Goal: Task Accomplishment & Management: Use online tool/utility

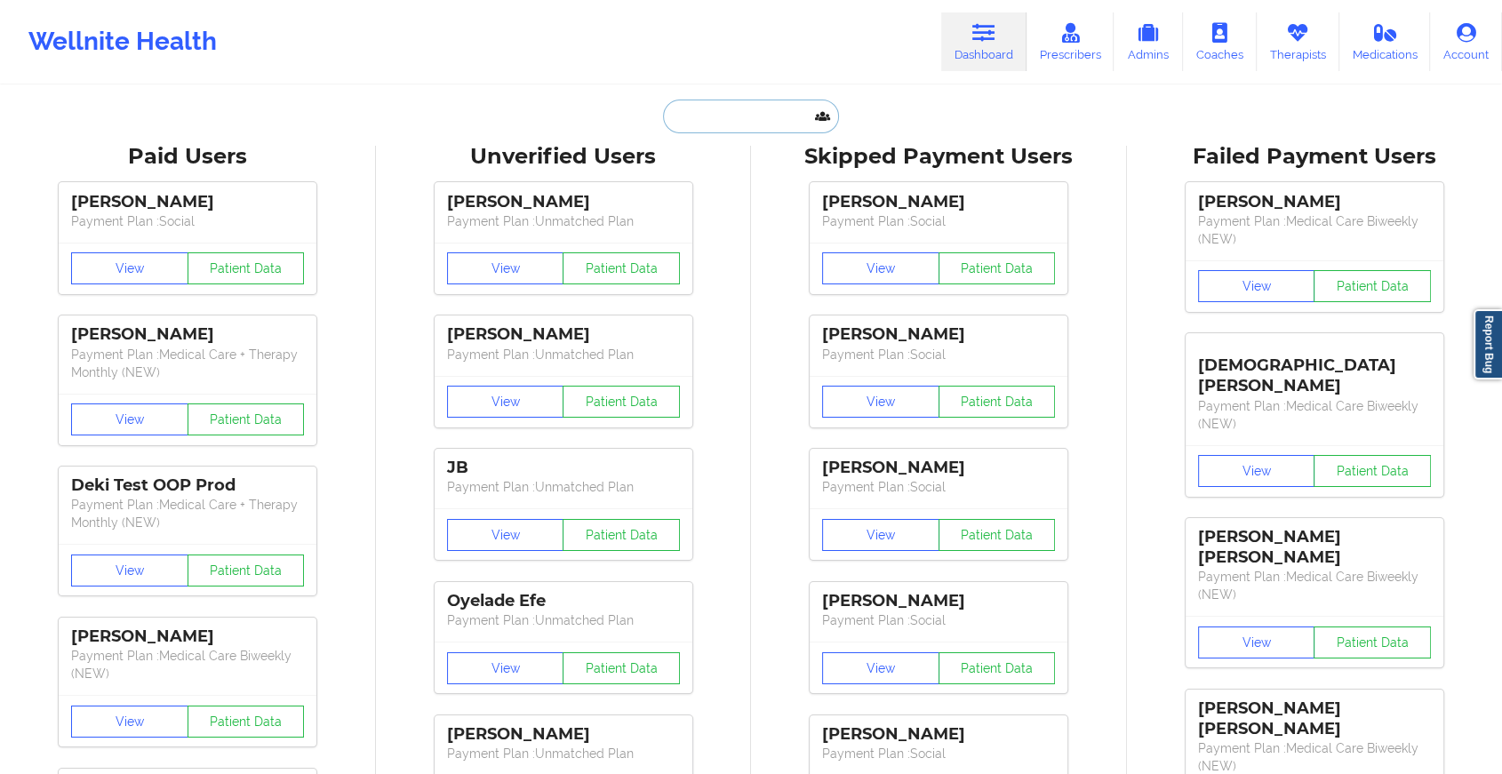
click at [705, 113] on input "text" at bounding box center [751, 117] width 176 height 34
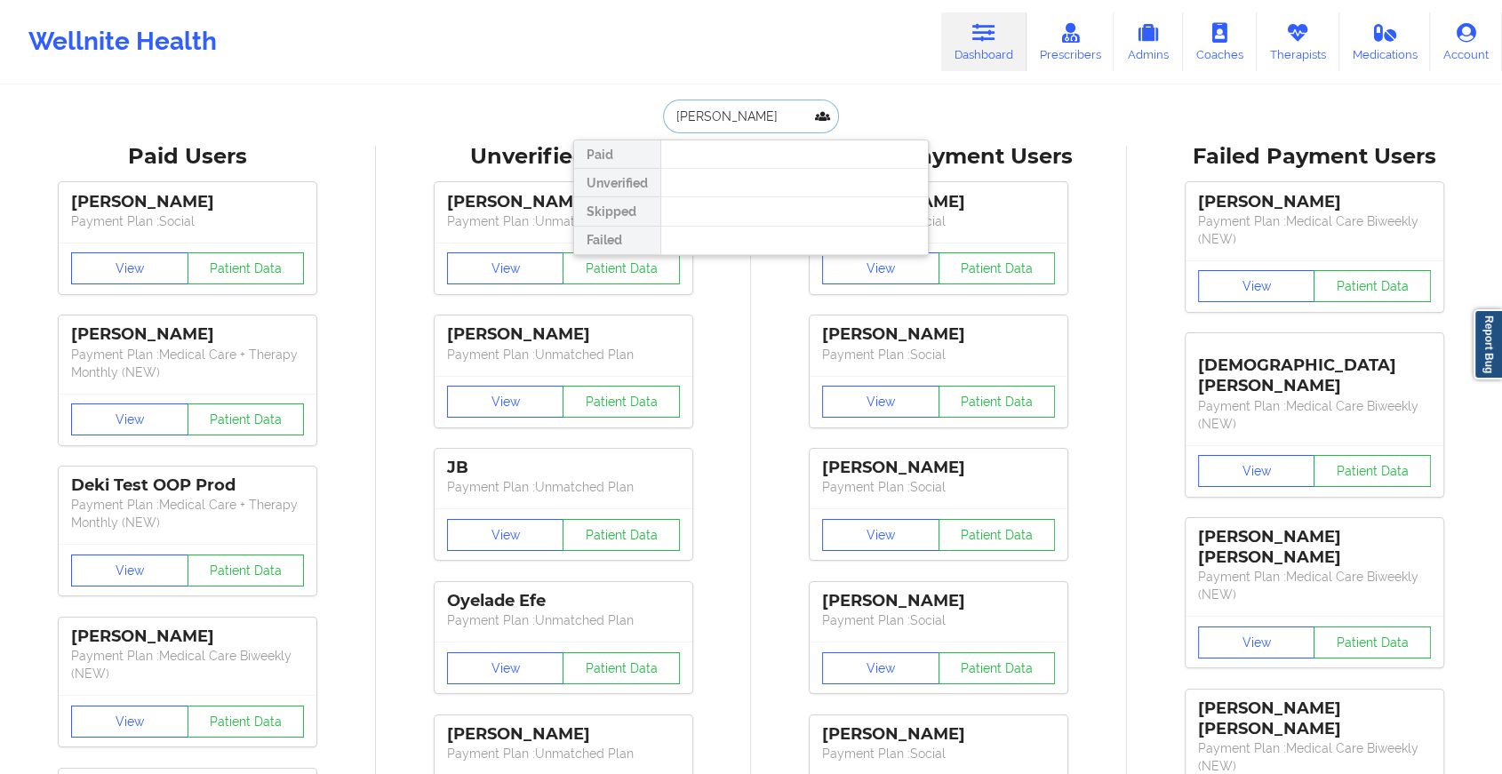
type input "[PERSON_NAME]"
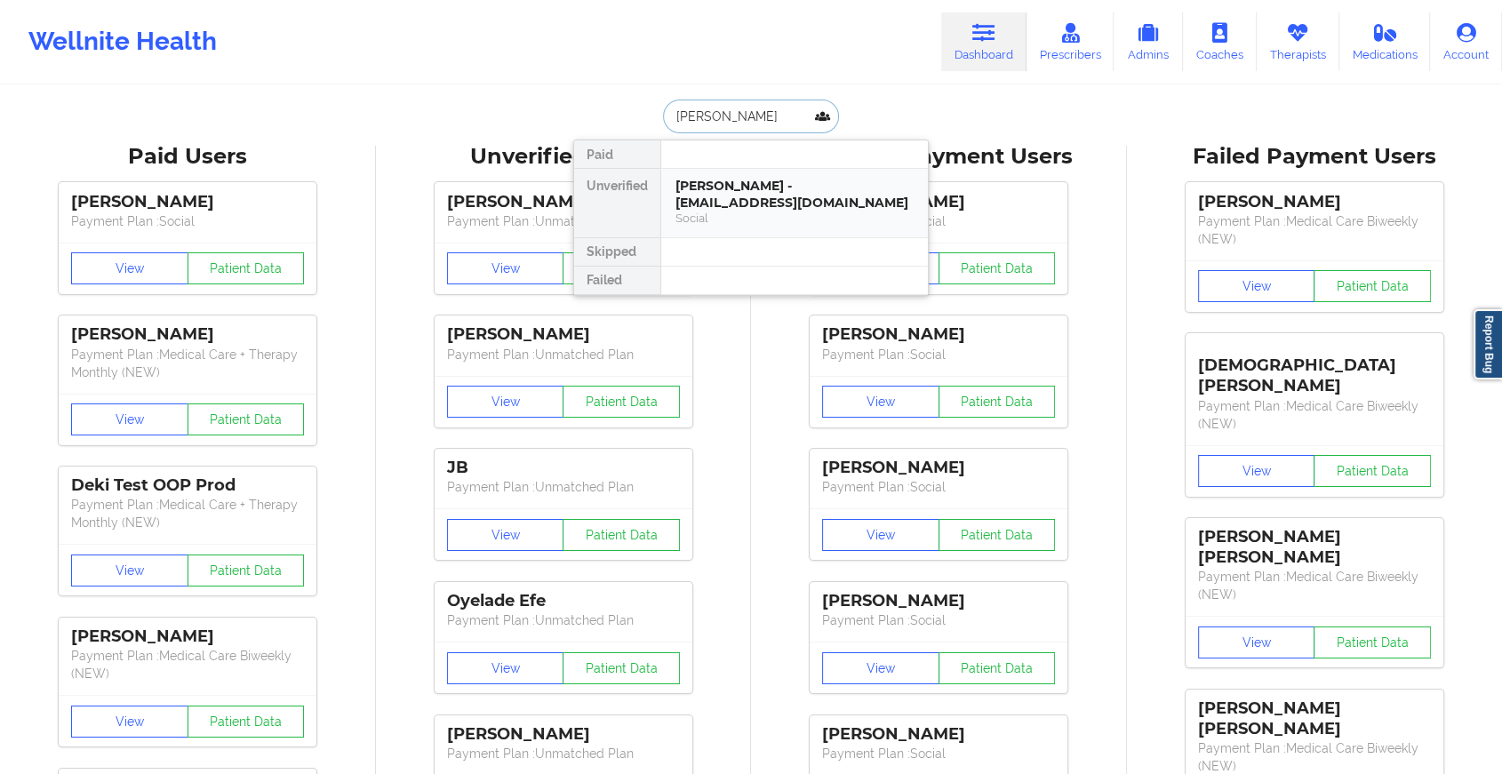
click at [740, 179] on div "[PERSON_NAME] - [EMAIL_ADDRESS][DOMAIN_NAME]" at bounding box center [794, 194] width 238 height 33
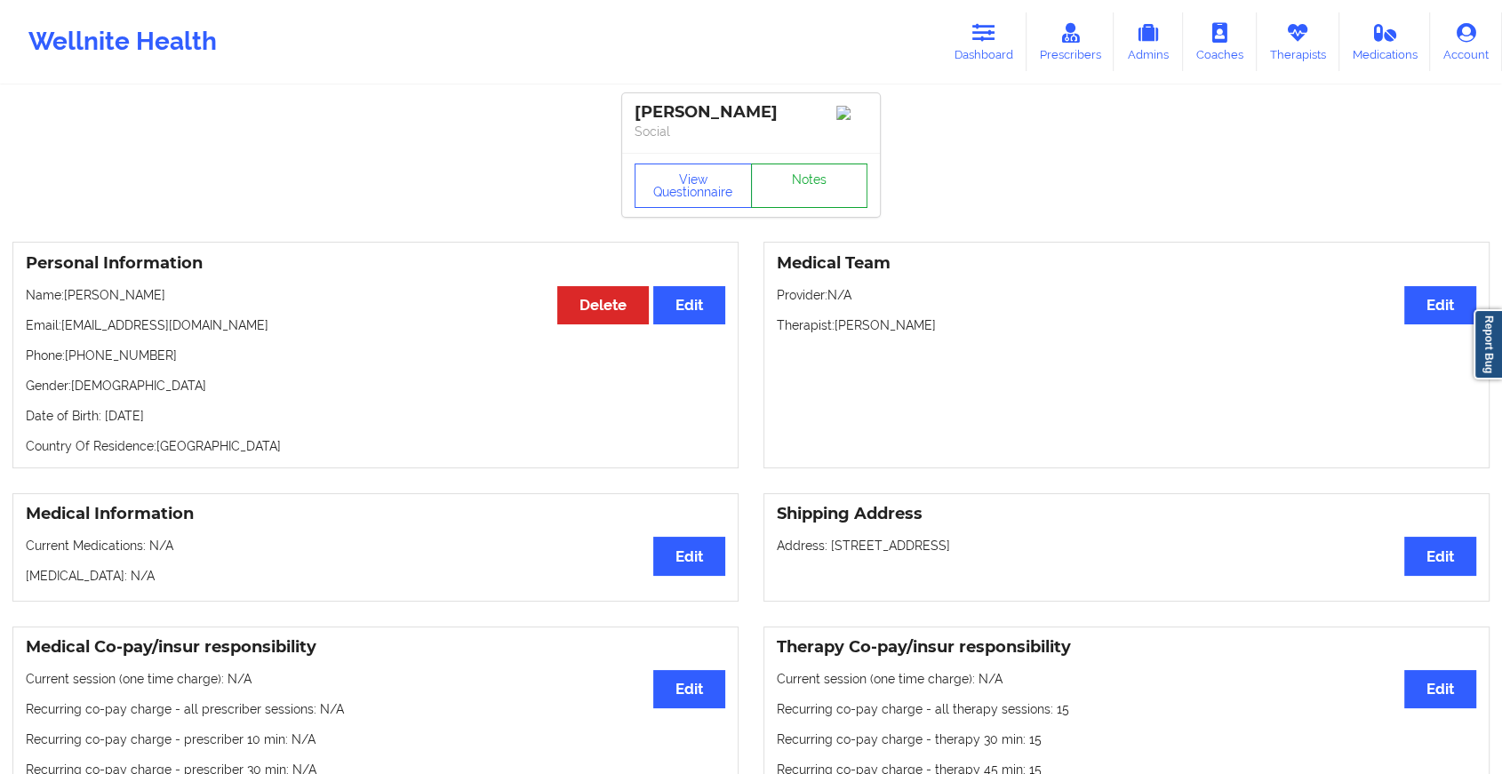
click at [786, 187] on link "Notes" at bounding box center [809, 185] width 117 height 44
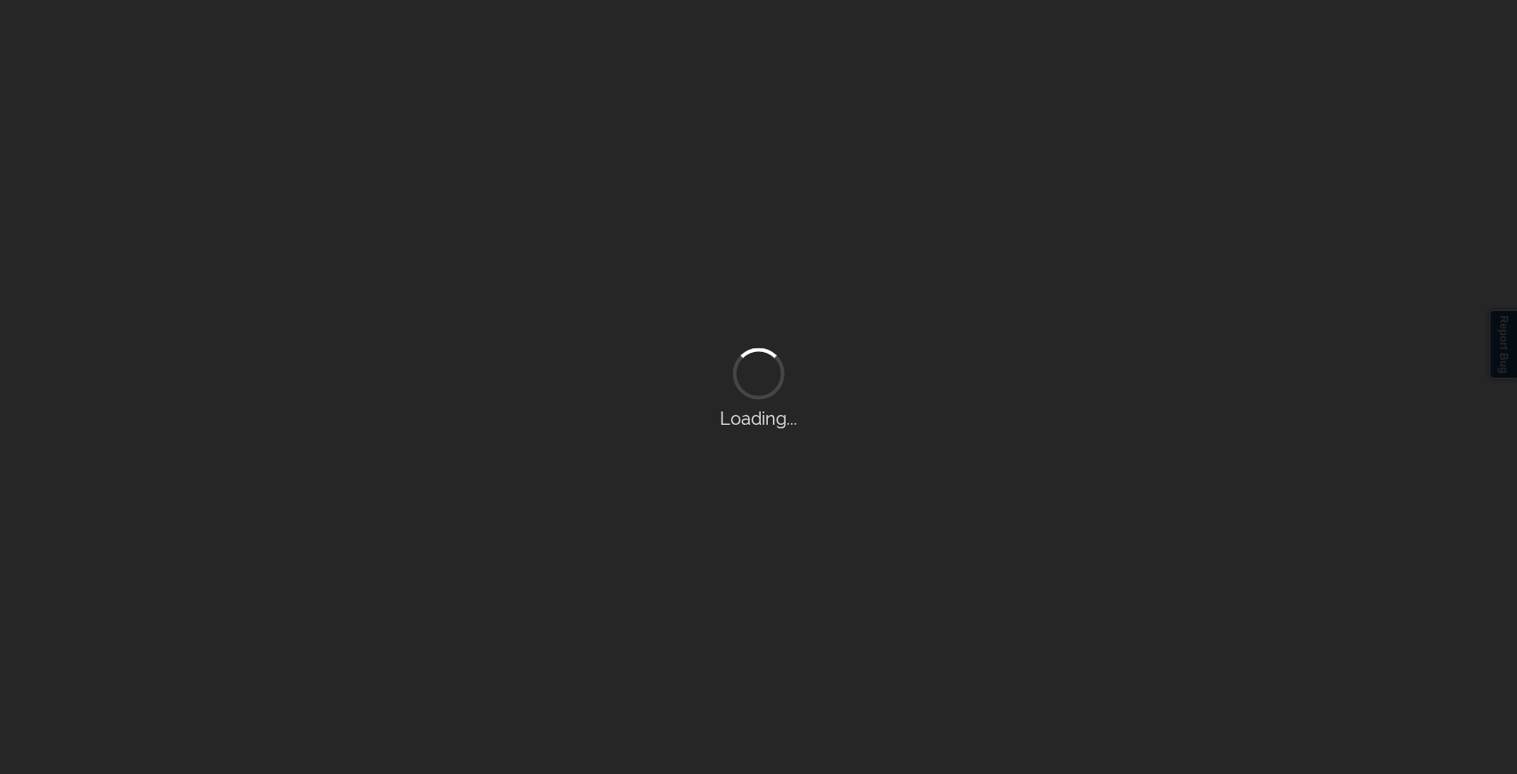
click at [786, 187] on div "Loading..." at bounding box center [758, 387] width 1517 height 774
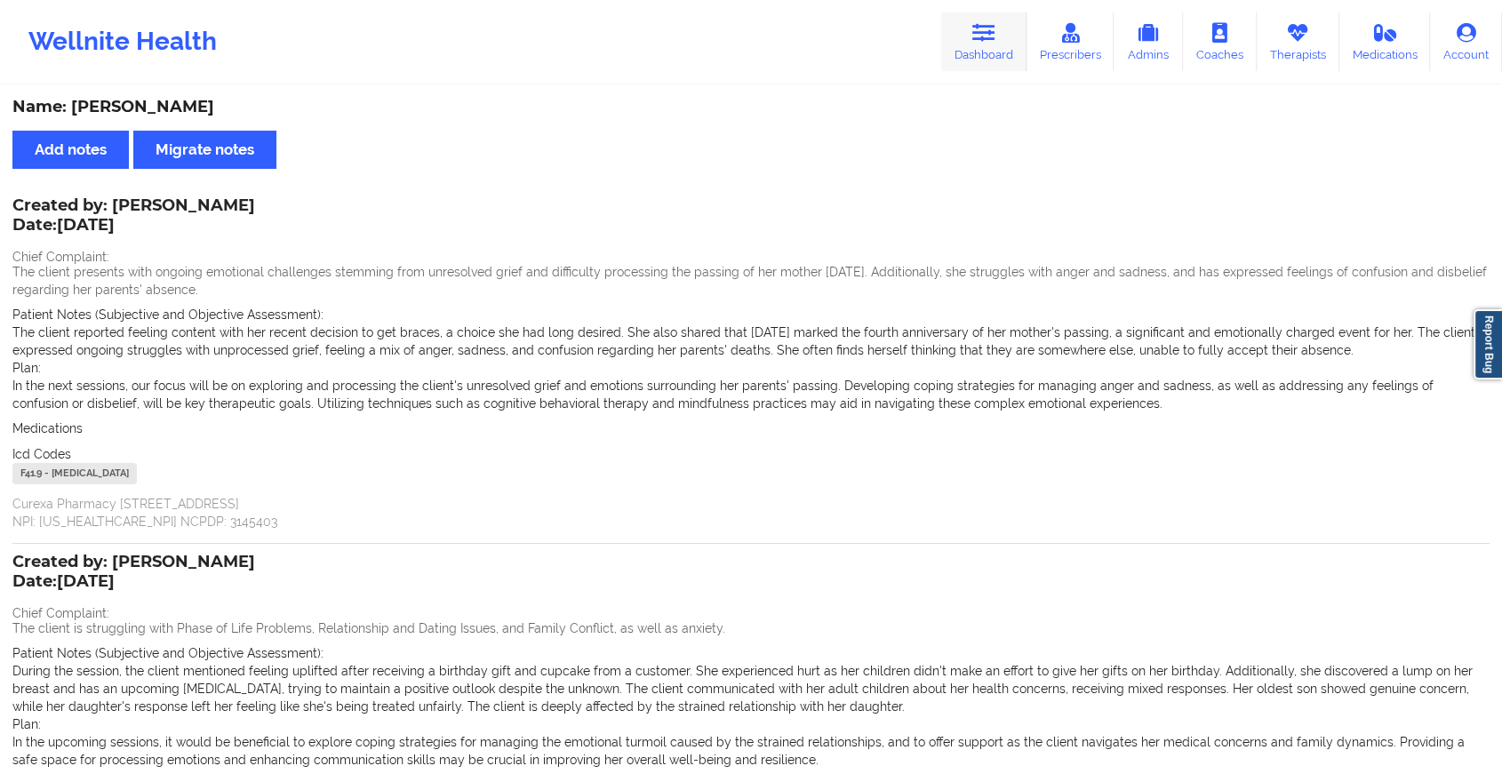
click at [995, 32] on icon at bounding box center [983, 33] width 23 height 20
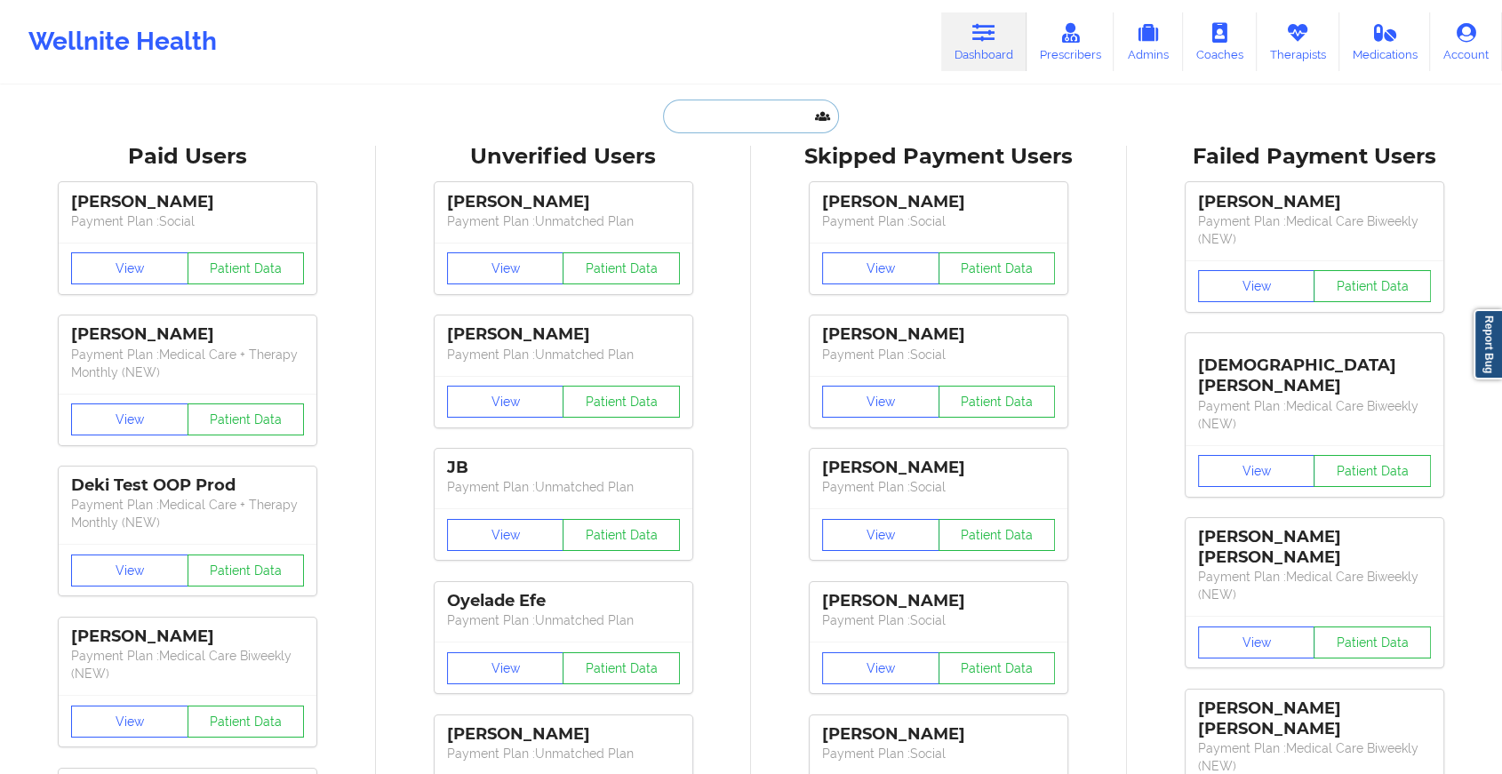
click at [732, 123] on input "text" at bounding box center [751, 117] width 176 height 34
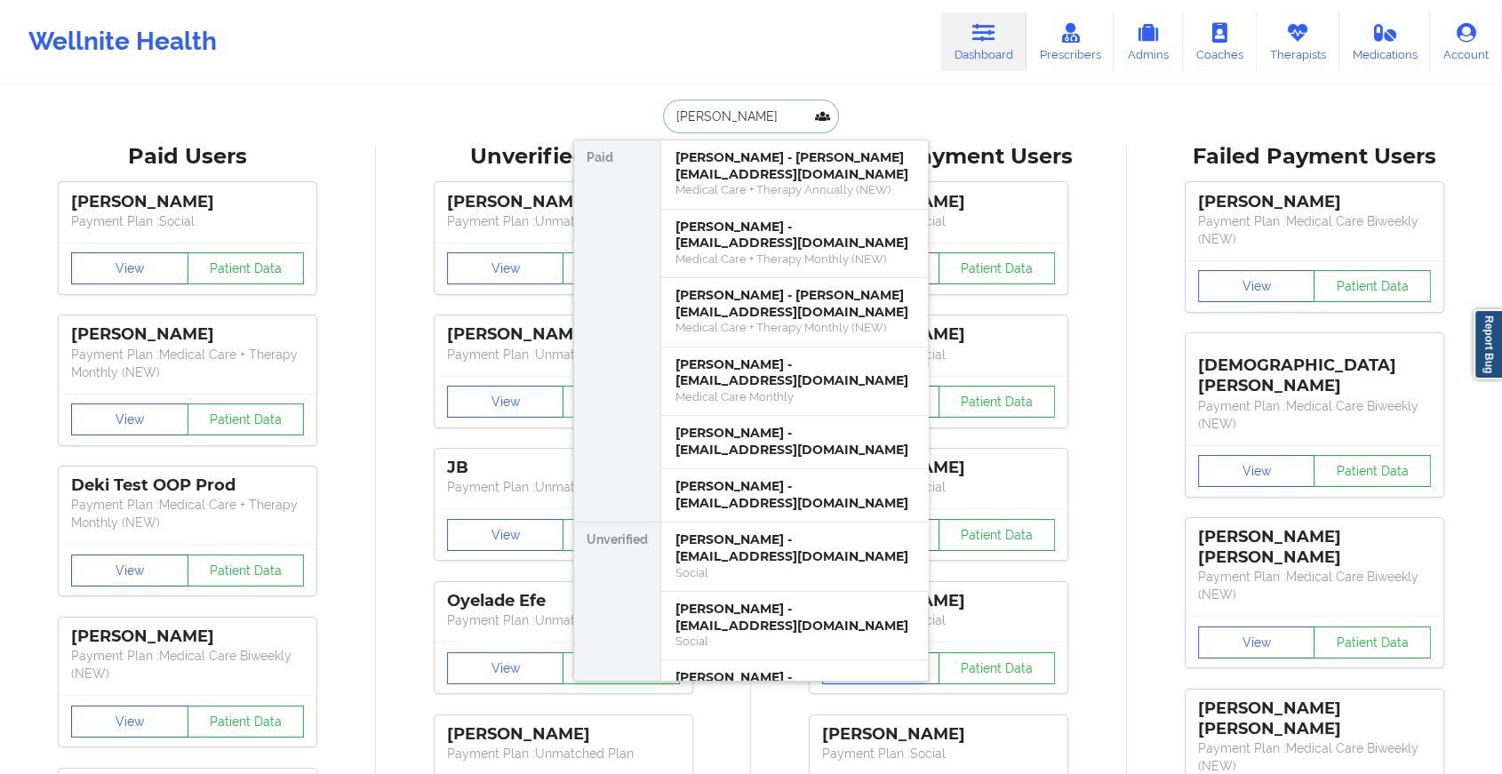
type input "[PERSON_NAME]"
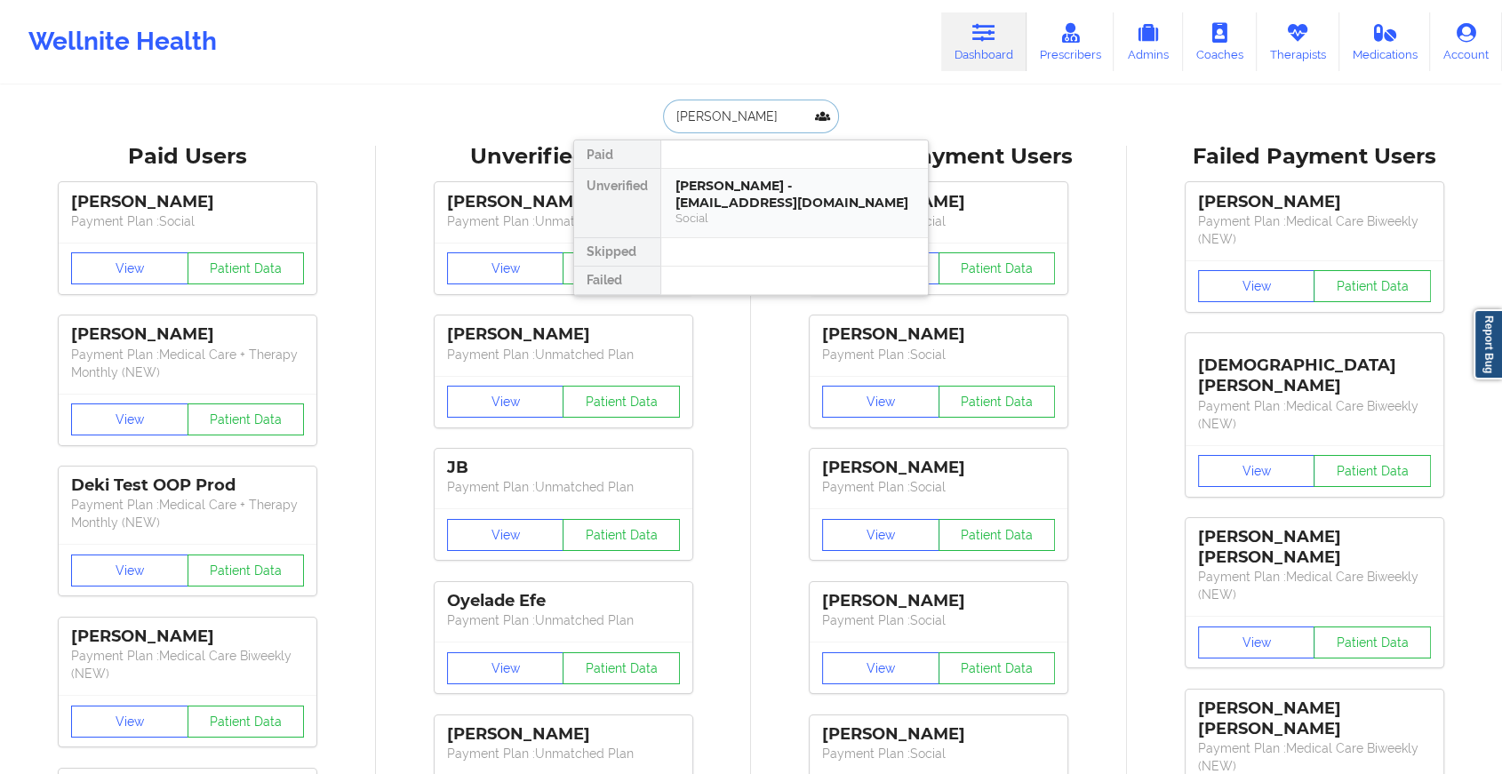
click at [730, 185] on div "[PERSON_NAME] - [EMAIL_ADDRESS][DOMAIN_NAME]" at bounding box center [794, 194] width 238 height 33
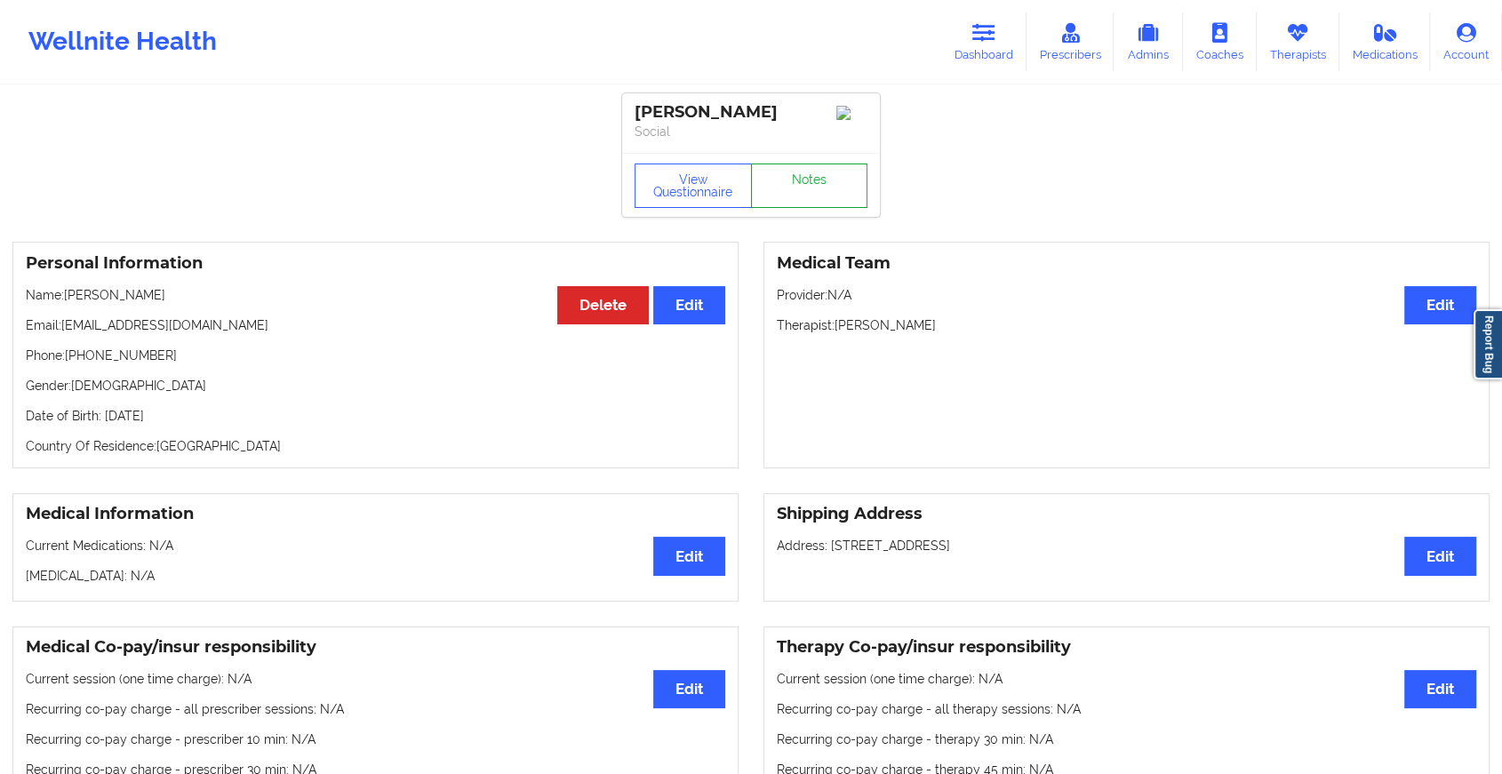
click at [789, 208] on link "Notes" at bounding box center [809, 185] width 117 height 44
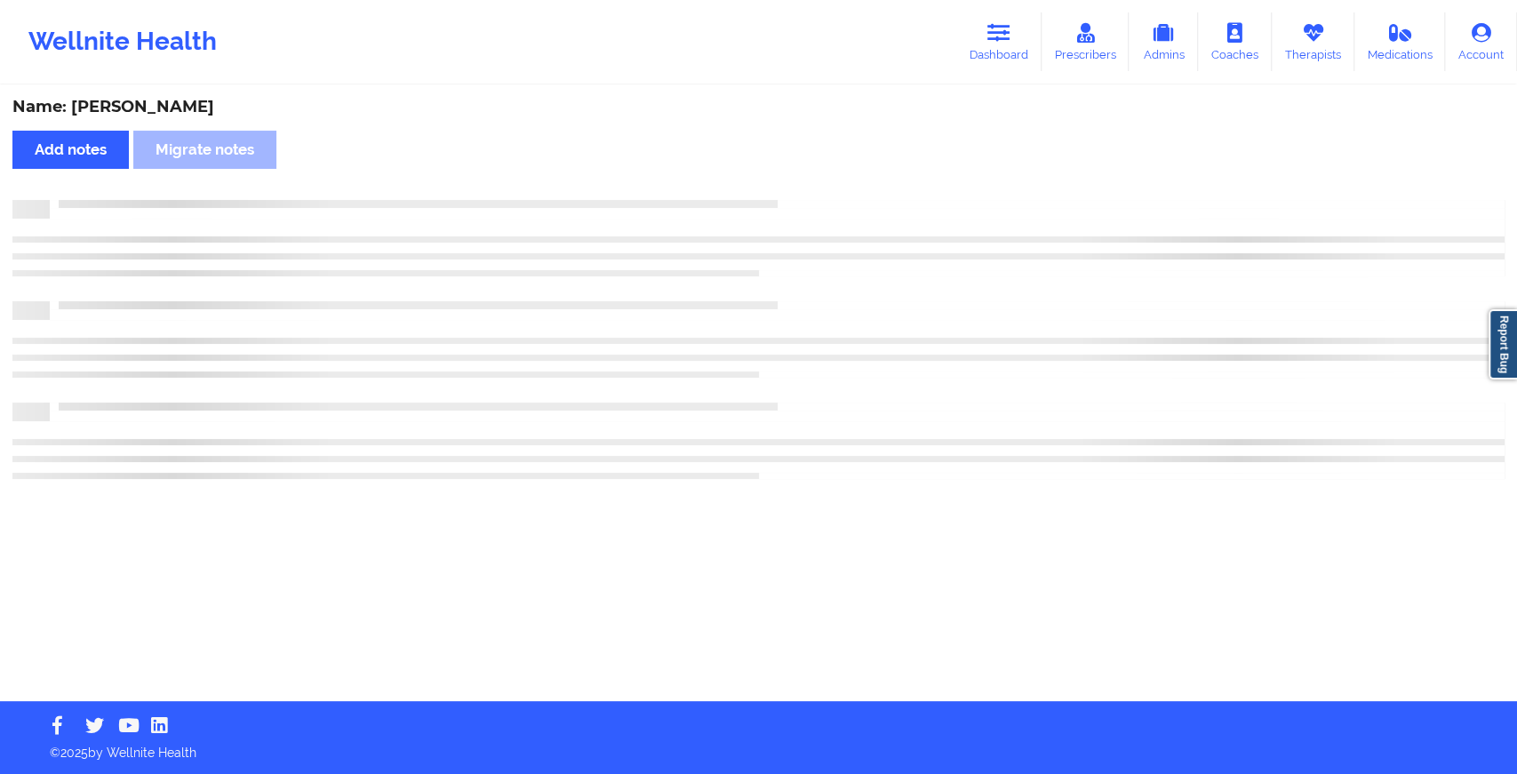
click at [789, 211] on div at bounding box center [758, 209] width 1492 height 19
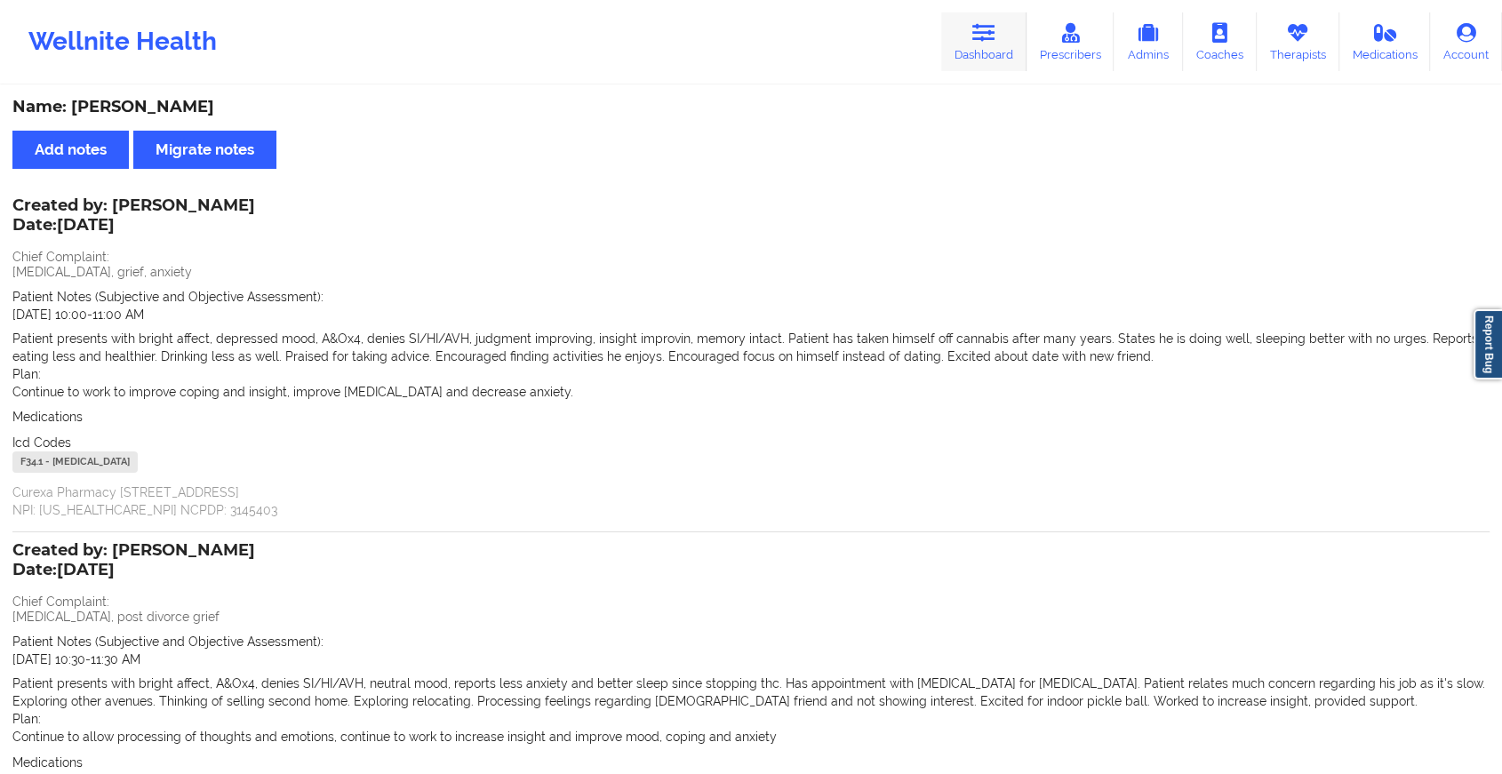
click at [964, 41] on link "Dashboard" at bounding box center [983, 41] width 85 height 59
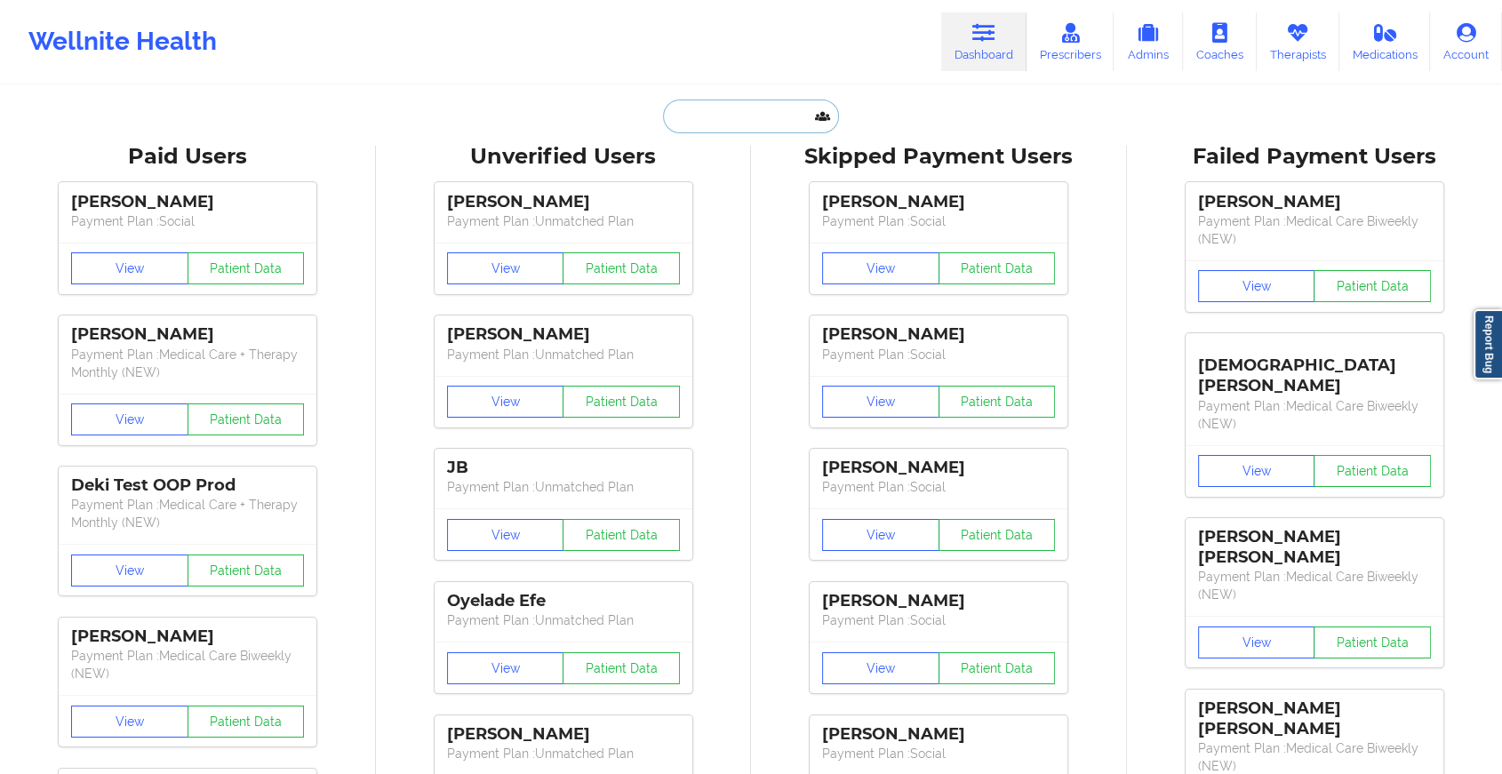
click at [718, 121] on input "text" at bounding box center [751, 117] width 176 height 34
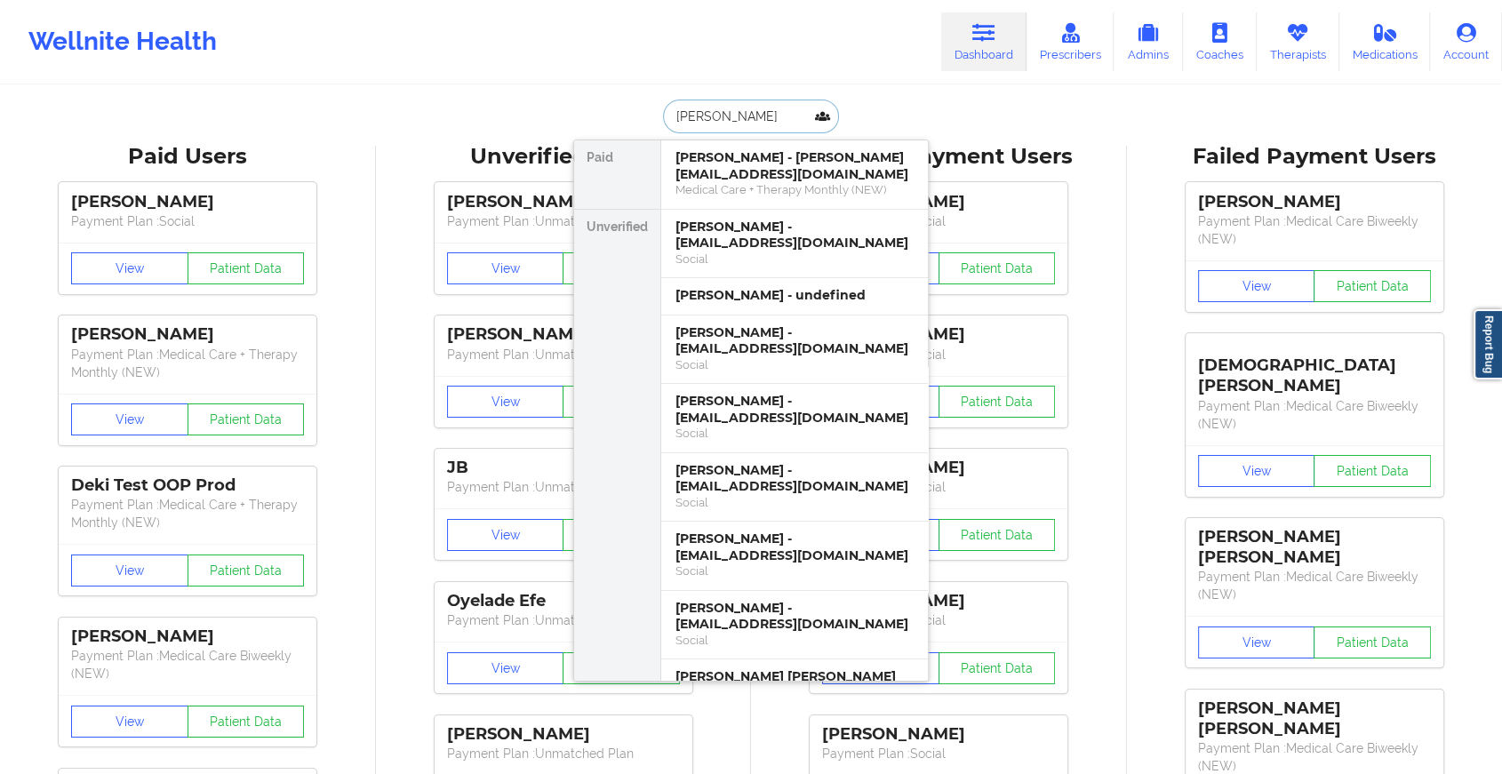
type input "[PERSON_NAME]"
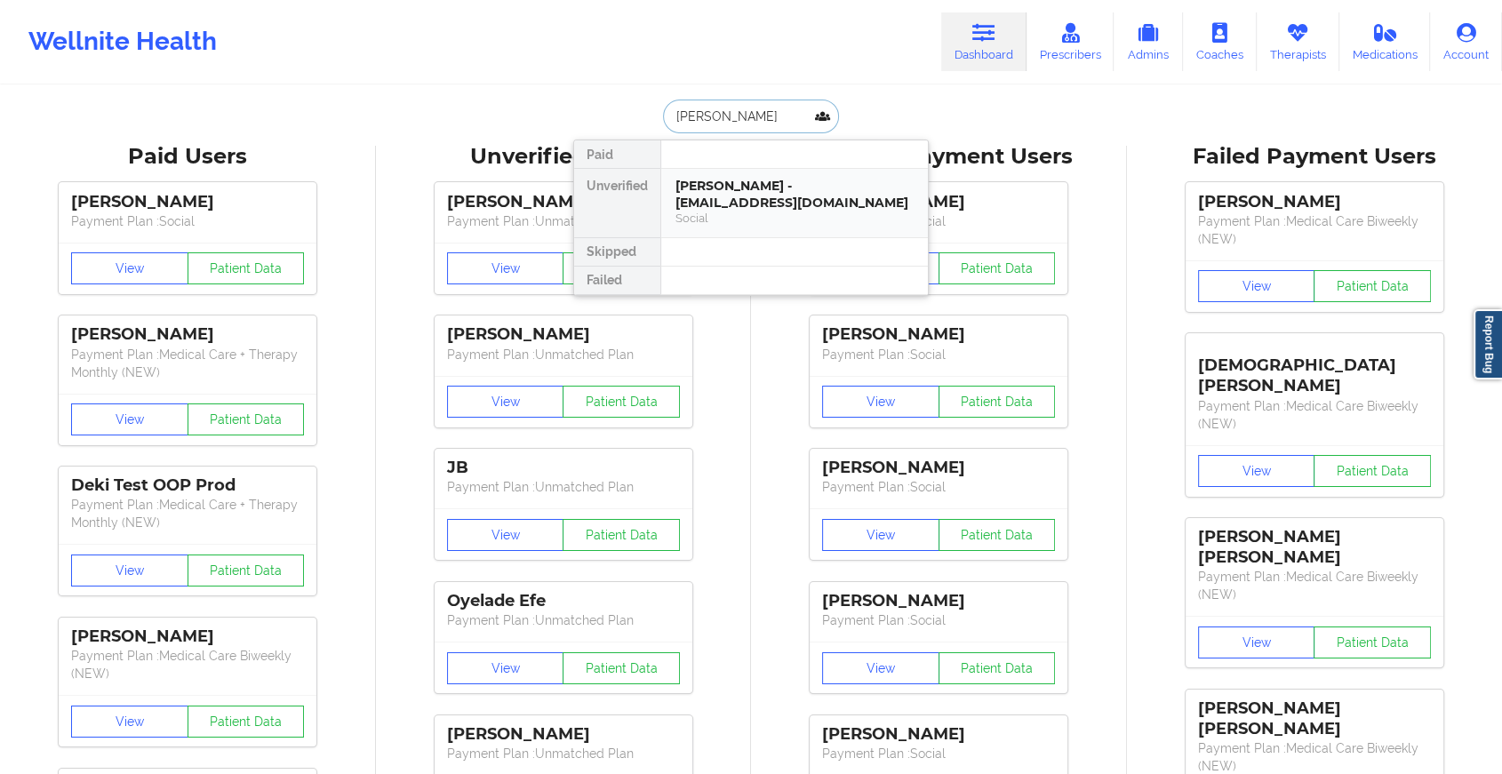
click at [706, 198] on div "[PERSON_NAME] - [EMAIL_ADDRESS][DOMAIN_NAME]" at bounding box center [794, 194] width 238 height 33
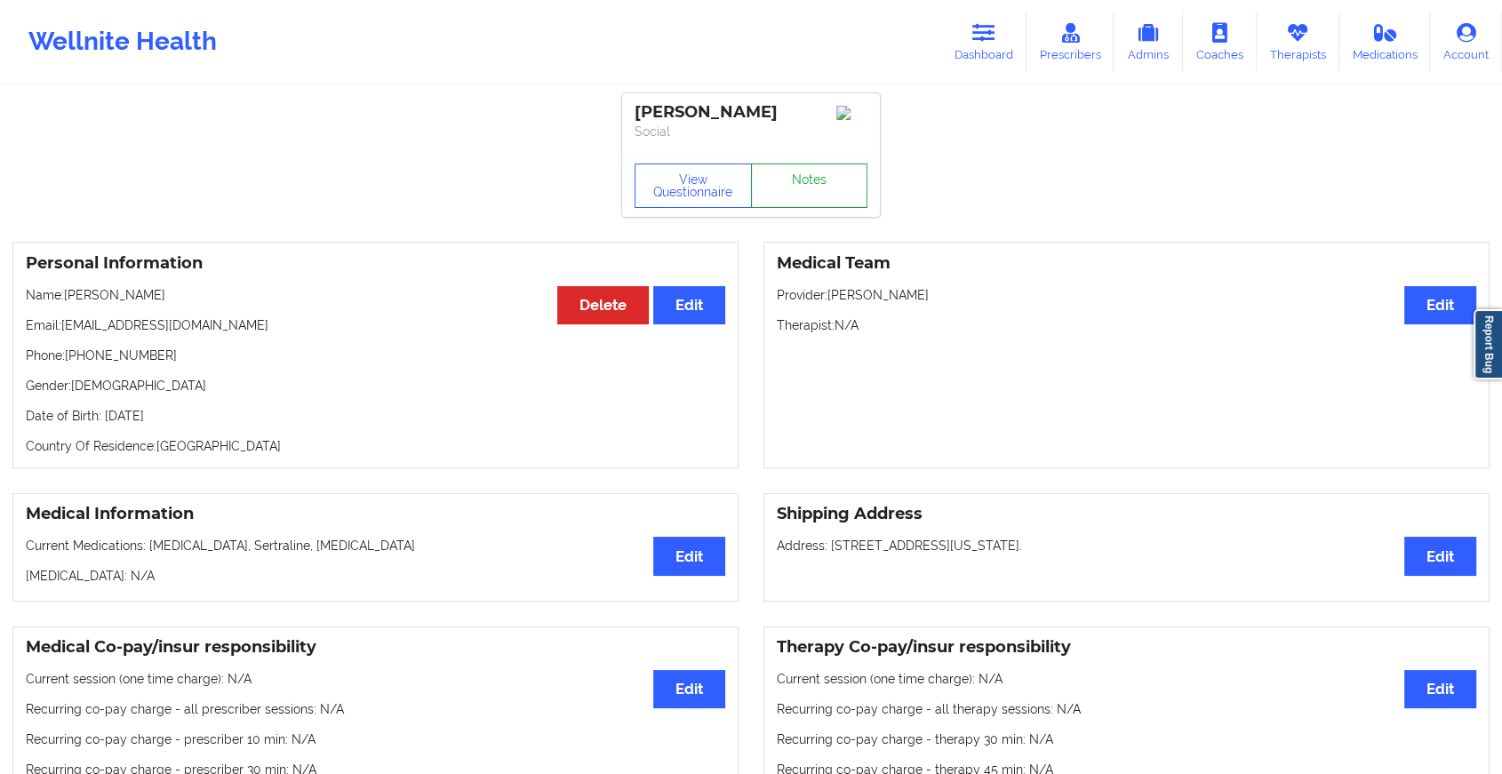
click at [807, 192] on link "Notes" at bounding box center [809, 185] width 117 height 44
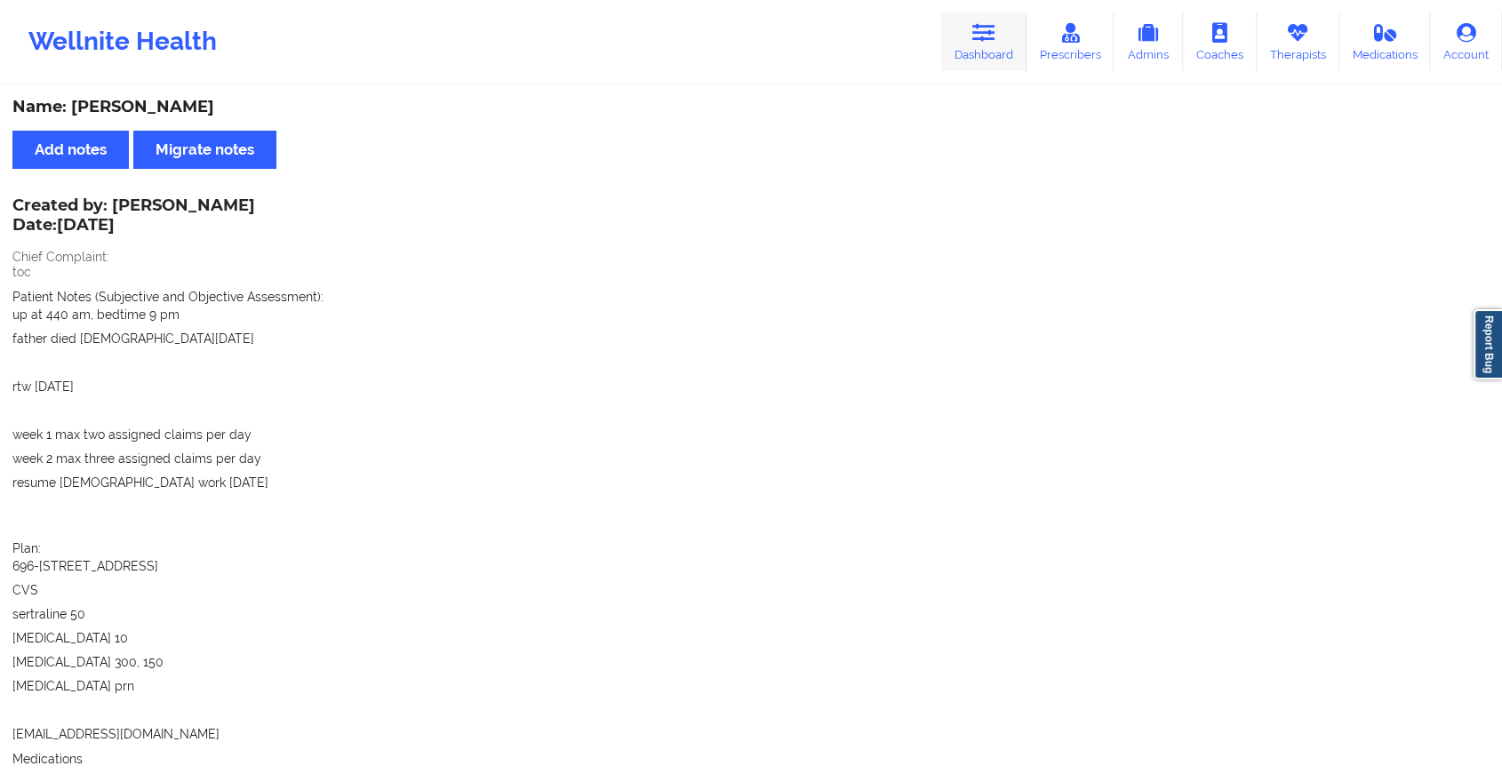
click at [984, 29] on icon at bounding box center [983, 33] width 23 height 20
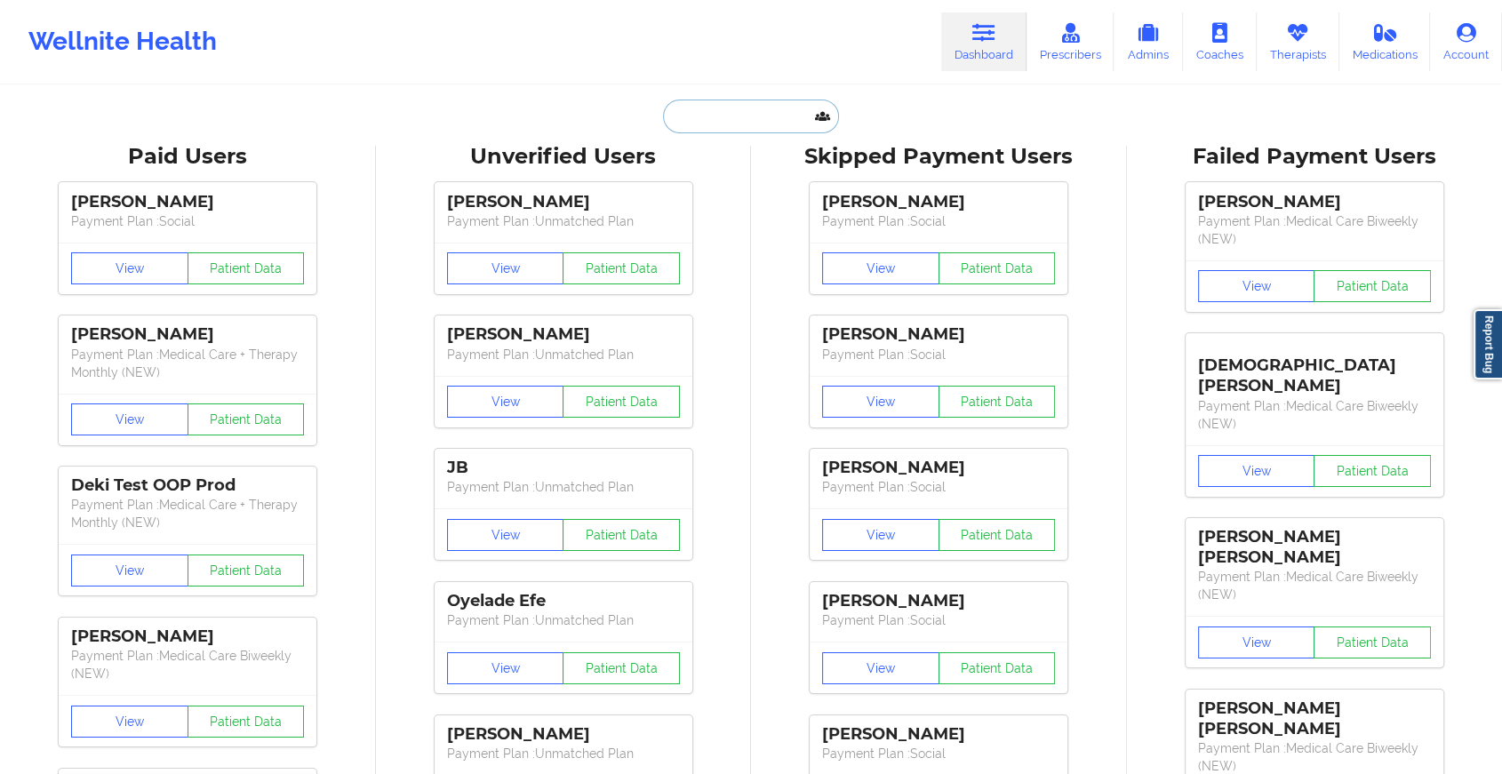
click at [778, 109] on input "text" at bounding box center [751, 117] width 176 height 34
type input "y"
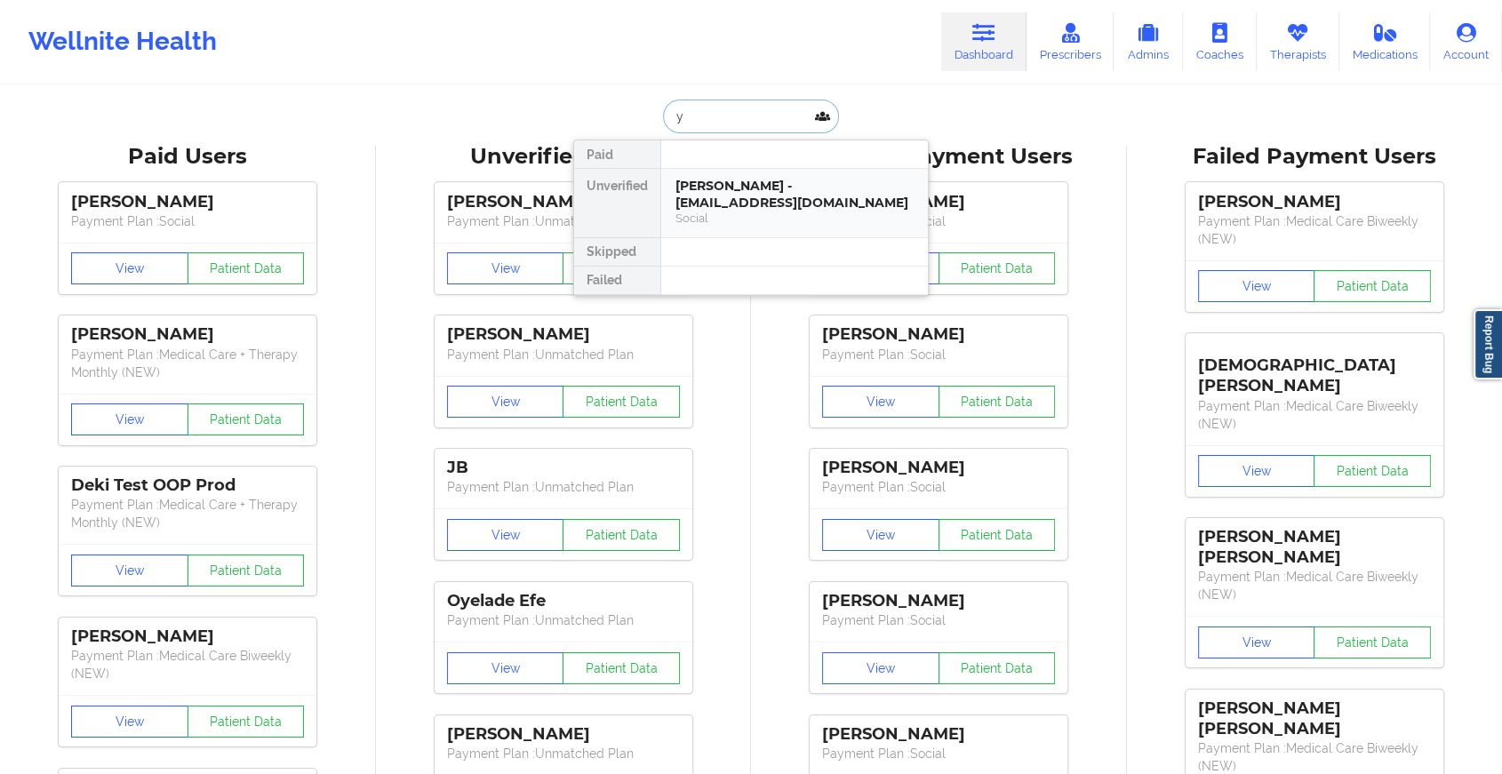
click at [749, 213] on div "Social" at bounding box center [794, 218] width 238 height 15
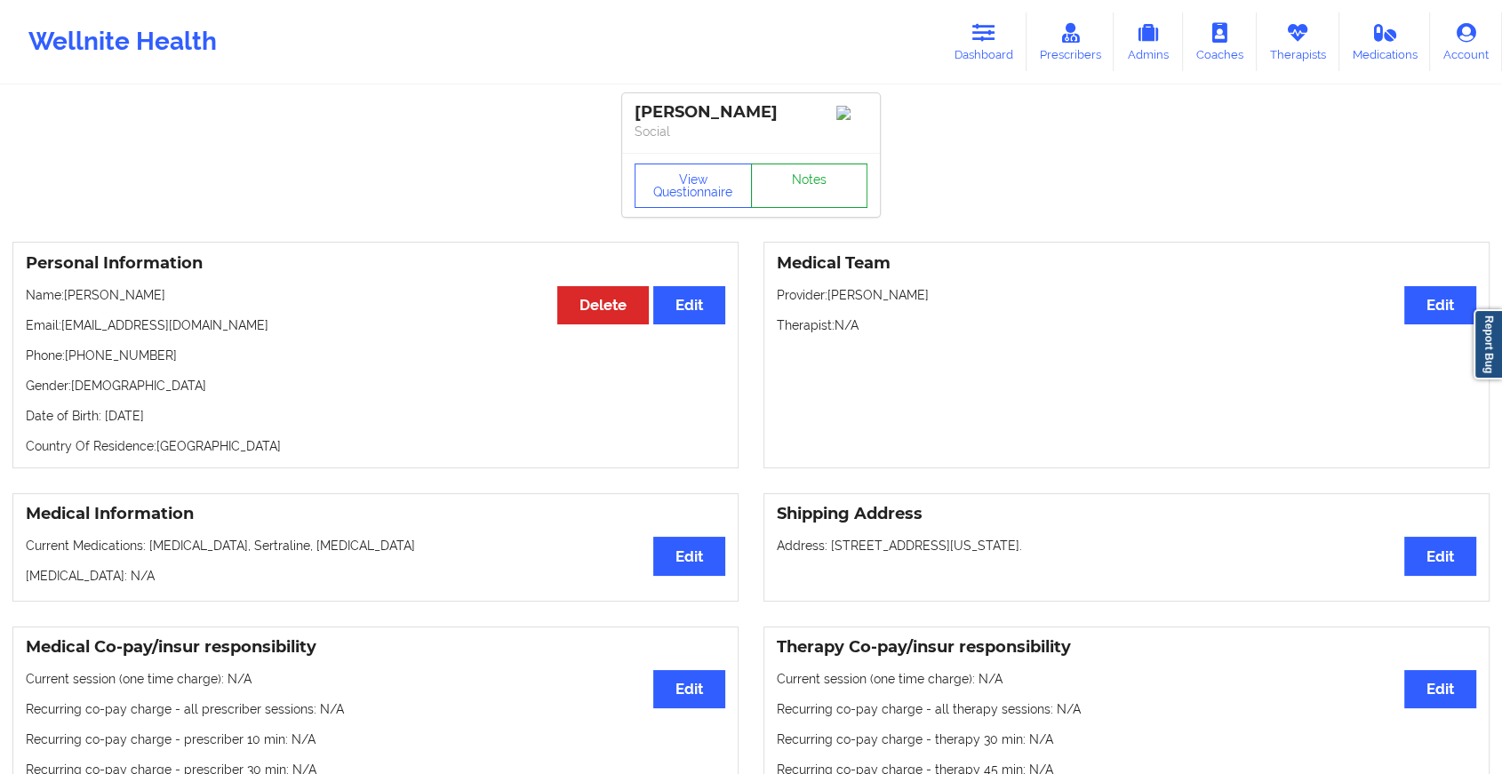
click at [793, 185] on link "Notes" at bounding box center [809, 185] width 117 height 44
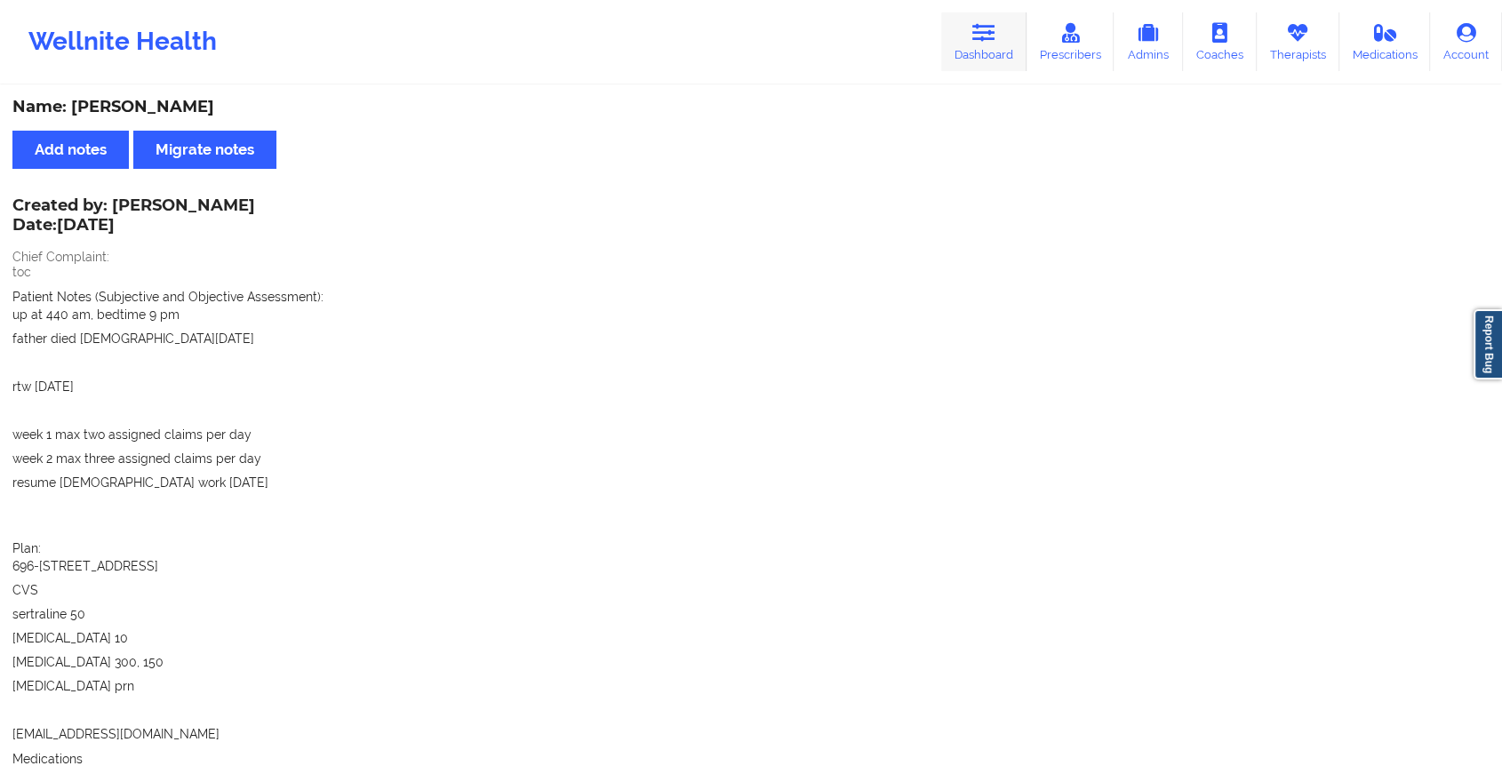
click at [1006, 54] on link "Dashboard" at bounding box center [983, 41] width 85 height 59
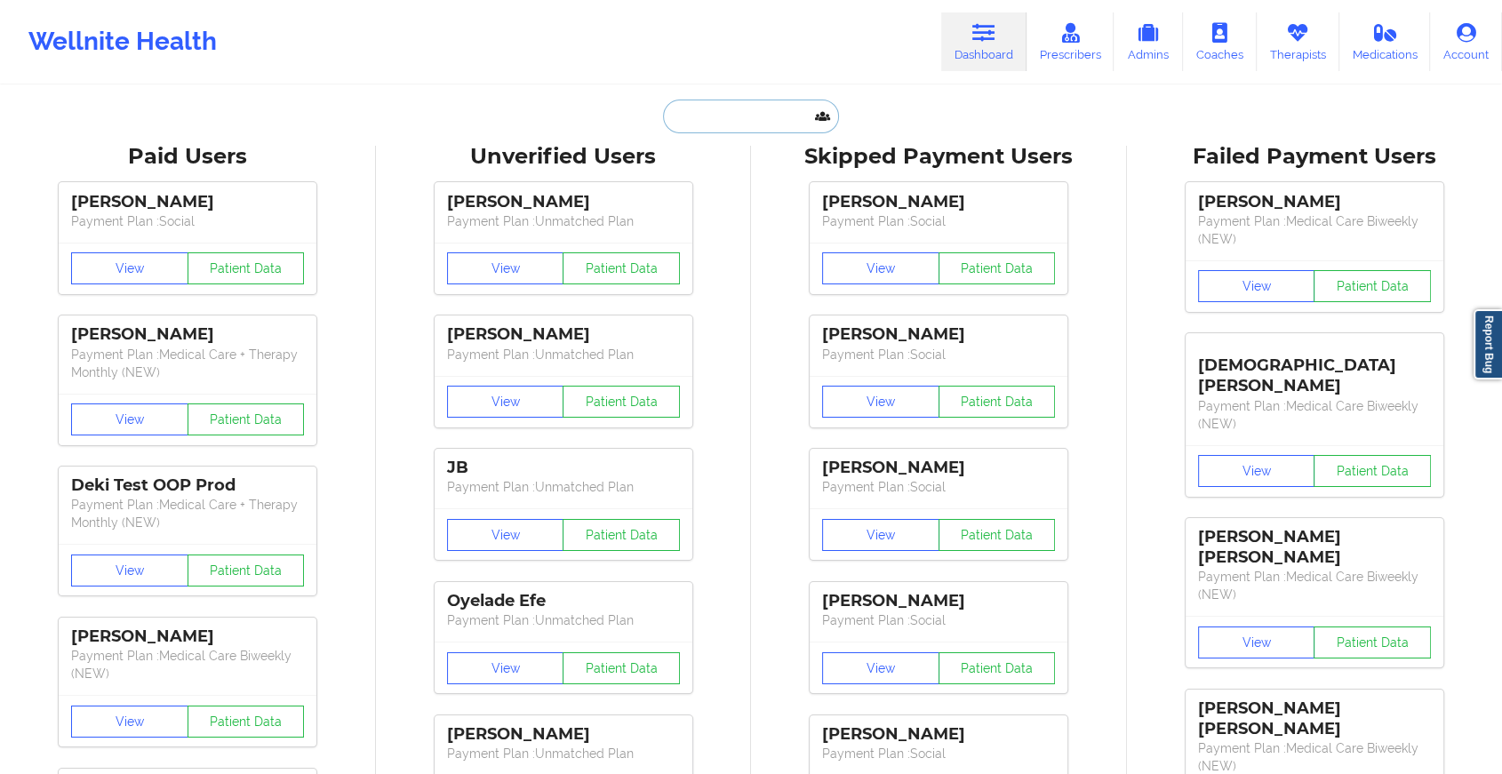
click at [781, 122] on input "text" at bounding box center [751, 117] width 176 height 34
type input "y"
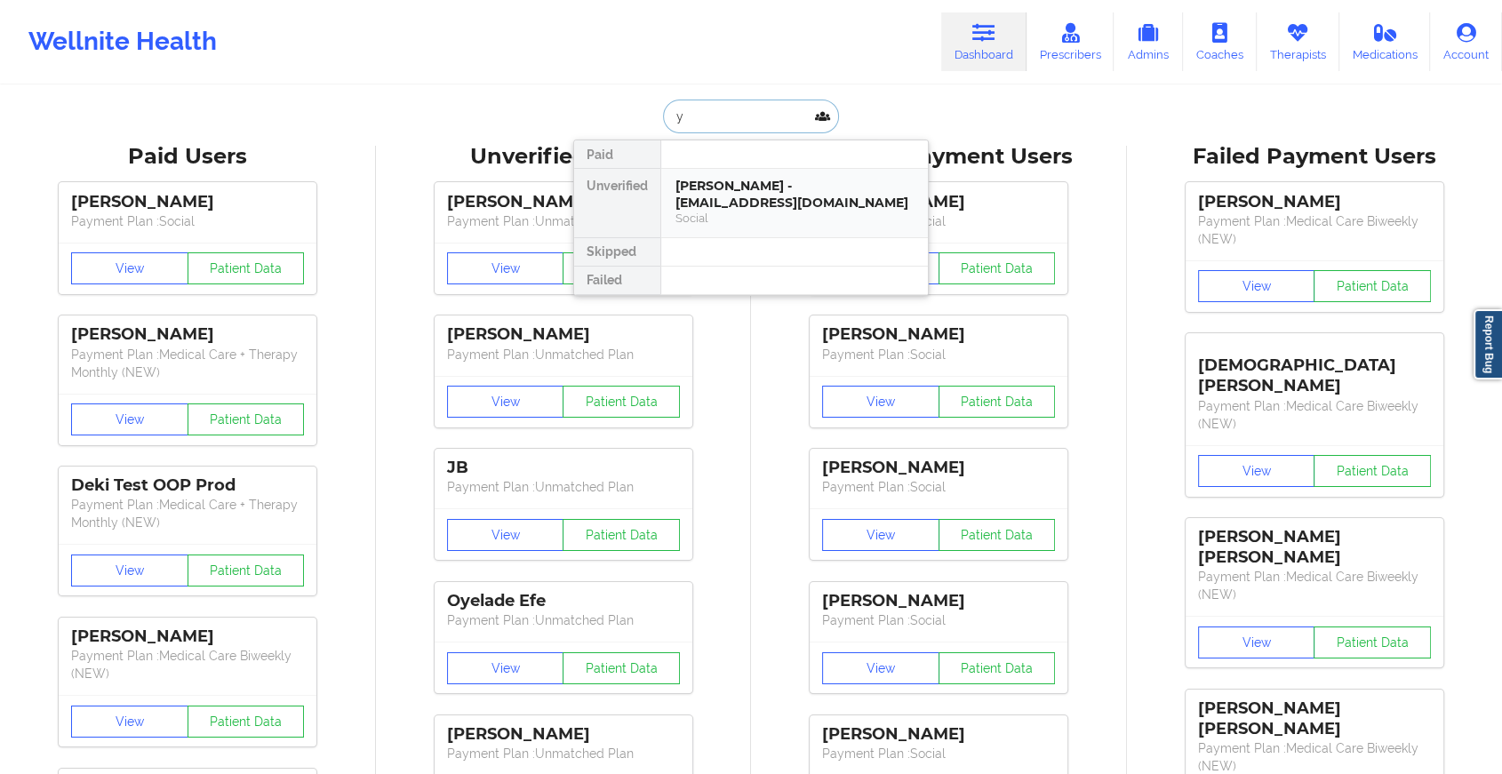
click at [799, 198] on div "[PERSON_NAME] - [EMAIL_ADDRESS][DOMAIN_NAME]" at bounding box center [794, 194] width 238 height 33
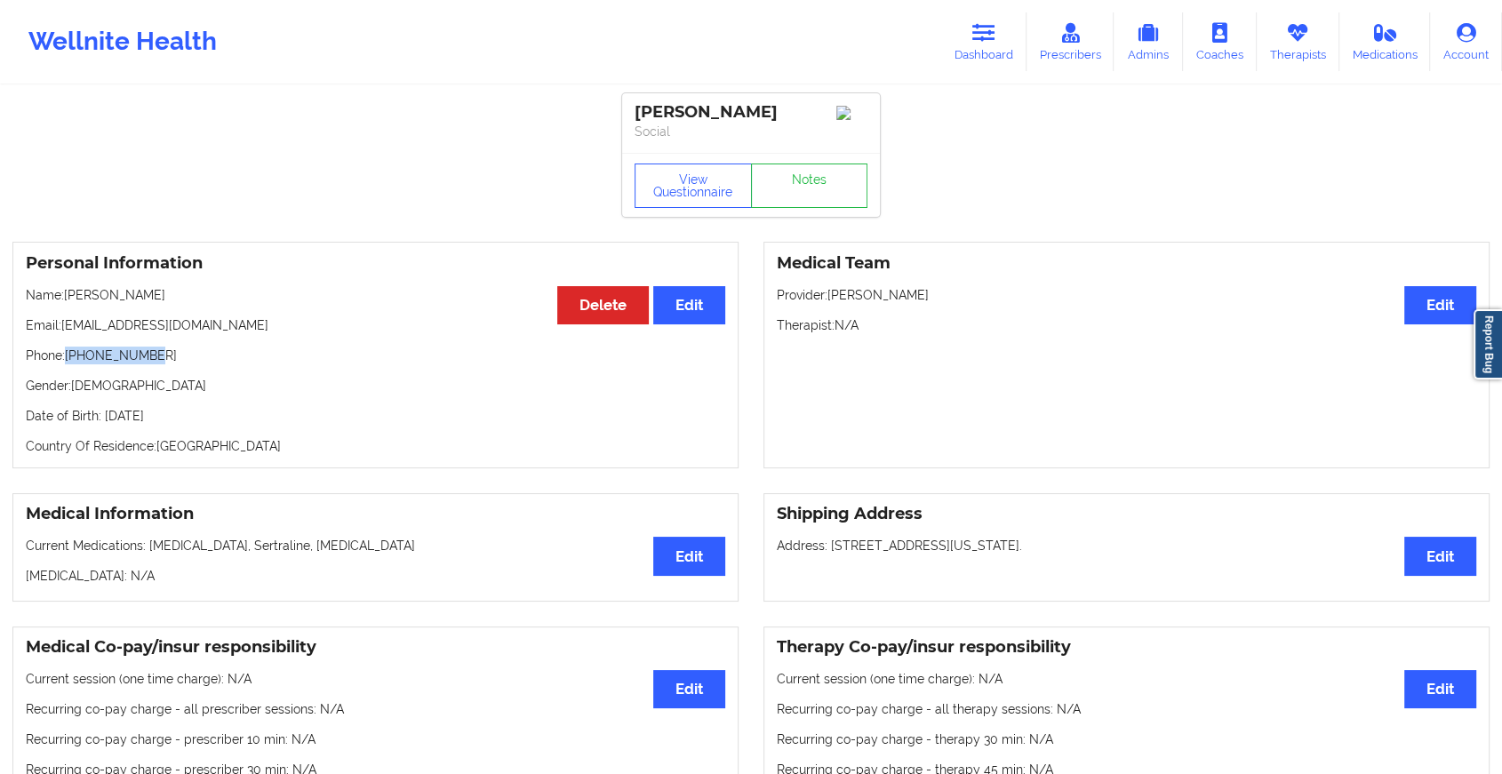
drag, startPoint x: 67, startPoint y: 363, endPoint x: 185, endPoint y: 349, distance: 118.9
click at [185, 349] on div "Personal Information Edit Delete Name: [PERSON_NAME] Email: [EMAIL_ADDRESS][DOM…" at bounding box center [375, 355] width 726 height 227
copy p "[PHONE_NUMBER]"
click at [1000, 40] on link "Dashboard" at bounding box center [983, 41] width 85 height 59
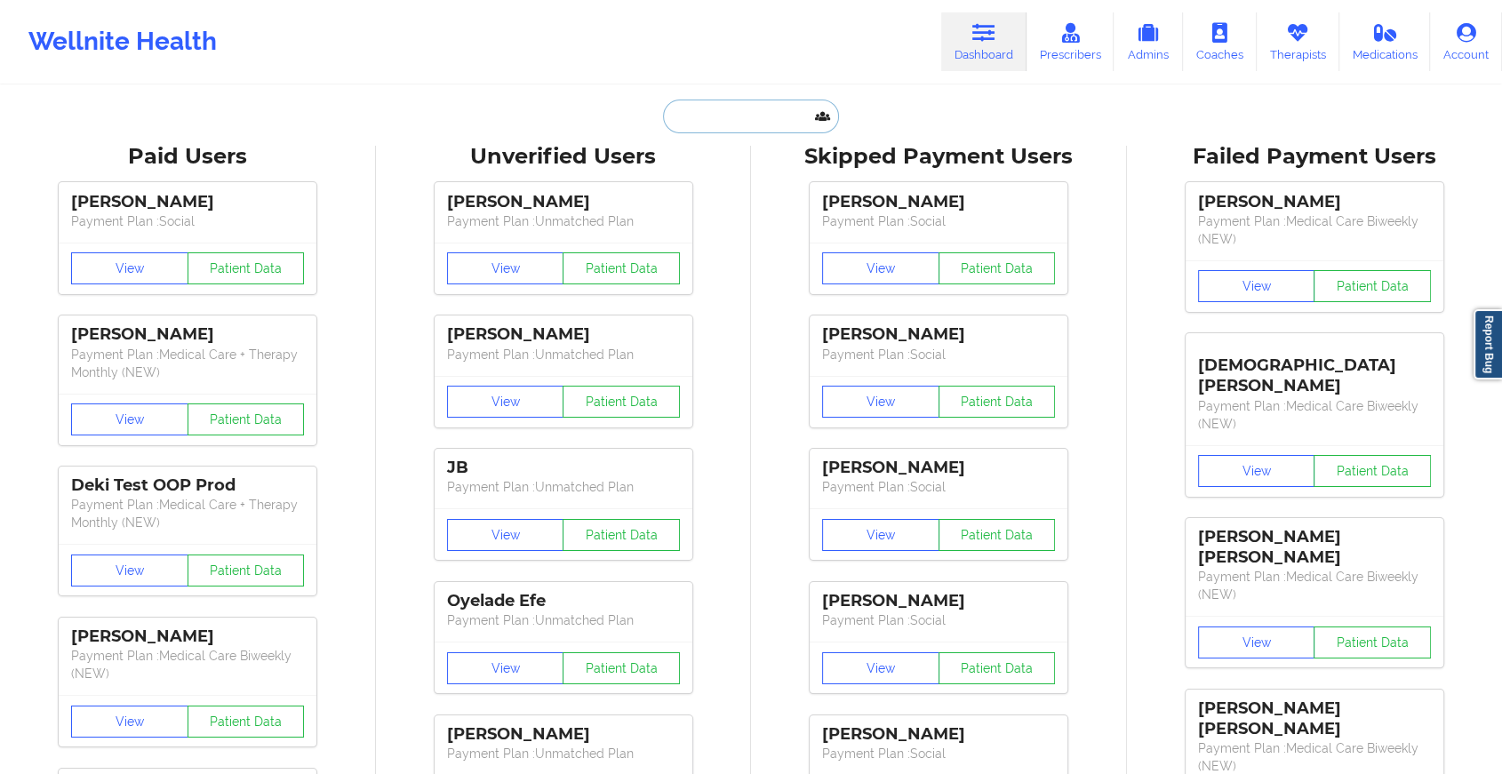
click at [770, 108] on input "text" at bounding box center [751, 117] width 176 height 34
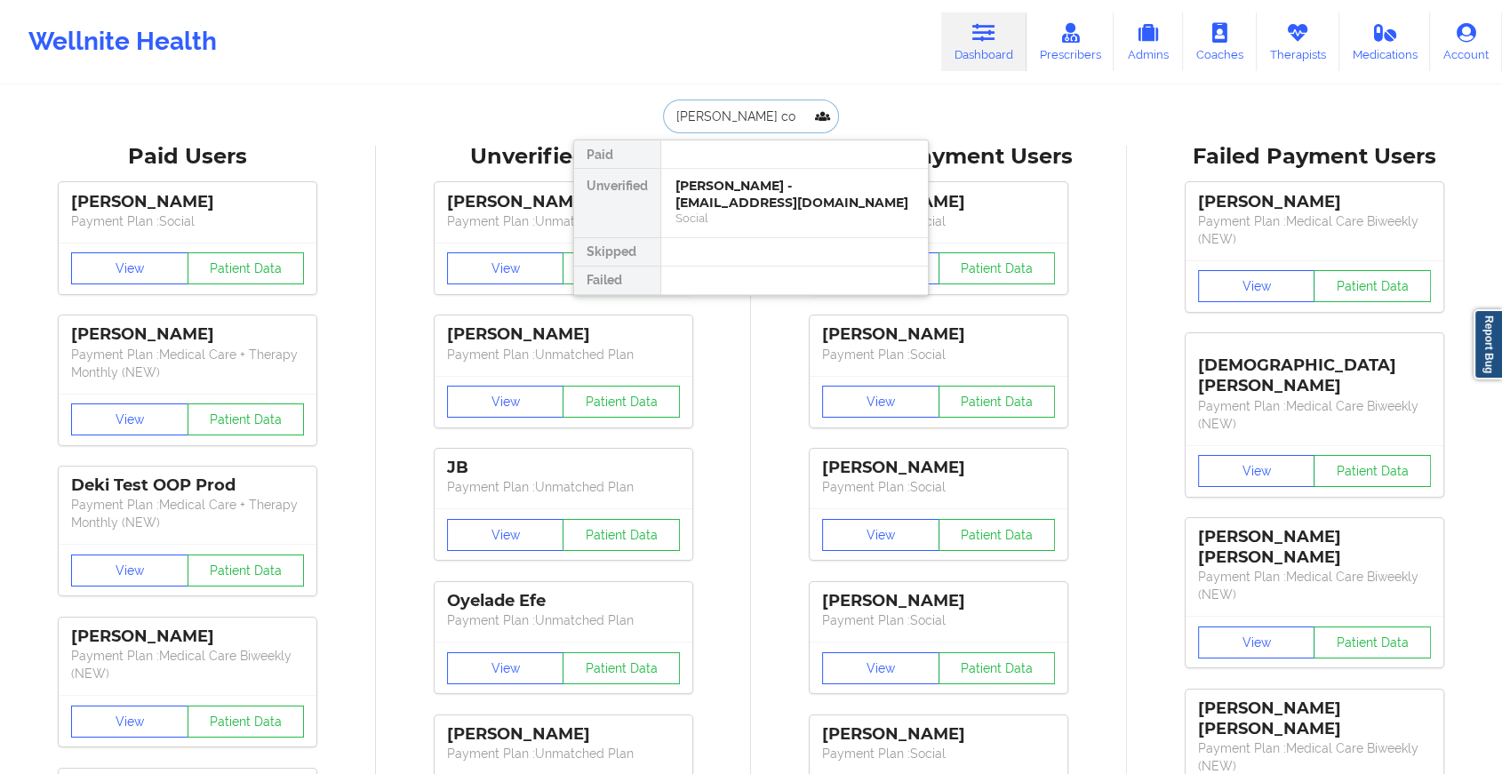
drag, startPoint x: 775, startPoint y: 195, endPoint x: 801, endPoint y: 820, distance: 626.1
click at [801, 774] on html "Wellnite Health Dashboard Prescribers Admins Coaches Therapists Medications Acc…" at bounding box center [751, 387] width 1502 height 774
type input "[PERSON_NAME] co"
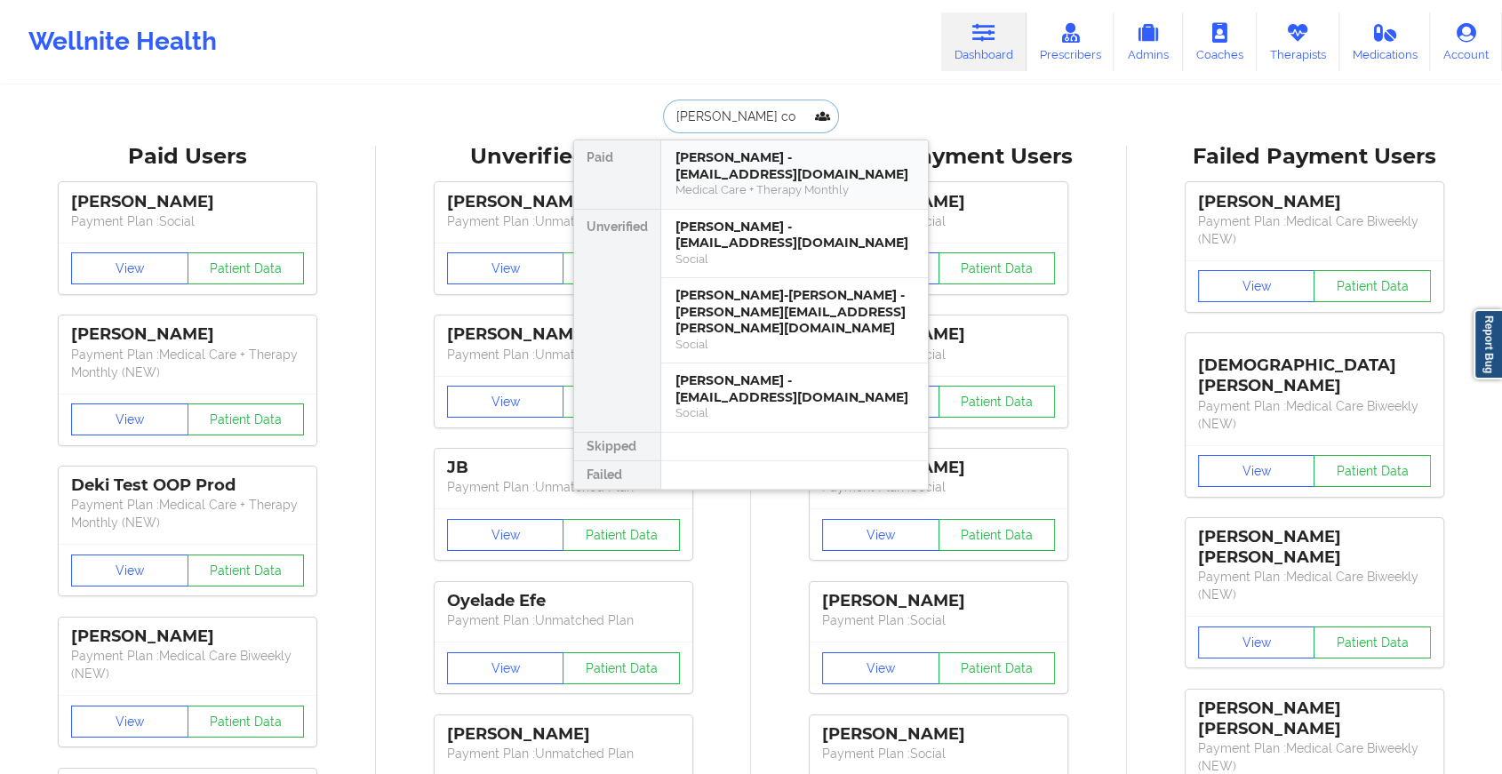
click at [741, 177] on div "[PERSON_NAME] - [EMAIL_ADDRESS][DOMAIN_NAME]" at bounding box center [794, 165] width 238 height 33
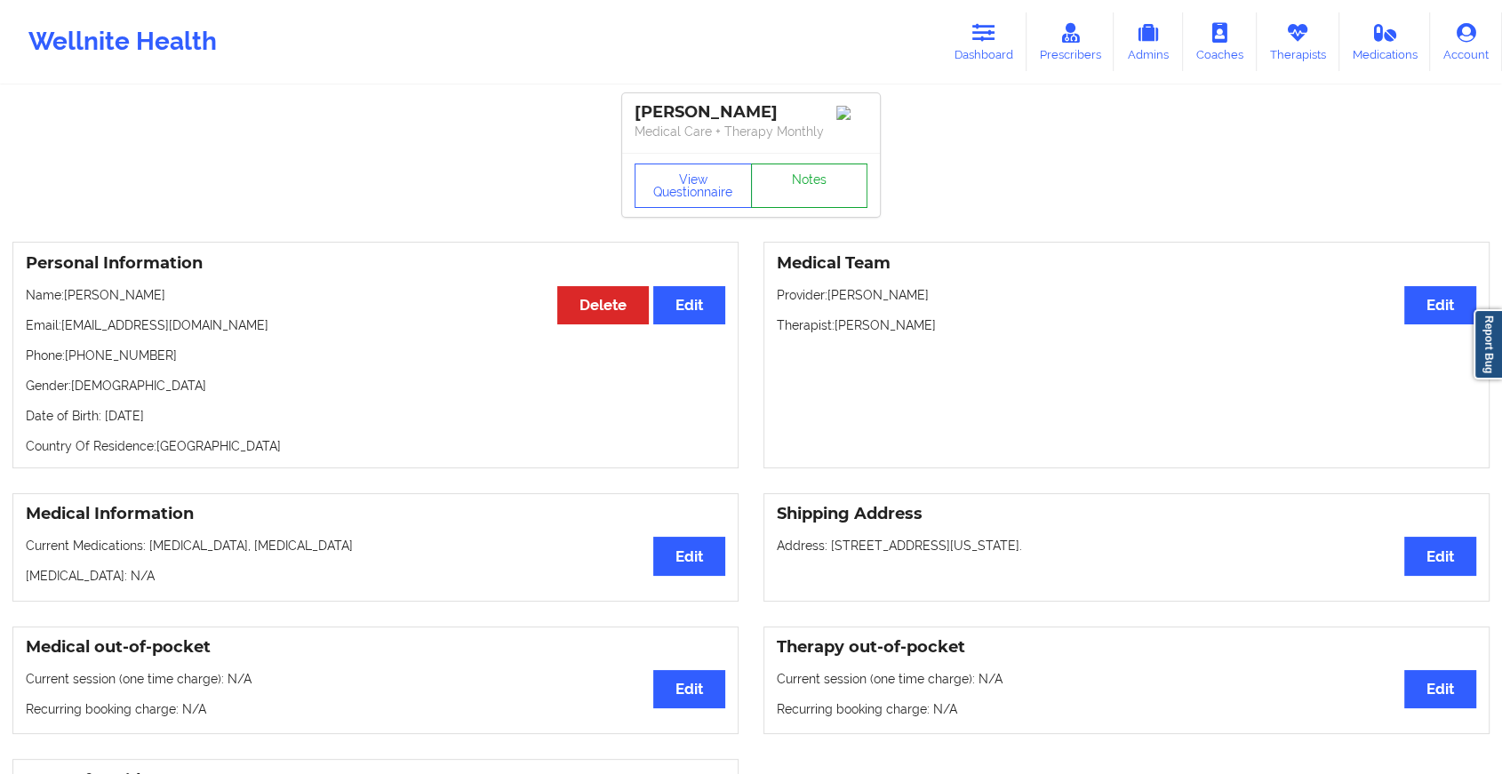
click at [787, 200] on link "Notes" at bounding box center [809, 185] width 117 height 44
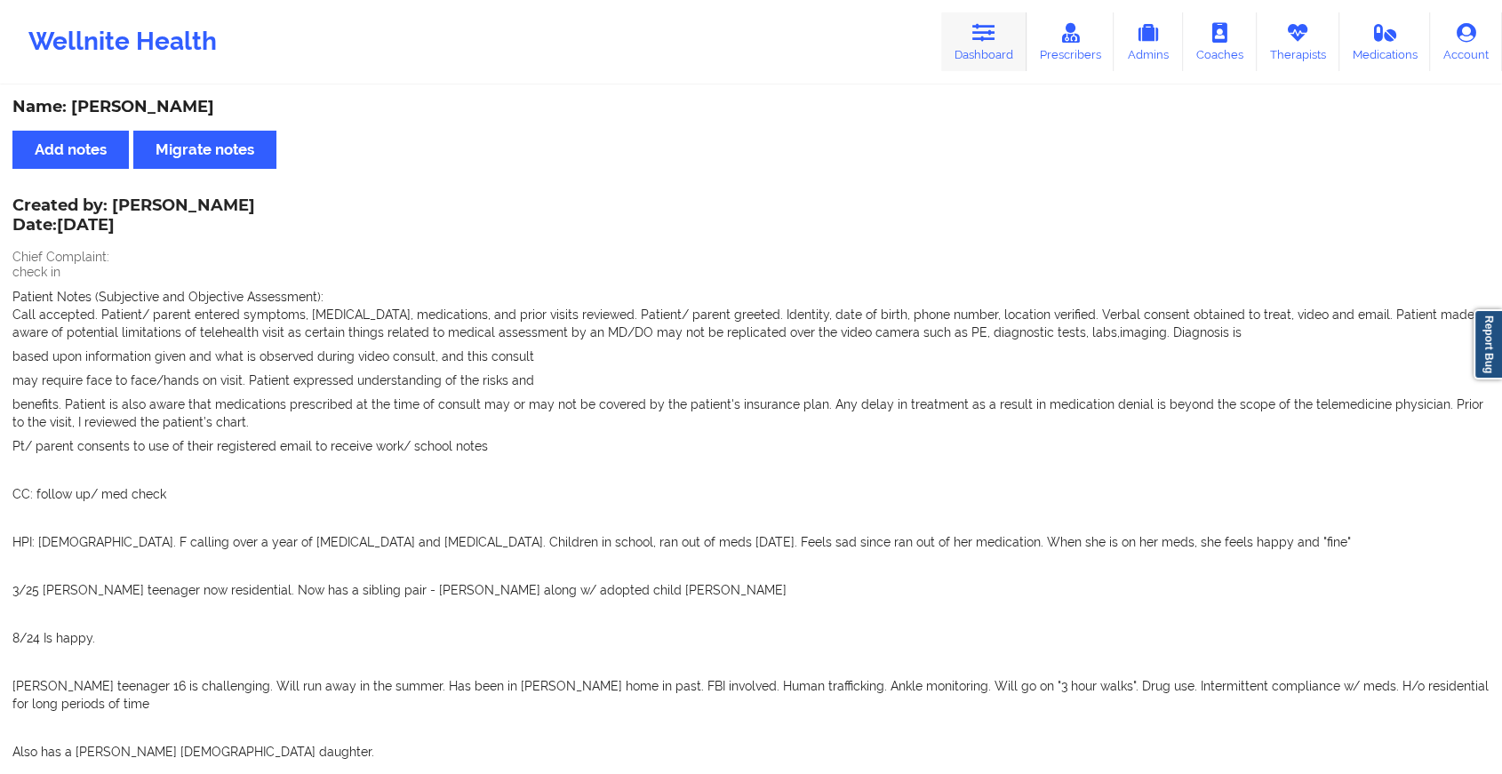
click at [951, 50] on link "Dashboard" at bounding box center [983, 41] width 85 height 59
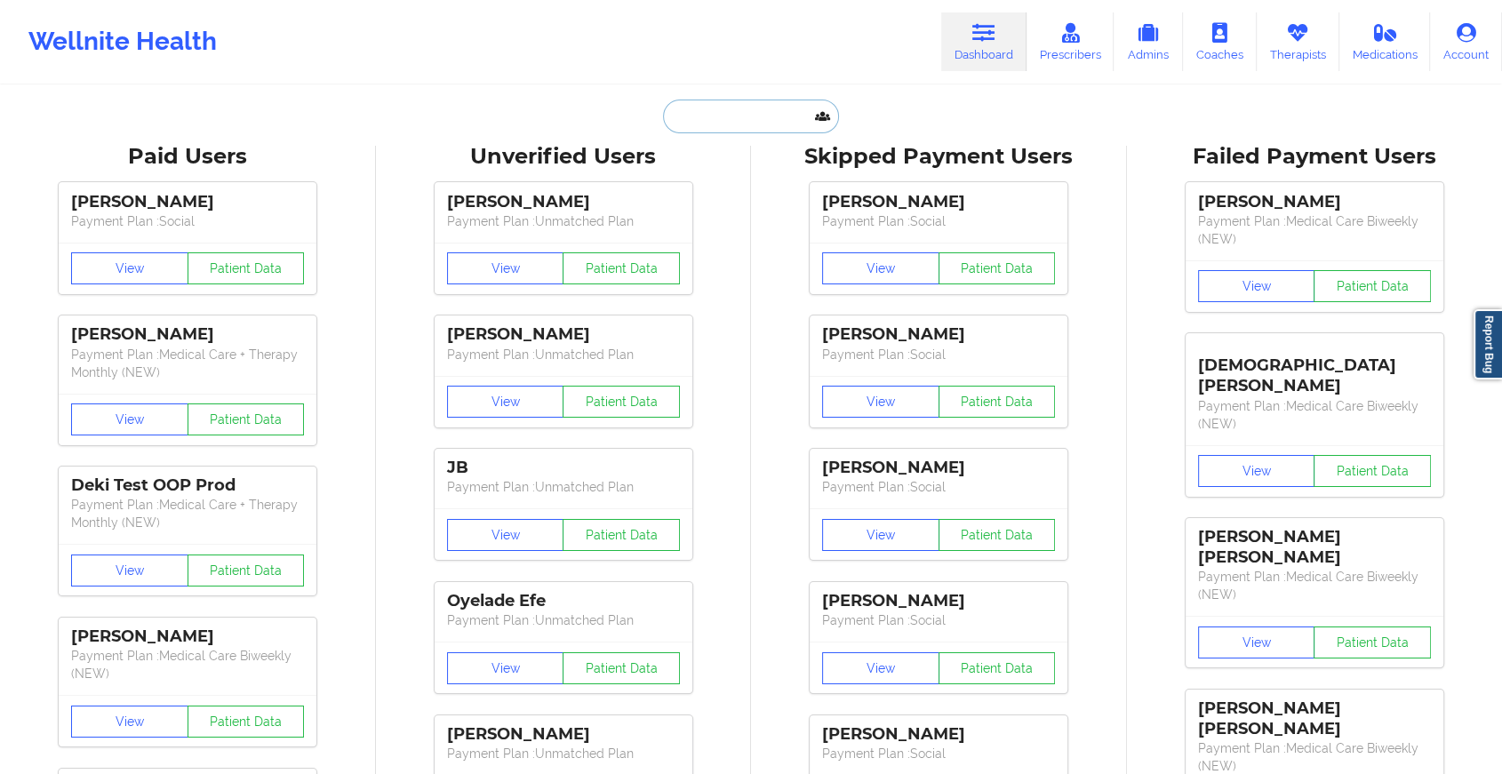
click at [761, 118] on input "text" at bounding box center [751, 117] width 176 height 34
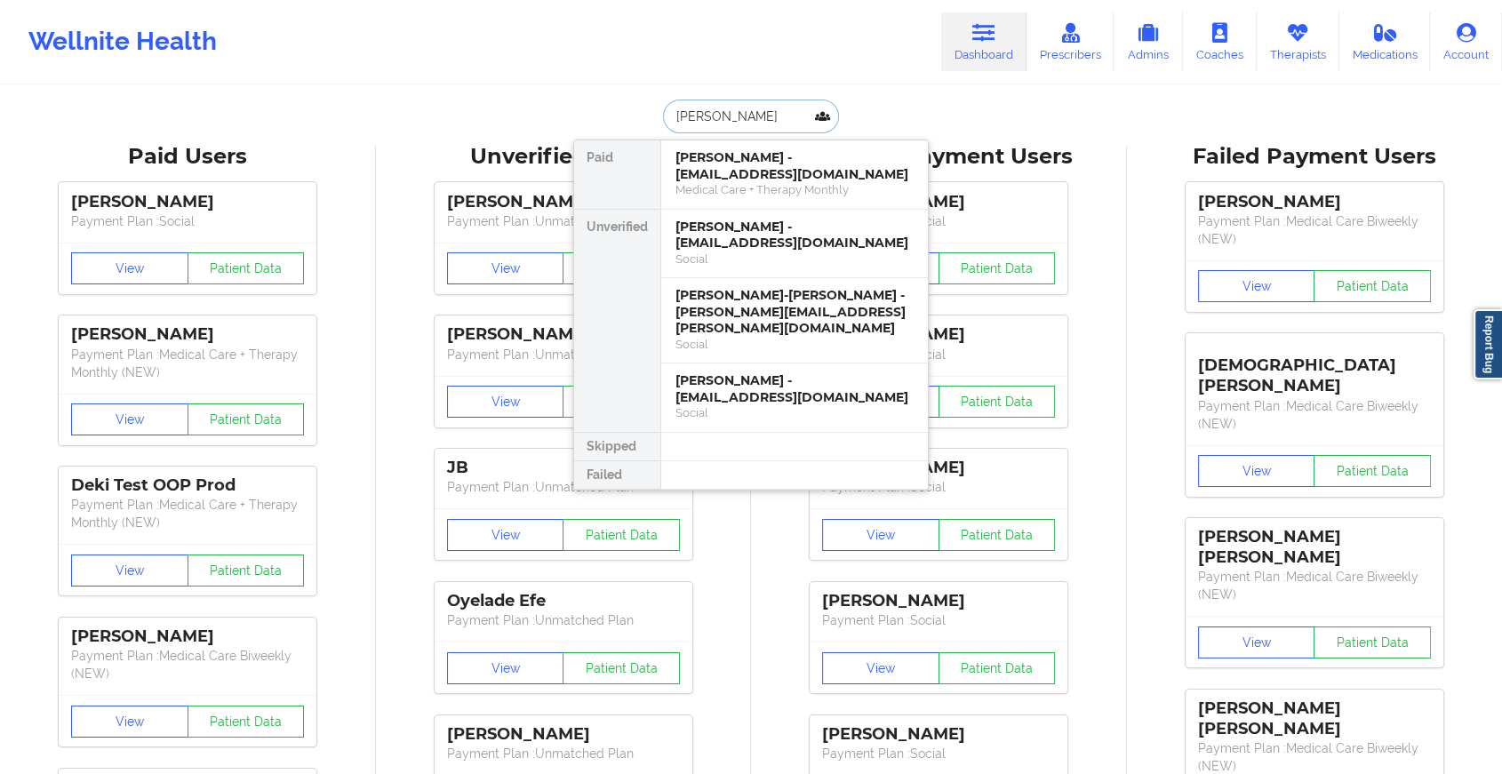
type input "[PERSON_NAME]"
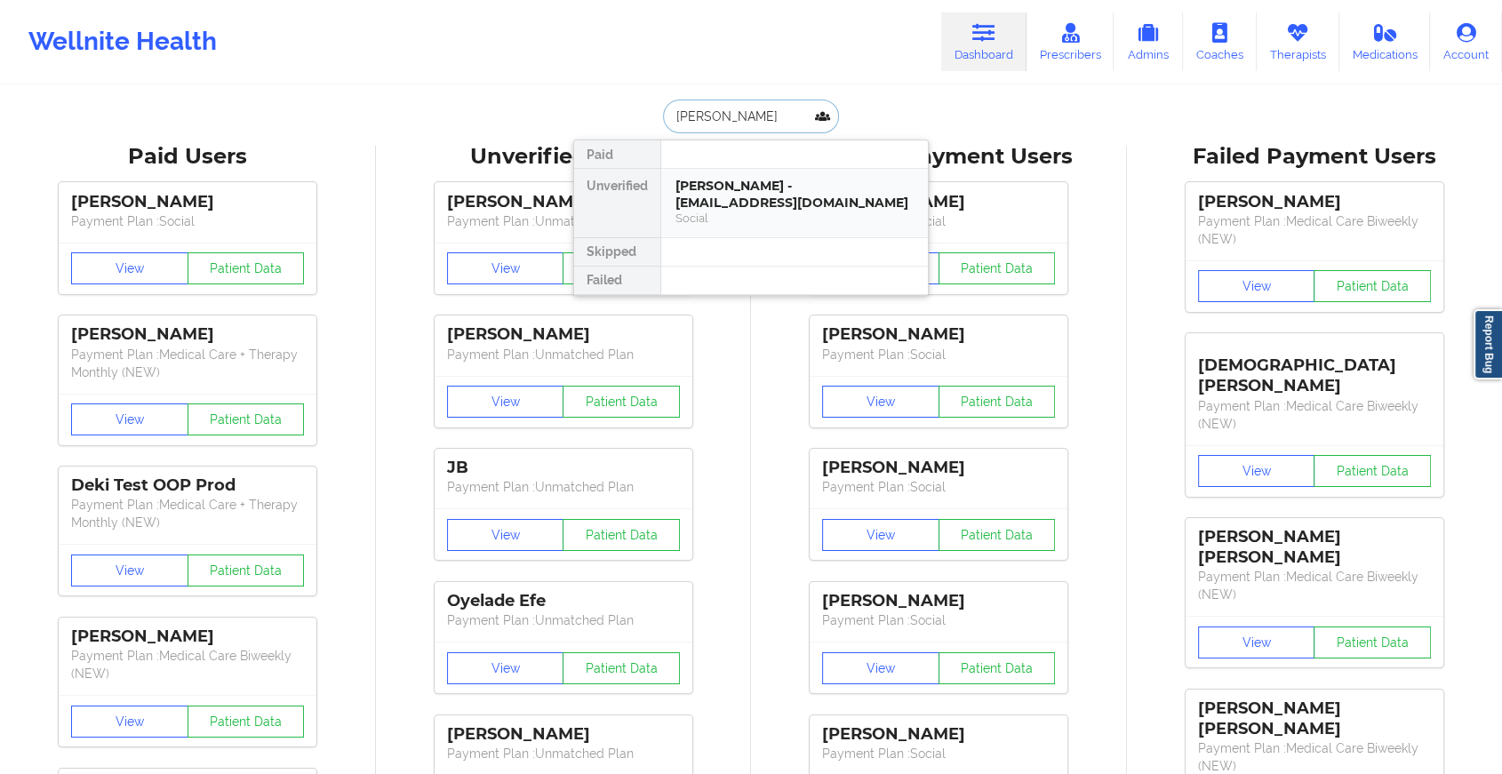
click at [745, 206] on div "[PERSON_NAME] - [EMAIL_ADDRESS][DOMAIN_NAME]" at bounding box center [794, 194] width 238 height 33
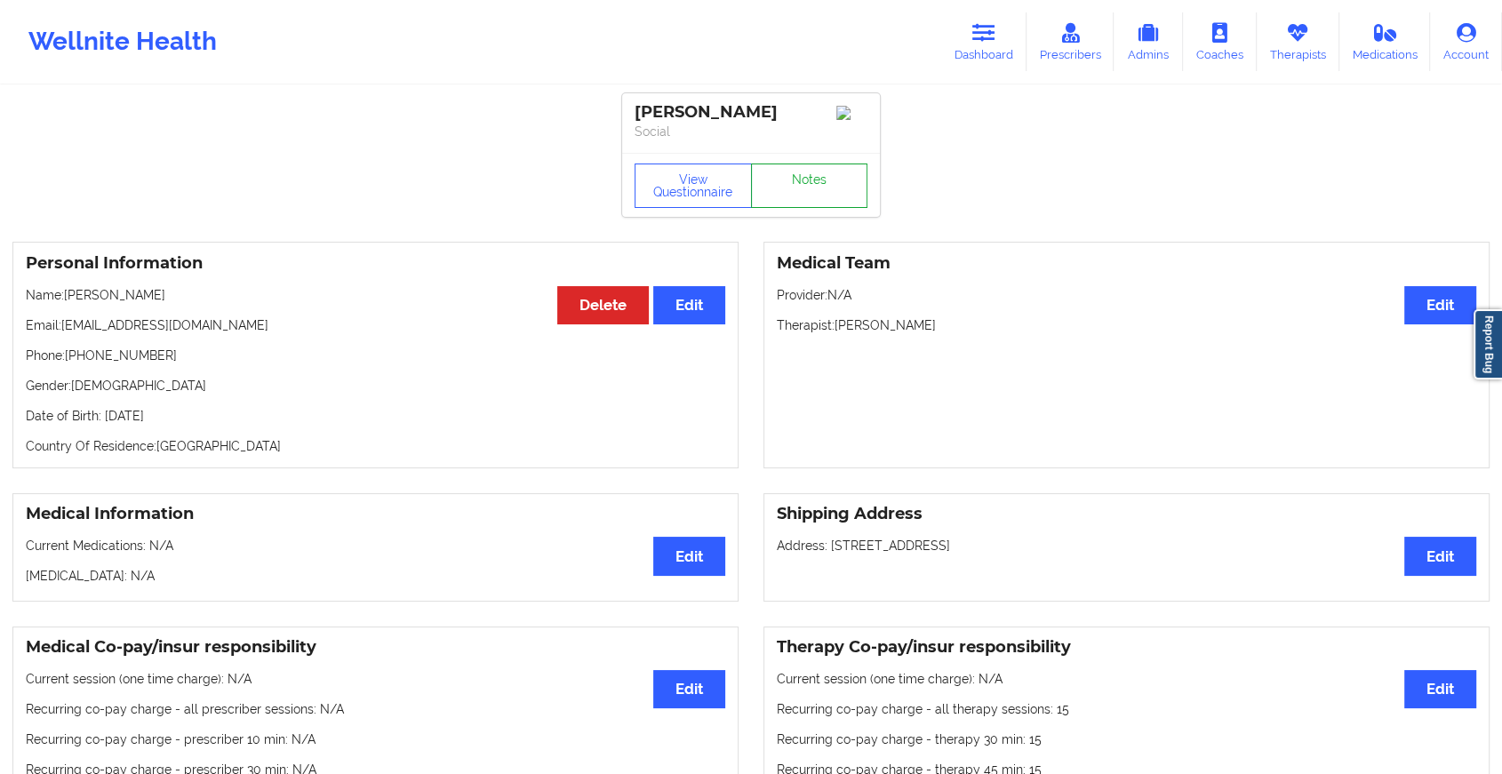
click at [798, 199] on link "Notes" at bounding box center [809, 185] width 117 height 44
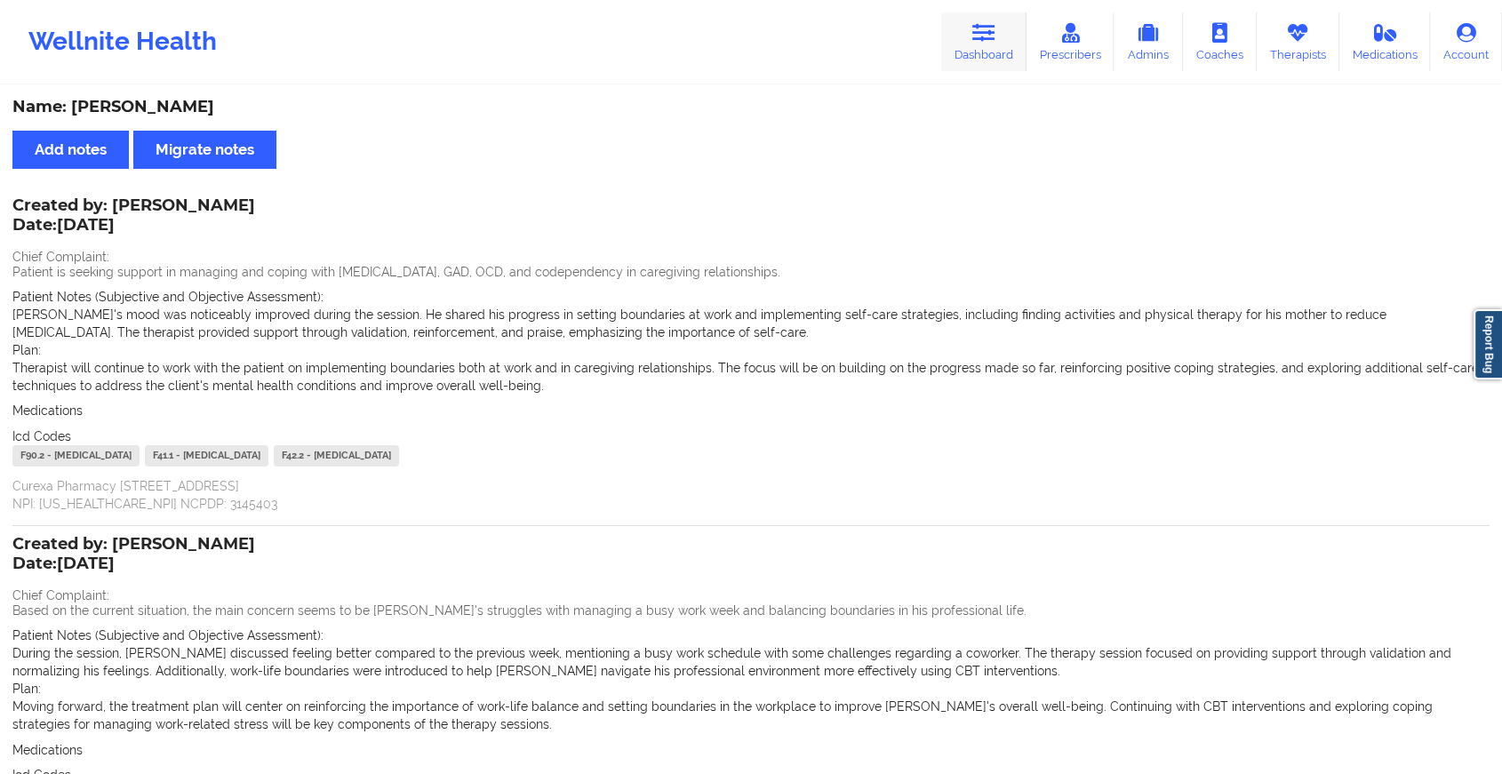
click at [961, 43] on link "Dashboard" at bounding box center [983, 41] width 85 height 59
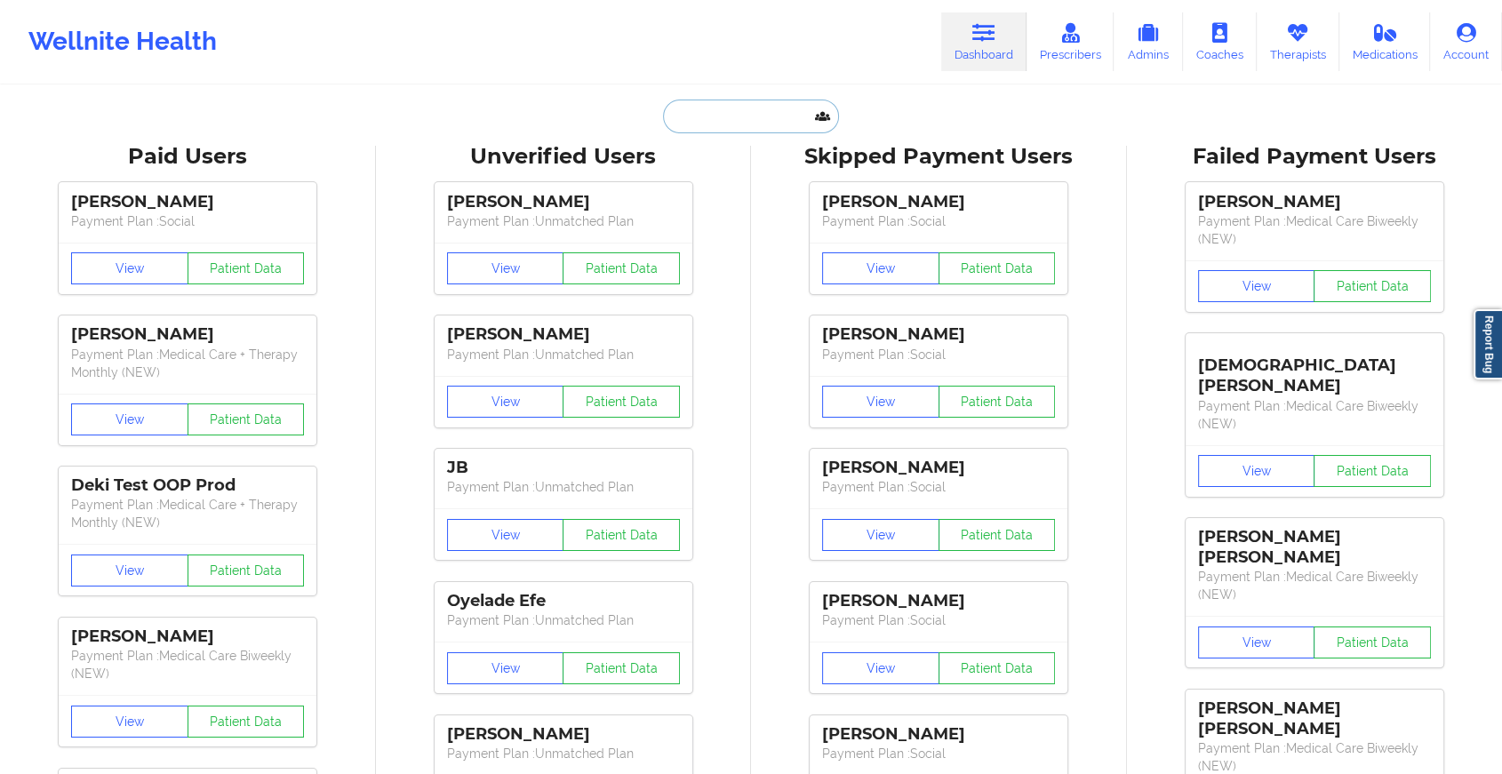
click at [729, 105] on input "text" at bounding box center [751, 117] width 176 height 34
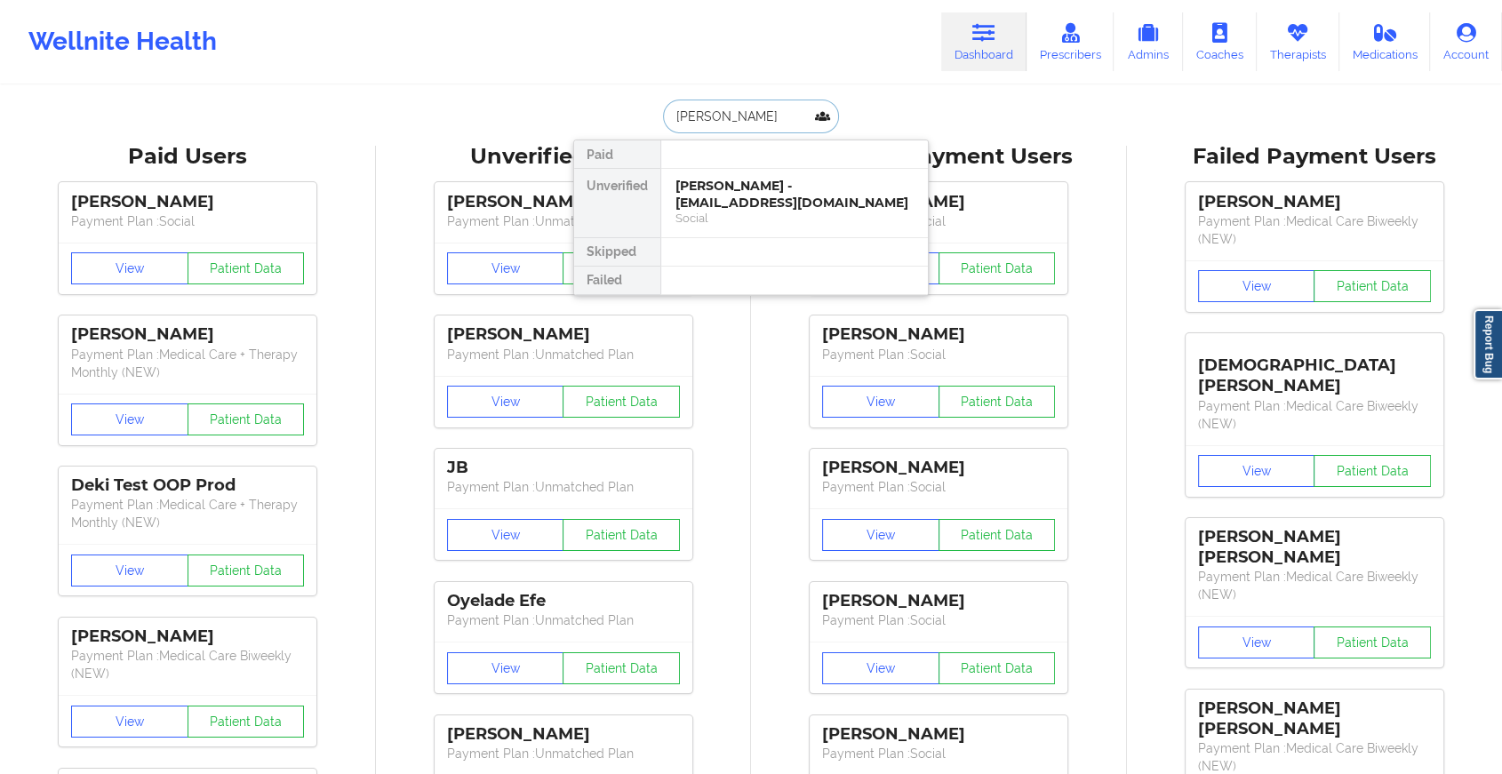
type input "[PERSON_NAME] co"
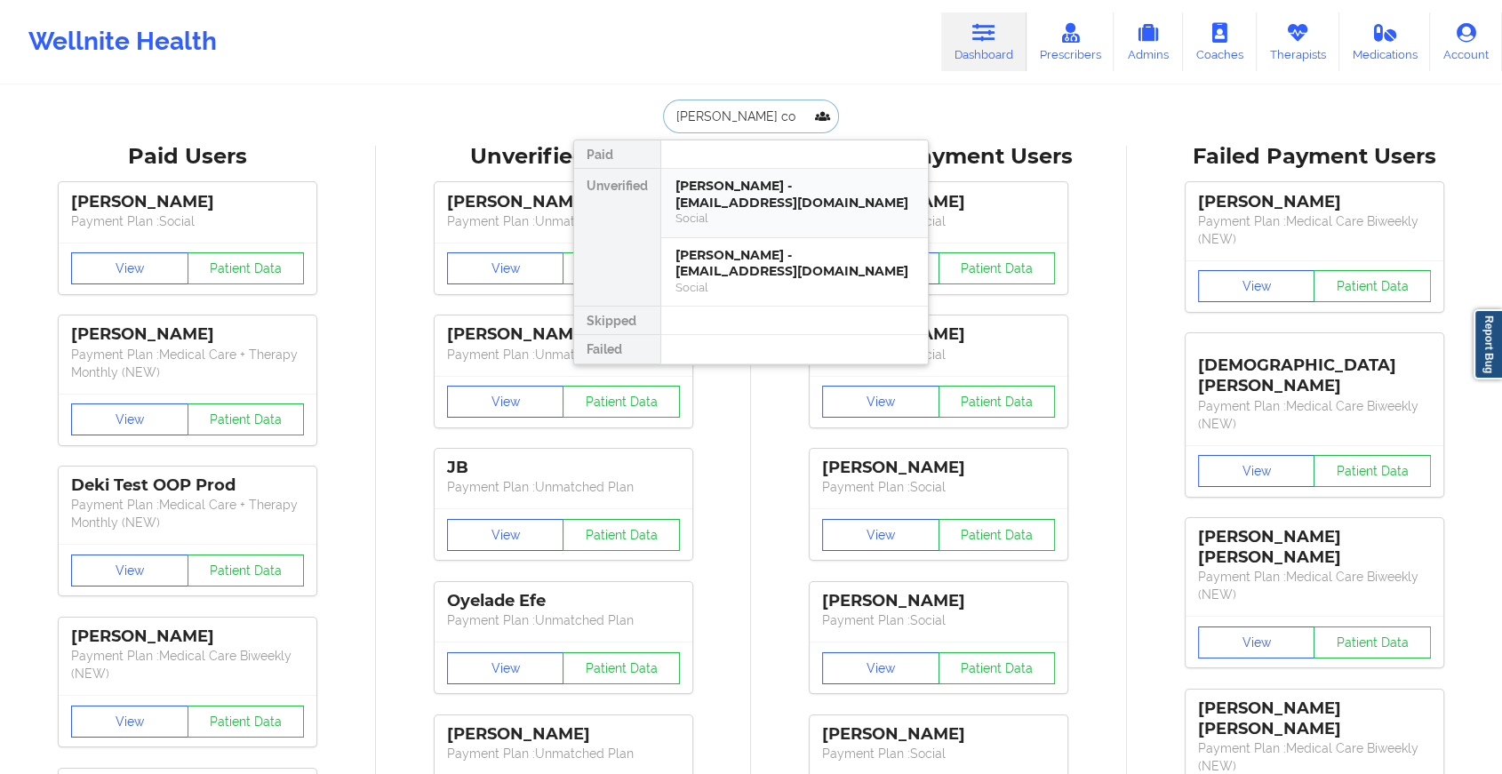
click at [775, 211] on div "Social" at bounding box center [794, 218] width 238 height 15
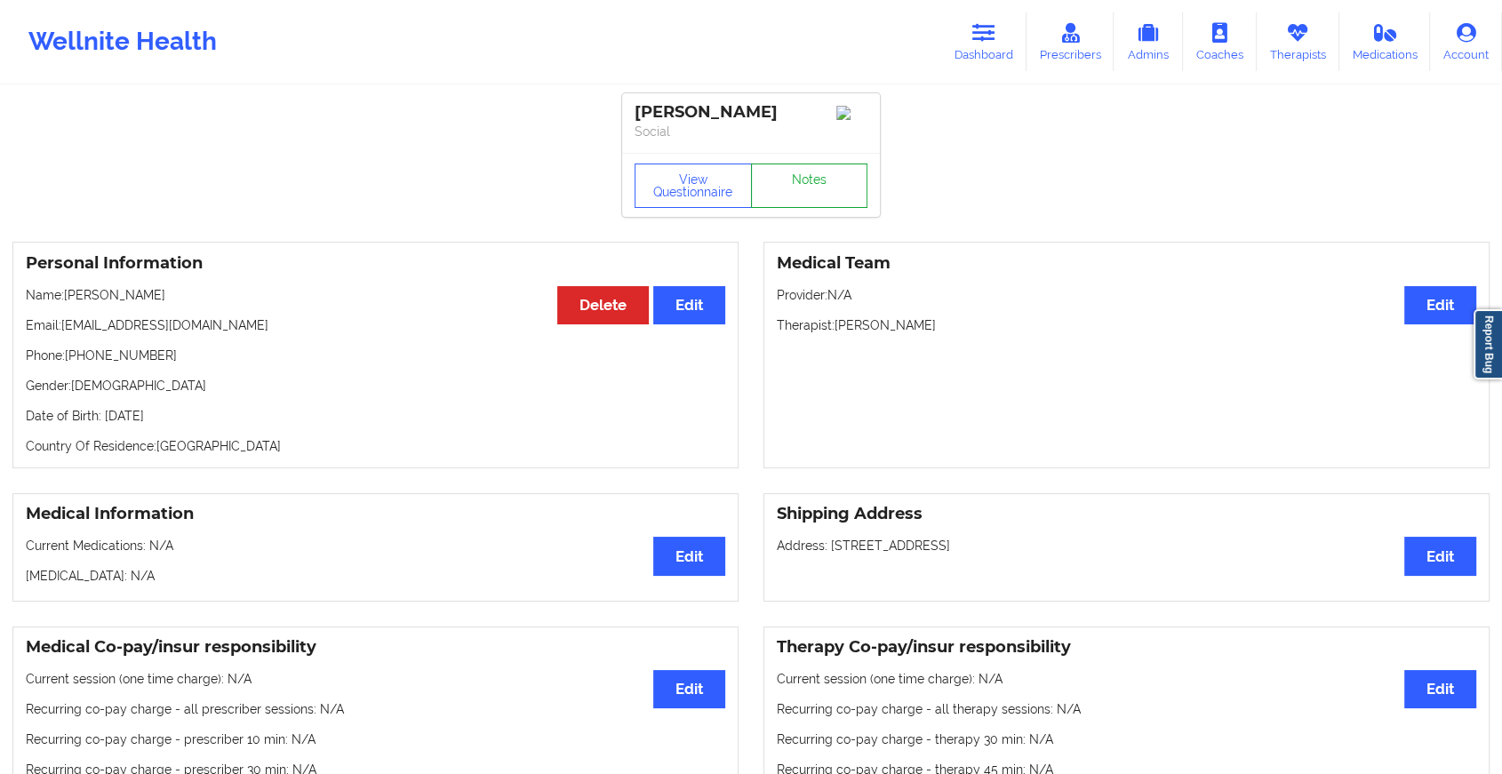
click at [775, 194] on link "Notes" at bounding box center [809, 185] width 117 height 44
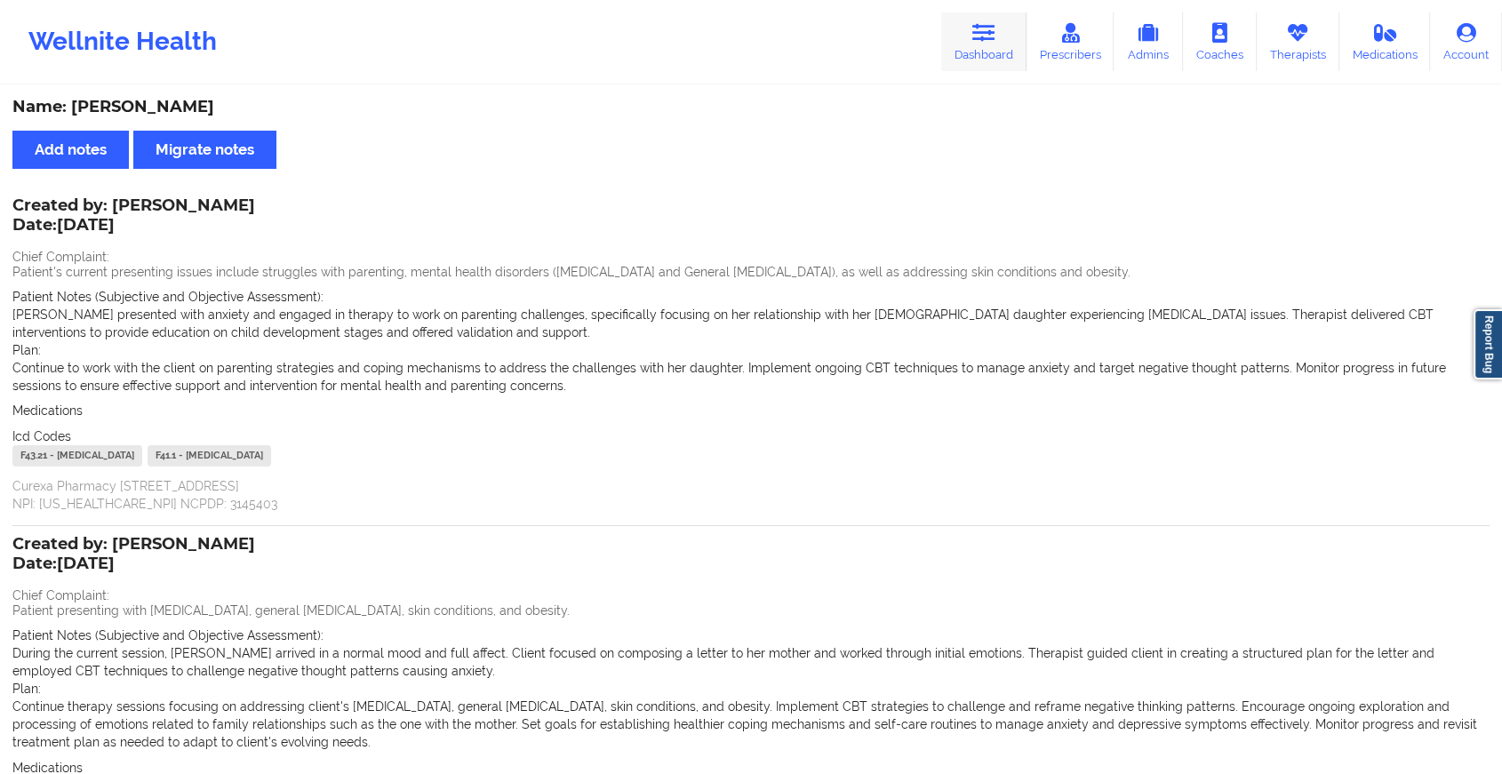
click at [997, 18] on link "Dashboard" at bounding box center [983, 41] width 85 height 59
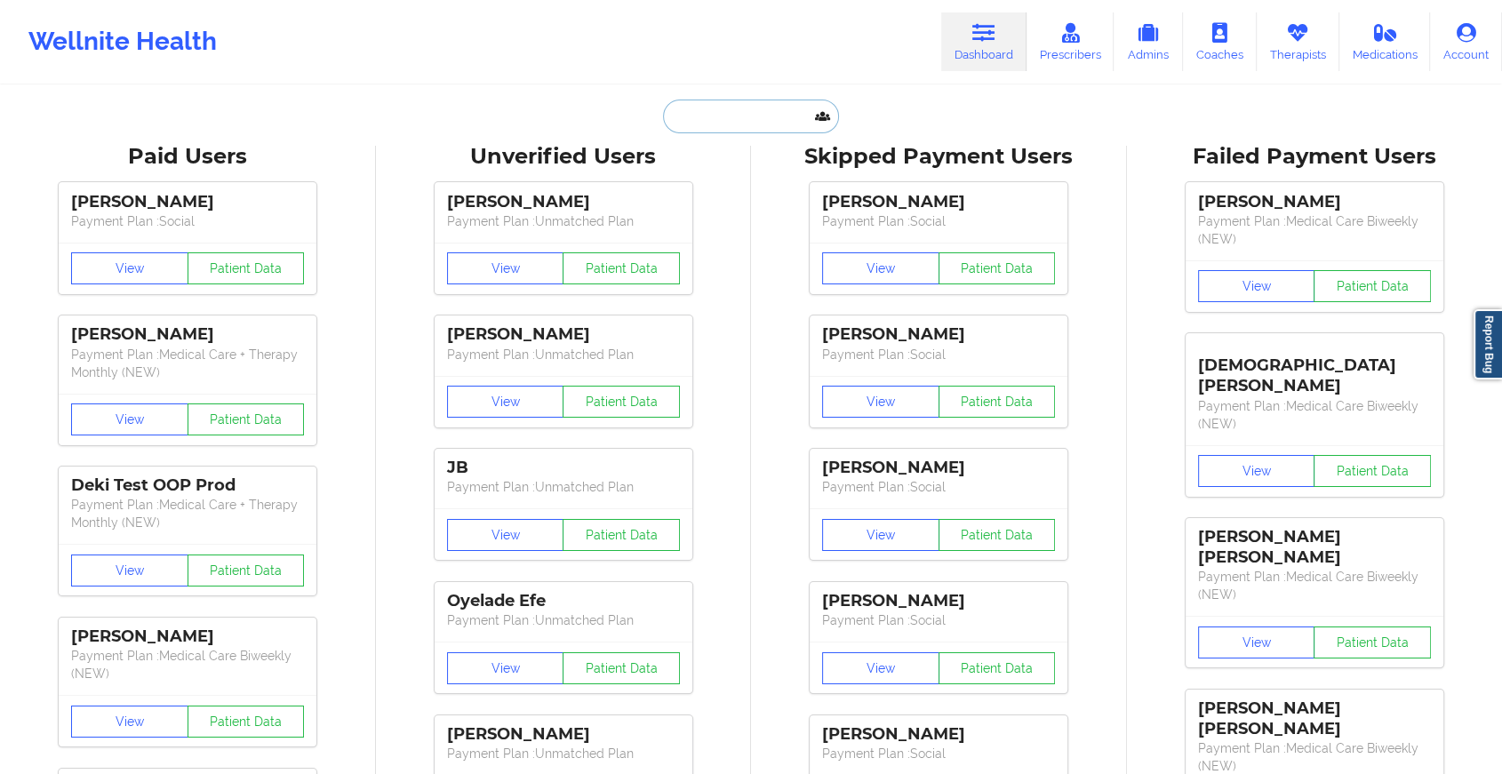
click at [754, 116] on input "text" at bounding box center [751, 117] width 176 height 34
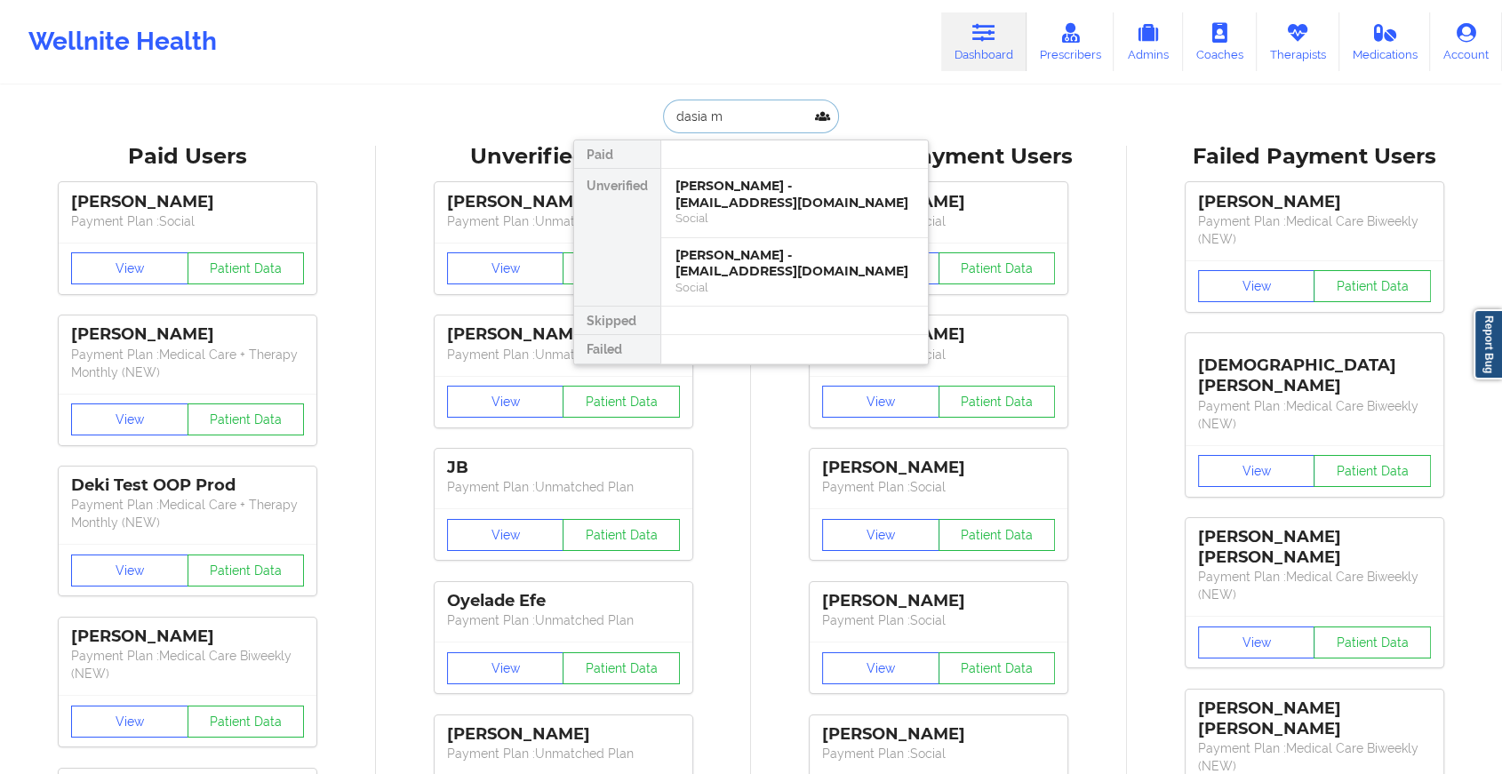
type input "dasia mi"
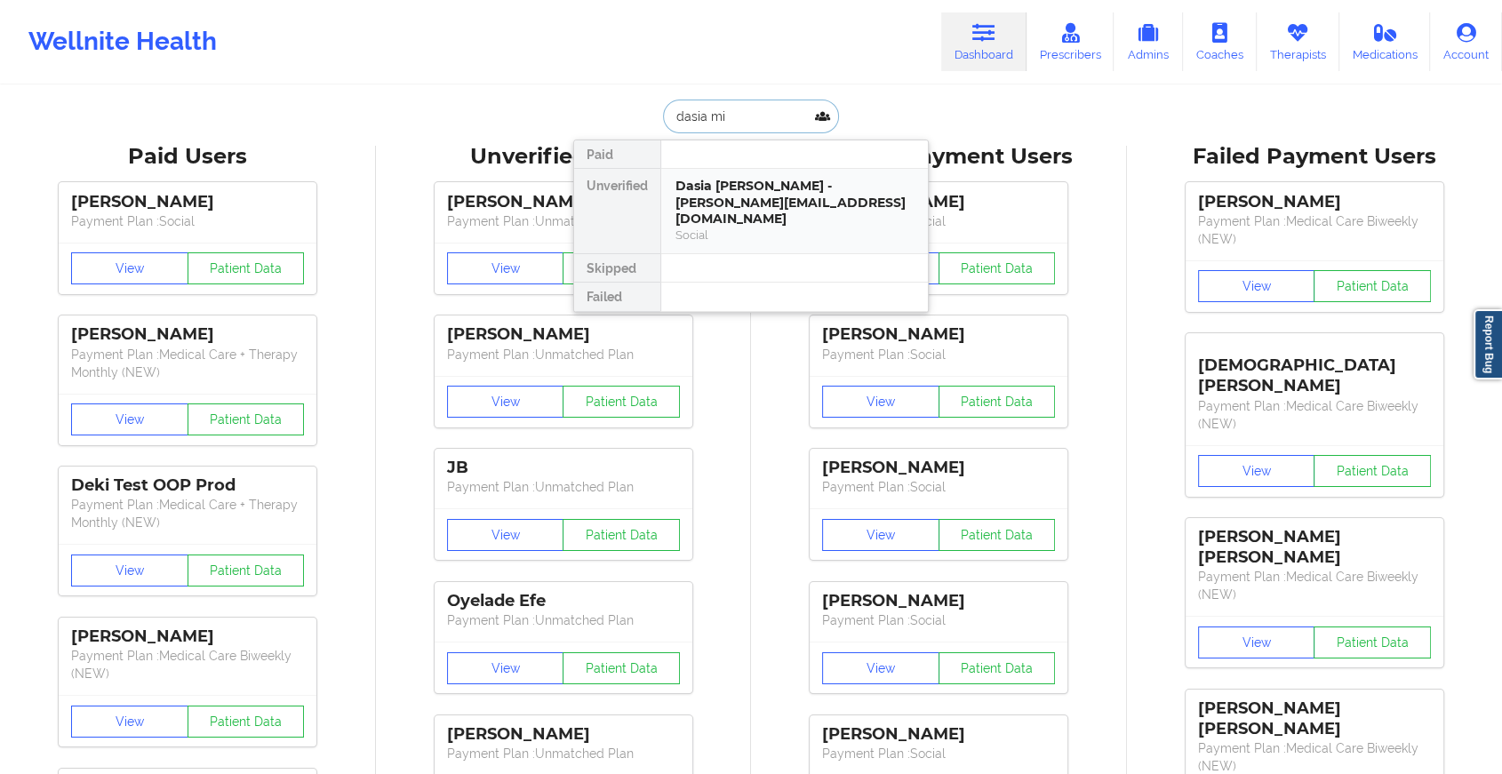
click at [748, 198] on div "Dasia [PERSON_NAME] - [PERSON_NAME][EMAIL_ADDRESS][DOMAIN_NAME]" at bounding box center [794, 203] width 238 height 50
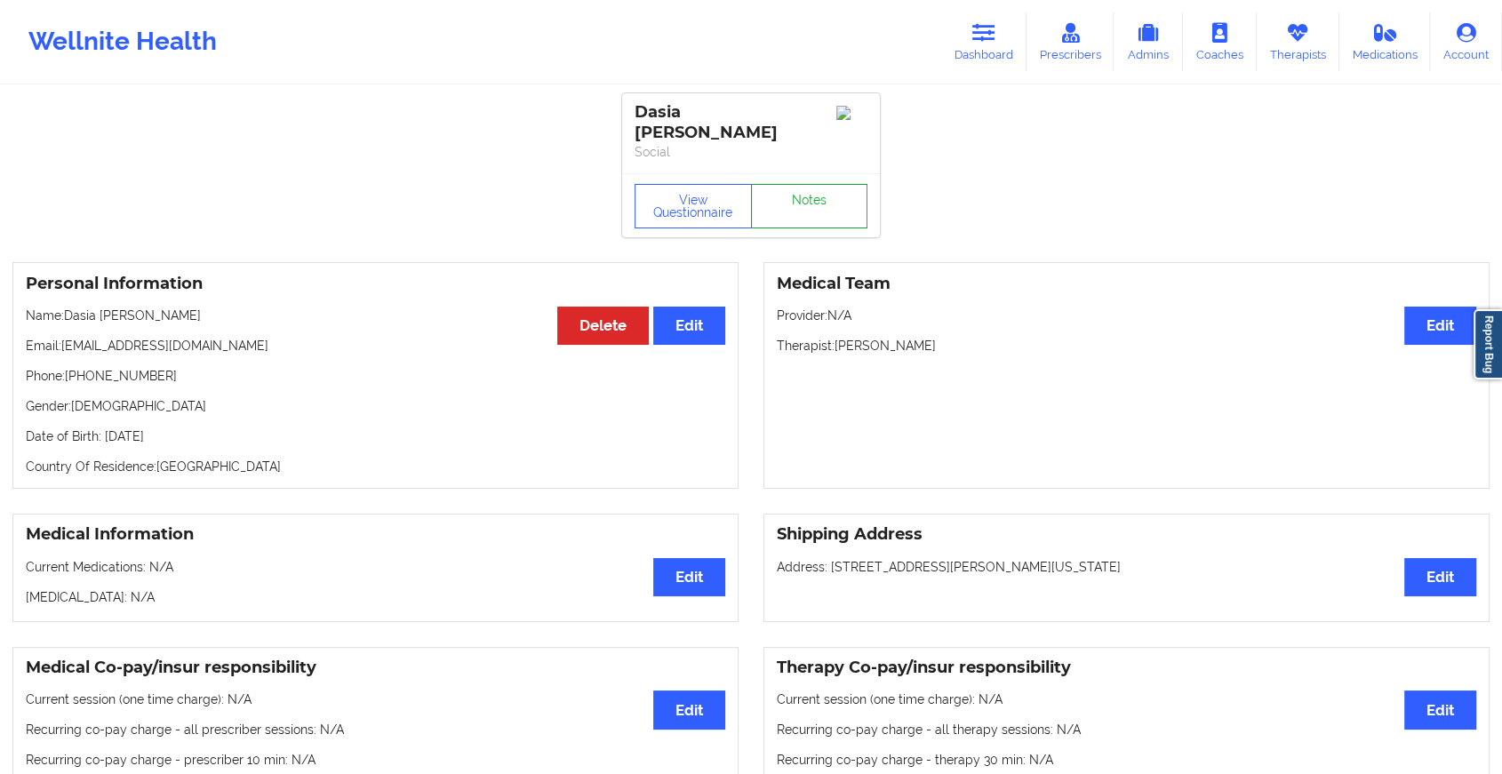
click at [786, 200] on link "Notes" at bounding box center [809, 206] width 117 height 44
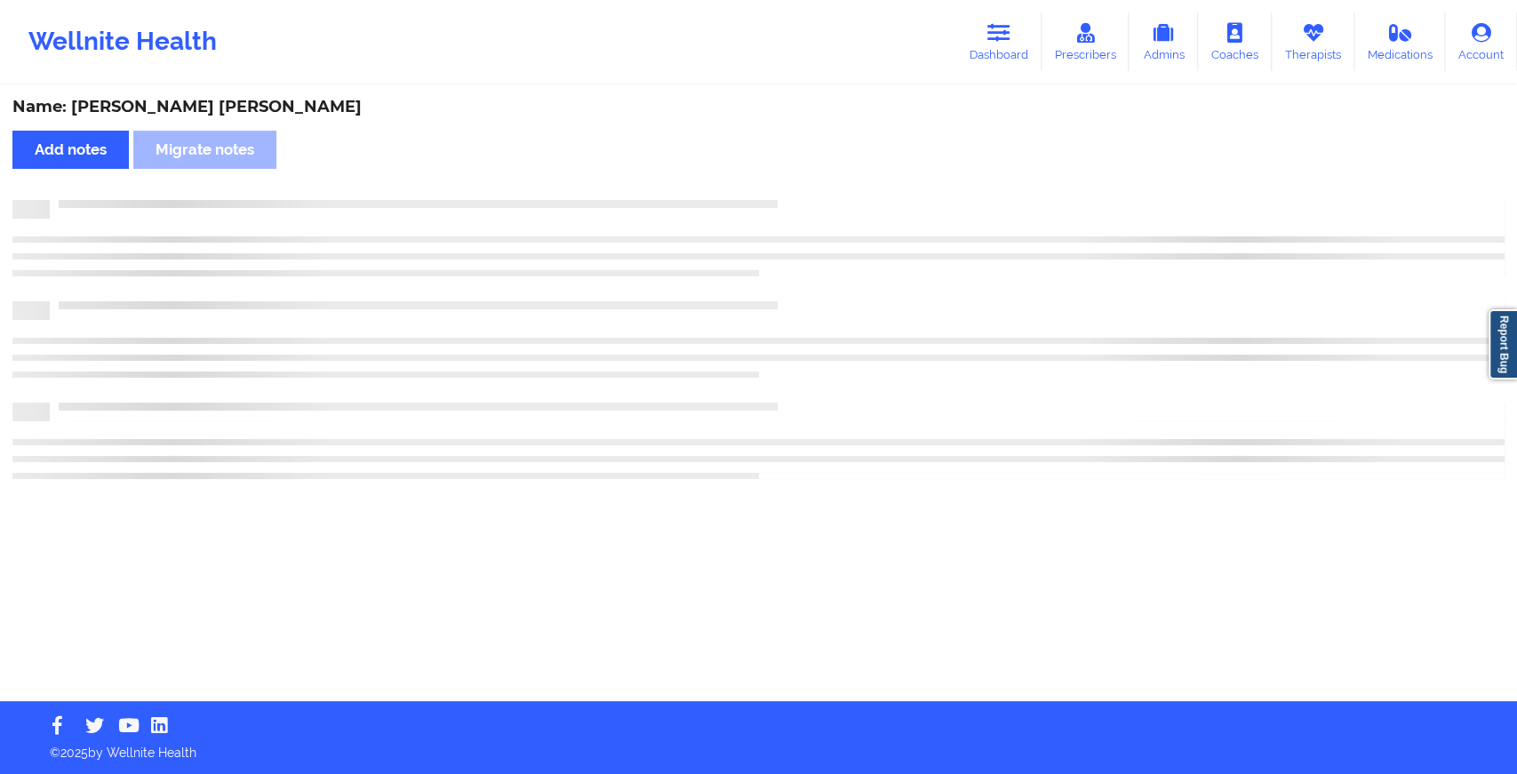
click at [786, 200] on div at bounding box center [777, 200] width 1455 height 0
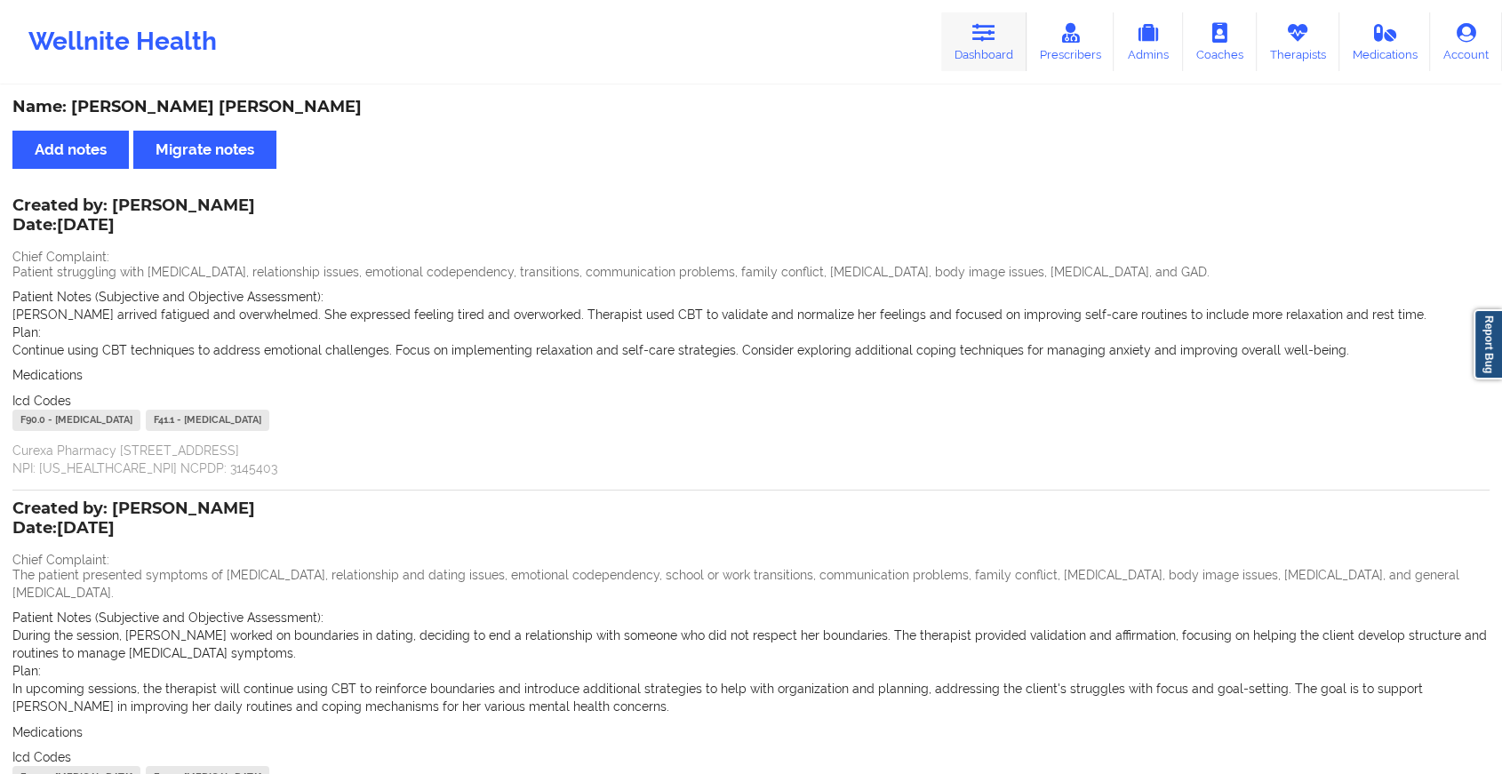
click at [985, 47] on link "Dashboard" at bounding box center [983, 41] width 85 height 59
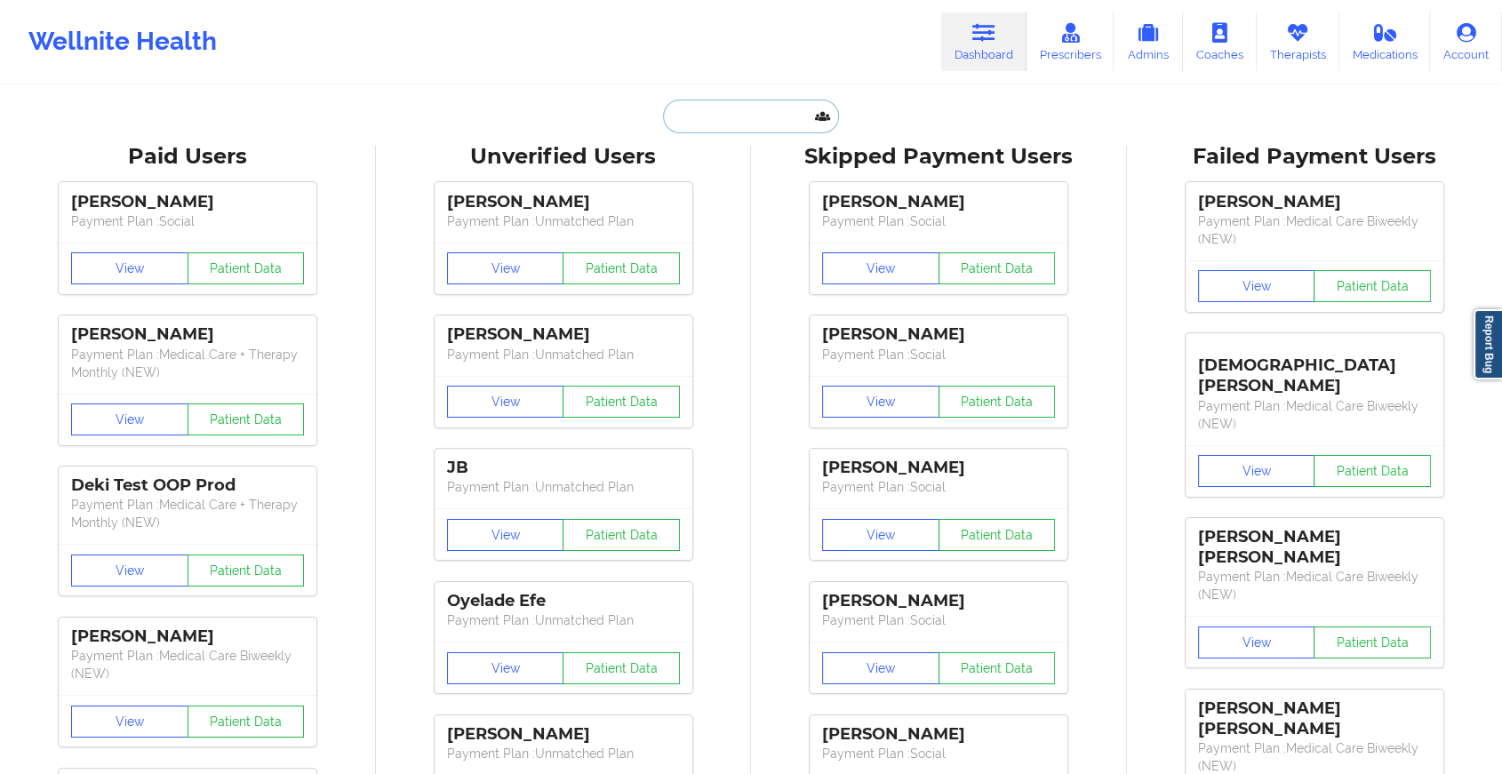
click at [765, 123] on input "text" at bounding box center [751, 117] width 176 height 34
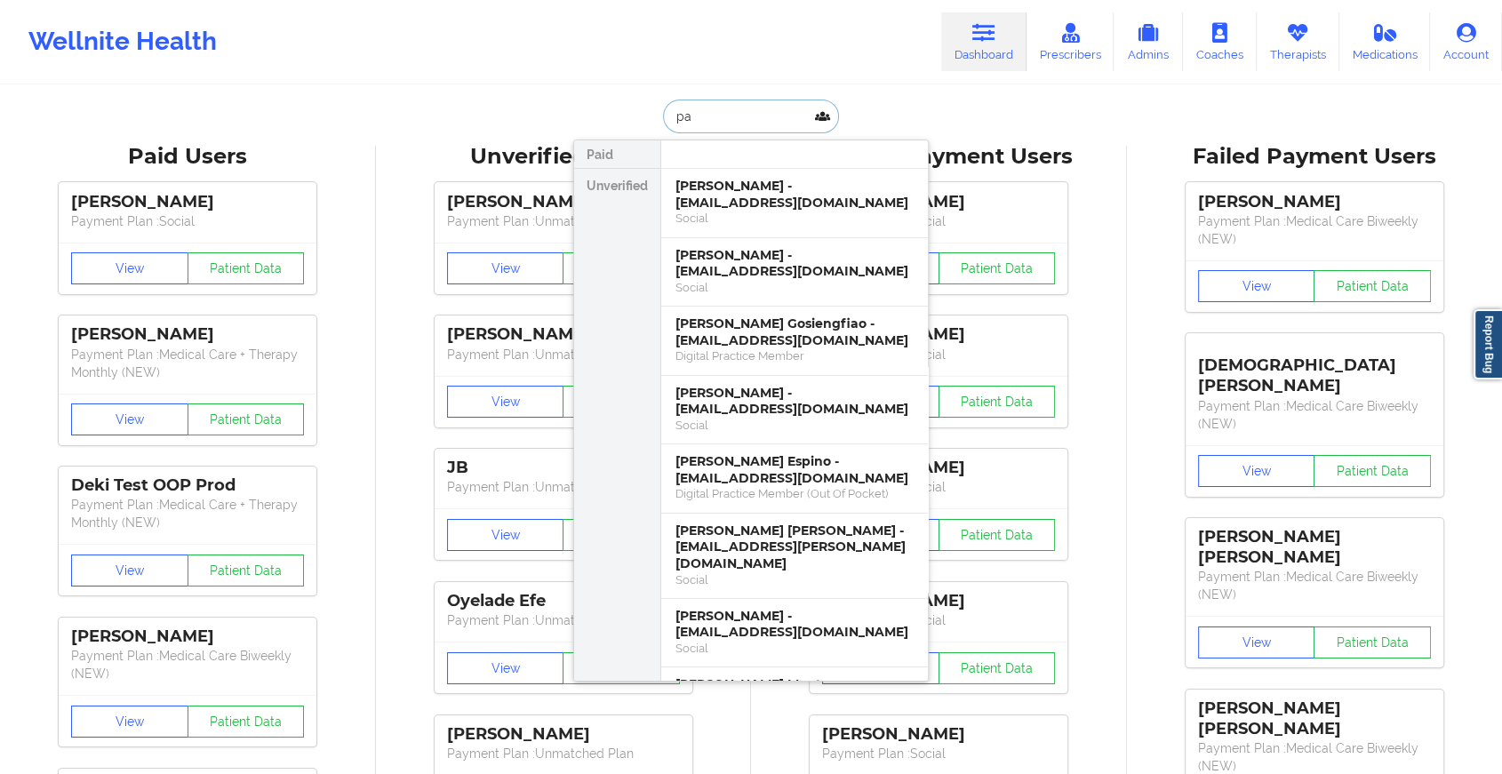
type input "p"
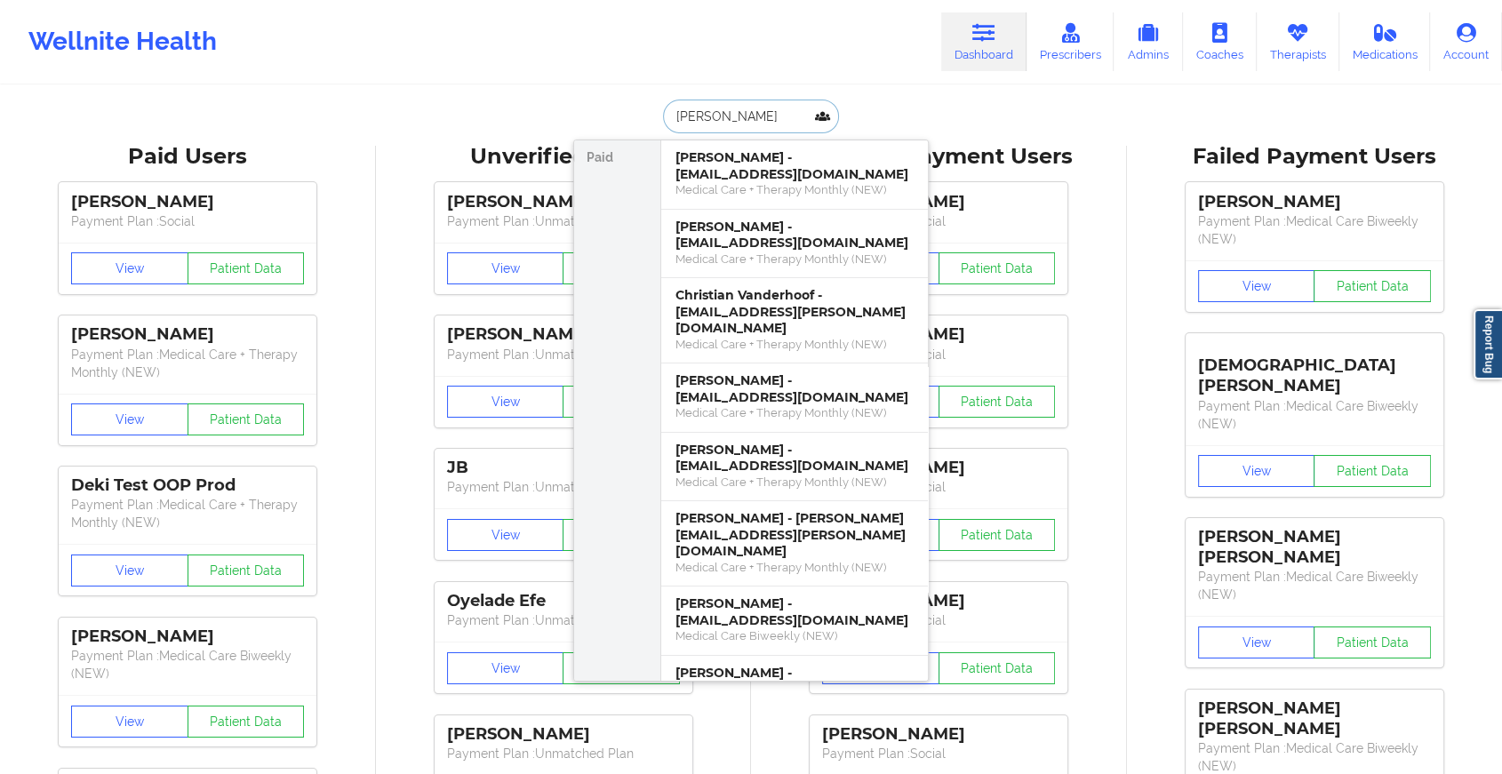
type input "[PERSON_NAME]"
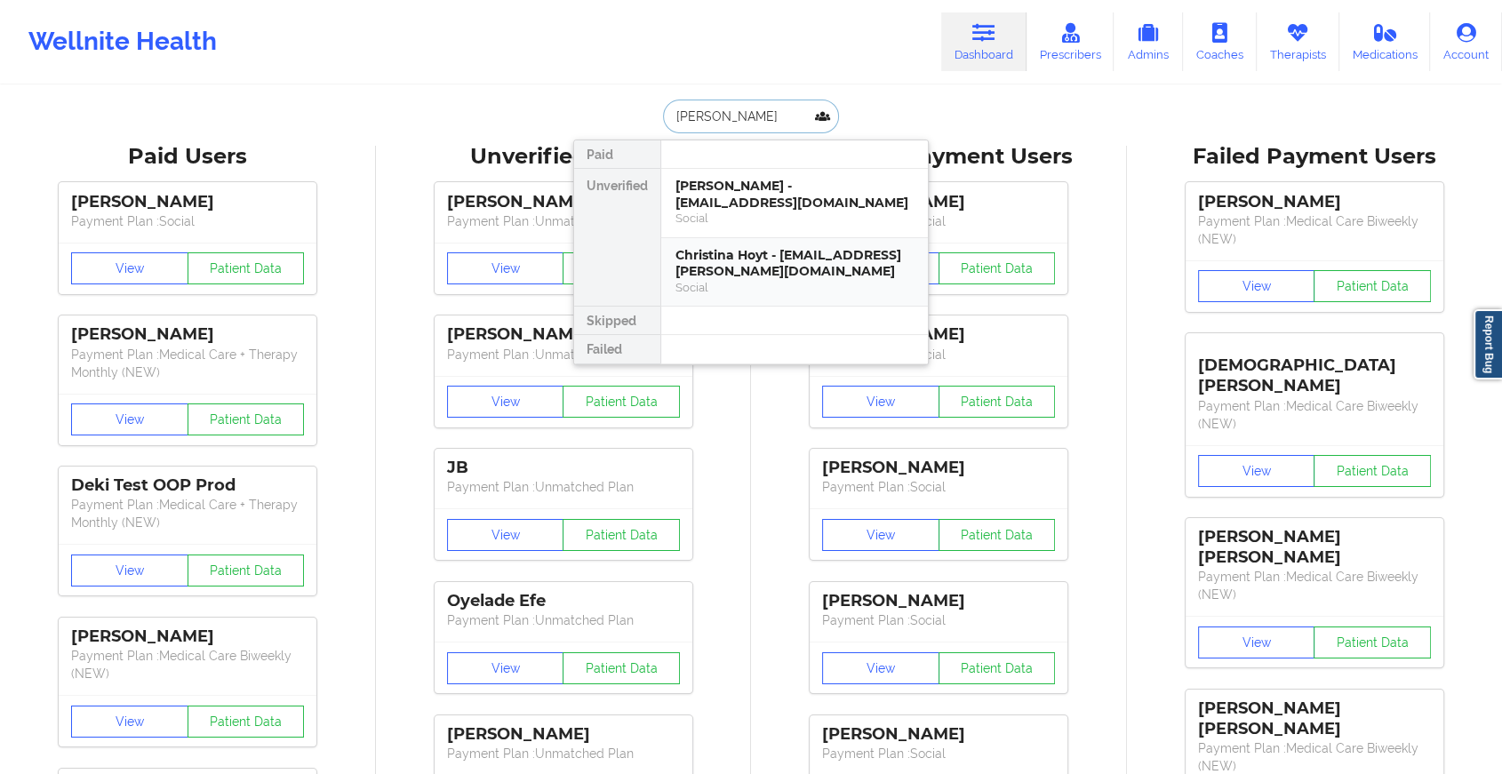
click at [747, 247] on div "Christina Hoyt - [EMAIL_ADDRESS][PERSON_NAME][DOMAIN_NAME]" at bounding box center [794, 263] width 238 height 33
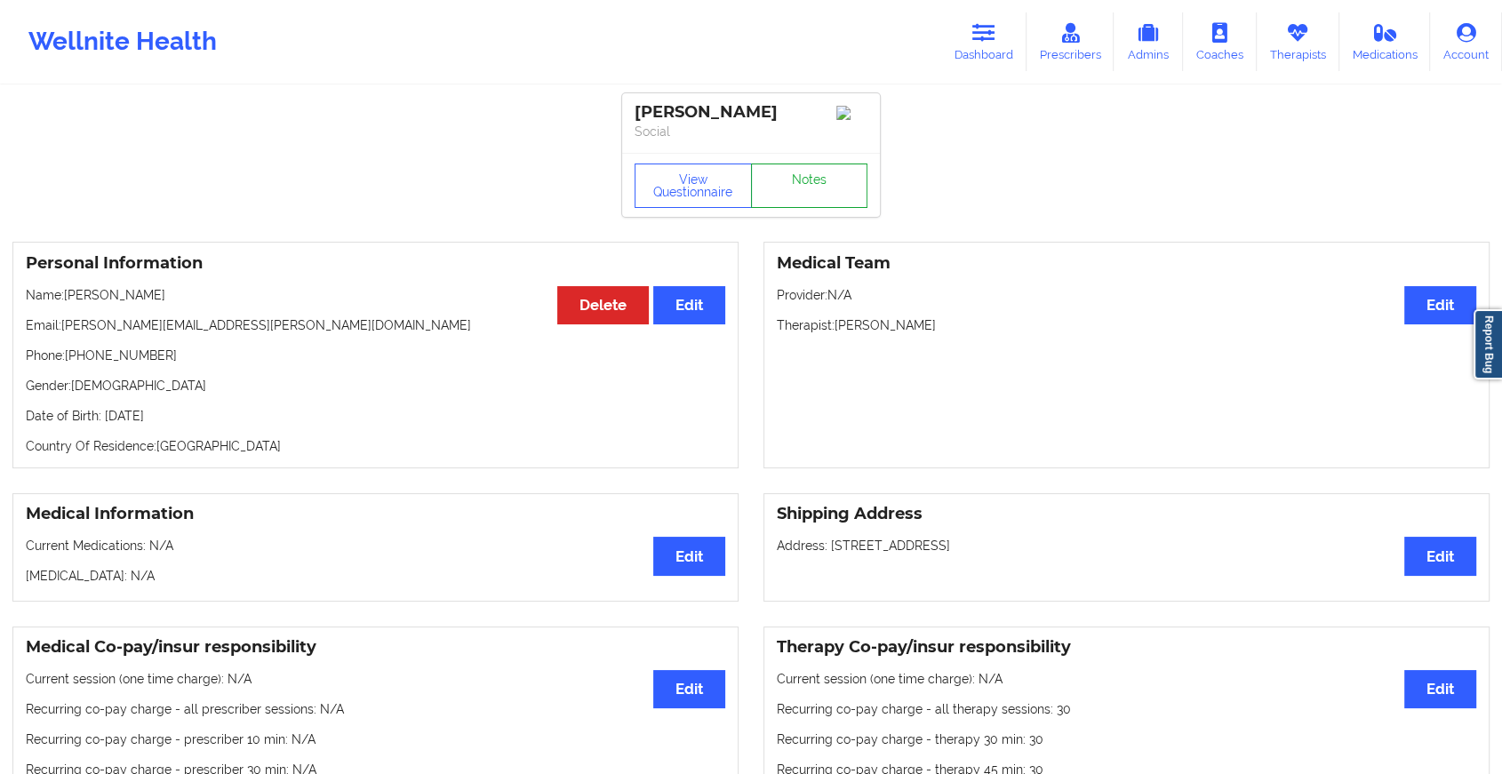
click at [807, 208] on link "Notes" at bounding box center [809, 185] width 117 height 44
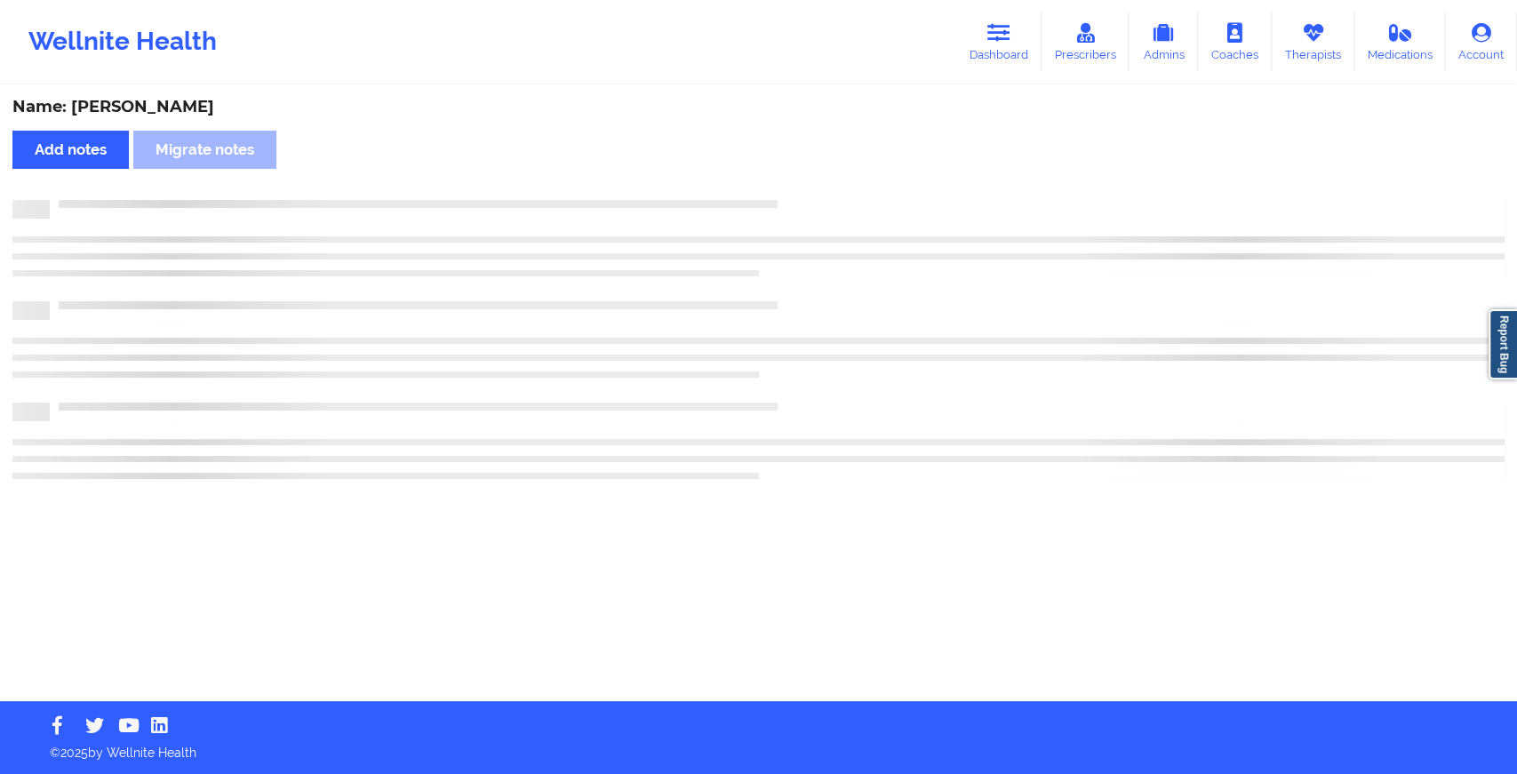
click at [807, 208] on div at bounding box center [758, 209] width 1492 height 19
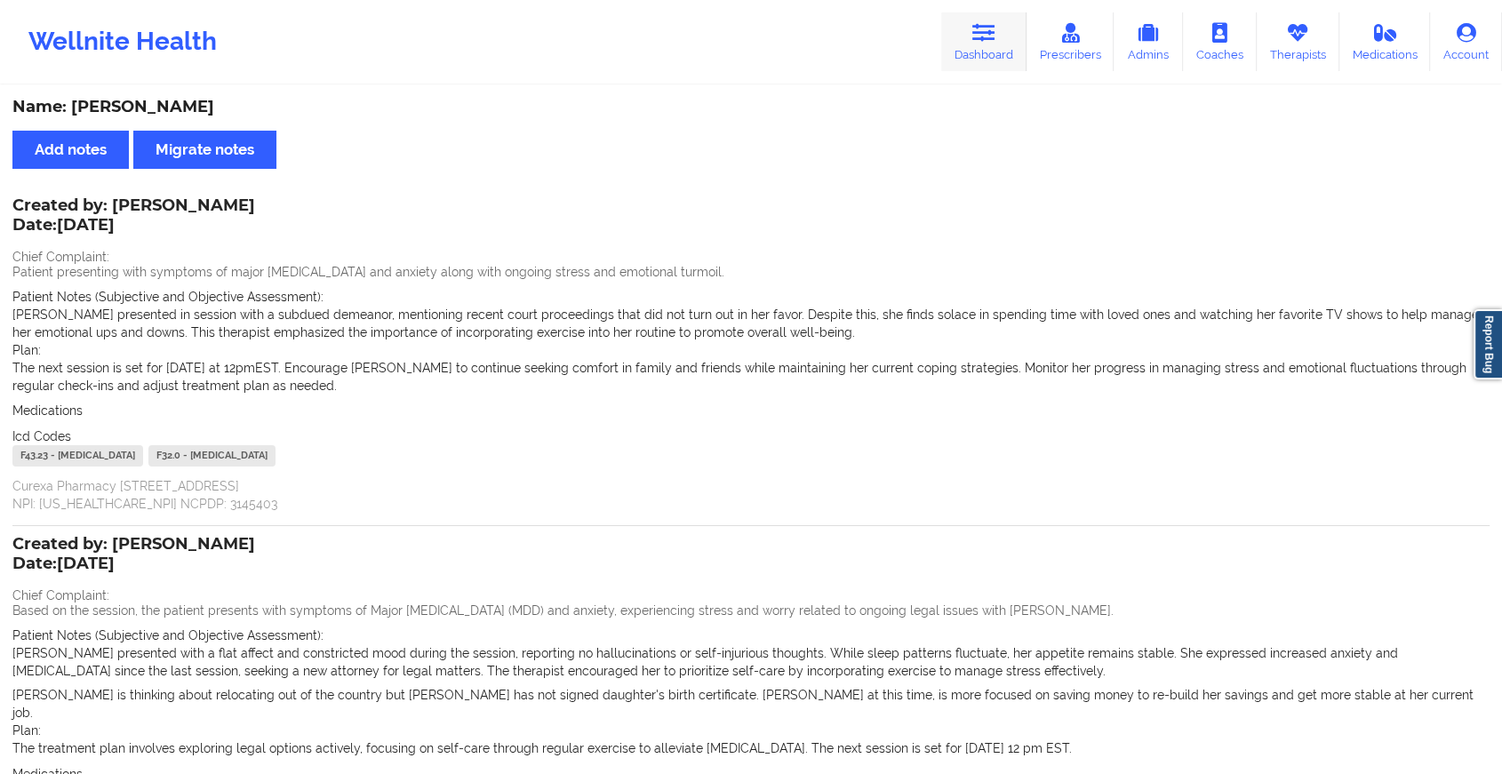
click at [971, 42] on link "Dashboard" at bounding box center [983, 41] width 85 height 59
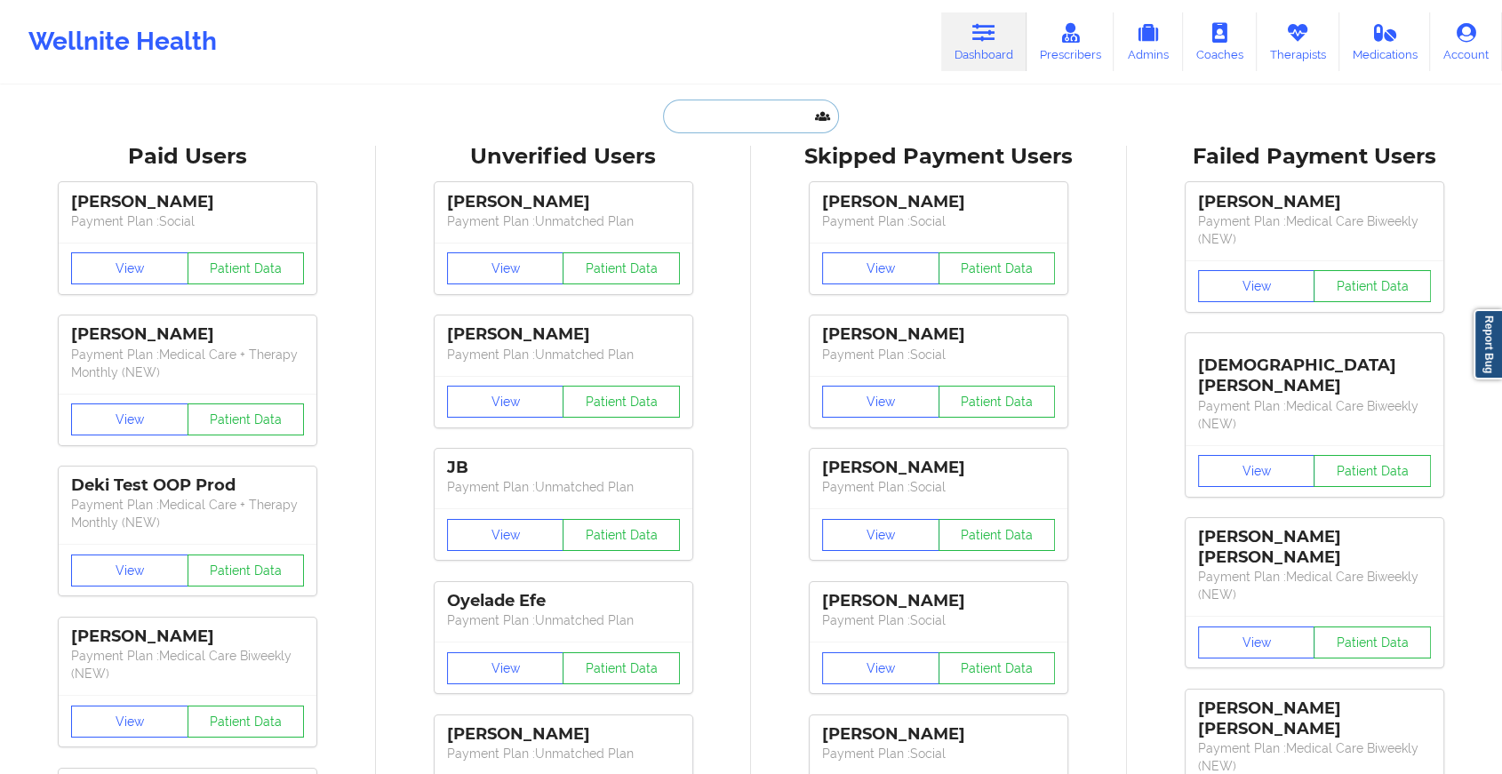
click at [742, 113] on input "text" at bounding box center [751, 117] width 176 height 34
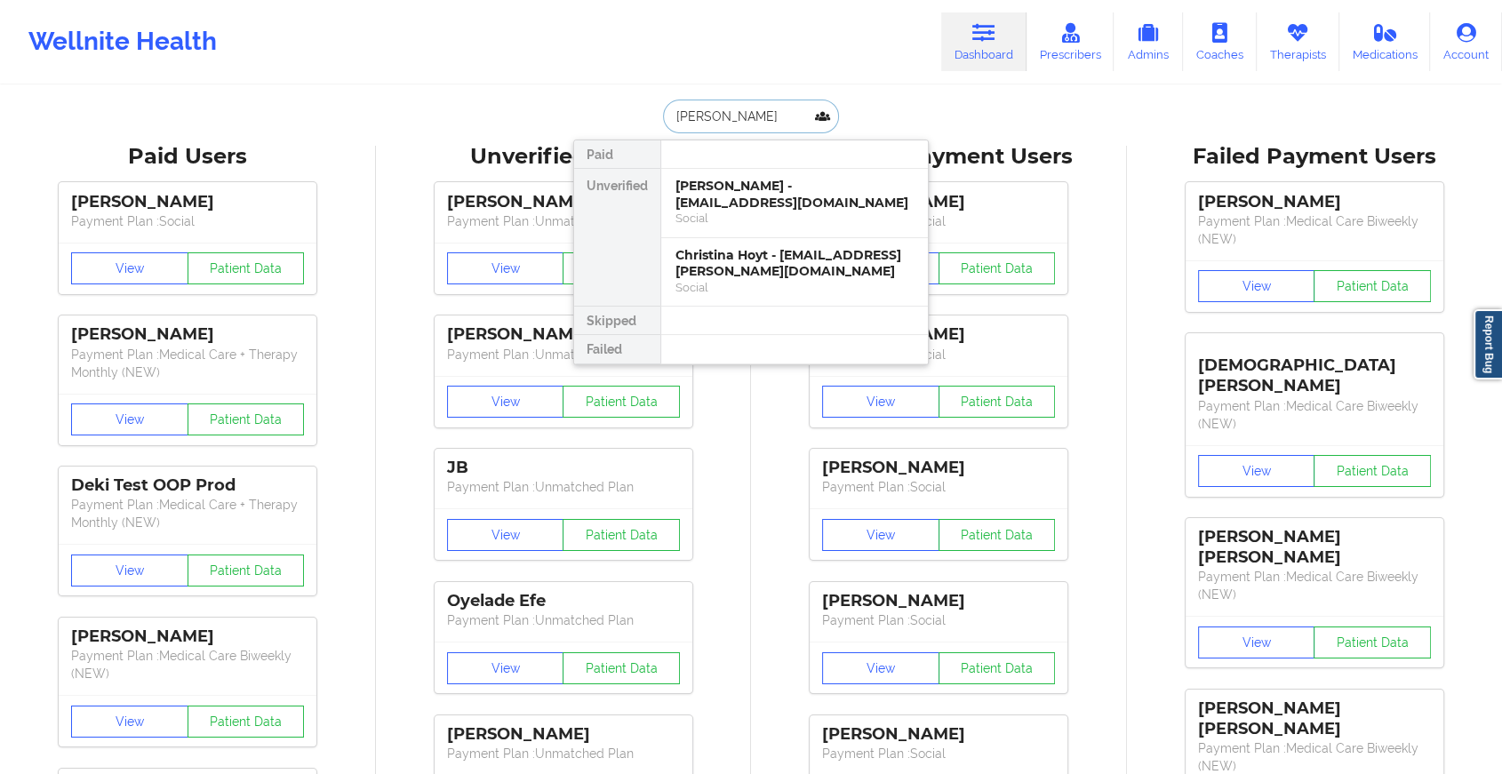
type input "[PERSON_NAME]"
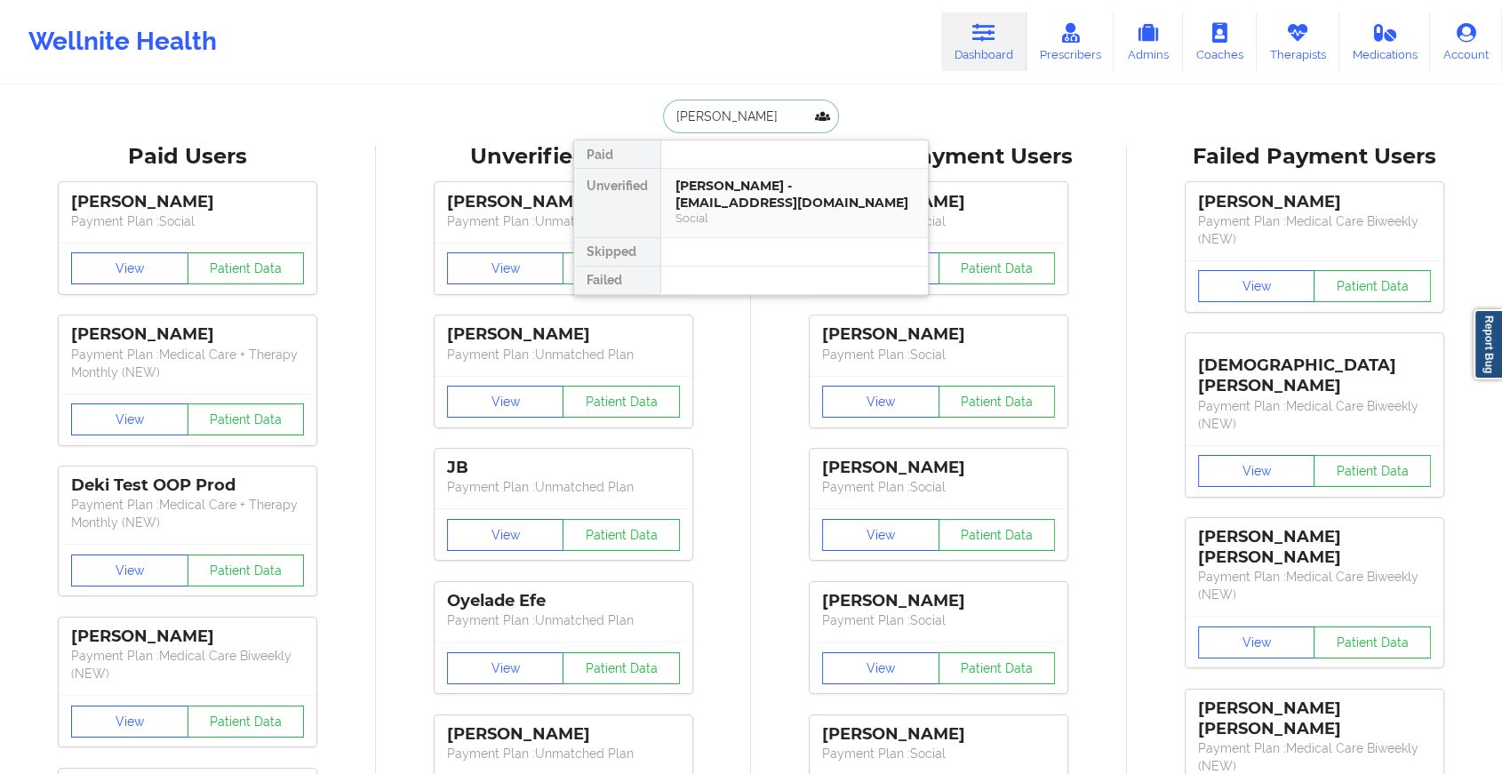
click at [761, 179] on div "[PERSON_NAME] - [EMAIL_ADDRESS][DOMAIN_NAME]" at bounding box center [794, 194] width 238 height 33
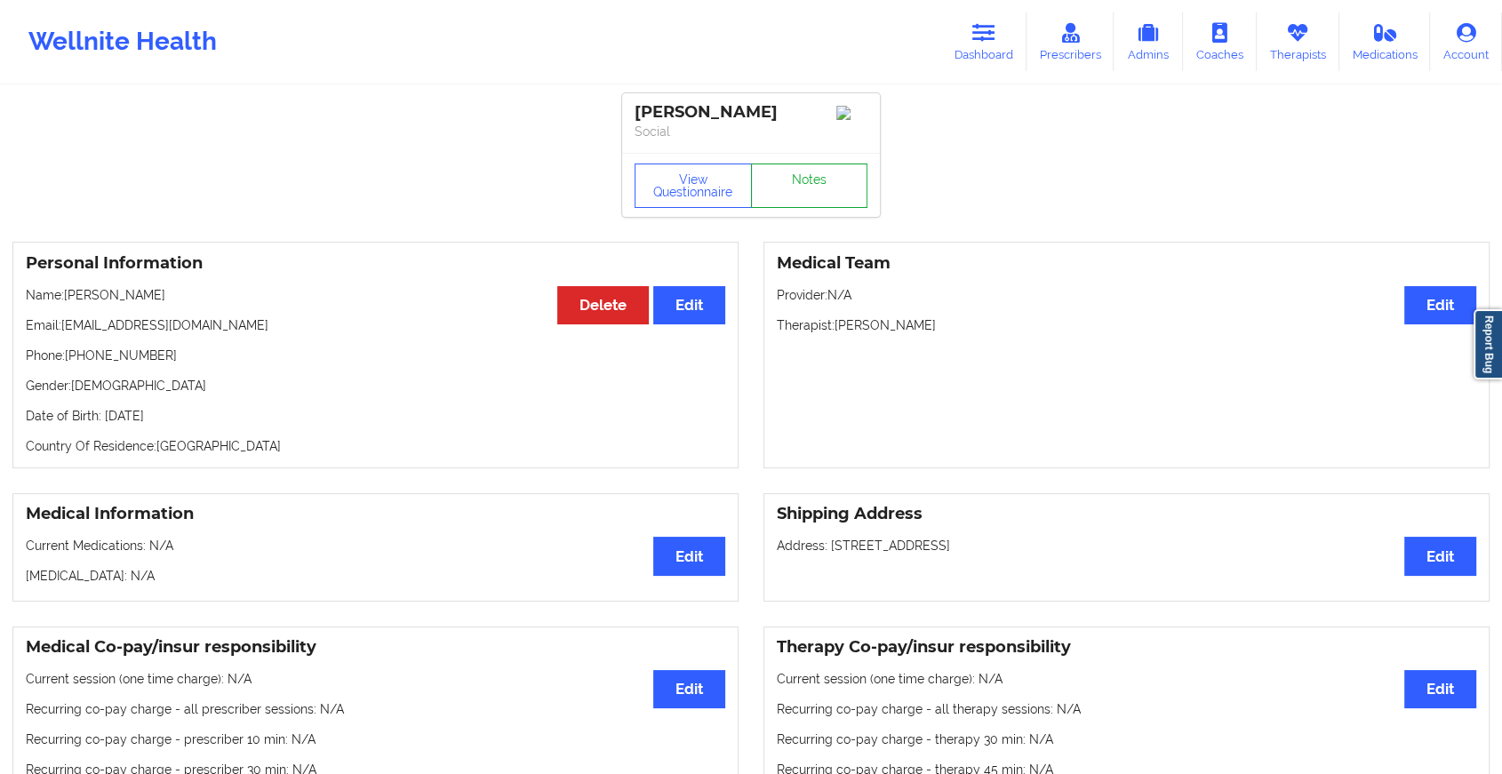
click at [799, 185] on link "Notes" at bounding box center [809, 185] width 117 height 44
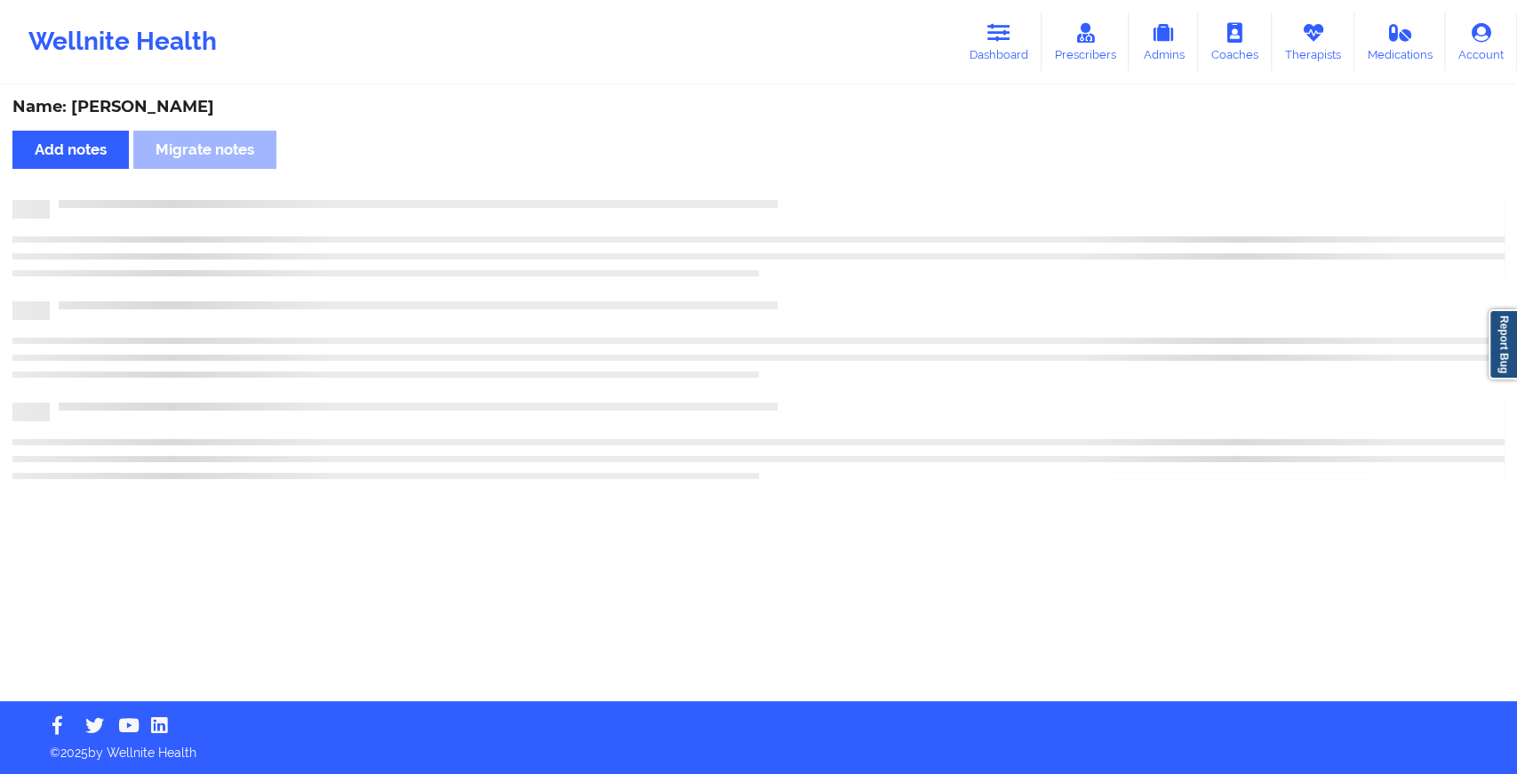
click at [799, 185] on div "Name: [PERSON_NAME] Add notes Migrate notes" at bounding box center [758, 394] width 1517 height 614
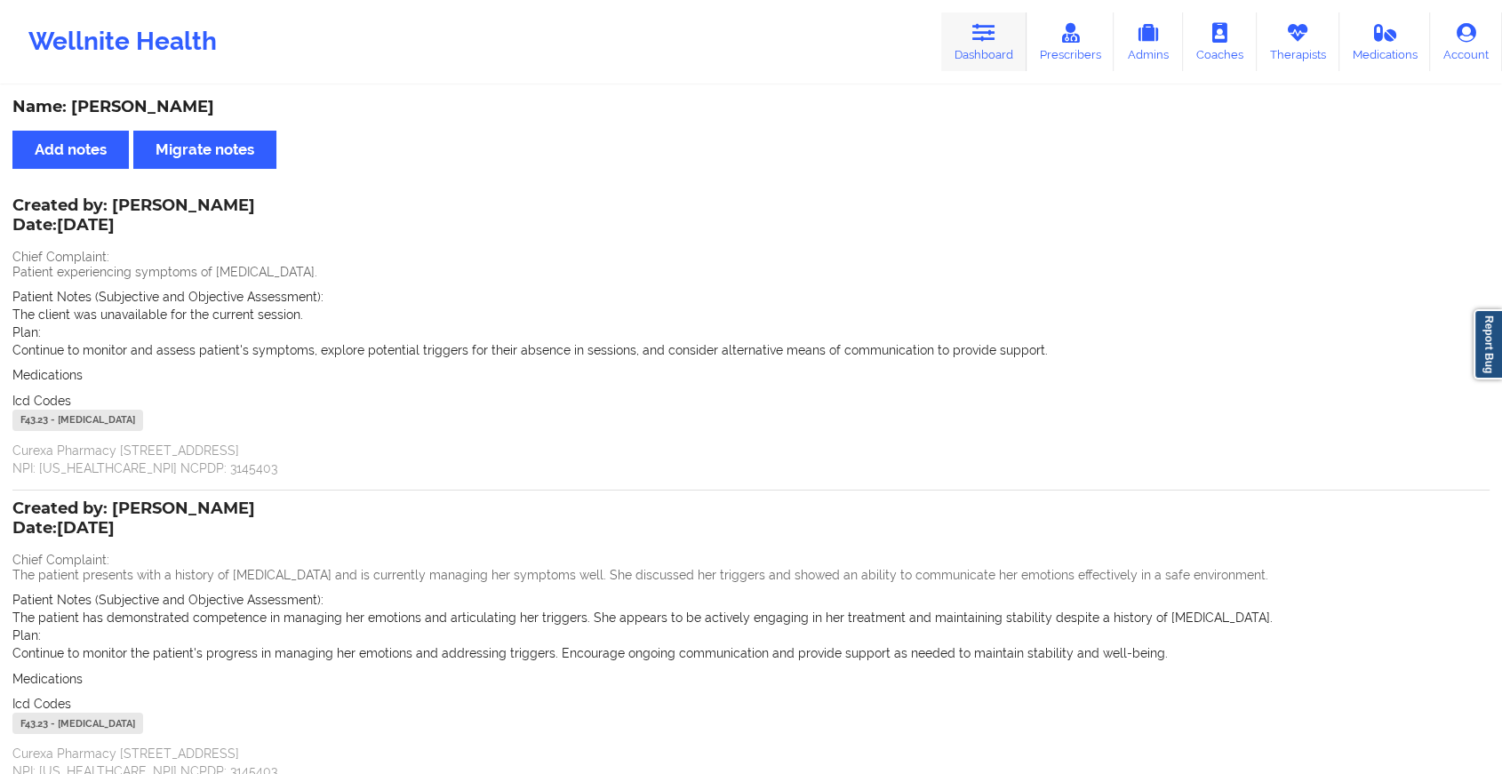
click at [984, 37] on icon at bounding box center [983, 33] width 23 height 20
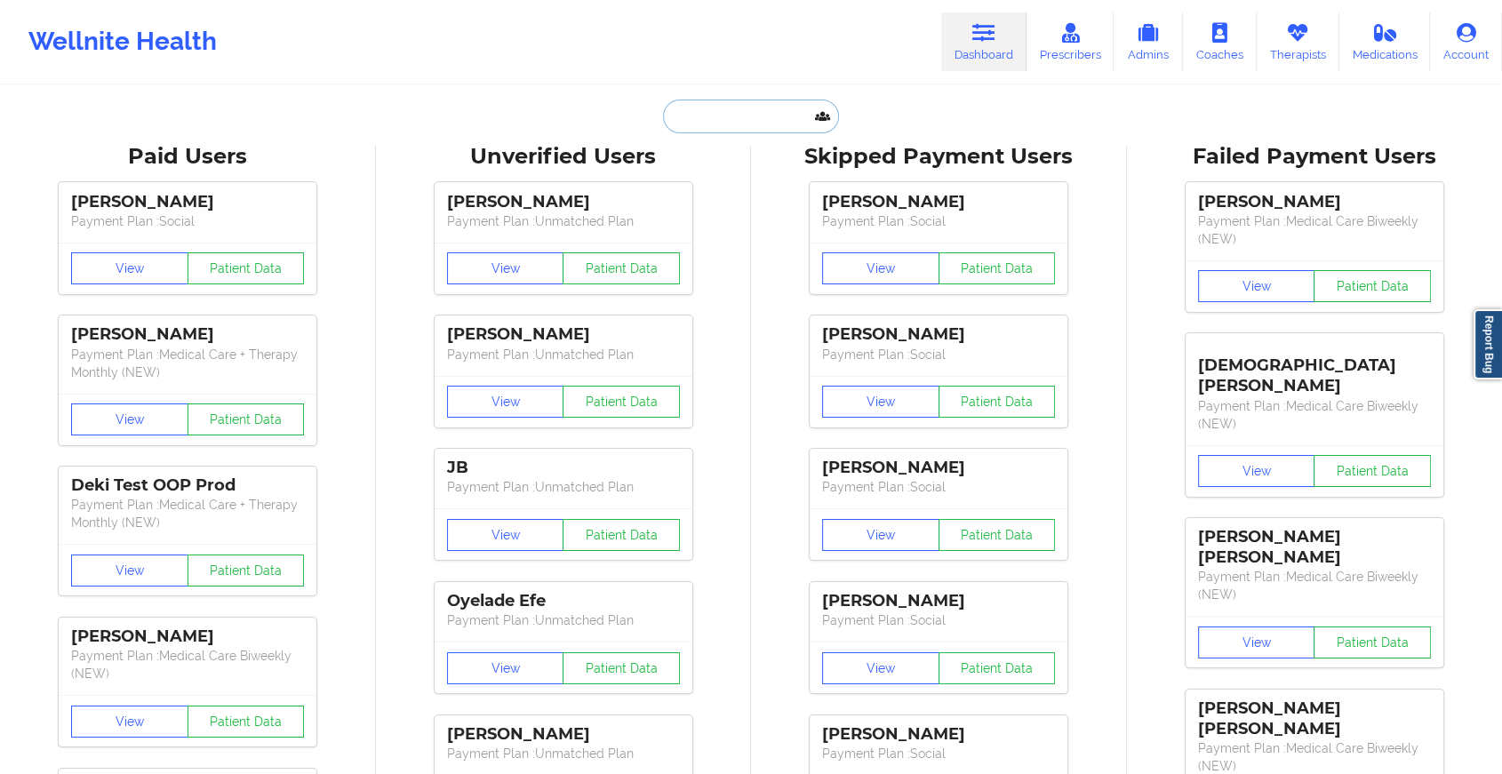
click at [721, 100] on input "text" at bounding box center [751, 117] width 176 height 34
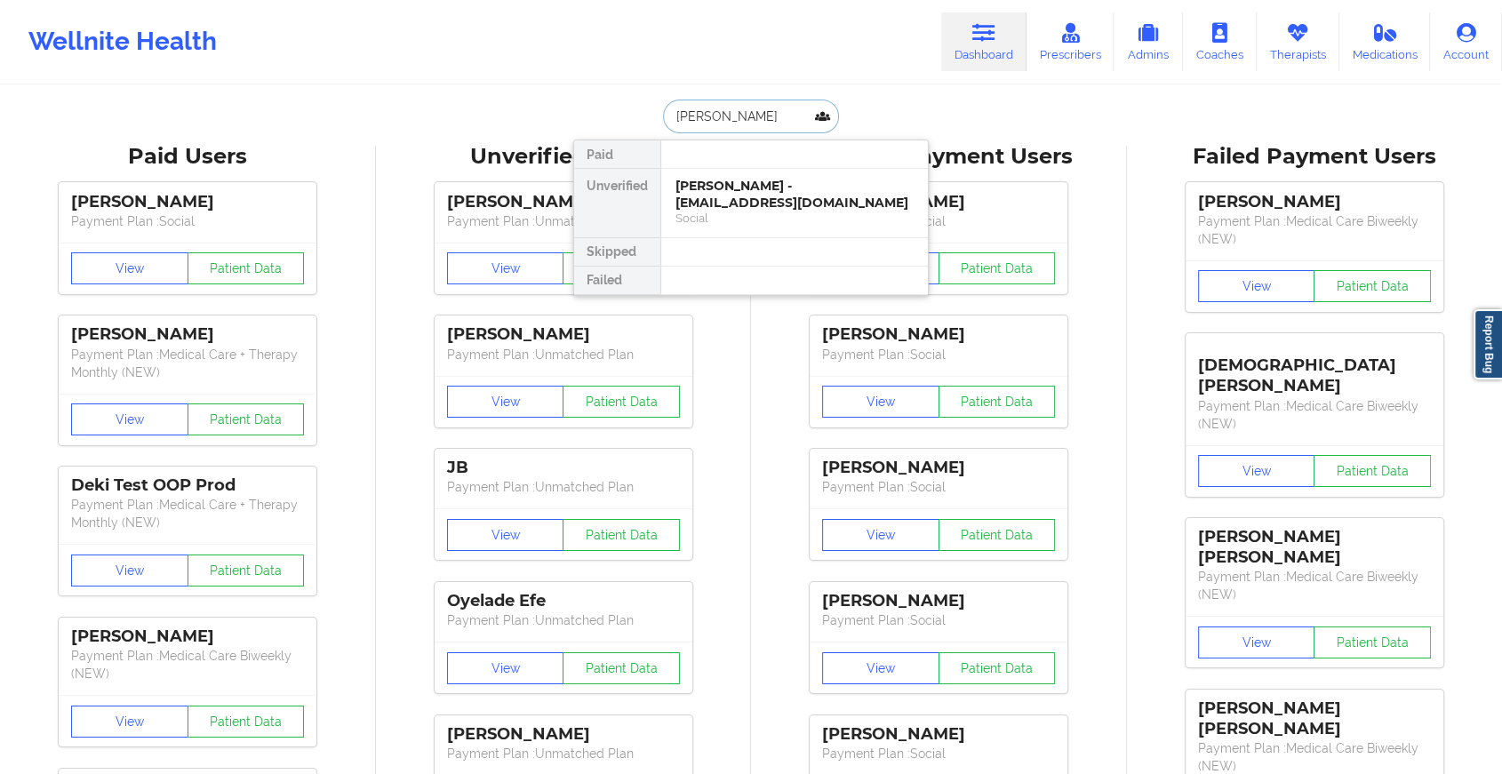
type input "[PERSON_NAME]"
click at [801, 193] on div "Dionne Jacobs - [EMAIL_ADDRESS][DOMAIN_NAME]" at bounding box center [794, 194] width 238 height 33
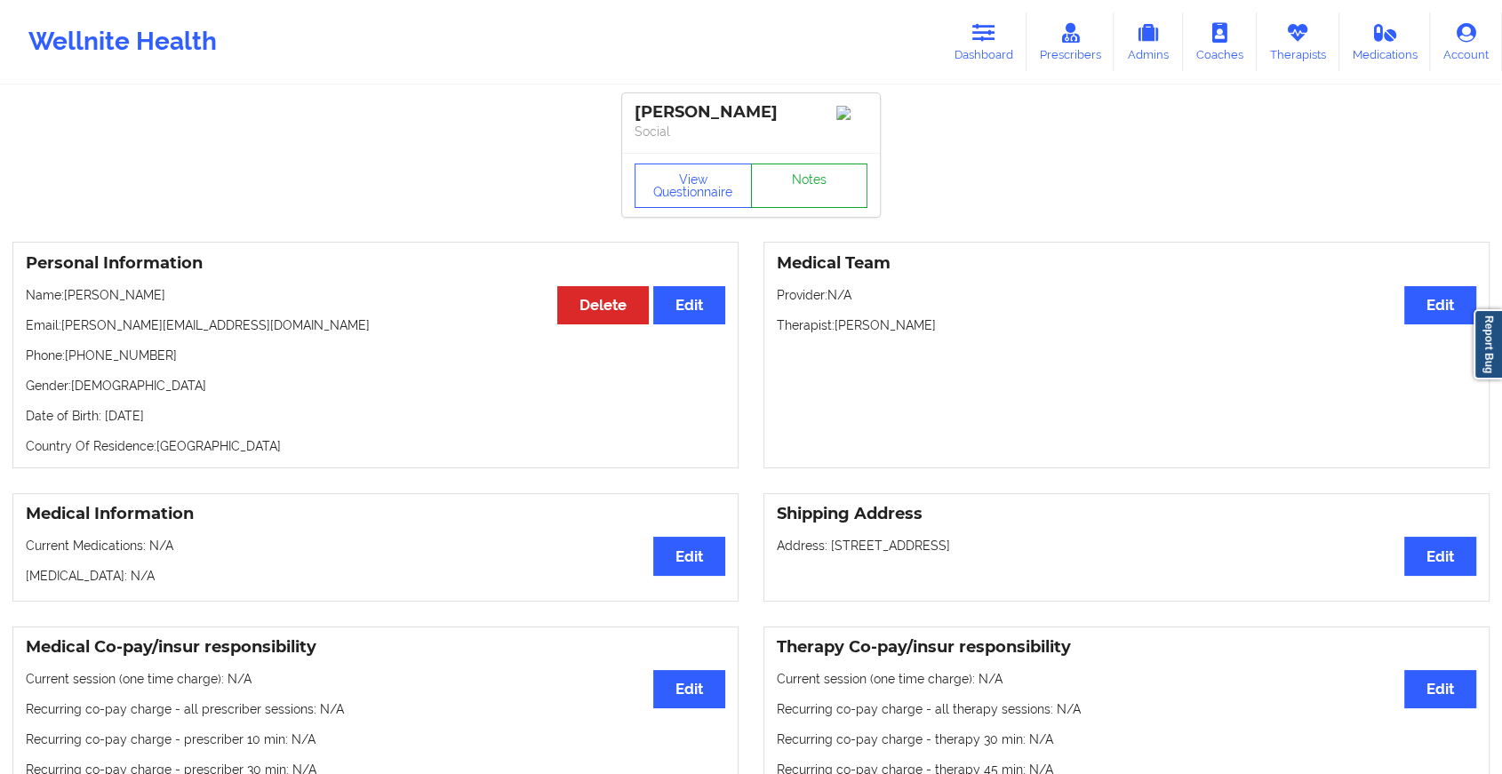
click at [808, 199] on link "Notes" at bounding box center [809, 185] width 117 height 44
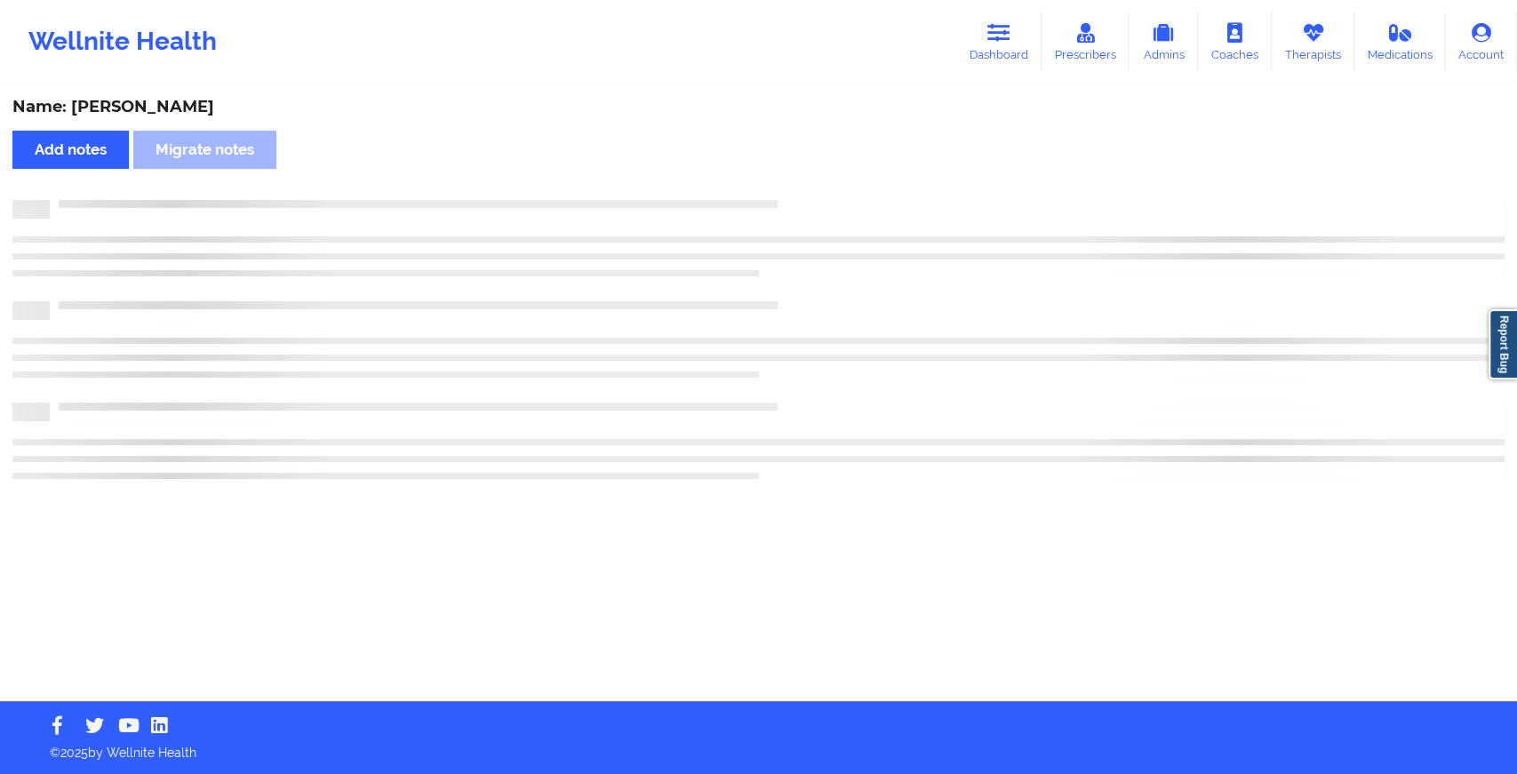
click at [808, 200] on div at bounding box center [777, 200] width 1455 height 0
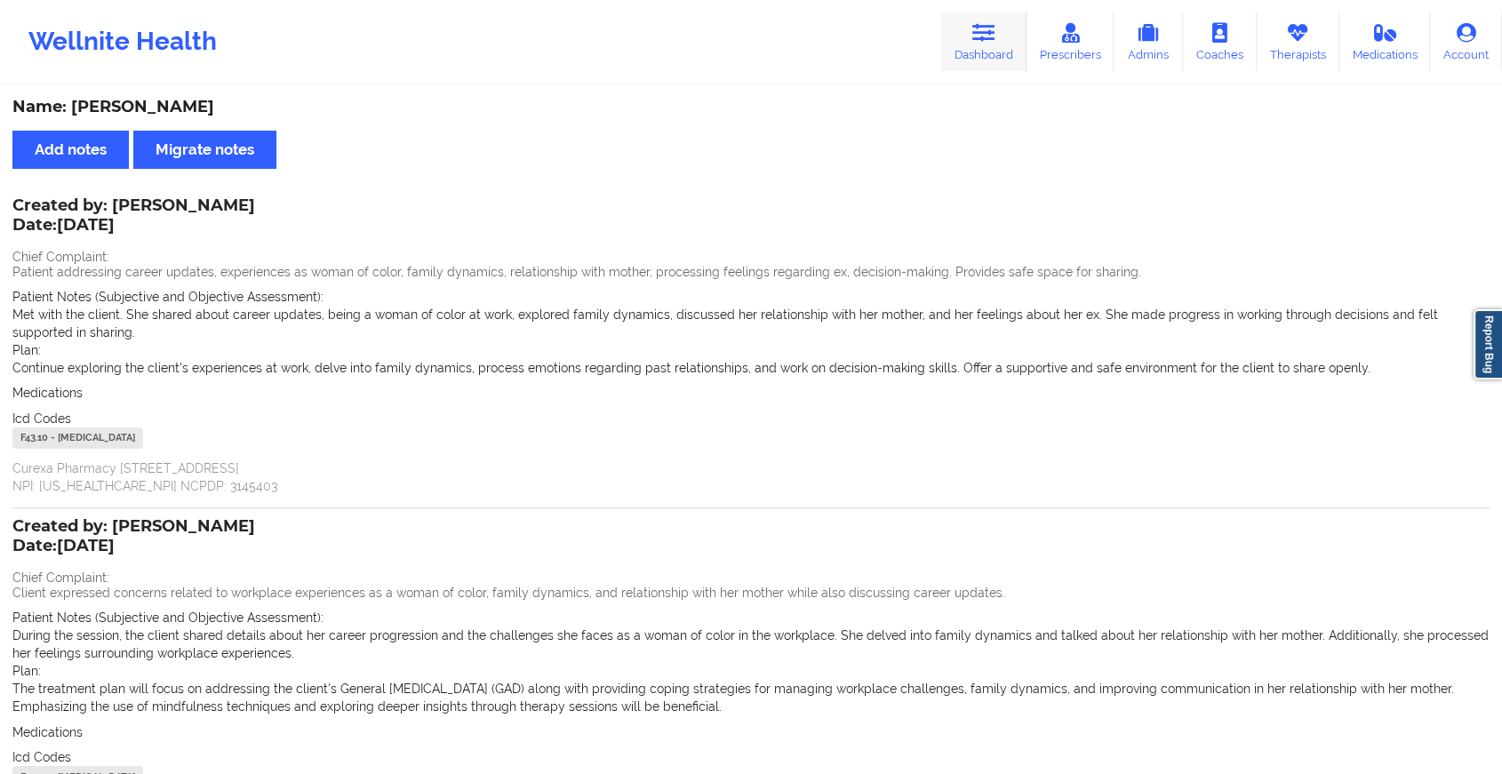
click at [983, 25] on icon at bounding box center [983, 33] width 23 height 20
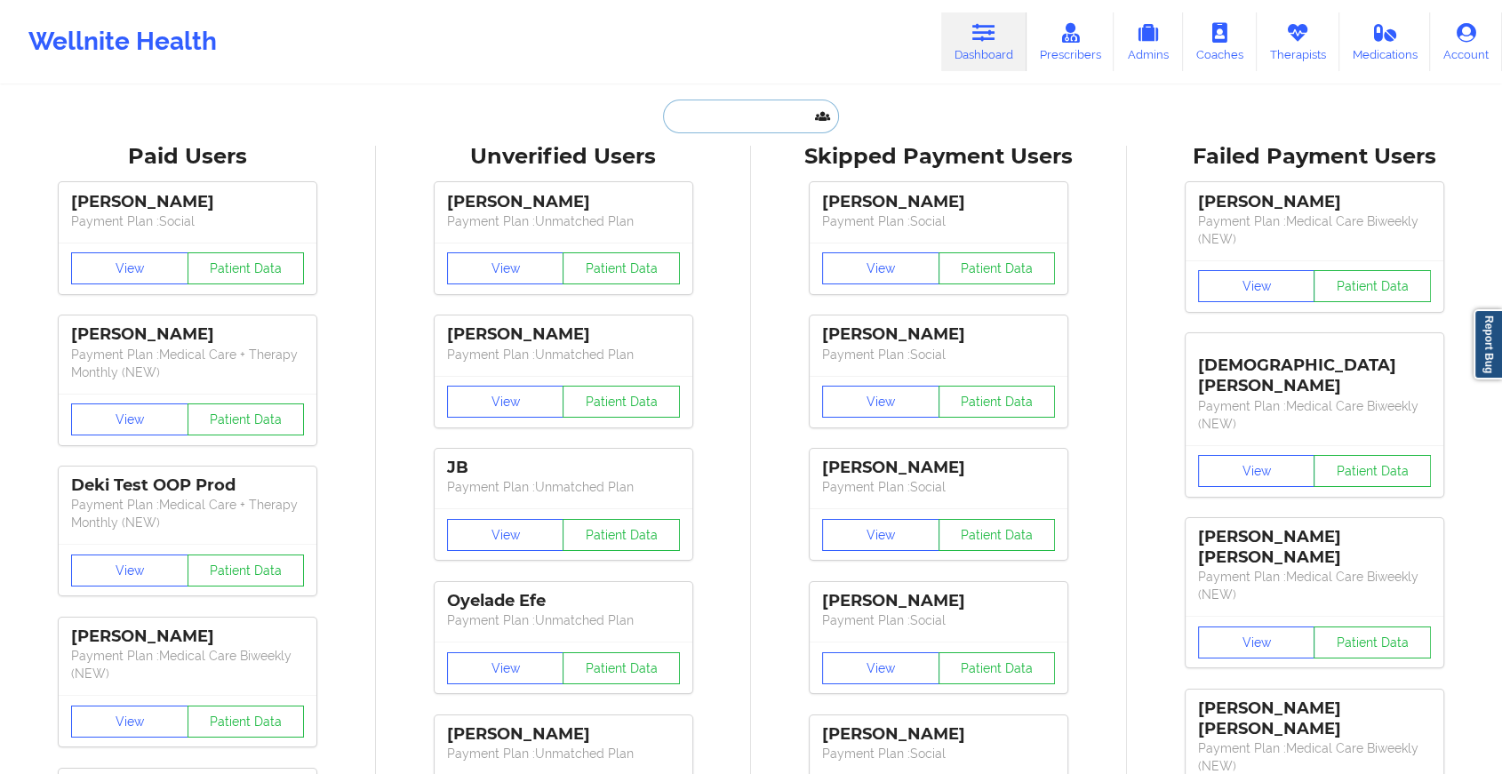
click at [738, 118] on input "text" at bounding box center [751, 117] width 176 height 34
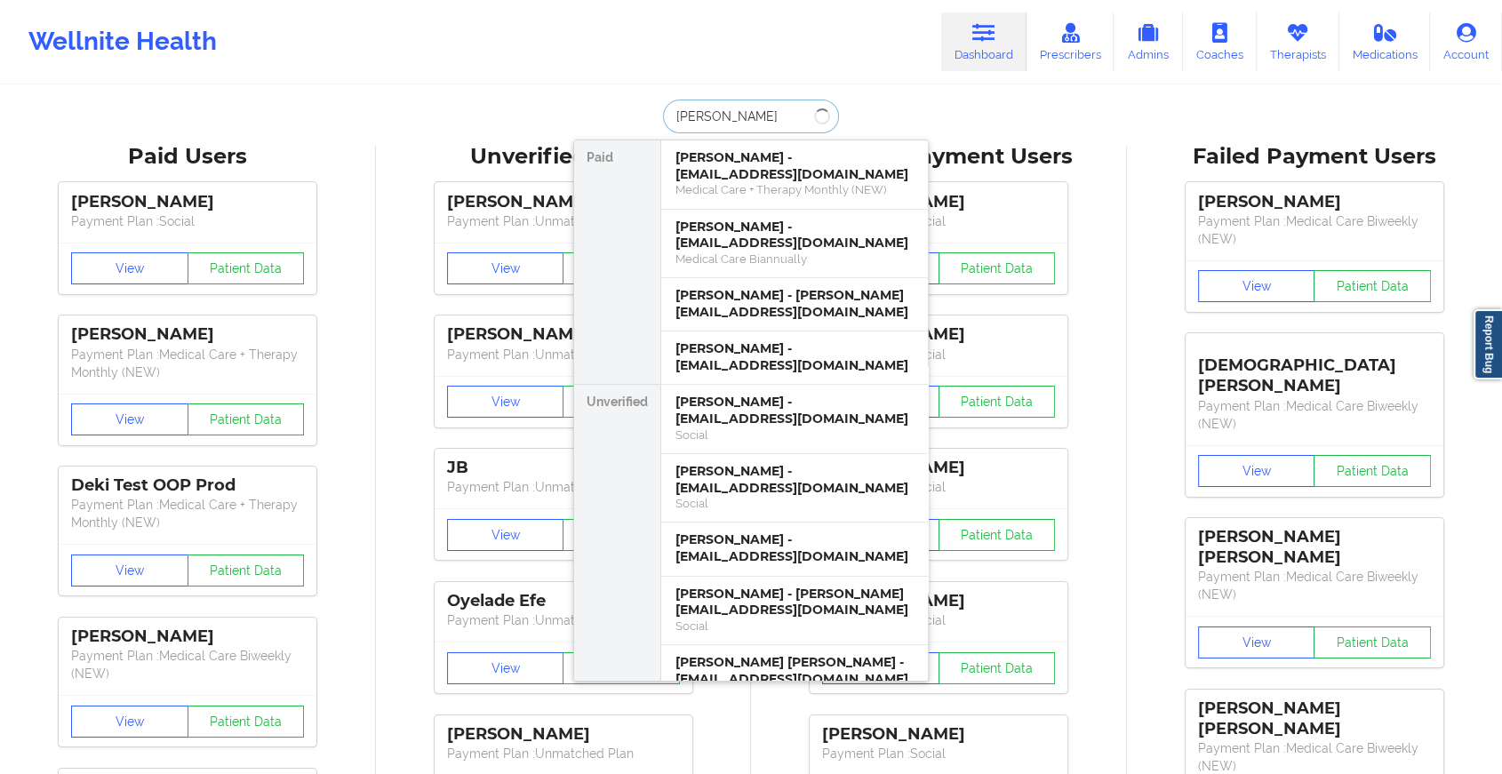
type input "[PERSON_NAME]"
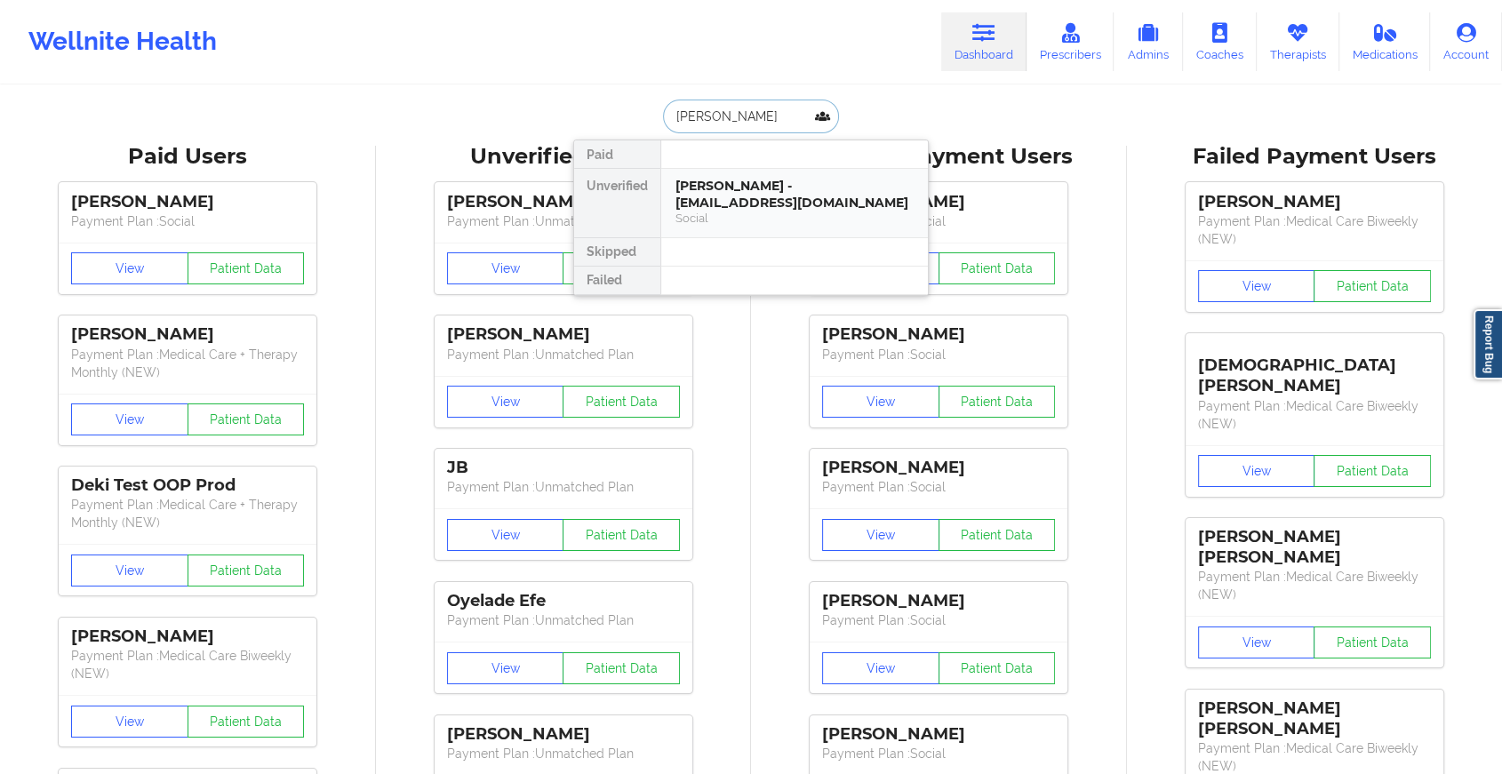
click at [738, 197] on div "[PERSON_NAME] - [EMAIL_ADDRESS][DOMAIN_NAME]" at bounding box center [794, 194] width 238 height 33
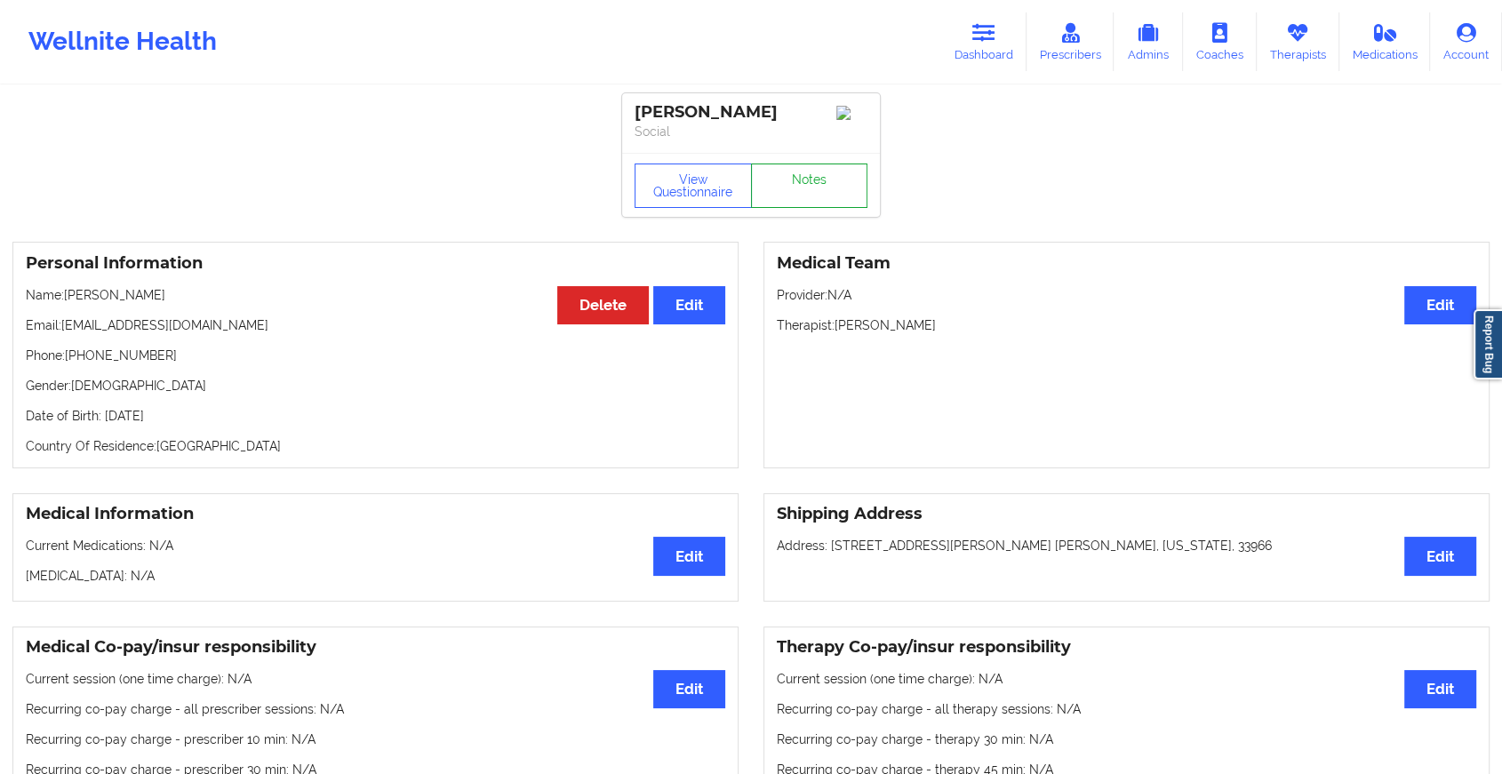
click at [781, 187] on link "Notes" at bounding box center [809, 185] width 117 height 44
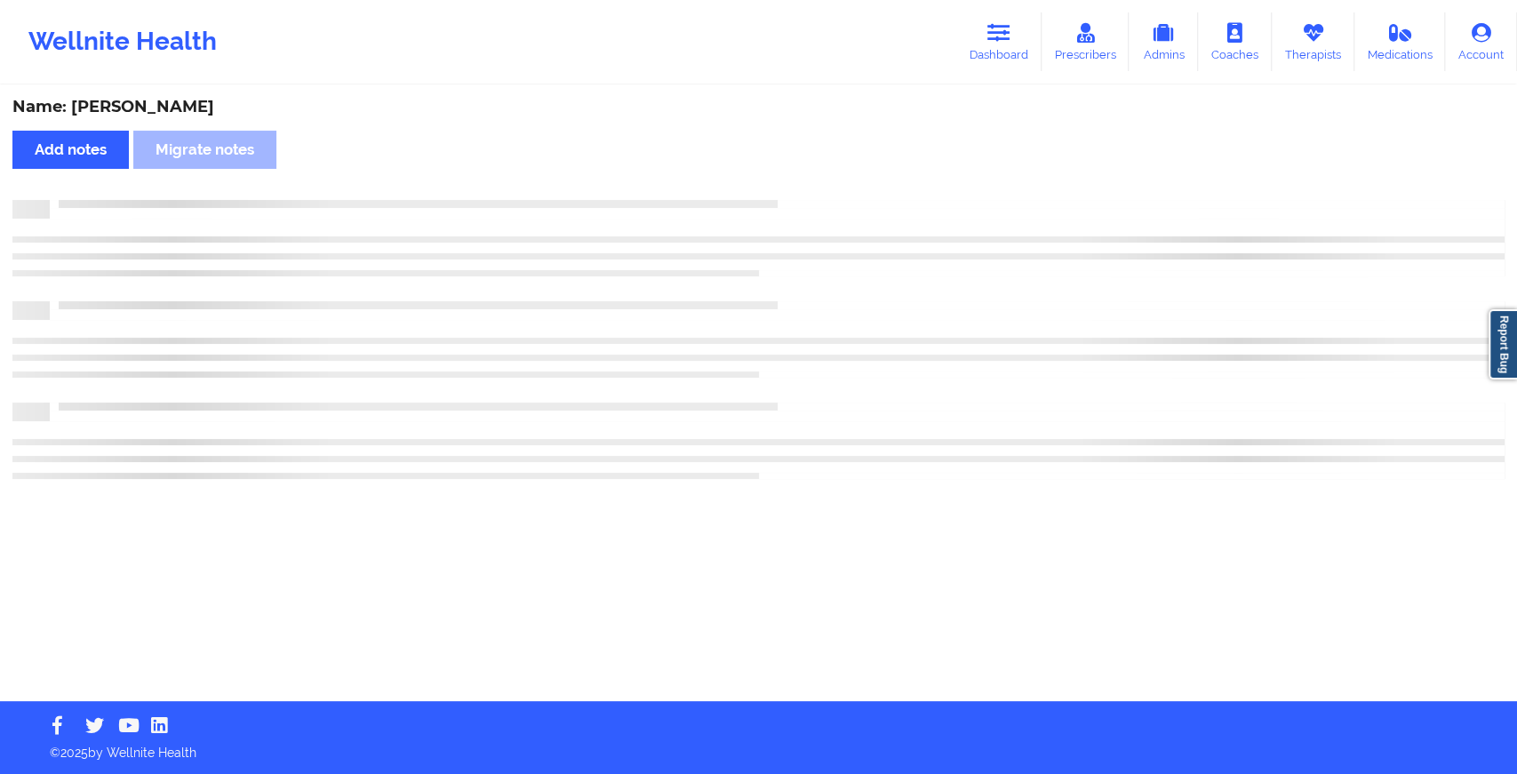
click at [781, 187] on div "Name: [PERSON_NAME] Add notes Migrate notes" at bounding box center [758, 394] width 1517 height 614
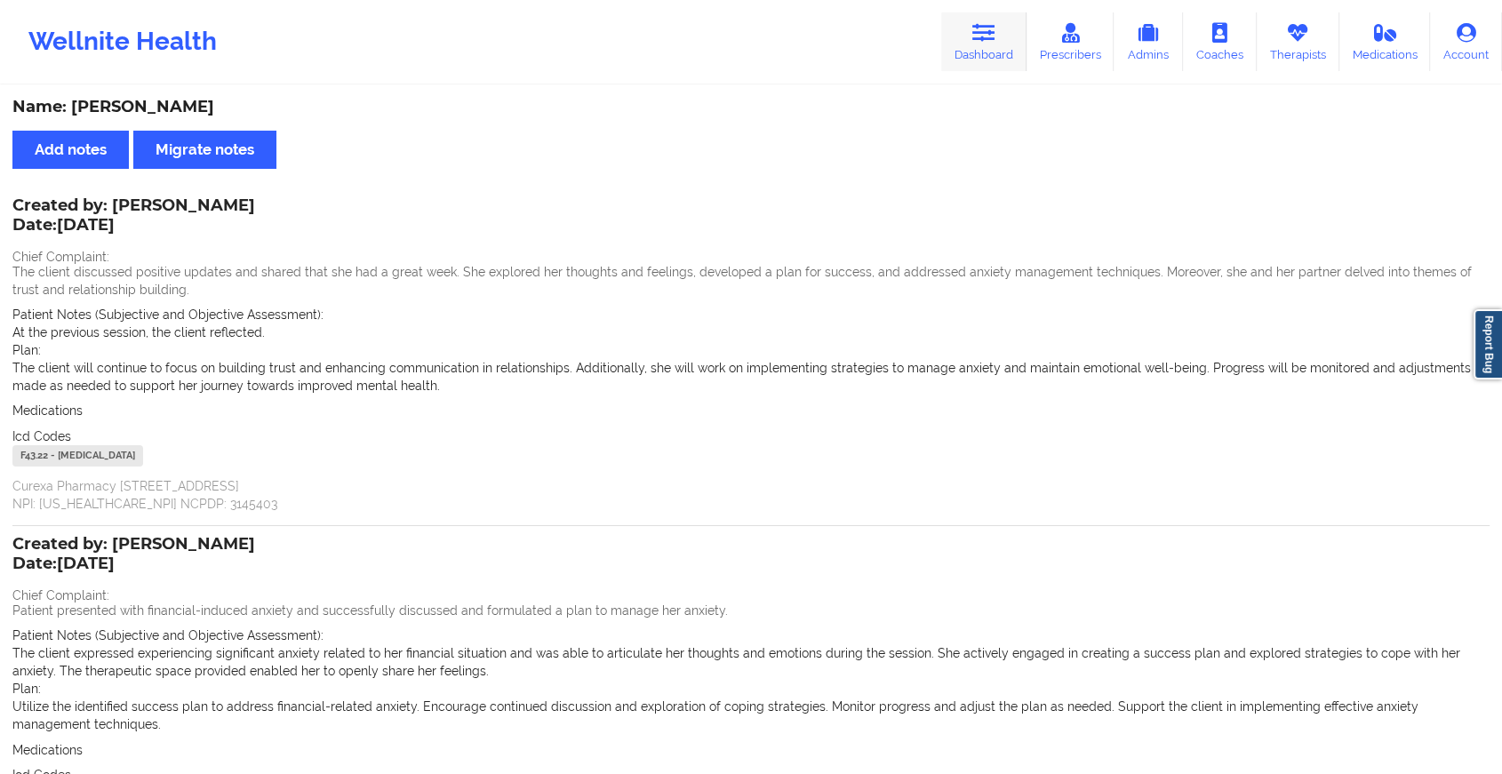
click at [981, 56] on link "Dashboard" at bounding box center [983, 41] width 85 height 59
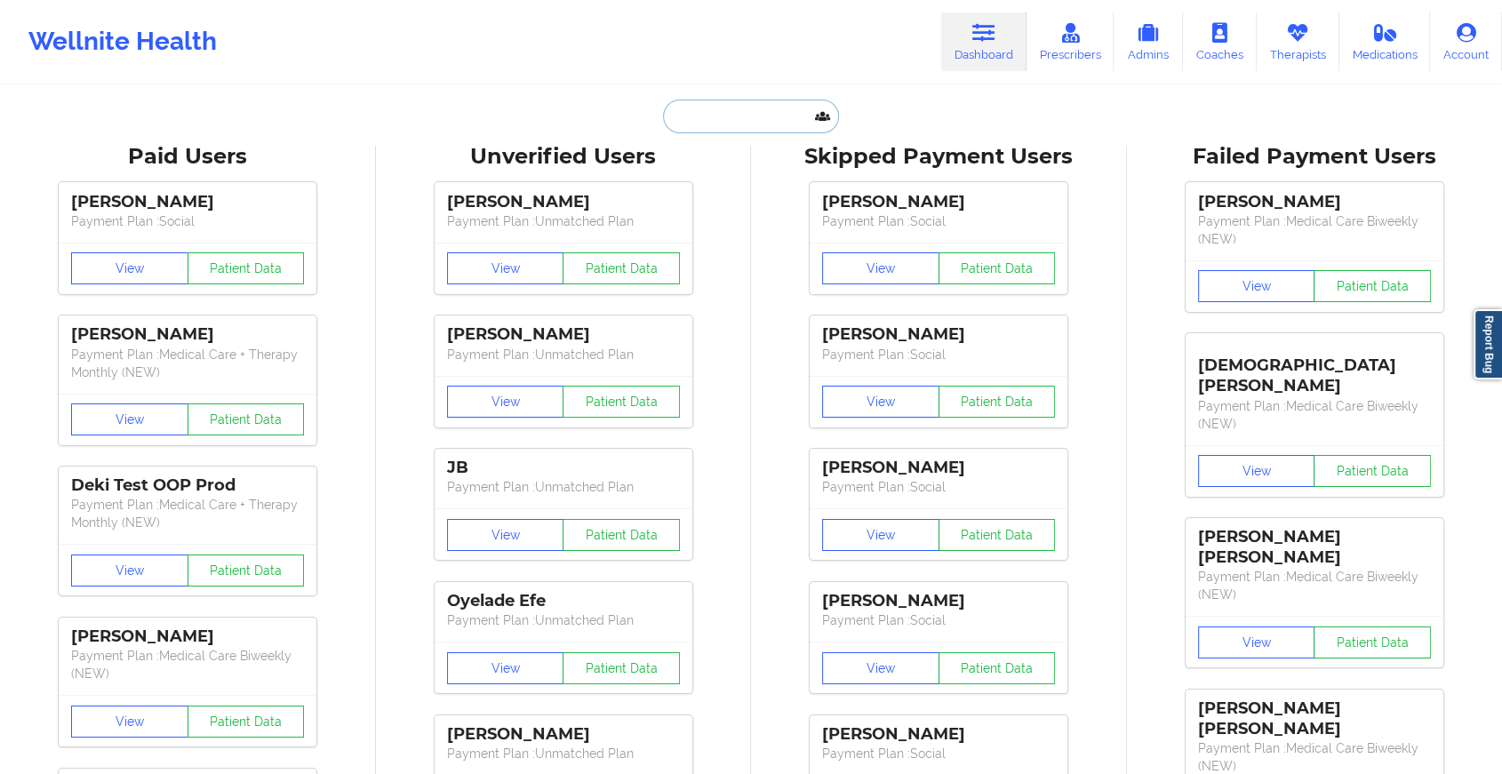
click at [751, 100] on input "text" at bounding box center [751, 117] width 176 height 34
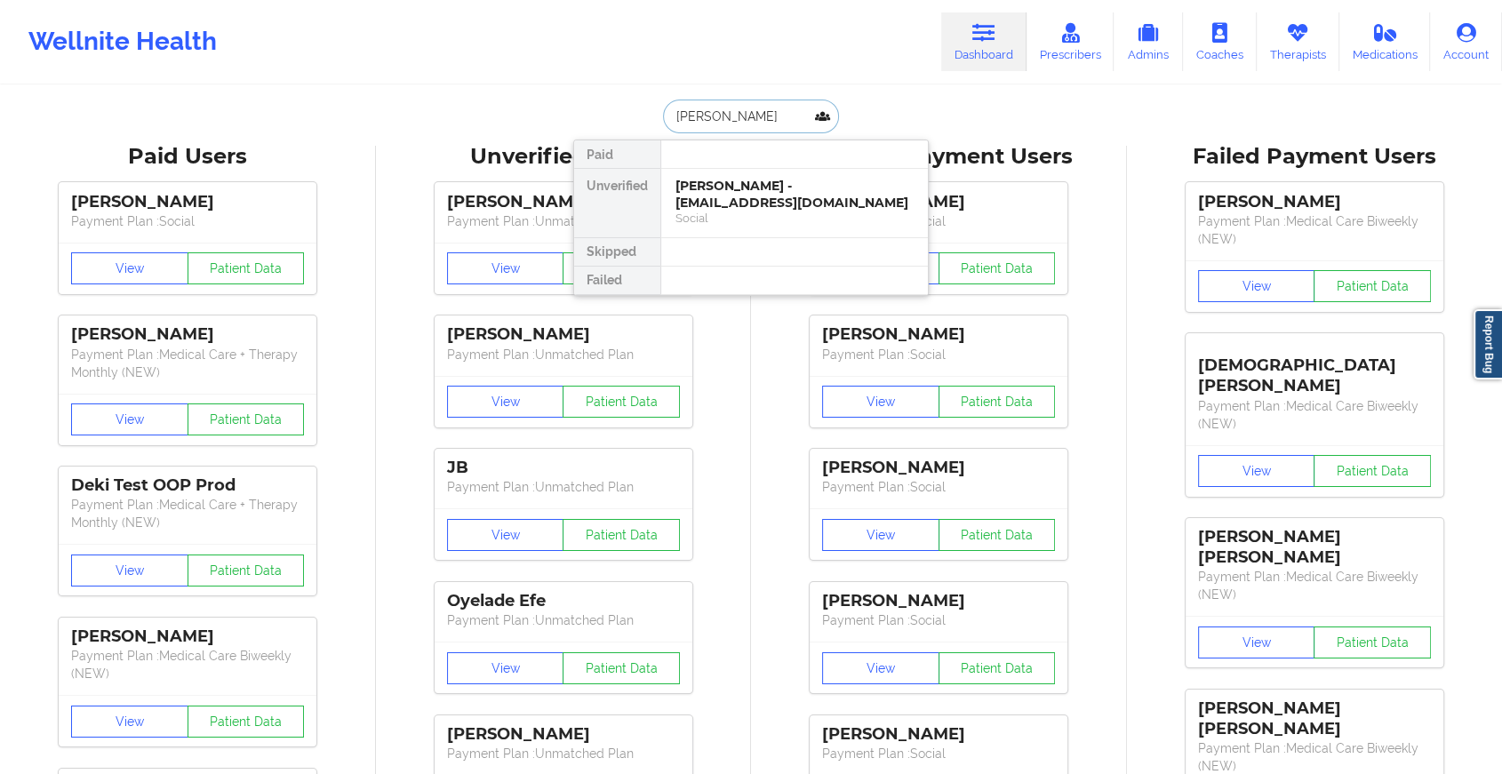
type input "[PERSON_NAME]"
click at [737, 203] on div "[PERSON_NAME] - [EMAIL_ADDRESS][DOMAIN_NAME]" at bounding box center [794, 194] width 238 height 33
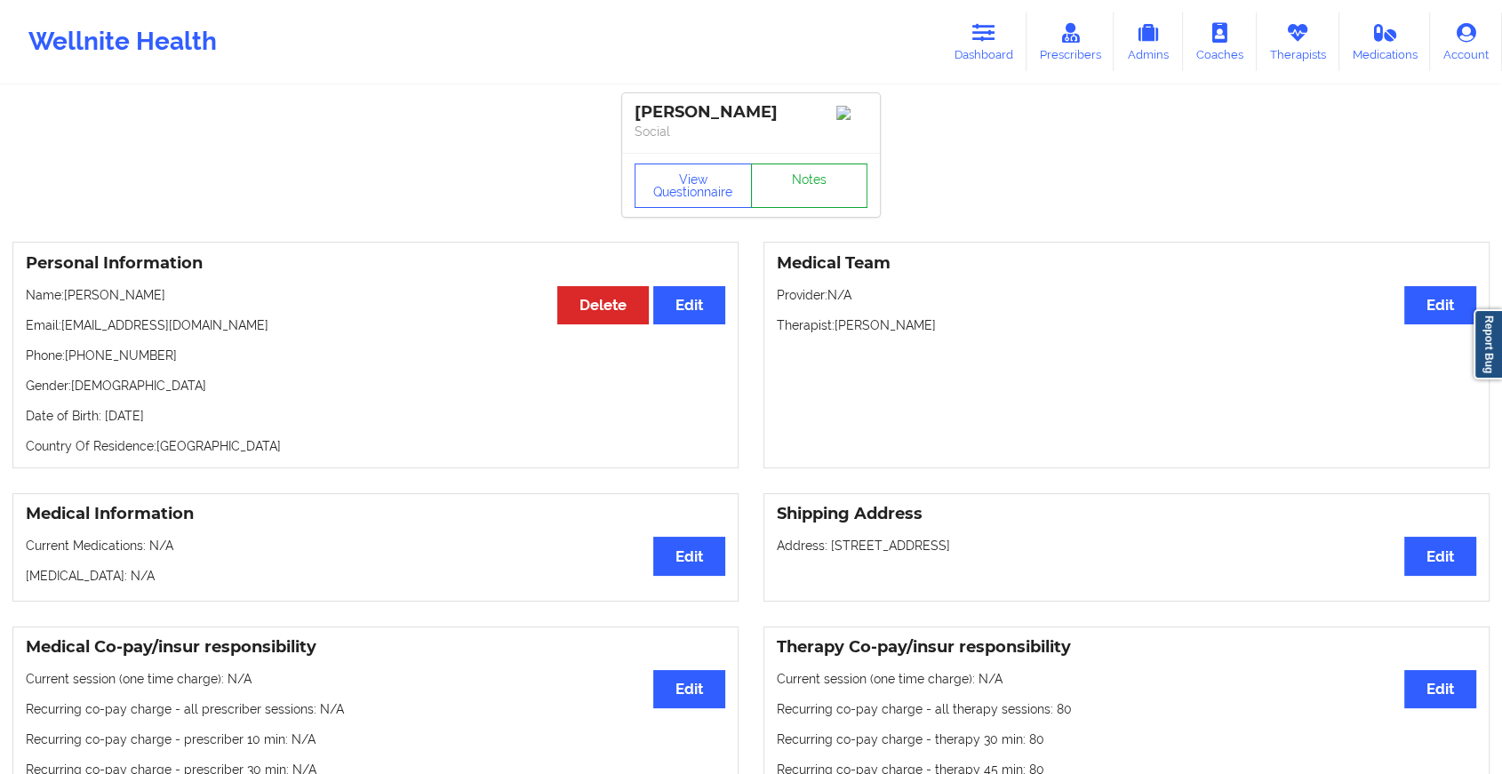
click at [785, 201] on link "Notes" at bounding box center [809, 185] width 117 height 44
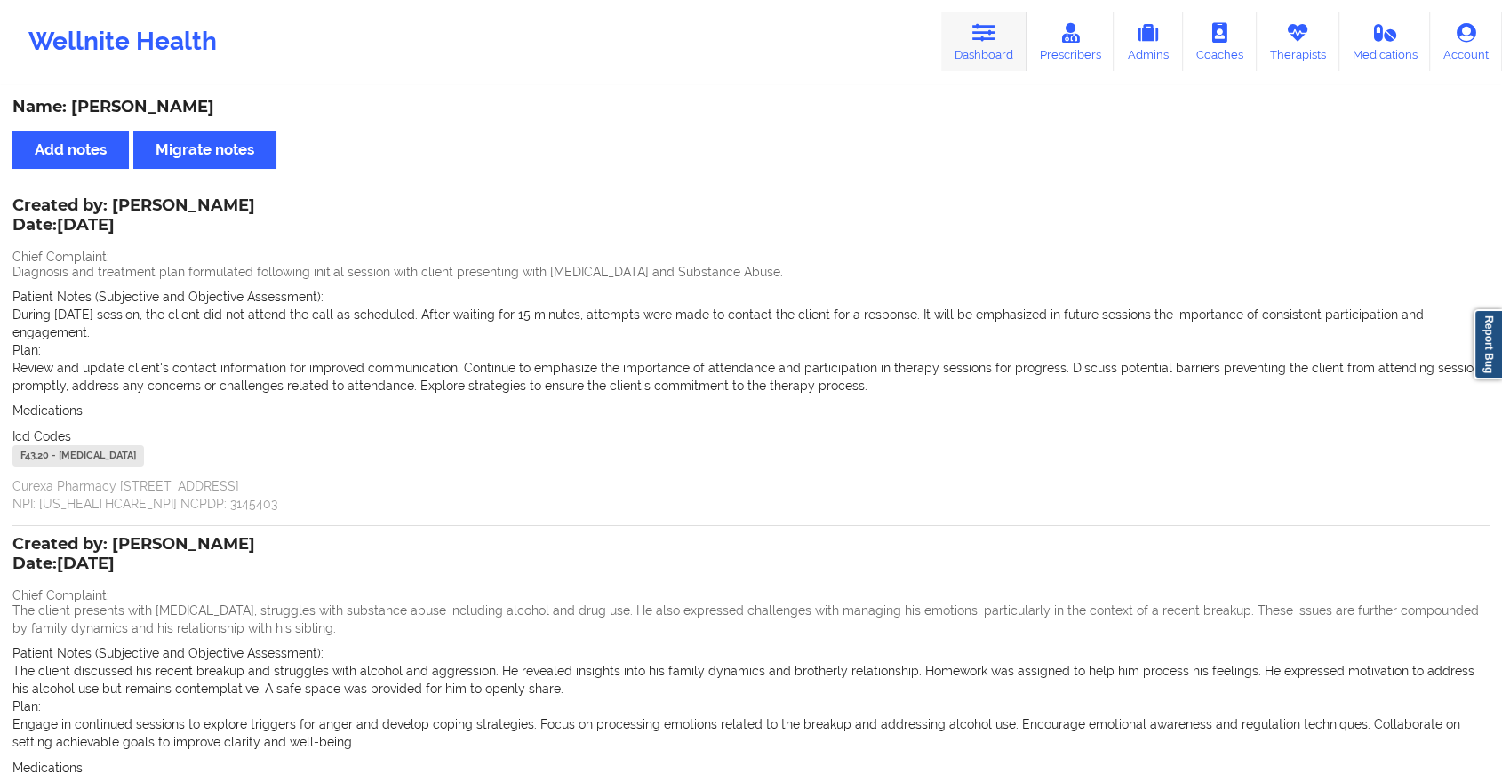
click at [953, 52] on link "Dashboard" at bounding box center [983, 41] width 85 height 59
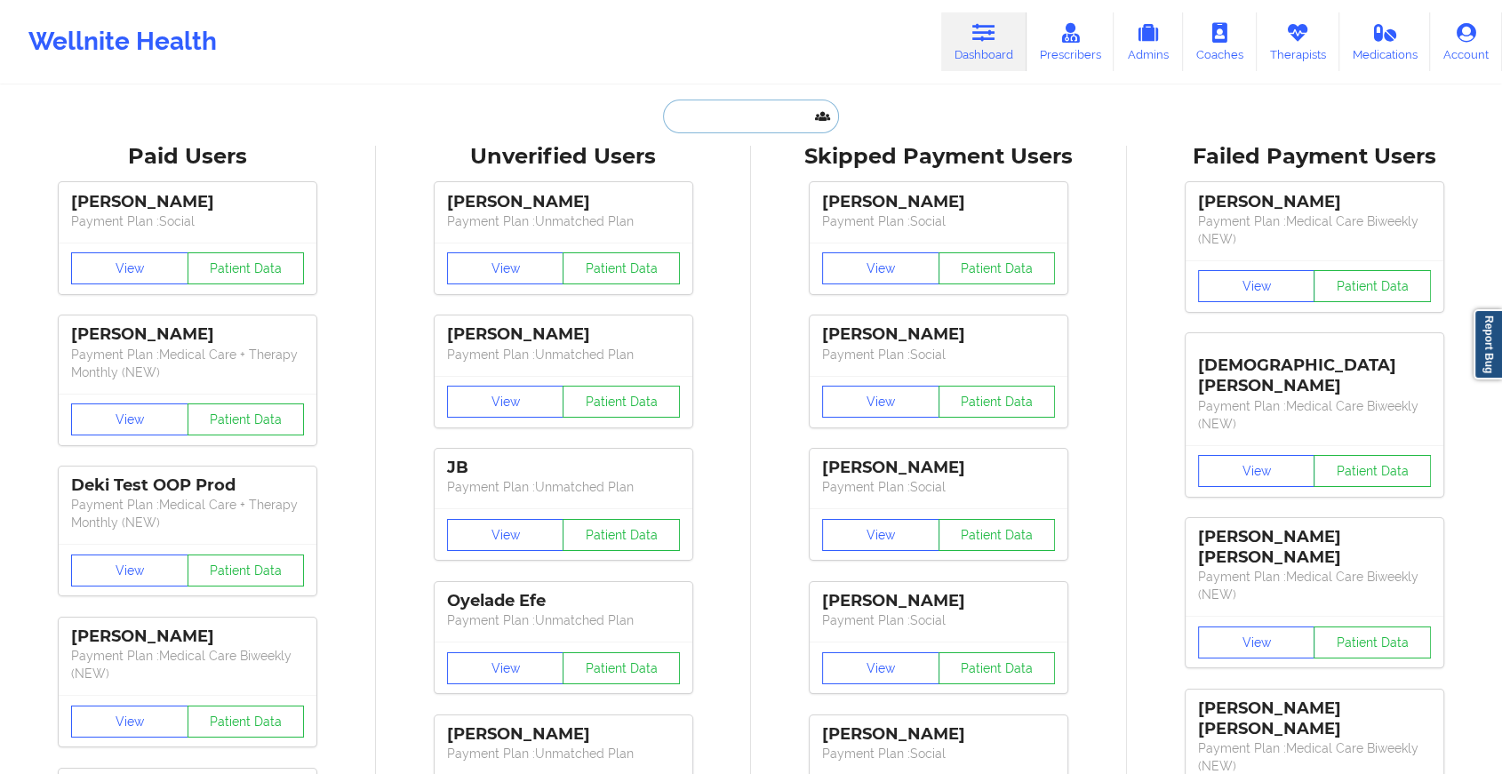
click at [682, 114] on input "text" at bounding box center [751, 117] width 176 height 34
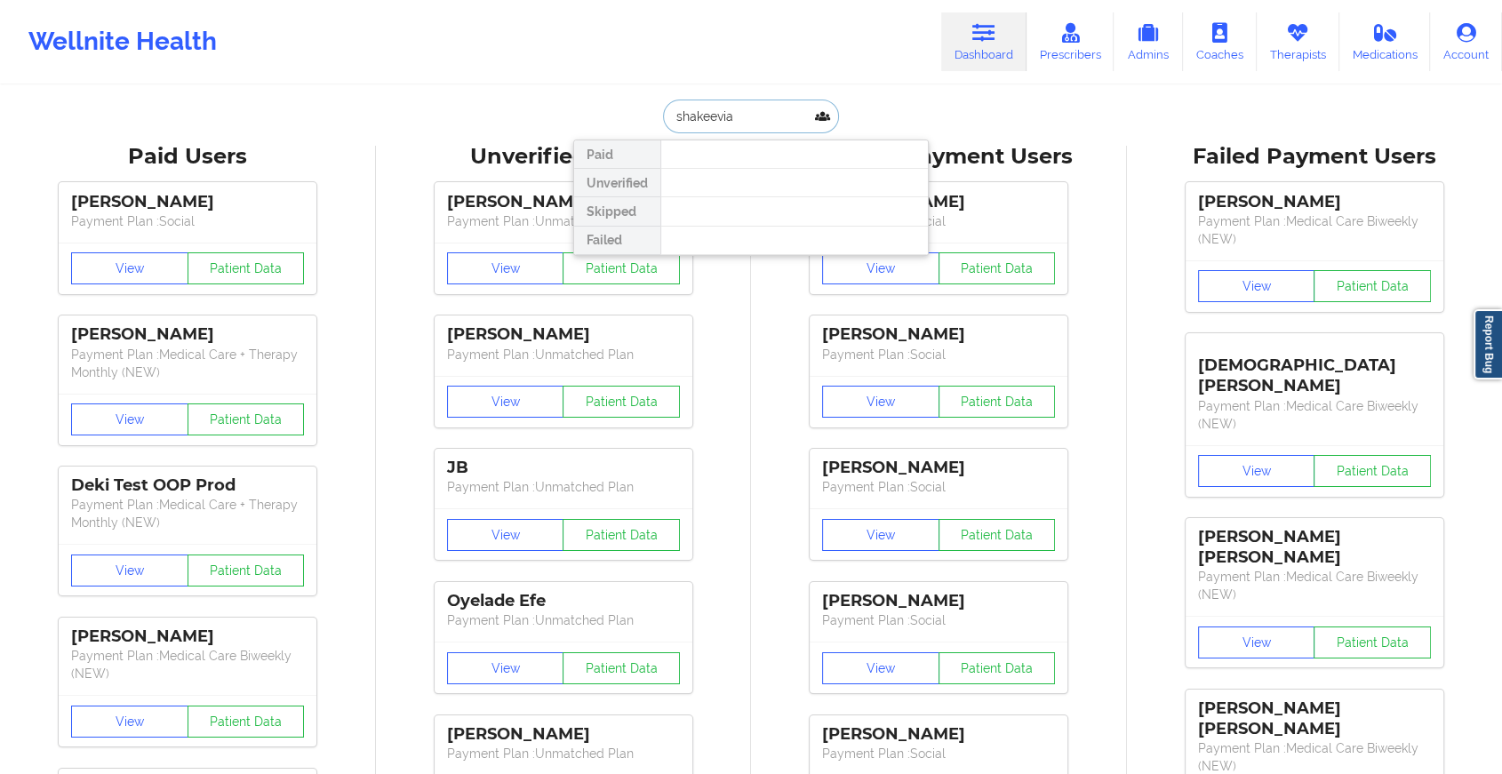
type input "shakeevia"
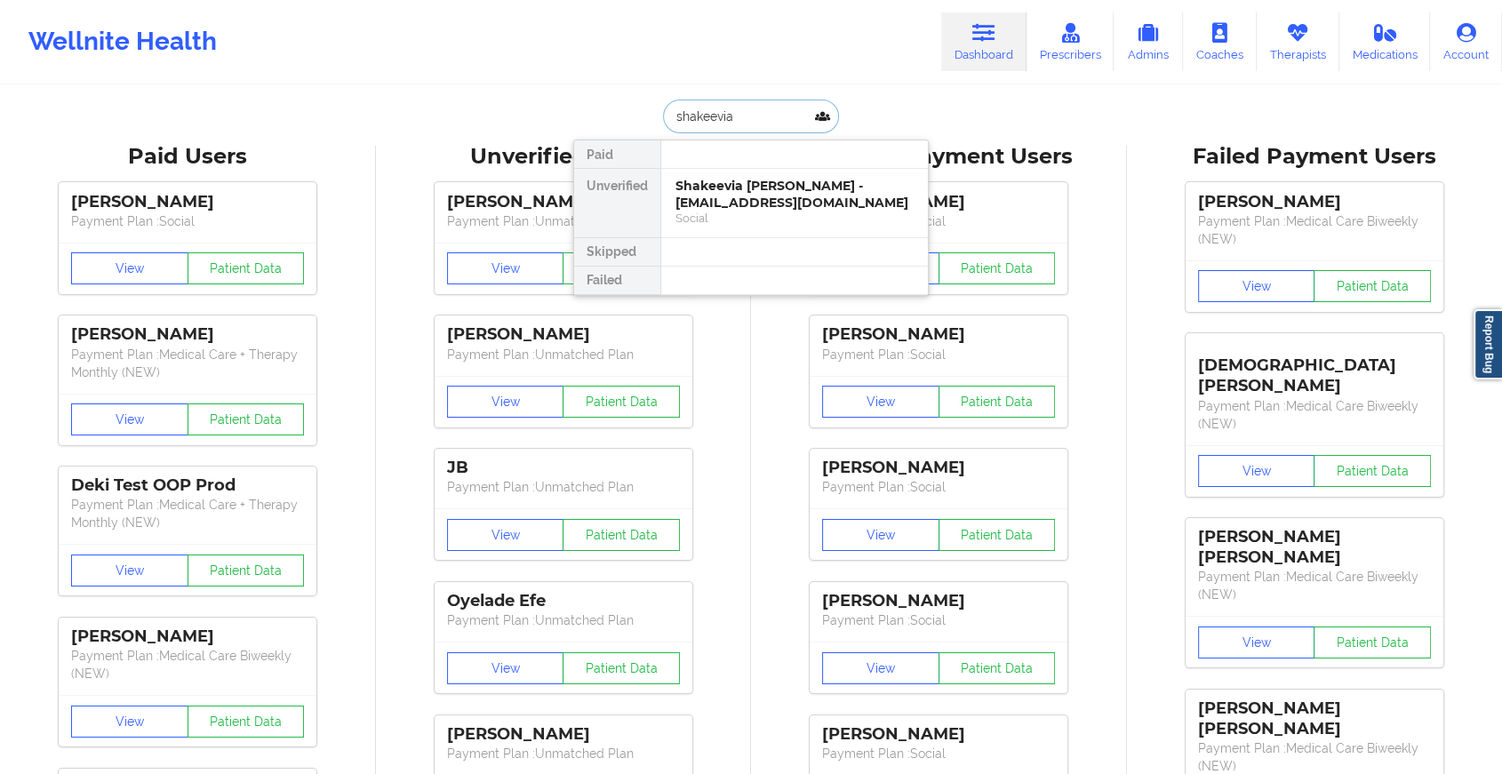
click at [746, 180] on div "Shakeevia [PERSON_NAME] - [EMAIL_ADDRESS][DOMAIN_NAME]" at bounding box center [794, 194] width 238 height 33
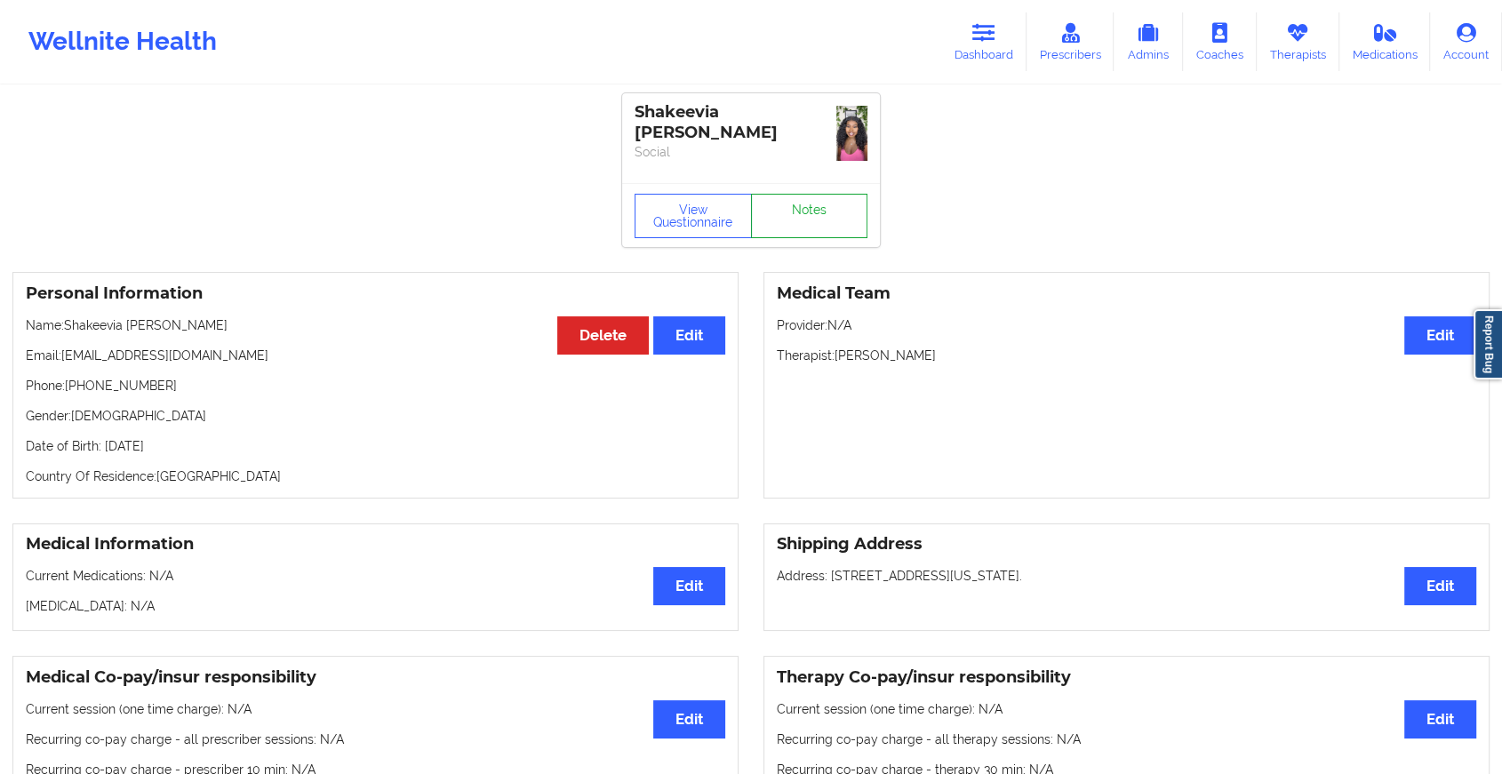
click at [805, 210] on link "Notes" at bounding box center [809, 216] width 117 height 44
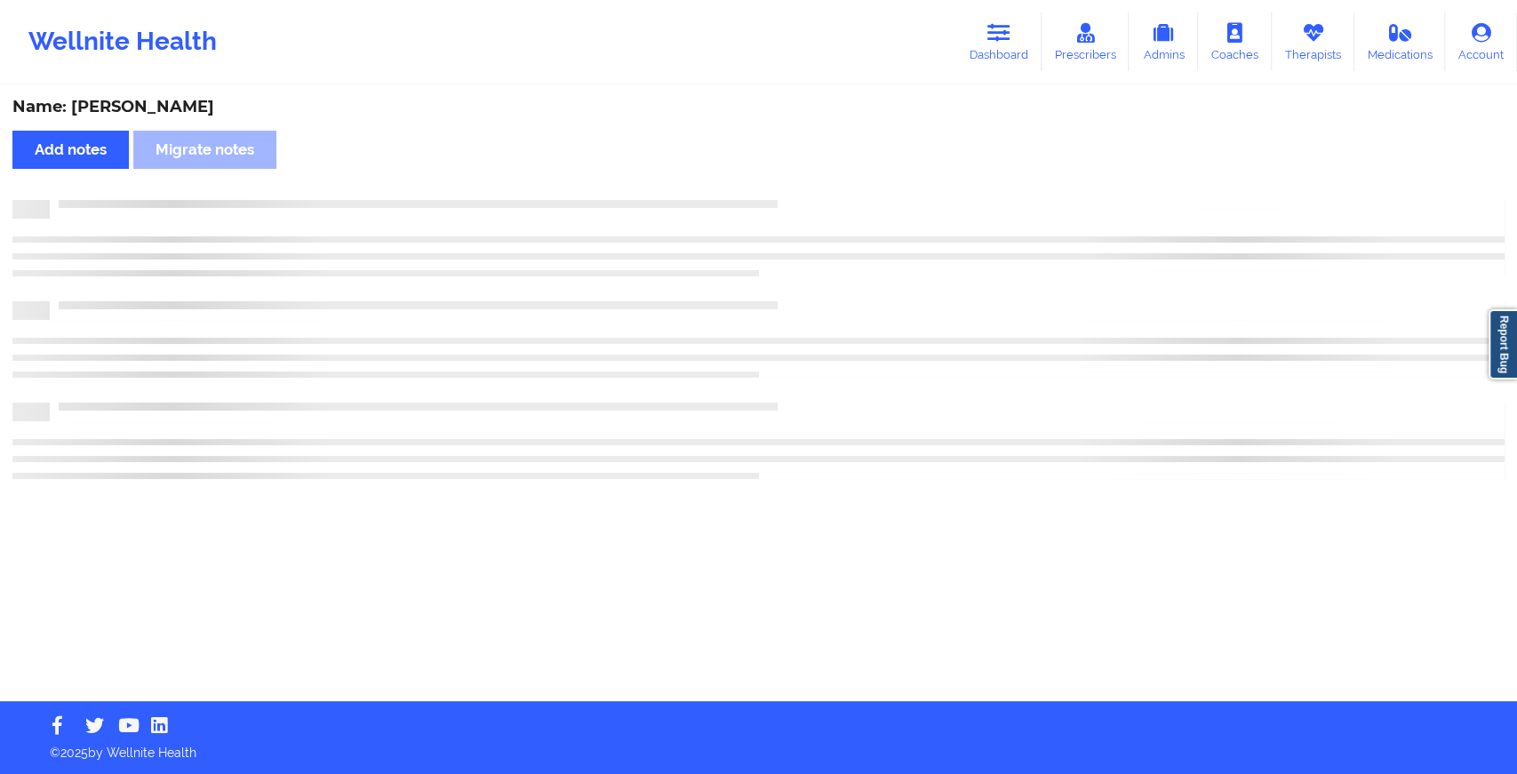
click at [805, 210] on div at bounding box center [758, 209] width 1492 height 19
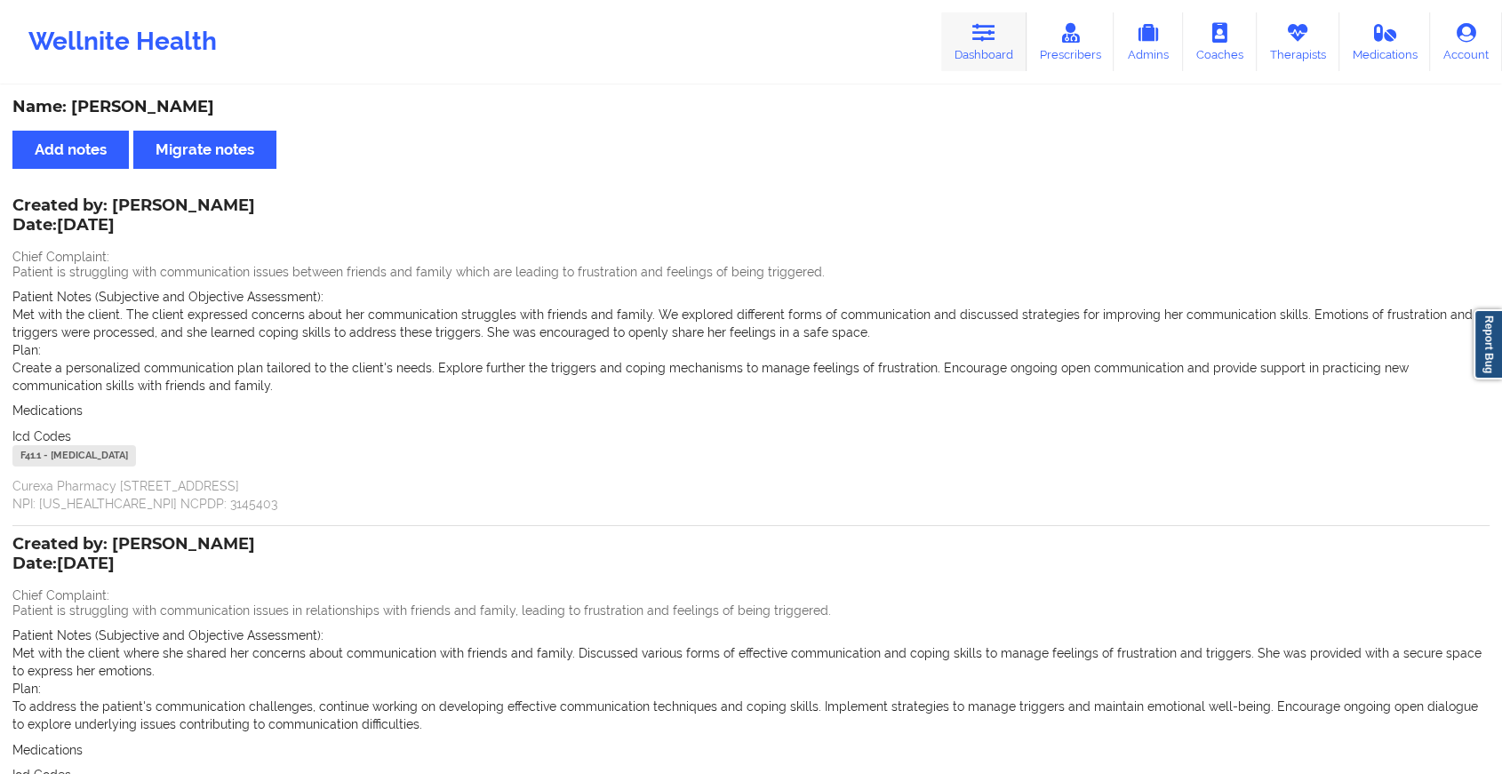
click at [976, 23] on icon at bounding box center [983, 33] width 23 height 20
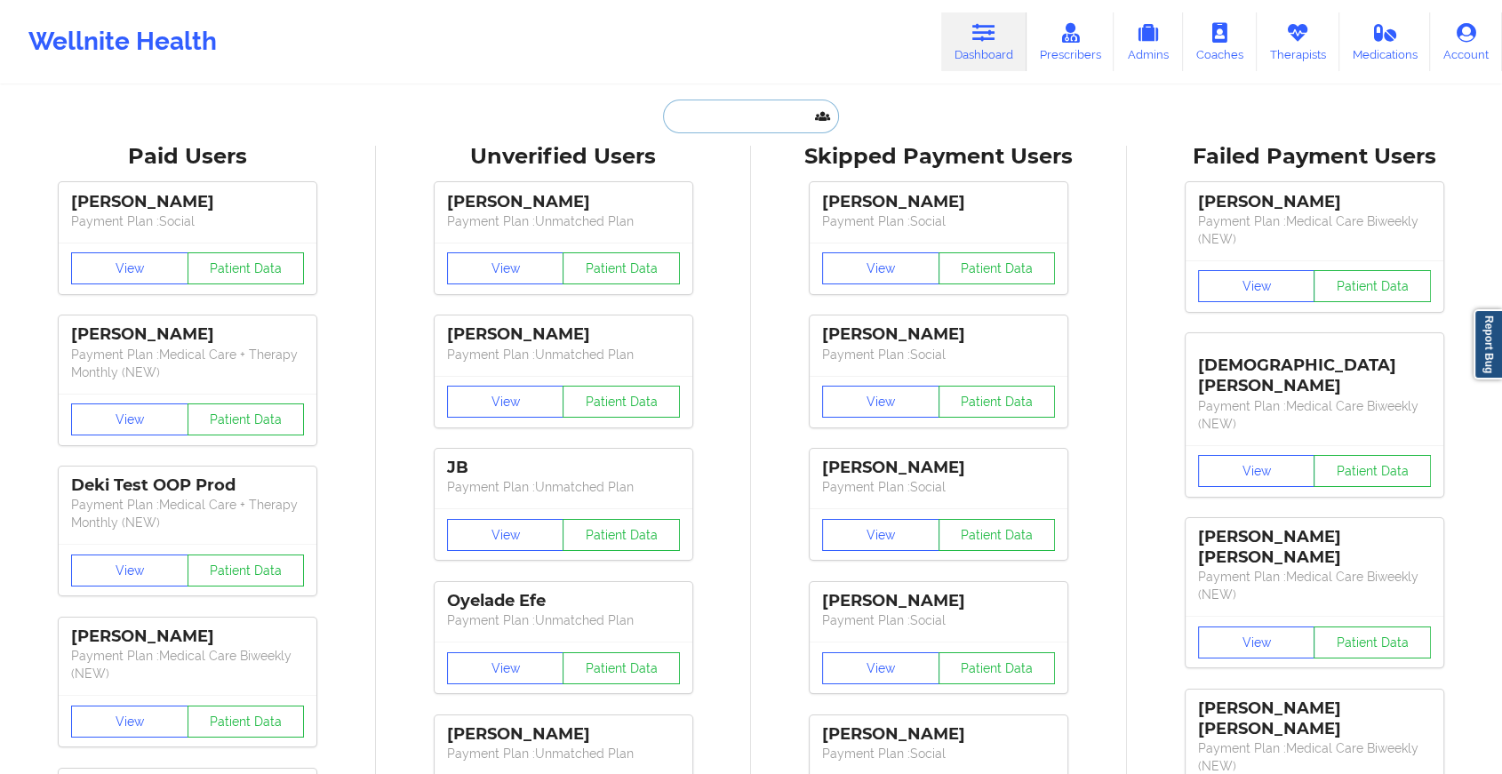
click at [745, 110] on input "text" at bounding box center [751, 117] width 176 height 34
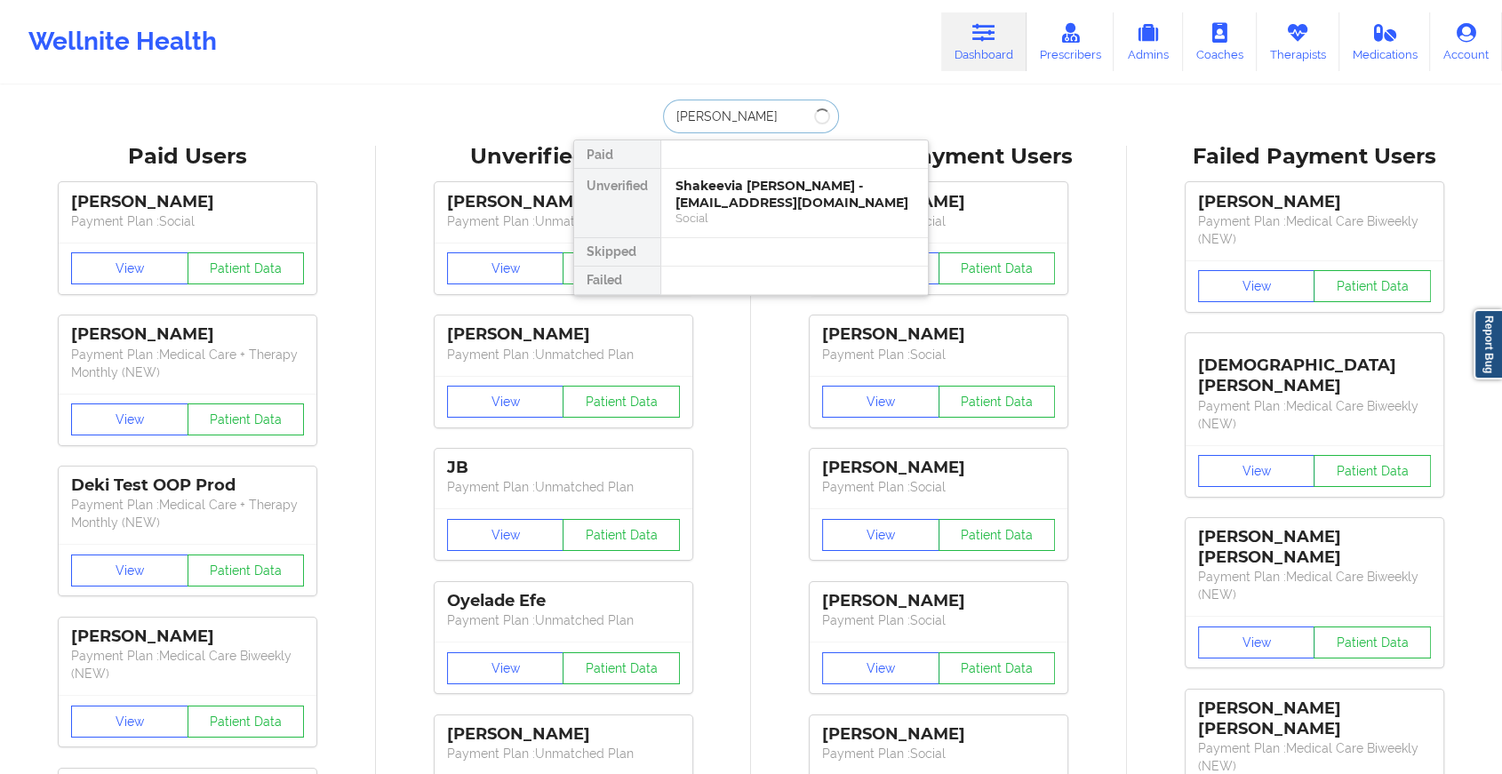
type input "[PERSON_NAME] lock"
click at [753, 190] on div "[PERSON_NAME] - [EMAIL_ADDRESS][DOMAIN_NAME]" at bounding box center [794, 194] width 238 height 33
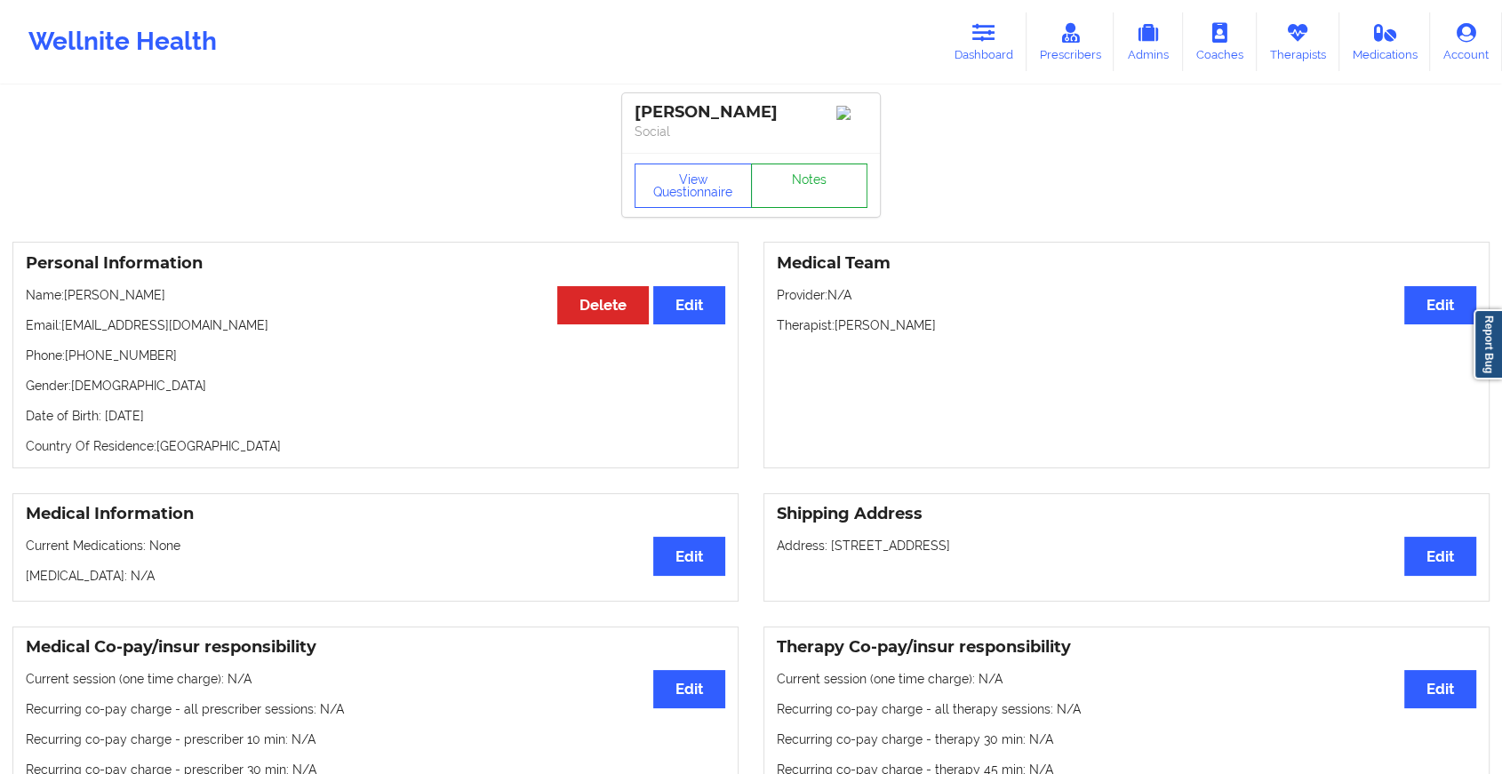
click at [771, 187] on link "Notes" at bounding box center [809, 185] width 117 height 44
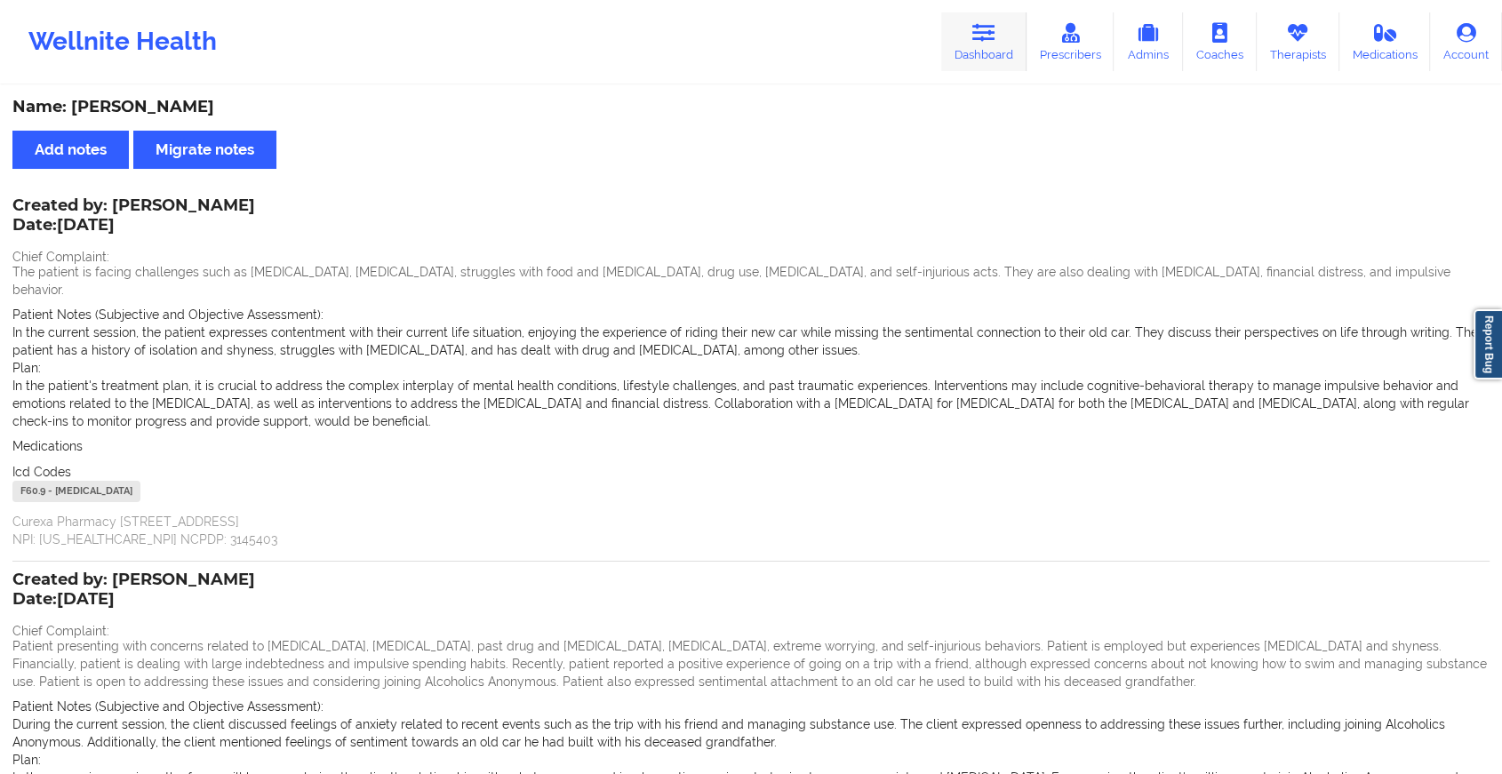
drag, startPoint x: 941, startPoint y: 57, endPoint x: 950, endPoint y: 52, distance: 9.9
click at [950, 52] on div "Wellnite Health Dashboard Prescribers Admins Coaches Therapists Medications Acc…" at bounding box center [751, 41] width 1502 height 71
click at [950, 52] on link "Dashboard" at bounding box center [983, 41] width 85 height 59
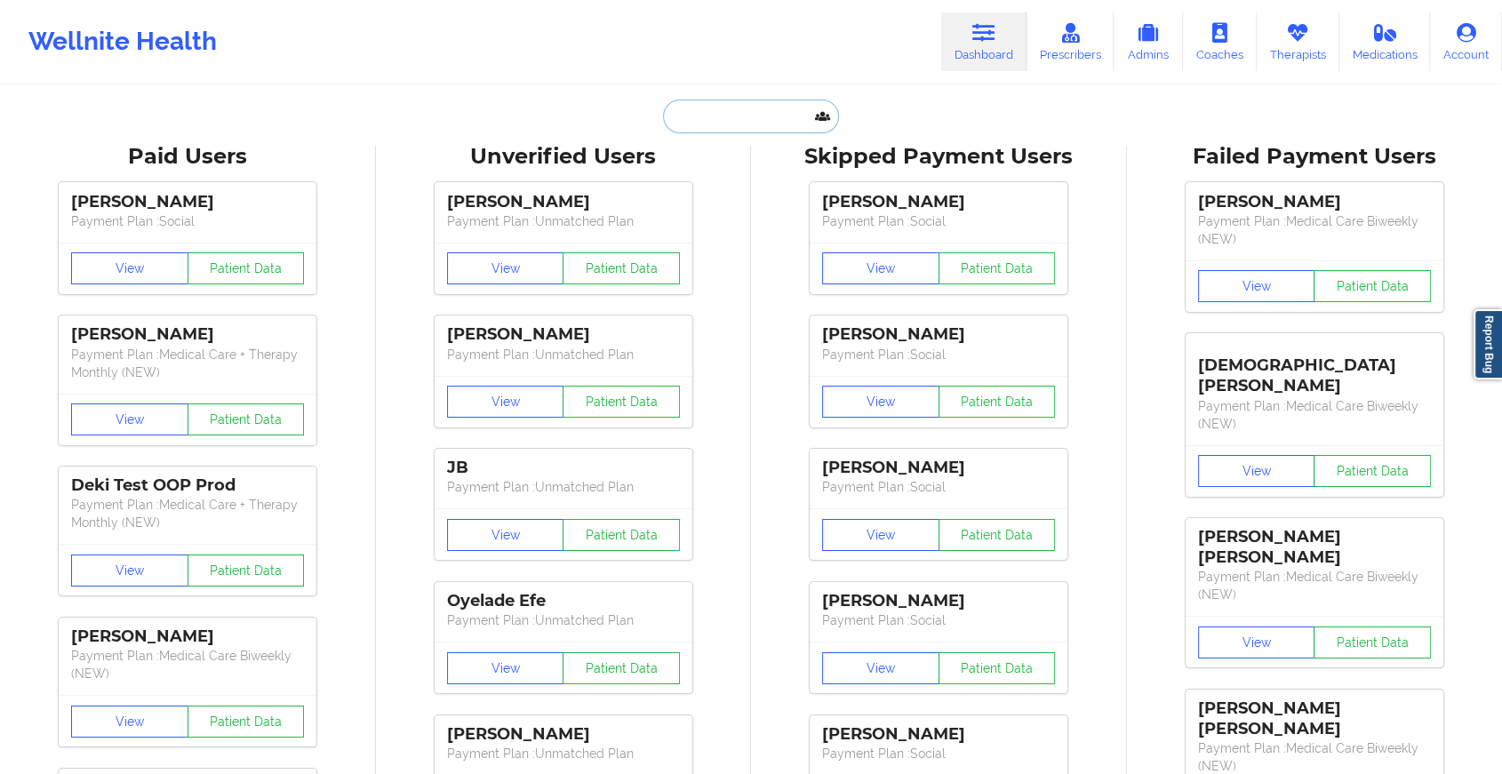
click at [786, 105] on input "text" at bounding box center [751, 117] width 176 height 34
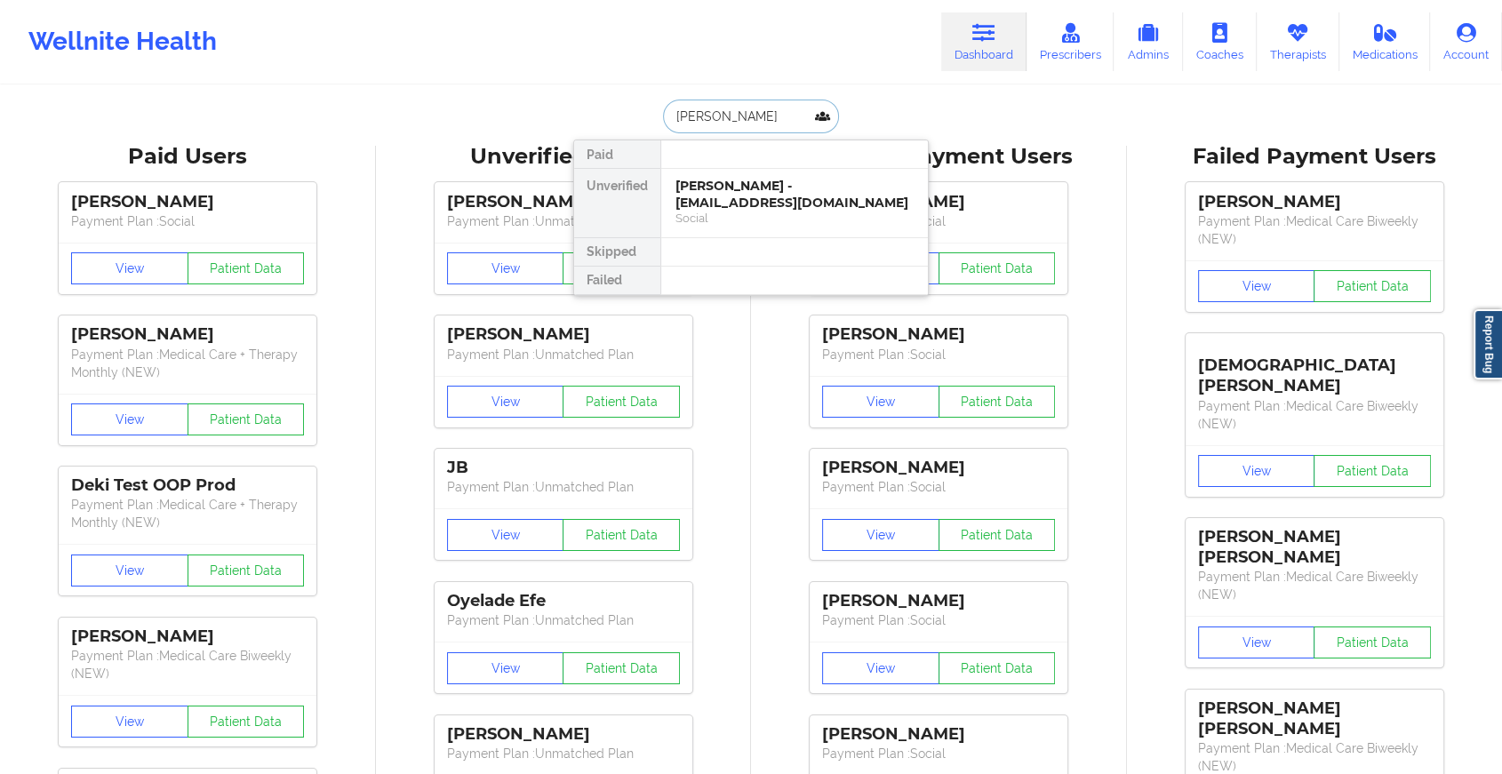
type input "[PERSON_NAME]"
click at [745, 182] on div "[PERSON_NAME] - [EMAIL_ADDRESS][DOMAIN_NAME]" at bounding box center [794, 194] width 238 height 33
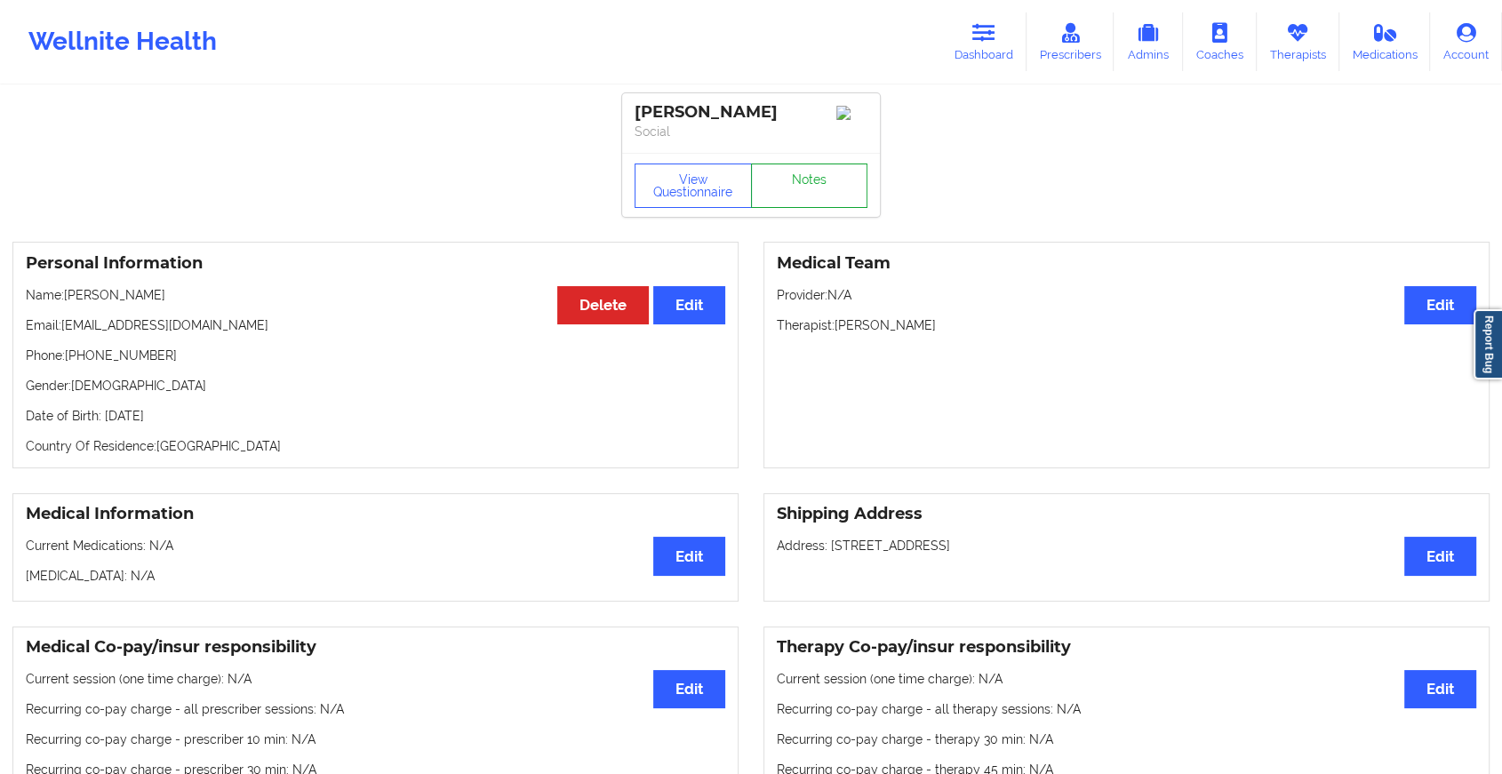
click at [807, 186] on link "Notes" at bounding box center [809, 185] width 117 height 44
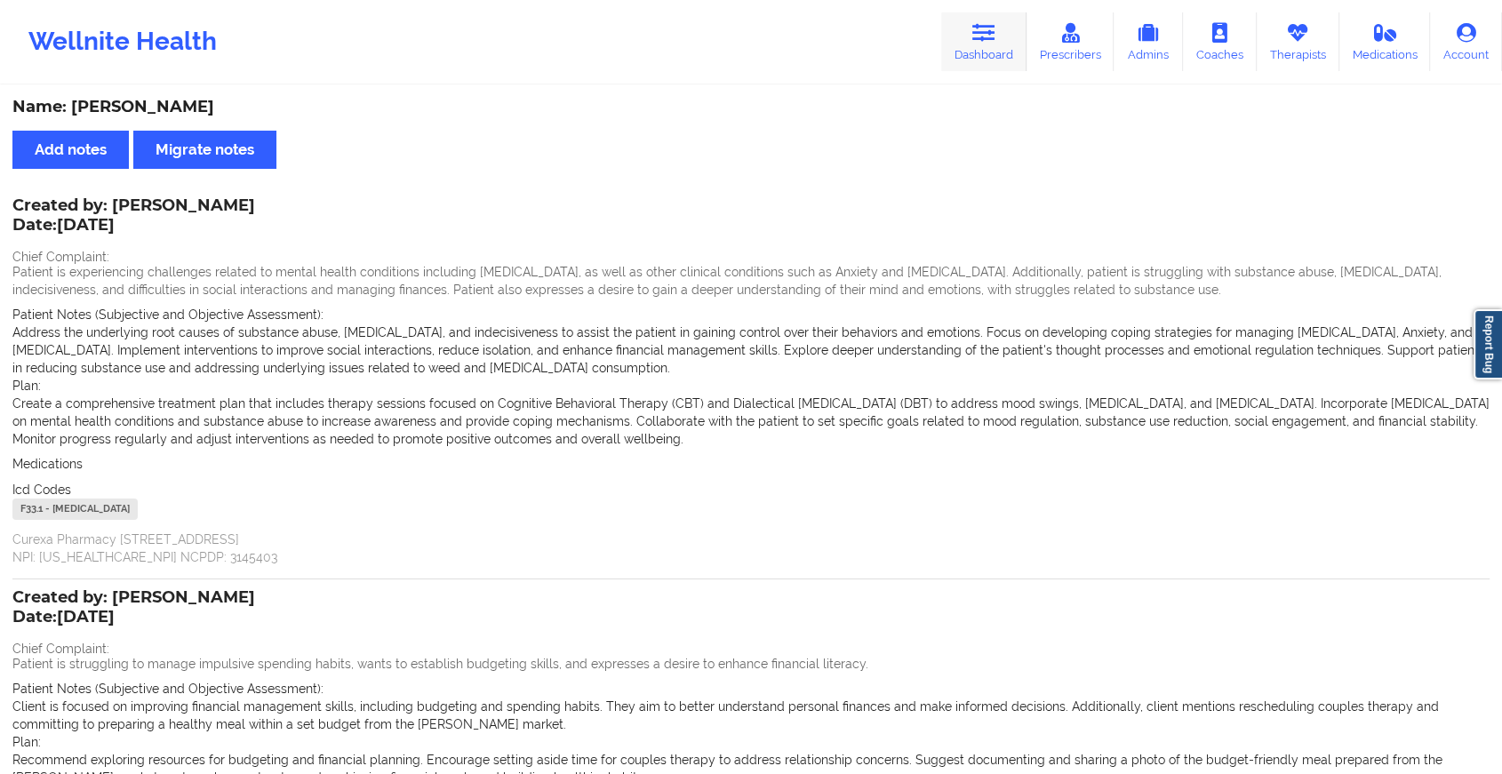
click at [953, 55] on link "Dashboard" at bounding box center [983, 41] width 85 height 59
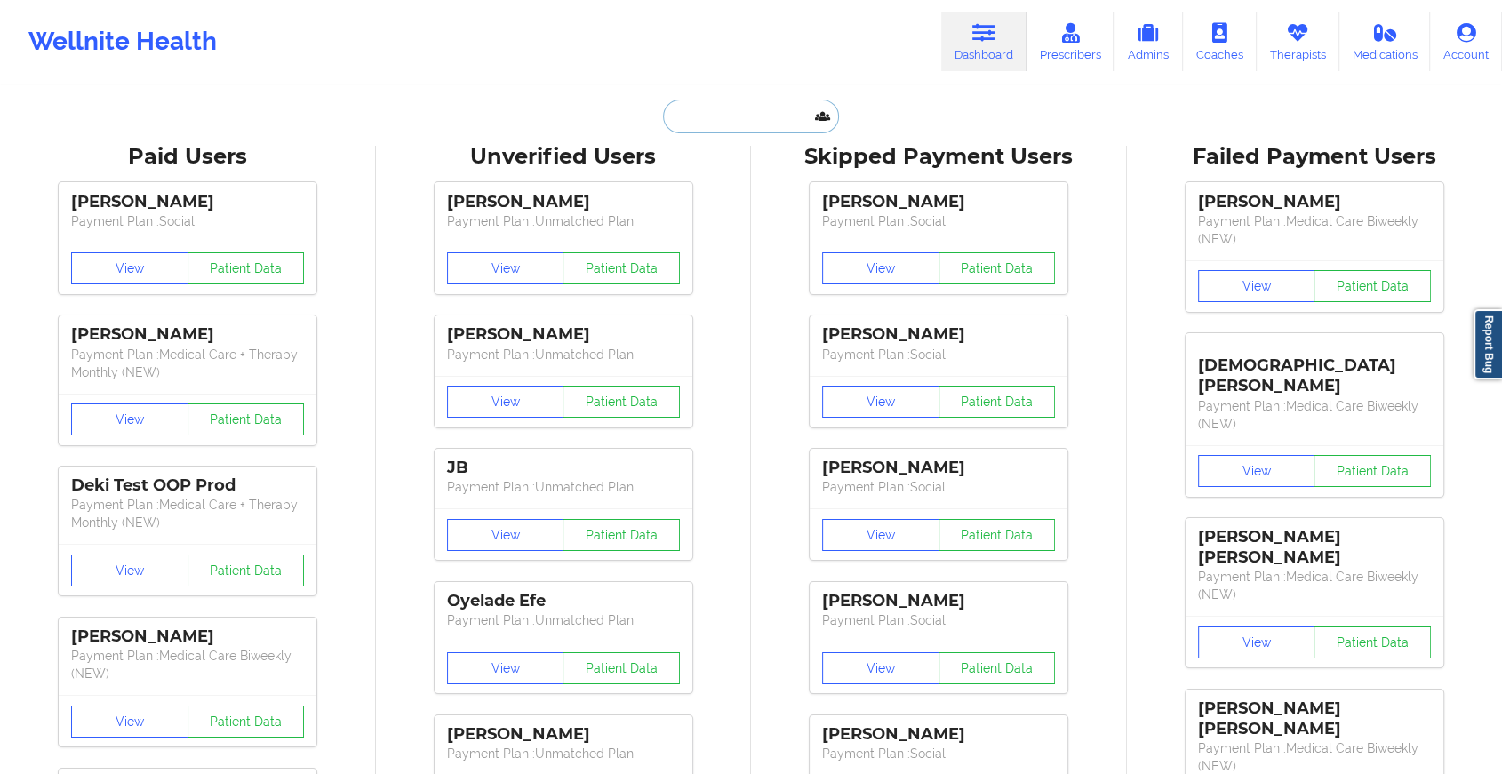
click at [746, 105] on input "text" at bounding box center [751, 117] width 176 height 34
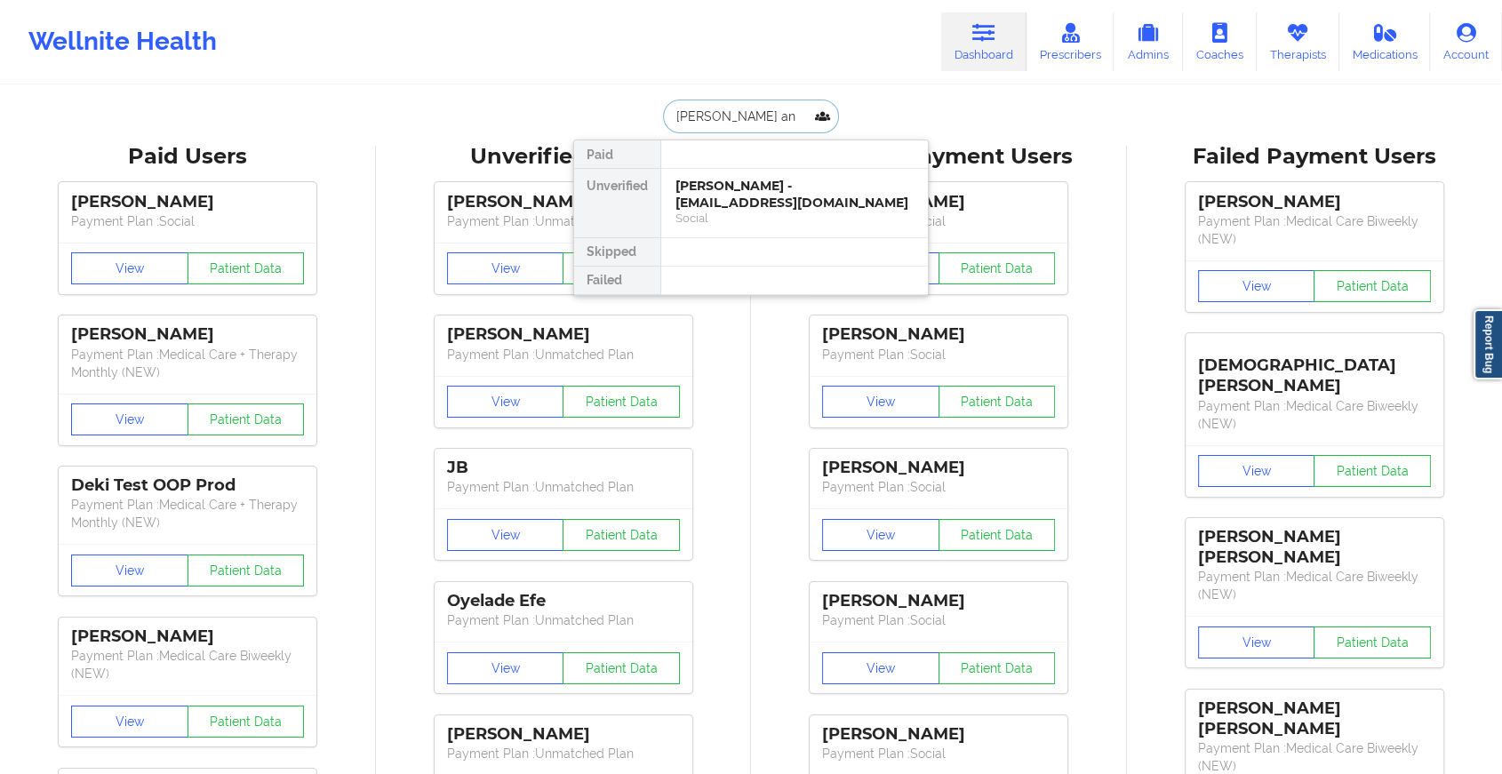
type input "[PERSON_NAME] and"
click at [744, 198] on div "[PERSON_NAME] - [EMAIL_ADDRESS][PERSON_NAME][DOMAIN_NAME]" at bounding box center [794, 203] width 238 height 50
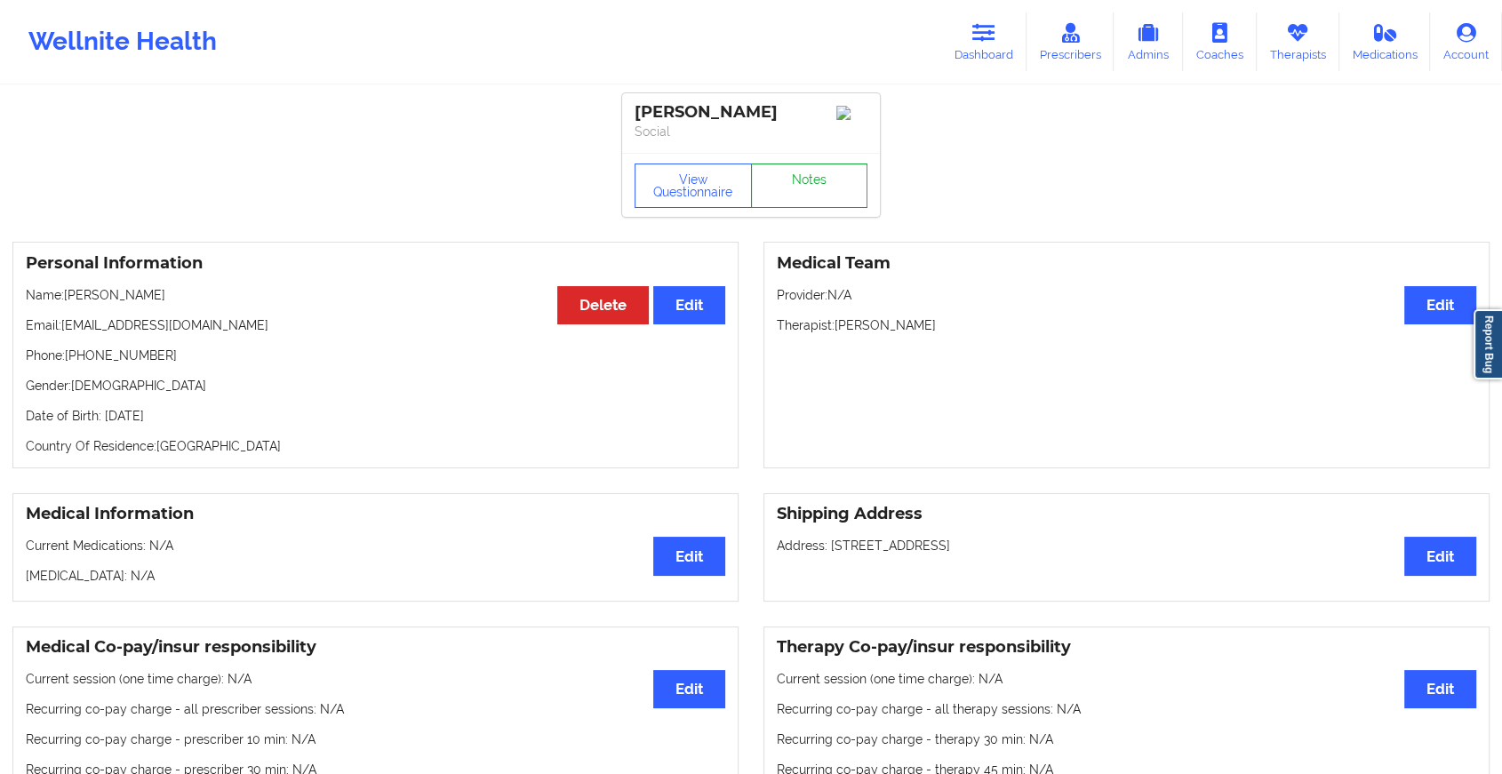
click at [823, 184] on link "Notes" at bounding box center [809, 185] width 117 height 44
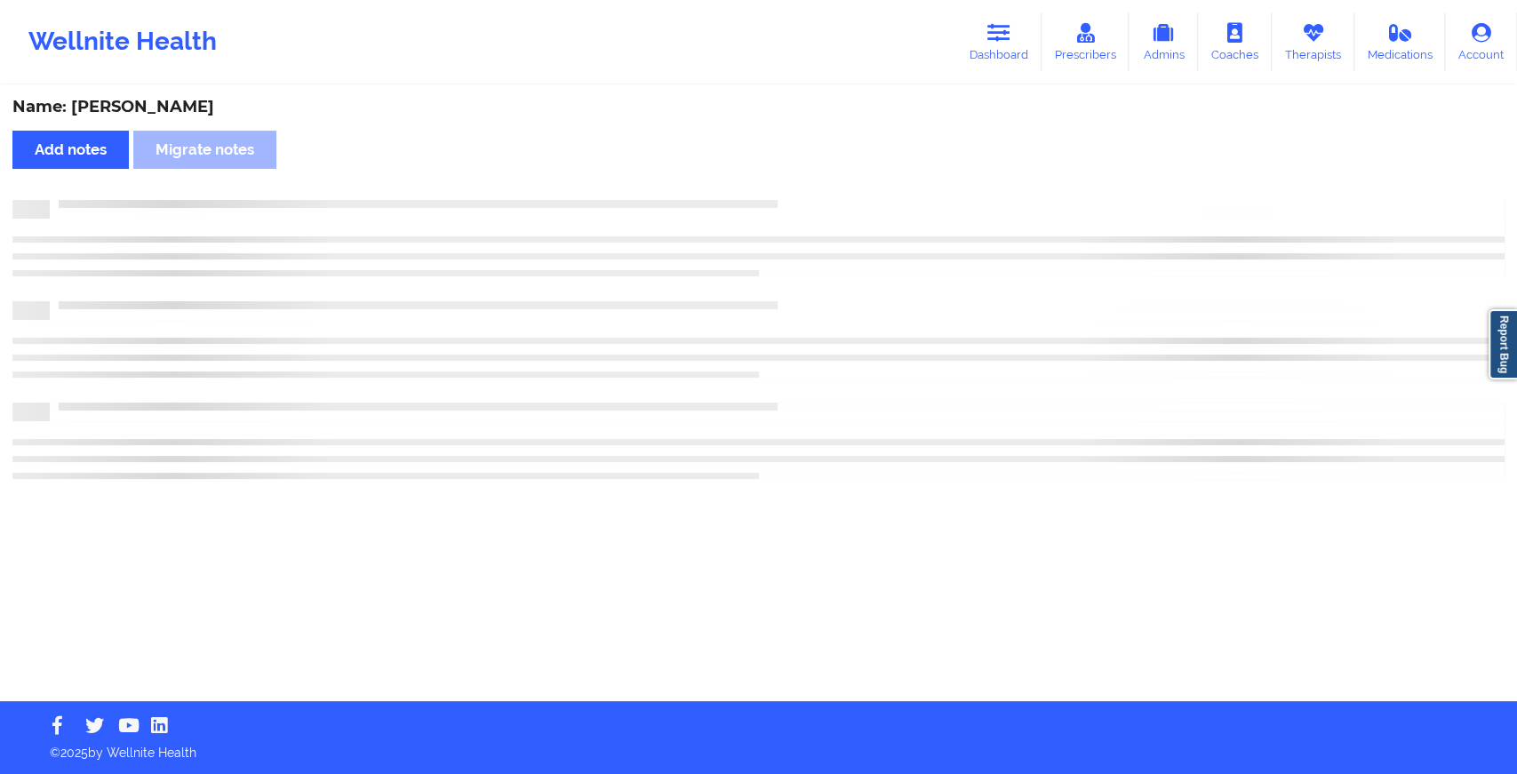
click at [823, 184] on div "Name: [PERSON_NAME] Add notes Migrate notes" at bounding box center [758, 394] width 1517 height 614
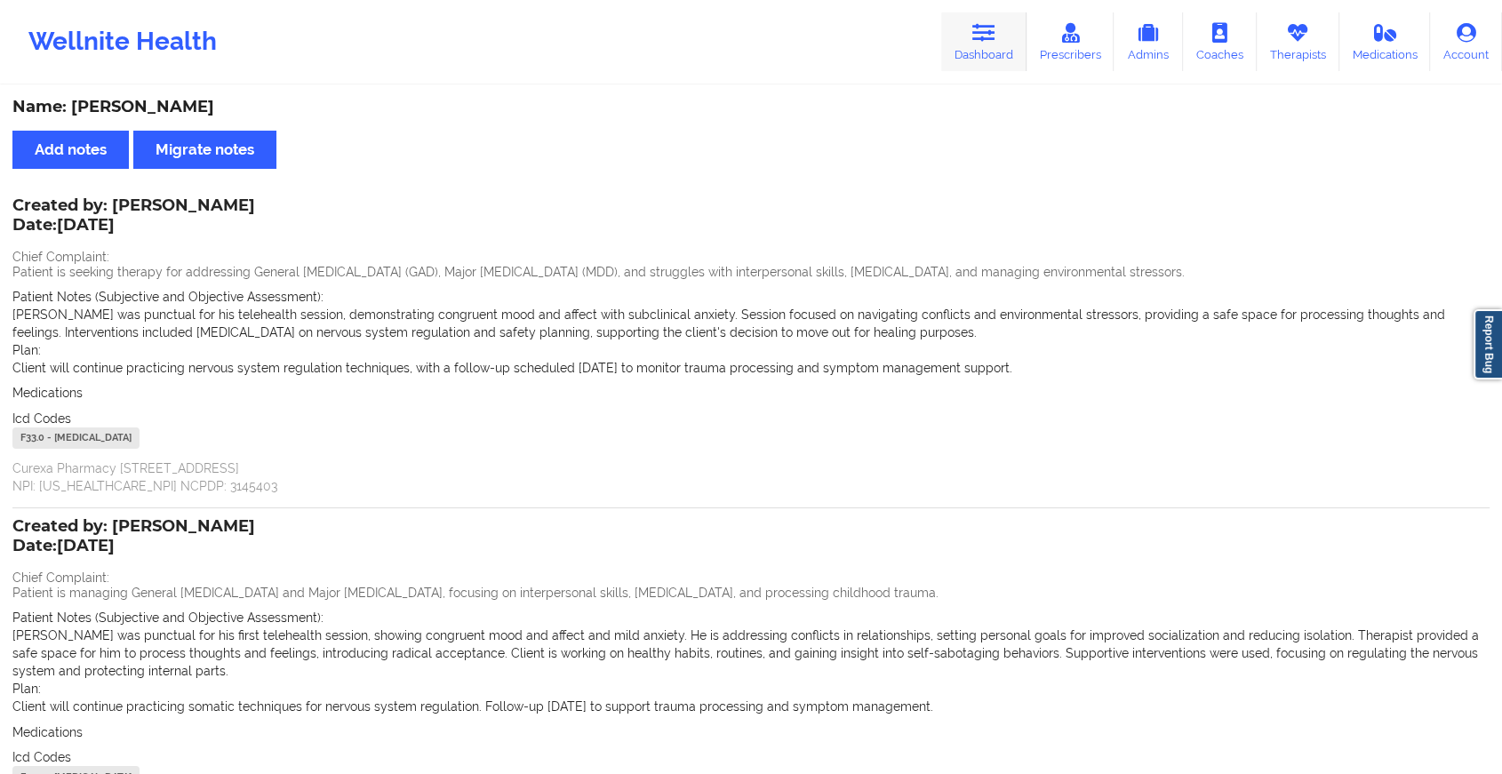
click at [959, 33] on link "Dashboard" at bounding box center [983, 41] width 85 height 59
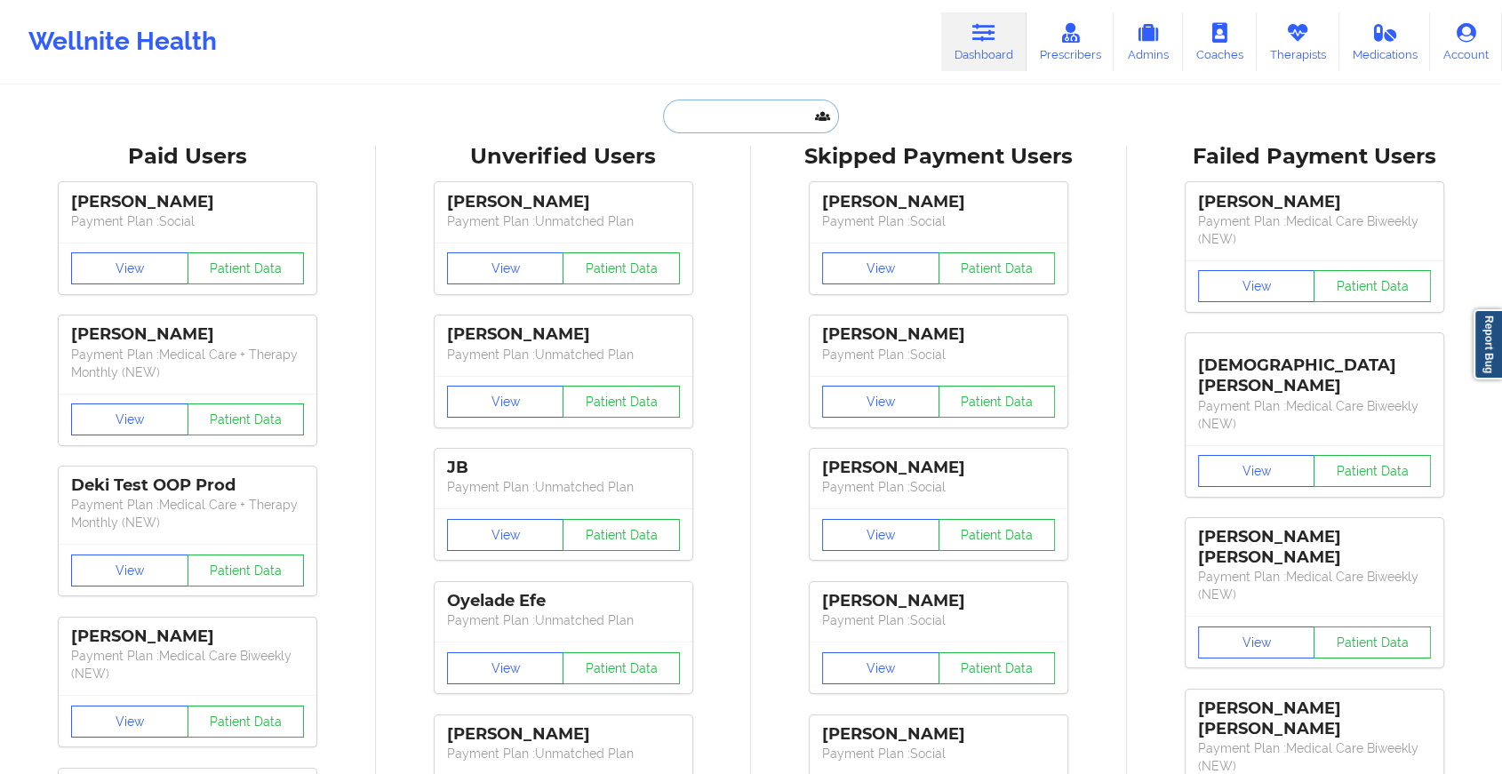
click at [777, 121] on input "text" at bounding box center [751, 117] width 176 height 34
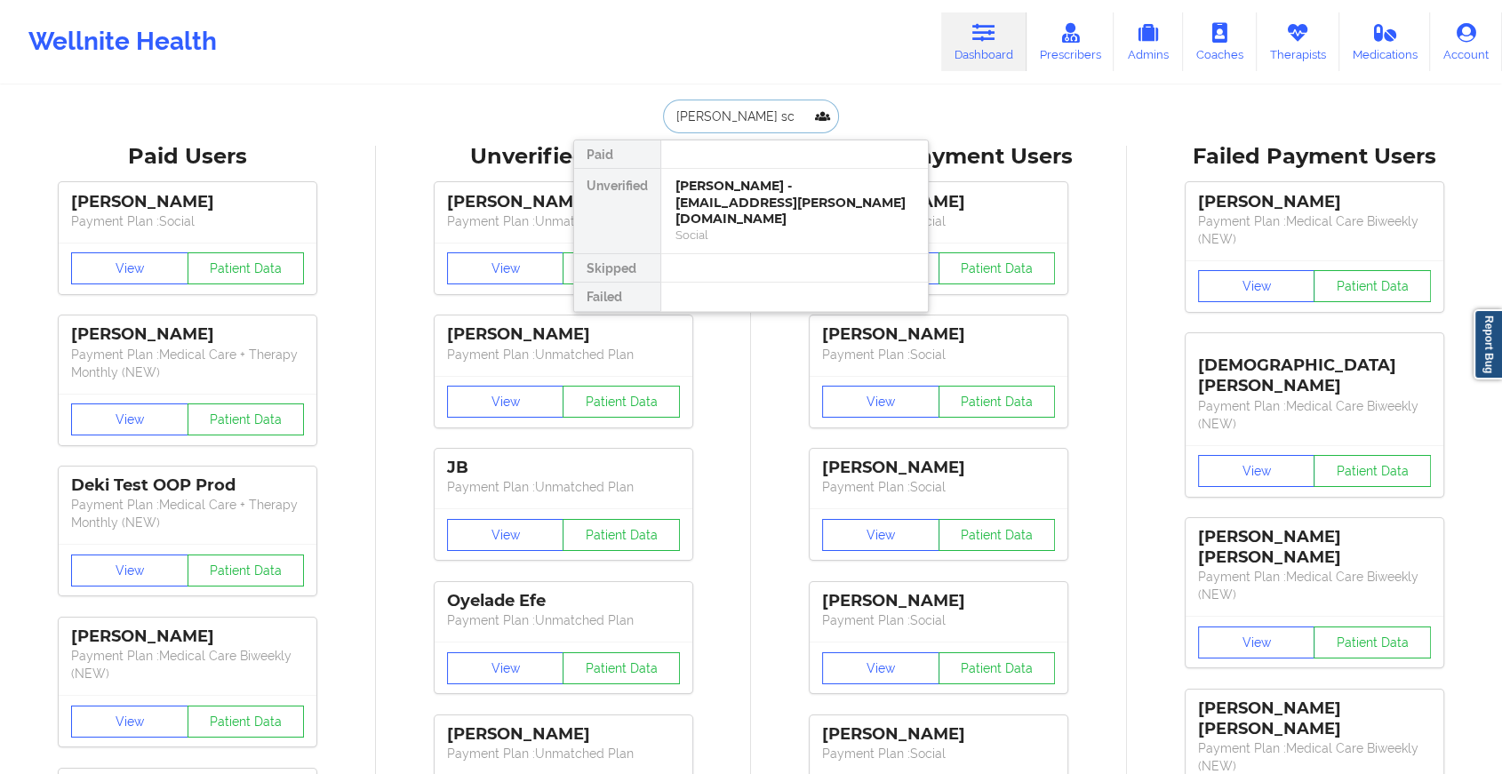
type input "[PERSON_NAME]"
click at [771, 196] on div "Britt Schultheis - [EMAIL_ADDRESS][PERSON_NAME][DOMAIN_NAME]" at bounding box center [794, 194] width 238 height 33
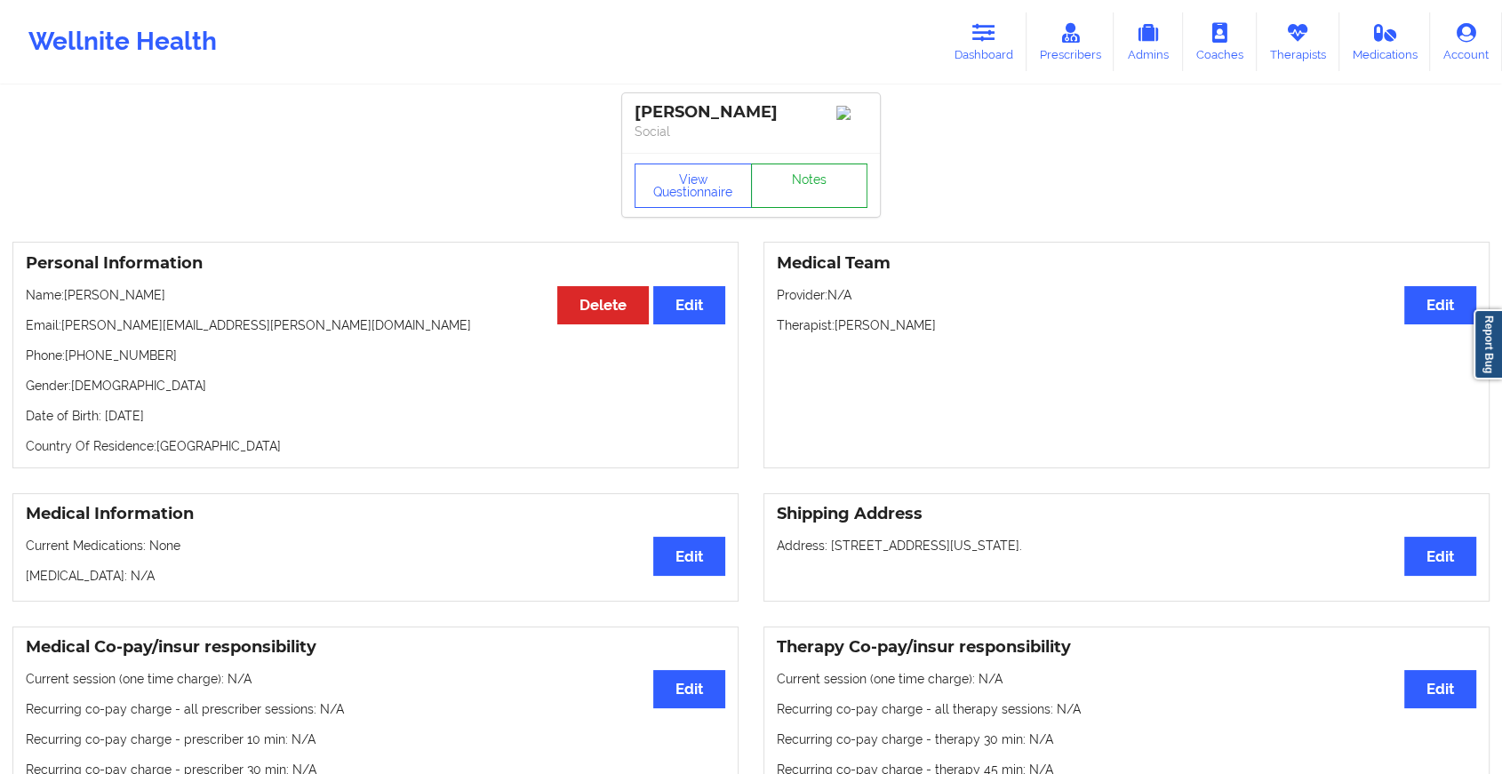
click at [788, 188] on link "Notes" at bounding box center [809, 185] width 117 height 44
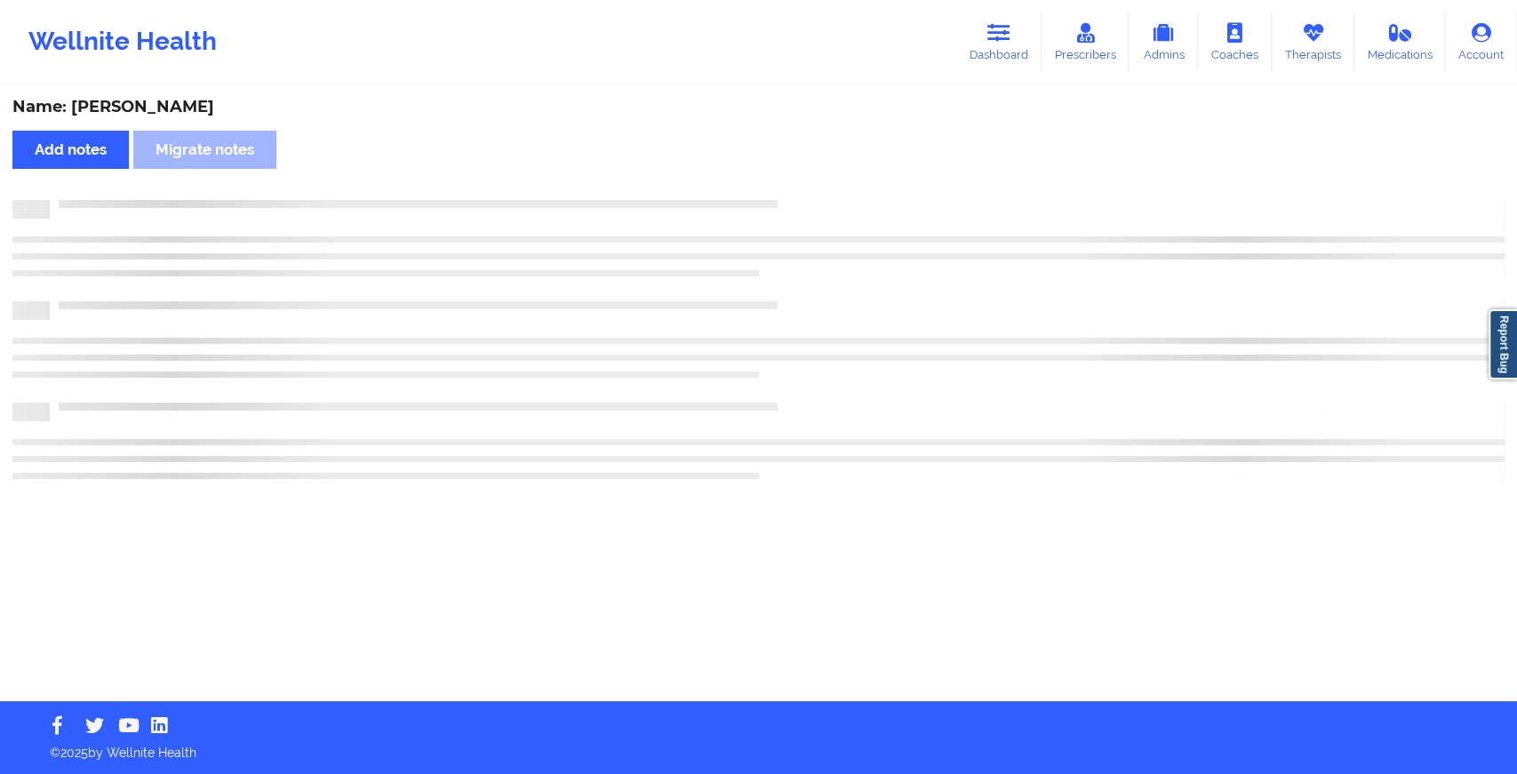
click at [788, 188] on div "Name: [PERSON_NAME] Add notes Migrate notes" at bounding box center [758, 394] width 1517 height 614
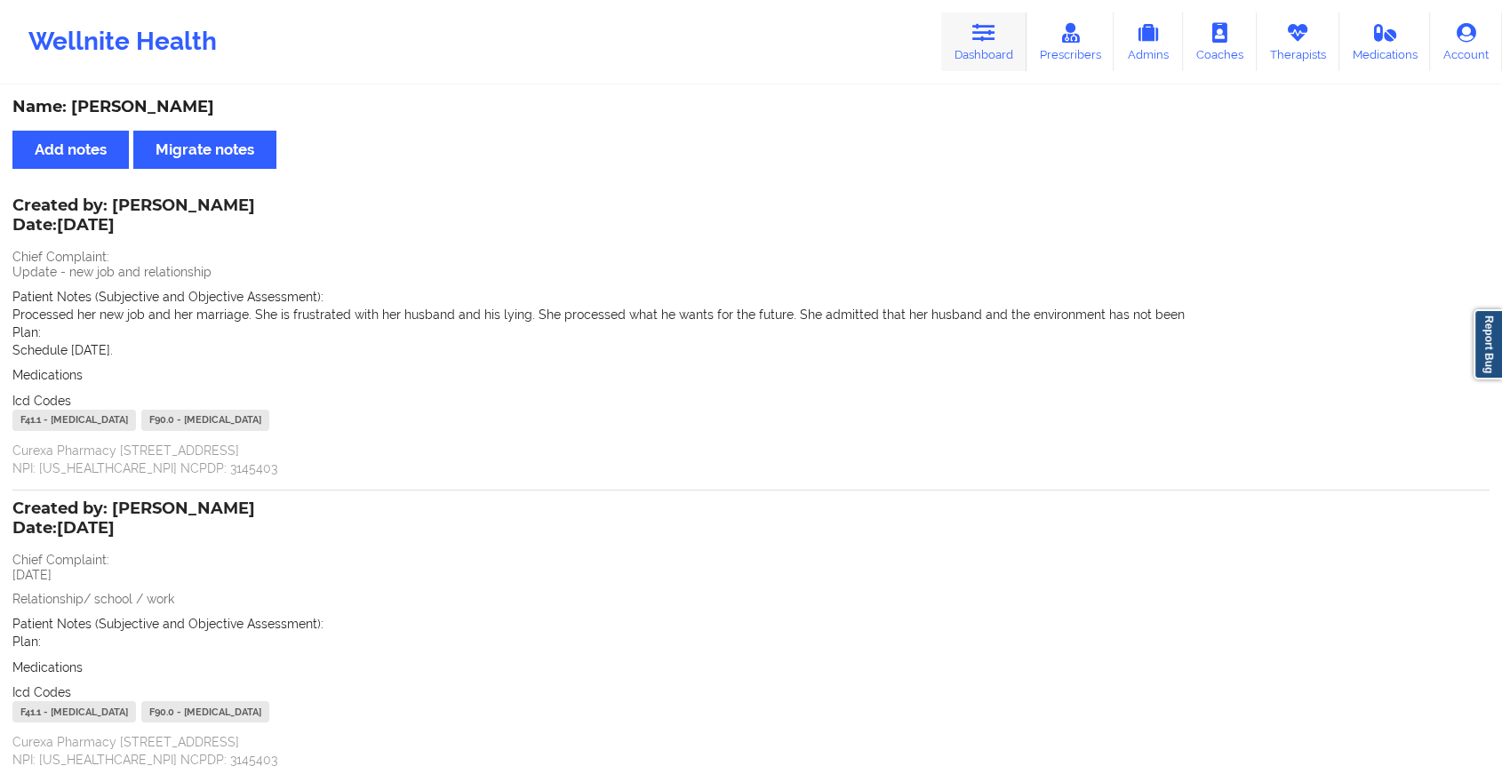
click at [990, 64] on link "Dashboard" at bounding box center [983, 41] width 85 height 59
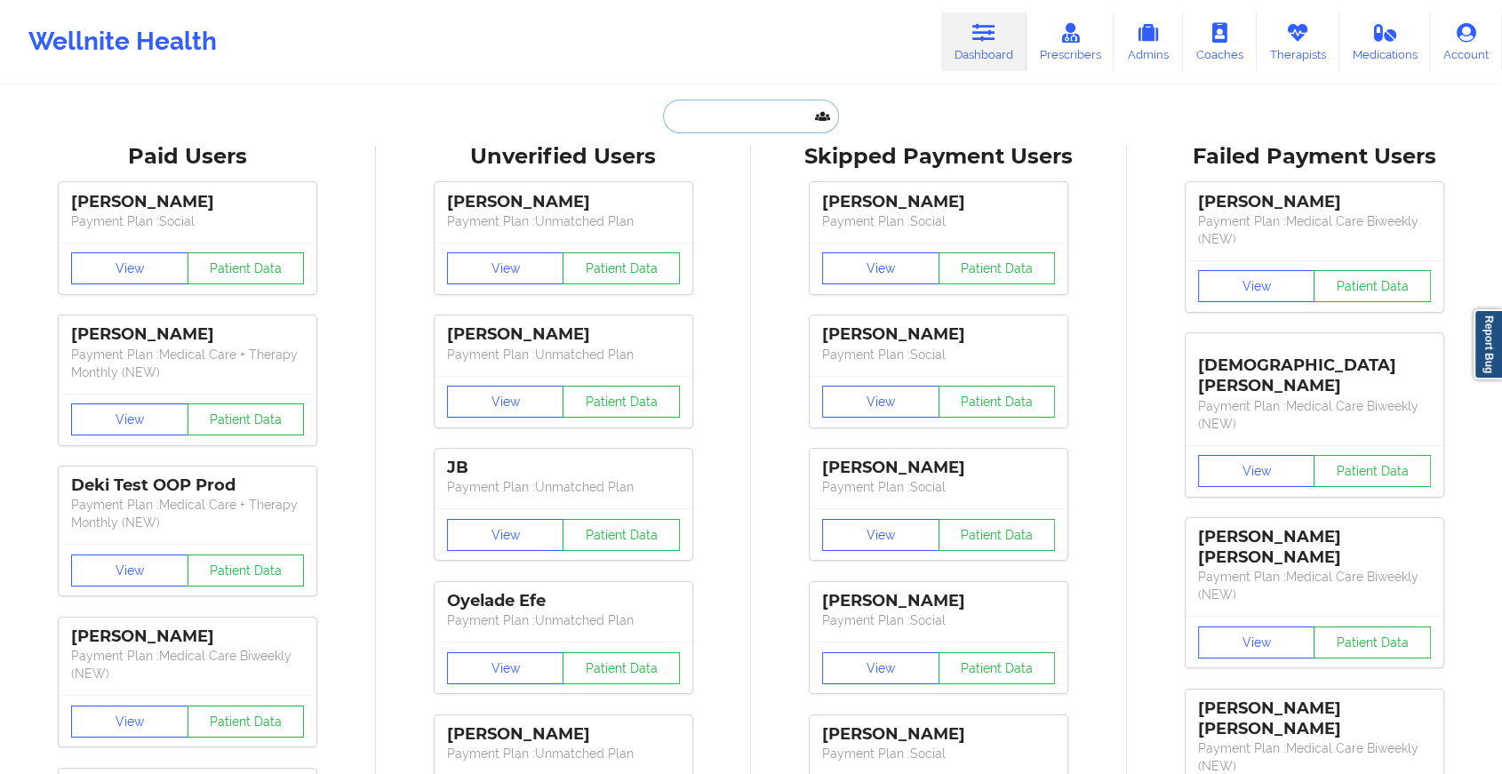
click at [746, 122] on input "text" at bounding box center [751, 117] width 176 height 34
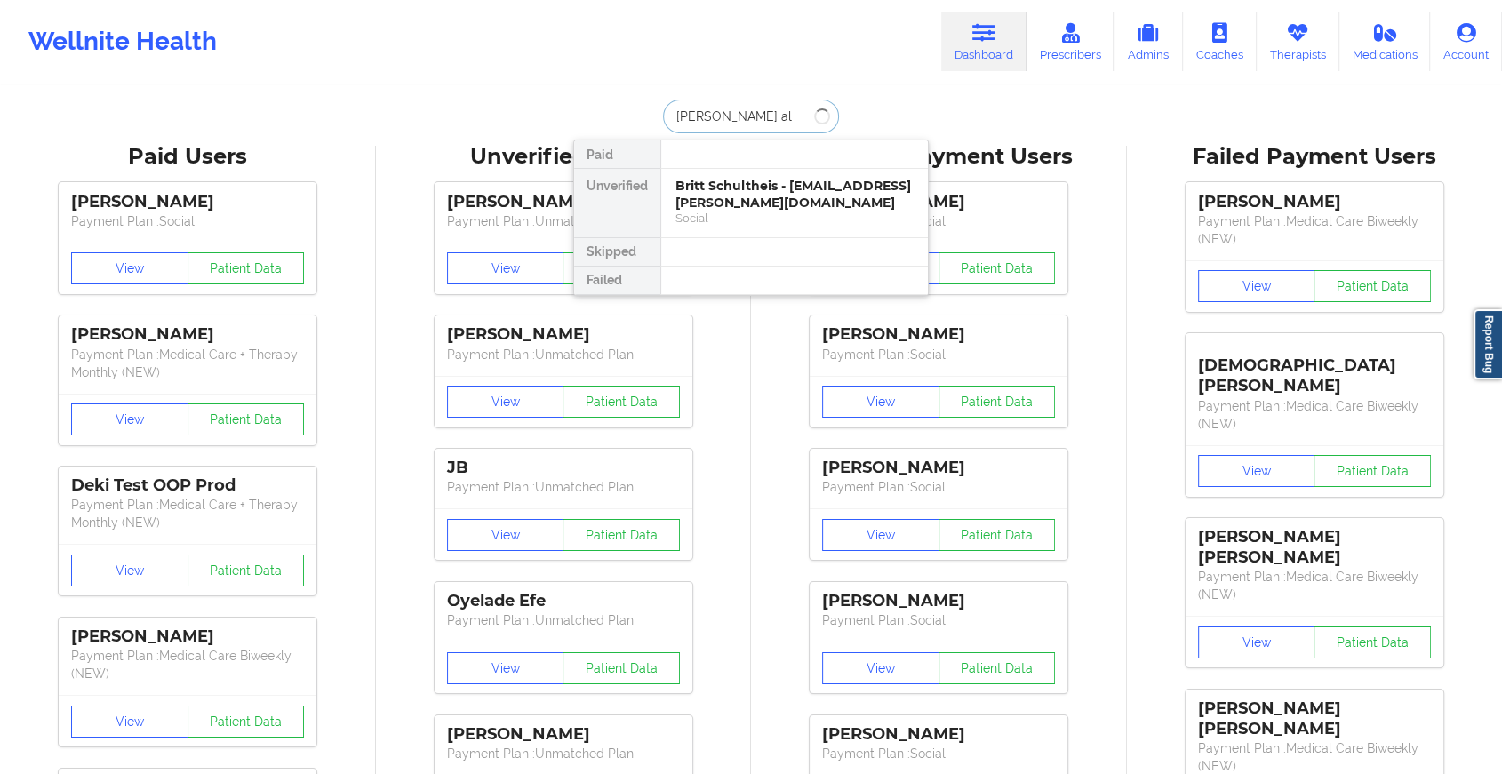
type input "[PERSON_NAME]"
click at [734, 194] on div "[PERSON_NAME] [PERSON_NAME] - [EMAIL_ADDRESS][DOMAIN_NAME]" at bounding box center [794, 194] width 238 height 33
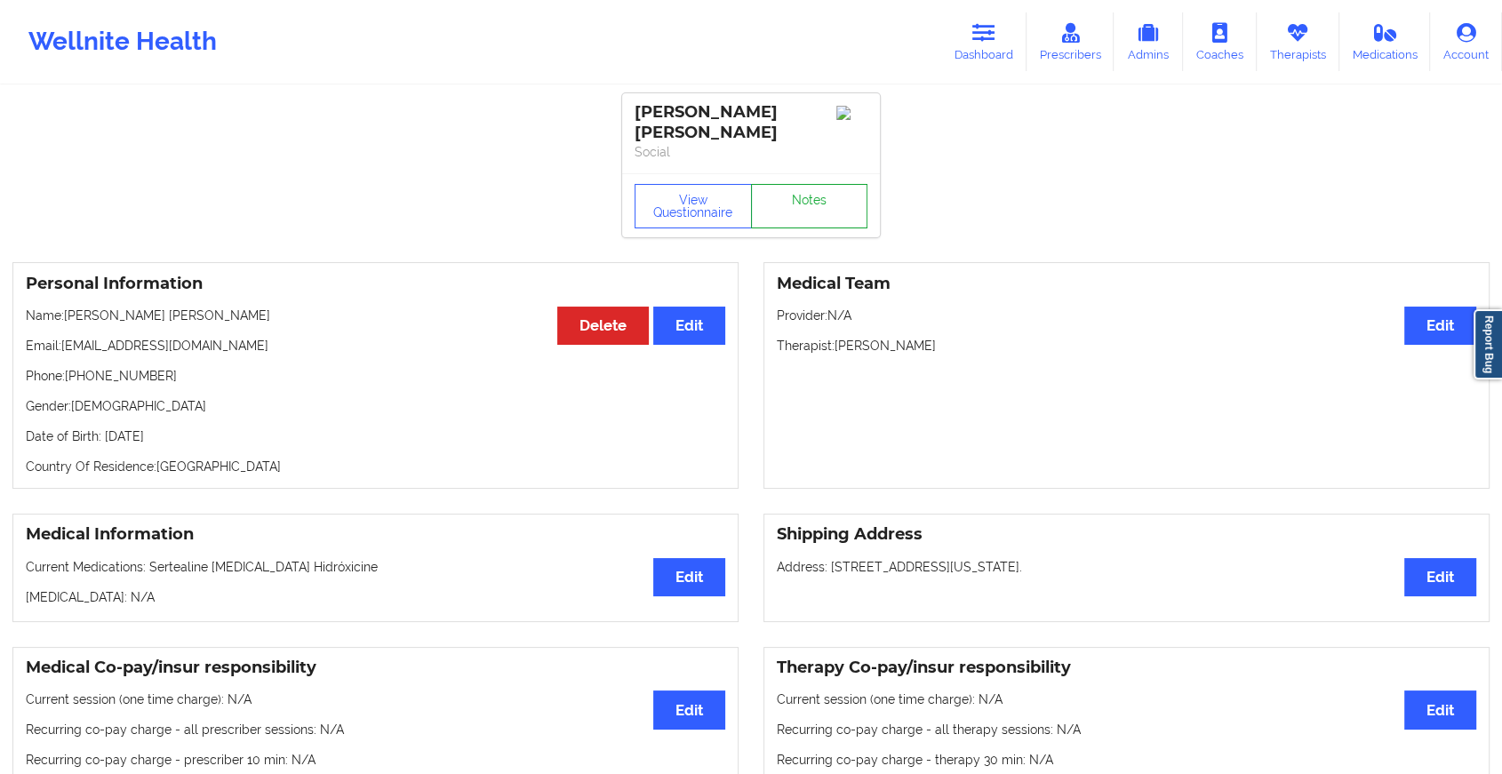
click at [796, 191] on link "Notes" at bounding box center [809, 206] width 117 height 44
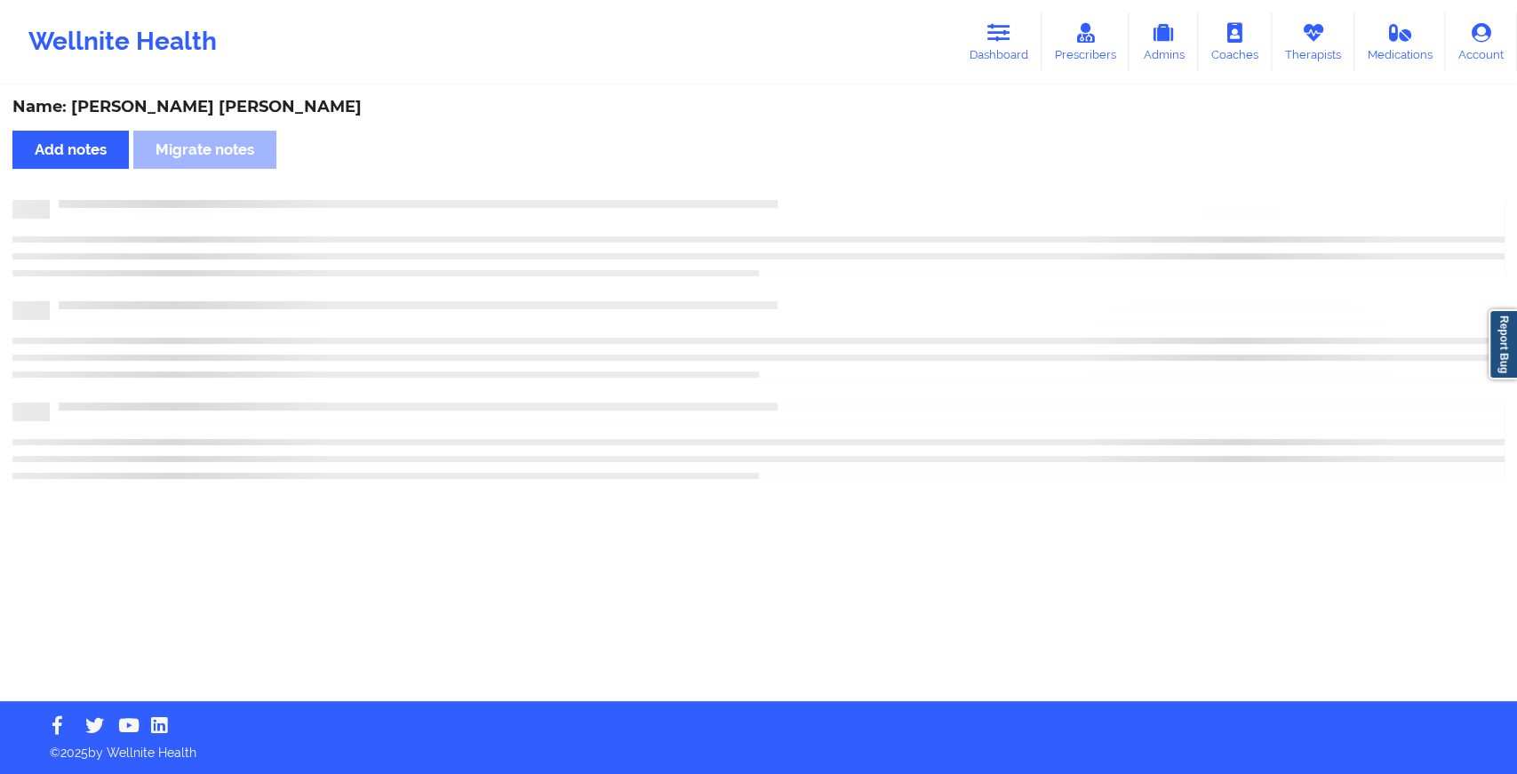
click at [796, 191] on div "Name: [PERSON_NAME] [PERSON_NAME] Add notes Migrate notes" at bounding box center [758, 394] width 1517 height 614
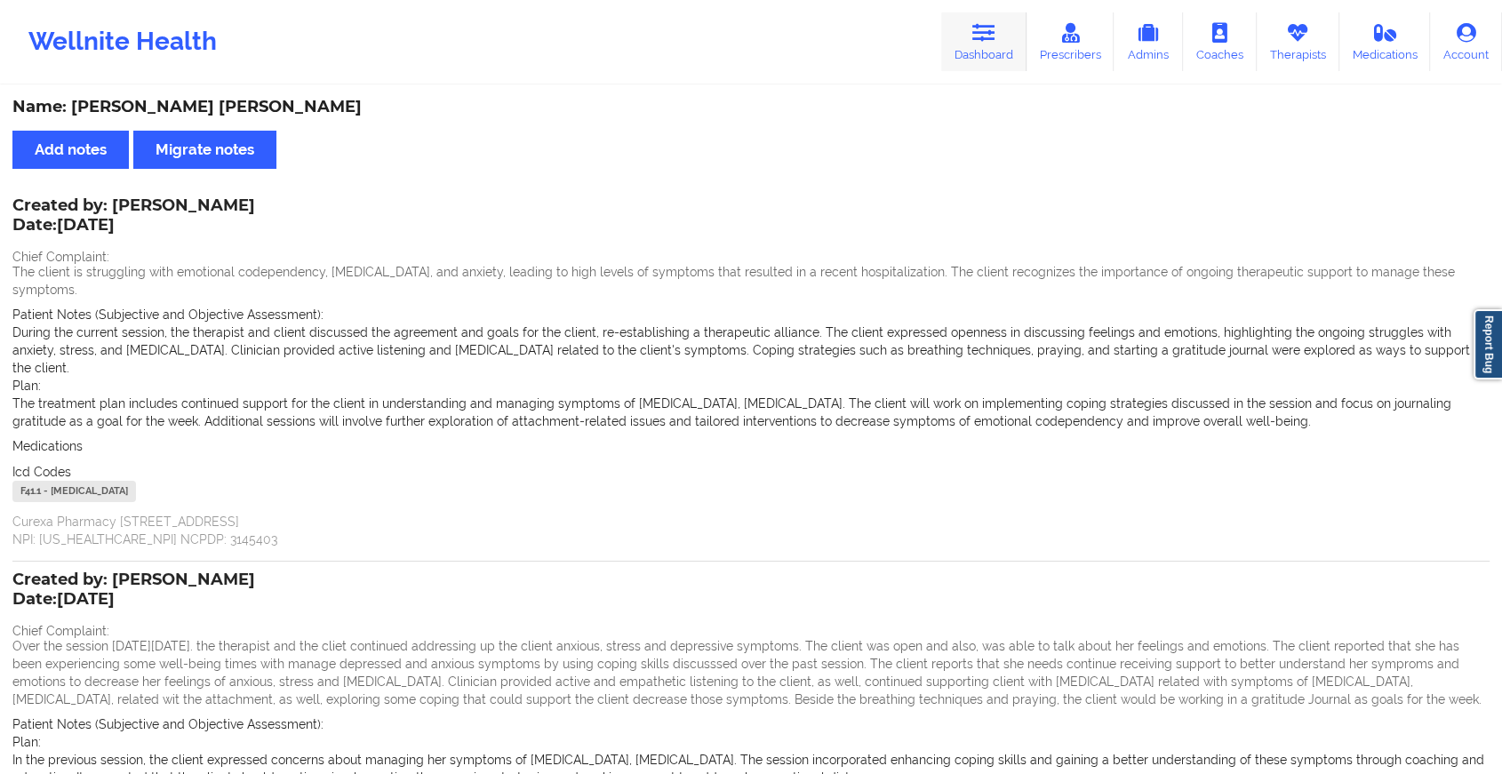
click at [995, 28] on icon at bounding box center [983, 33] width 23 height 20
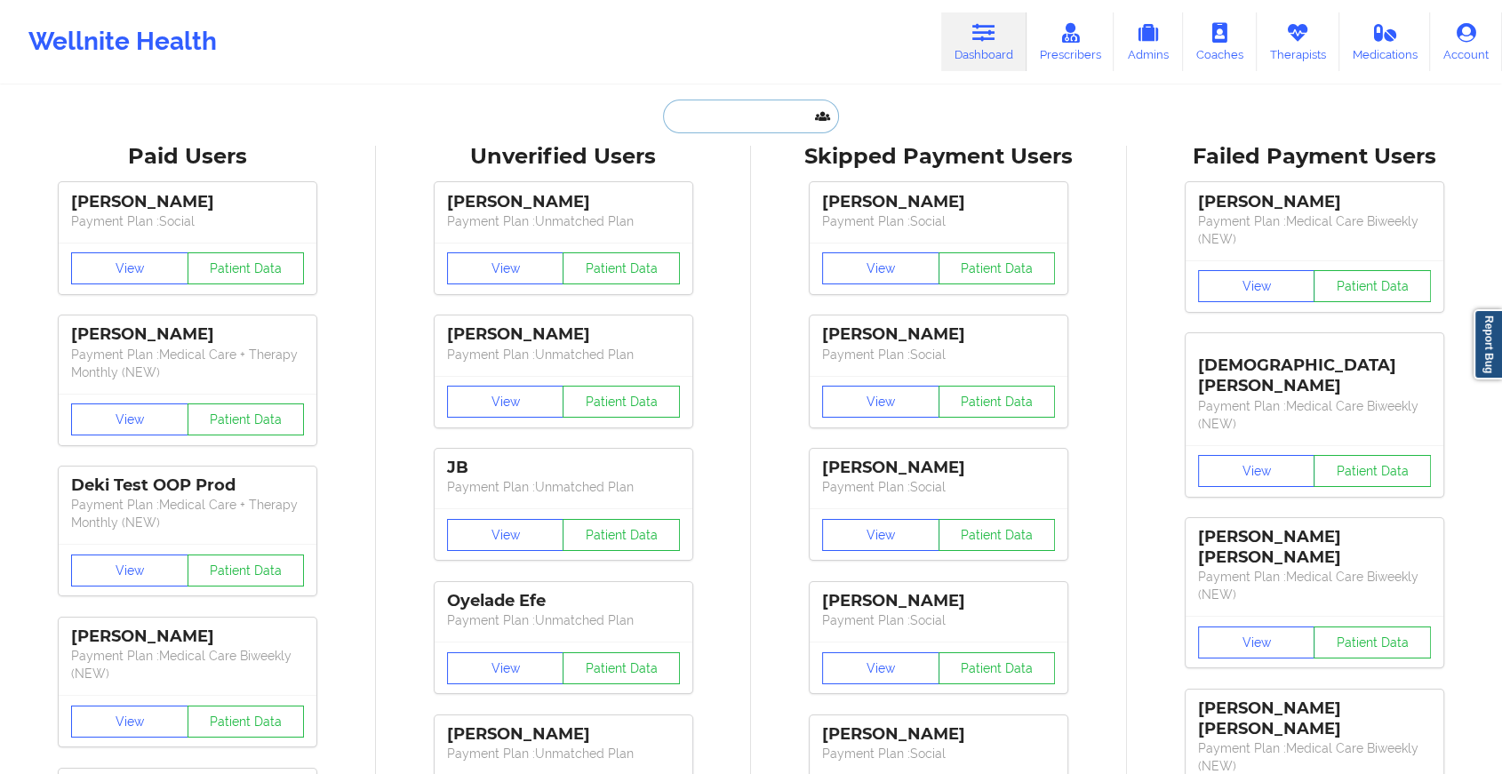
click at [722, 107] on input "text" at bounding box center [751, 117] width 176 height 34
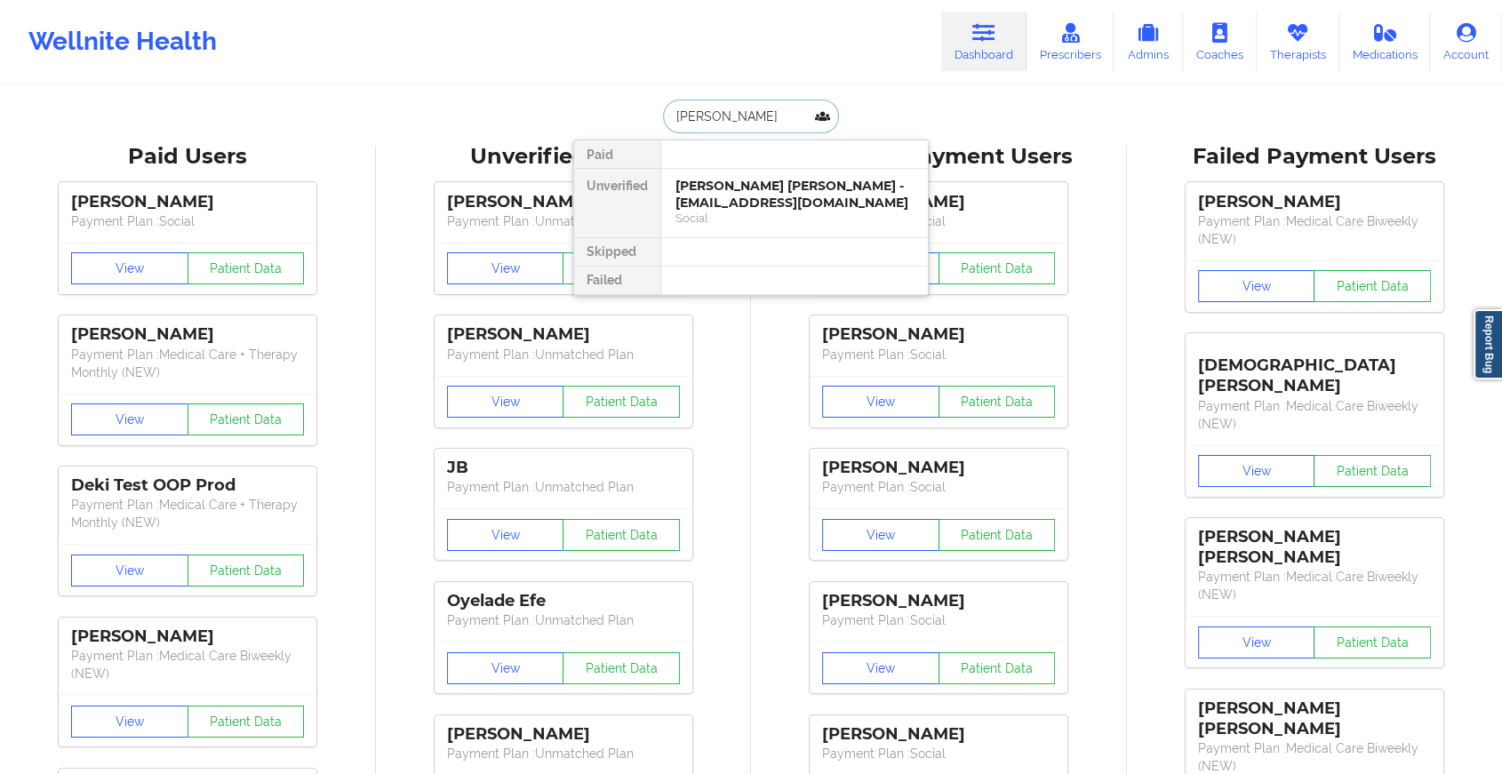
type input "[PERSON_NAME]"
click at [718, 185] on div "[PERSON_NAME] Cherry - [EMAIL_ADDRESS][DOMAIN_NAME]" at bounding box center [794, 194] width 238 height 33
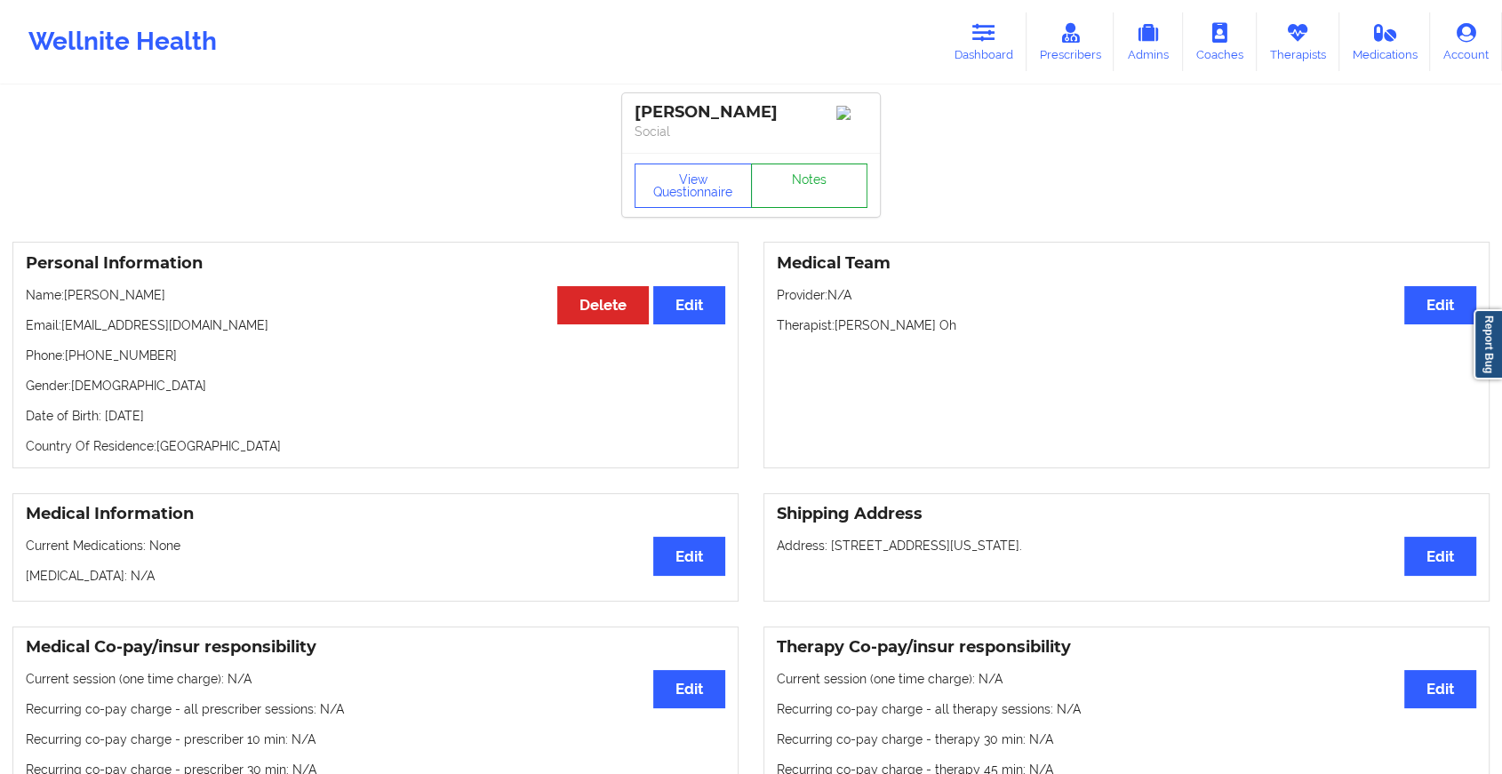
click at [818, 193] on link "Notes" at bounding box center [809, 185] width 117 height 44
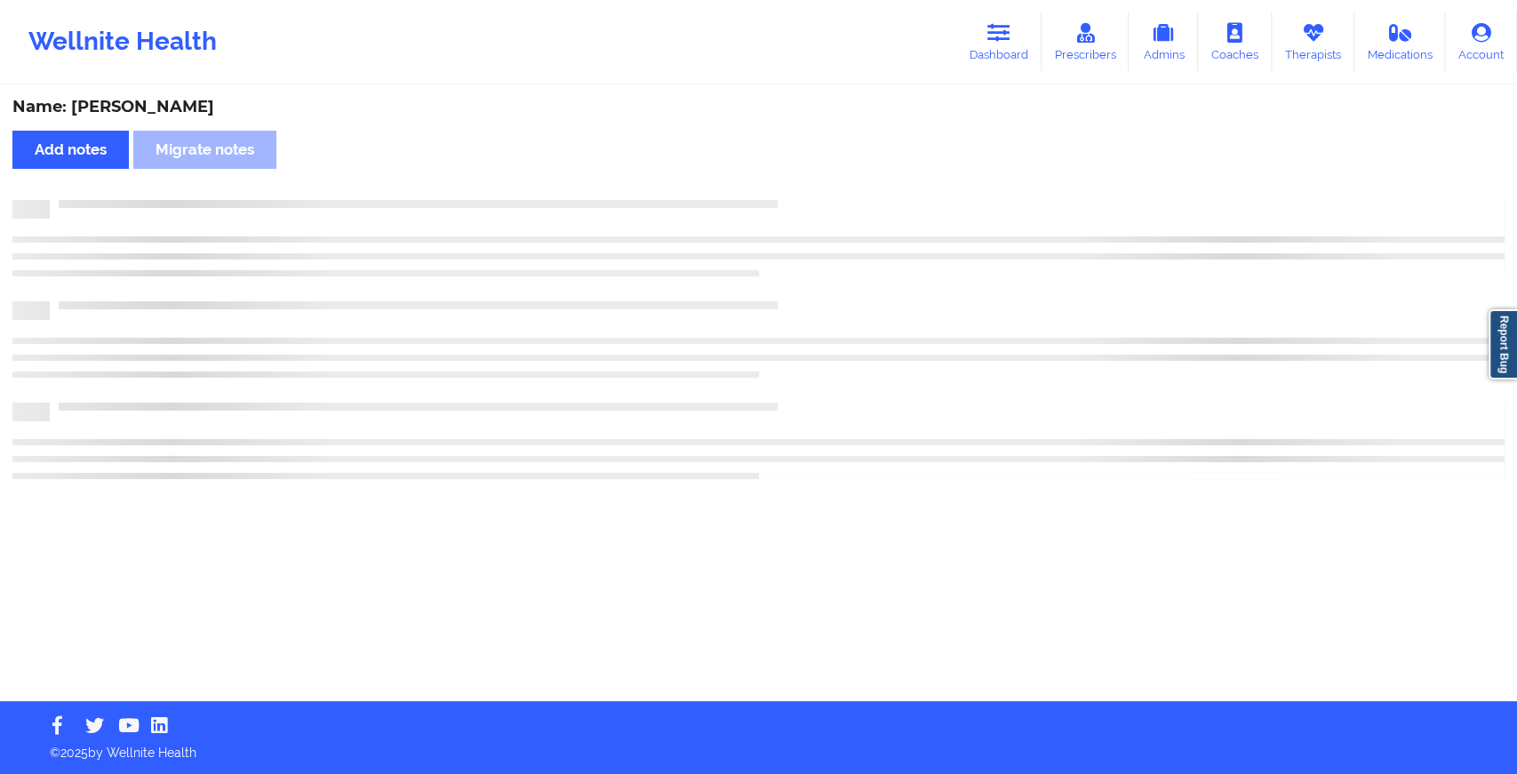
click at [818, 193] on div "Name: [PERSON_NAME] Cherry Add notes Migrate notes" at bounding box center [758, 394] width 1517 height 614
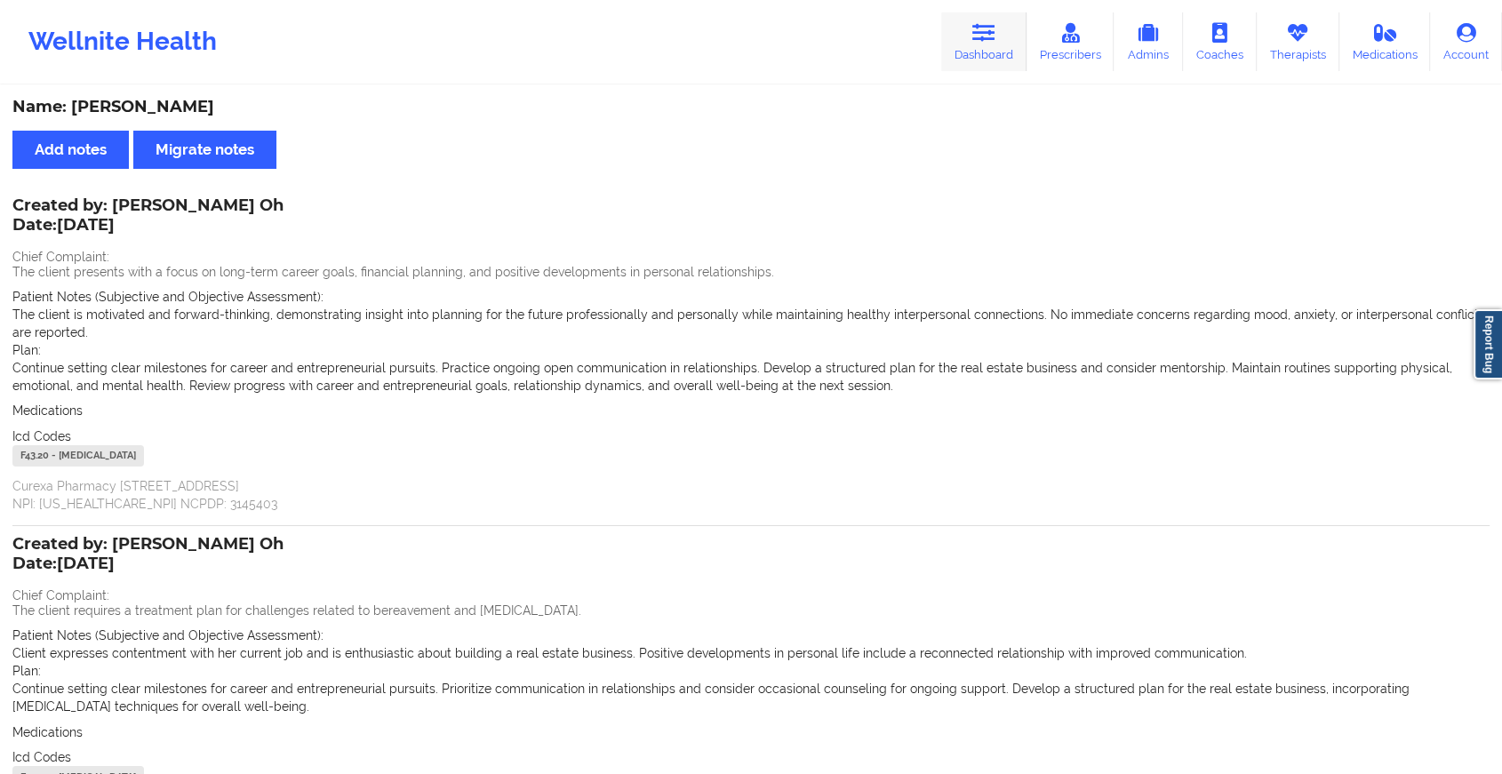
click at [990, 36] on icon at bounding box center [983, 33] width 23 height 20
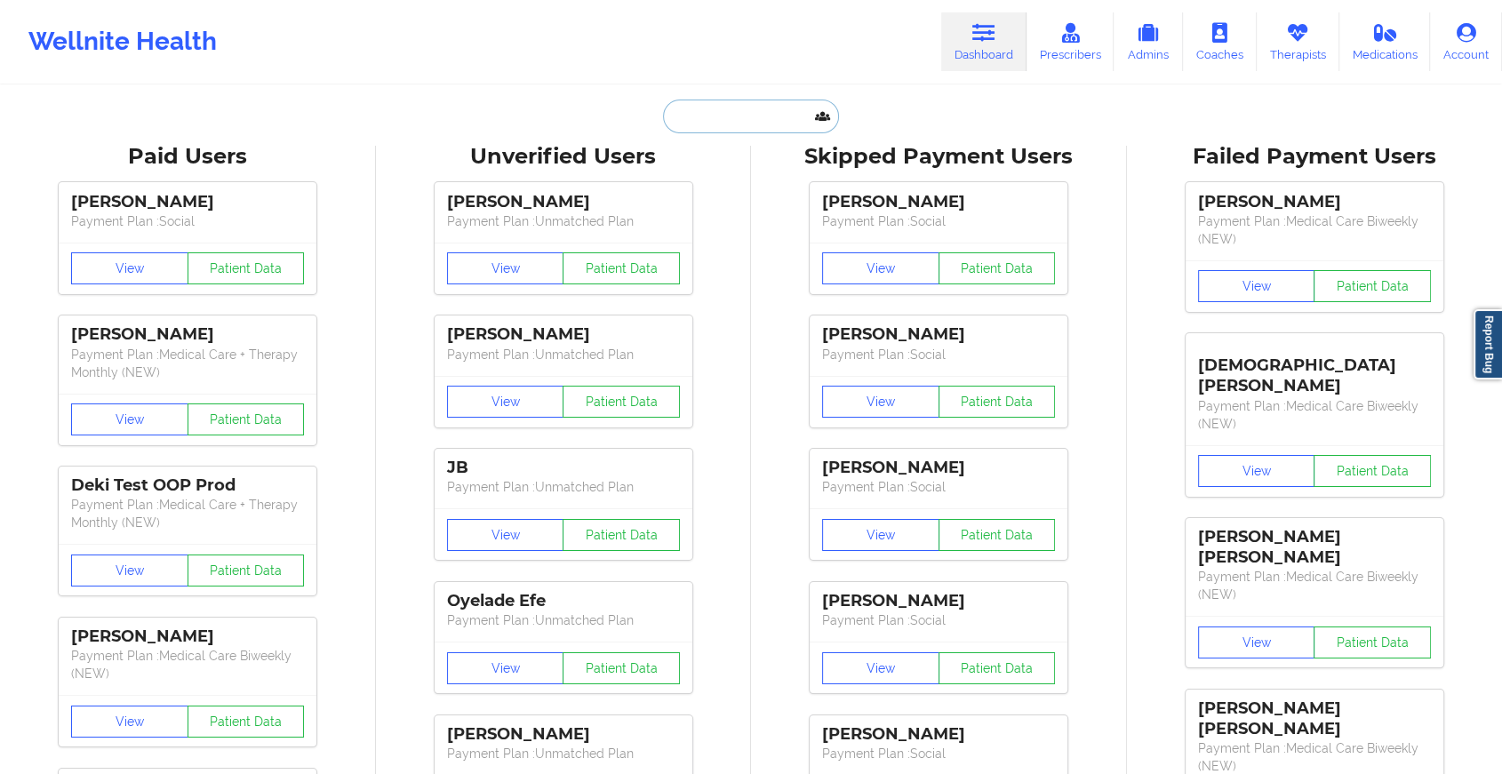
click at [756, 128] on input "text" at bounding box center [751, 117] width 176 height 34
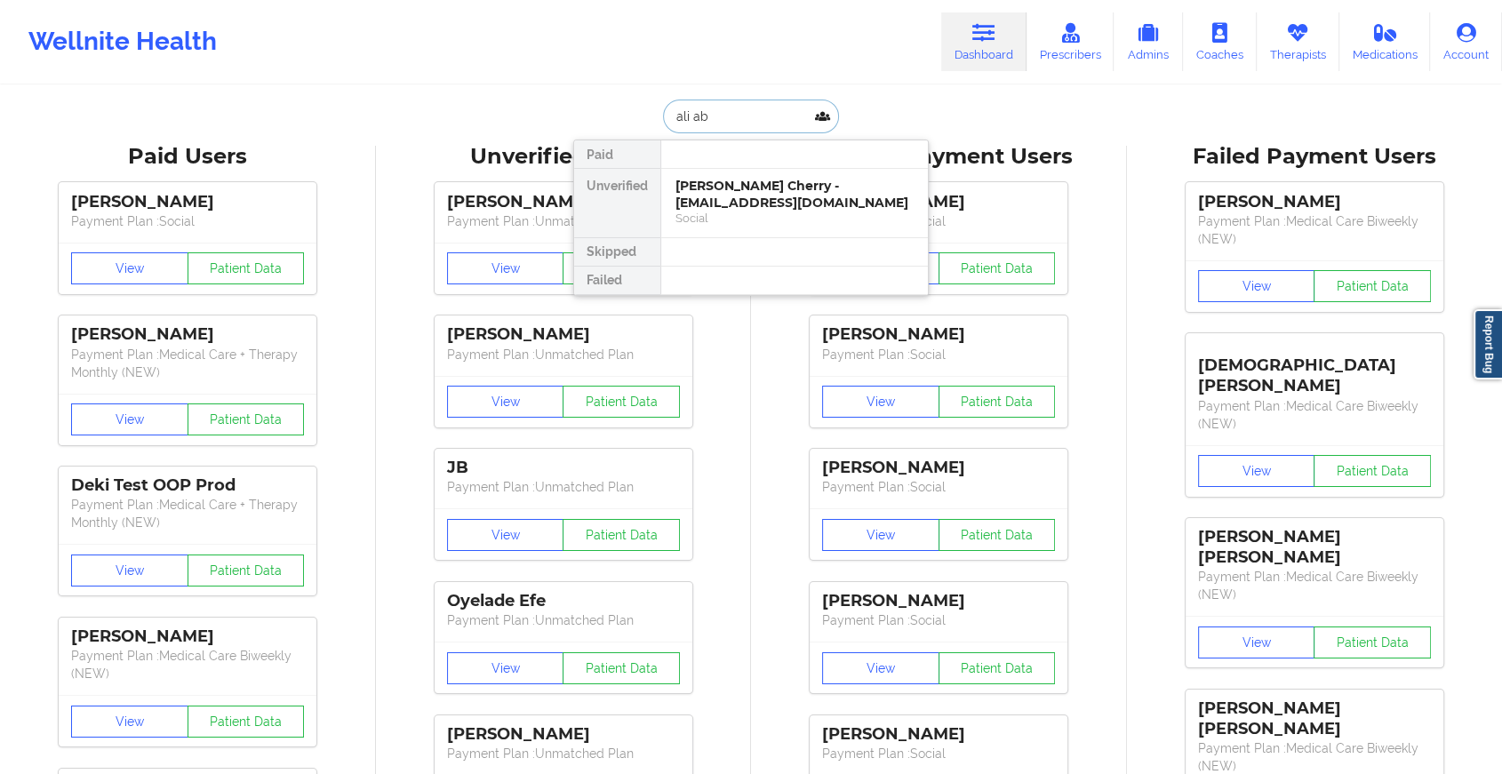
type input "[PERSON_NAME]"
click at [738, 200] on div "[PERSON_NAME] - [EMAIL_ADDRESS][DOMAIN_NAME]" at bounding box center [794, 194] width 238 height 33
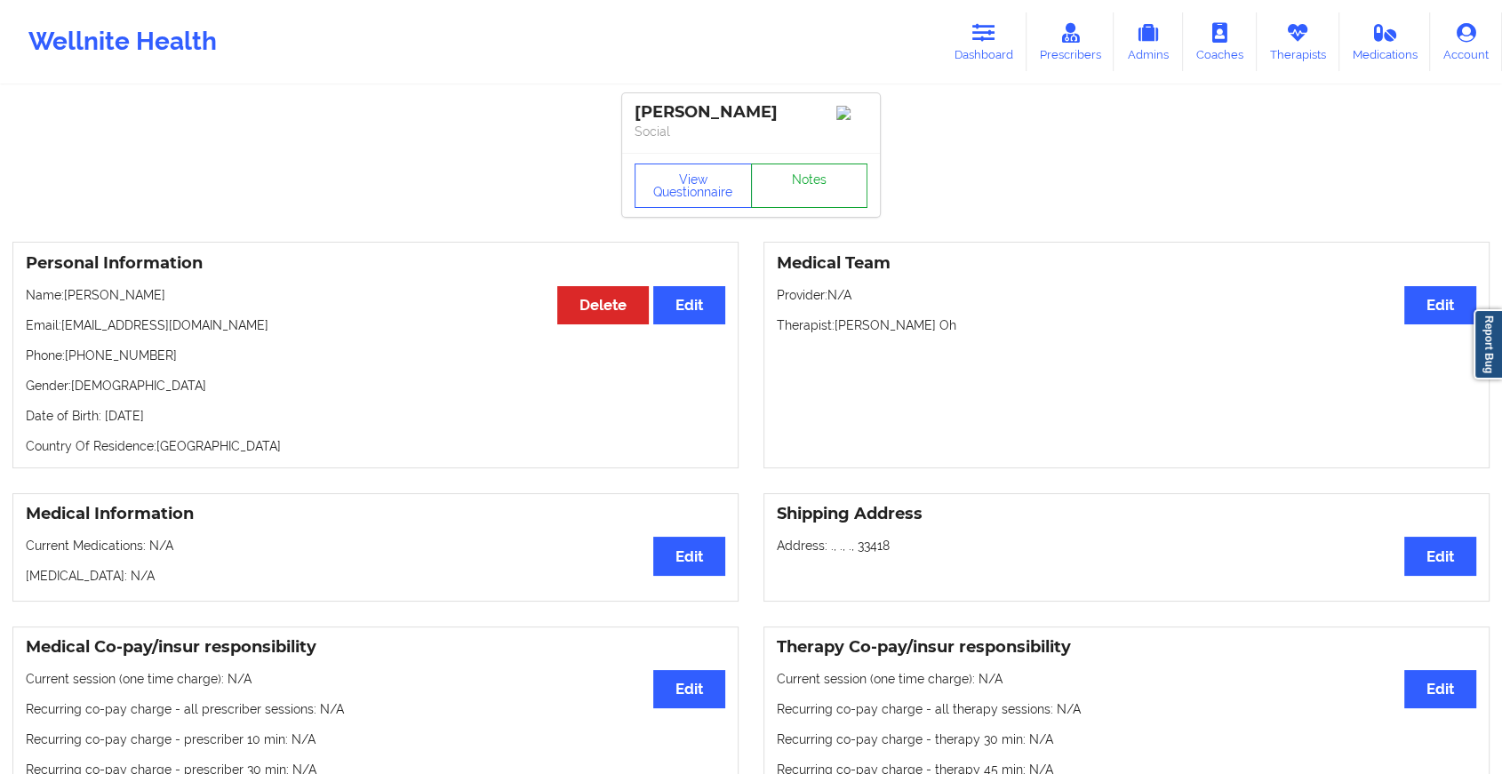
click at [822, 178] on link "Notes" at bounding box center [809, 185] width 117 height 44
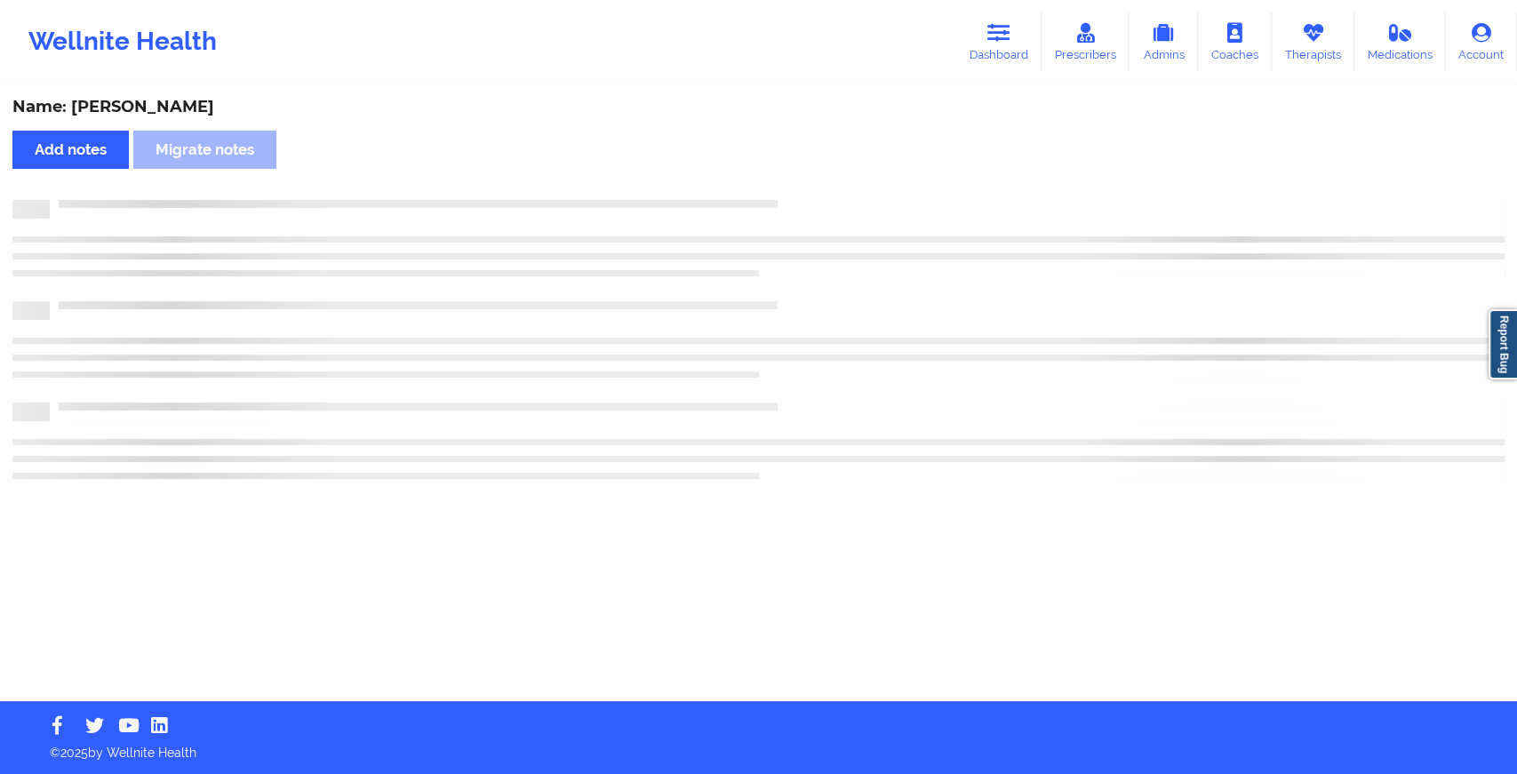
click at [822, 178] on div "Name: [PERSON_NAME] notes Migrate notes" at bounding box center [758, 394] width 1517 height 614
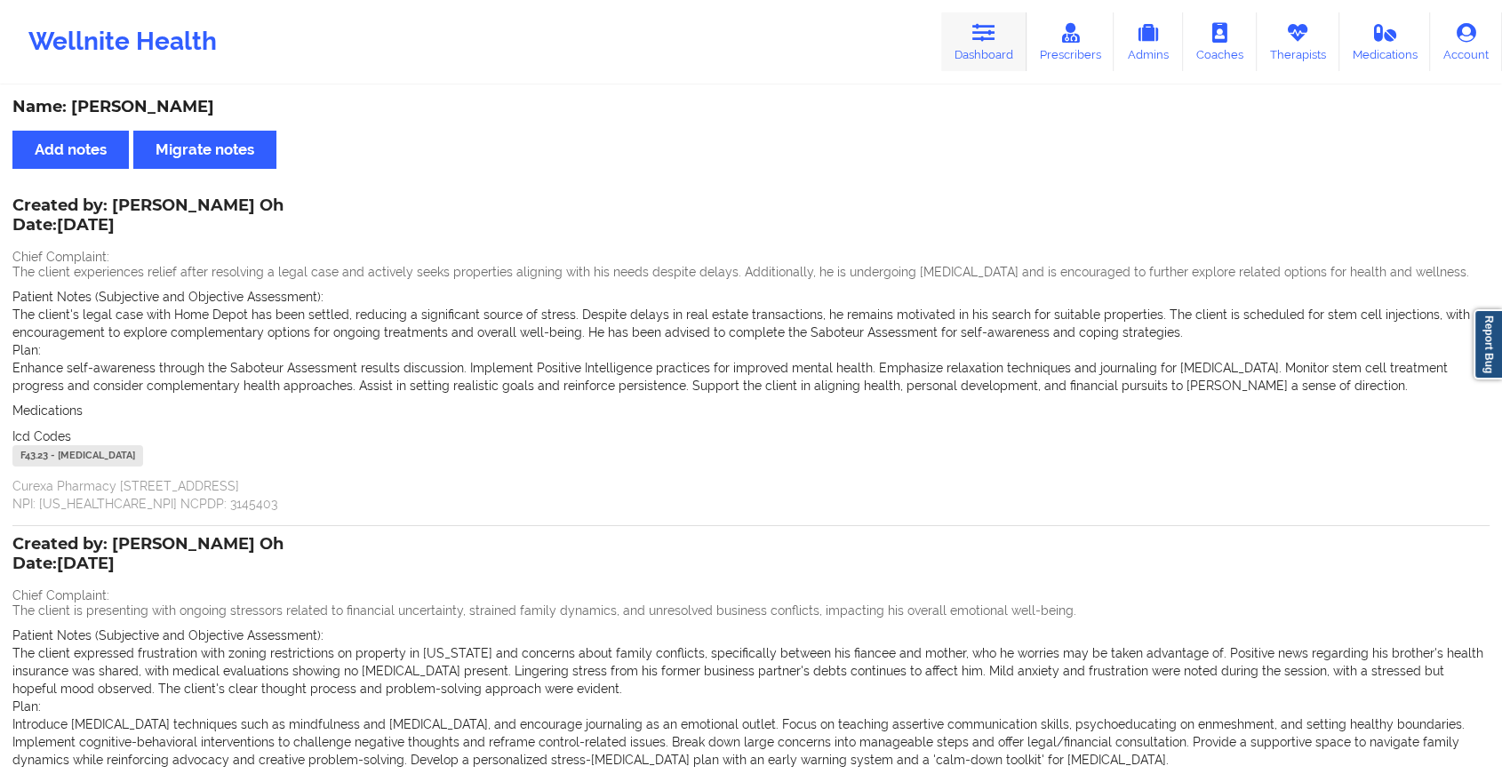
click at [988, 36] on icon at bounding box center [983, 33] width 23 height 20
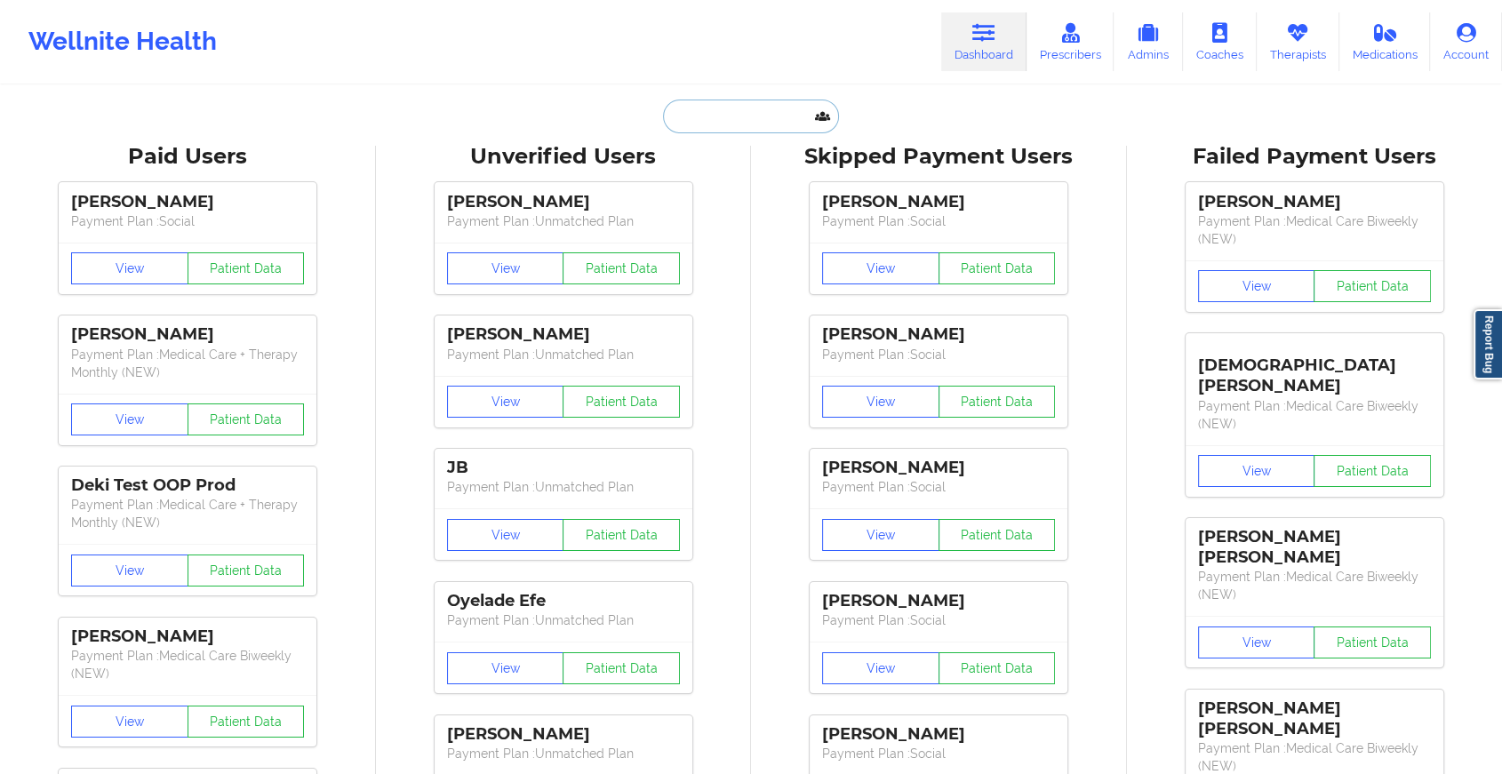
click at [761, 124] on input "text" at bounding box center [751, 117] width 176 height 34
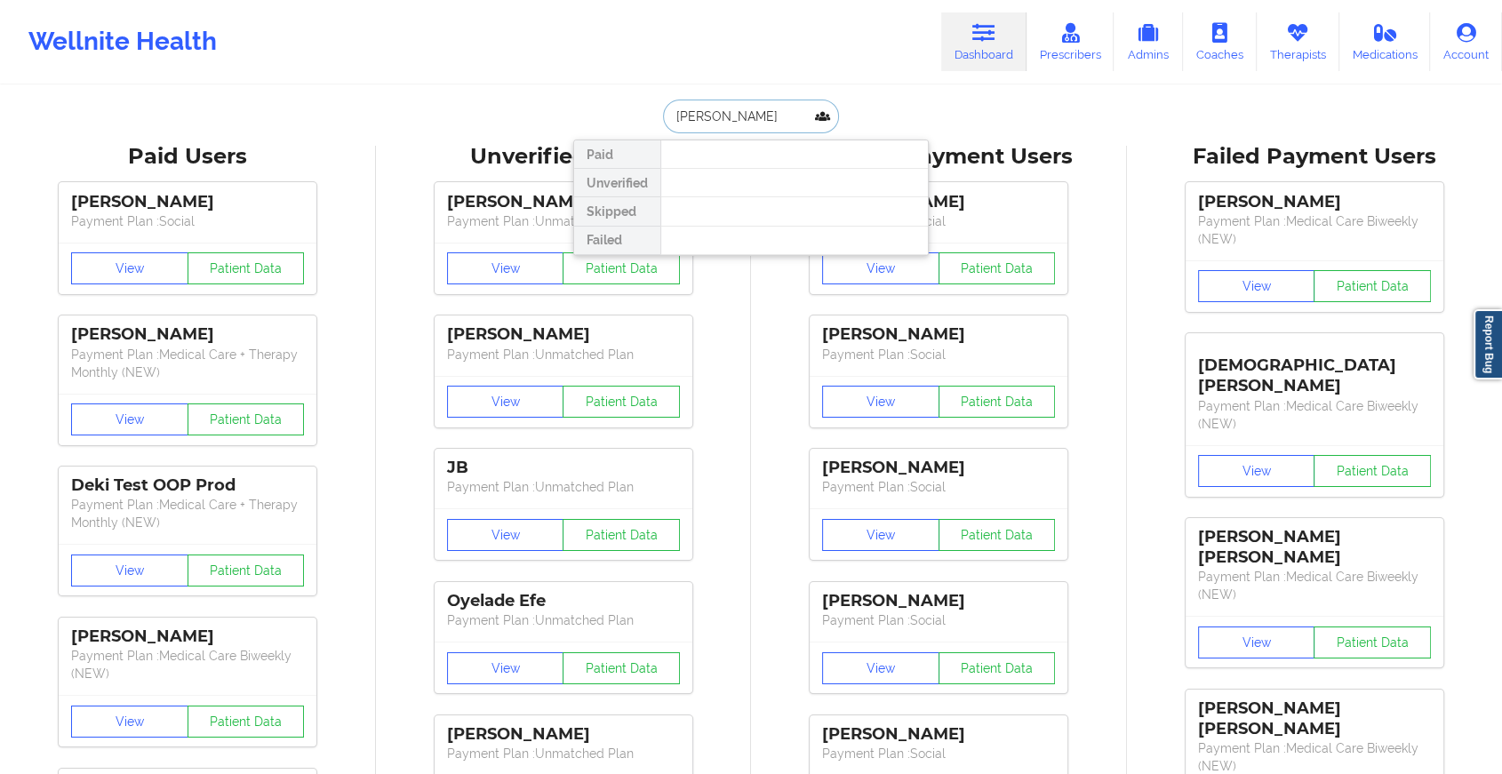
click at [706, 116] on input "[PERSON_NAME]" at bounding box center [751, 117] width 176 height 34
type input "[PERSON_NAME]"
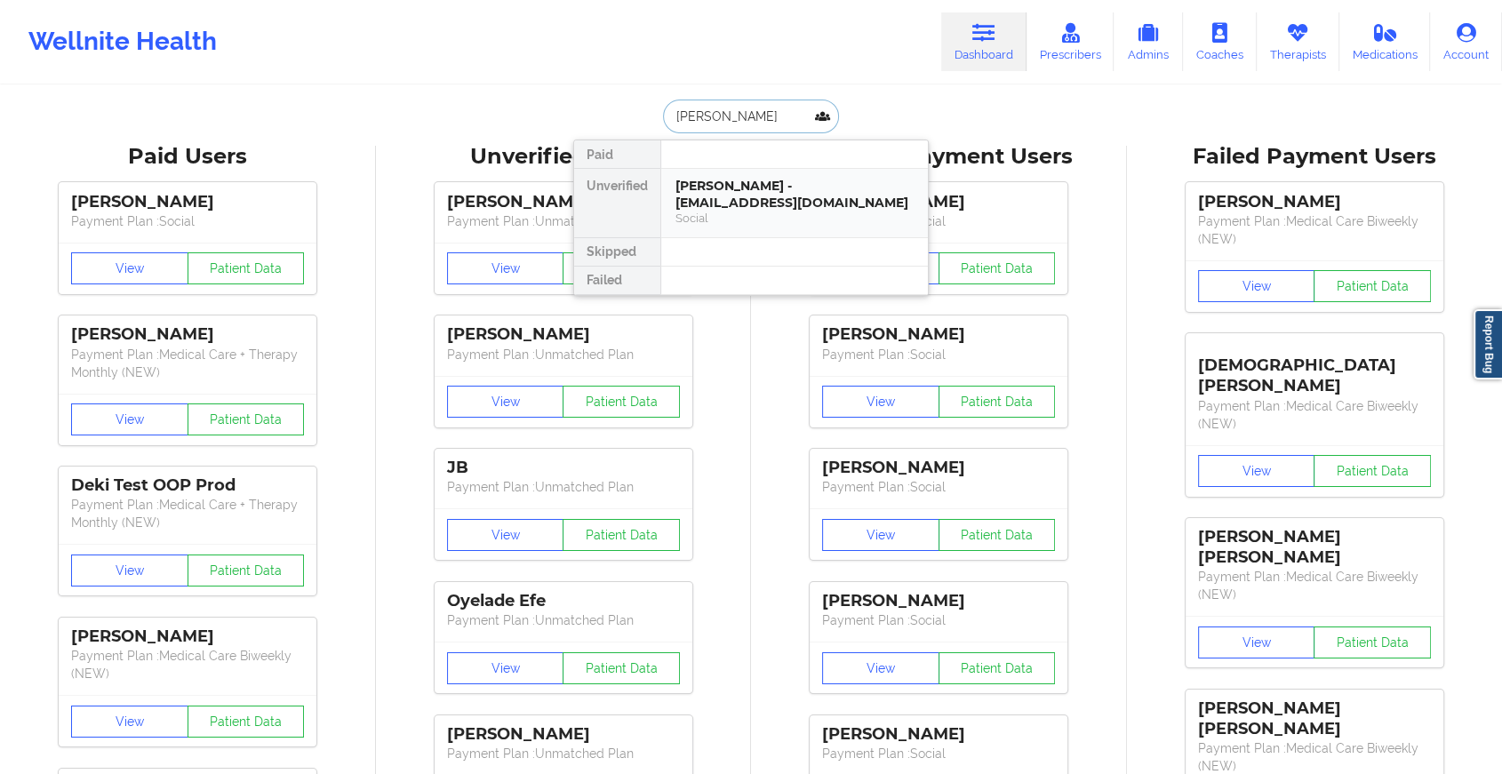
click at [718, 189] on div "[PERSON_NAME] - [EMAIL_ADDRESS][DOMAIN_NAME]" at bounding box center [794, 194] width 238 height 33
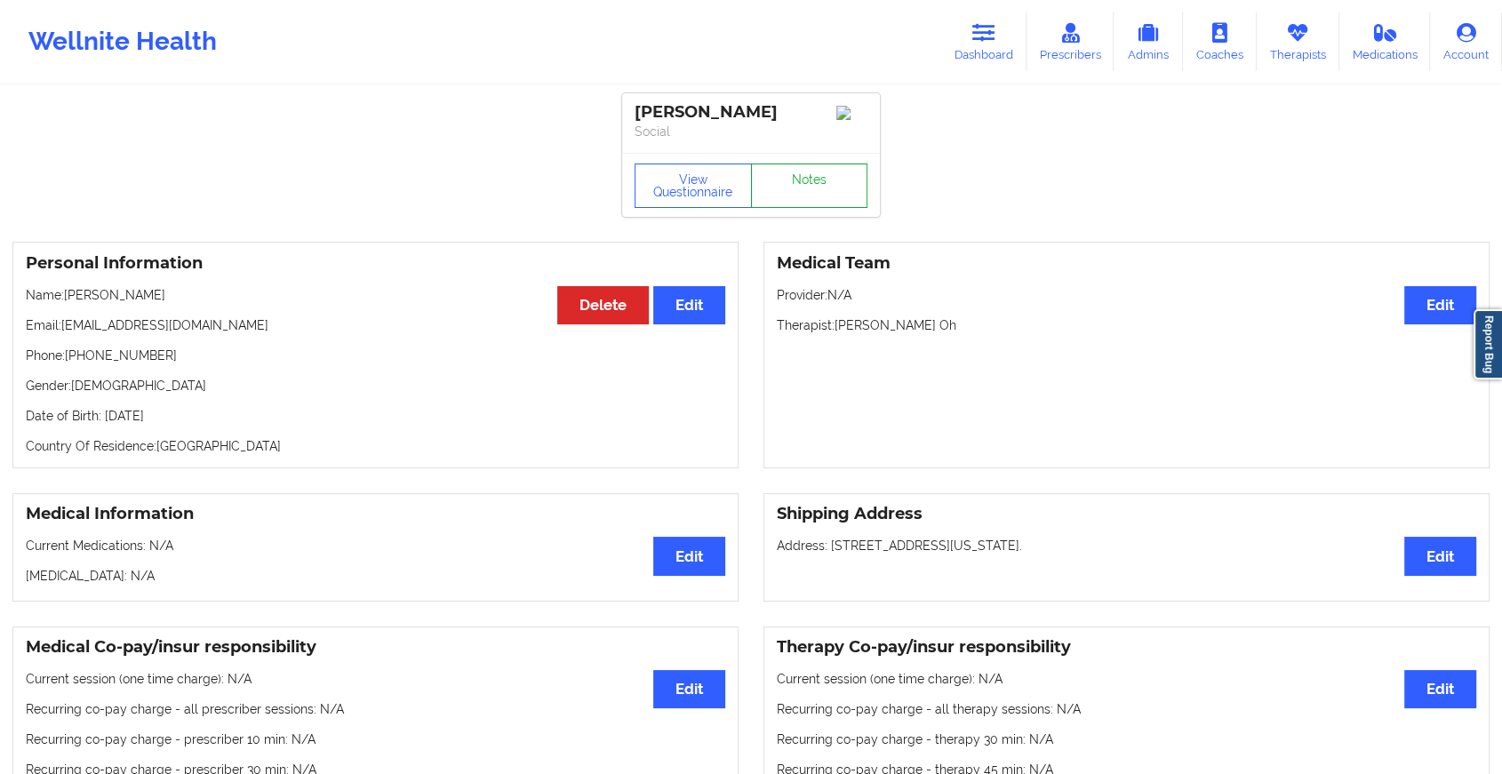
click at [799, 185] on link "Notes" at bounding box center [809, 185] width 117 height 44
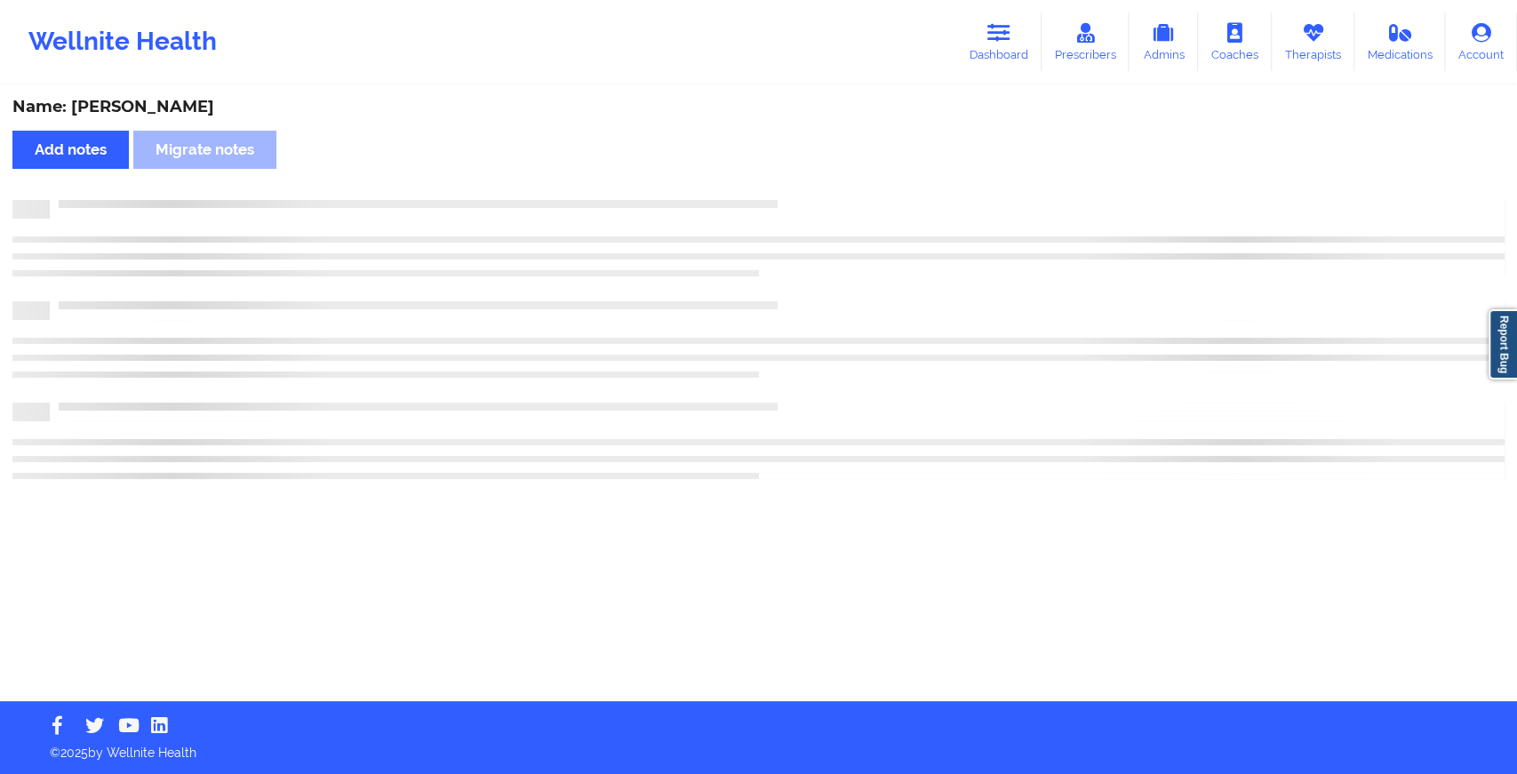
click at [799, 185] on div "Name: [PERSON_NAME] Add notes Migrate notes" at bounding box center [758, 394] width 1517 height 614
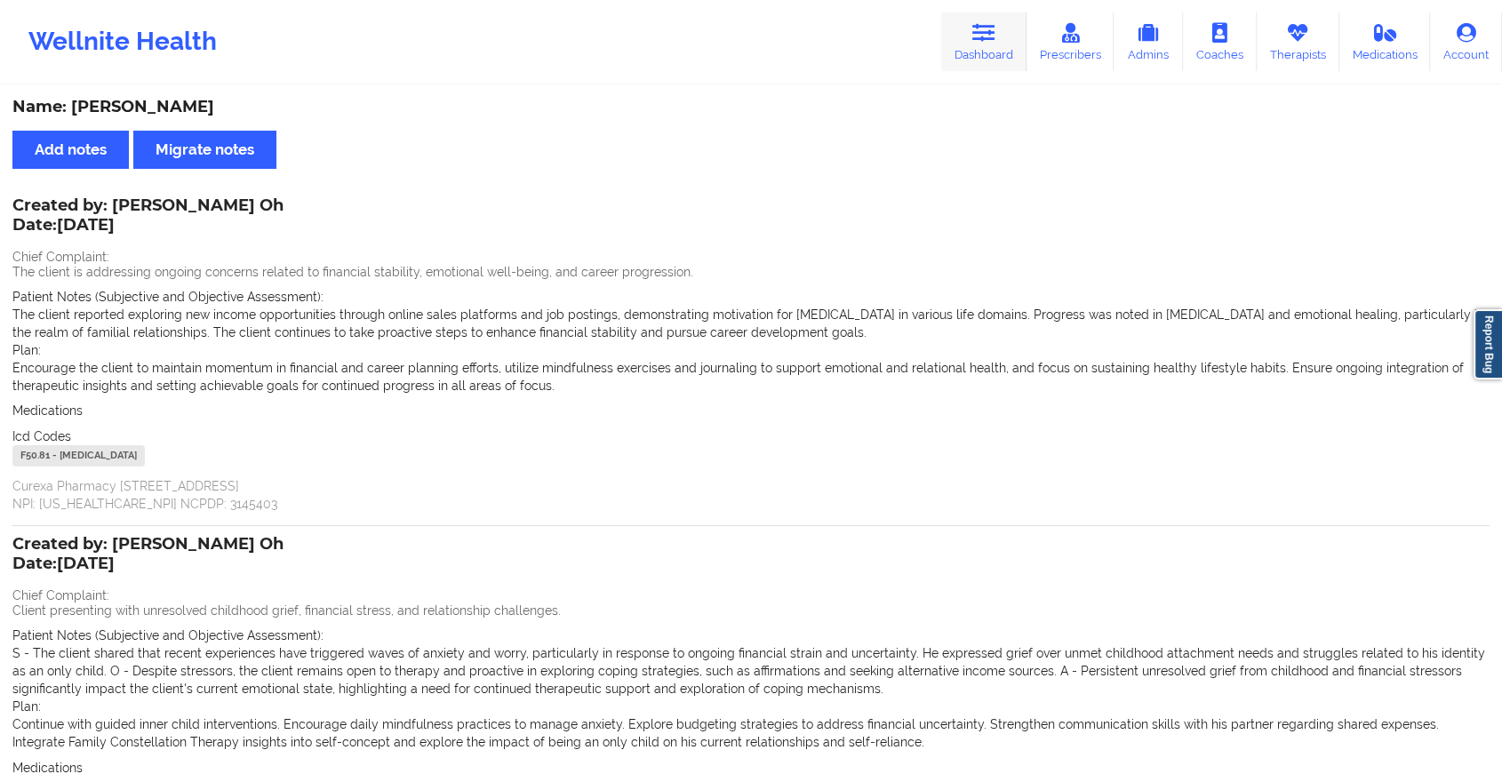
click at [966, 18] on link "Dashboard" at bounding box center [983, 41] width 85 height 59
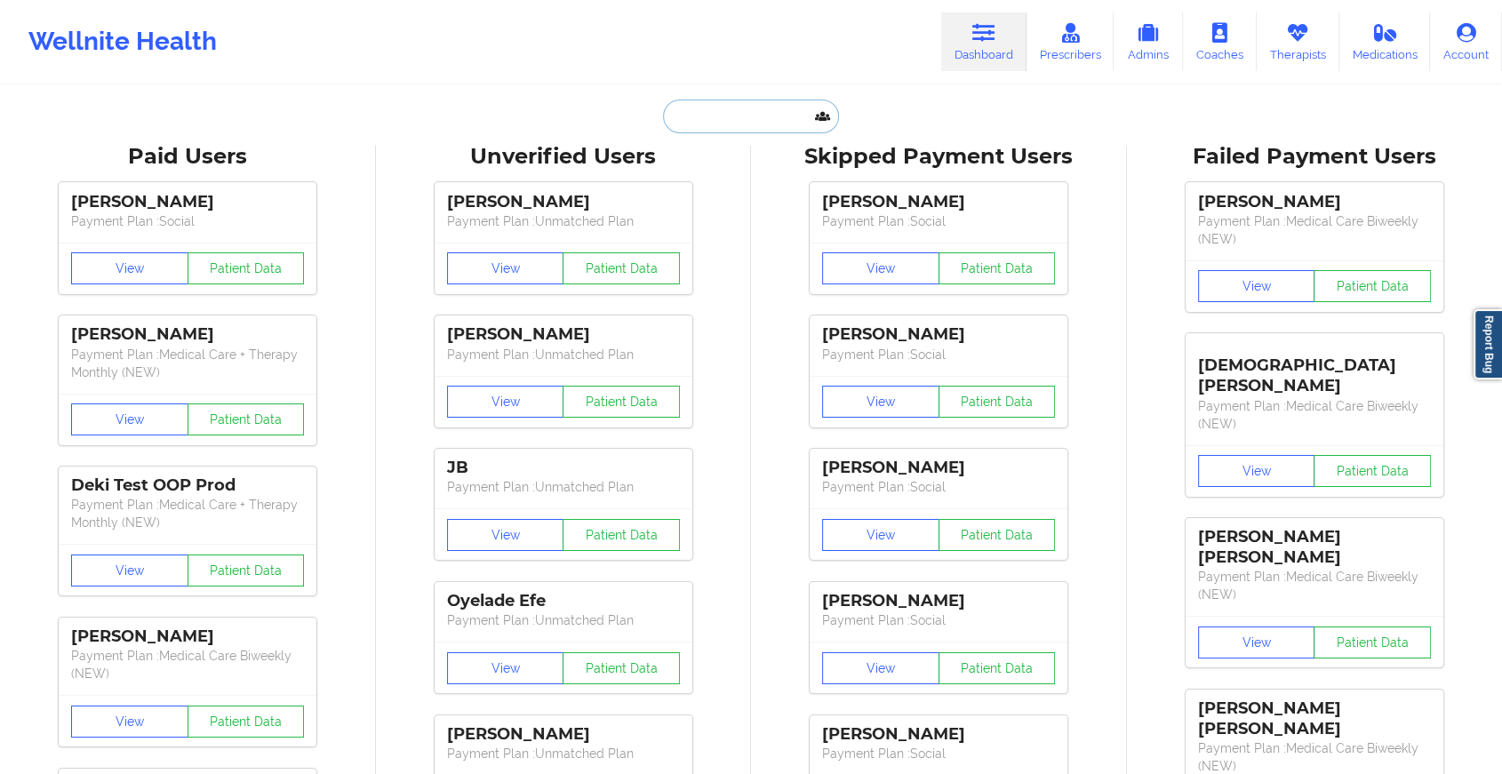
click at [714, 121] on input "text" at bounding box center [751, 117] width 176 height 34
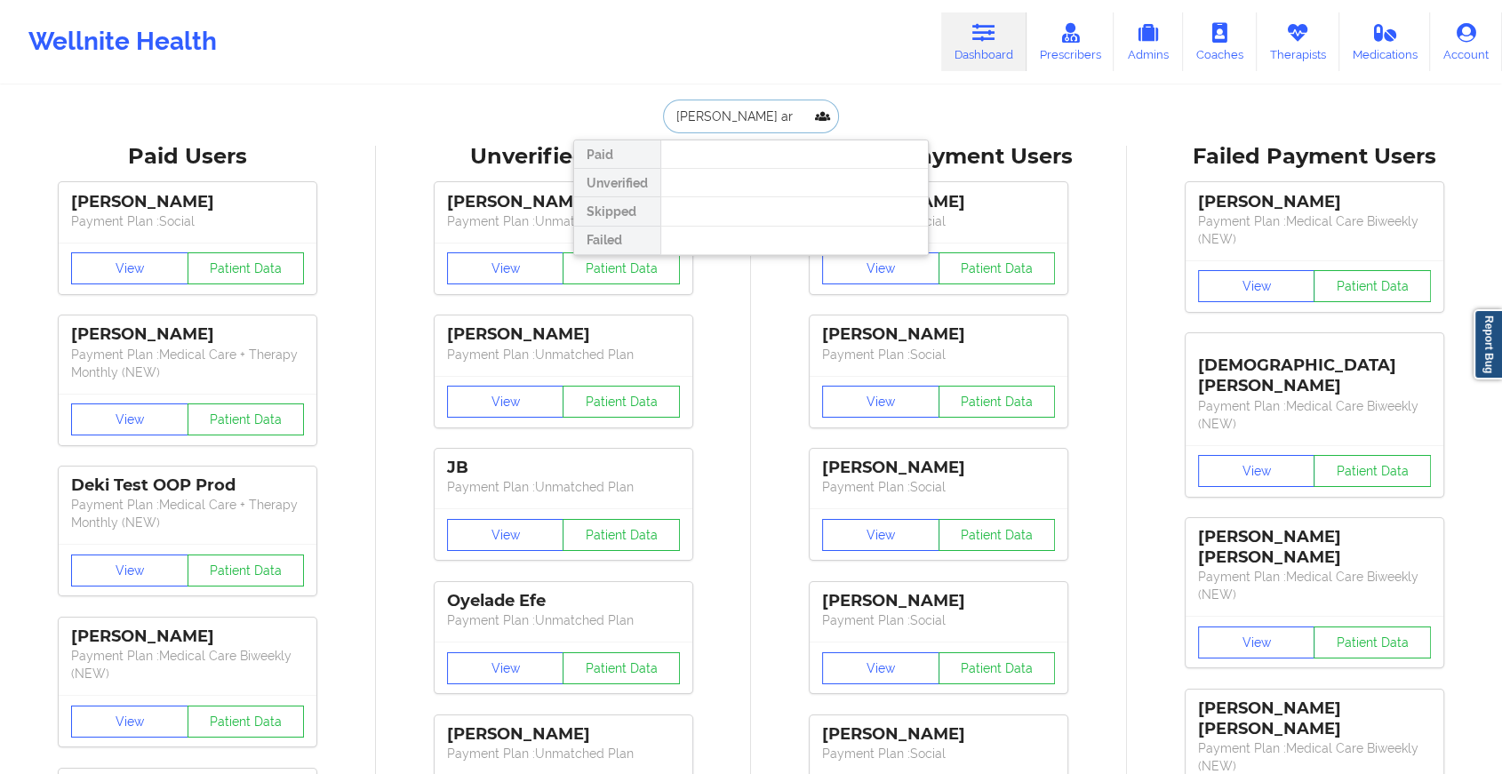
type input "[PERSON_NAME] are"
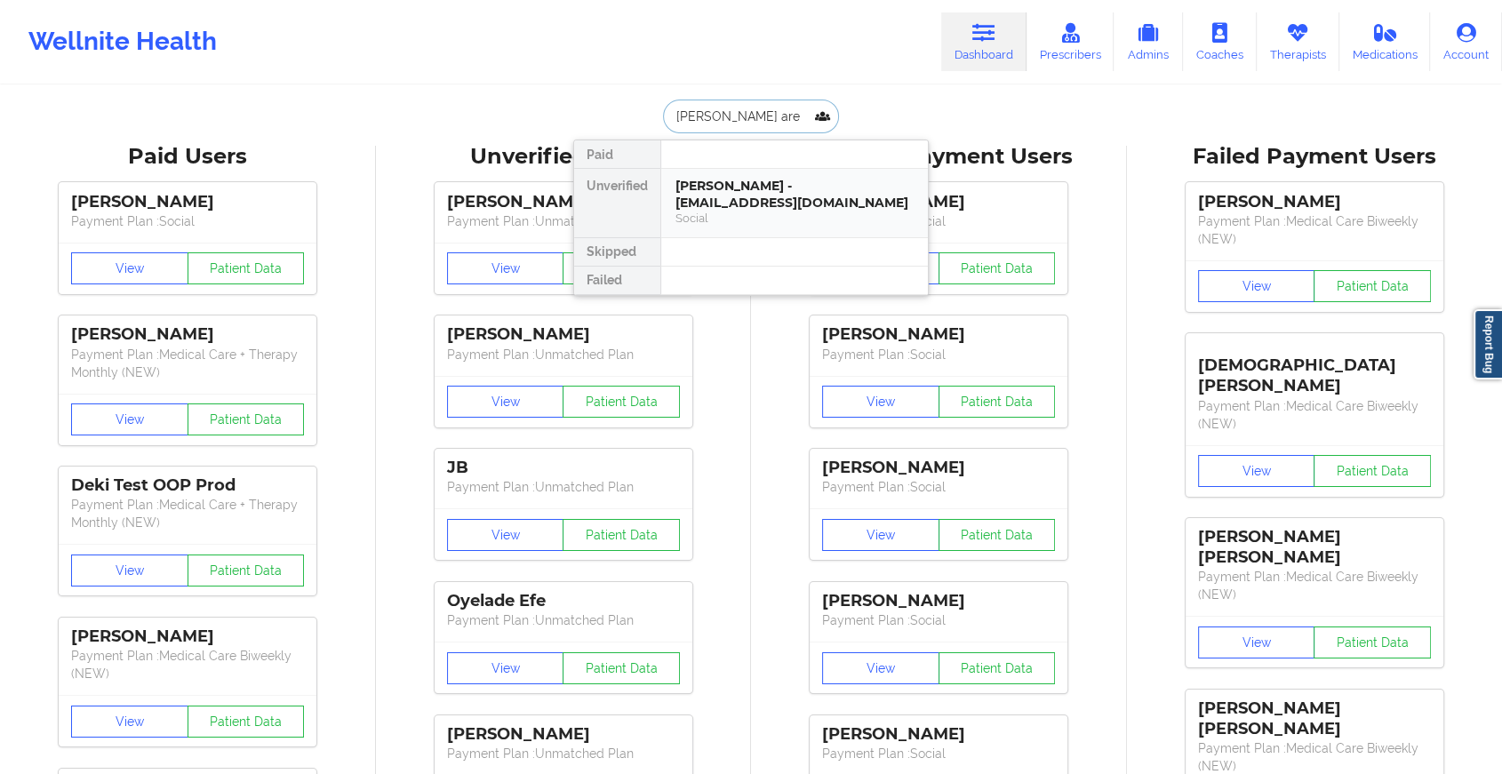
click at [739, 197] on div "[PERSON_NAME] - [EMAIL_ADDRESS][DOMAIN_NAME]" at bounding box center [794, 194] width 238 height 33
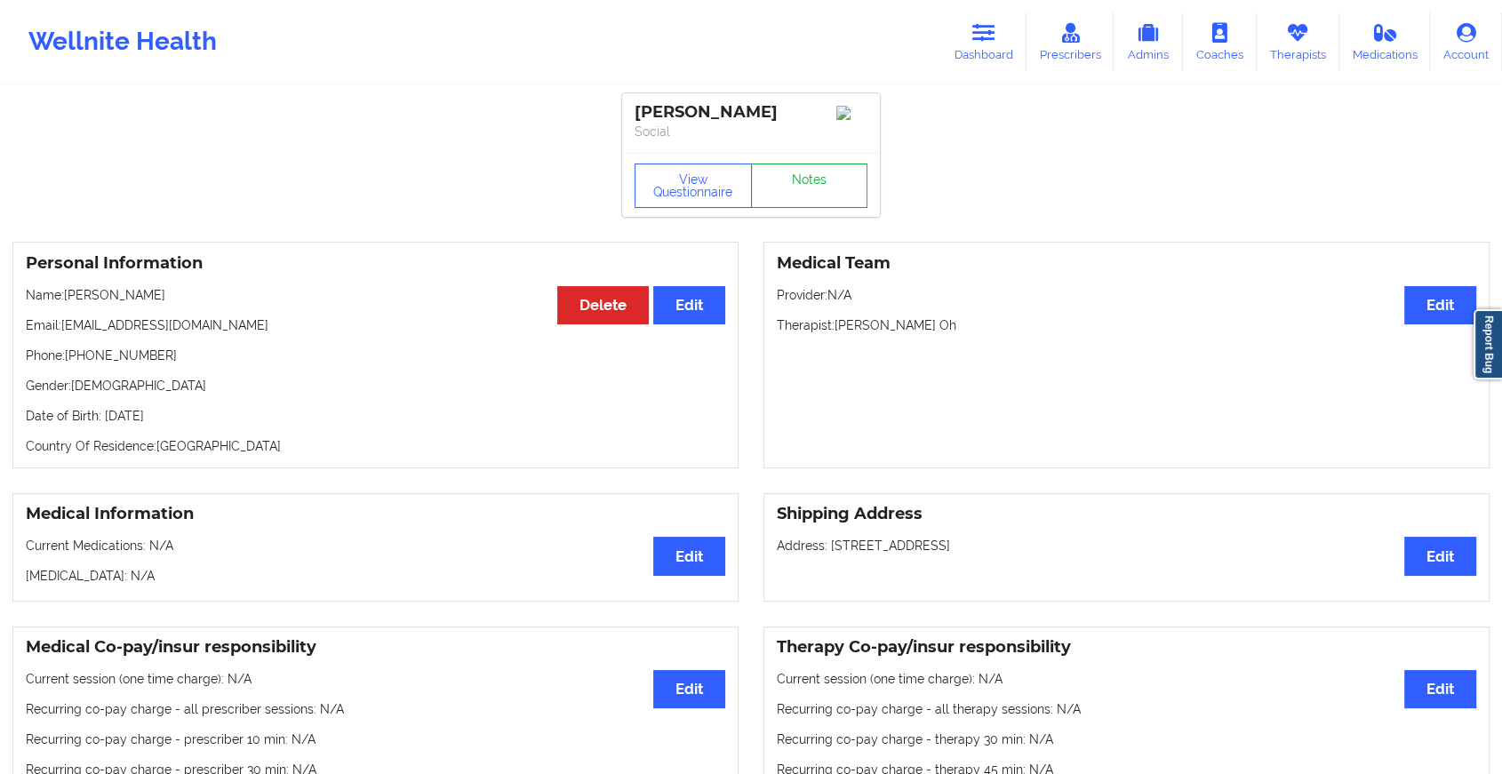
click at [799, 174] on link "Notes" at bounding box center [809, 185] width 117 height 44
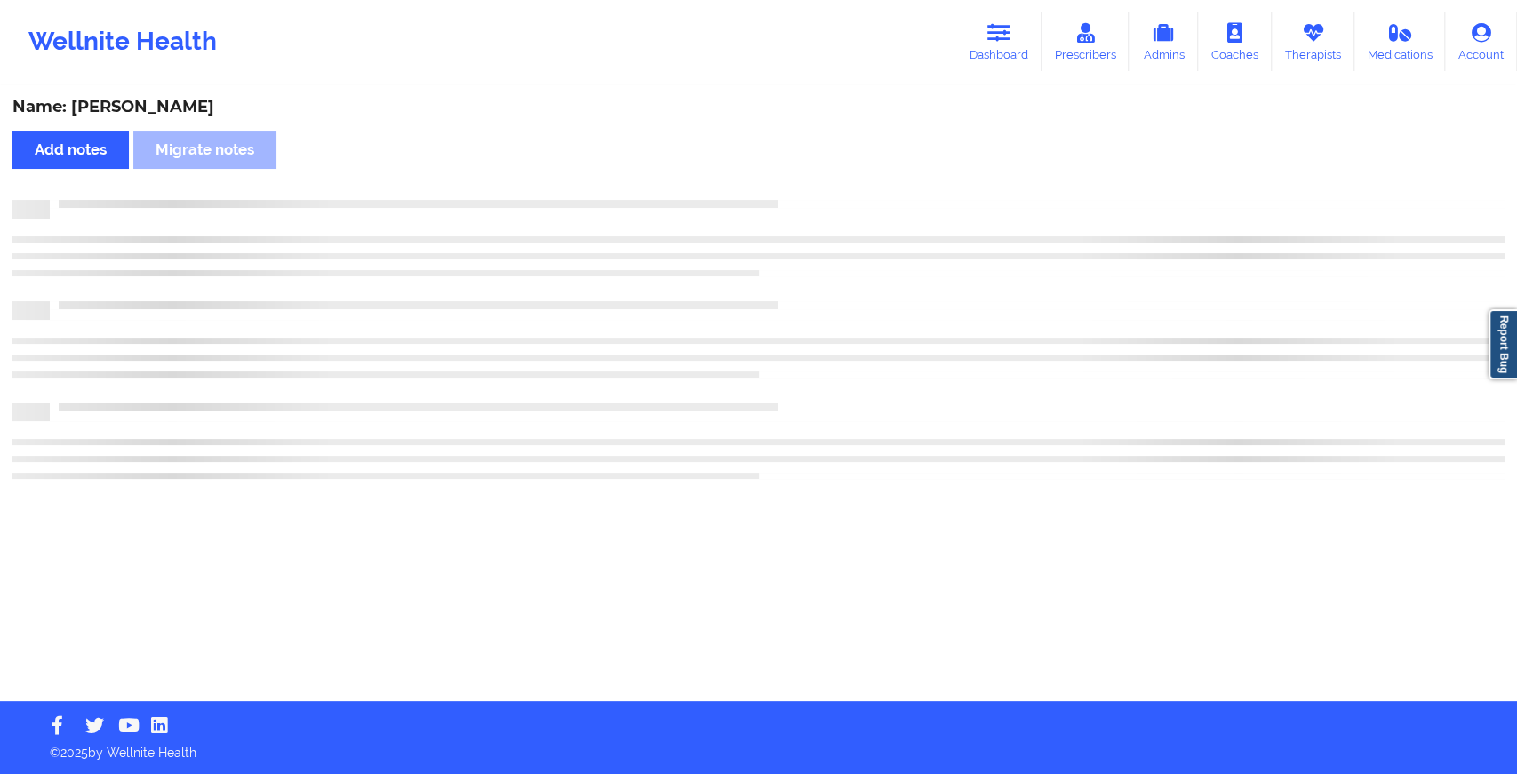
click at [799, 174] on div "Name: [PERSON_NAME] Add notes Migrate notes" at bounding box center [758, 394] width 1517 height 614
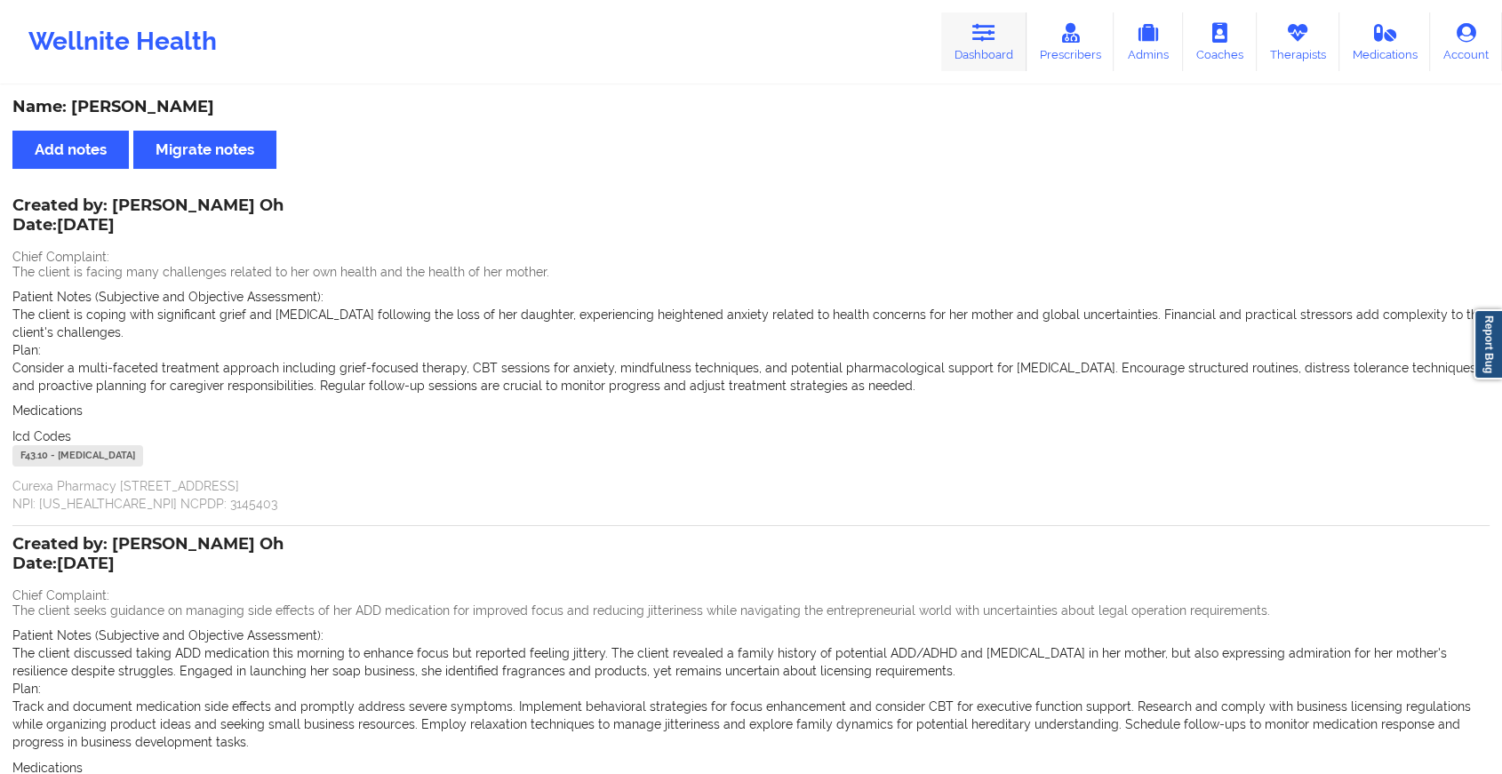
click at [987, 29] on icon at bounding box center [983, 33] width 23 height 20
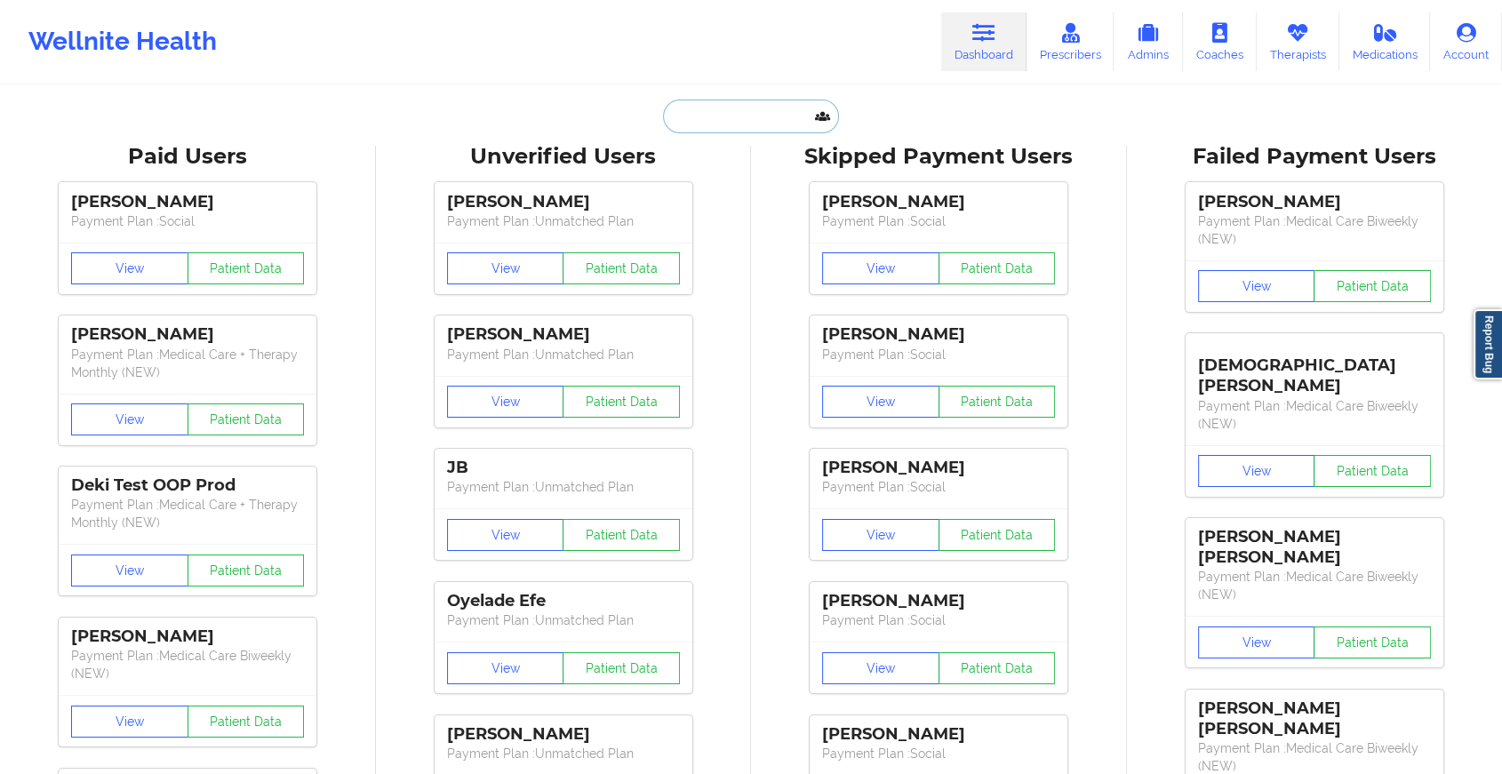
click at [789, 107] on input "text" at bounding box center [751, 117] width 176 height 34
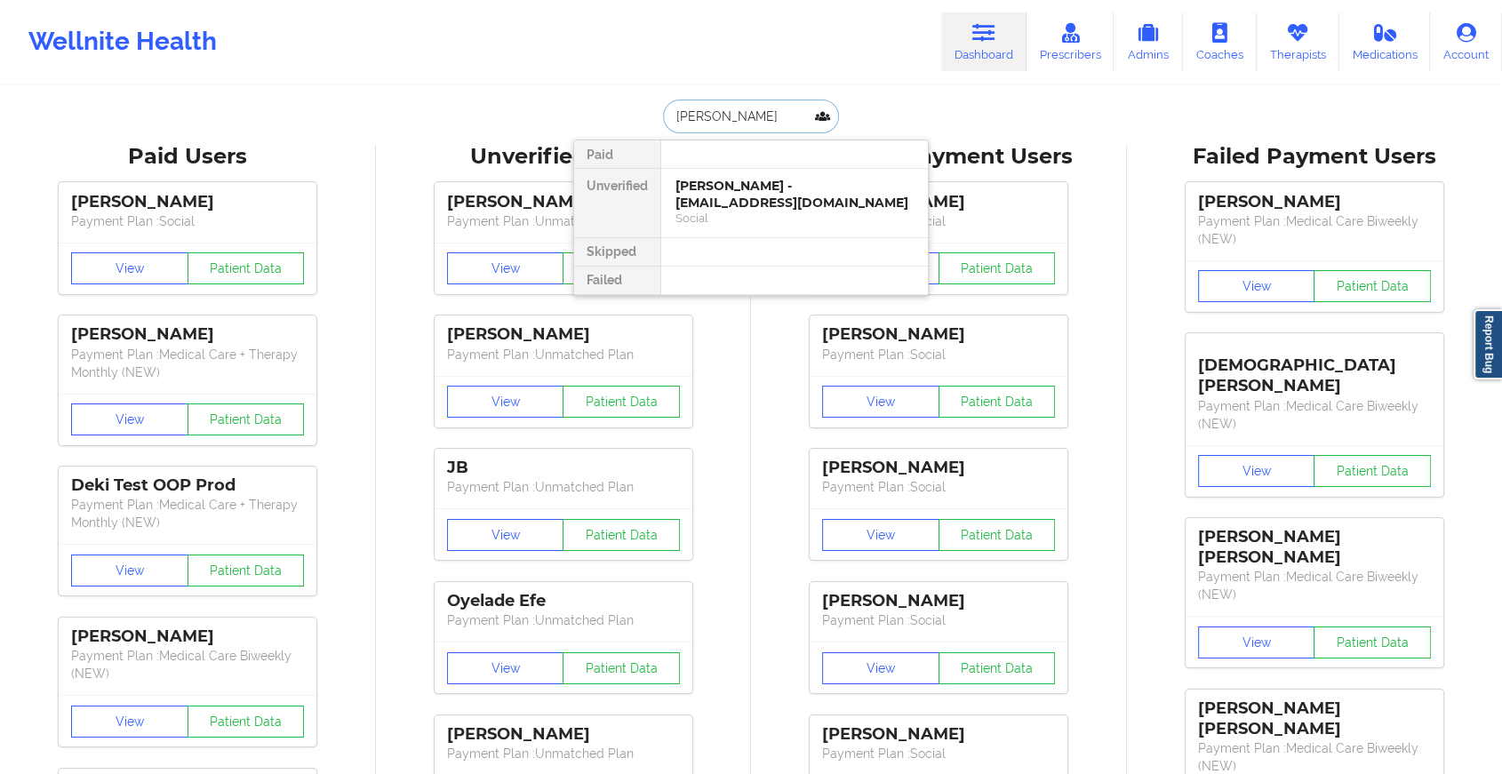
type input "[PERSON_NAME]"
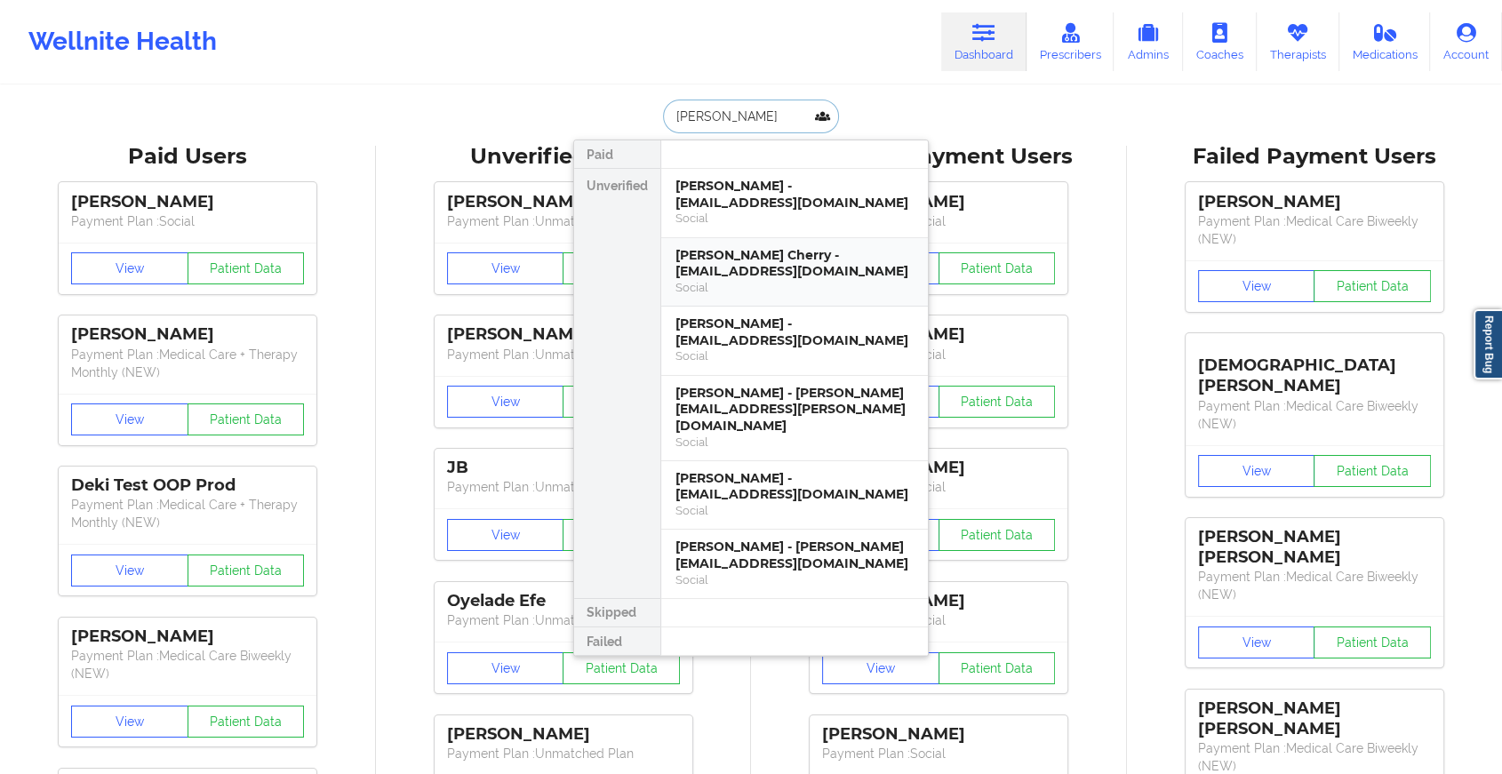
click at [761, 255] on div "[PERSON_NAME] Cherry - [EMAIL_ADDRESS][DOMAIN_NAME]" at bounding box center [794, 263] width 238 height 33
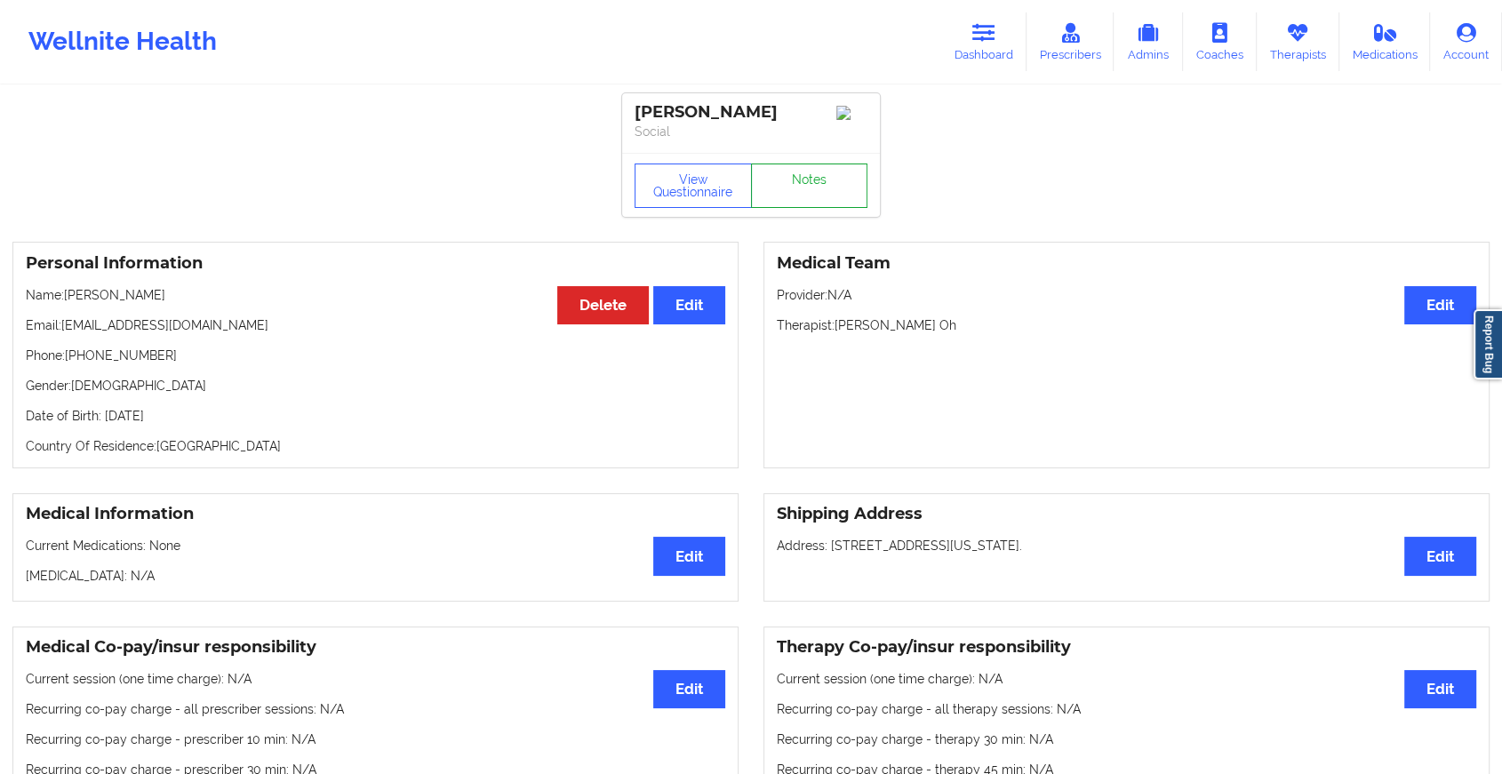
click at [809, 192] on link "Notes" at bounding box center [809, 185] width 117 height 44
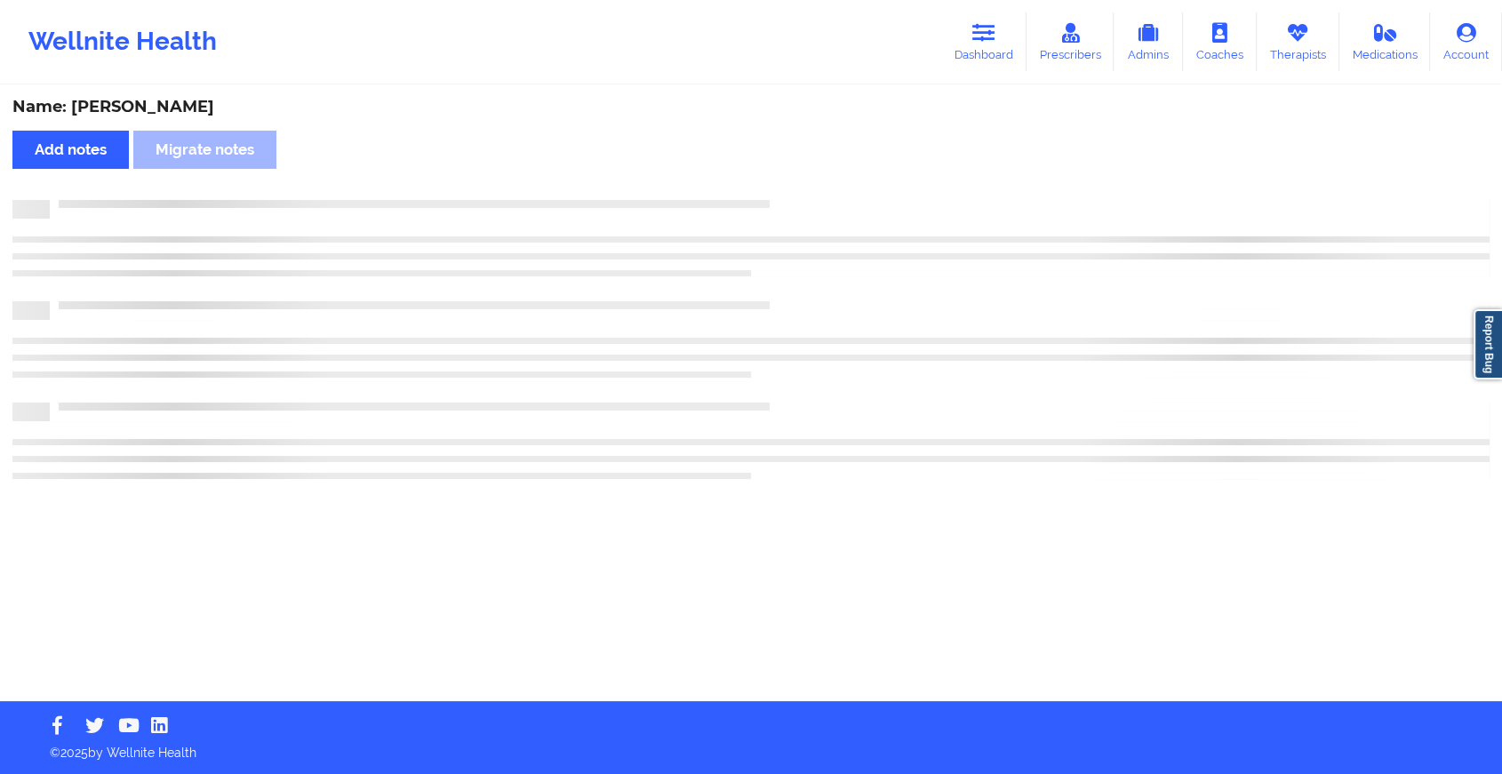
click at [809, 192] on div "Name: [PERSON_NAME] Cherry Add notes Migrate notes" at bounding box center [751, 394] width 1502 height 614
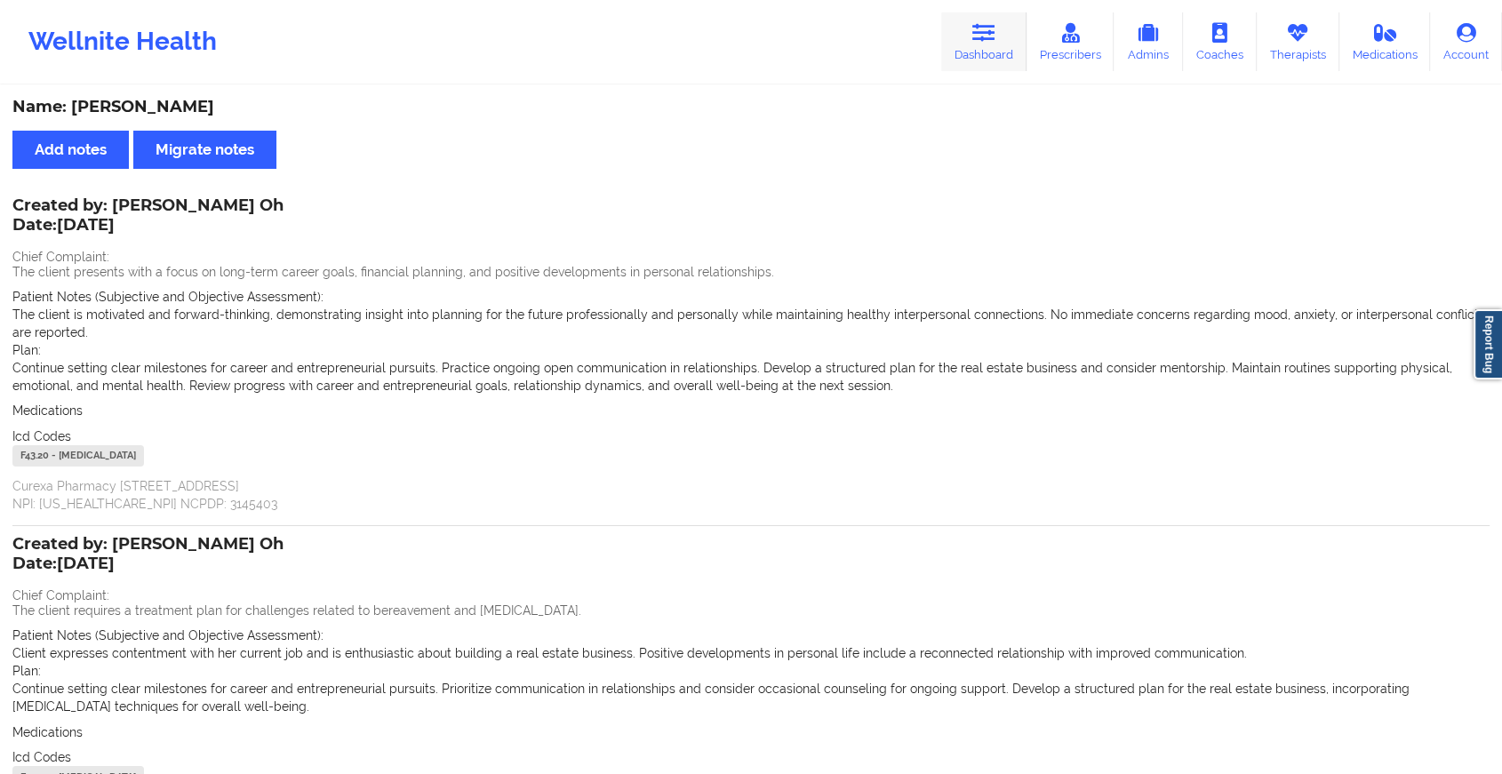
click at [995, 33] on icon at bounding box center [983, 33] width 23 height 20
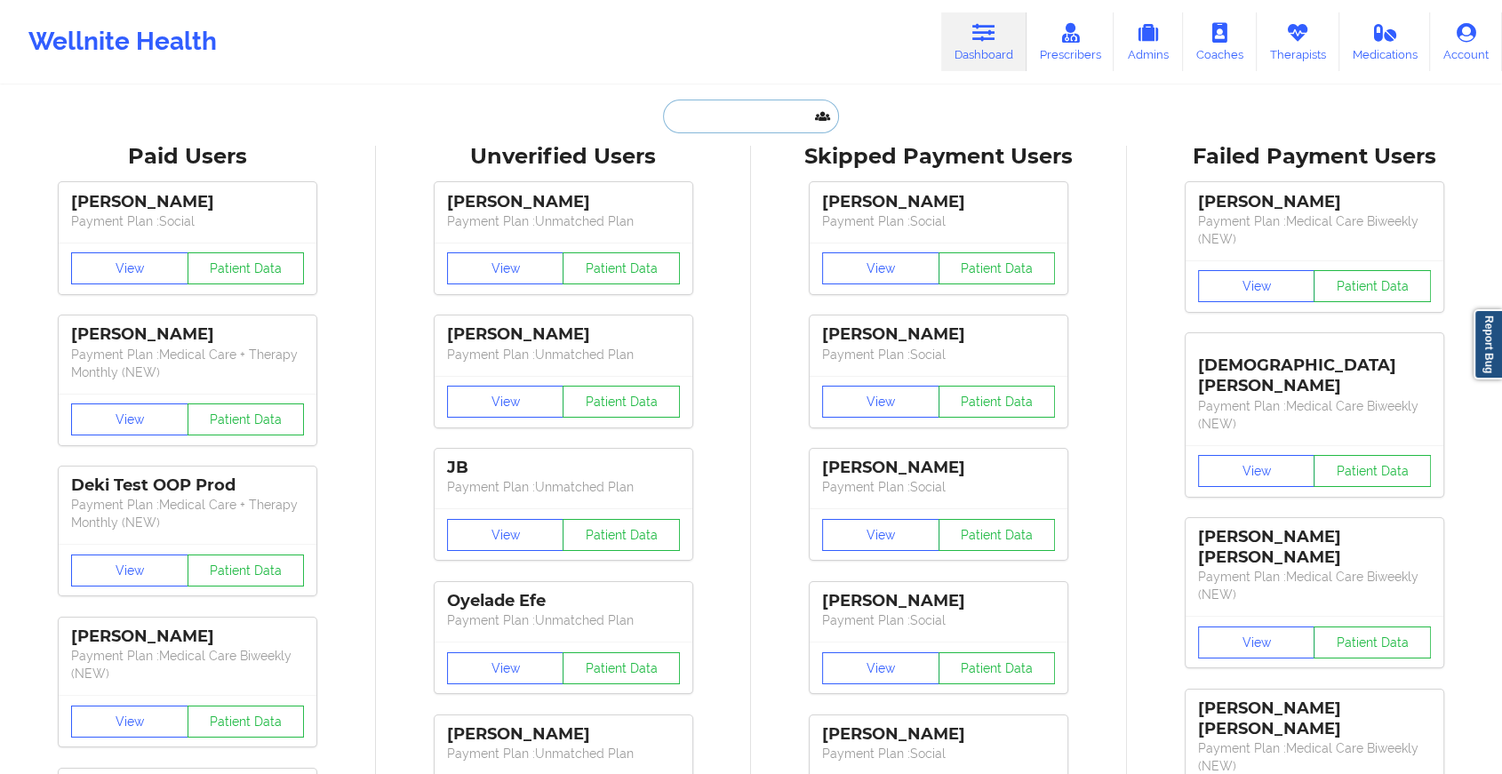
click at [744, 123] on input "text" at bounding box center [751, 117] width 176 height 34
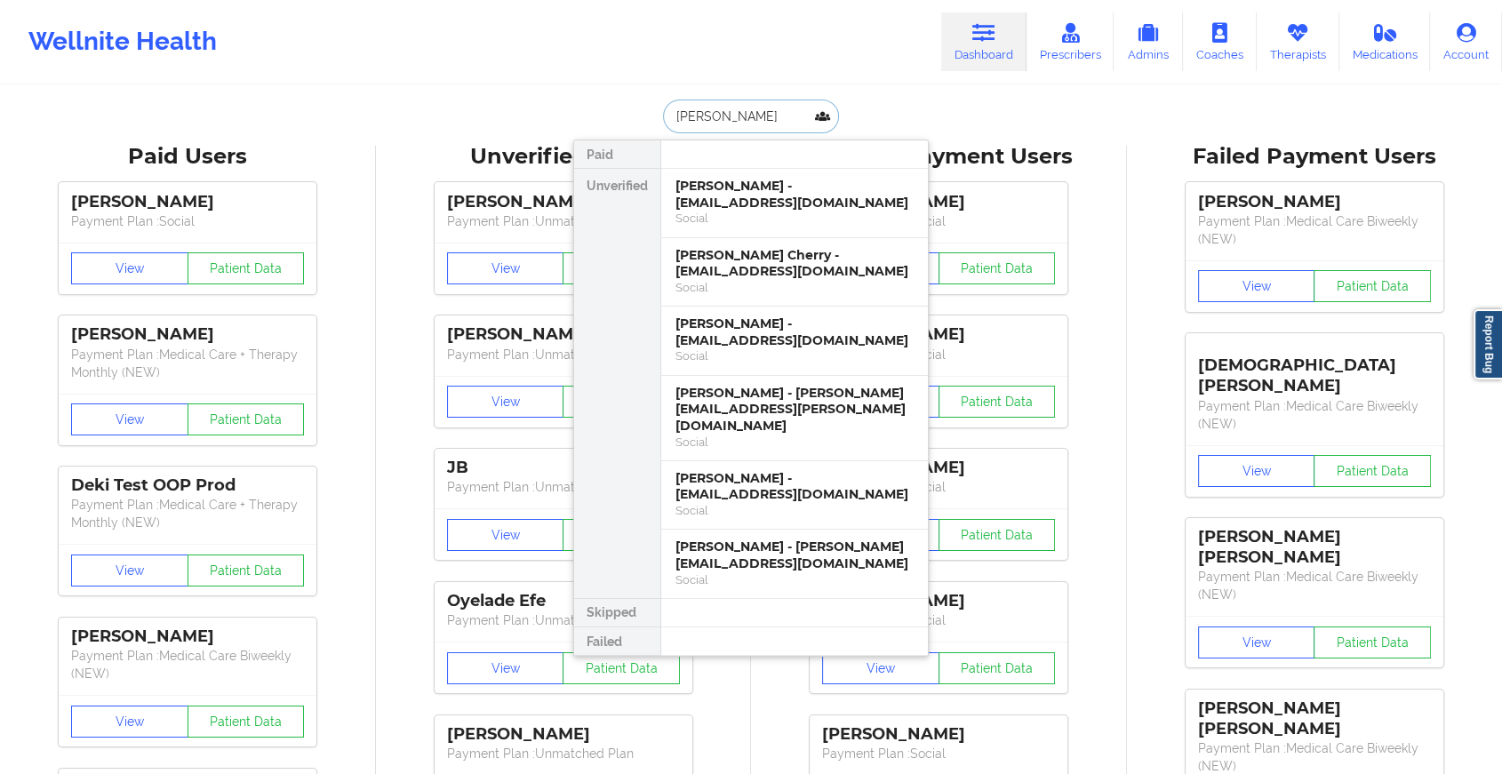
type input "[PERSON_NAME]"
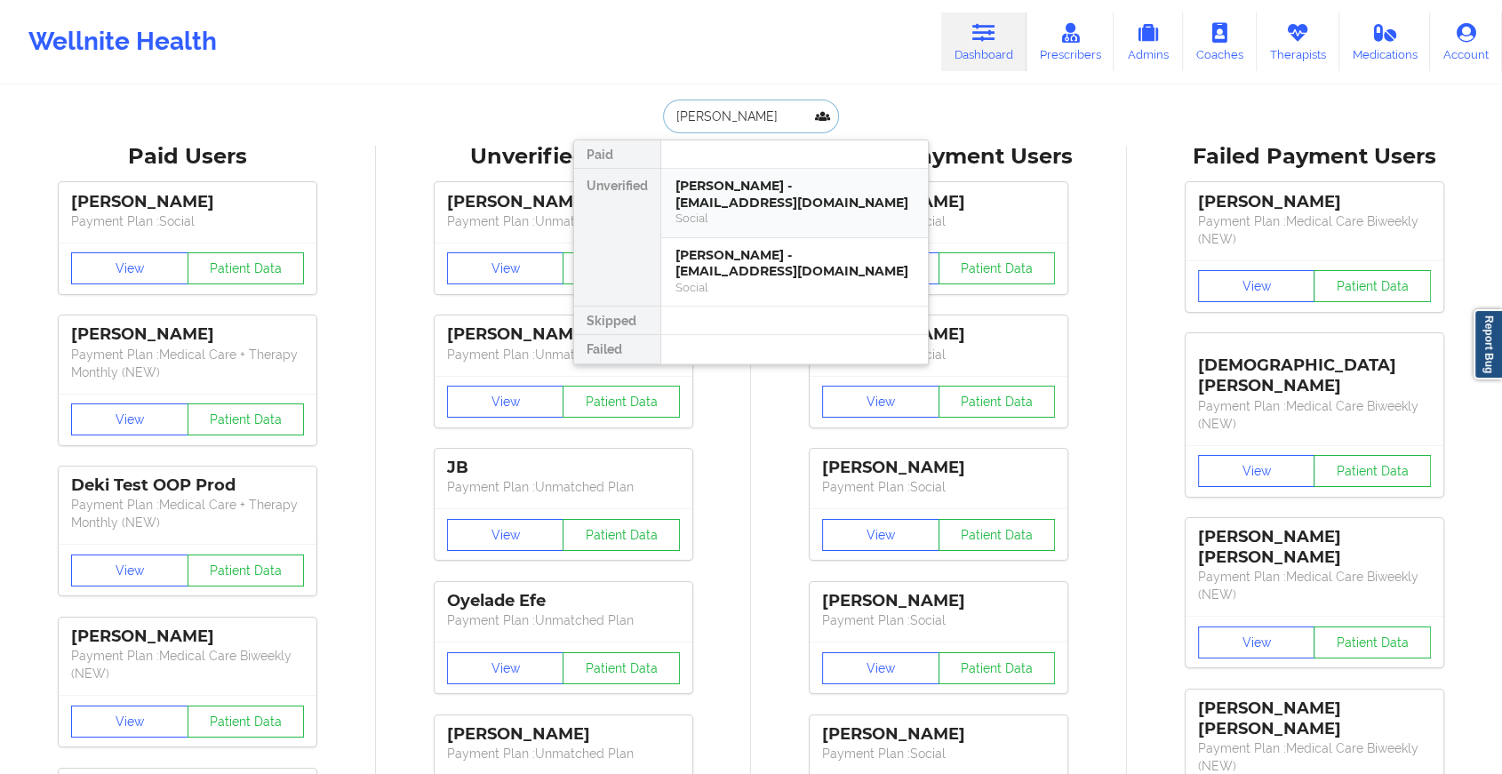
click at [745, 195] on div "[PERSON_NAME] - [EMAIL_ADDRESS][DOMAIN_NAME]" at bounding box center [794, 194] width 238 height 33
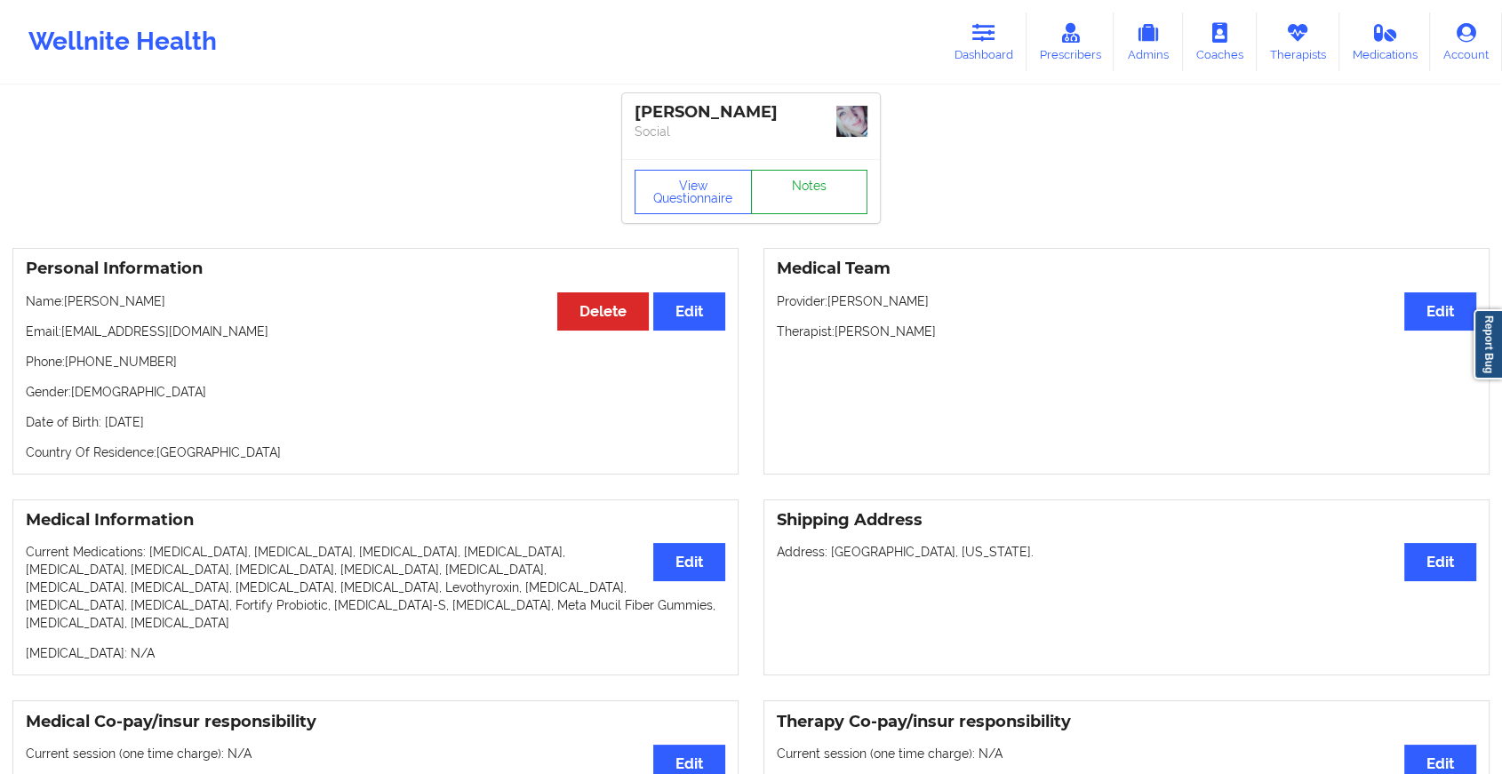
click at [789, 190] on link "Notes" at bounding box center [809, 192] width 117 height 44
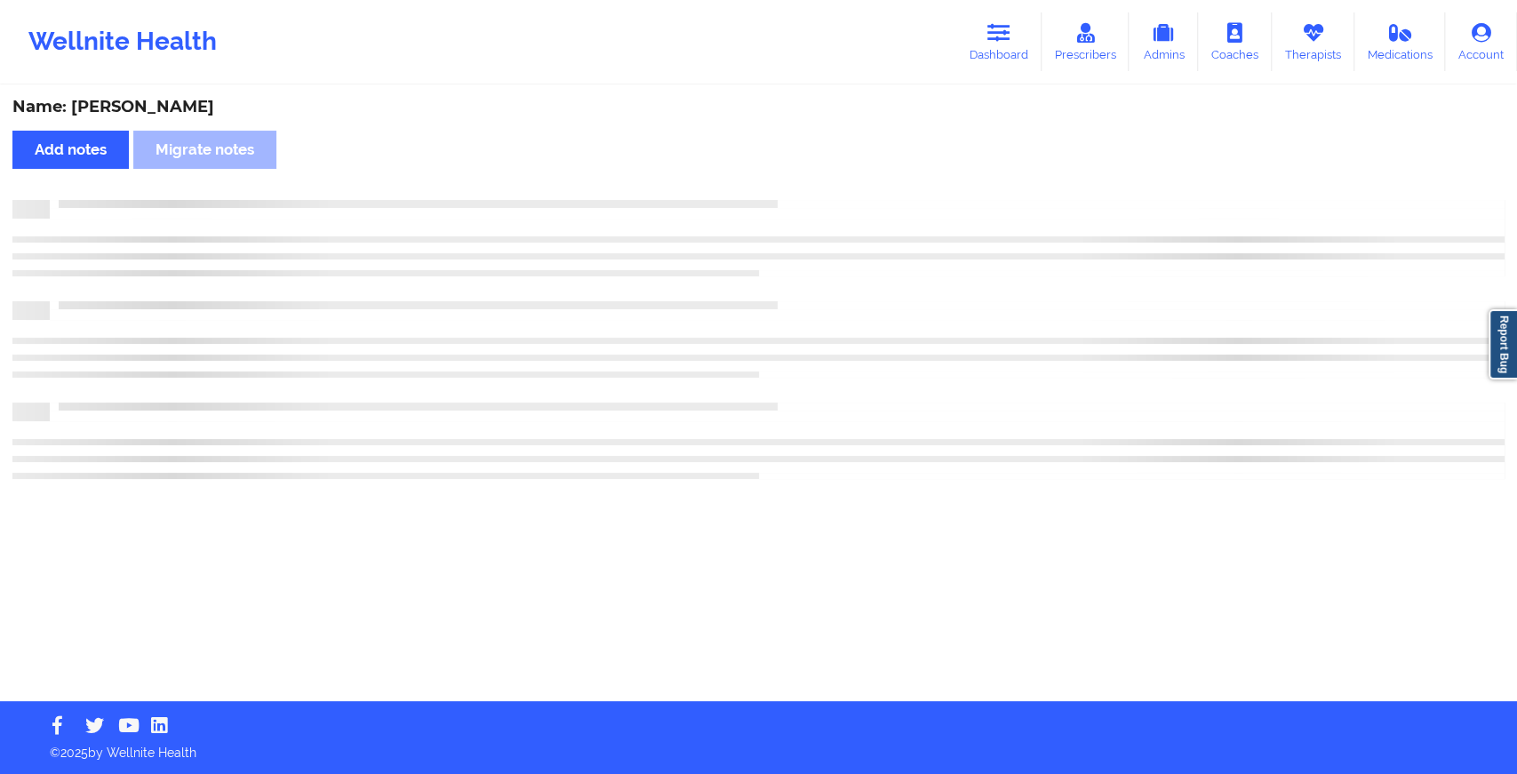
click at [789, 190] on div "Name: [PERSON_NAME] Add notes Migrate notes" at bounding box center [758, 394] width 1517 height 614
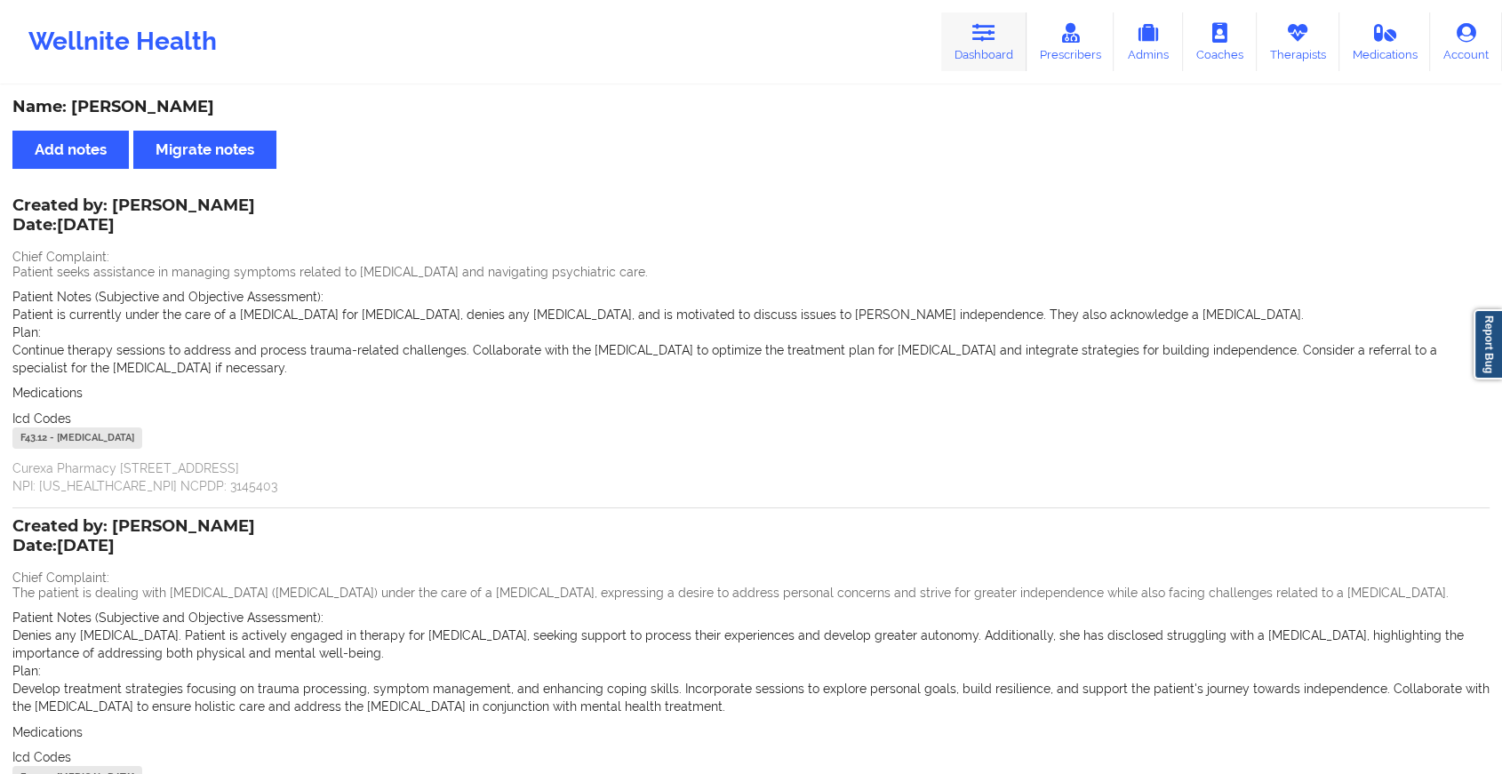
click at [994, 44] on link "Dashboard" at bounding box center [983, 41] width 85 height 59
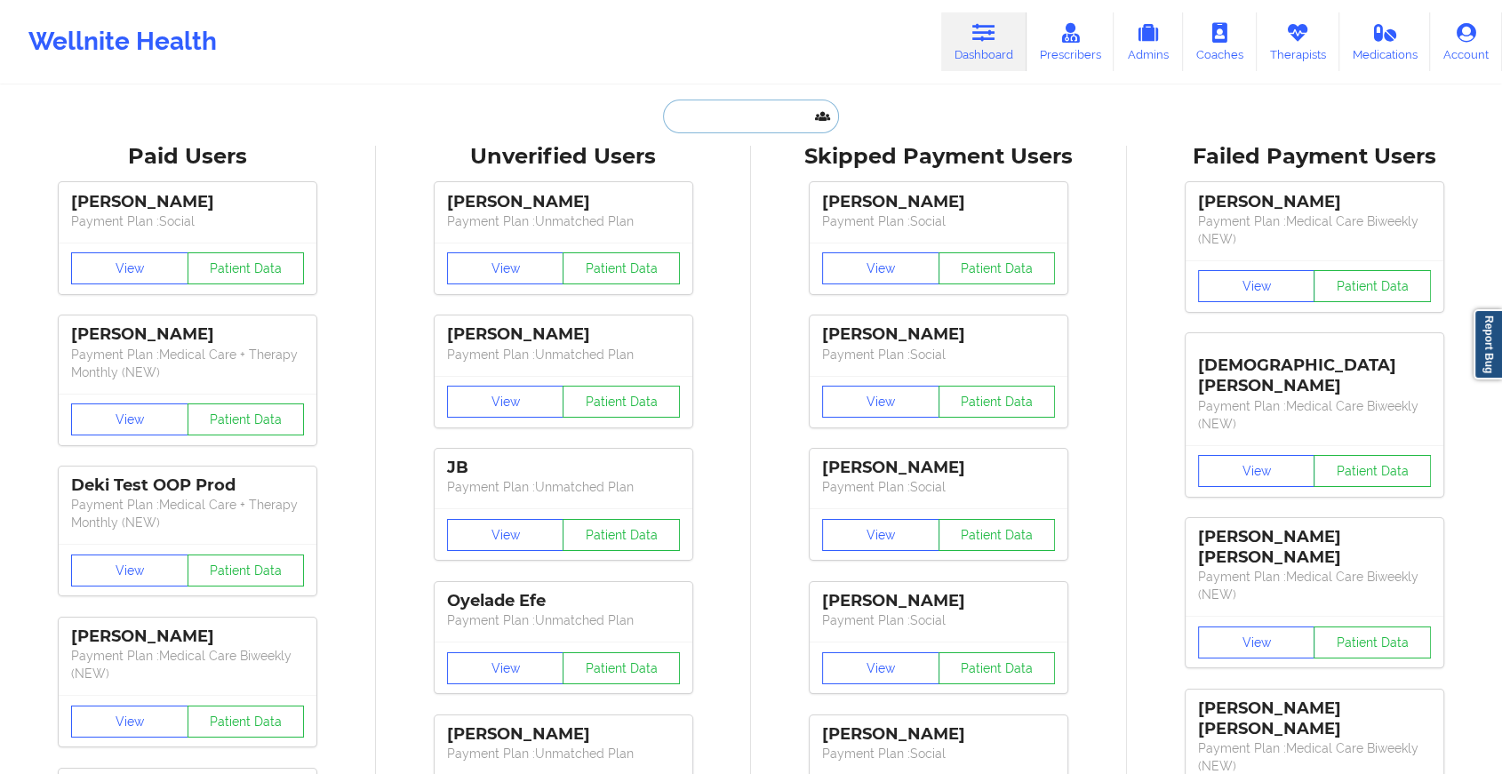
click at [682, 109] on input "text" at bounding box center [751, 117] width 176 height 34
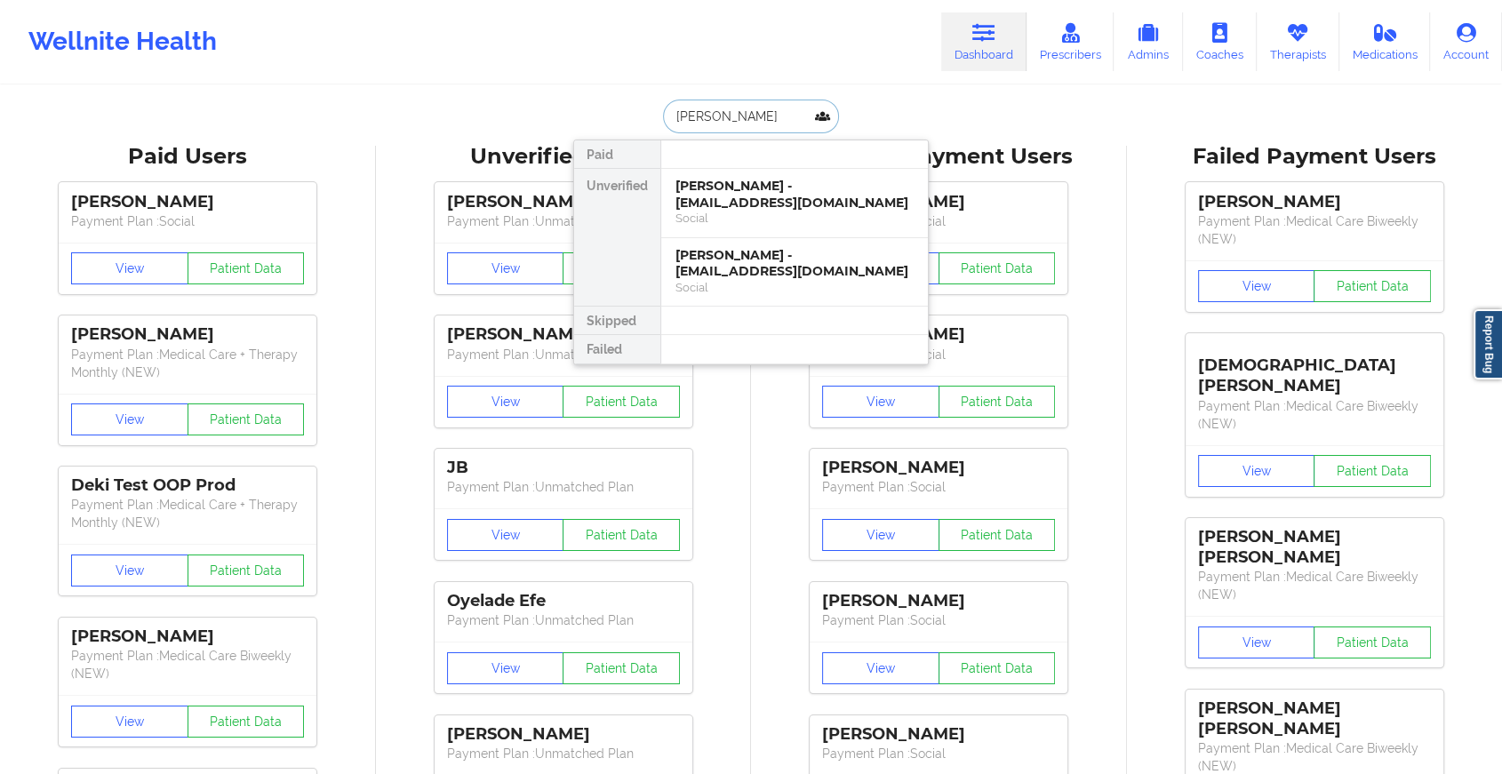
type input "[PERSON_NAME]"
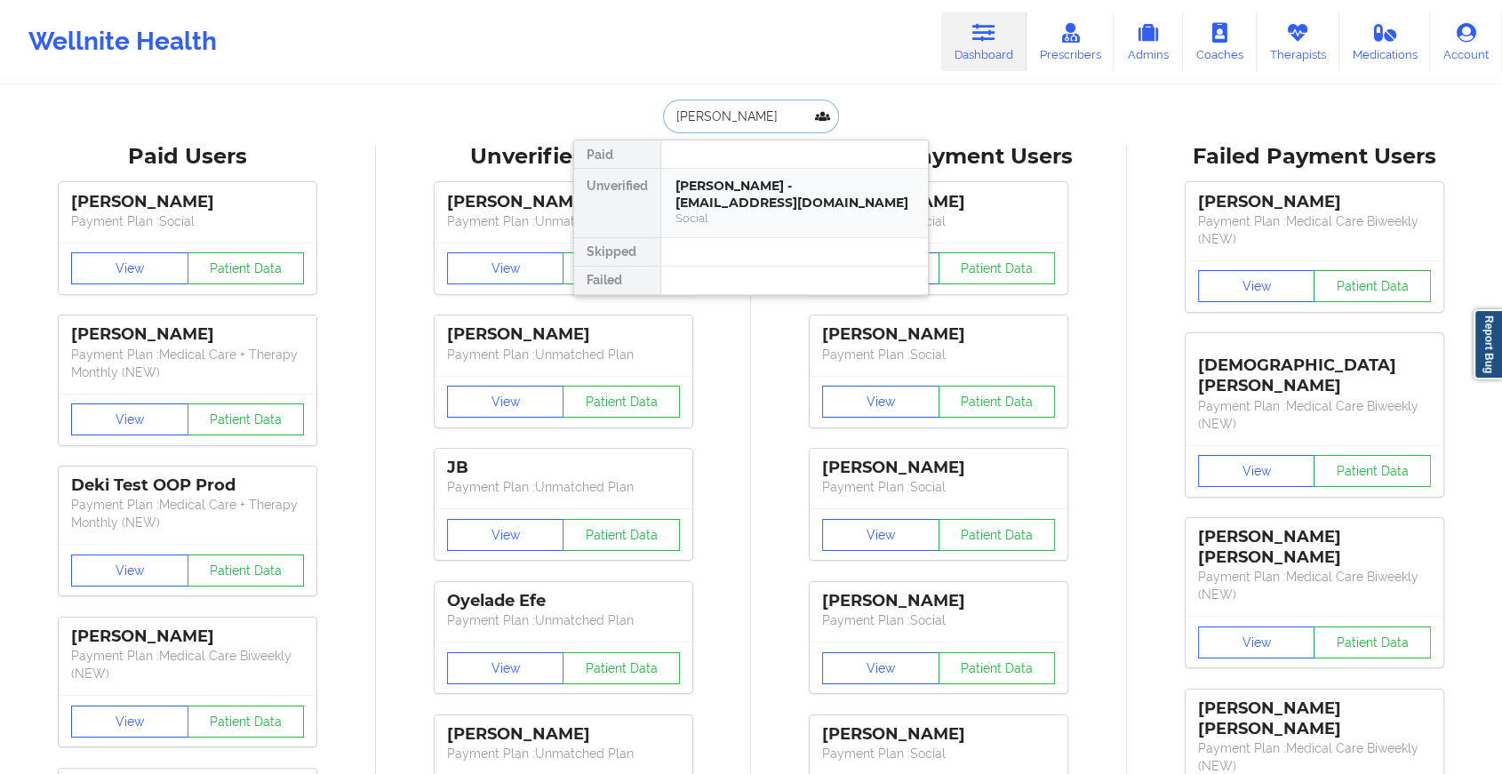
click at [725, 171] on div "[PERSON_NAME] - [EMAIL_ADDRESS][DOMAIN_NAME] Social" at bounding box center [794, 203] width 267 height 68
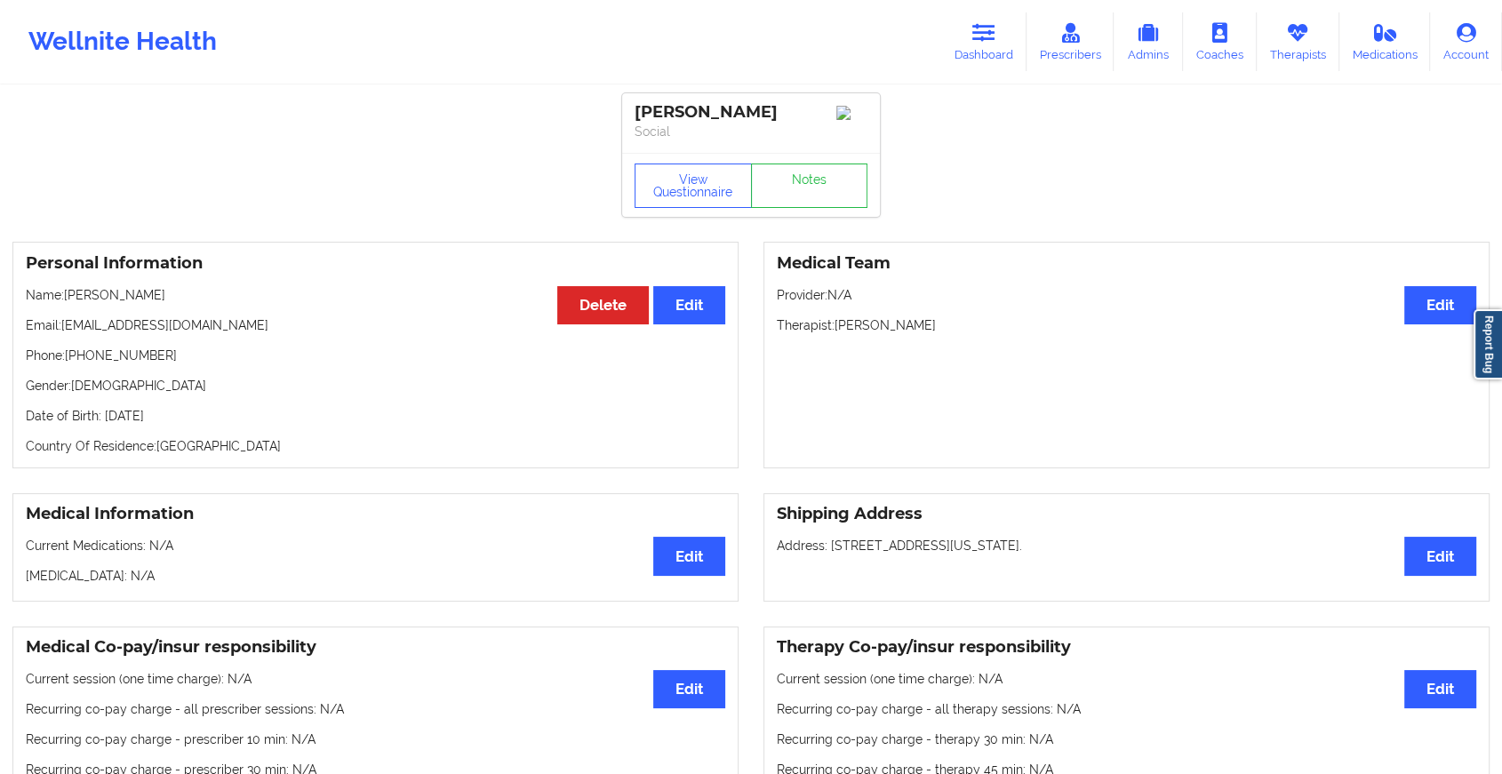
click at [817, 175] on div "View Questionnaire Notes" at bounding box center [751, 185] width 258 height 64
drag, startPoint x: 817, startPoint y: 175, endPoint x: 816, endPoint y: 193, distance: 17.9
click at [816, 193] on link "Notes" at bounding box center [809, 185] width 117 height 44
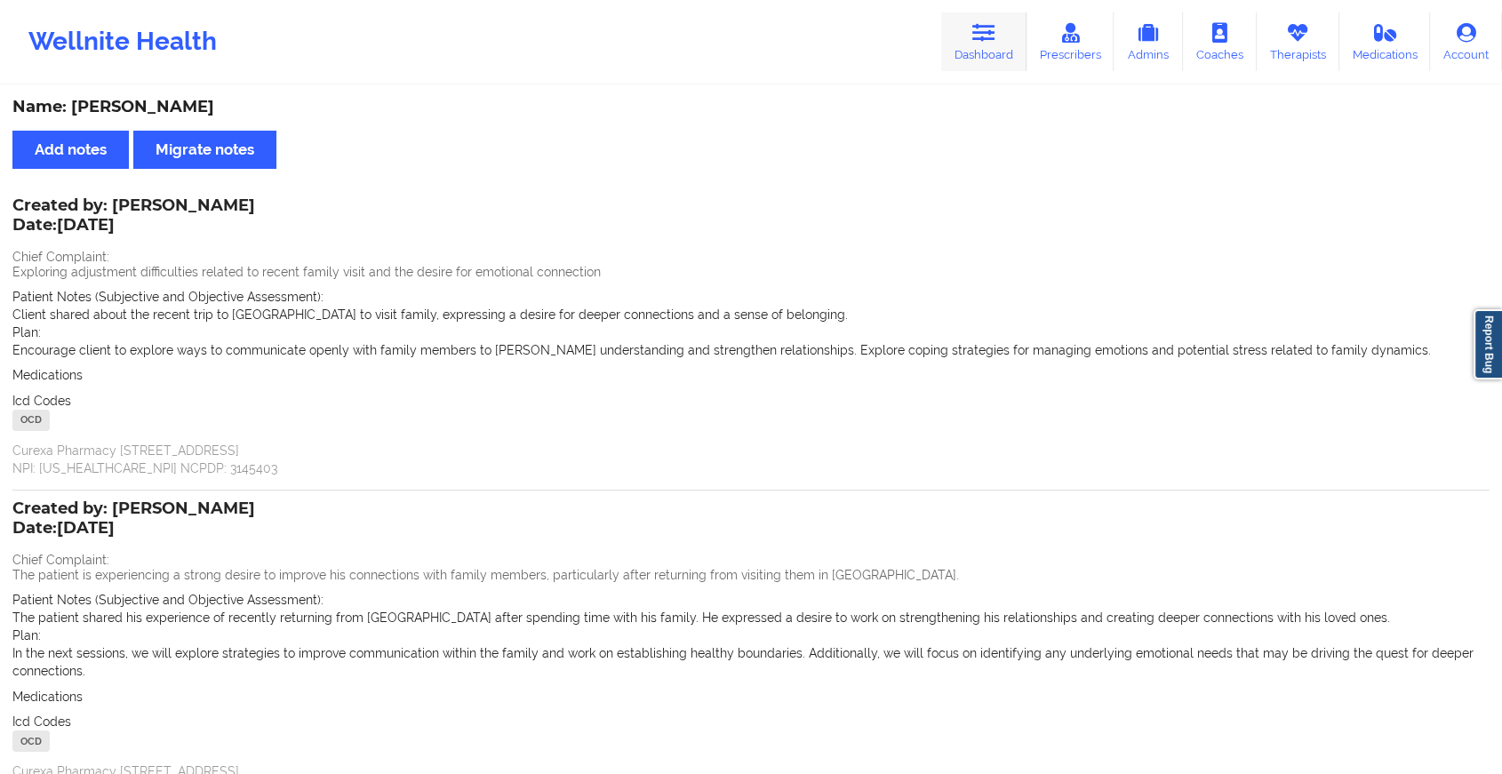
click at [983, 44] on link "Dashboard" at bounding box center [983, 41] width 85 height 59
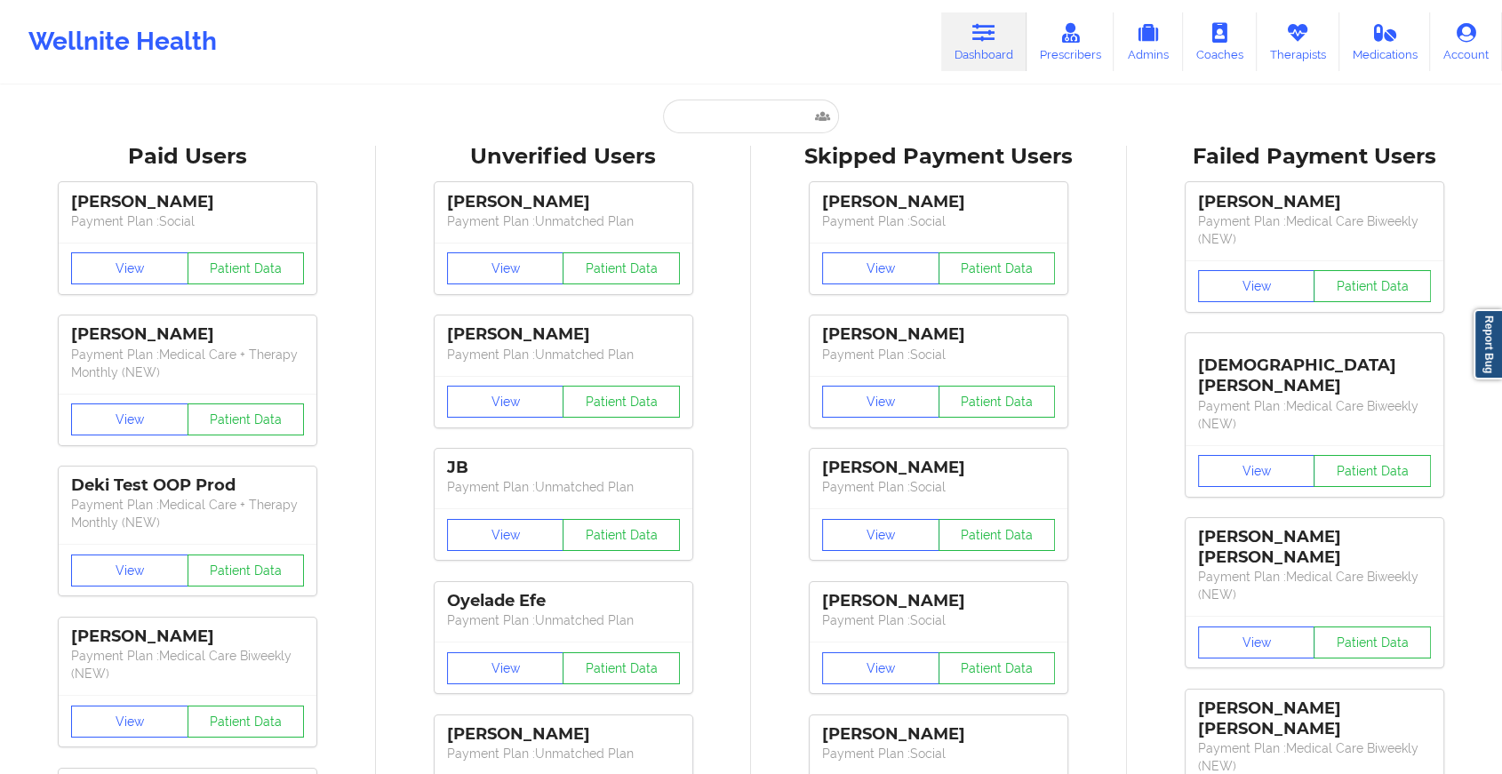
drag, startPoint x: 786, startPoint y: 136, endPoint x: 777, endPoint y: 132, distance: 10.4
click at [770, 132] on input "text" at bounding box center [751, 117] width 176 height 34
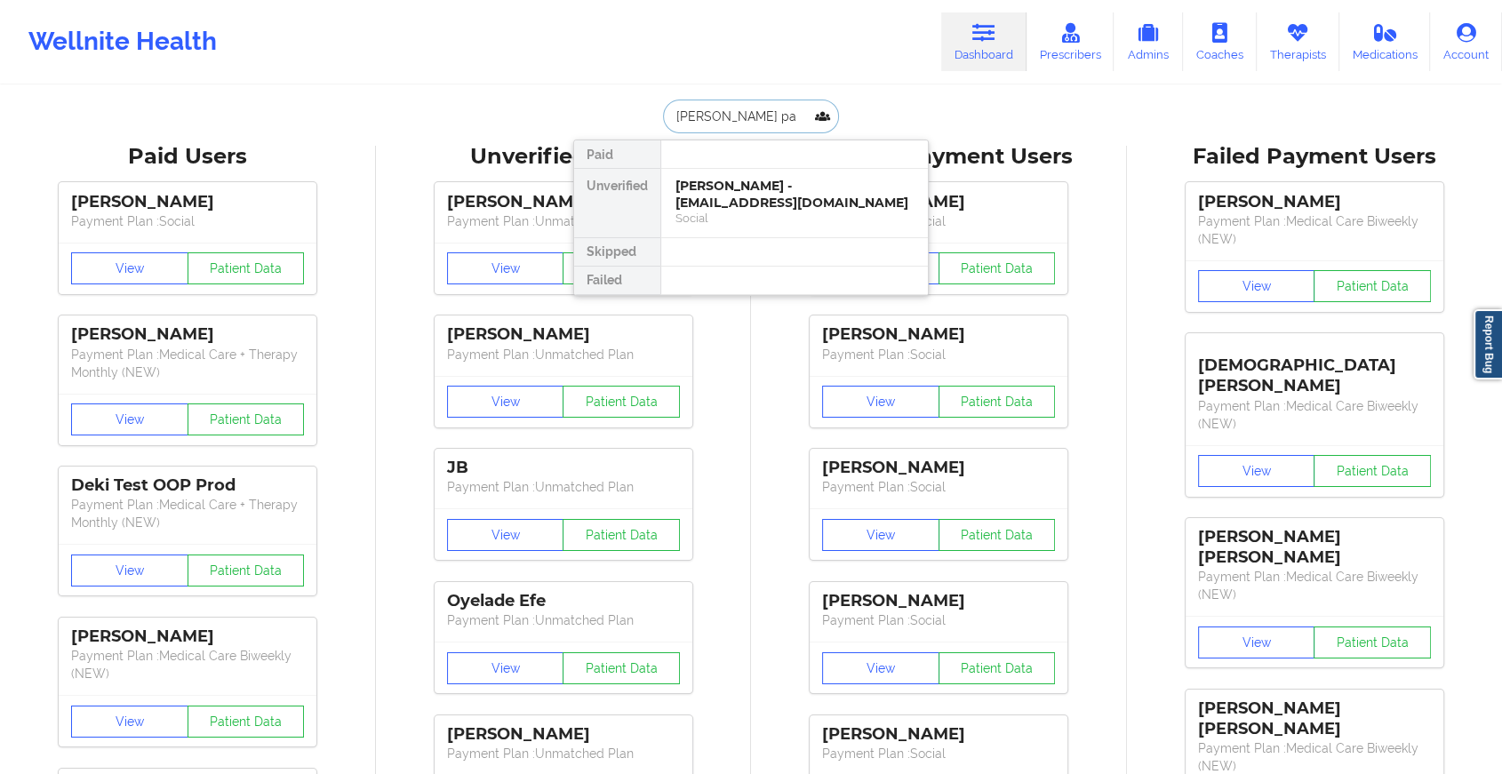
type input "[PERSON_NAME]"
click at [768, 180] on div "[PERSON_NAME] - [EMAIL_ADDRESS][DOMAIN_NAME]" at bounding box center [794, 194] width 238 height 33
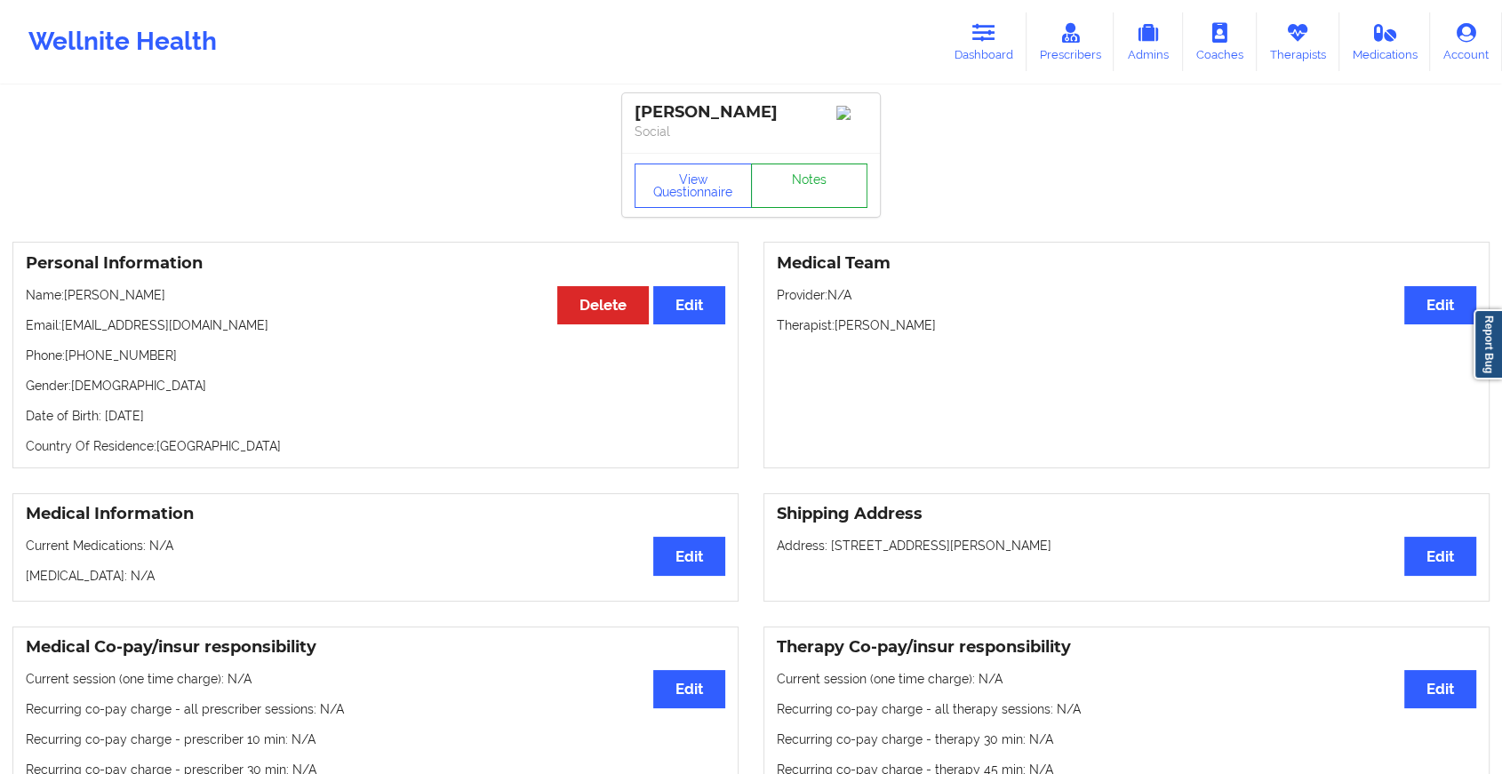
click at [768, 180] on link "Notes" at bounding box center [809, 185] width 117 height 44
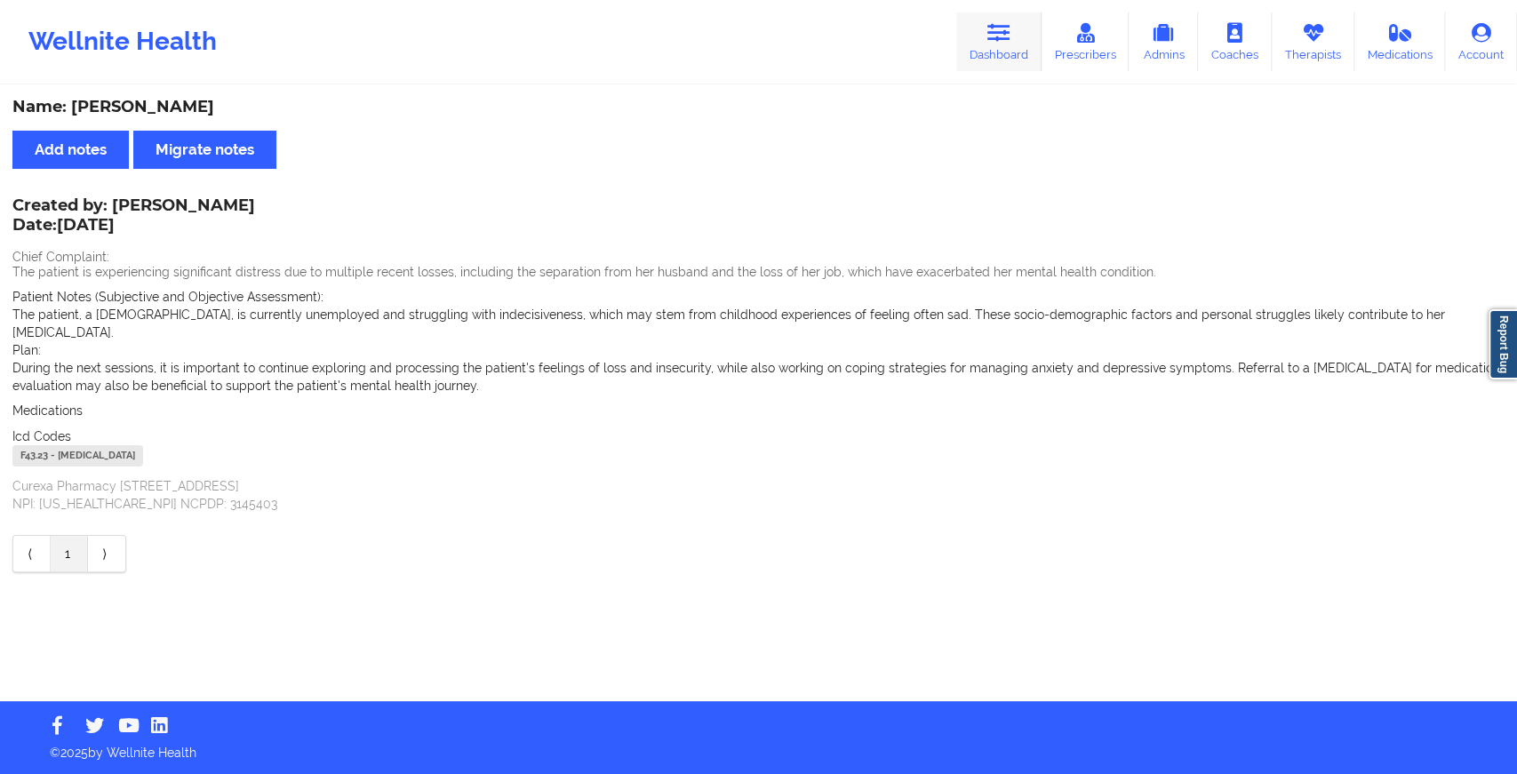
click at [1009, 64] on link "Dashboard" at bounding box center [998, 41] width 85 height 59
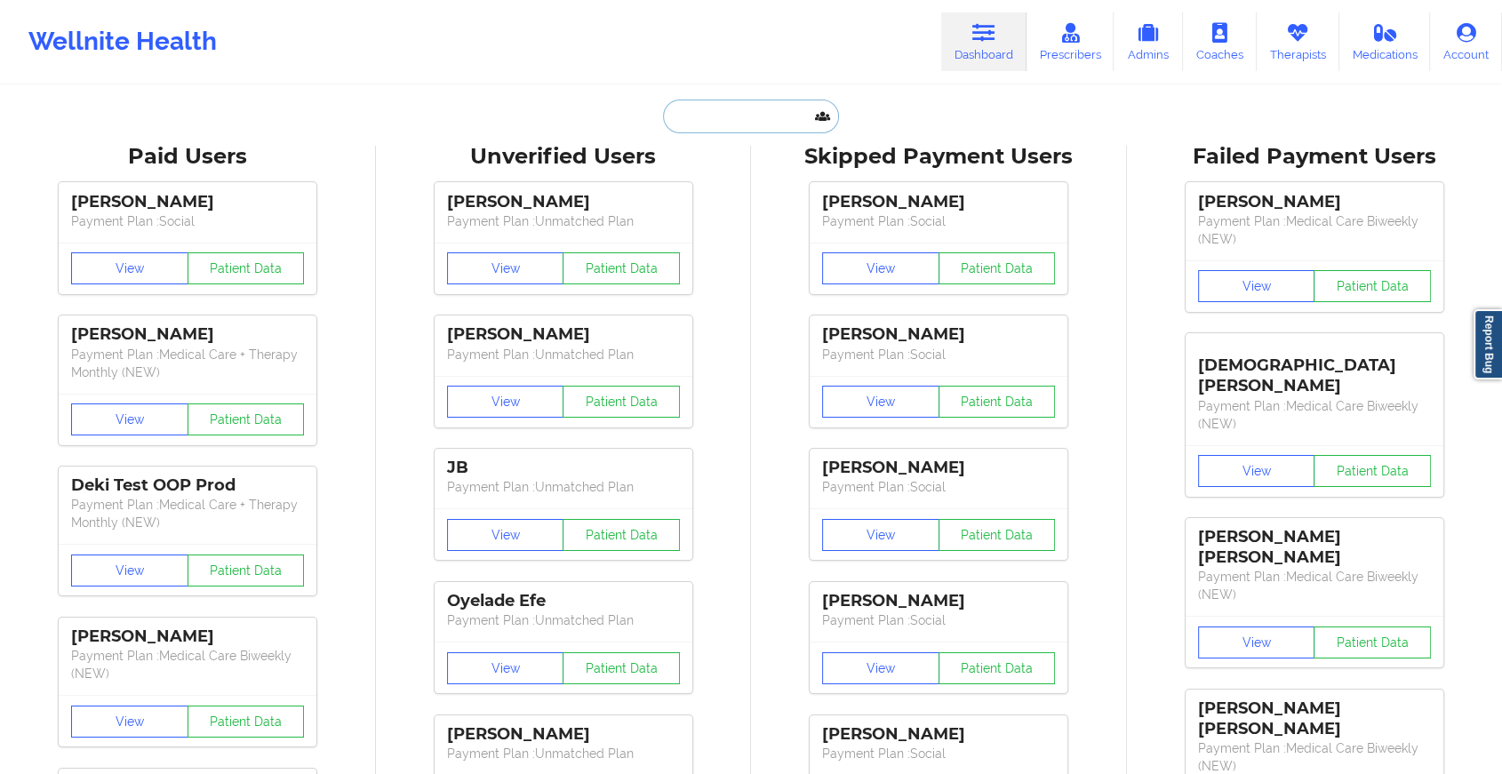
click at [782, 116] on input "text" at bounding box center [751, 117] width 176 height 34
paste input "[PERSON_NAME][EMAIL_ADDRESS][DOMAIN_NAME]"
type input "[PERSON_NAME][EMAIL_ADDRESS][DOMAIN_NAME]"
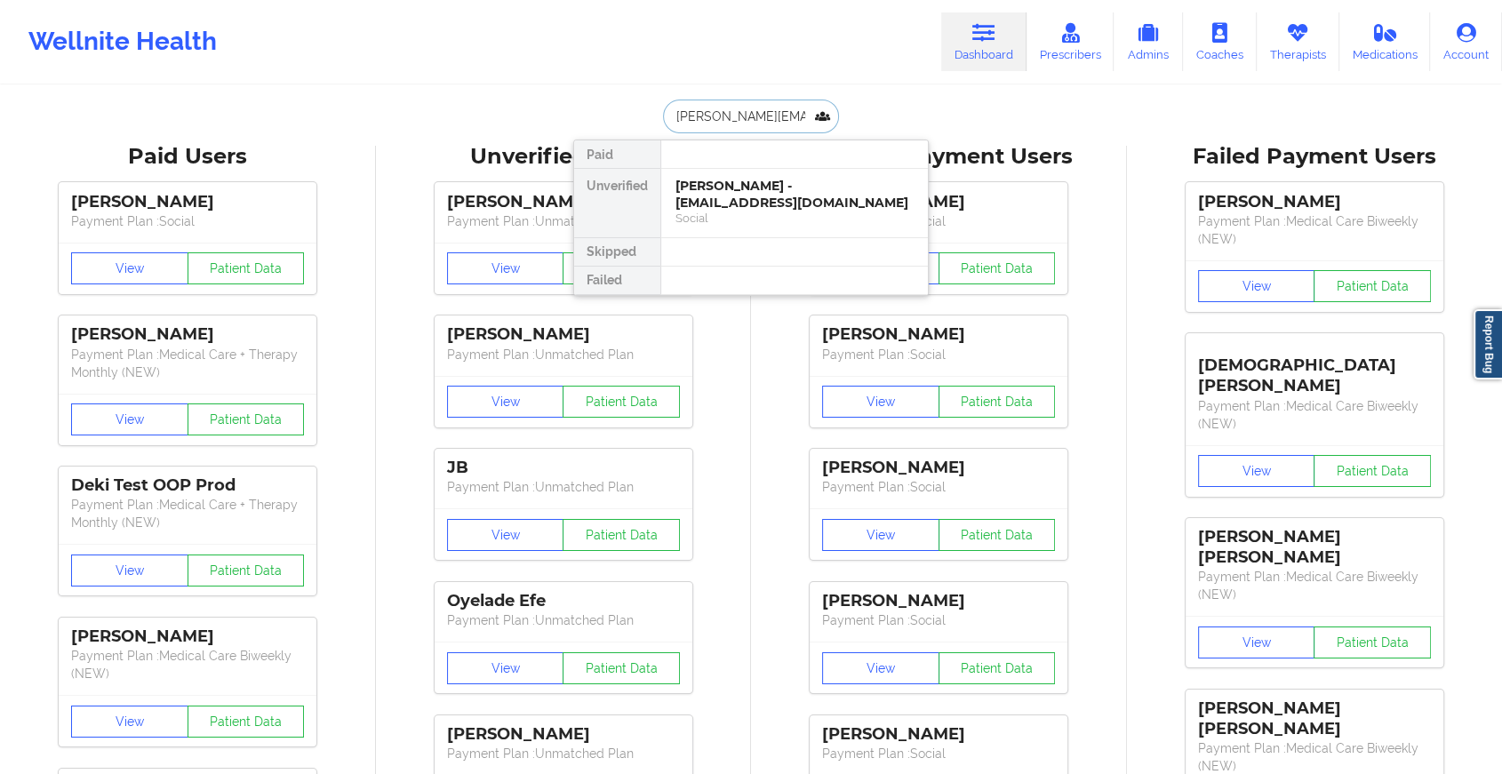
scroll to position [0, 10]
click at [777, 171] on div "[PERSON_NAME] - [PERSON_NAME][EMAIL_ADDRESS][DOMAIN_NAME] Social" at bounding box center [794, 203] width 267 height 68
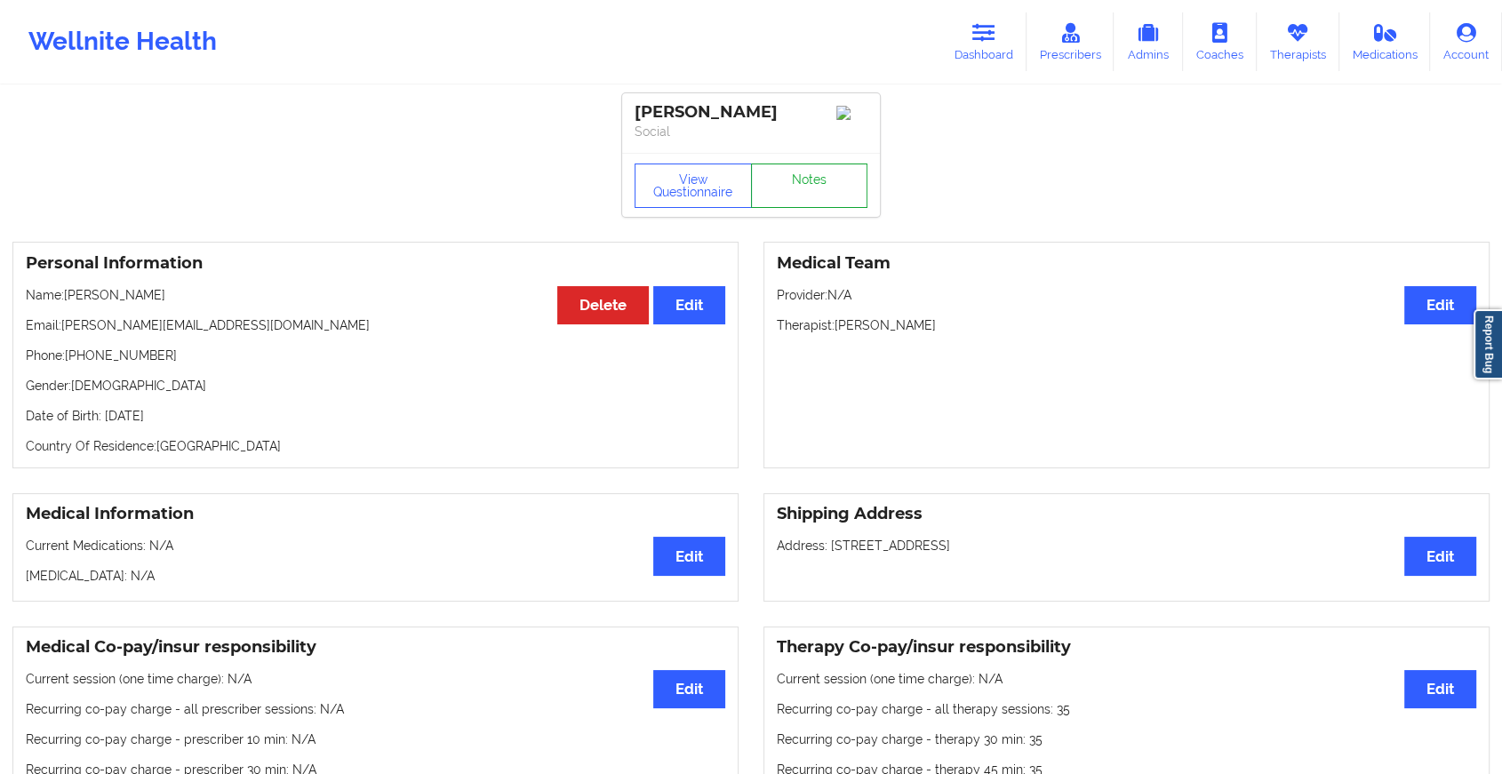
click at [802, 180] on link "Notes" at bounding box center [809, 185] width 117 height 44
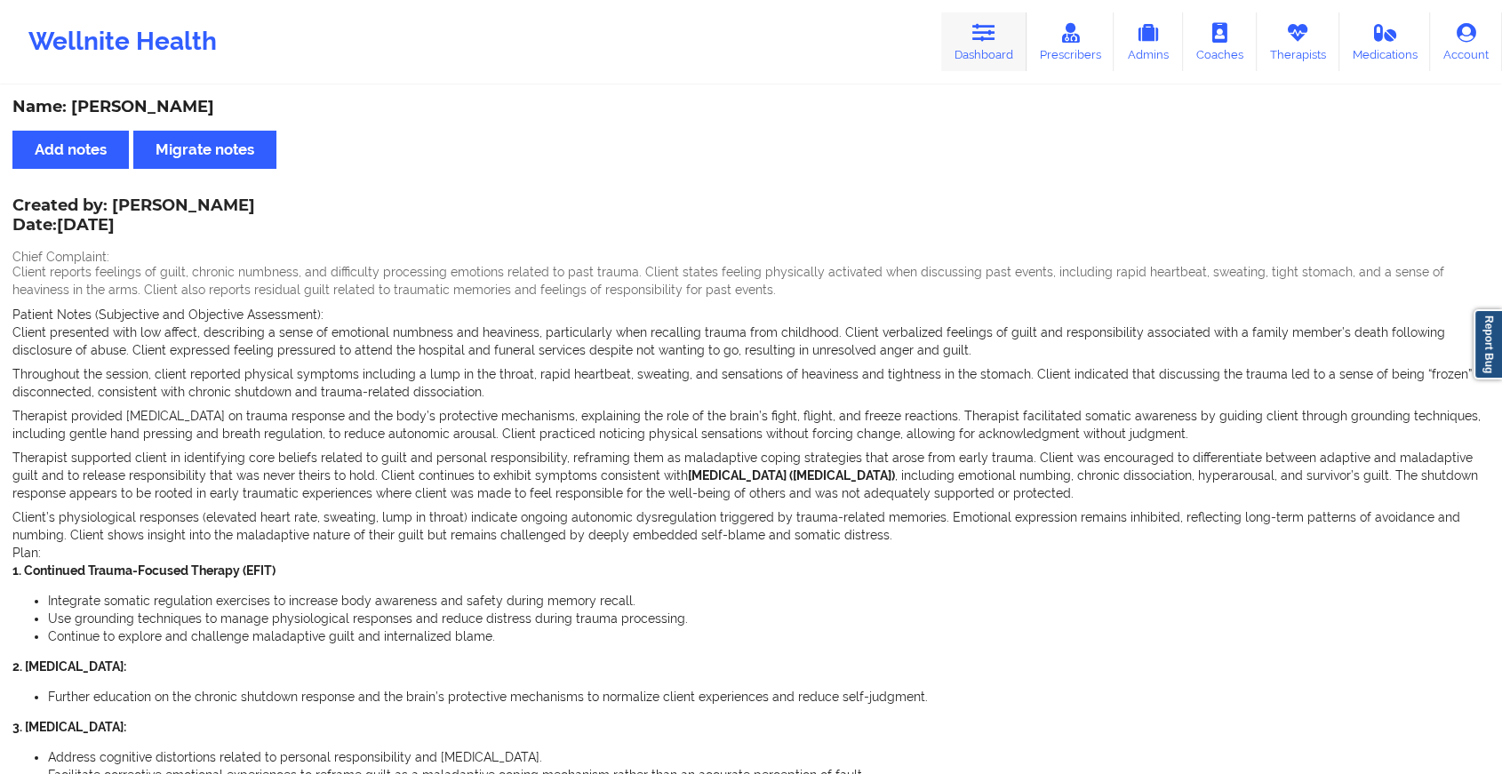
click at [984, 49] on link "Dashboard" at bounding box center [983, 41] width 85 height 59
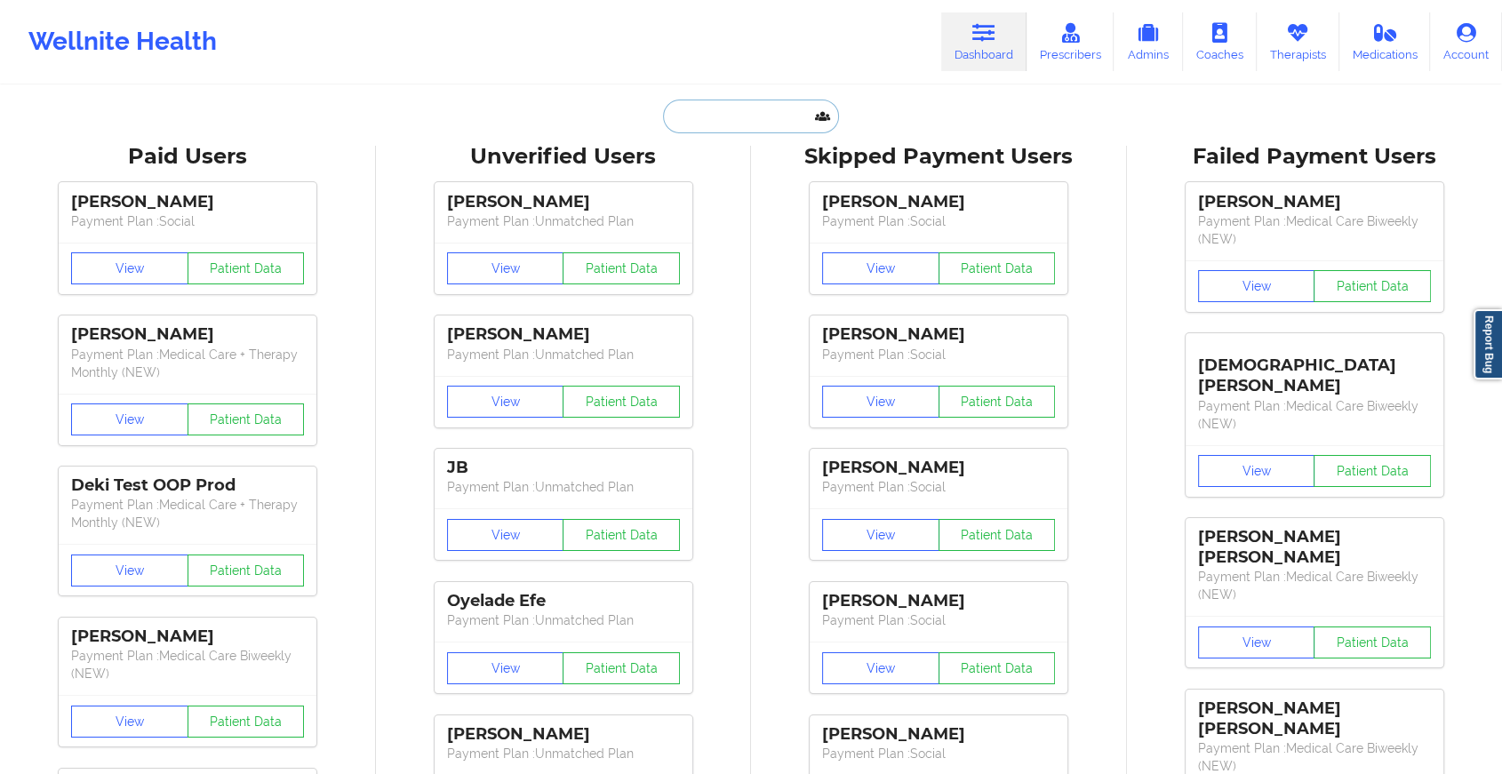
click at [770, 116] on input "text" at bounding box center [751, 117] width 176 height 34
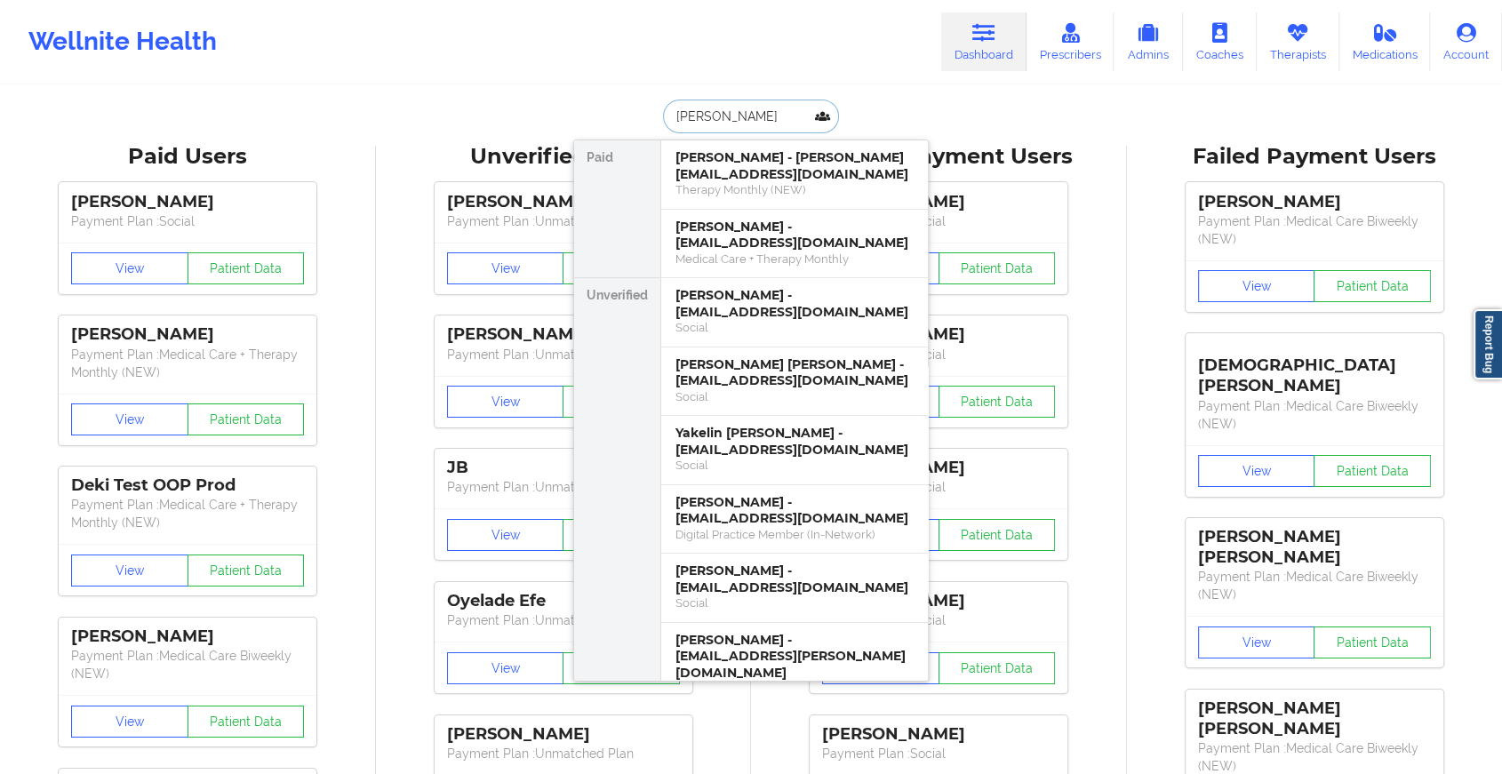
type input "[PERSON_NAME]"
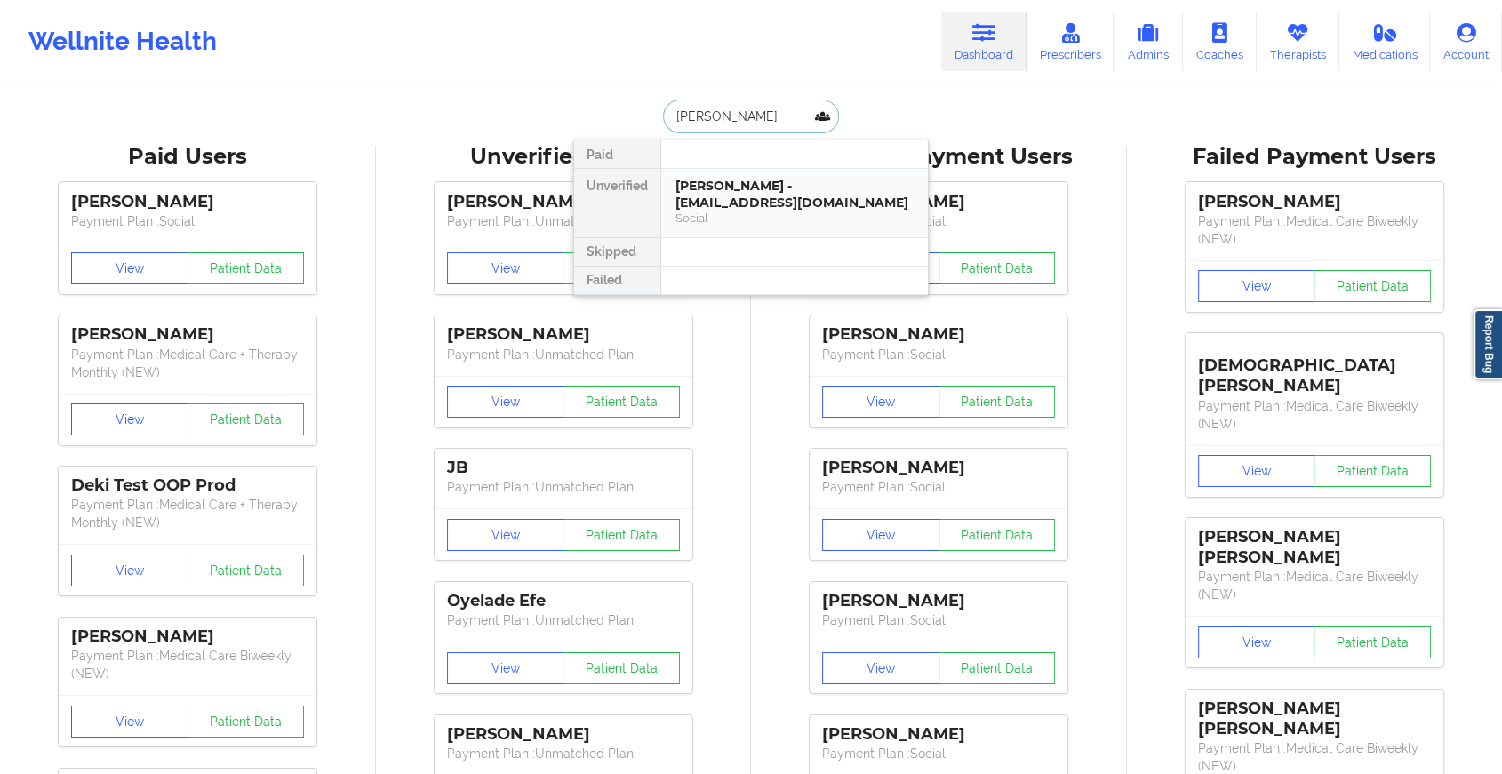
click at [752, 195] on div "[PERSON_NAME] - [EMAIL_ADDRESS][DOMAIN_NAME]" at bounding box center [794, 194] width 238 height 33
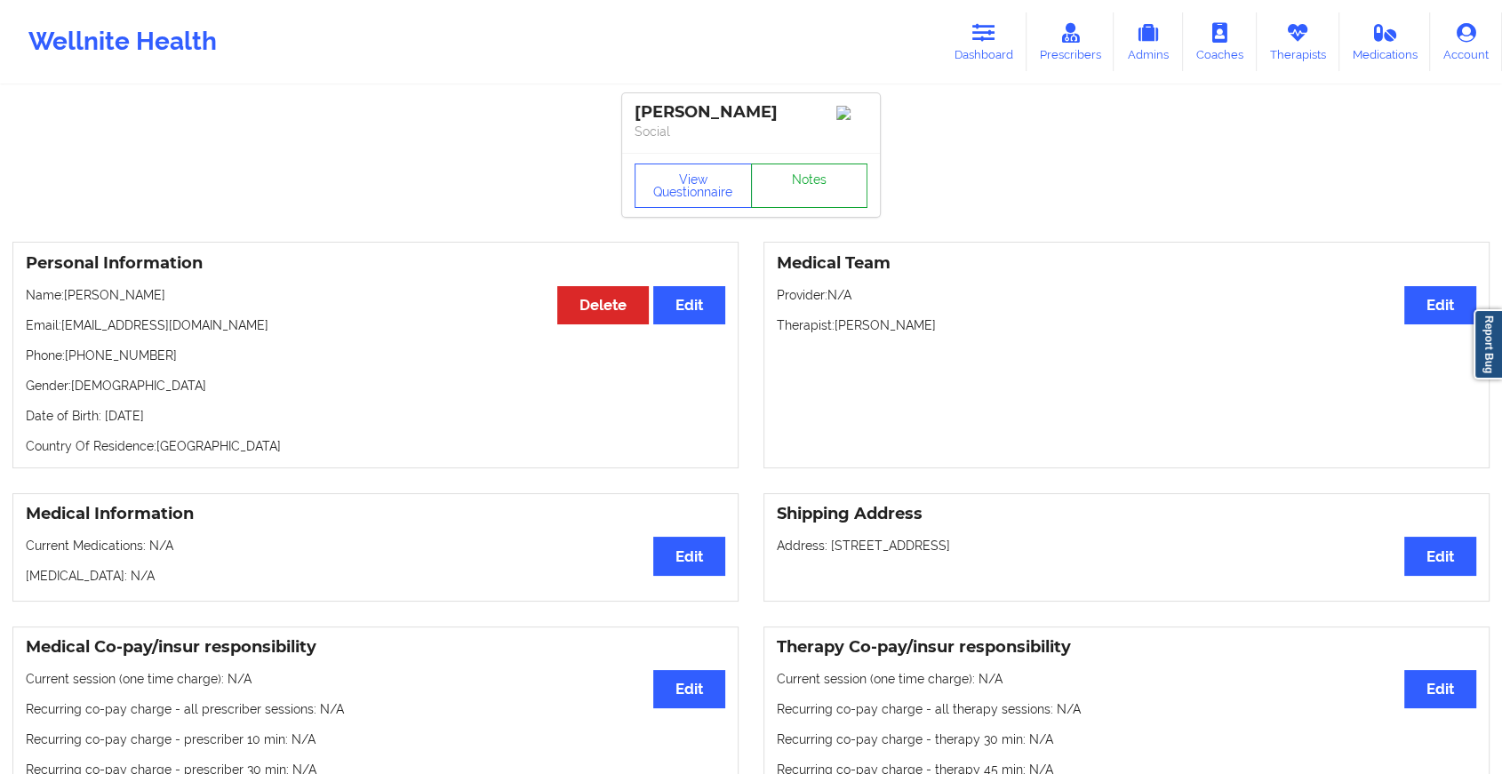
click at [813, 182] on link "Notes" at bounding box center [809, 185] width 117 height 44
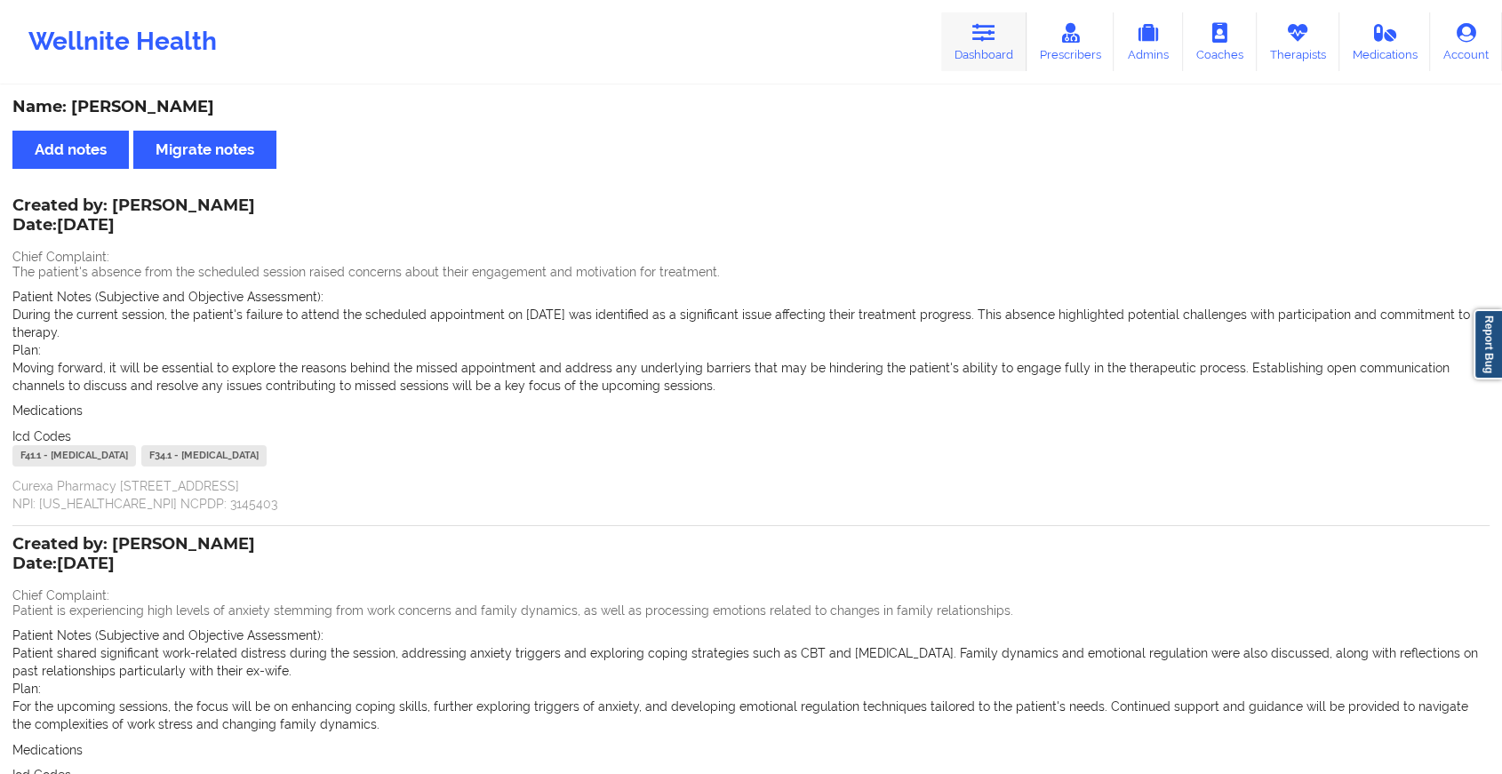
click at [991, 26] on icon at bounding box center [983, 33] width 23 height 20
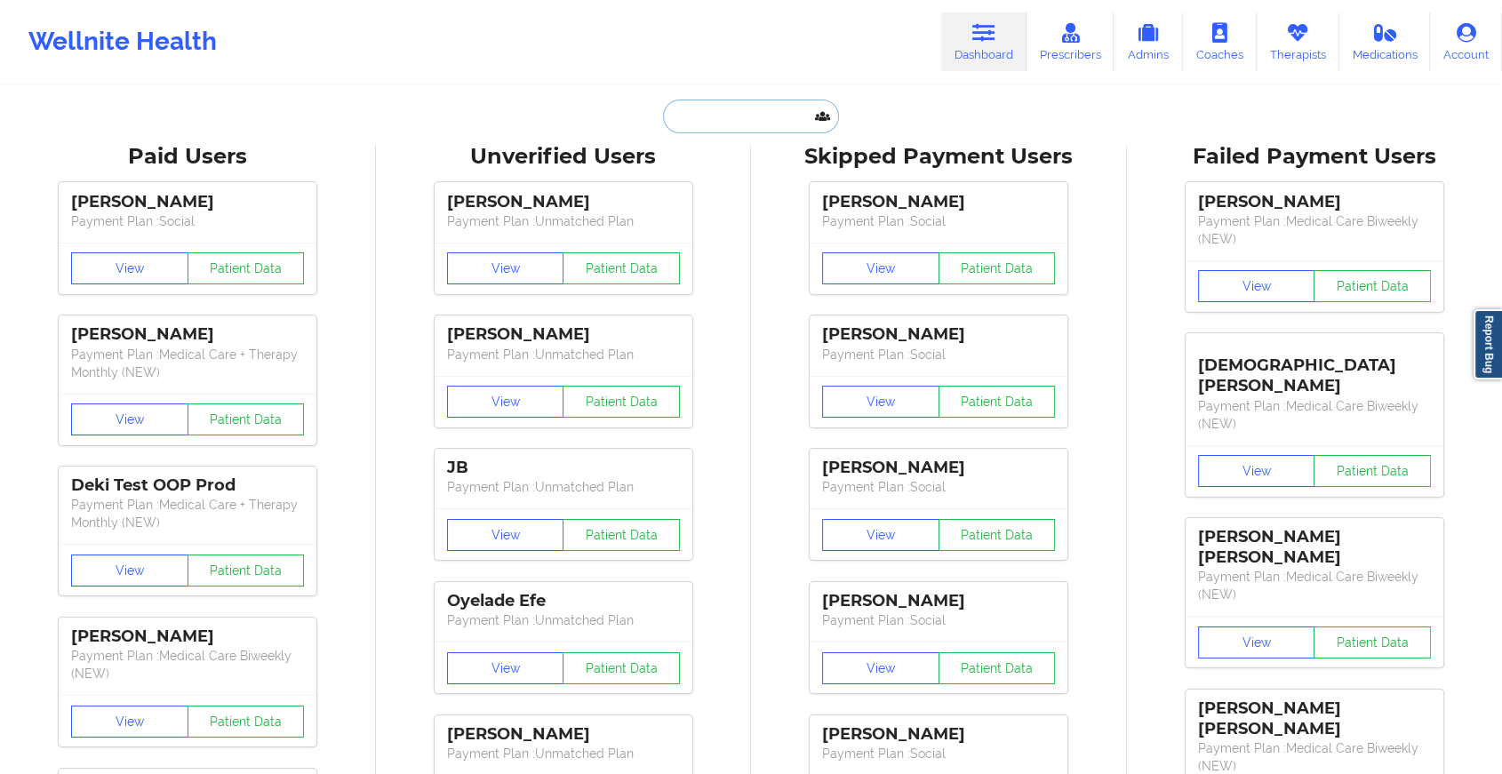
click at [769, 119] on input "text" at bounding box center [751, 117] width 176 height 34
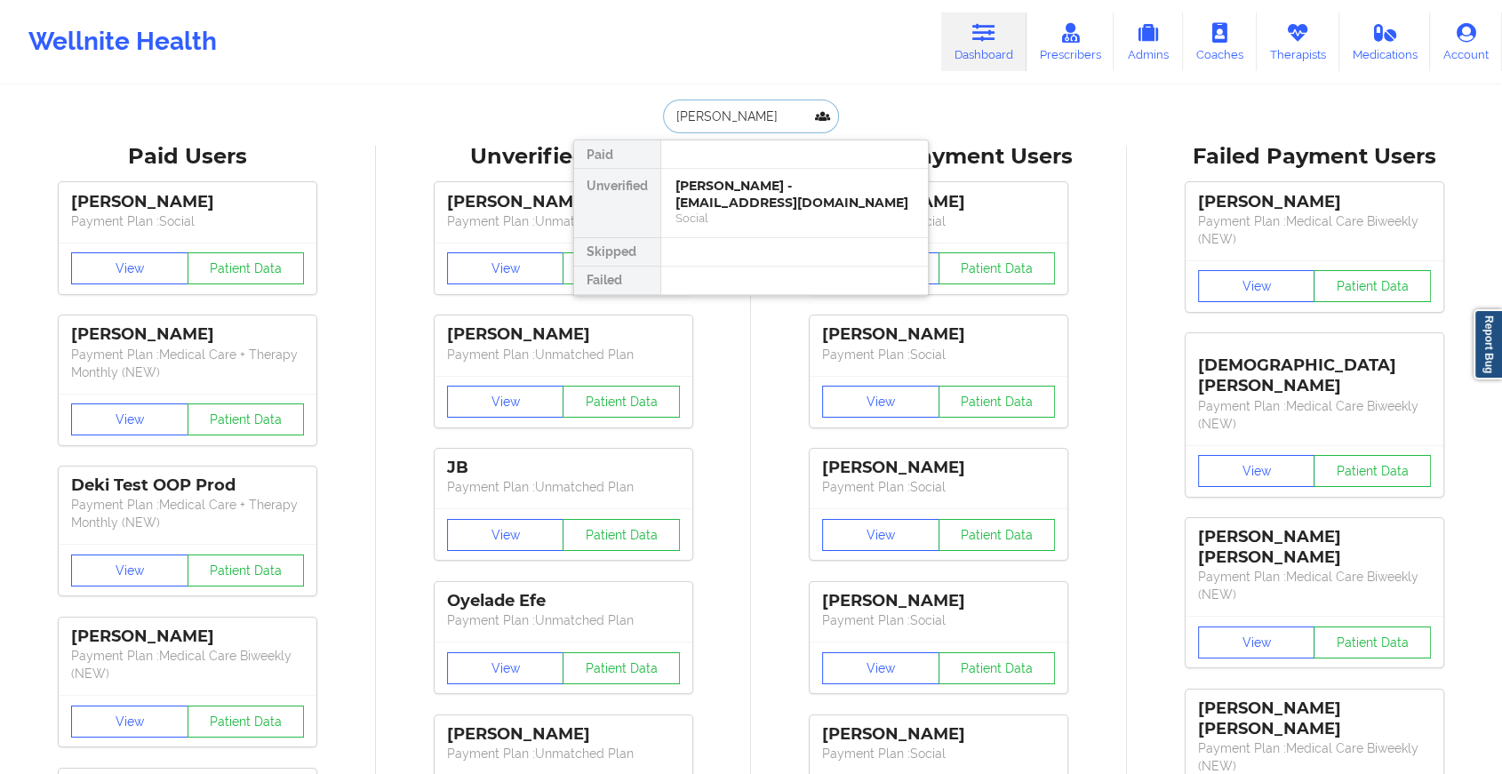
type input "[PERSON_NAME] har"
click at [764, 211] on div "Social" at bounding box center [794, 218] width 238 height 15
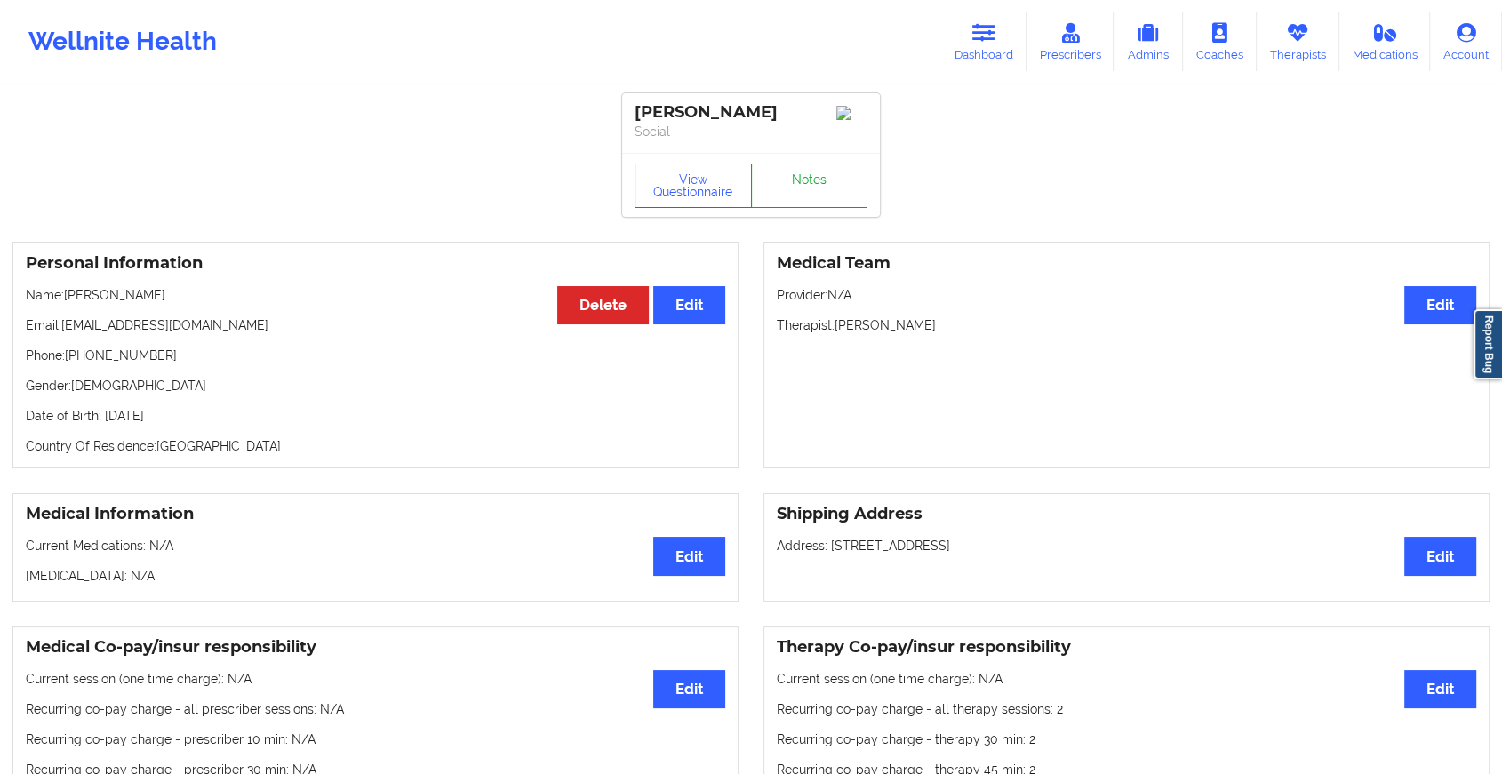
click at [810, 190] on link "Notes" at bounding box center [809, 185] width 117 height 44
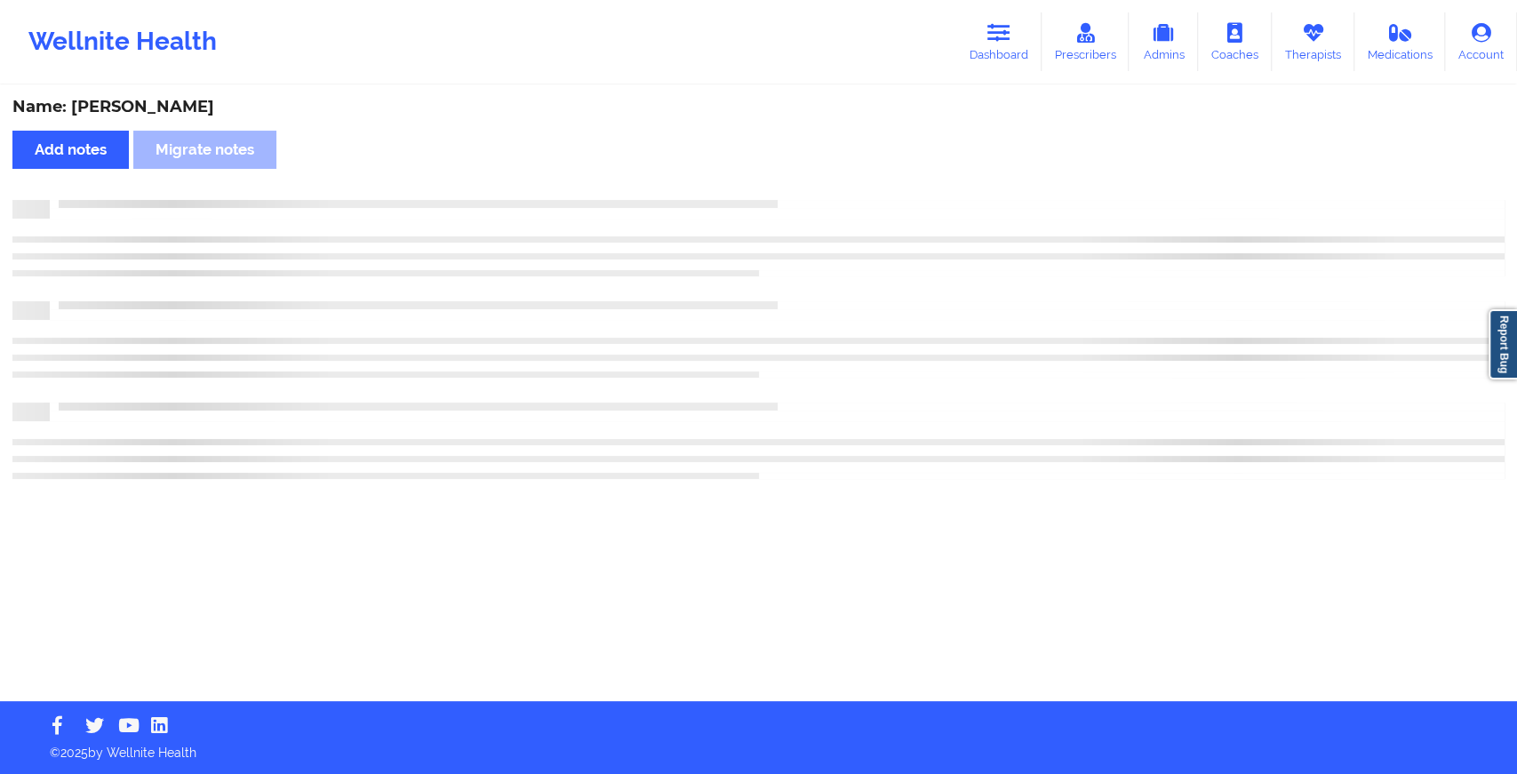
click at [854, 269] on div "Name: [PERSON_NAME] Add notes Migrate notes" at bounding box center [758, 394] width 1517 height 614
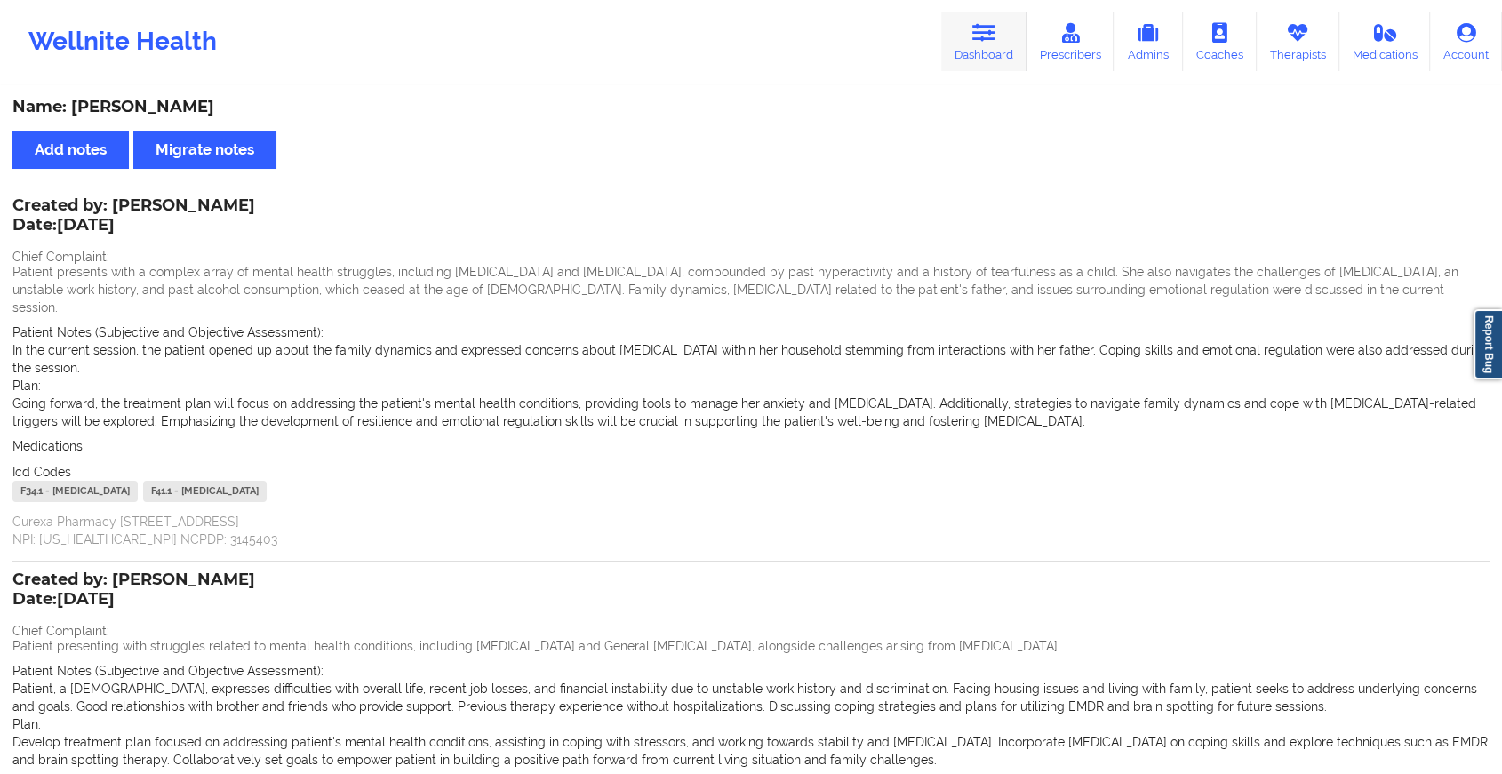
click at [1006, 21] on link "Dashboard" at bounding box center [983, 41] width 85 height 59
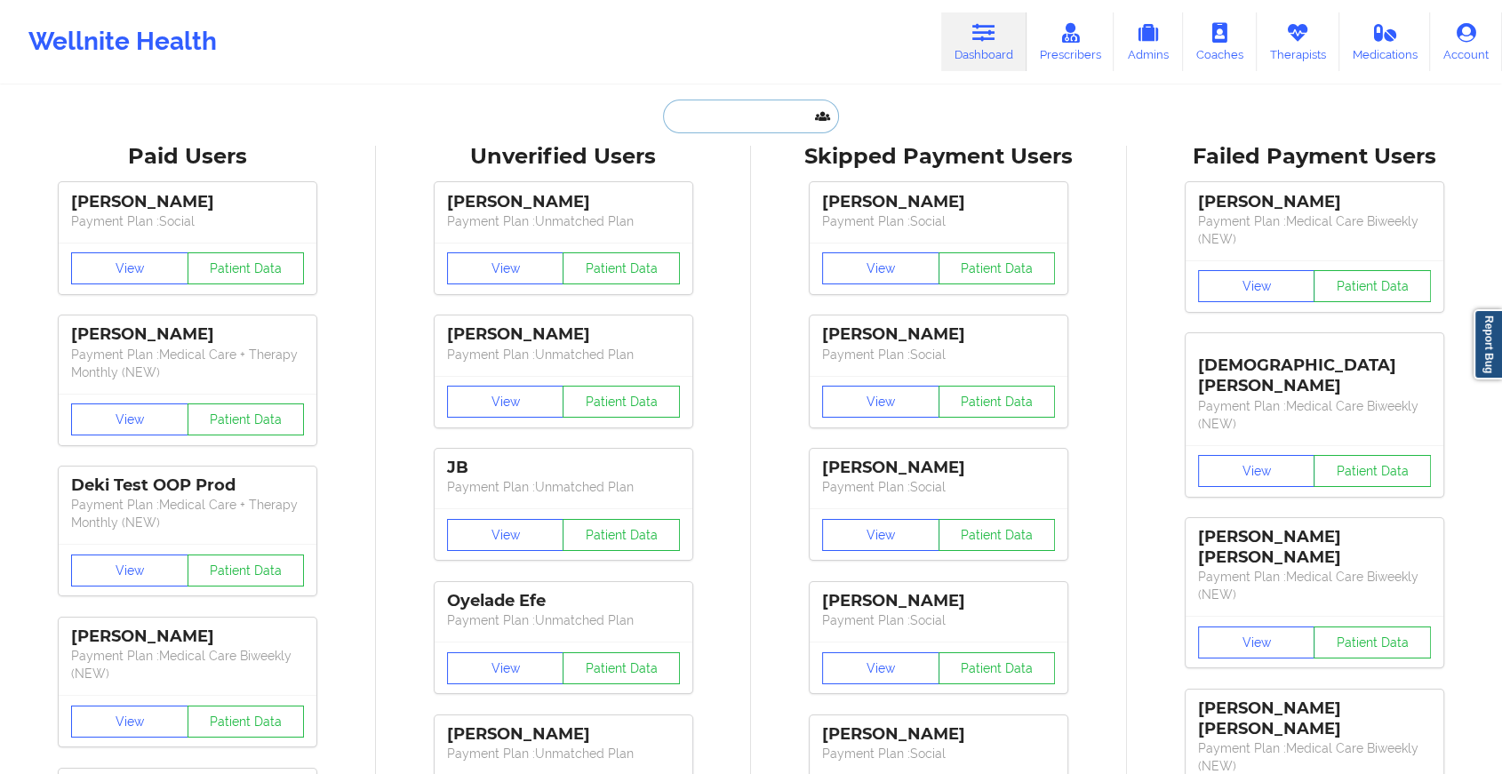
click at [789, 111] on input "text" at bounding box center [751, 117] width 176 height 34
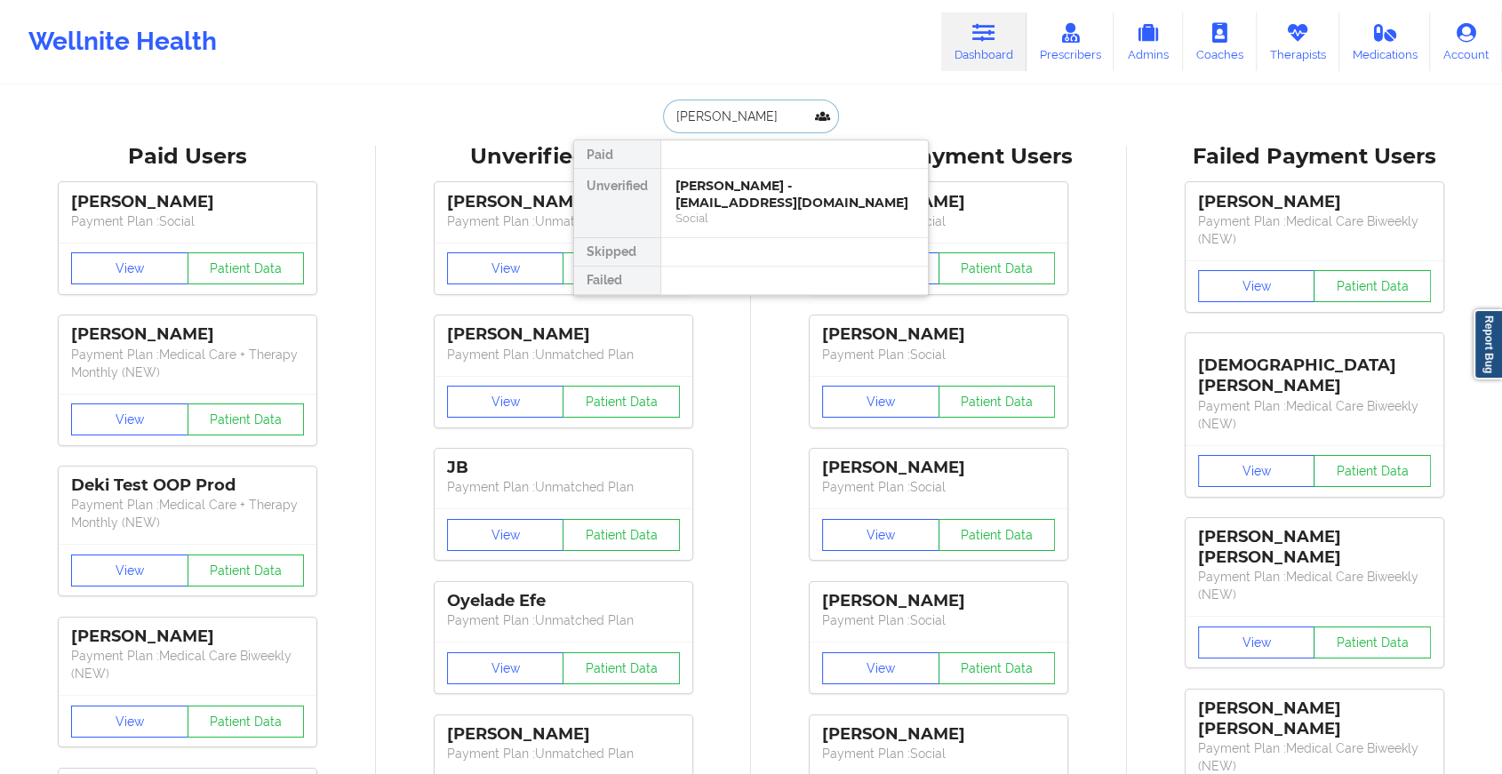
type input "[PERSON_NAME]"
click at [787, 199] on div "[PERSON_NAME] - [PERSON_NAME][EMAIL_ADDRESS][DOMAIN_NAME]" at bounding box center [794, 194] width 238 height 33
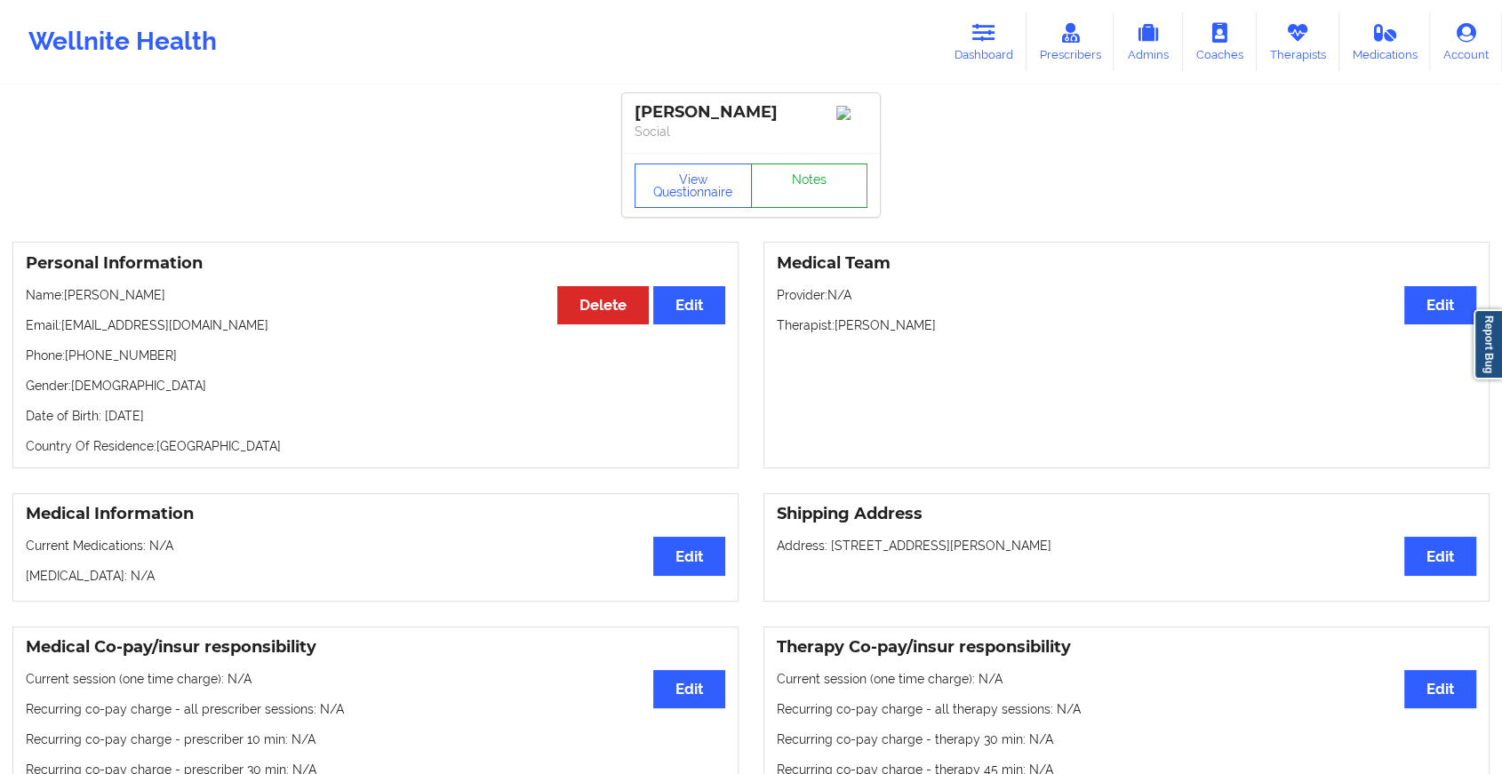
click at [796, 187] on link "Notes" at bounding box center [809, 185] width 117 height 44
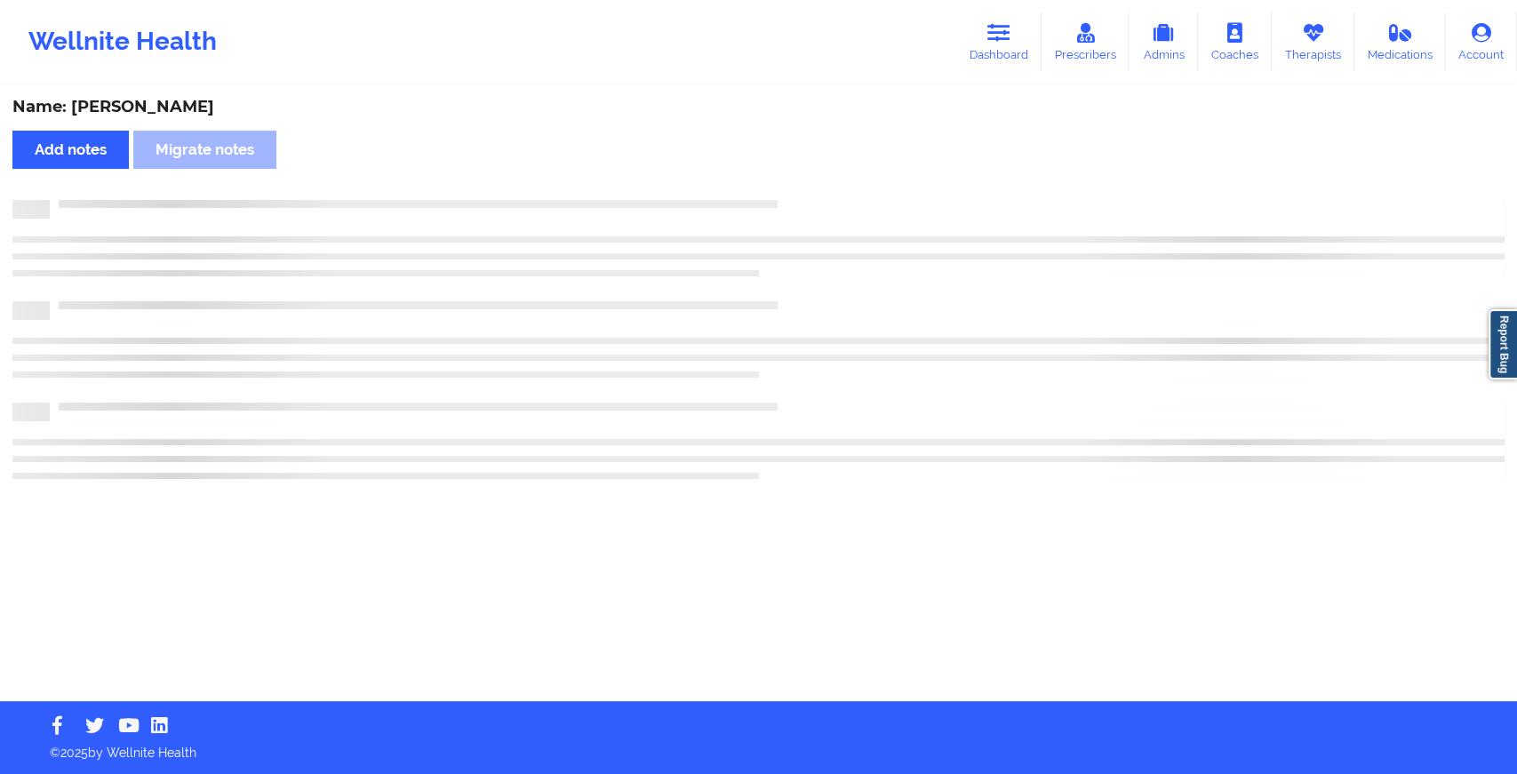
click at [796, 187] on div "Name: [PERSON_NAME] Add notes Migrate notes" at bounding box center [758, 394] width 1517 height 614
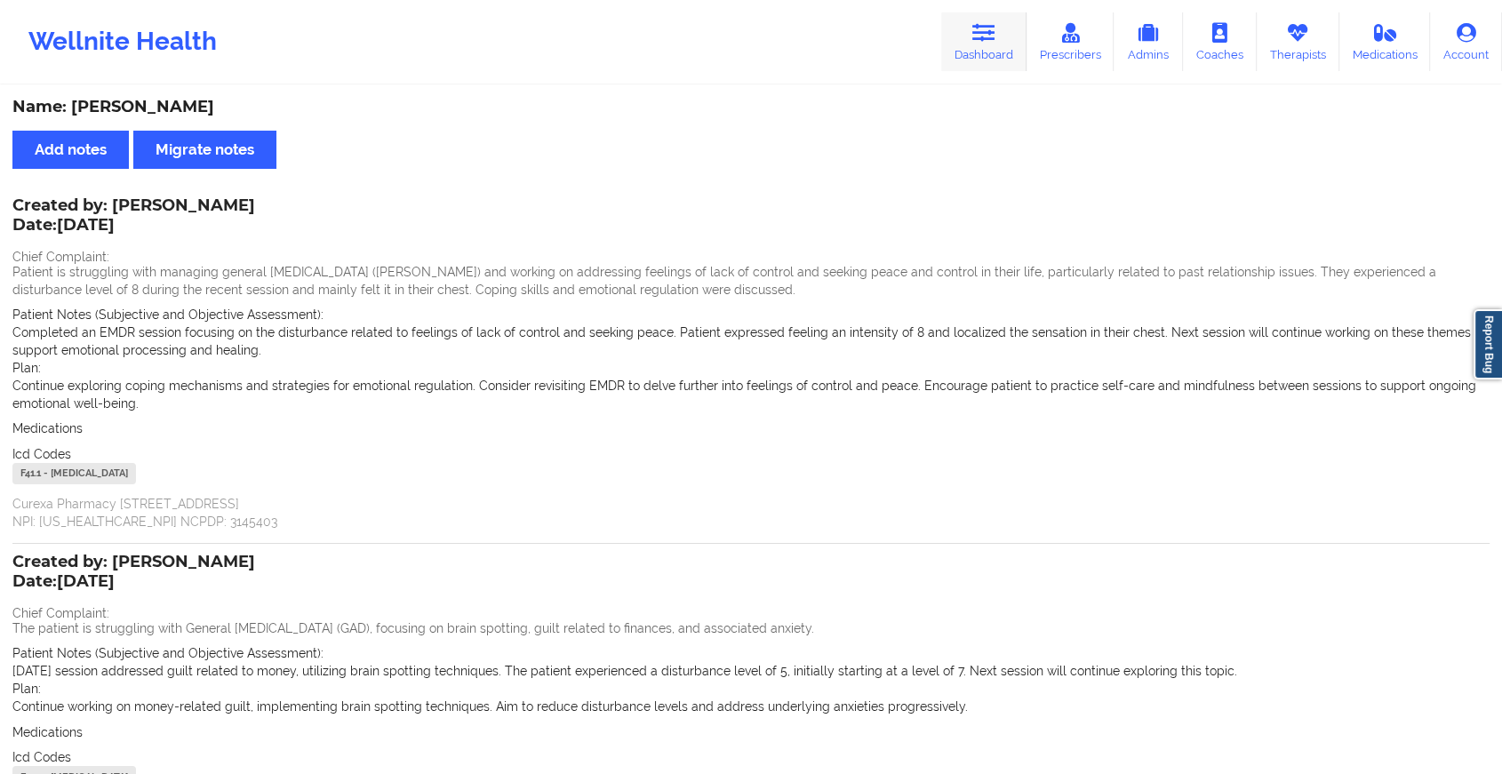
click at [981, 31] on icon at bounding box center [983, 33] width 23 height 20
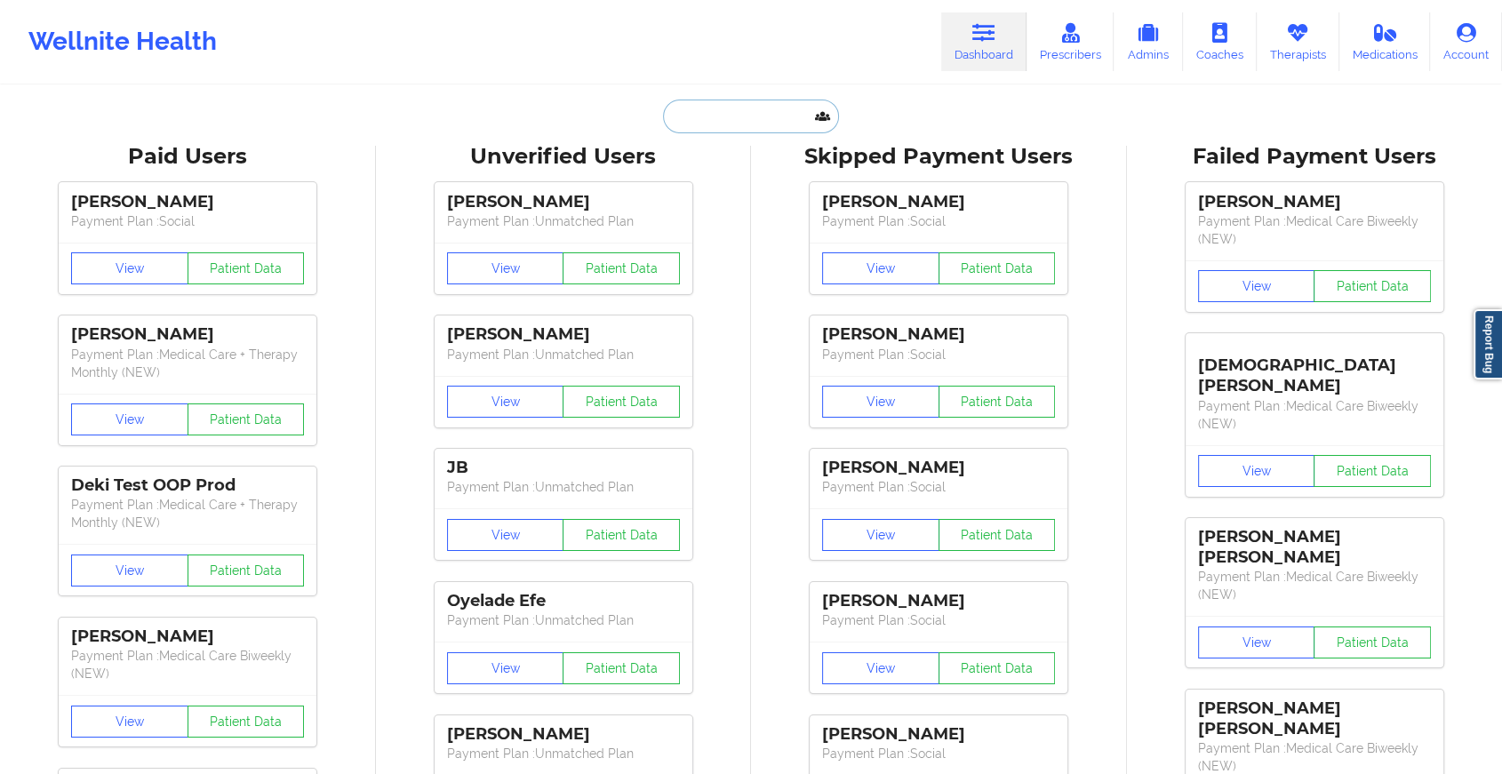
click at [756, 124] on input "text" at bounding box center [751, 117] width 176 height 34
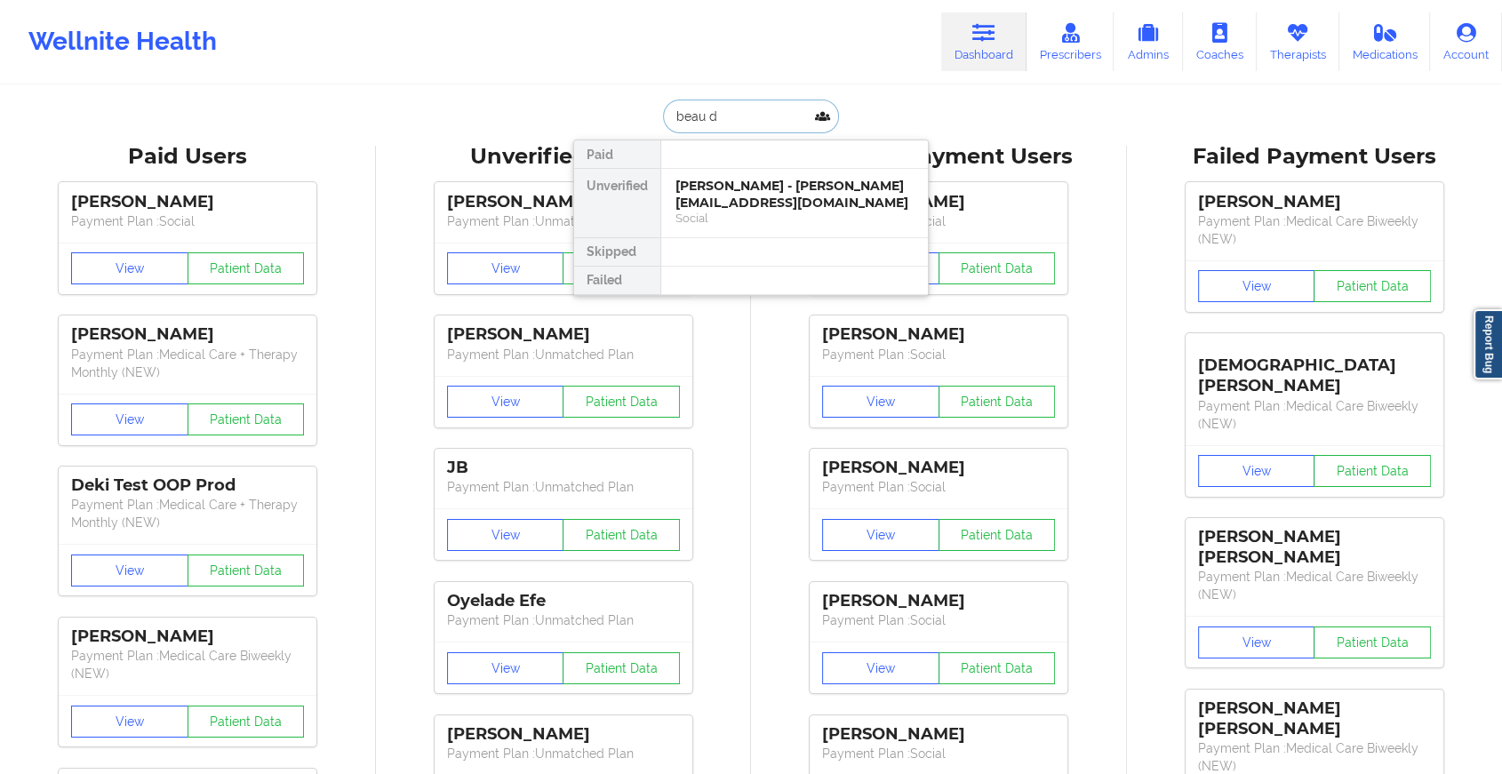
type input "beau do"
click at [739, 196] on div "[PERSON_NAME] - [PERSON_NAME][EMAIL_ADDRESS][DOMAIN_NAME]" at bounding box center [794, 194] width 238 height 33
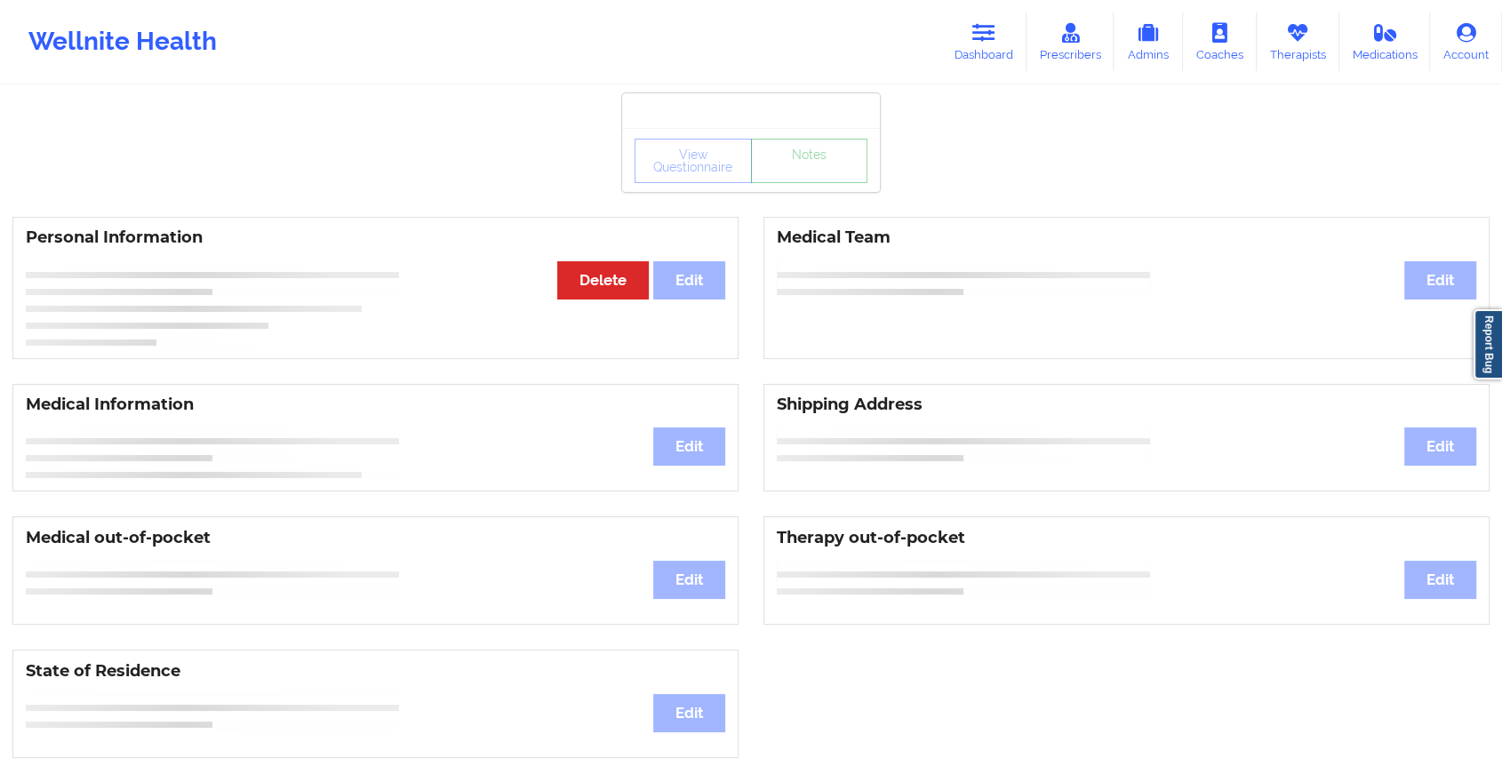
click at [785, 183] on link "Notes" at bounding box center [809, 161] width 117 height 44
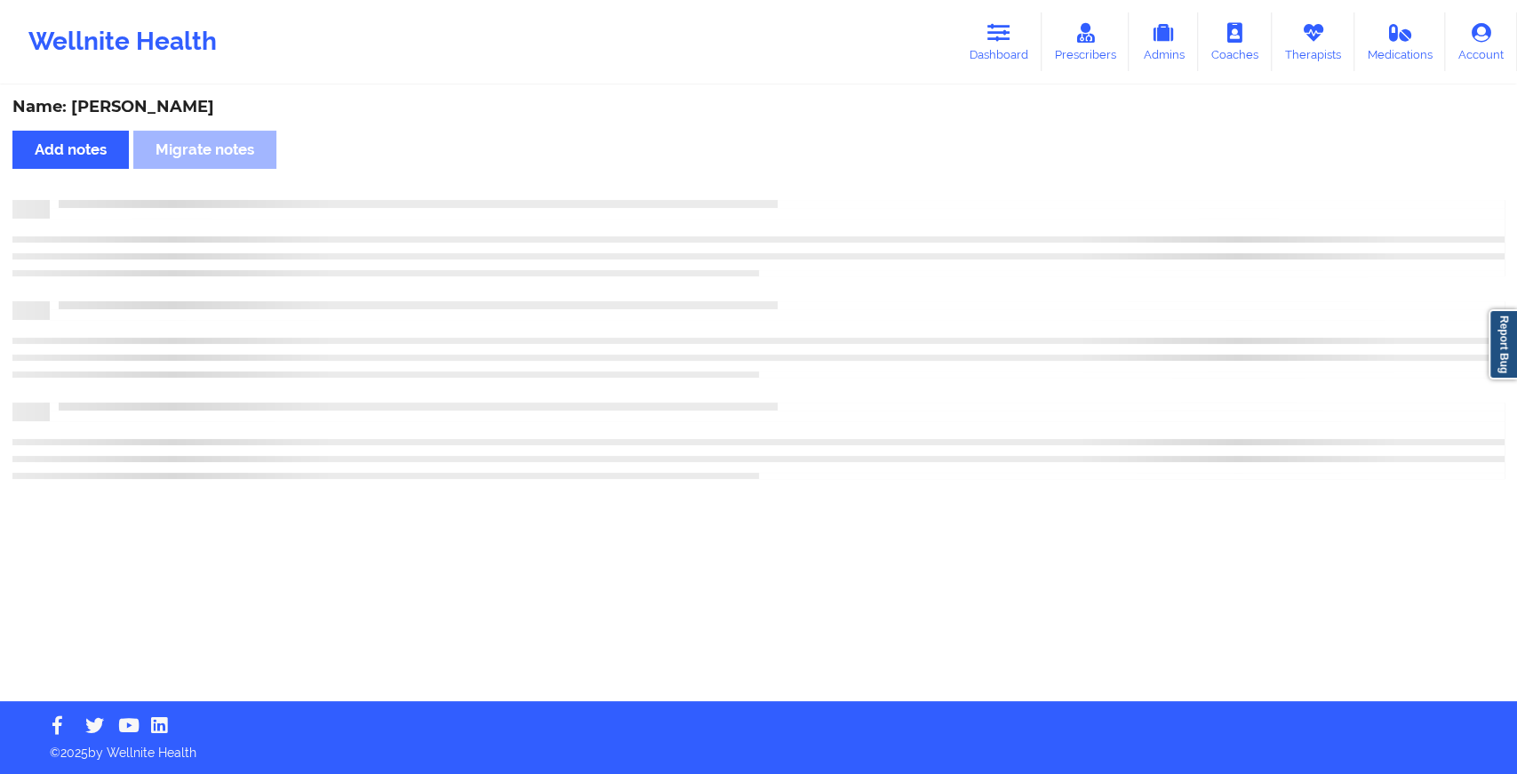
click at [785, 184] on div "Name: [PERSON_NAME] Add notes Migrate notes" at bounding box center [758, 394] width 1517 height 614
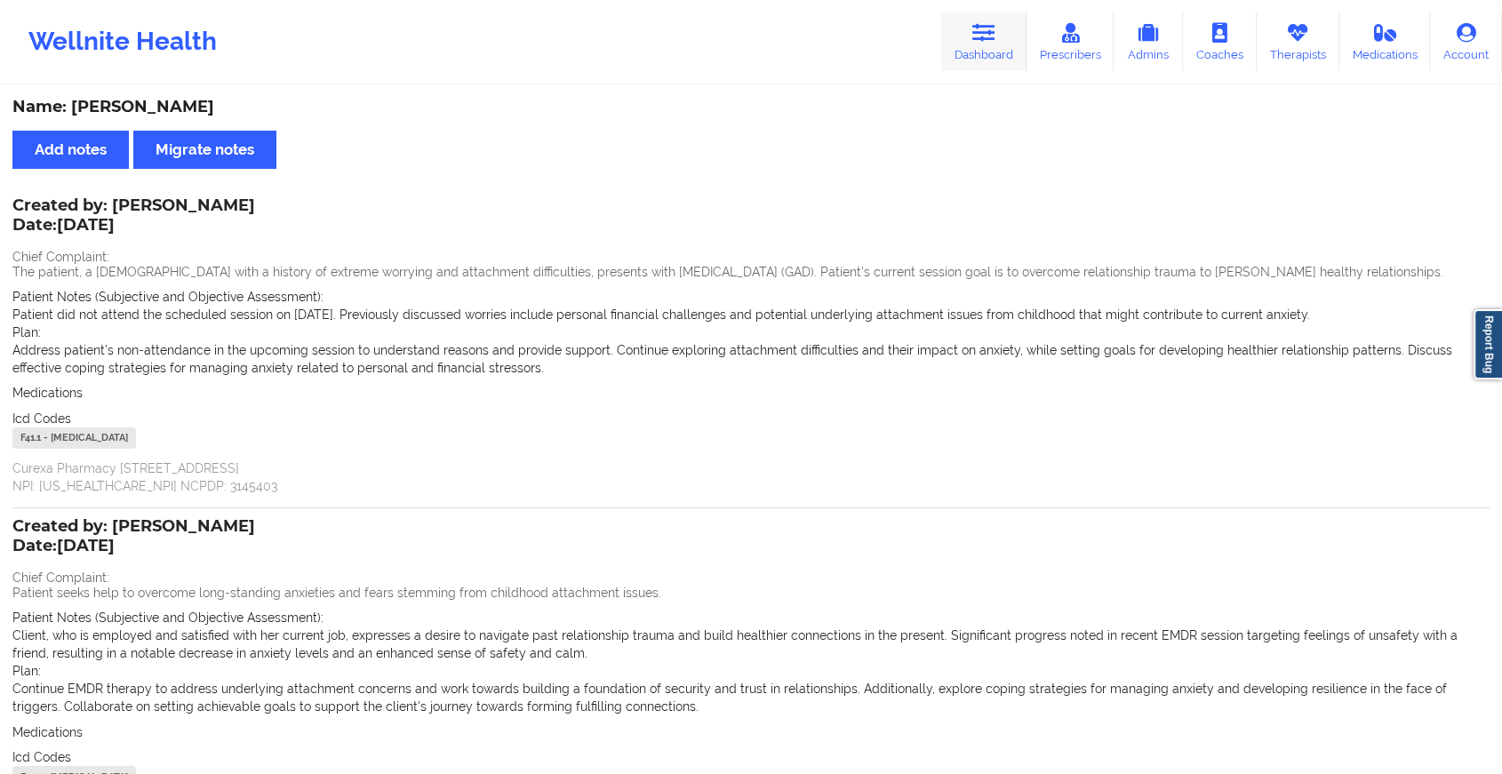
click at [981, 56] on link "Dashboard" at bounding box center [983, 41] width 85 height 59
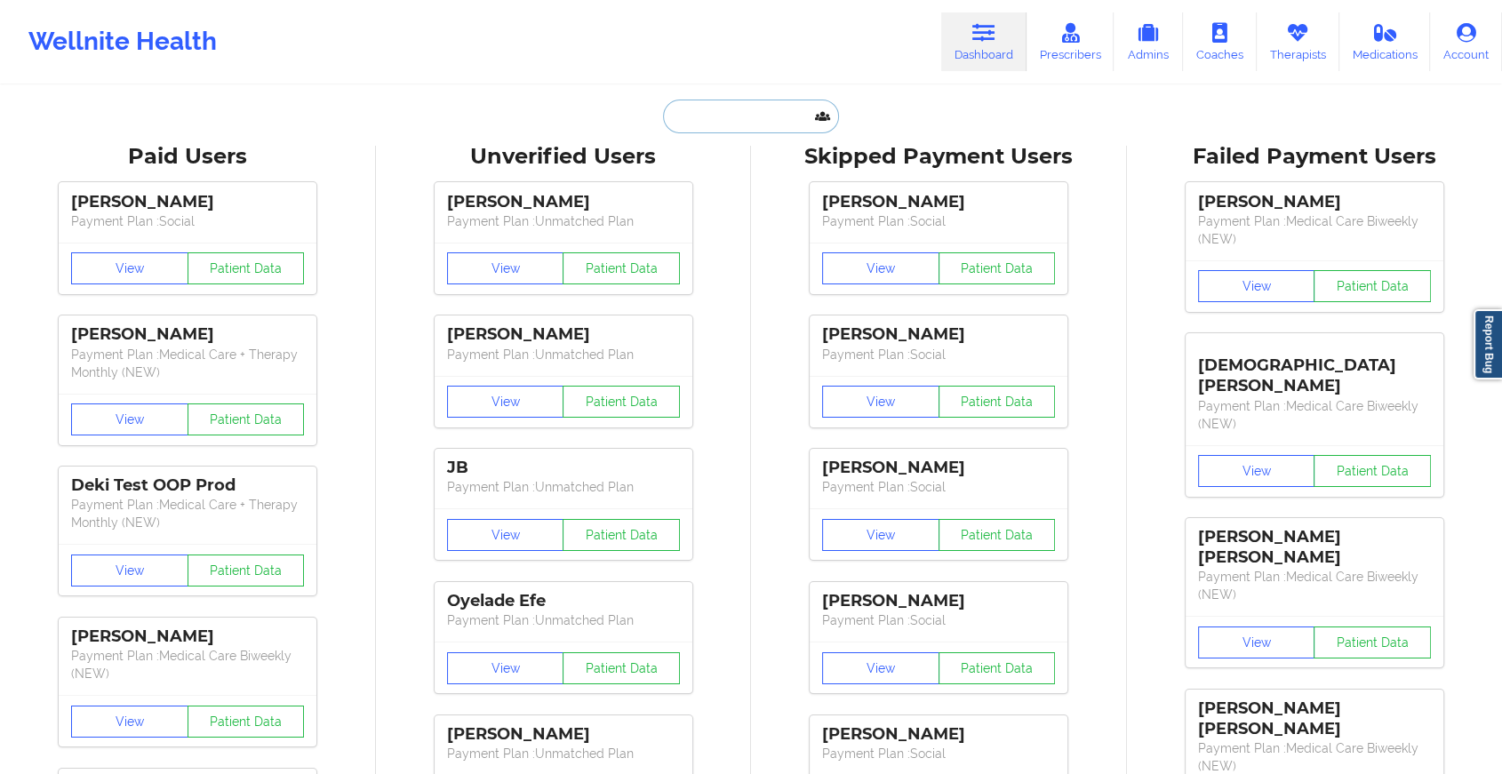
click at [730, 124] on input "text" at bounding box center [751, 117] width 176 height 34
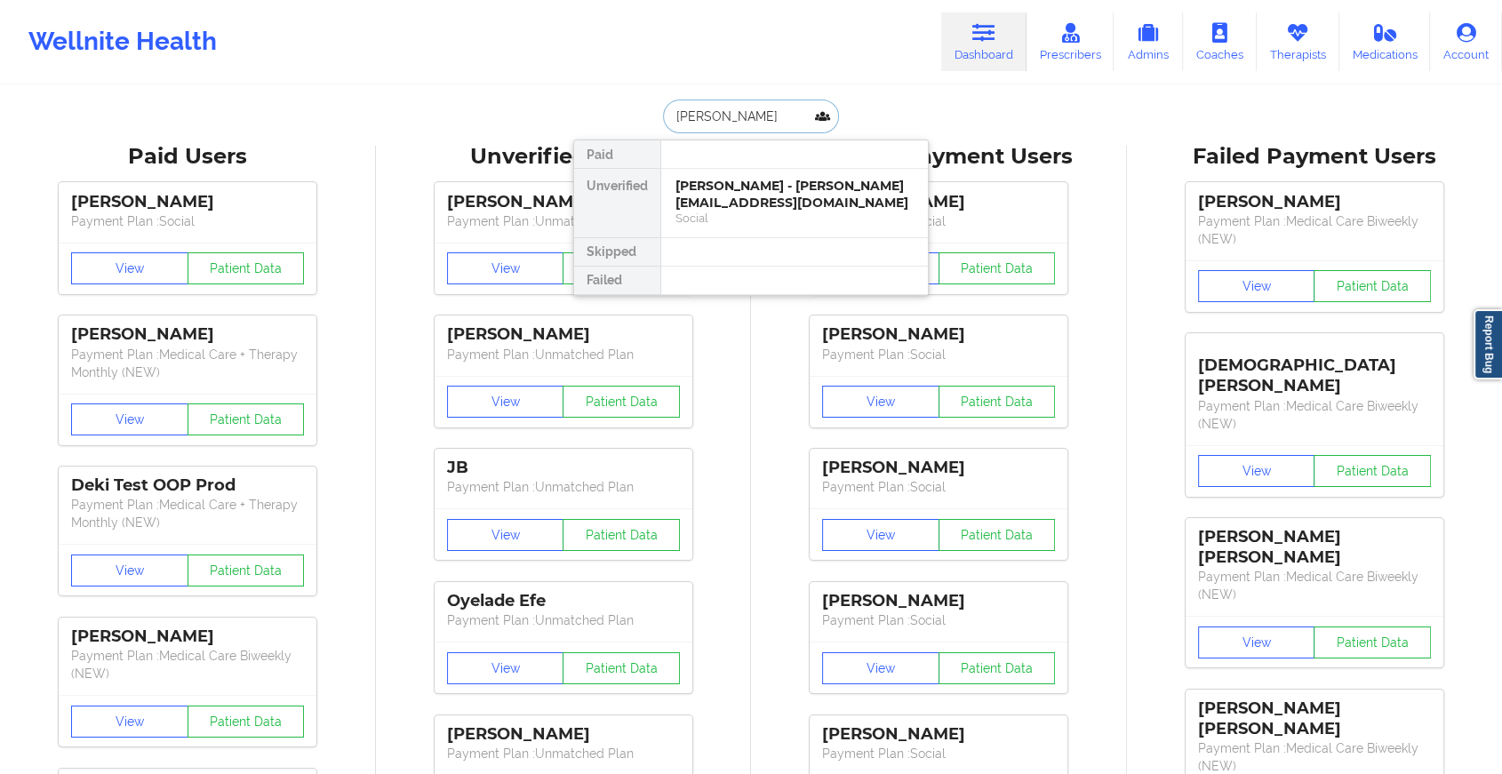
type input "[PERSON_NAME]"
click at [739, 201] on div "[PERSON_NAME] - [EMAIL_ADDRESS][DOMAIN_NAME]" at bounding box center [794, 194] width 238 height 33
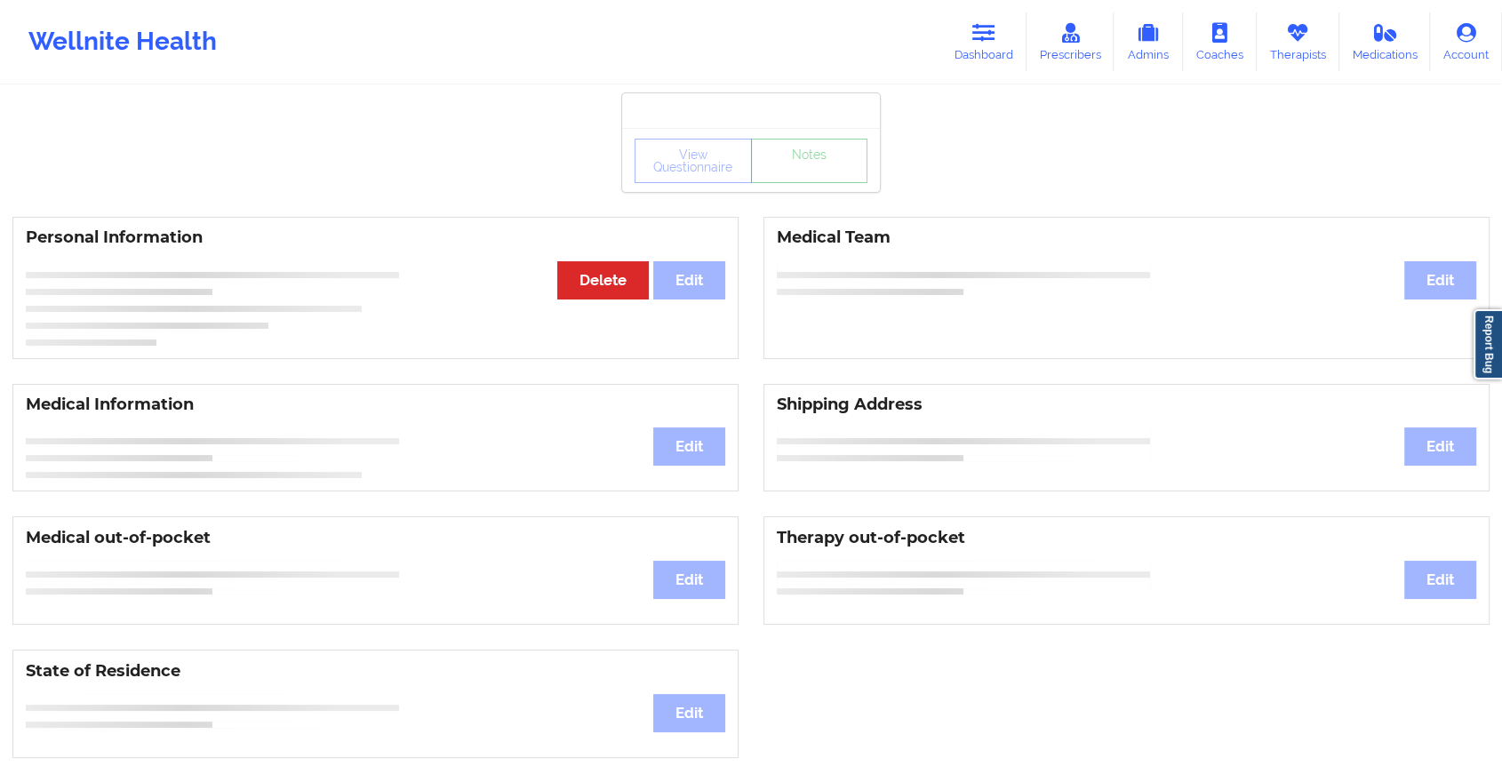
click at [809, 183] on link "Notes" at bounding box center [809, 161] width 117 height 44
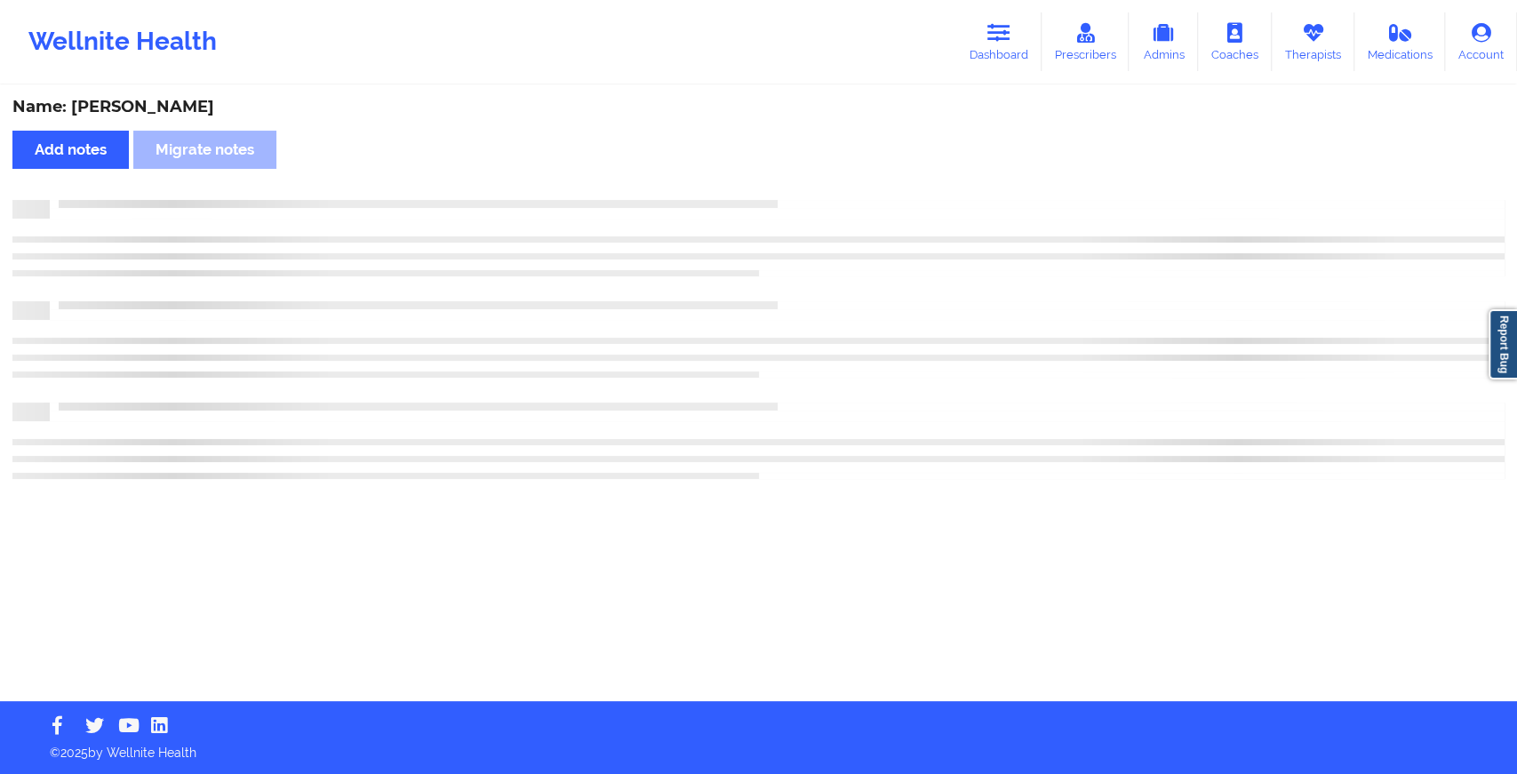
click at [809, 190] on div "Name: [PERSON_NAME] Add notes Migrate notes" at bounding box center [758, 394] width 1517 height 614
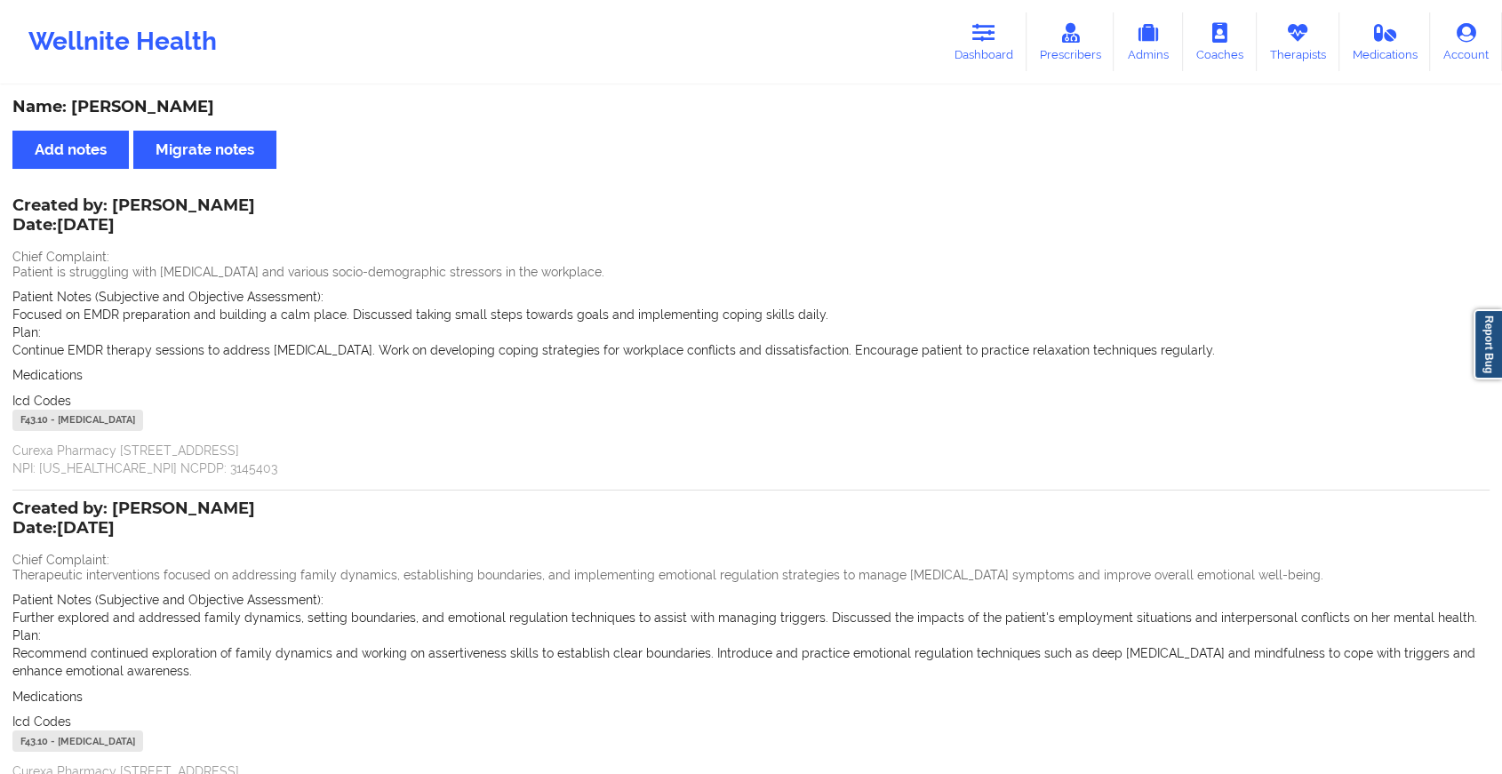
click at [968, 73] on div "Wellnite Health Dashboard Prescribers Admins Coaches Therapists Medications Acc…" at bounding box center [751, 41] width 1502 height 71
click at [982, 44] on link "Dashboard" at bounding box center [983, 41] width 85 height 59
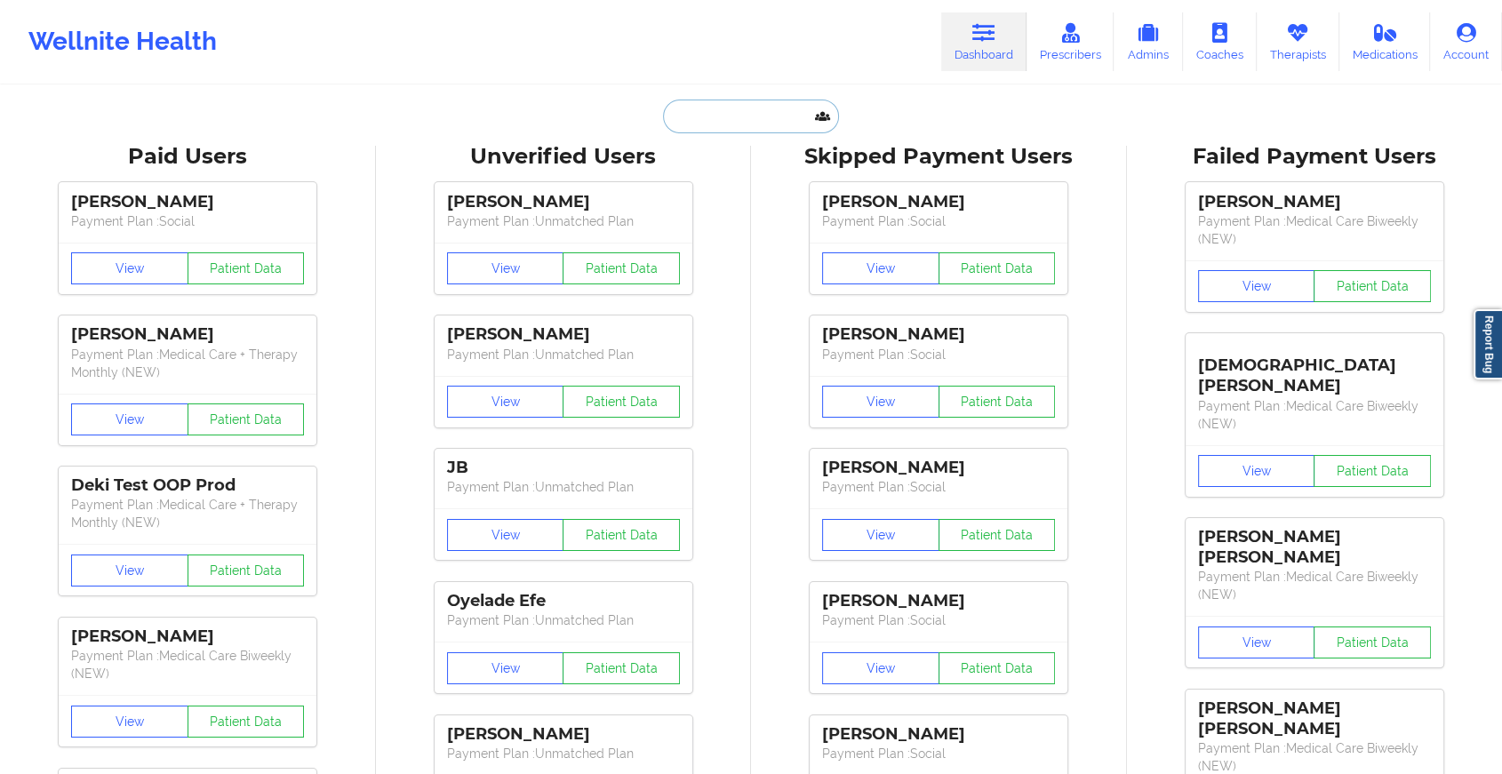
click at [735, 121] on input "text" at bounding box center [751, 117] width 176 height 34
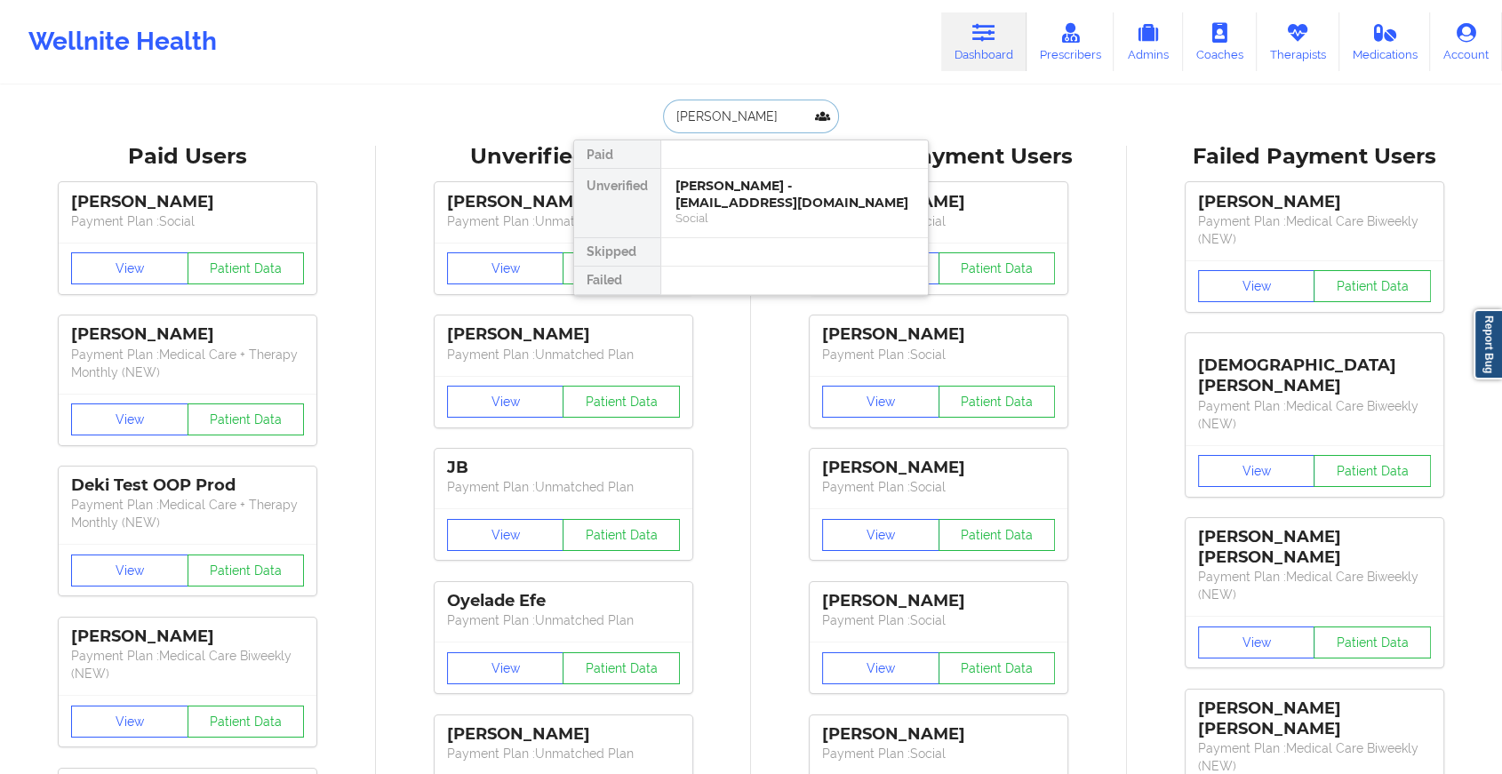
type input "[PERSON_NAME] well"
click at [769, 195] on div "[PERSON_NAME] - [PERSON_NAME][EMAIL_ADDRESS][PERSON_NAME][DOMAIN_NAME]" at bounding box center [794, 203] width 238 height 50
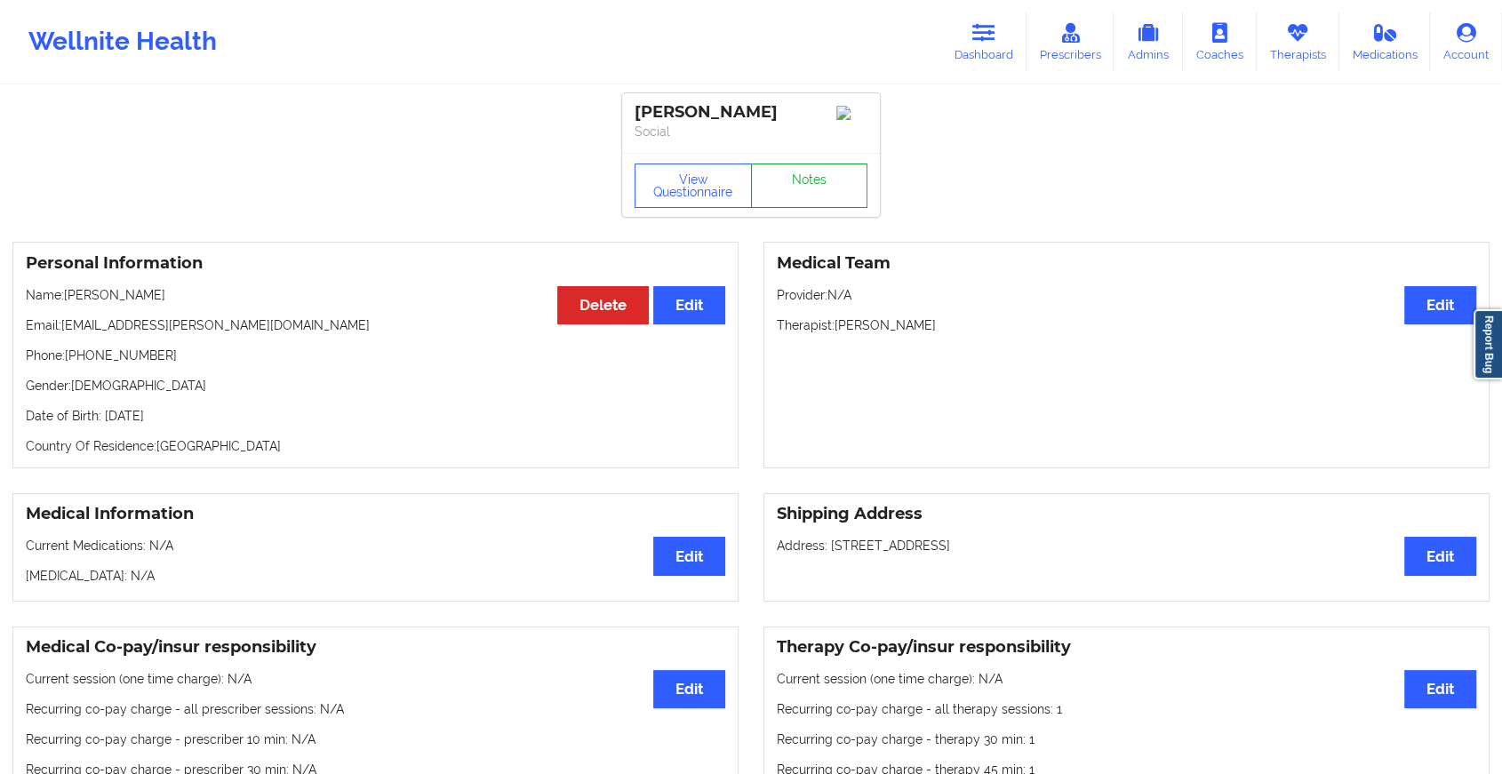
click at [785, 207] on link "Notes" at bounding box center [809, 185] width 117 height 44
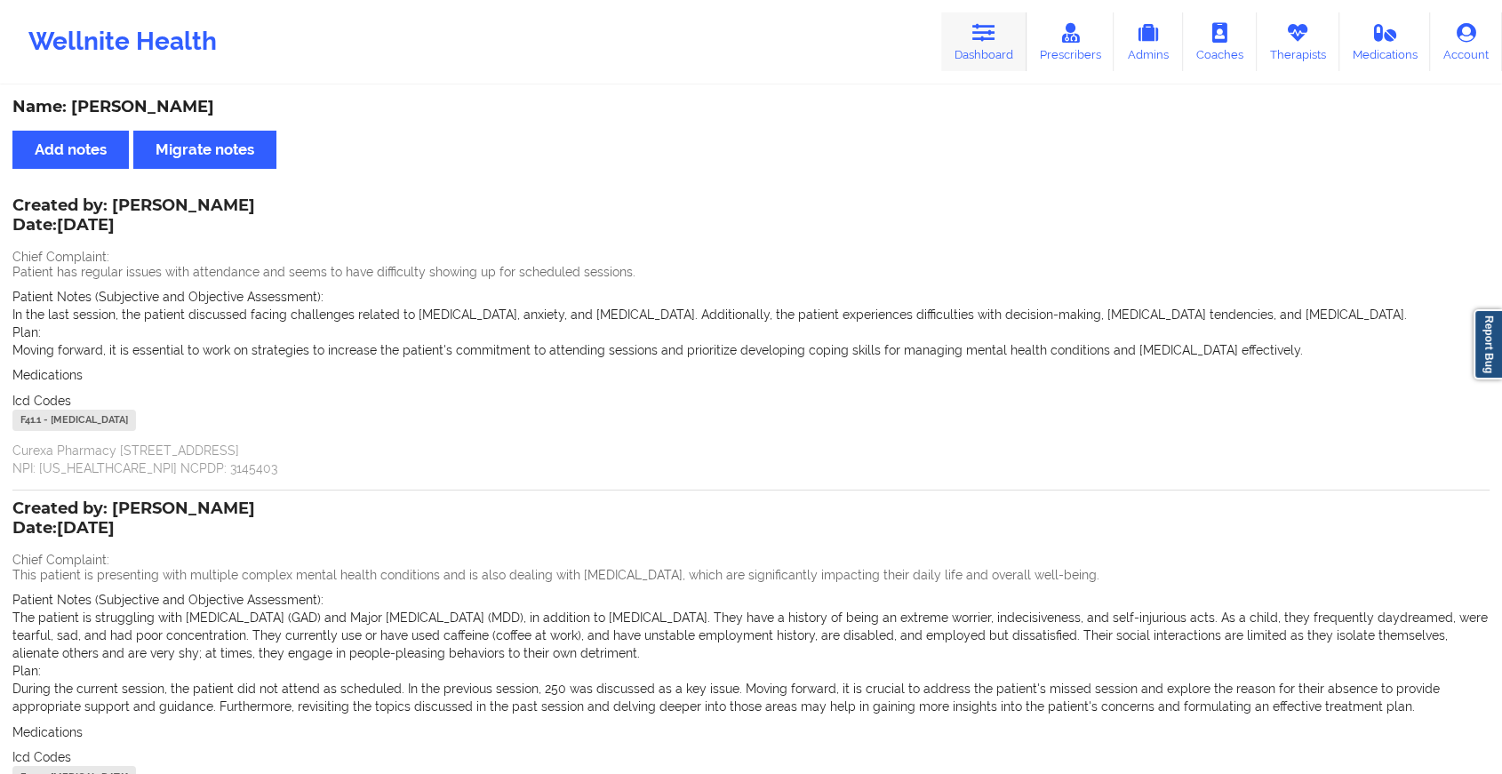
click at [986, 31] on icon at bounding box center [983, 33] width 23 height 20
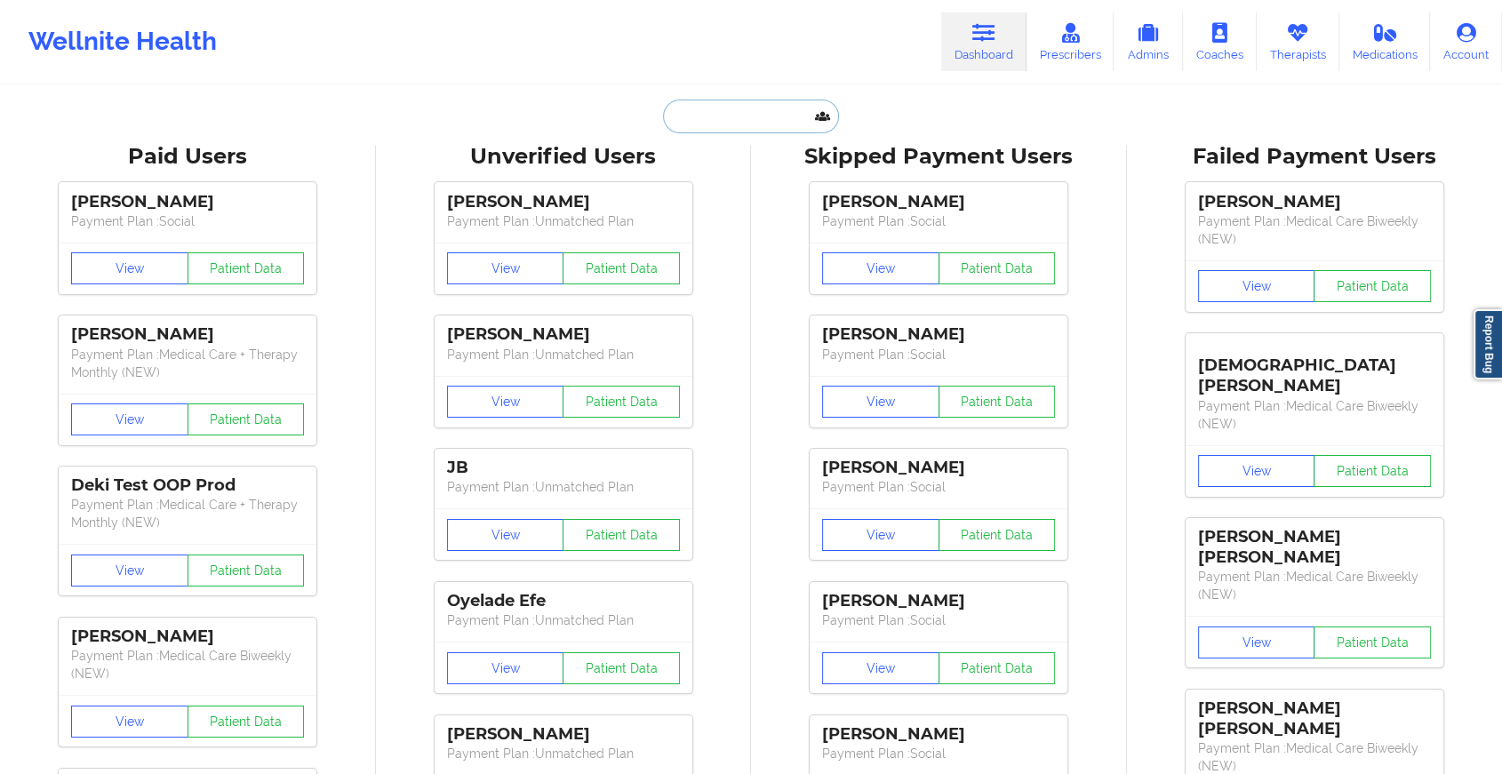
click at [732, 106] on input "text" at bounding box center [751, 117] width 176 height 34
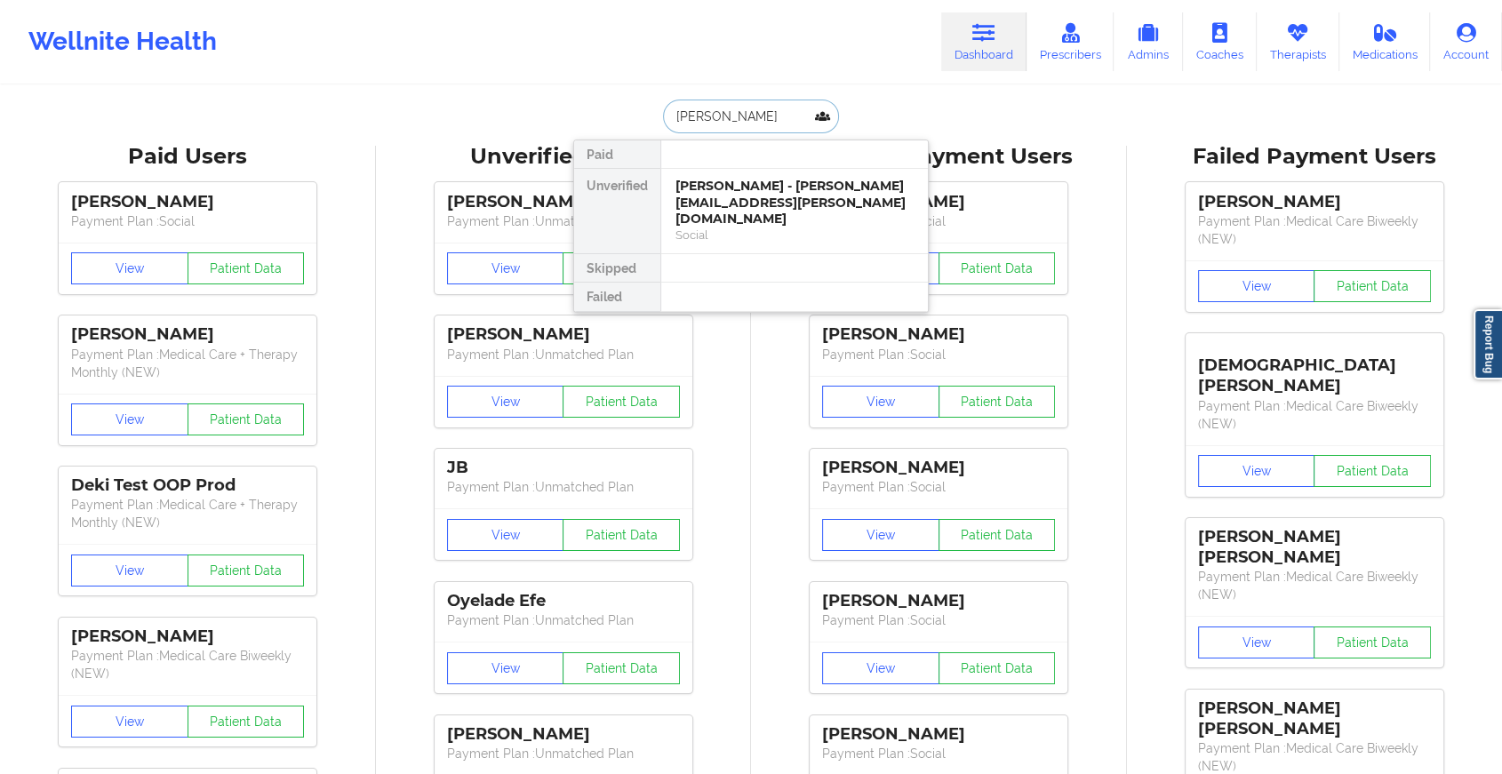
type input "[PERSON_NAME]"
click at [769, 192] on div "[PERSON_NAME] - [EMAIL_ADDRESS][DOMAIN_NAME]" at bounding box center [794, 194] width 238 height 33
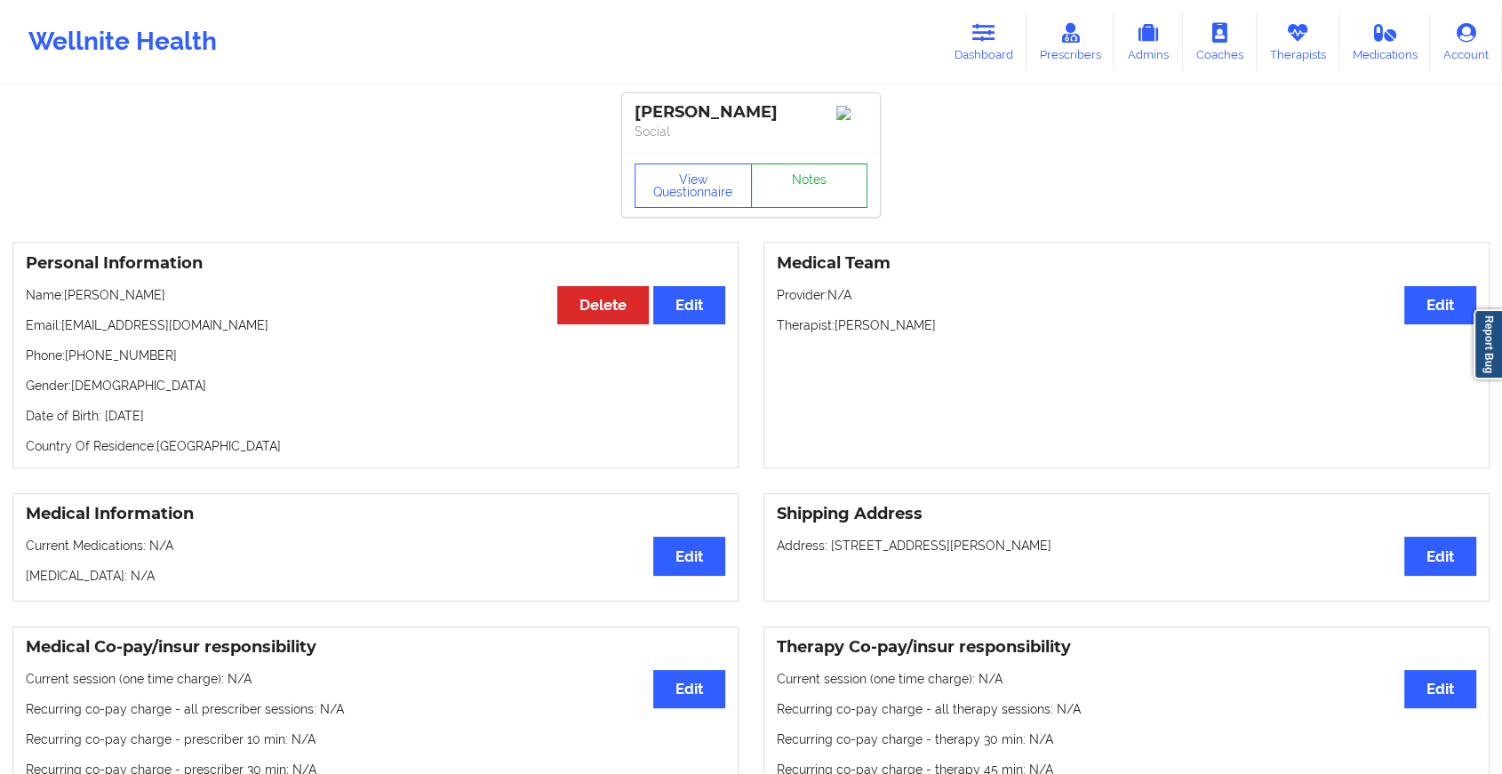
click at [821, 192] on link "Notes" at bounding box center [809, 185] width 117 height 44
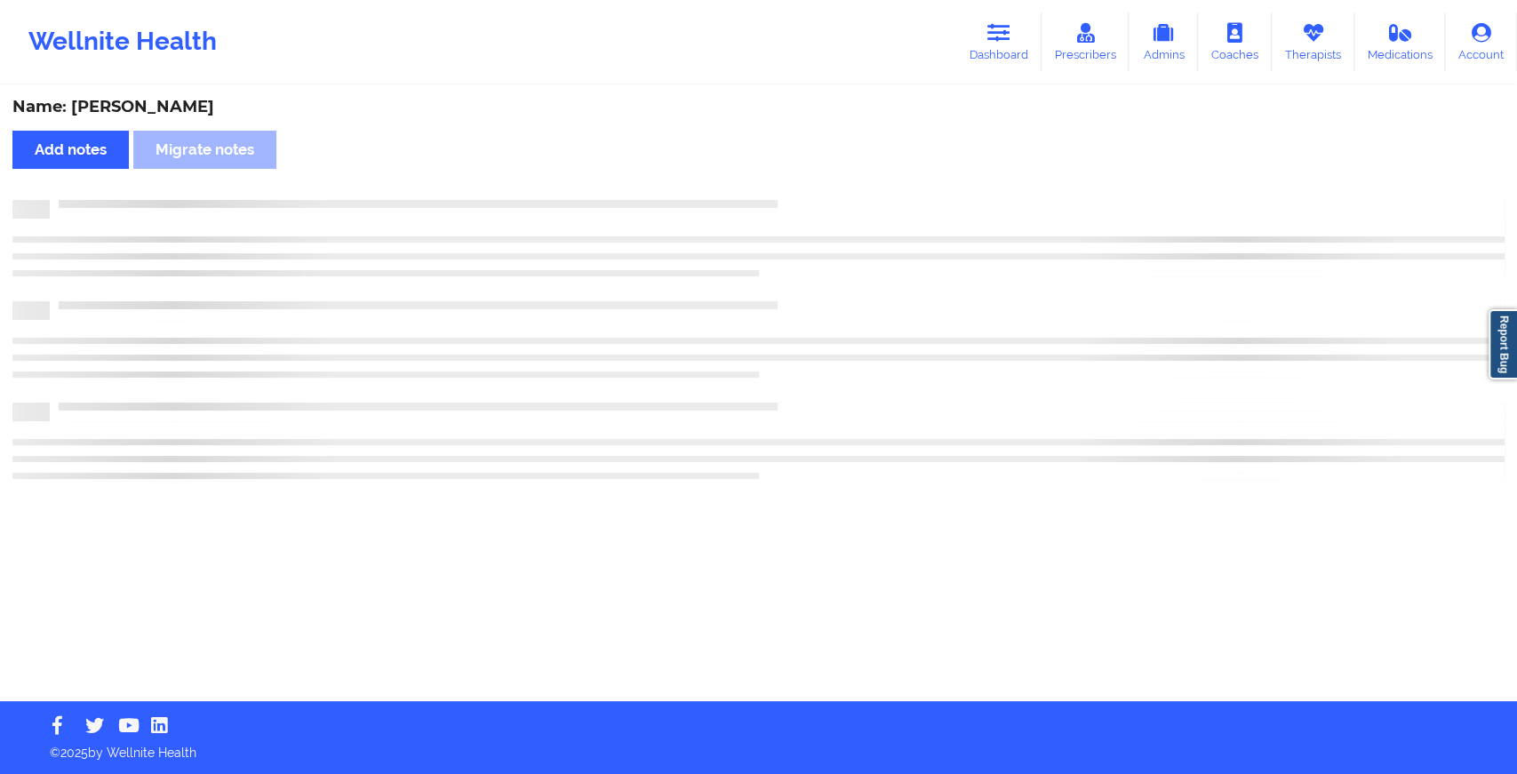
click at [821, 192] on div "Name: [PERSON_NAME] Add notes Migrate notes" at bounding box center [758, 394] width 1517 height 614
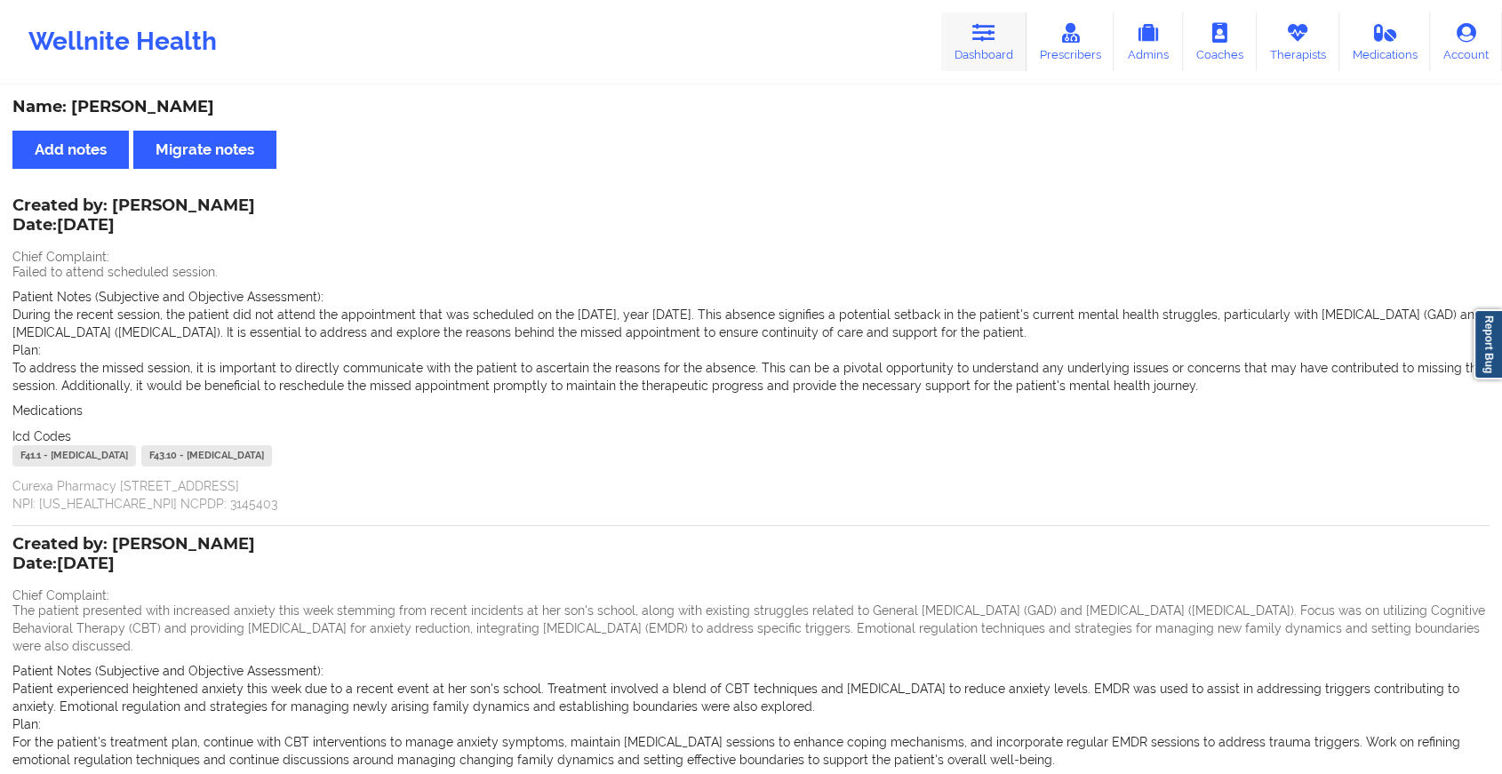
click at [993, 43] on icon at bounding box center [983, 33] width 23 height 20
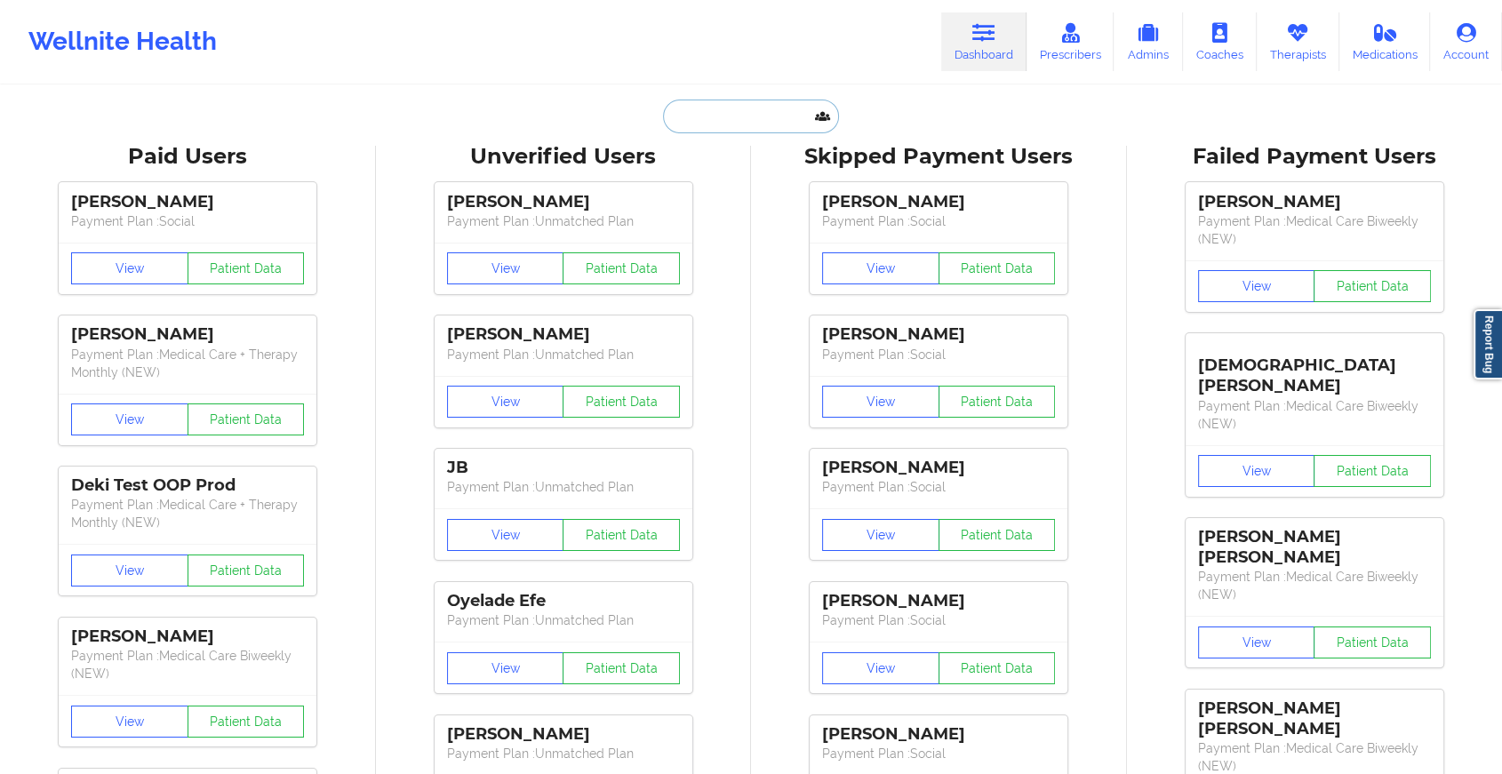
click at [761, 107] on input "text" at bounding box center [751, 117] width 176 height 34
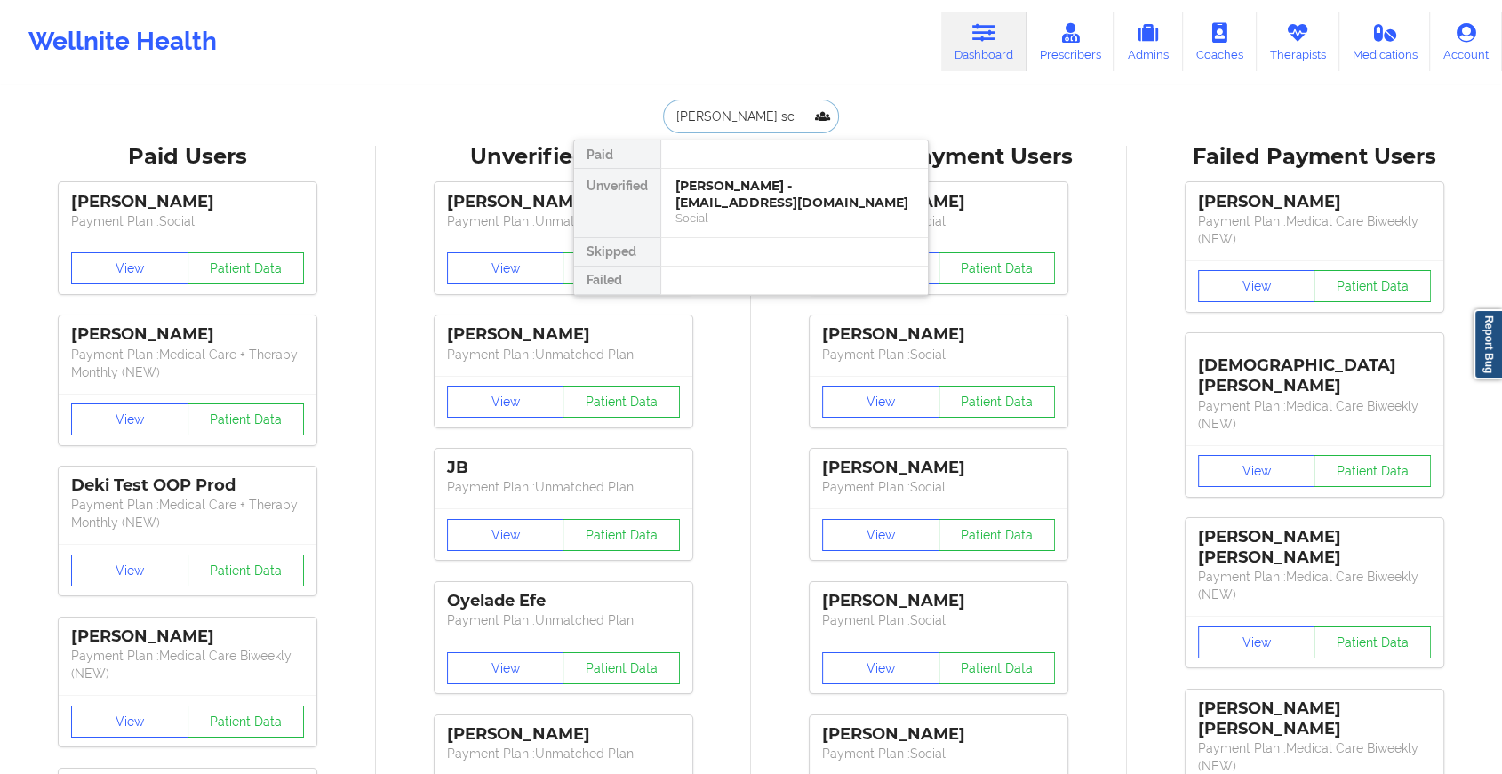
type input "[PERSON_NAME] sco"
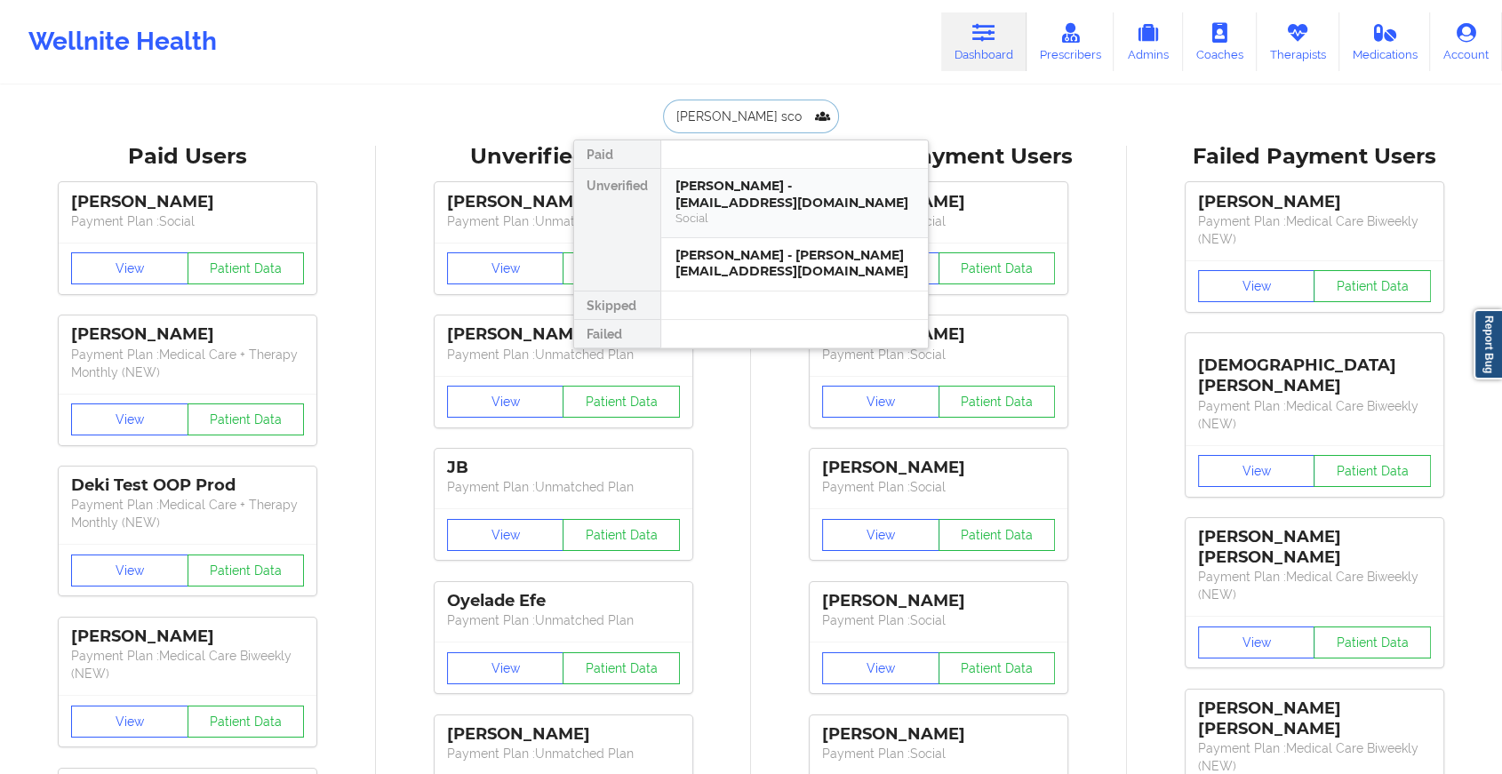
click at [777, 211] on div "Social" at bounding box center [794, 218] width 238 height 15
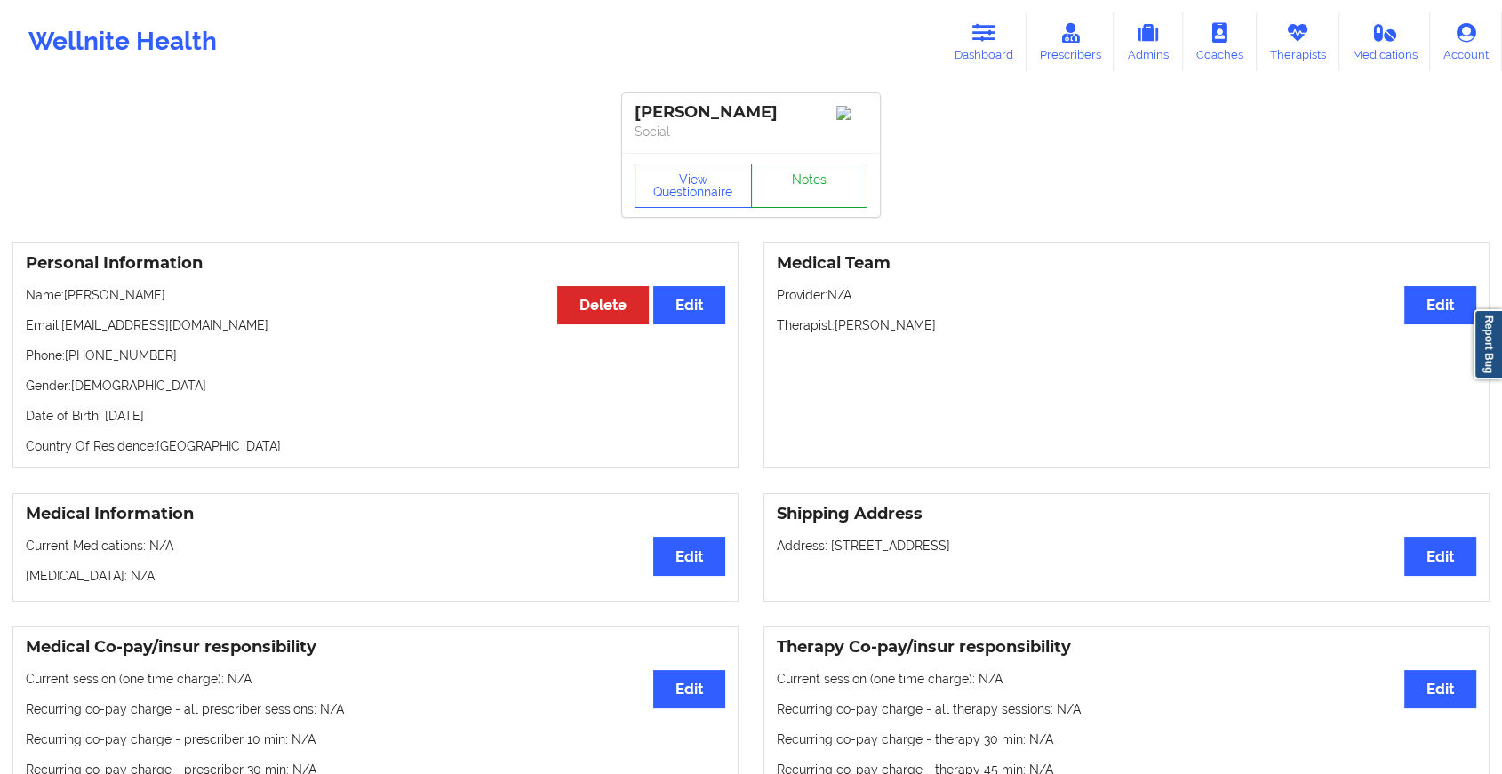
click at [788, 195] on link "Notes" at bounding box center [809, 185] width 117 height 44
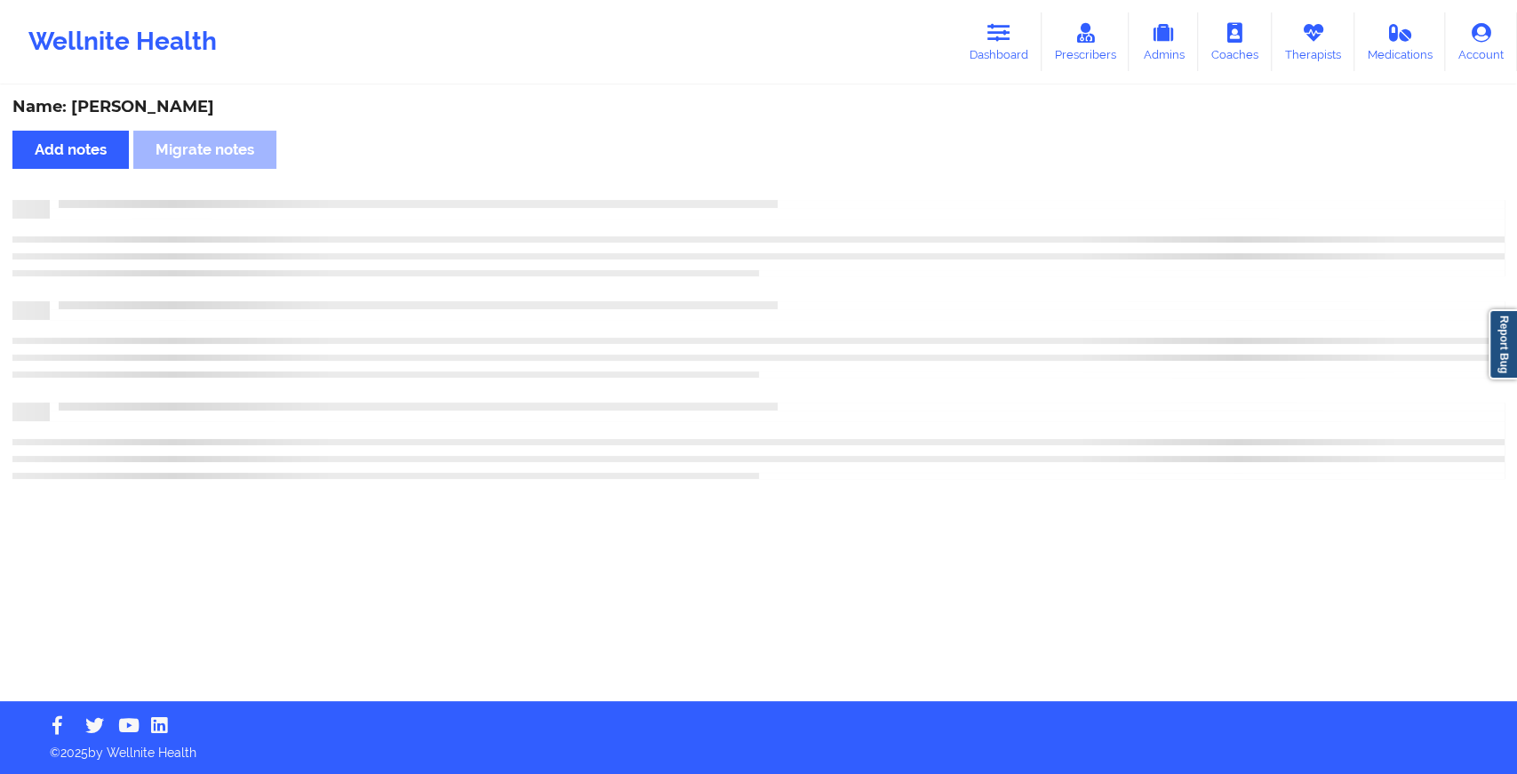
click at [788, 195] on div "Name: [PERSON_NAME] Add notes Migrate notes" at bounding box center [758, 394] width 1517 height 614
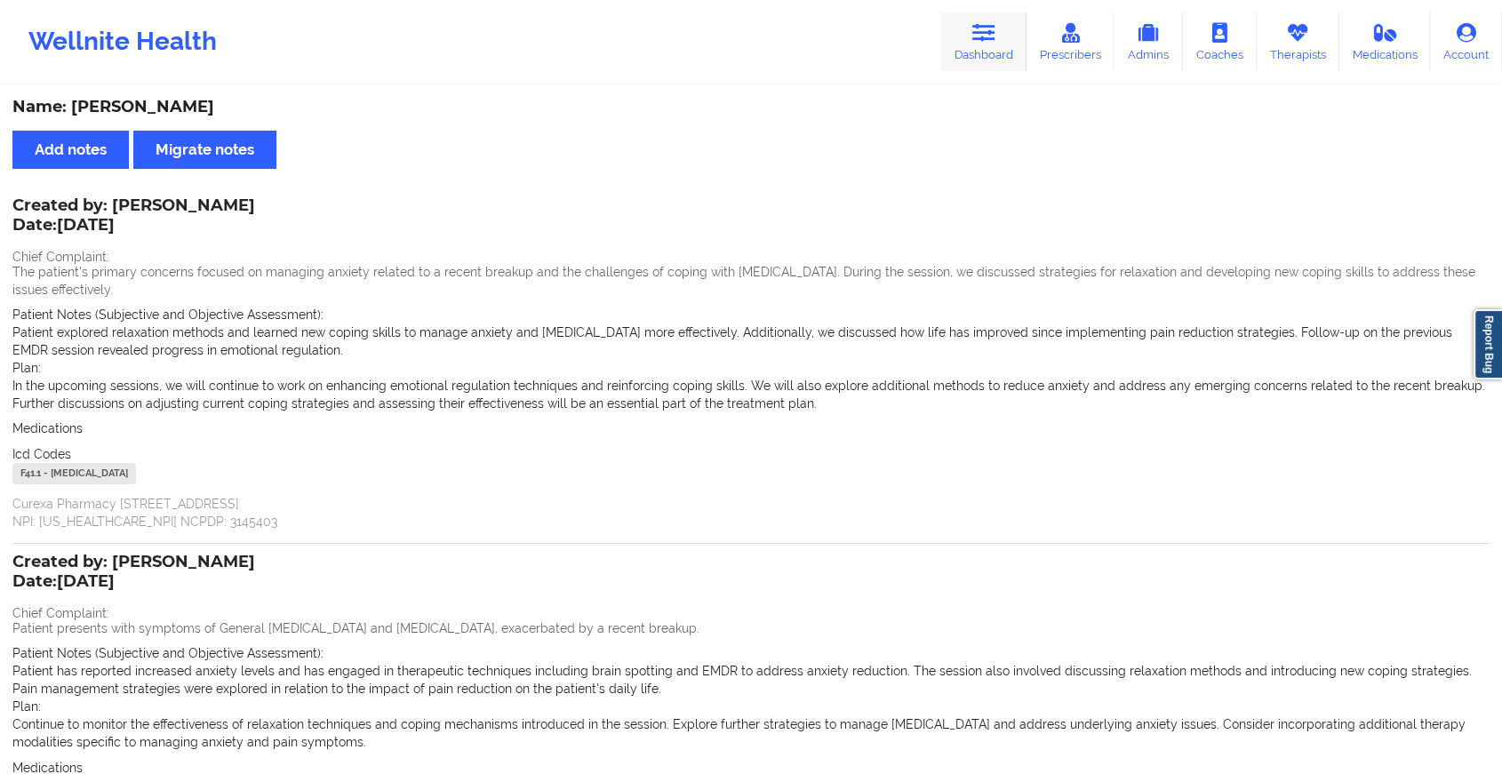
click at [988, 44] on link "Dashboard" at bounding box center [983, 41] width 85 height 59
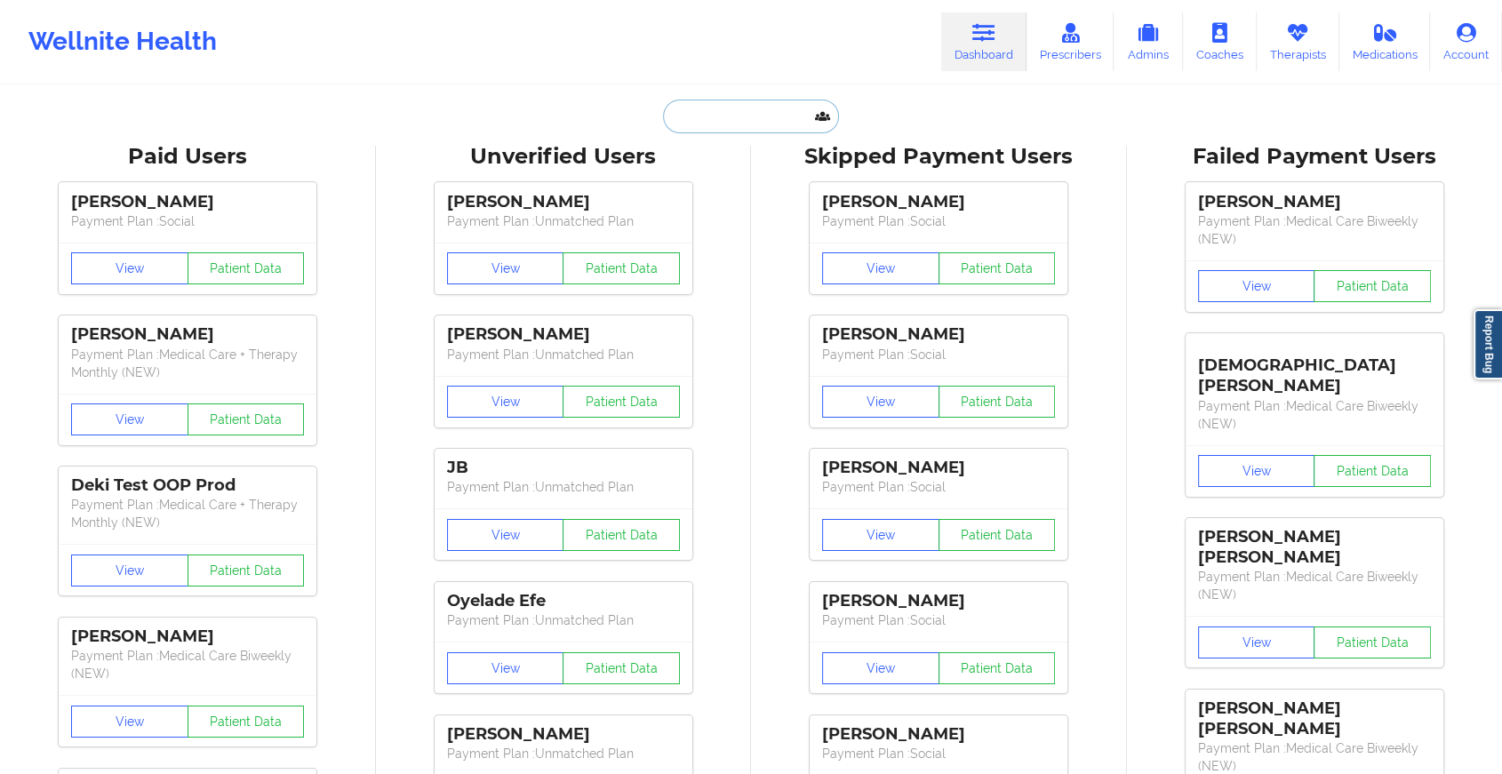
click at [721, 107] on input "text" at bounding box center [751, 117] width 176 height 34
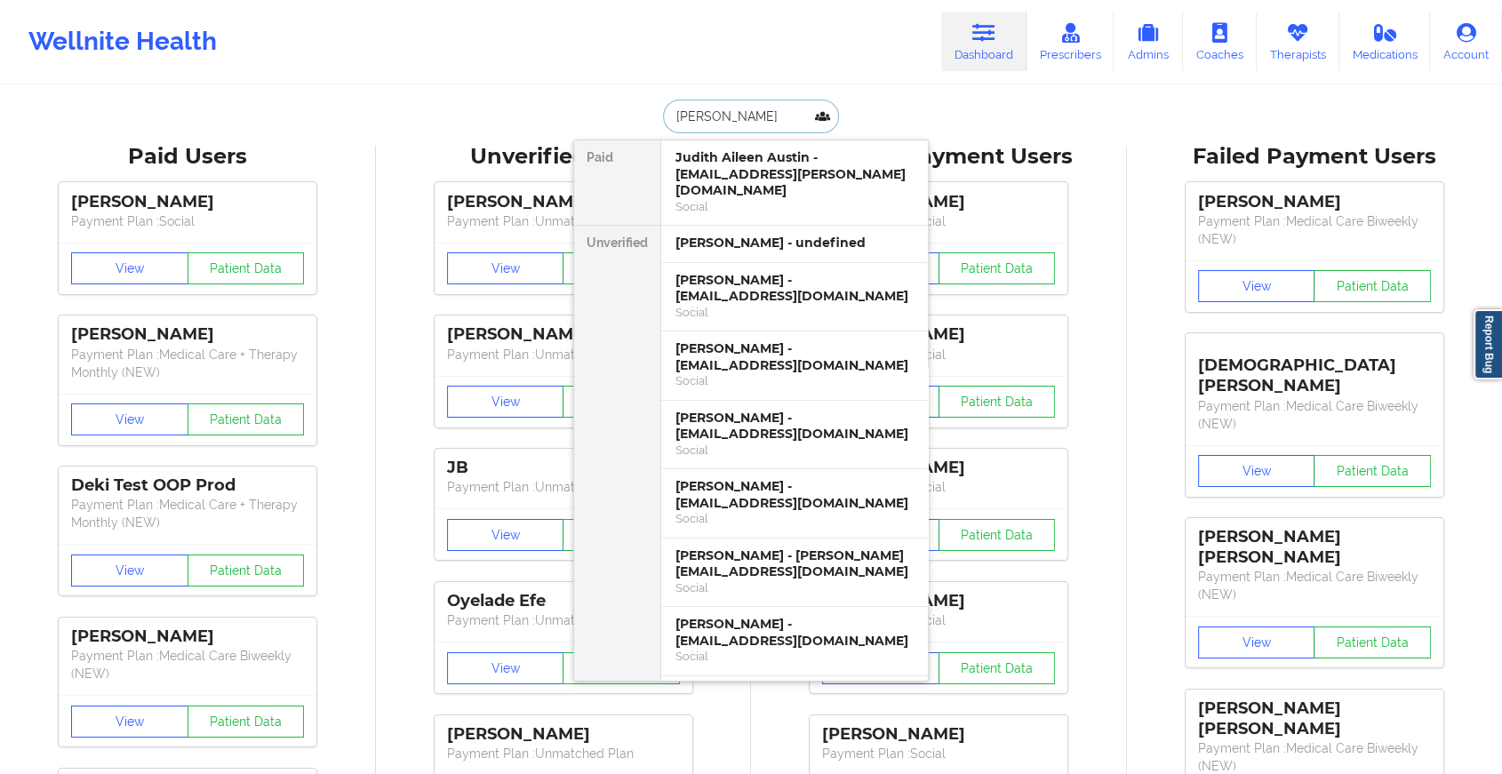
type input "[PERSON_NAME]"
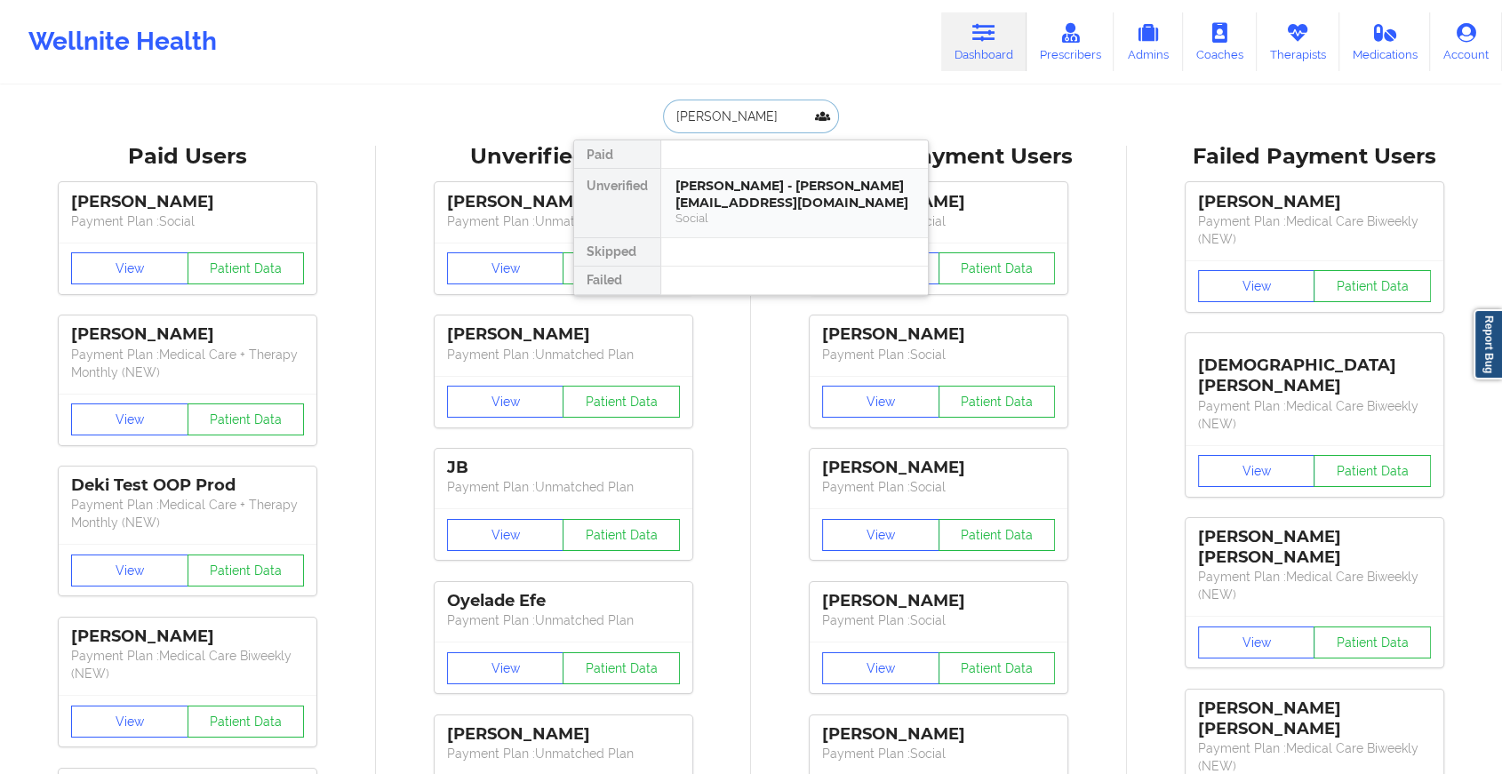
click at [753, 183] on div "[PERSON_NAME] - [PERSON_NAME][EMAIL_ADDRESS][DOMAIN_NAME]" at bounding box center [794, 194] width 238 height 33
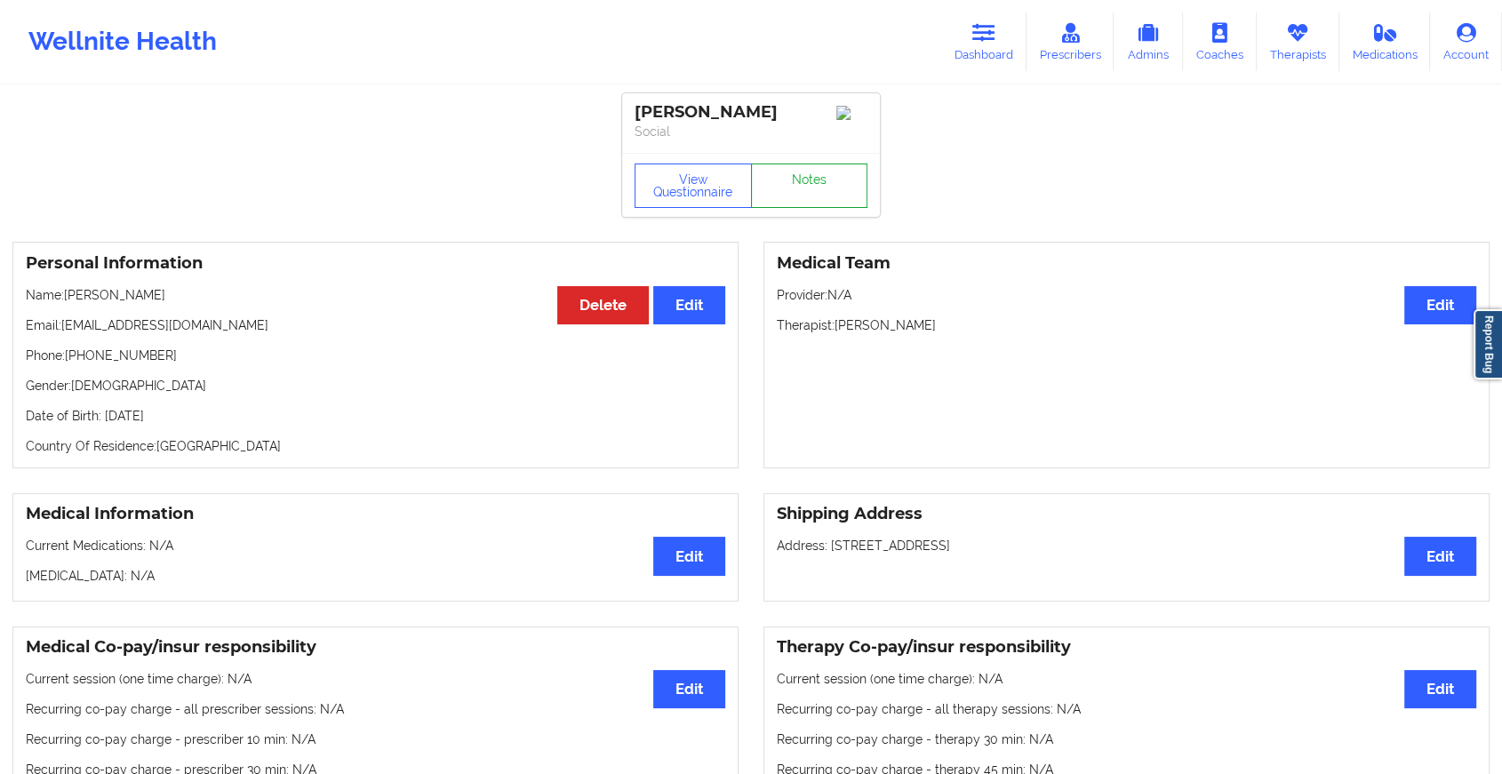
click at [809, 203] on link "Notes" at bounding box center [809, 185] width 117 height 44
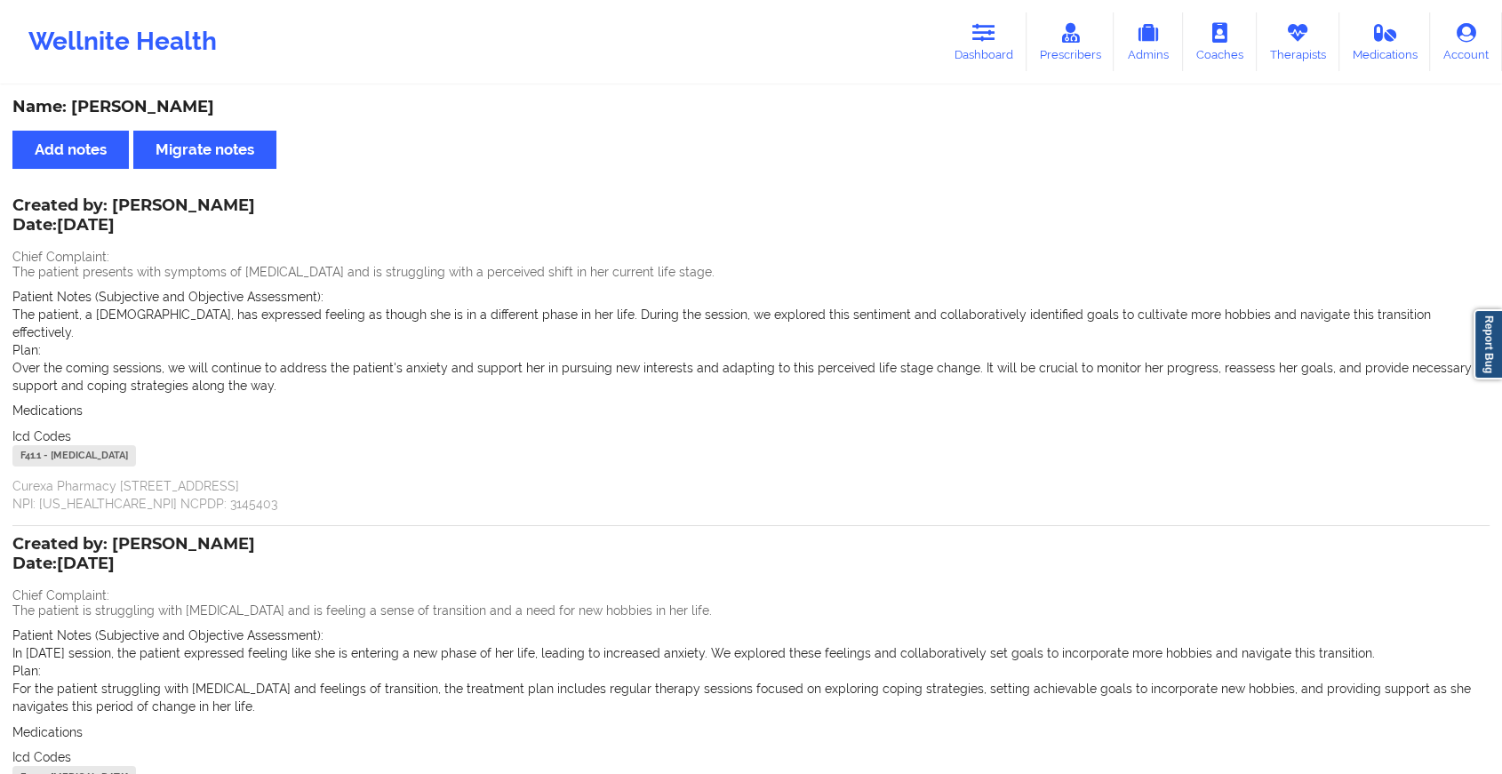
click at [963, 76] on div "Wellnite Health Dashboard Prescribers Admins Coaches Therapists Medications Acc…" at bounding box center [751, 41] width 1502 height 71
click at [969, 29] on link "Dashboard" at bounding box center [983, 41] width 85 height 59
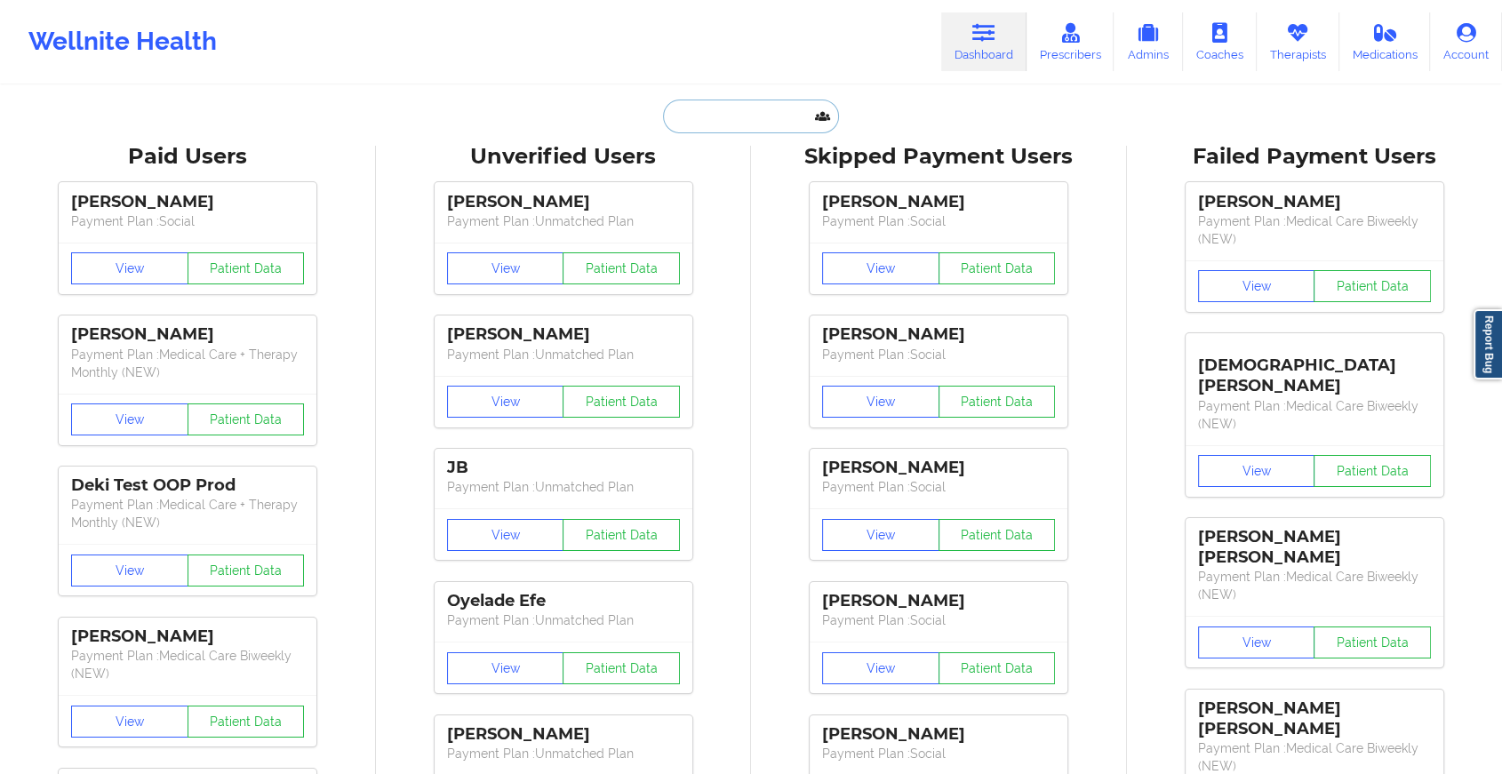
click at [769, 107] on input "text" at bounding box center [751, 117] width 176 height 34
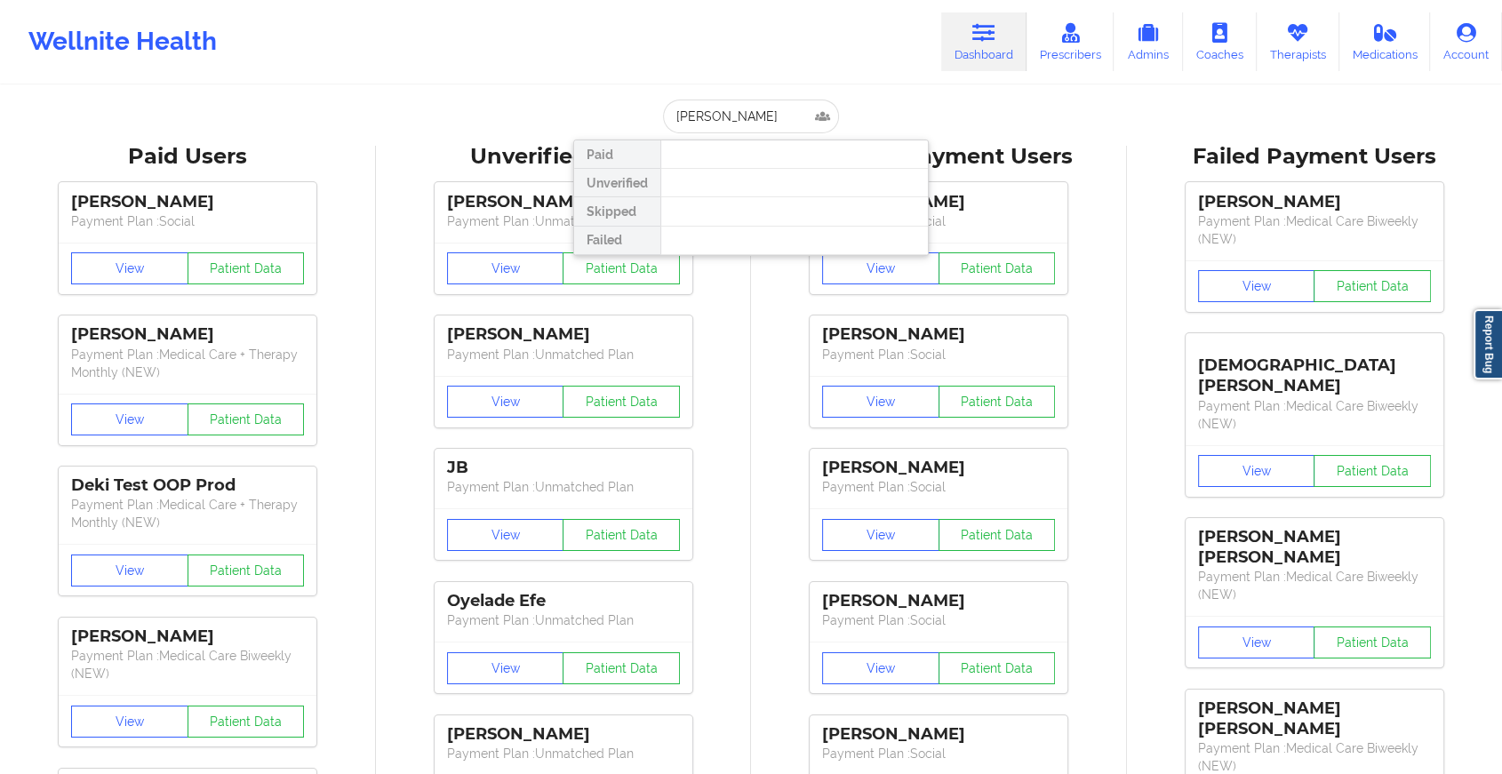
click at [767, 173] on div at bounding box center [793, 183] width 267 height 28
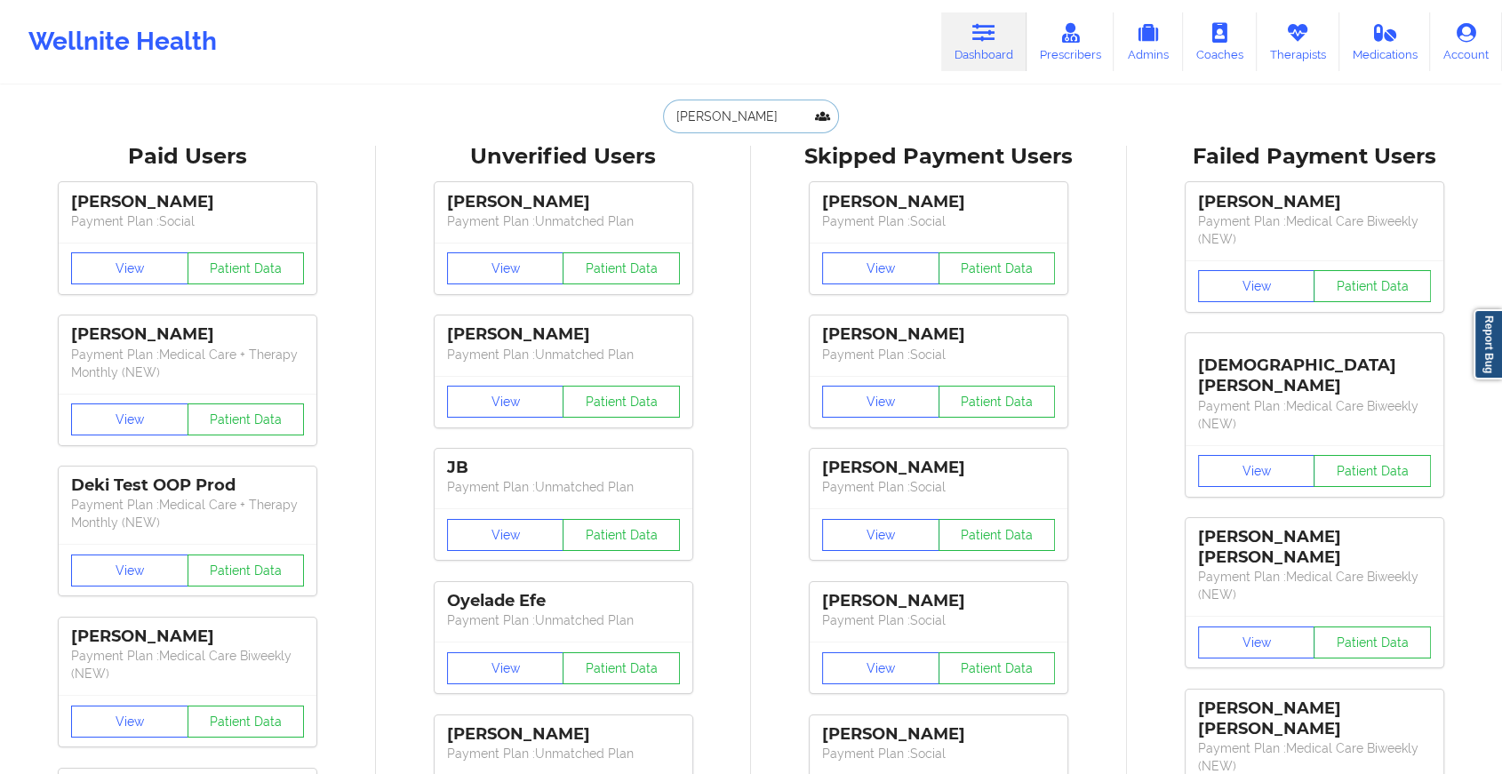
click at [768, 129] on input "[PERSON_NAME]" at bounding box center [751, 117] width 176 height 34
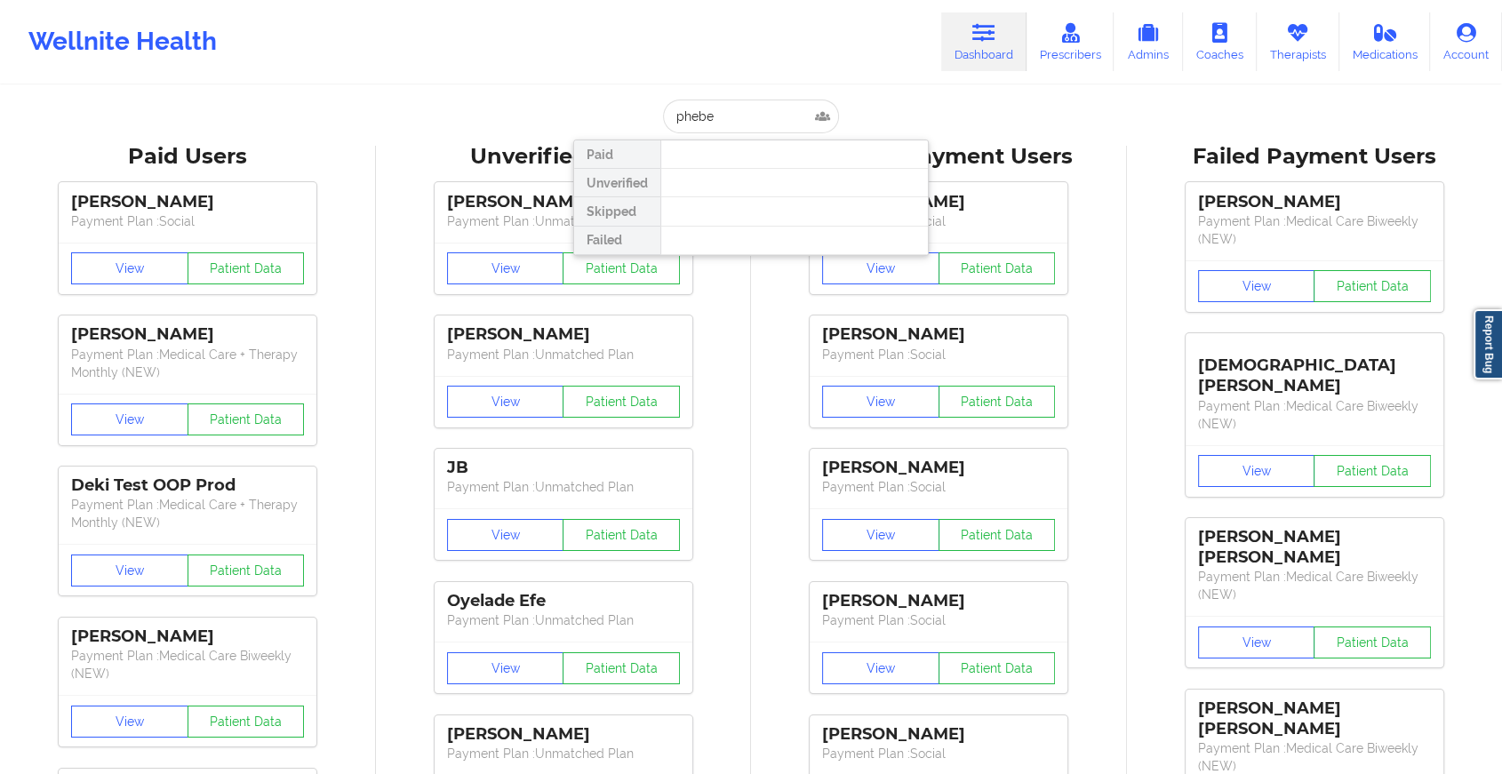
click at [743, 192] on div at bounding box center [793, 183] width 267 height 28
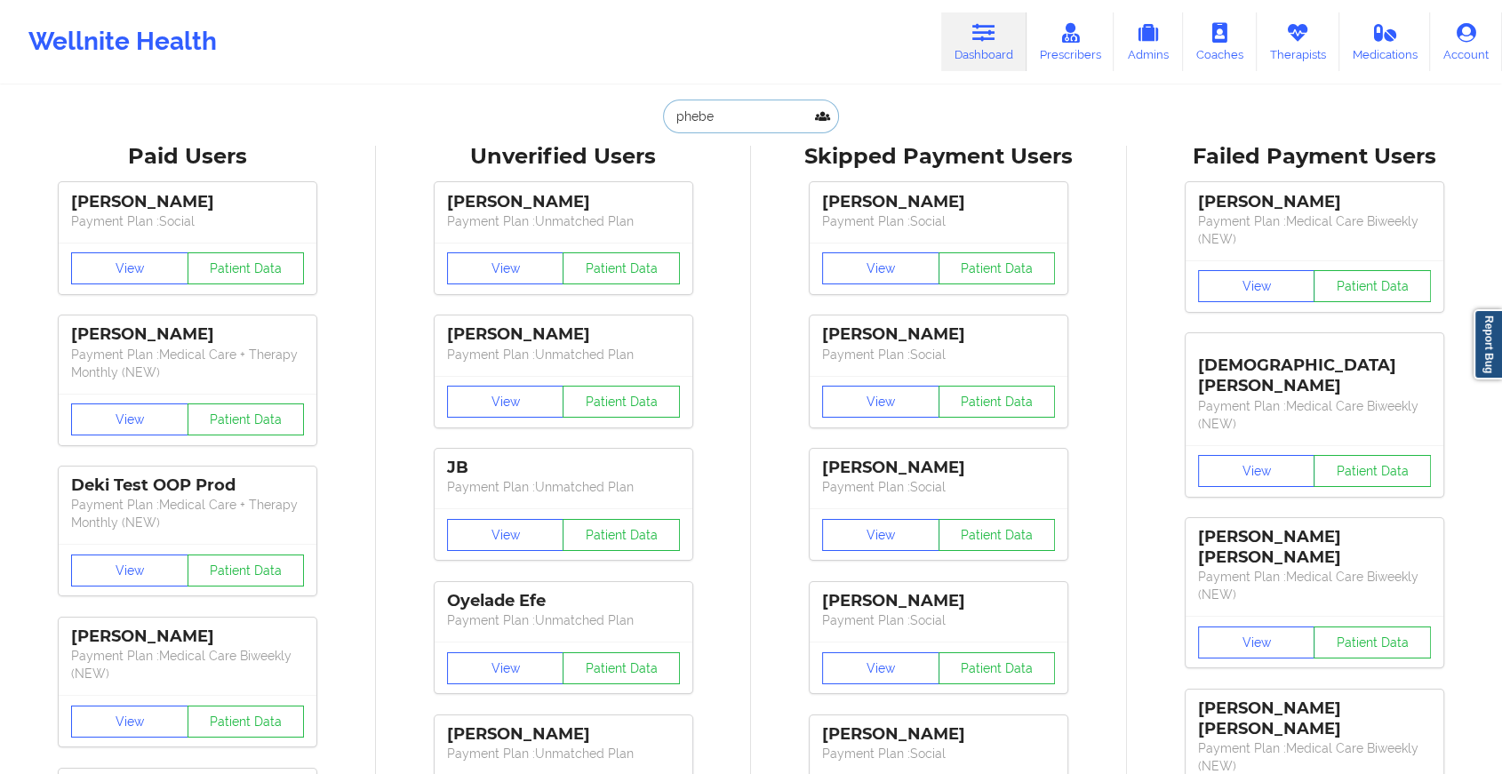
click at [689, 121] on input "phebe" at bounding box center [751, 117] width 176 height 34
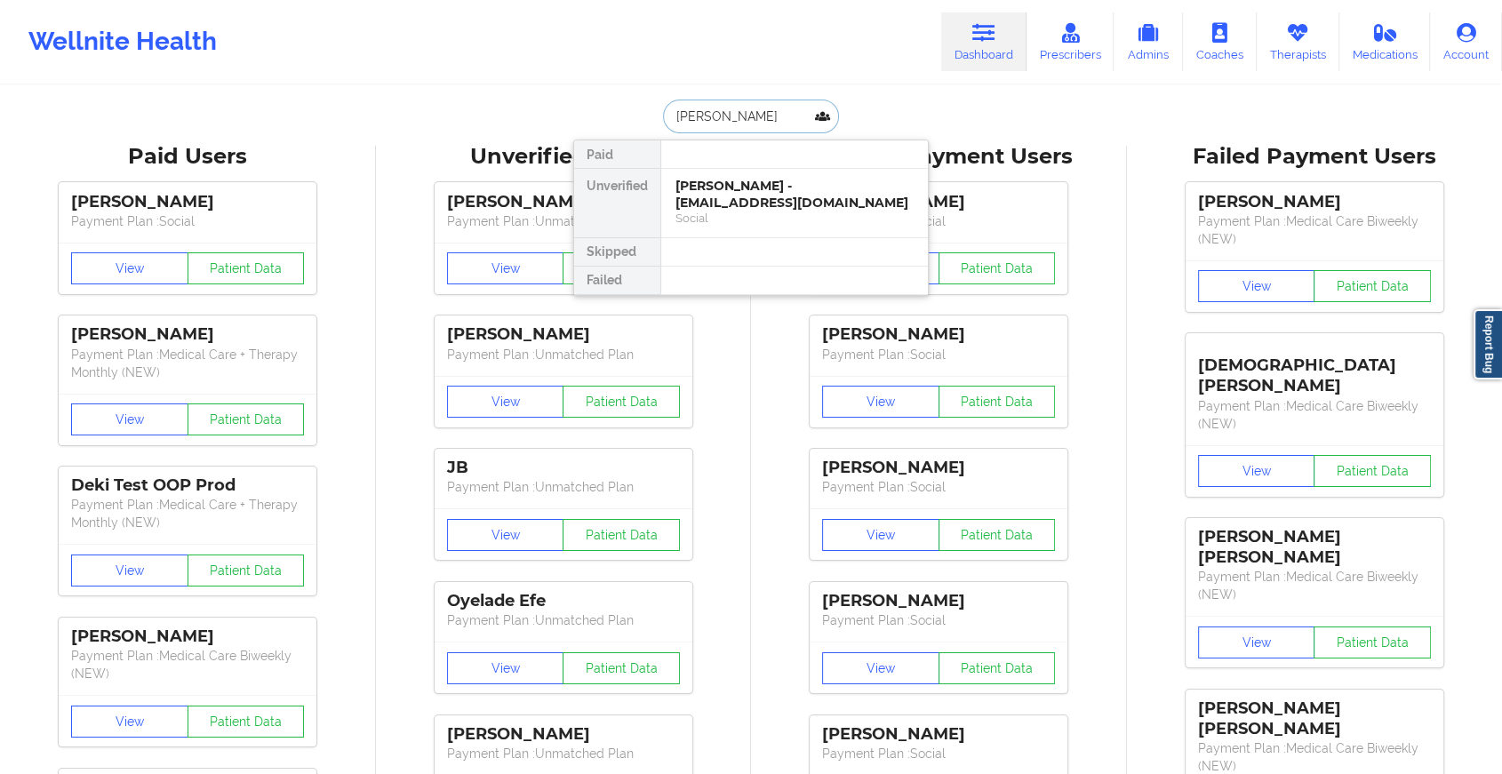
type input "[PERSON_NAME]"
click at [722, 182] on div "[PERSON_NAME] - [EMAIL_ADDRESS][DOMAIN_NAME]" at bounding box center [794, 194] width 238 height 33
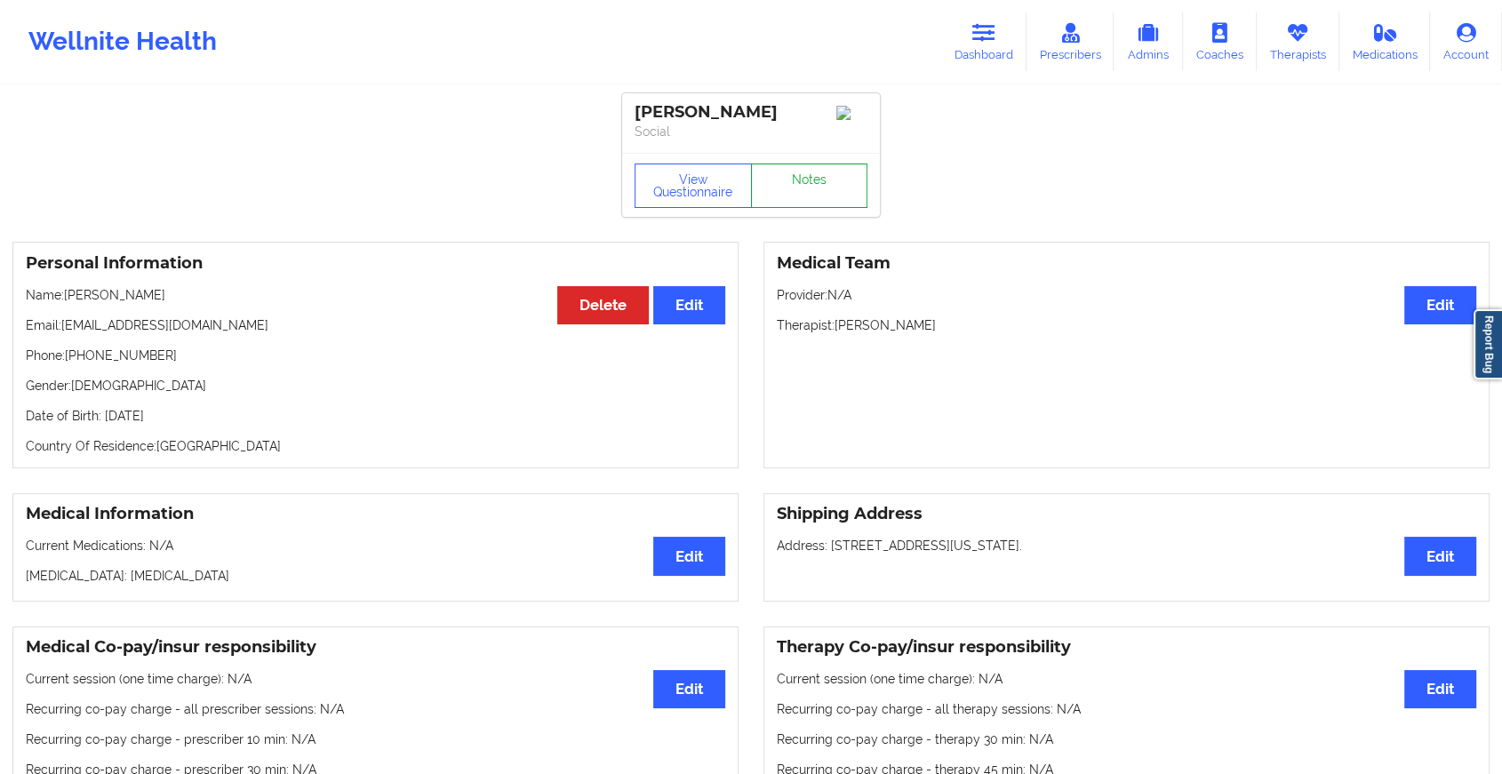
click at [810, 181] on link "Notes" at bounding box center [809, 185] width 117 height 44
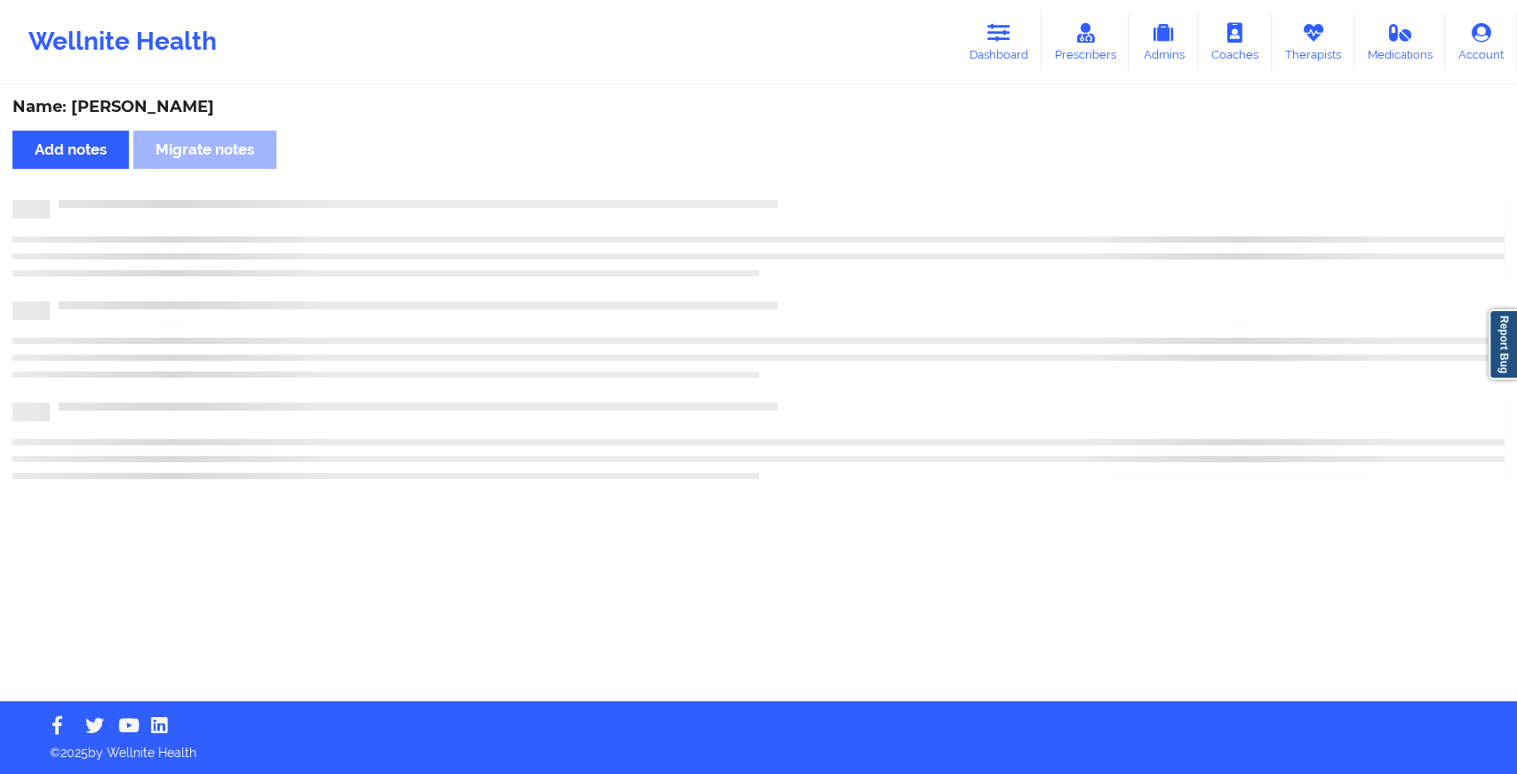
click at [810, 181] on div "Name: [PERSON_NAME] Add notes Migrate notes" at bounding box center [758, 394] width 1517 height 614
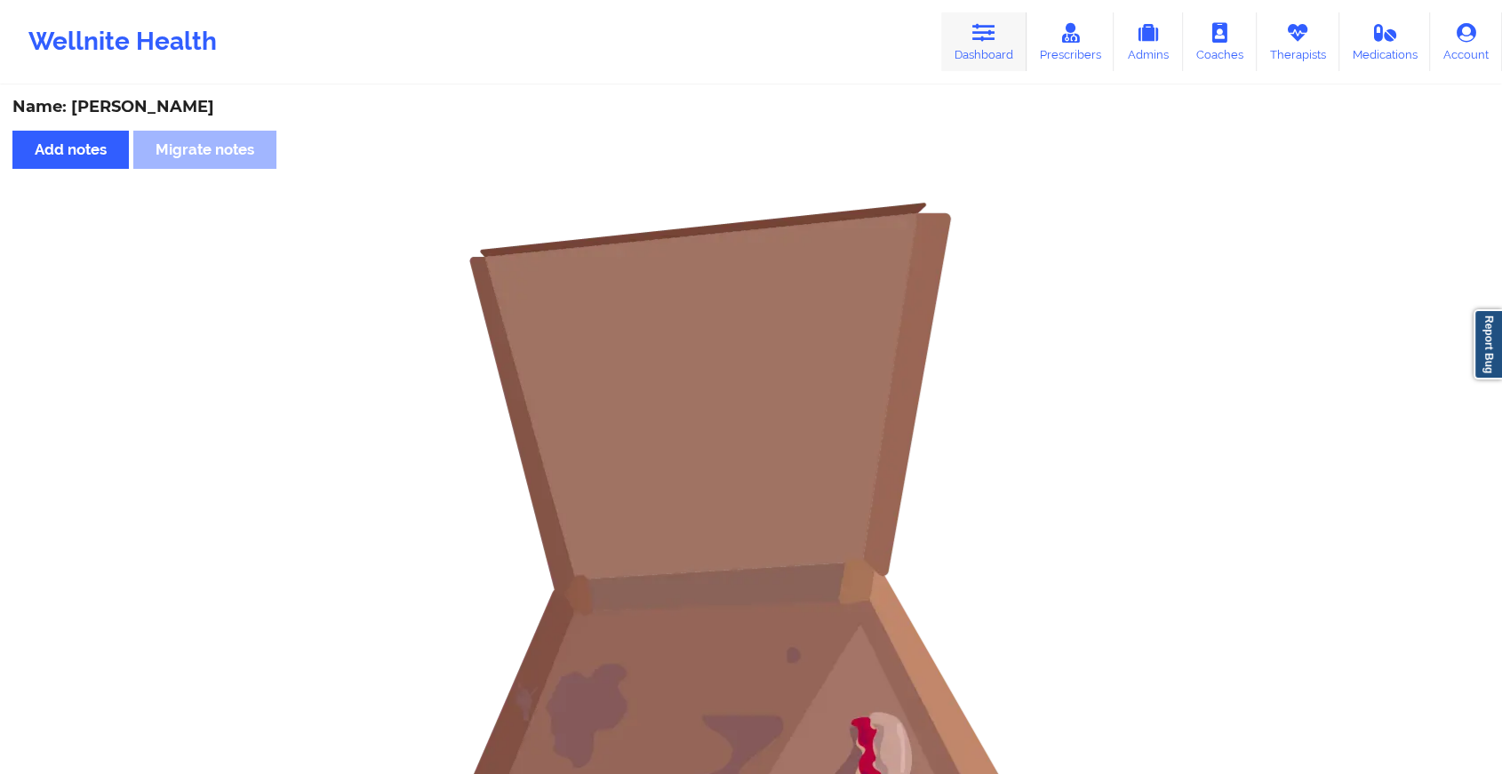
click at [961, 45] on link "Dashboard" at bounding box center [983, 41] width 85 height 59
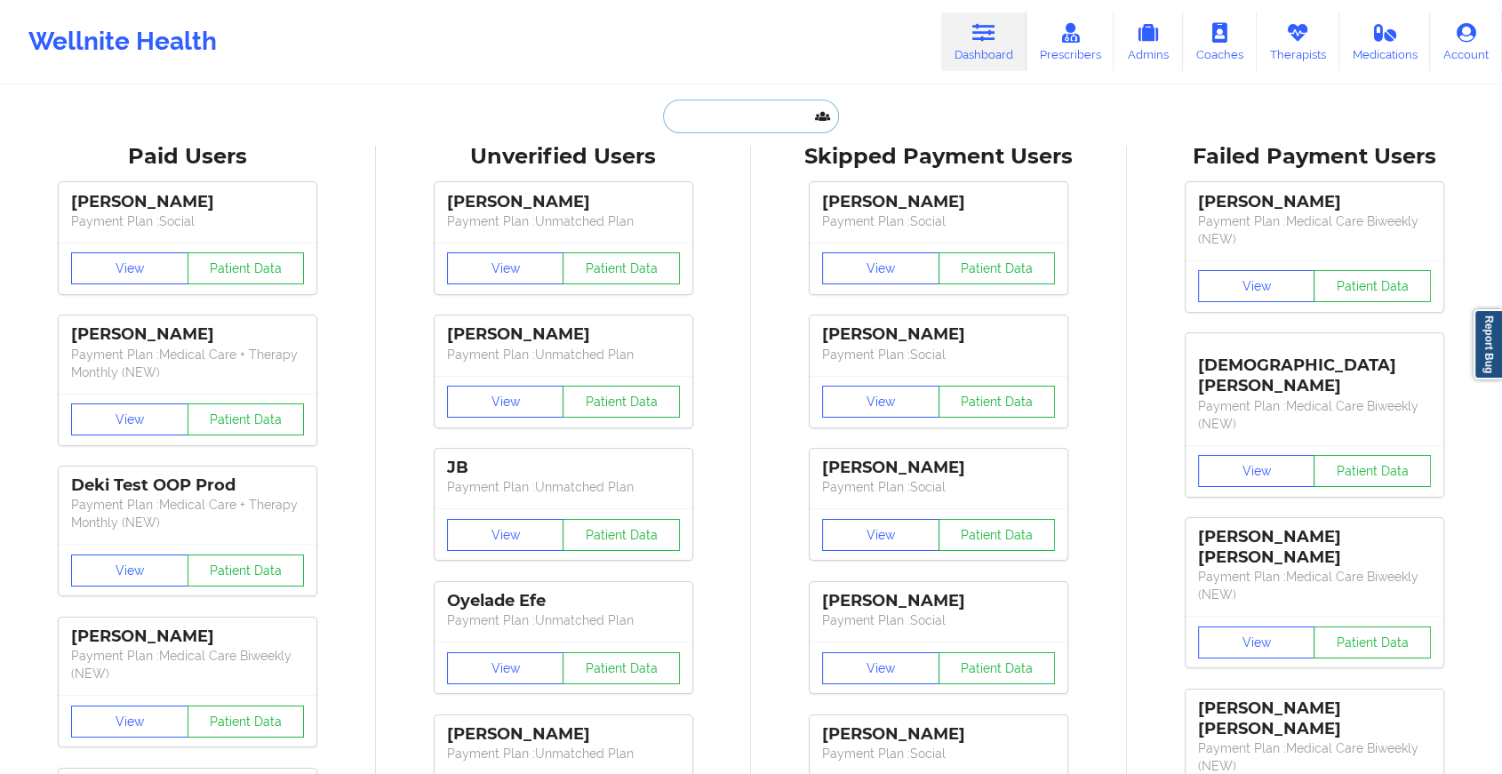
click at [725, 126] on input "text" at bounding box center [751, 117] width 176 height 34
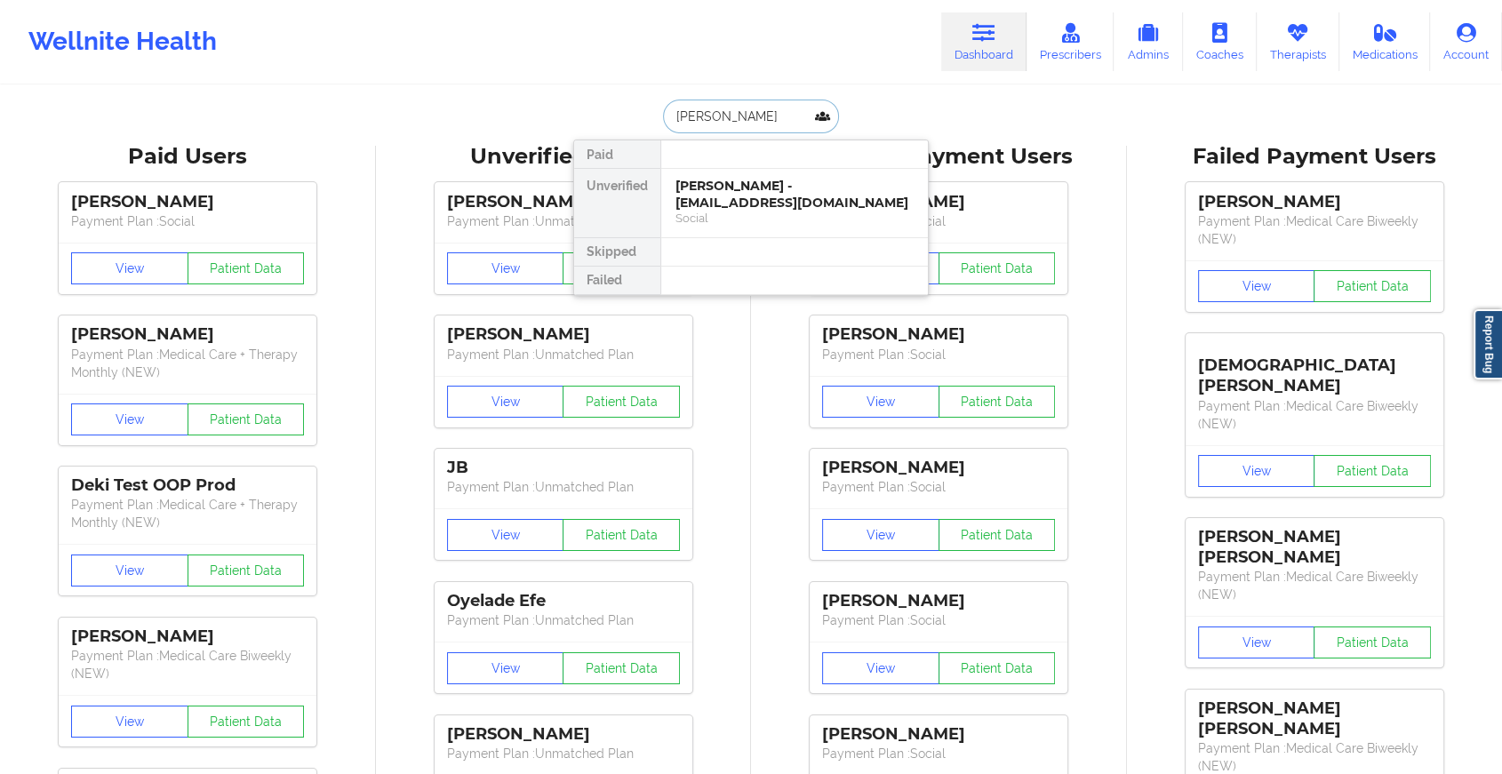
drag, startPoint x: 742, startPoint y: 121, endPoint x: 543, endPoint y: 142, distance: 200.2
type input "[PERSON_NAME]"
click at [742, 193] on div "[PERSON_NAME] - [EMAIL_ADDRESS][DOMAIN_NAME]" at bounding box center [794, 194] width 238 height 33
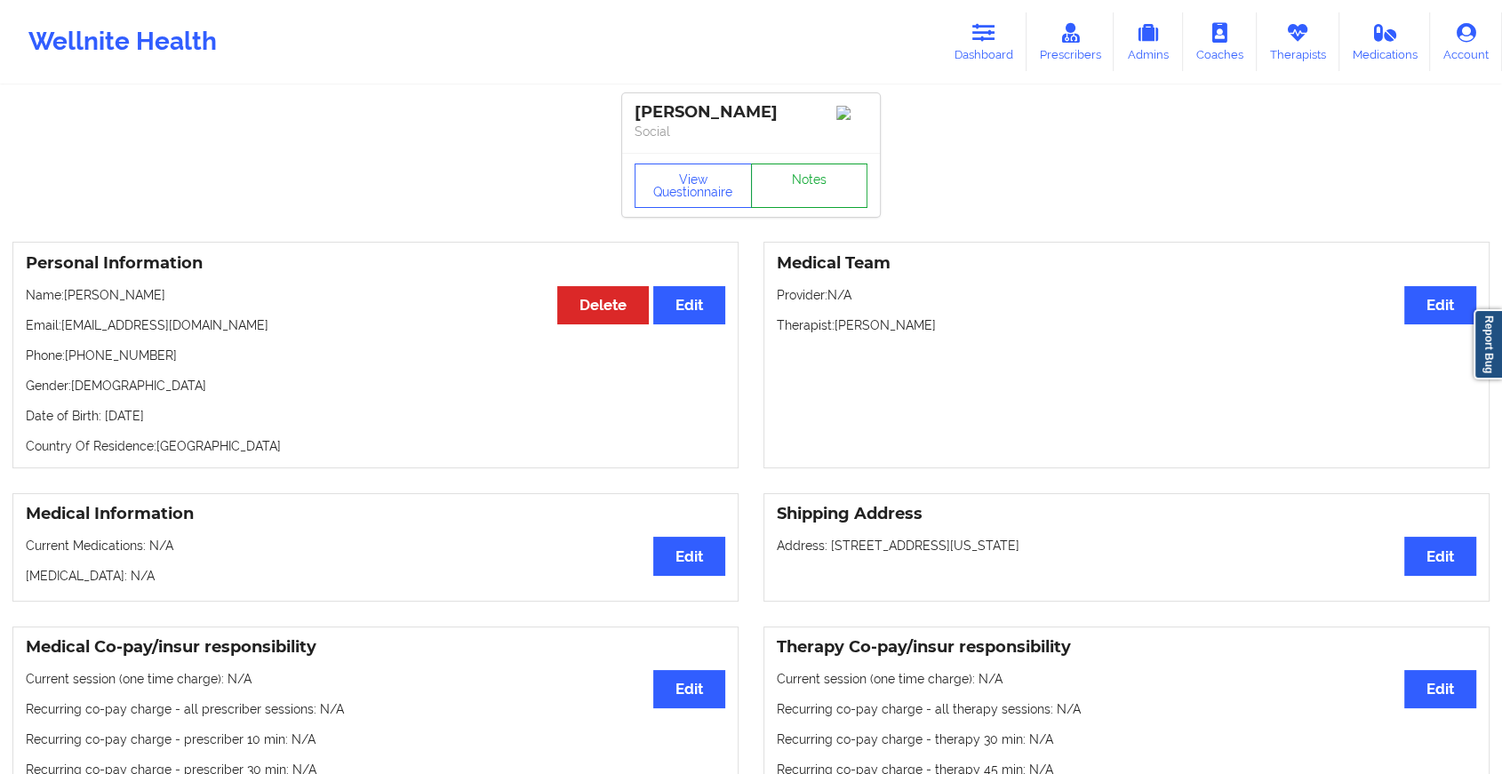
click at [807, 192] on link "Notes" at bounding box center [809, 185] width 117 height 44
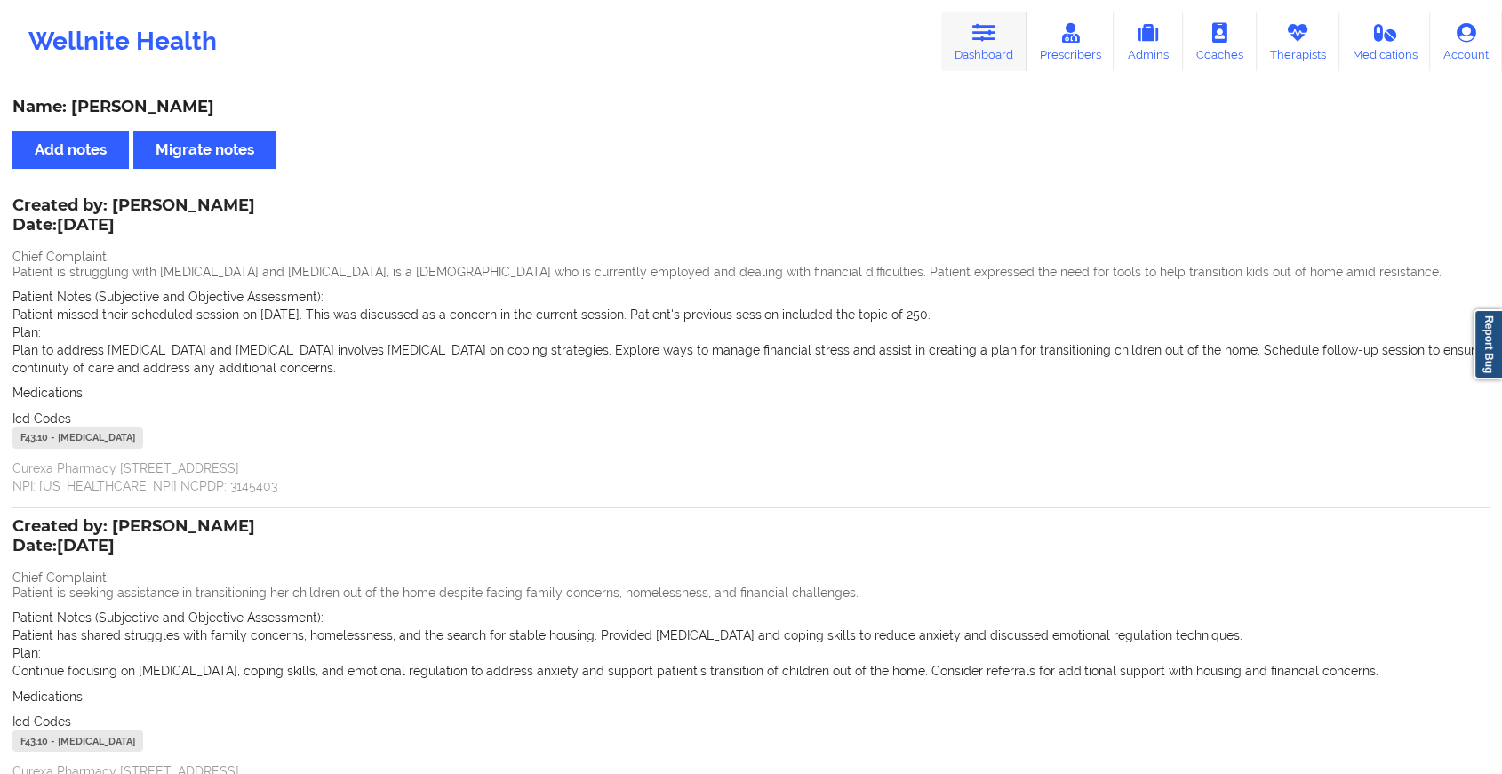
click at [950, 43] on link "Dashboard" at bounding box center [983, 41] width 85 height 59
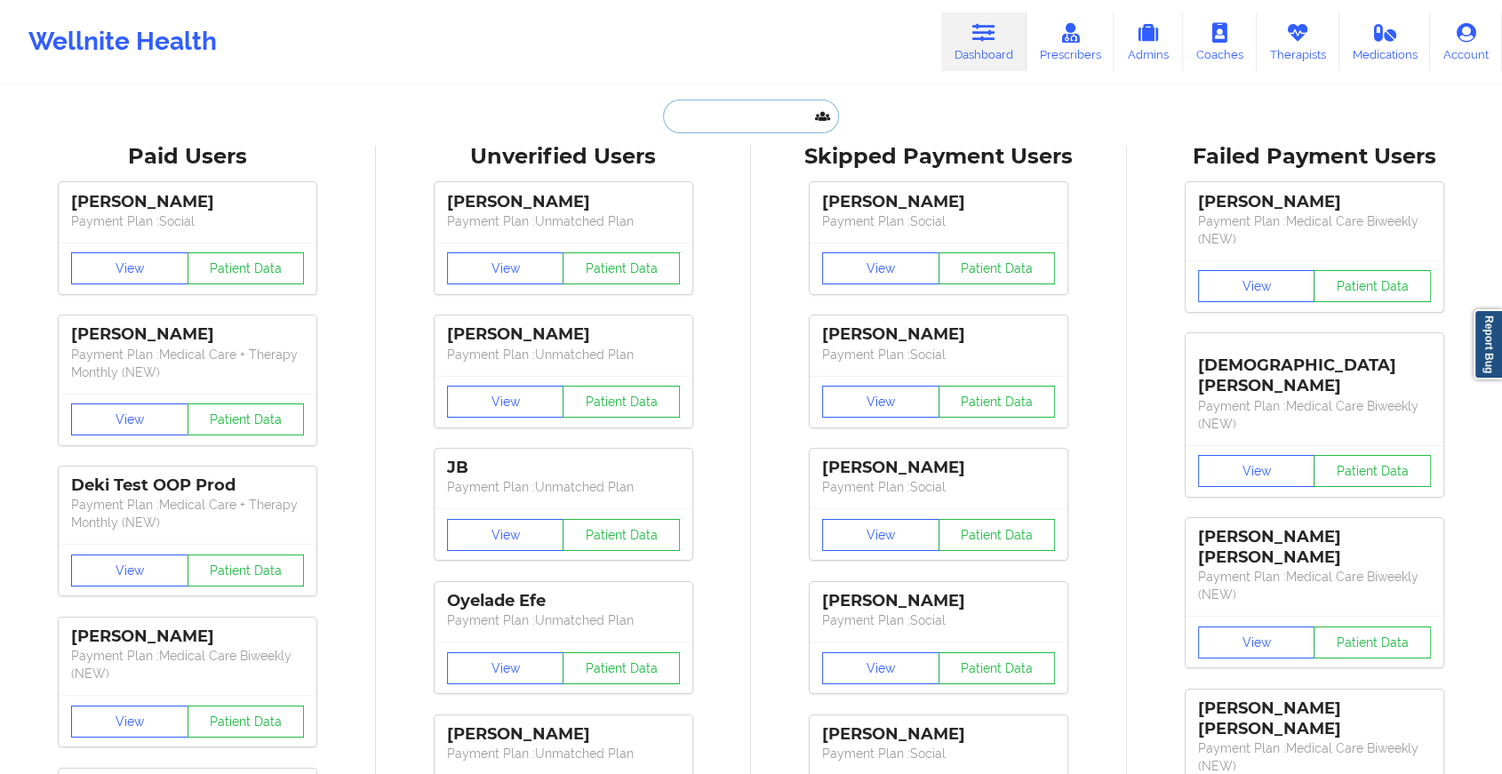
click at [735, 118] on input "text" at bounding box center [751, 117] width 176 height 34
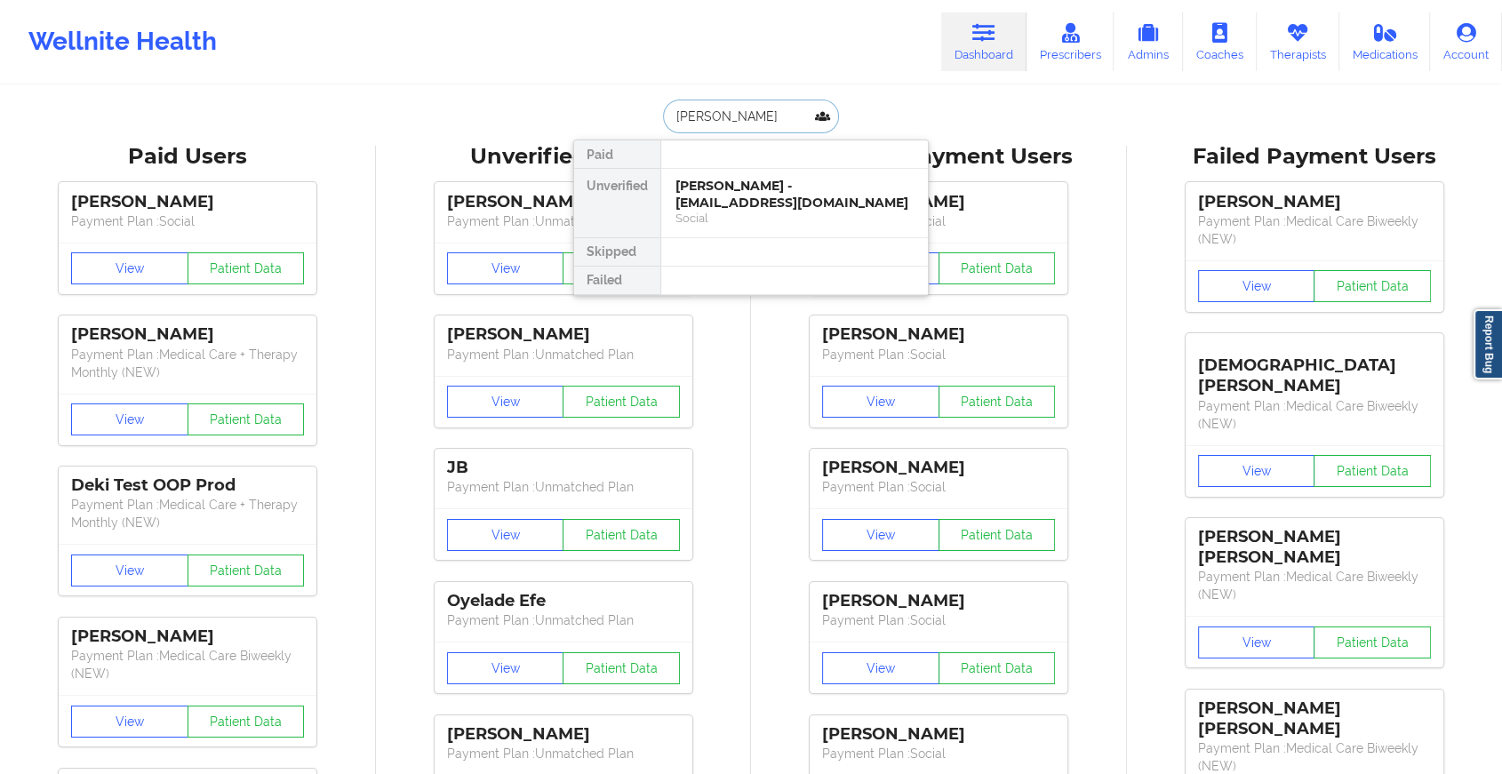
type input "[PERSON_NAME]"
click at [760, 200] on div "[PERSON_NAME] [PERSON_NAME] - [EMAIL_ADDRESS][DOMAIN_NAME]" at bounding box center [794, 194] width 238 height 33
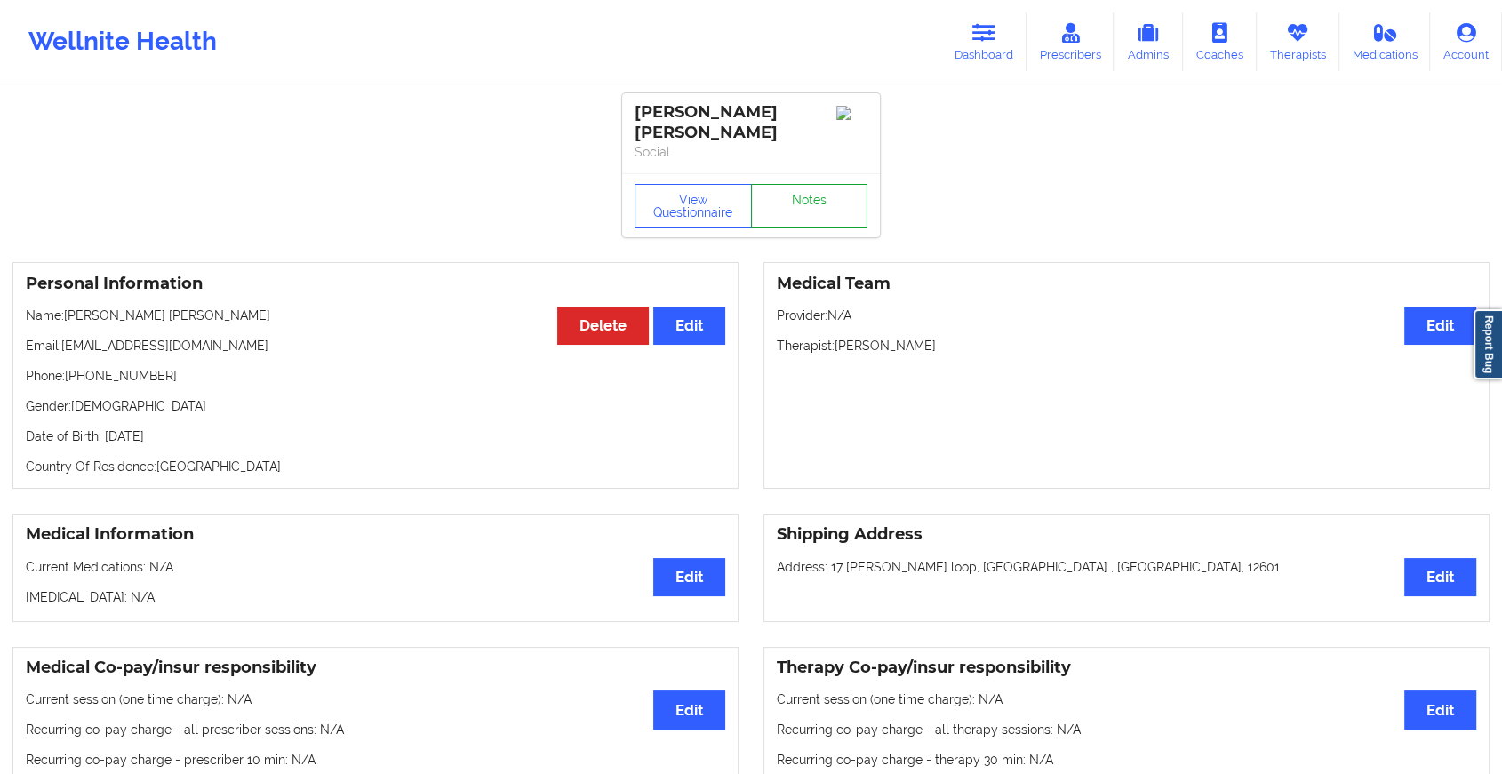
click at [806, 185] on link "Notes" at bounding box center [809, 206] width 117 height 44
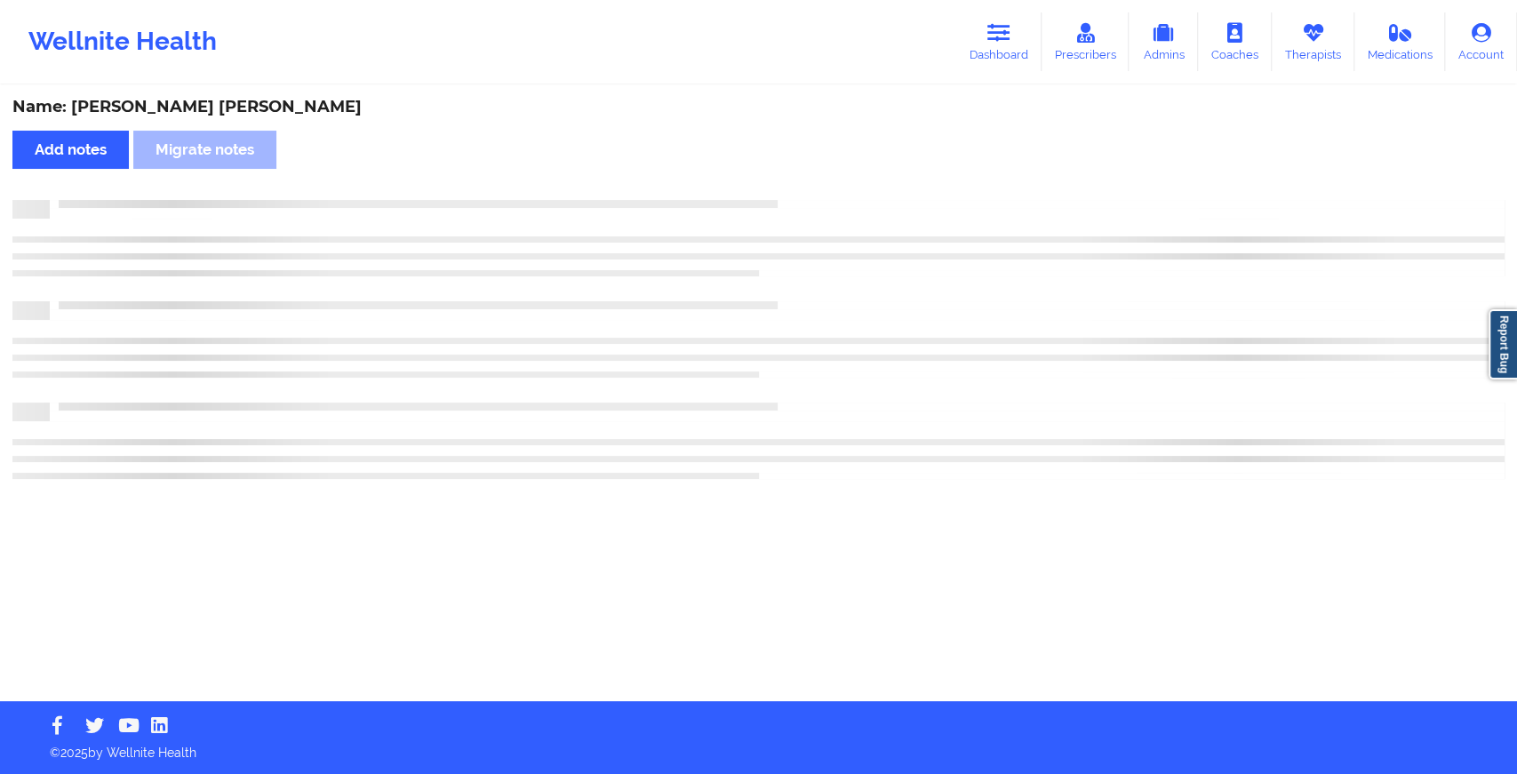
click at [806, 185] on div "Name: [PERSON_NAME] [PERSON_NAME] Add notes [PERSON_NAME] notes" at bounding box center [758, 394] width 1517 height 614
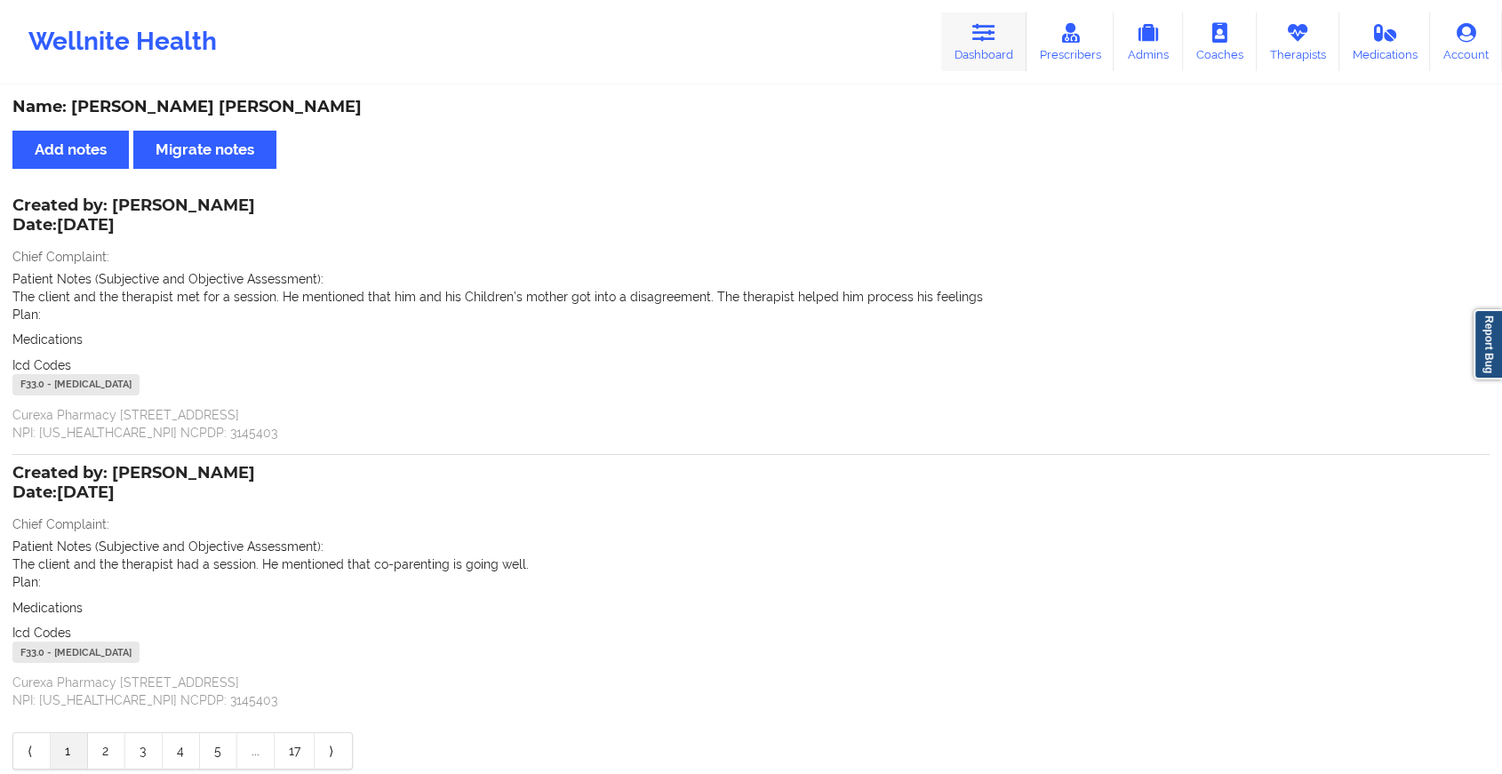
click at [1007, 33] on link "Dashboard" at bounding box center [983, 41] width 85 height 59
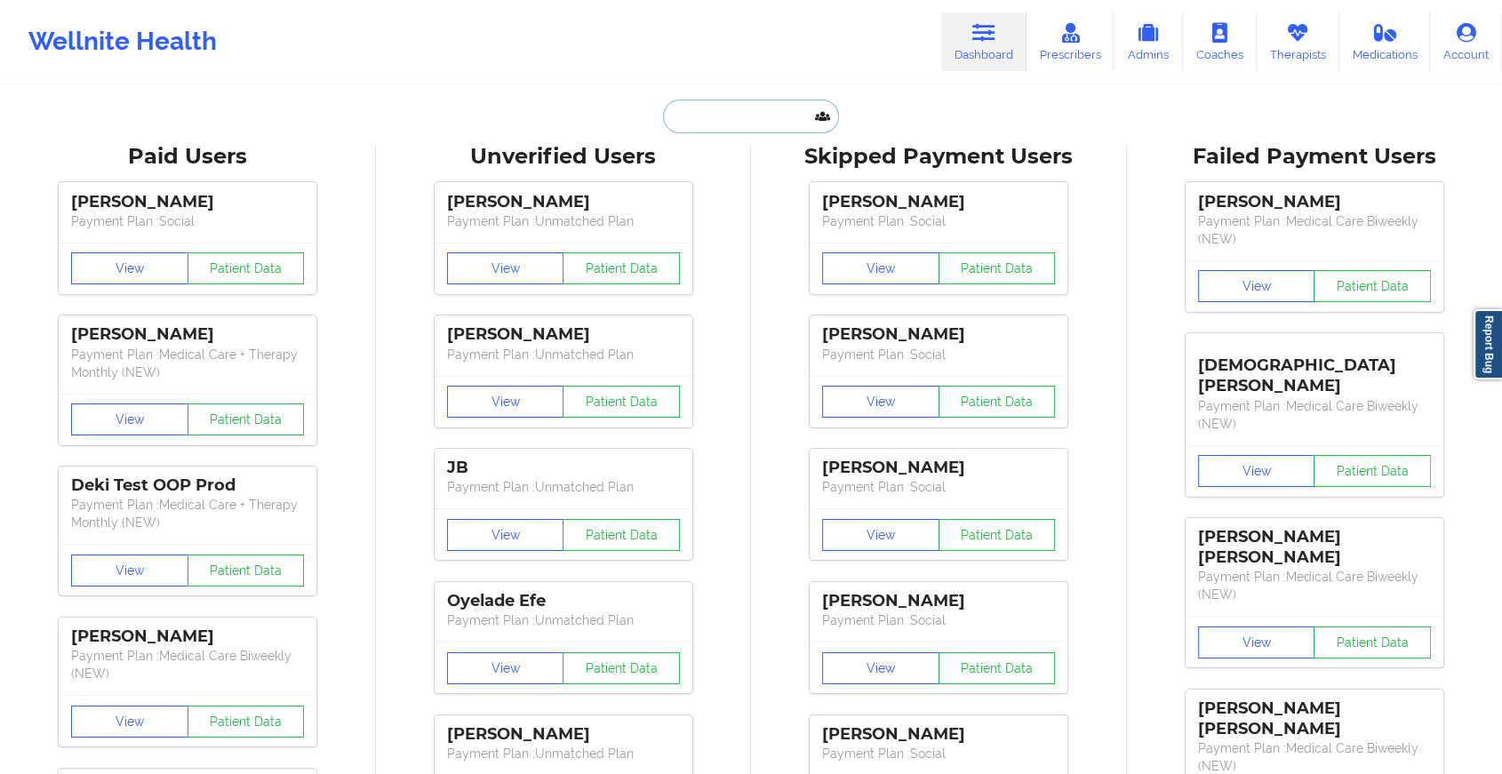
click at [709, 116] on input "text" at bounding box center [751, 117] width 176 height 34
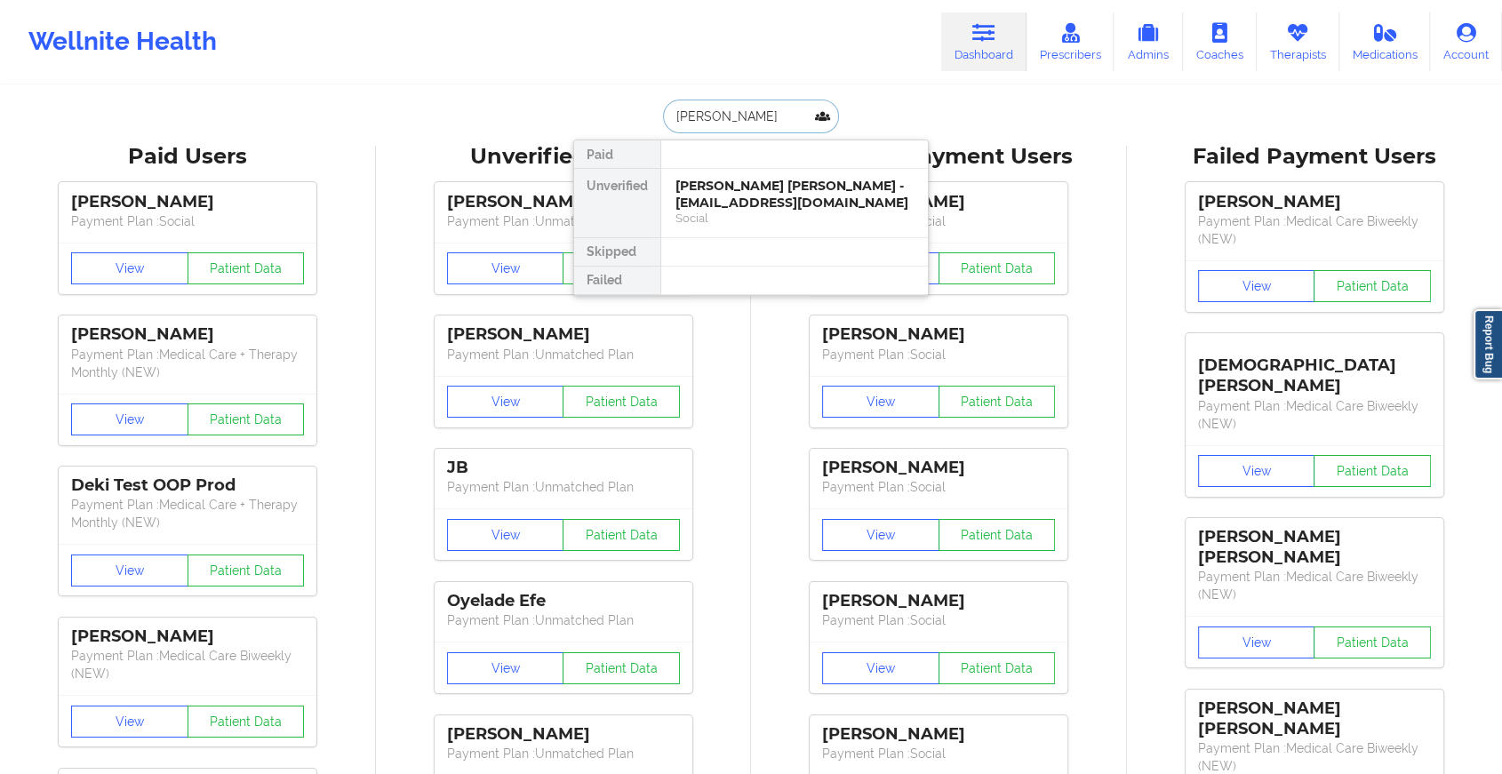
type input "[PERSON_NAME]"
click at [767, 189] on div "[PERSON_NAME] - [EMAIL_ADDRESS][DOMAIN_NAME]" at bounding box center [794, 194] width 238 height 33
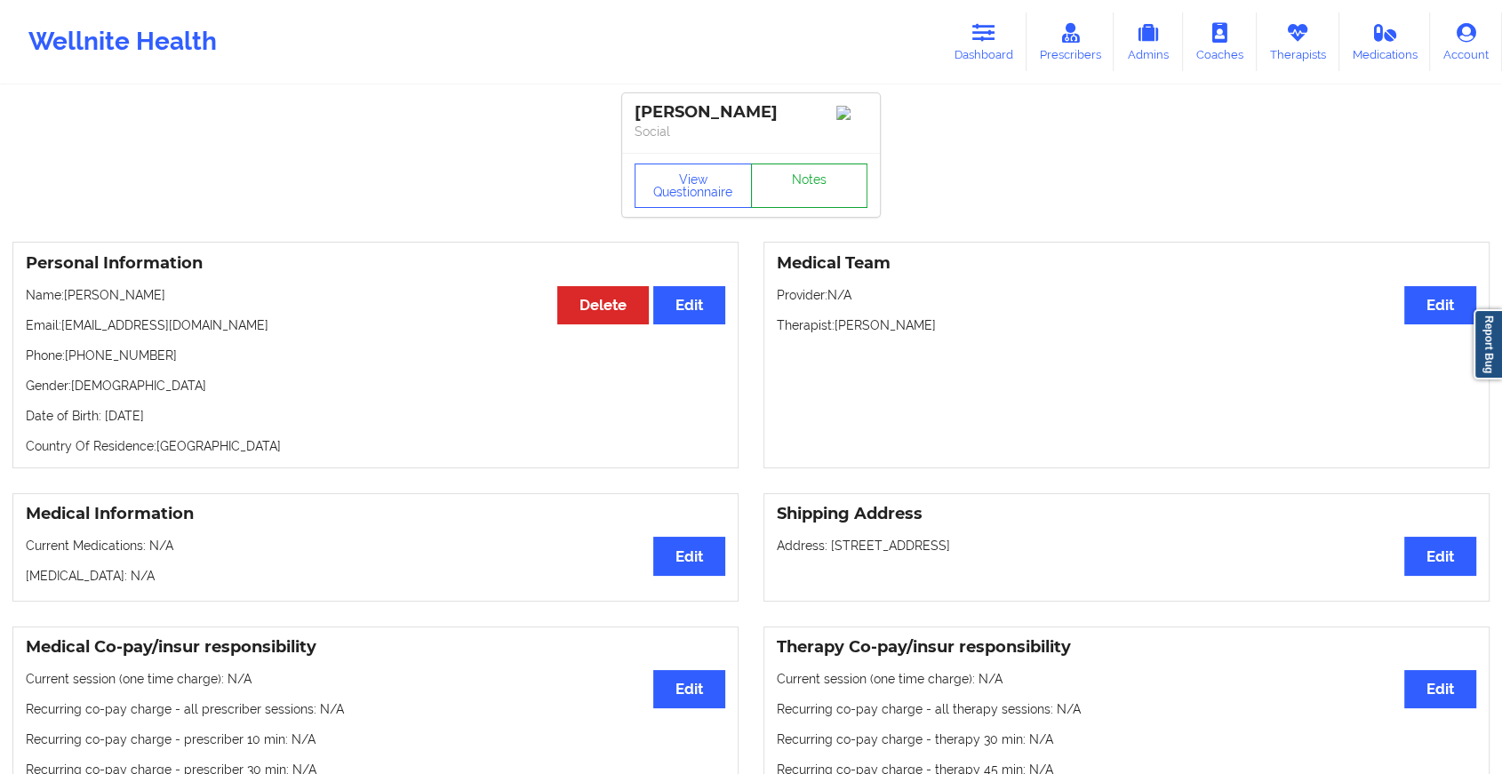
click at [830, 181] on link "Notes" at bounding box center [809, 185] width 117 height 44
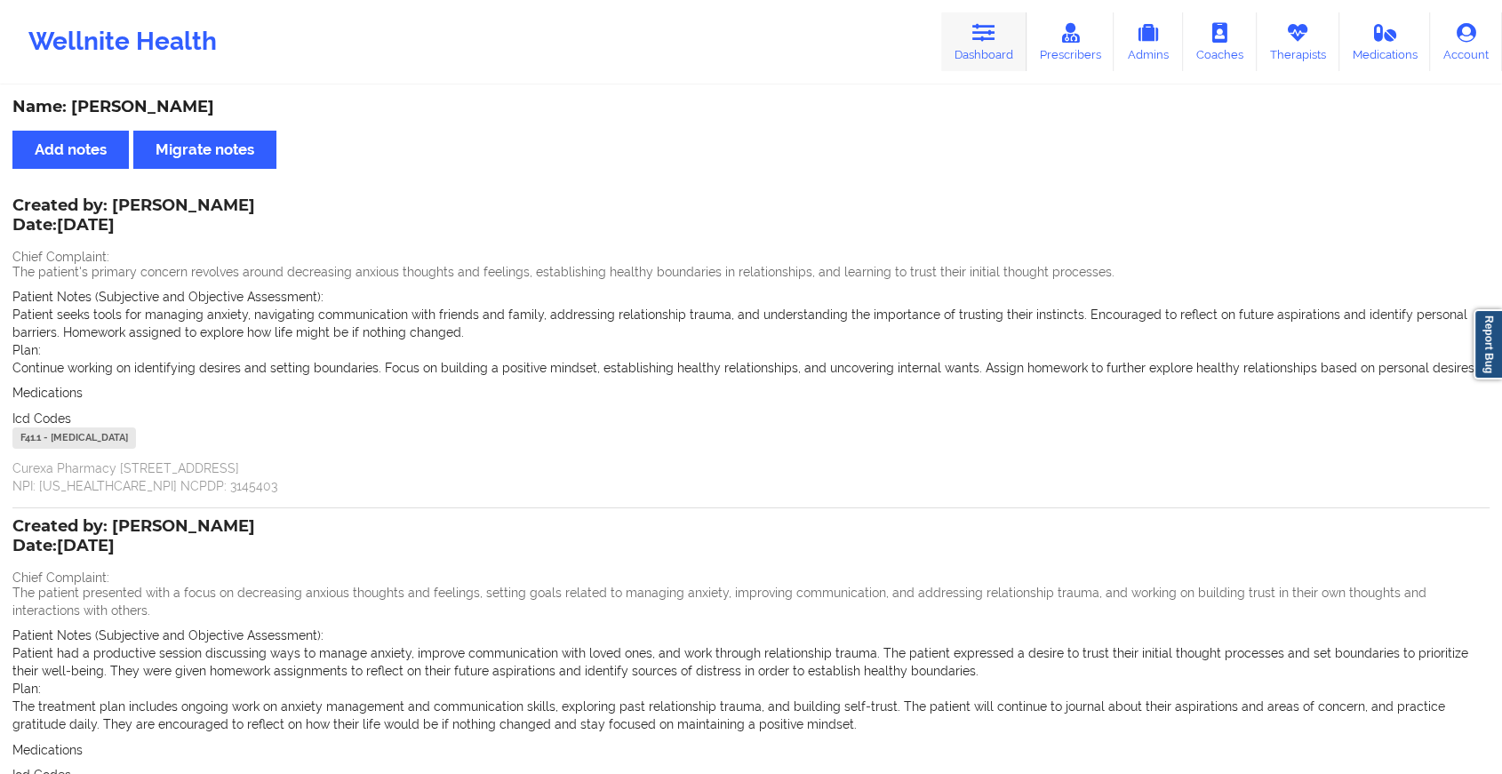
click at [986, 47] on link "Dashboard" at bounding box center [983, 41] width 85 height 59
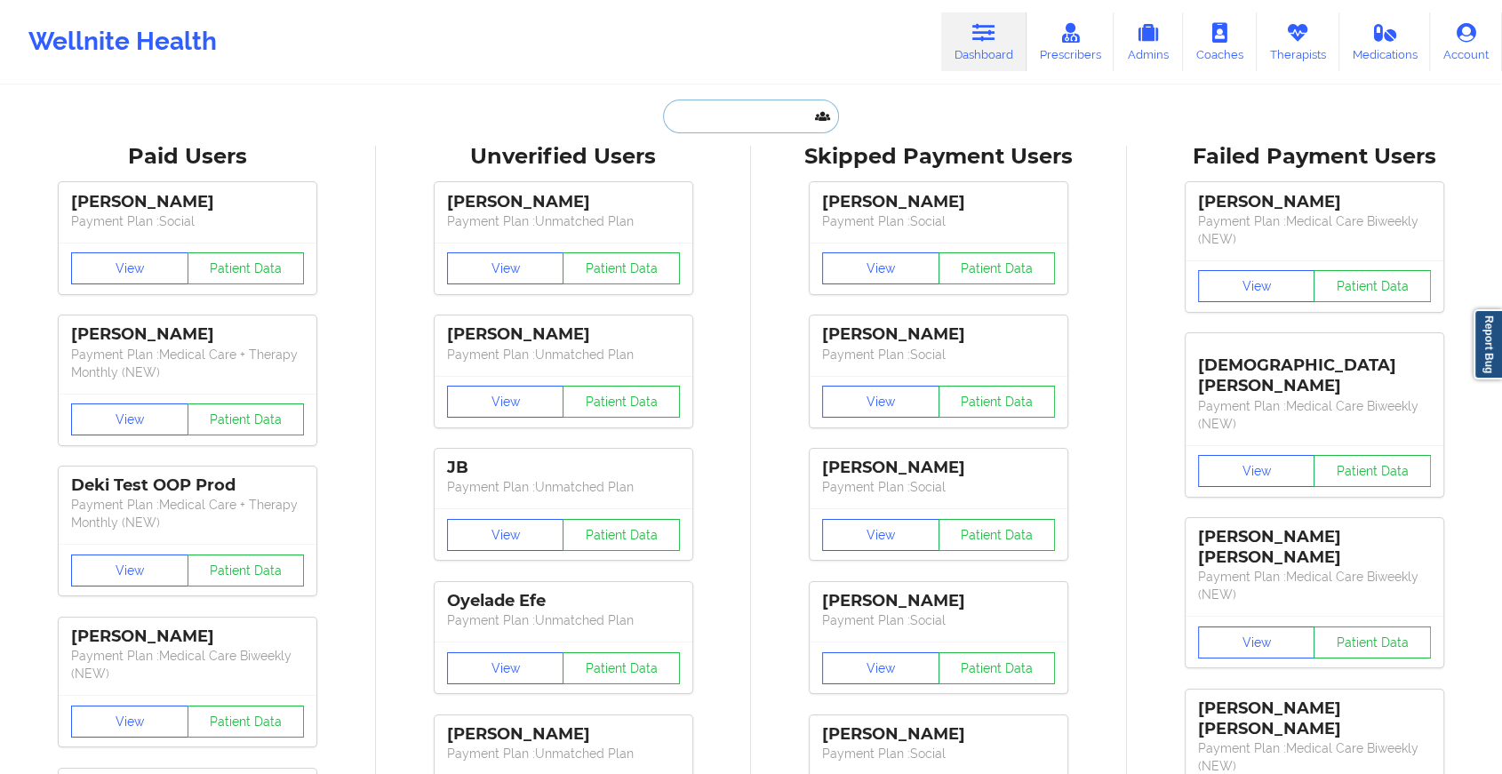
click at [719, 116] on input "text" at bounding box center [751, 117] width 176 height 34
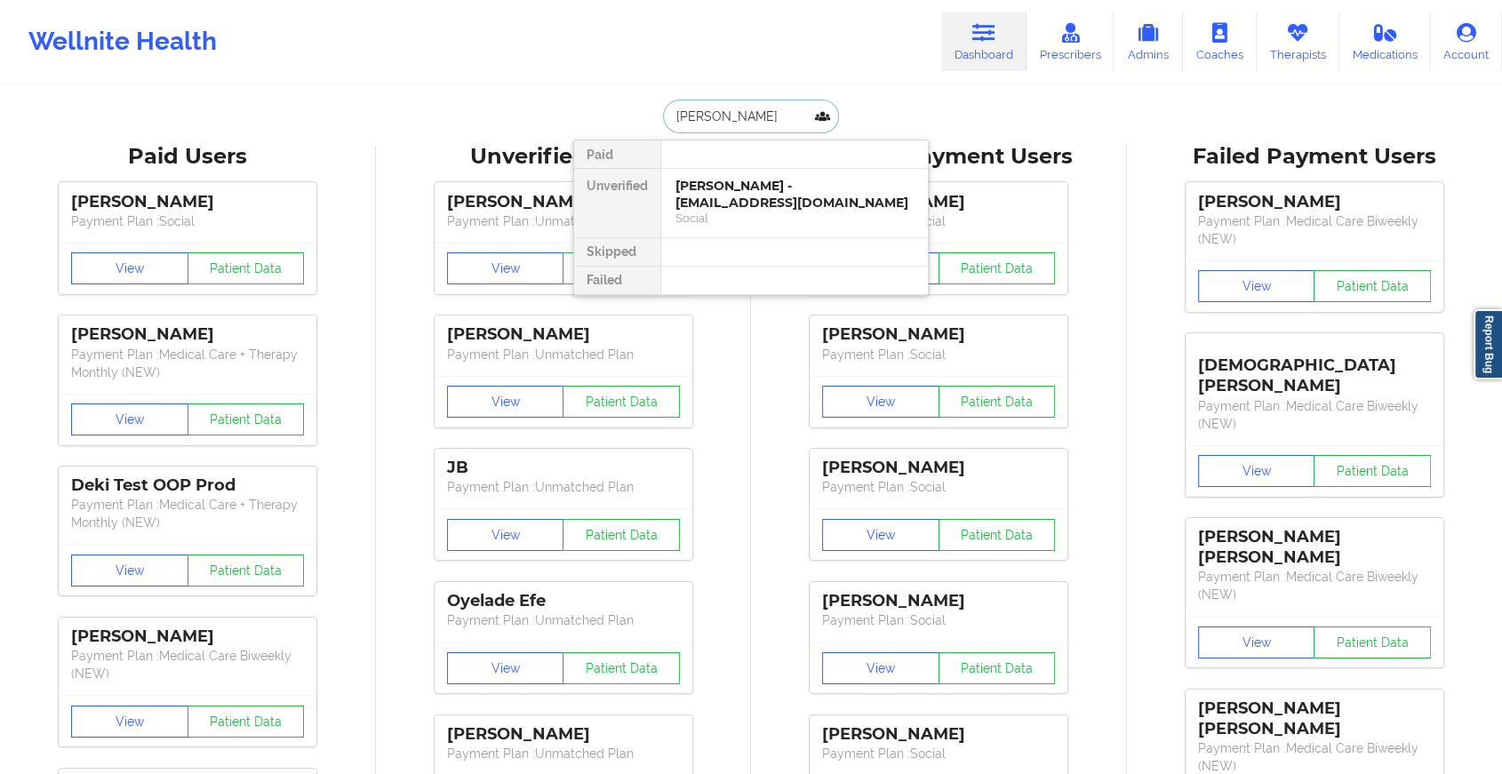
type input "[PERSON_NAME] b"
click at [766, 189] on div "[PERSON_NAME] - [EMAIL_ADDRESS][DOMAIN_NAME]" at bounding box center [794, 194] width 238 height 33
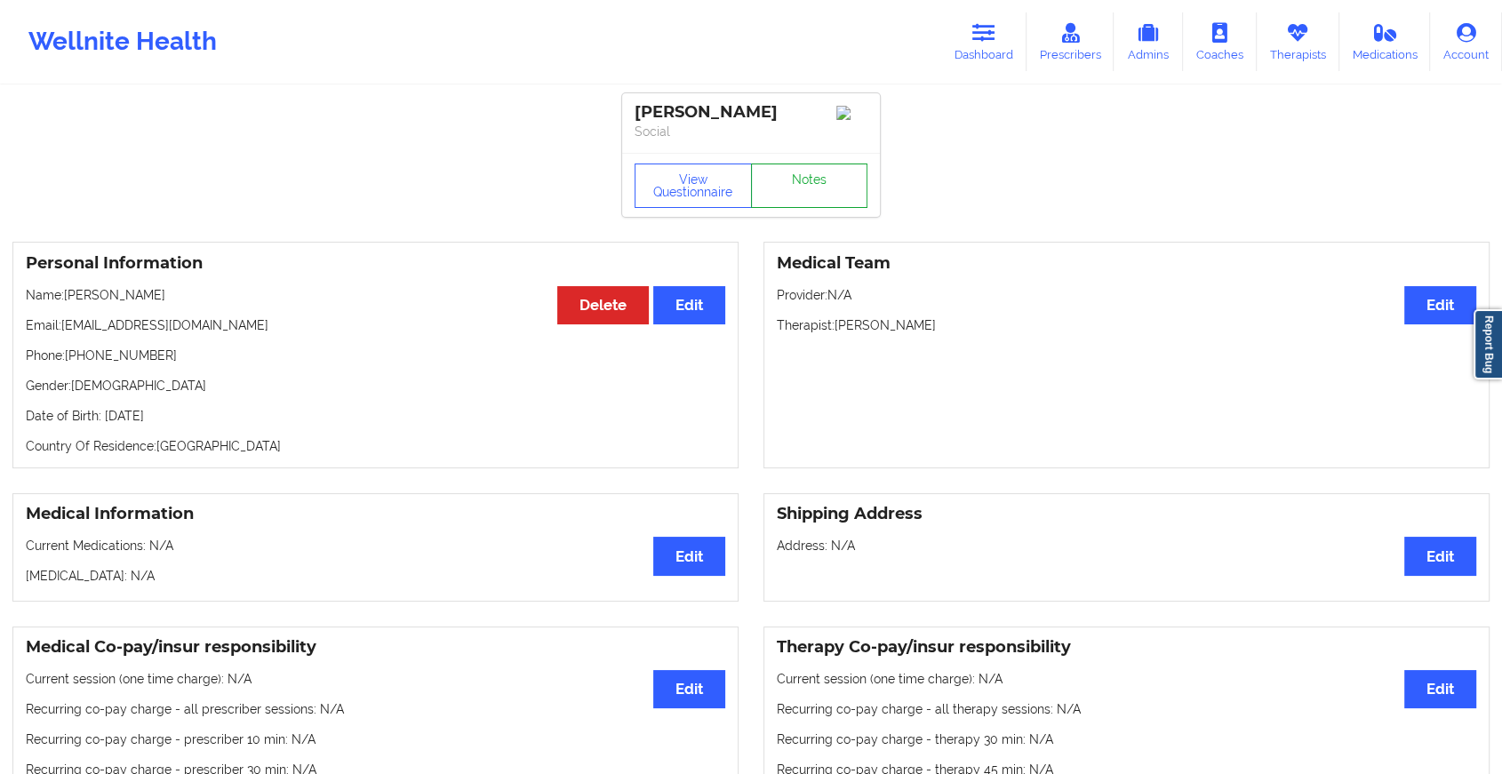
click at [804, 194] on link "Notes" at bounding box center [809, 185] width 117 height 44
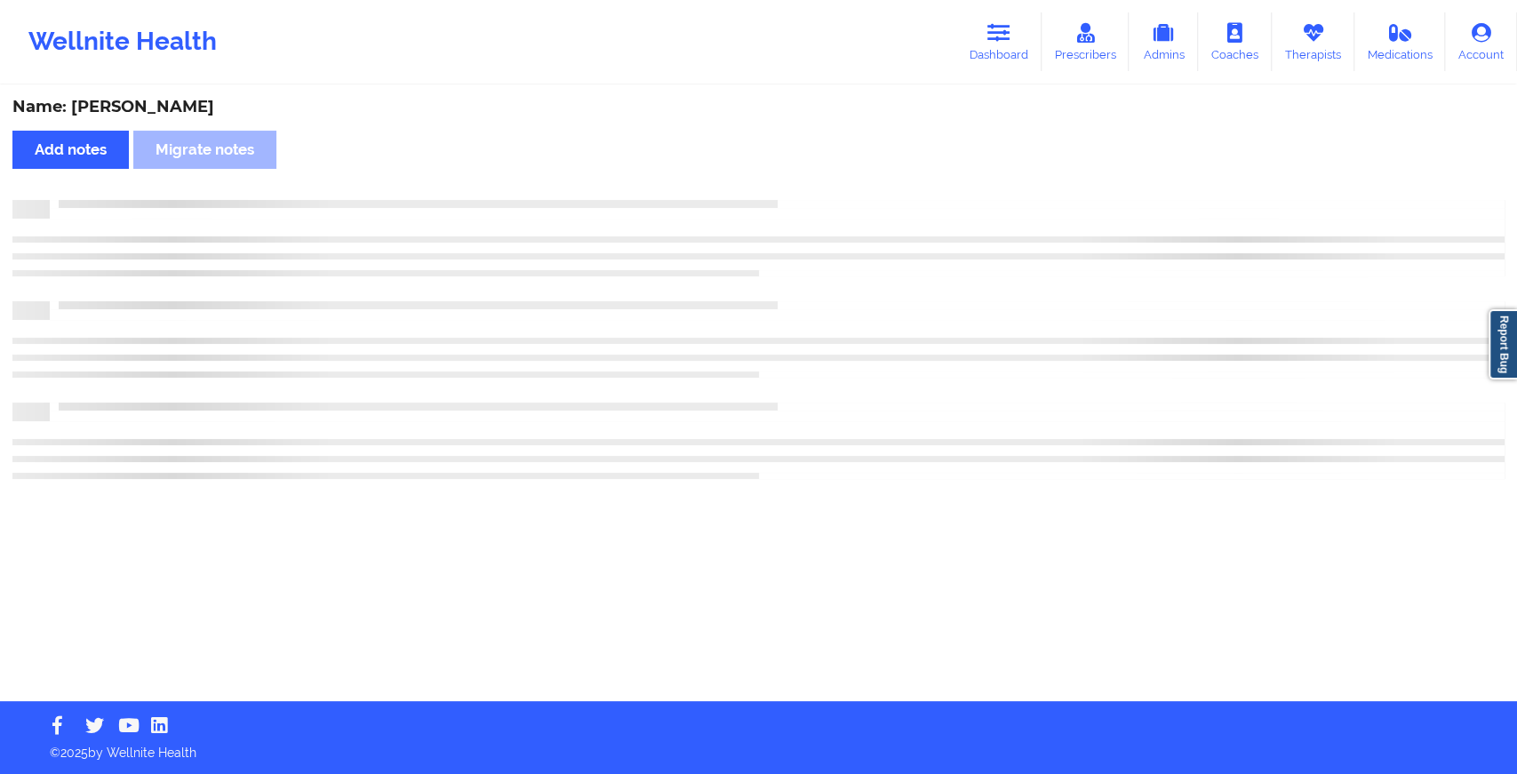
click at [804, 194] on div "Name: [PERSON_NAME] Add notes Migrate notes" at bounding box center [758, 394] width 1517 height 614
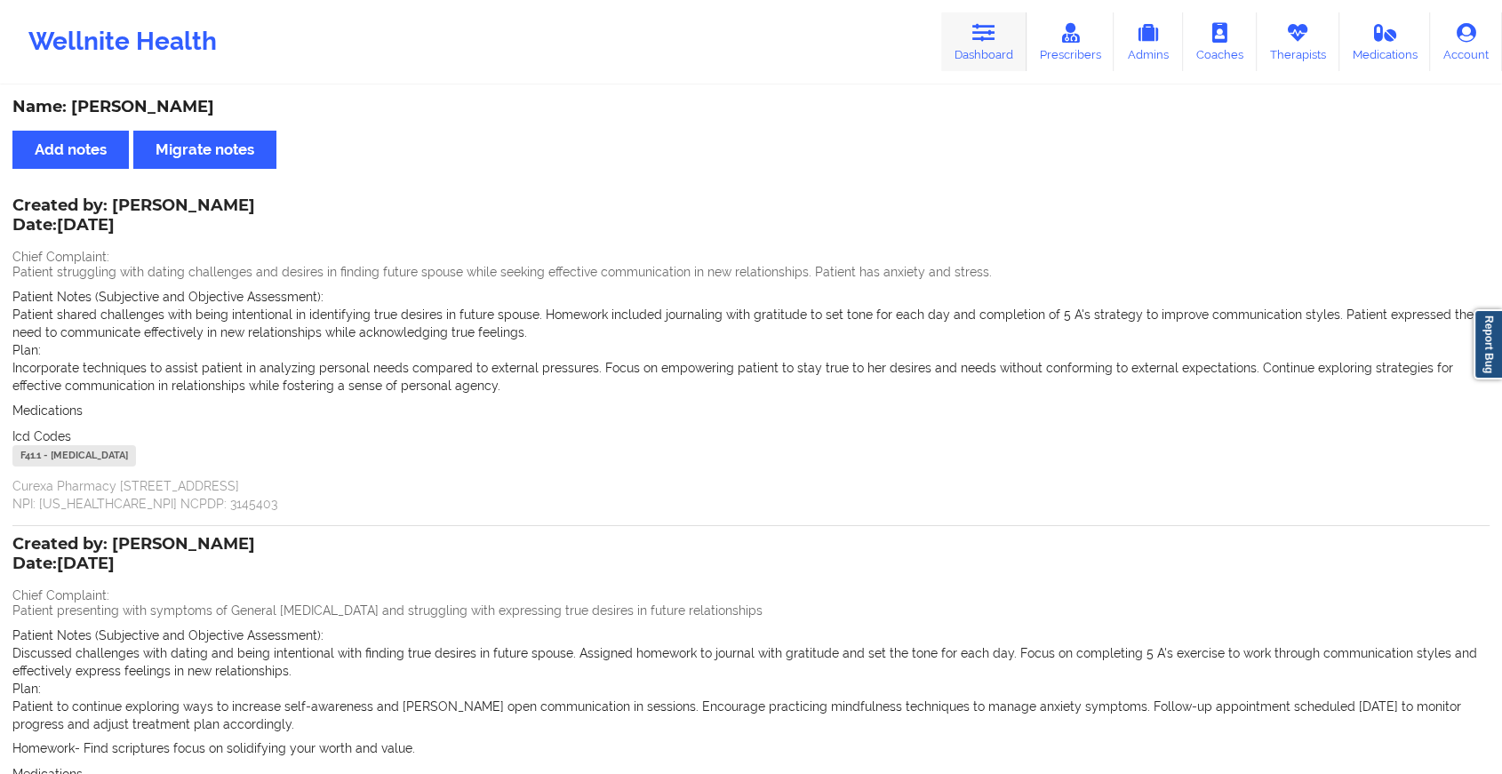
click at [979, 33] on icon at bounding box center [983, 33] width 23 height 20
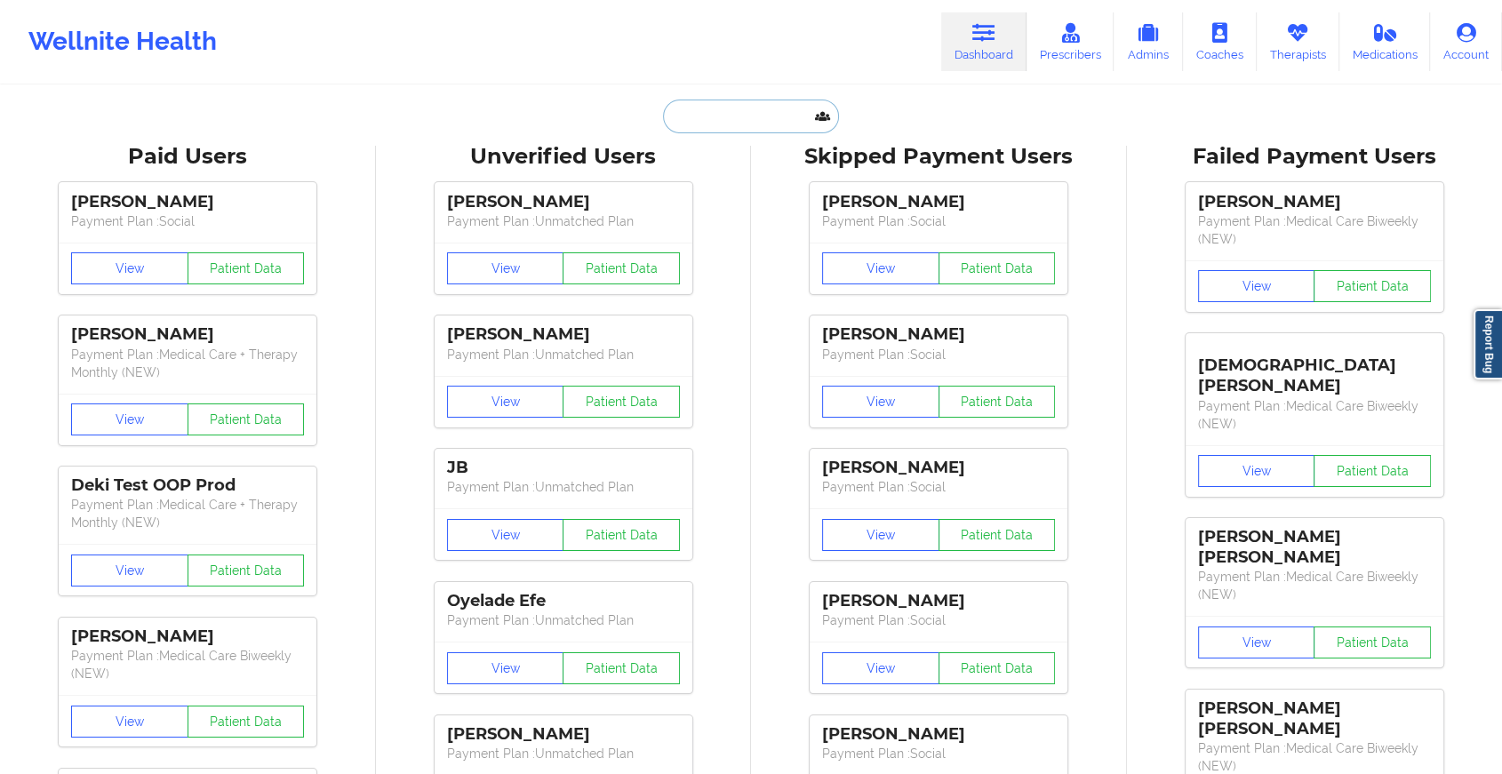
click at [755, 127] on input "text" at bounding box center [751, 117] width 176 height 34
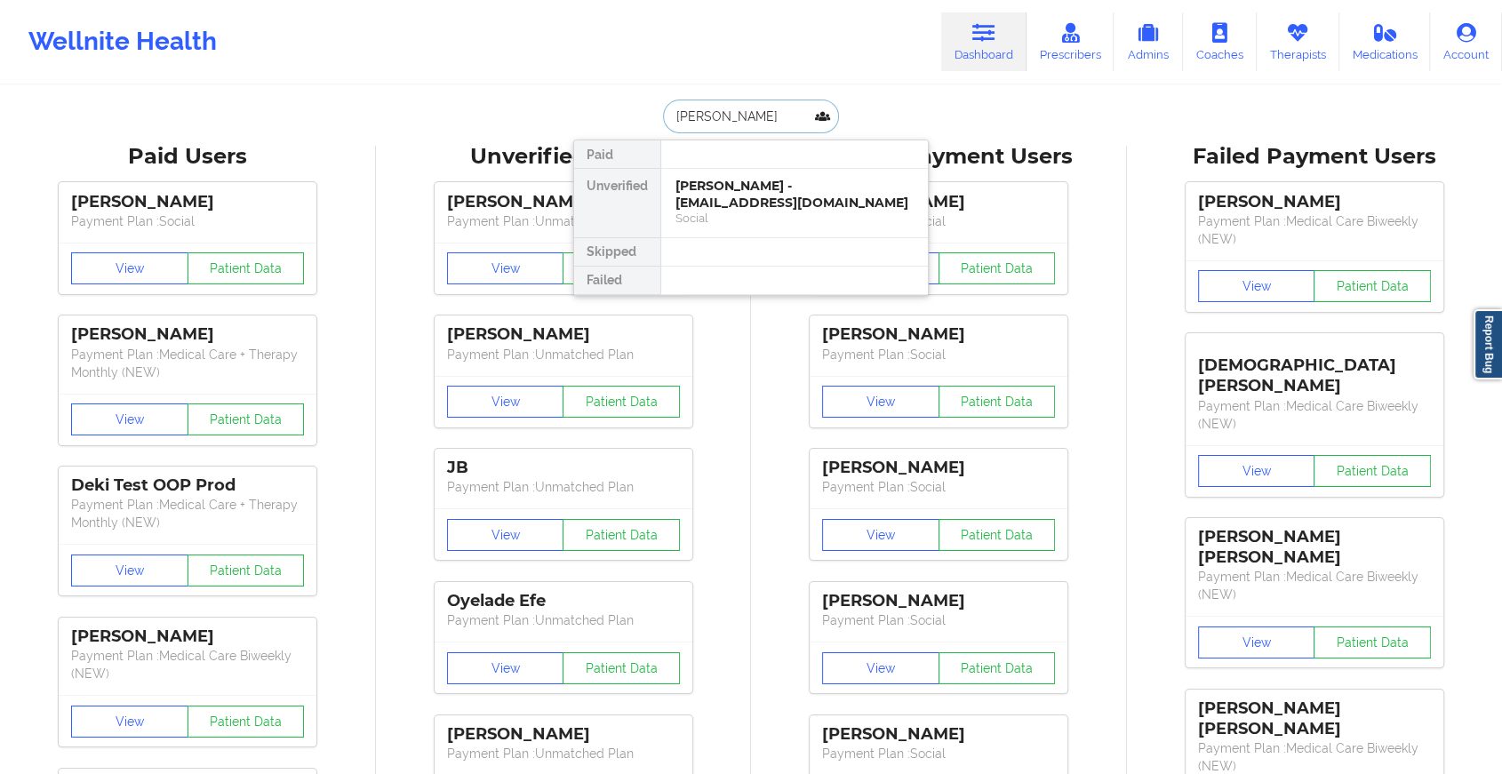
type input "[PERSON_NAME]"
click at [754, 185] on div "[PERSON_NAME] - [PERSON_NAME][EMAIL_ADDRESS][PERSON_NAME][DOMAIN_NAME]" at bounding box center [794, 203] width 238 height 50
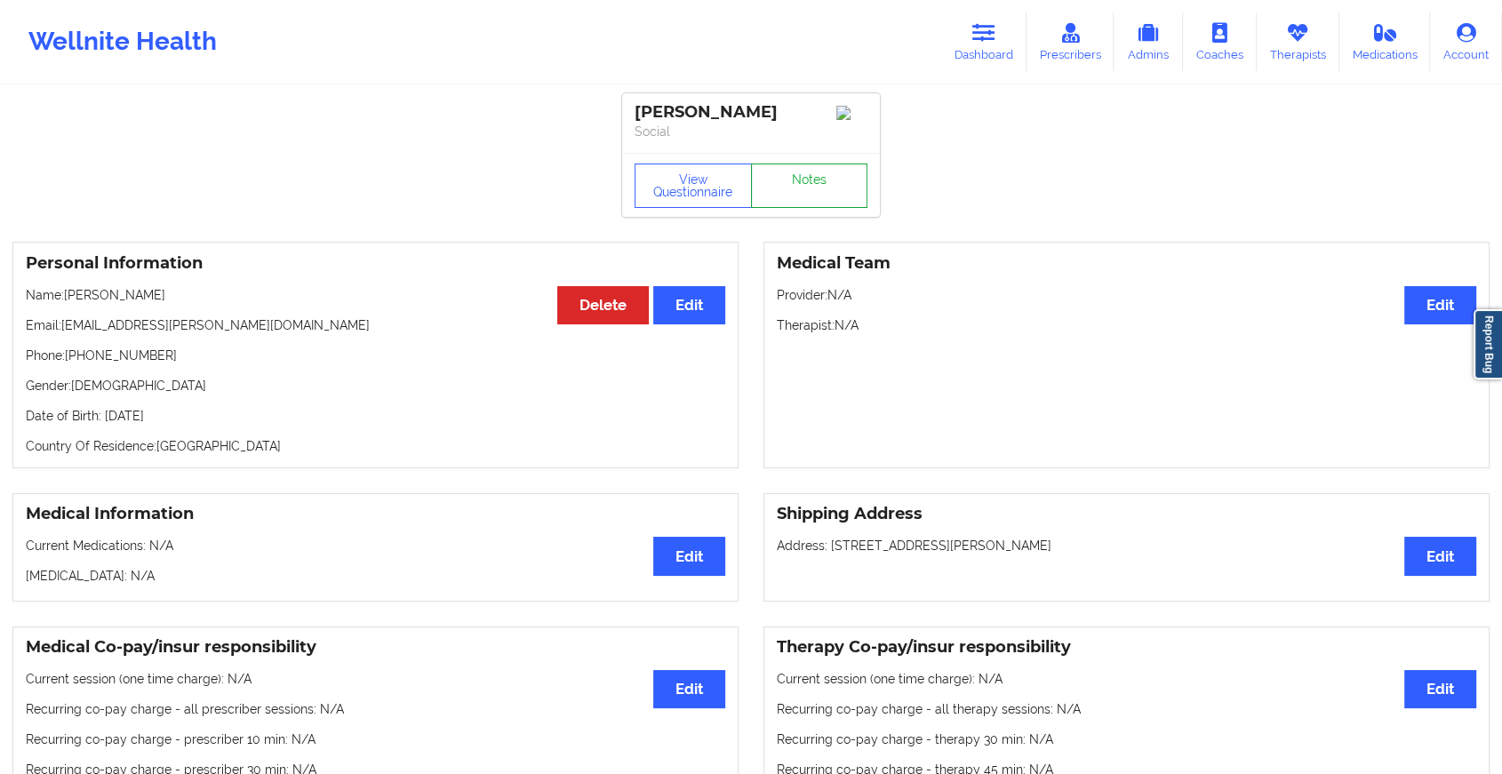
click at [791, 193] on link "Notes" at bounding box center [809, 185] width 117 height 44
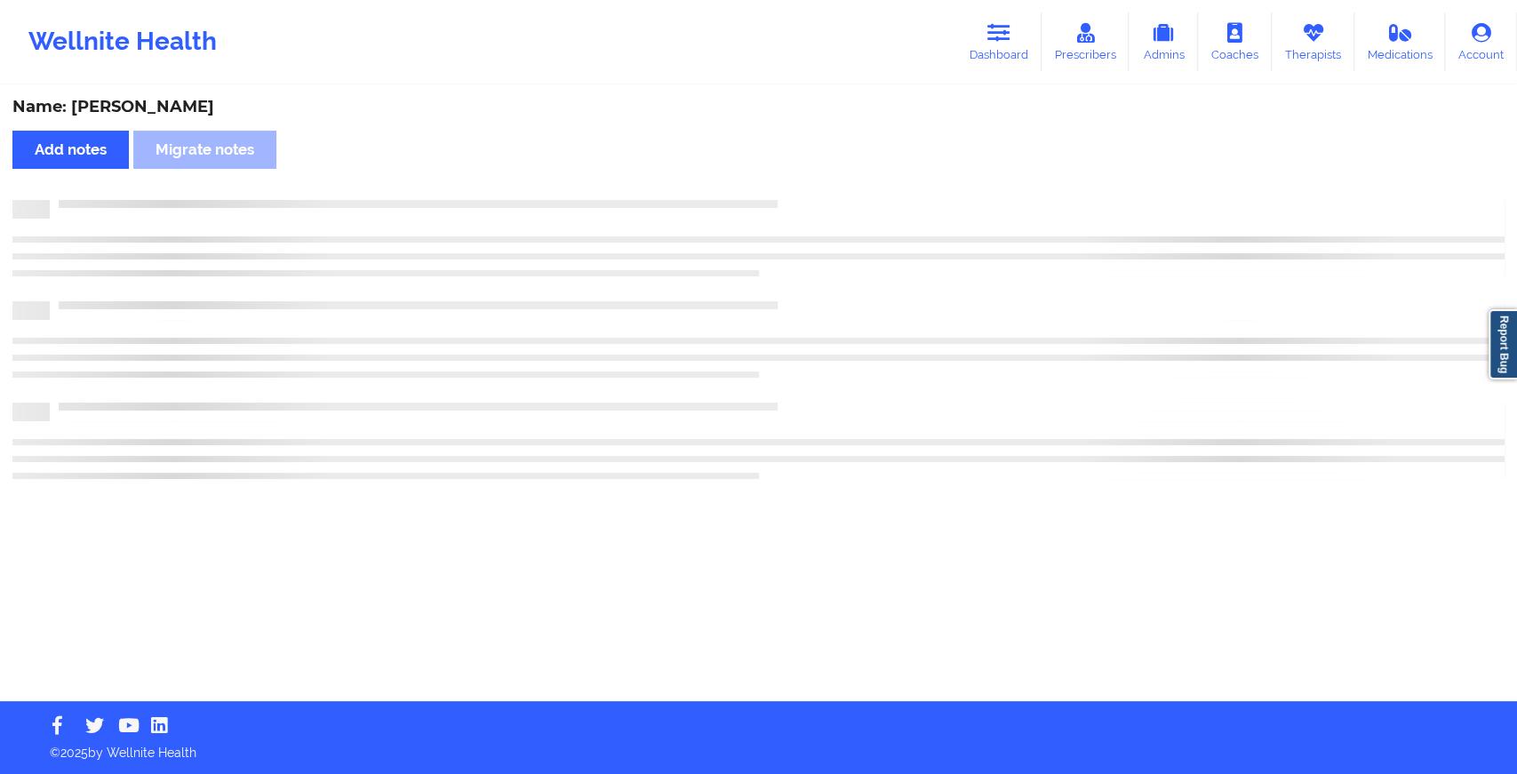
click at [791, 193] on div "Name: [PERSON_NAME] Add notes Migrate notes" at bounding box center [758, 394] width 1517 height 614
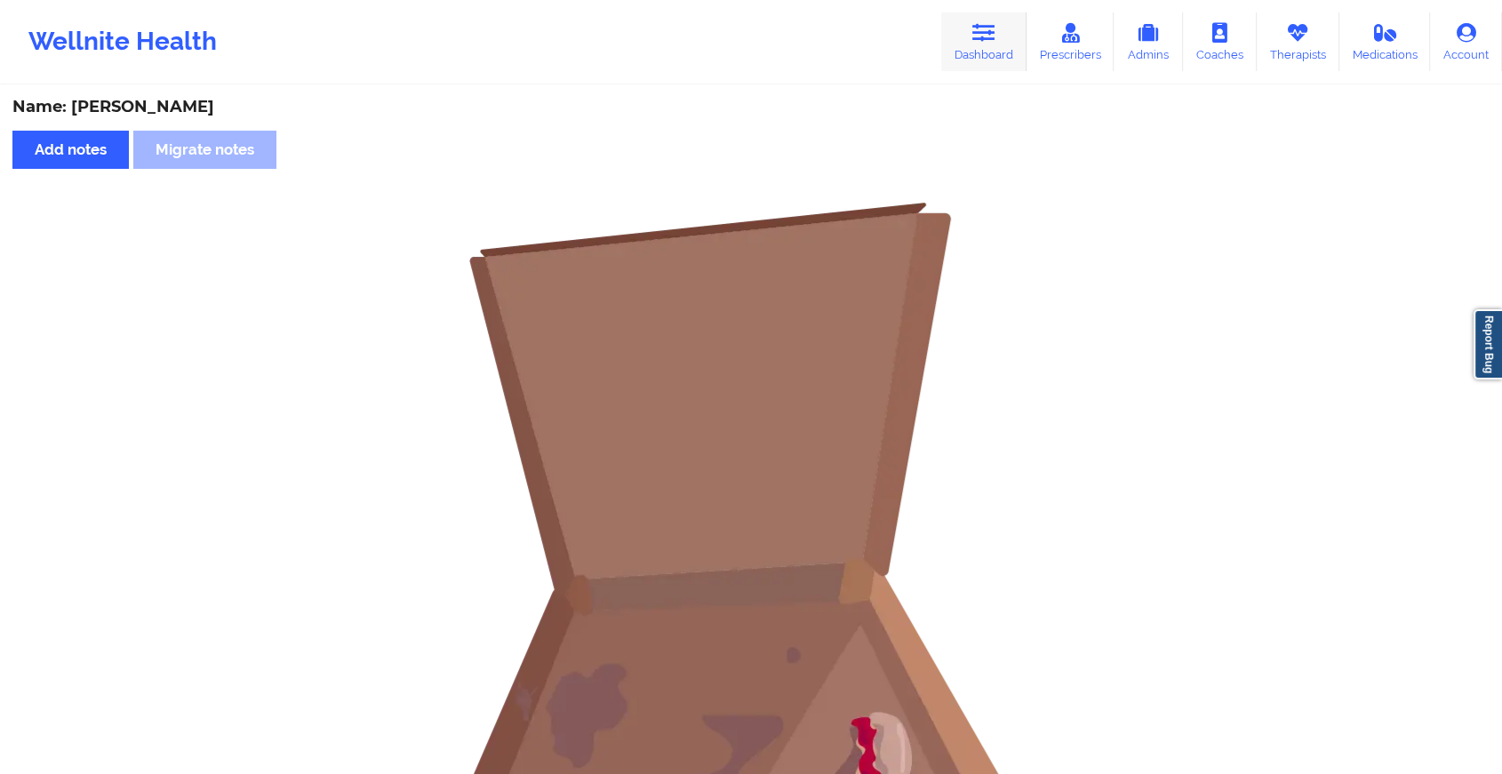
click at [960, 20] on link "Dashboard" at bounding box center [983, 41] width 85 height 59
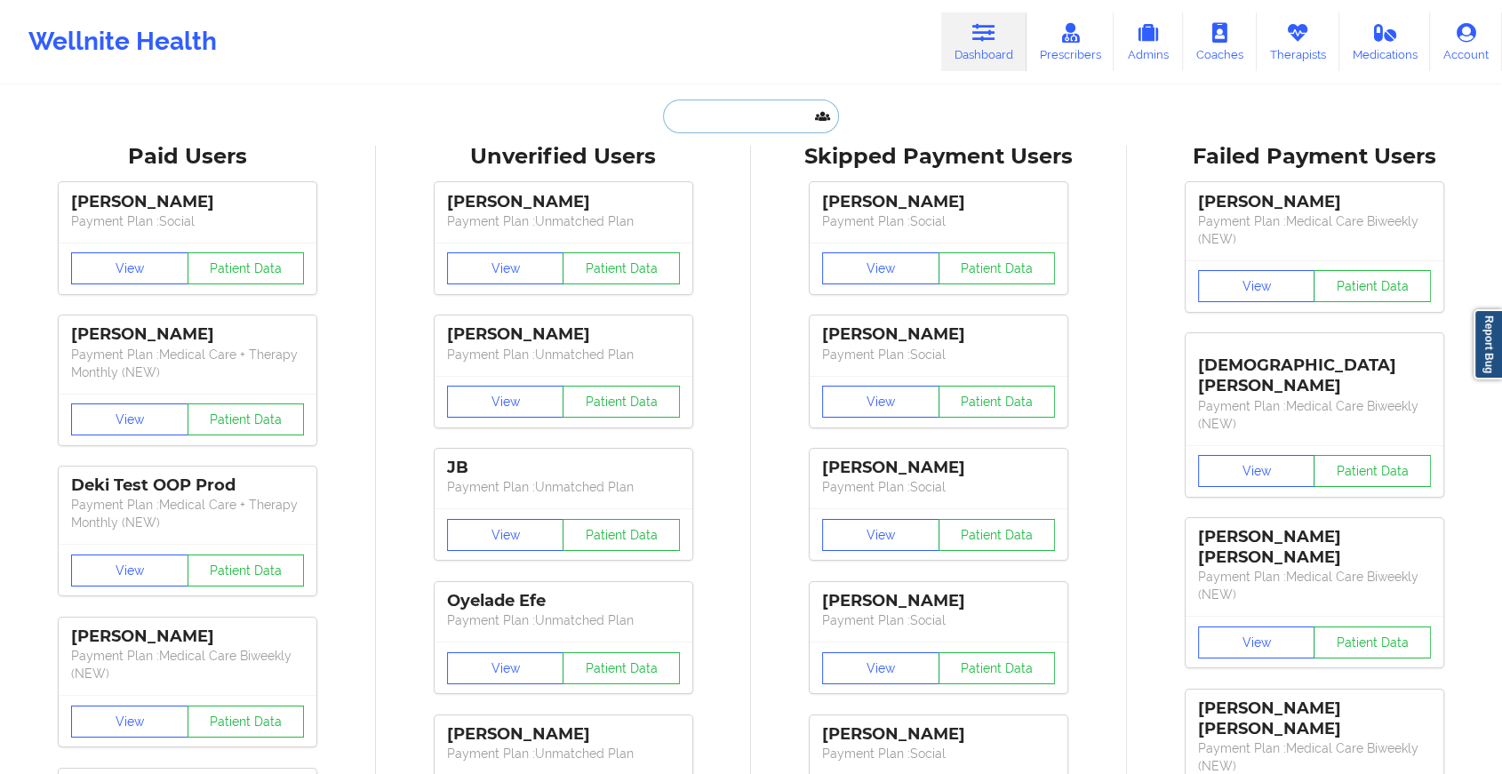
click at [745, 108] on input "text" at bounding box center [751, 117] width 176 height 34
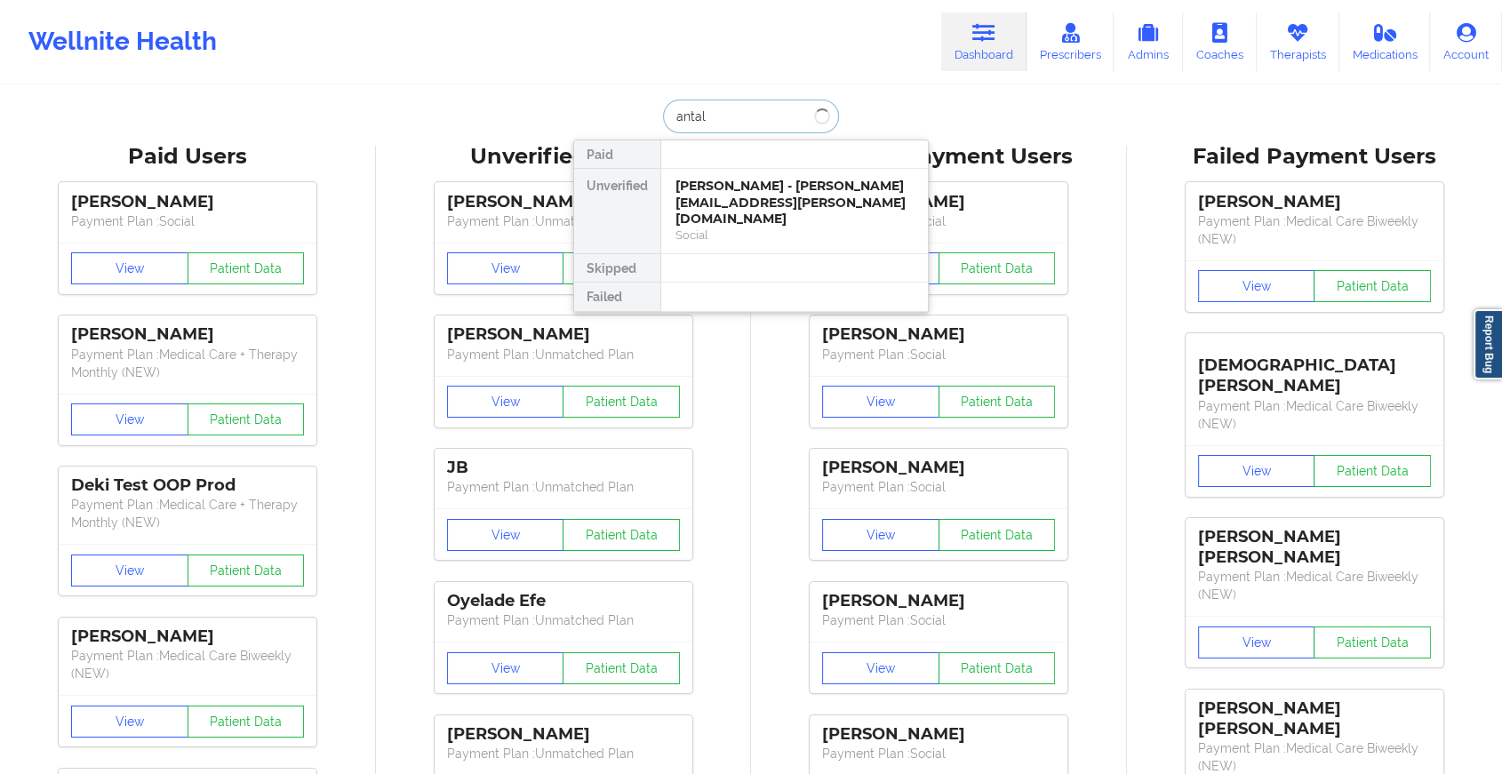
type input "antaly"
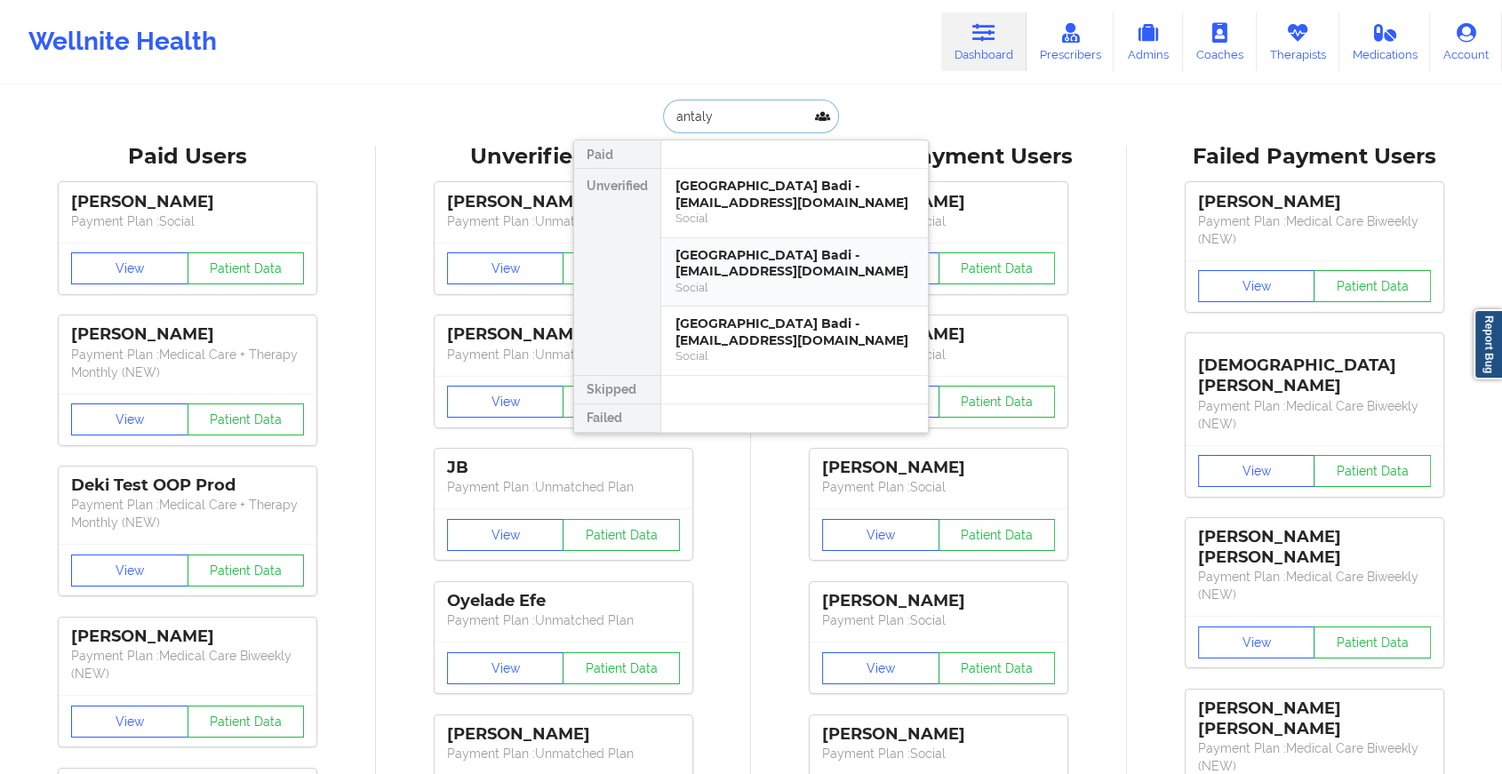
click at [754, 247] on div "[GEOGRAPHIC_DATA] Badi - [EMAIL_ADDRESS][DOMAIN_NAME]" at bounding box center [794, 263] width 238 height 33
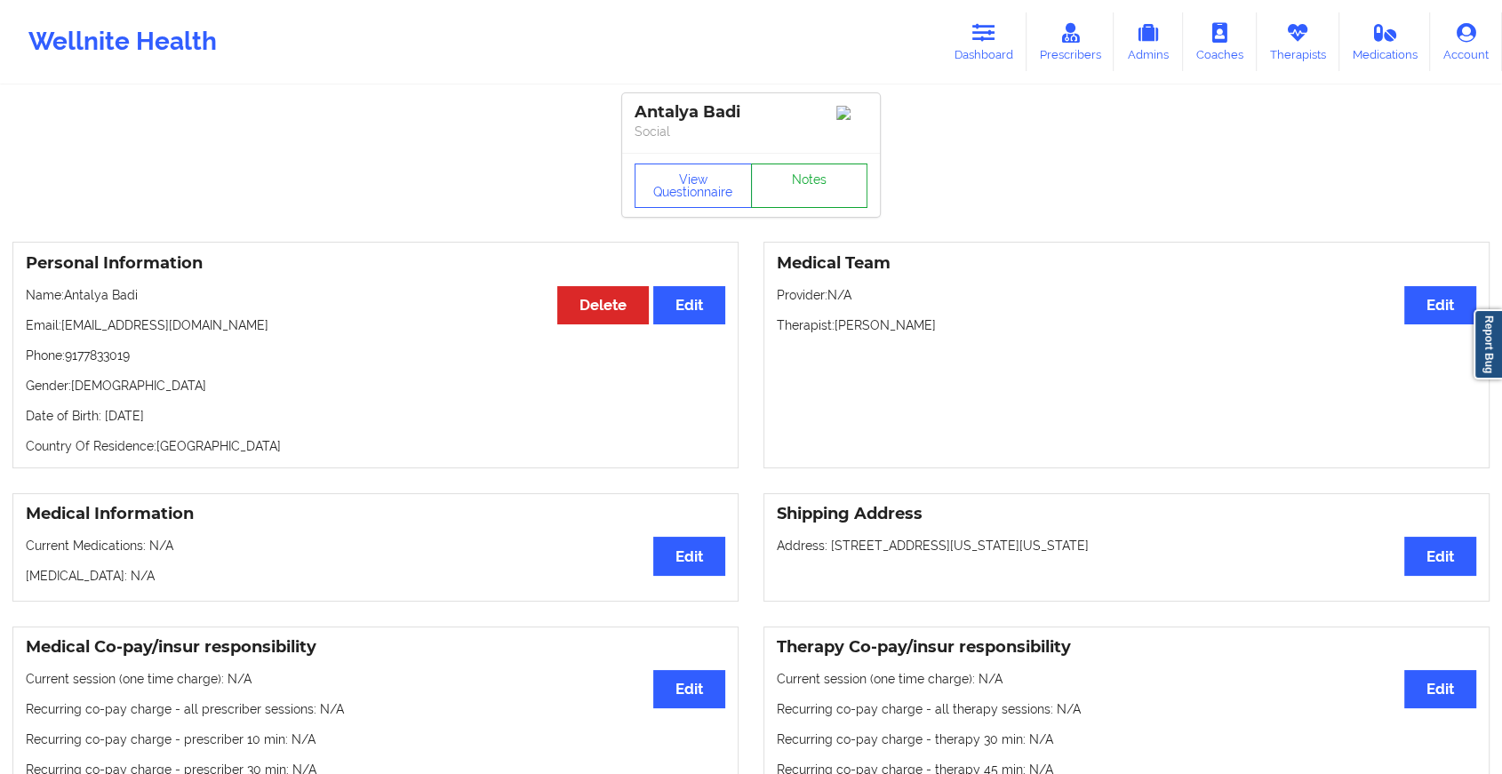
click at [805, 188] on link "Notes" at bounding box center [809, 185] width 117 height 44
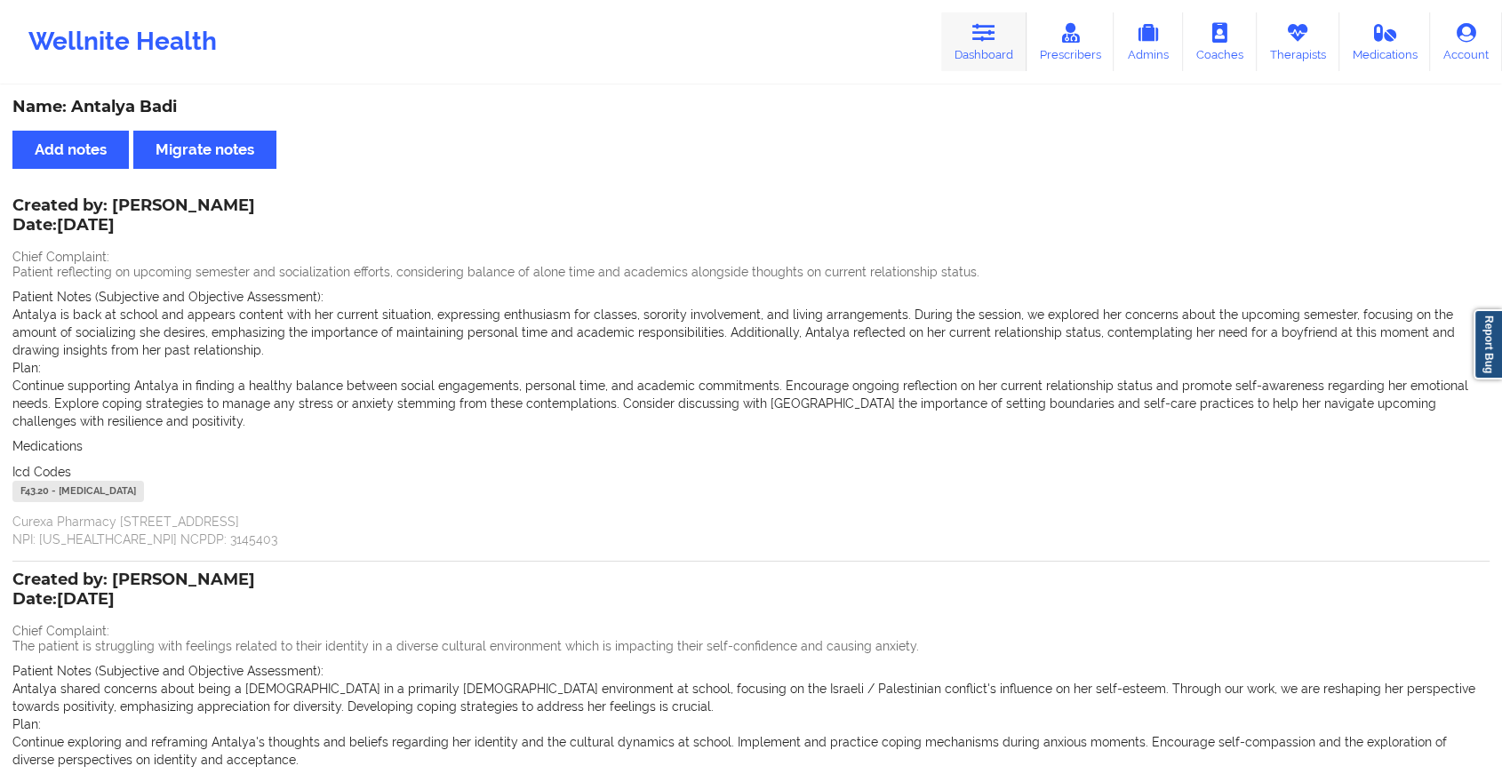
click at [973, 14] on link "Dashboard" at bounding box center [983, 41] width 85 height 59
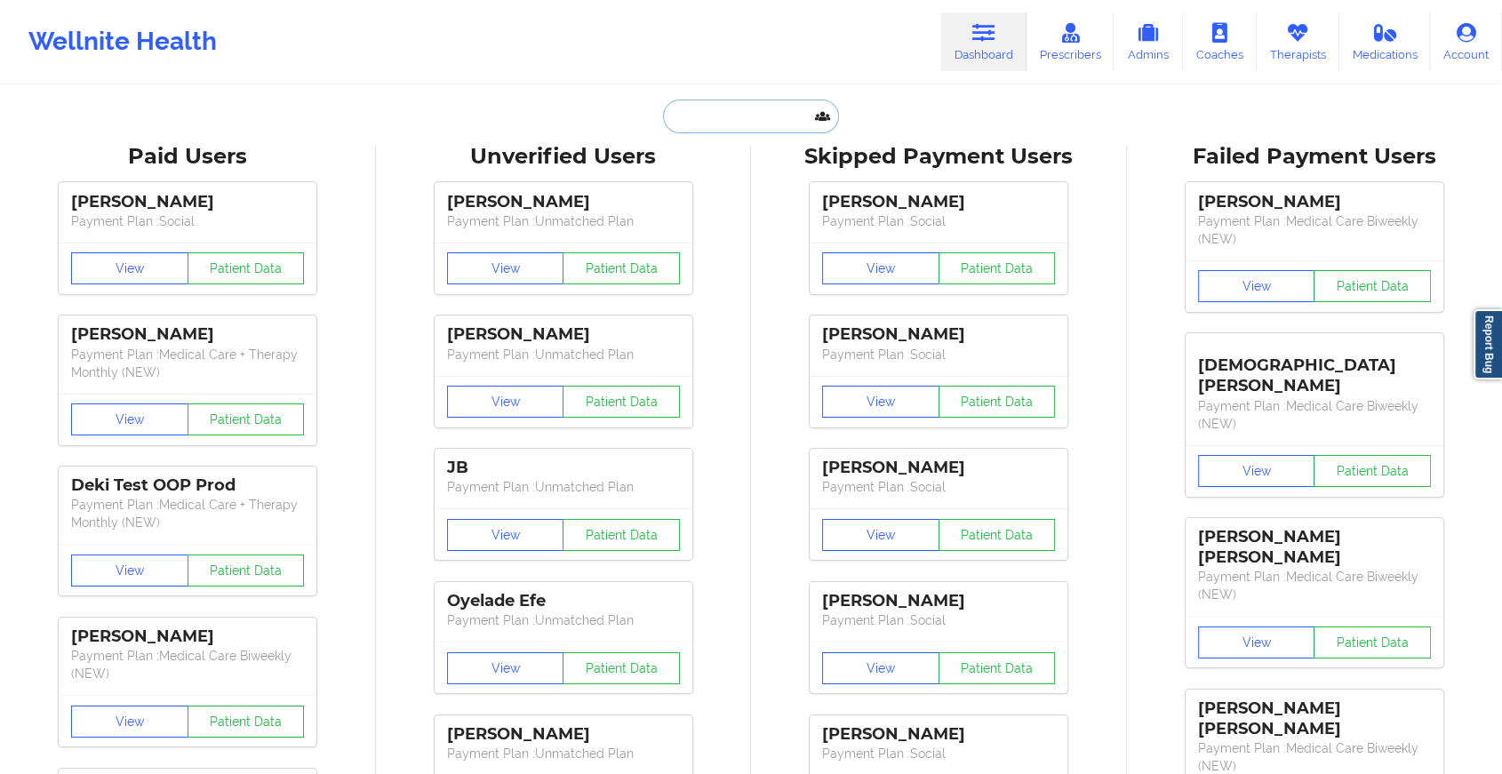
click at [744, 114] on input "text" at bounding box center [751, 117] width 176 height 34
type input "a"
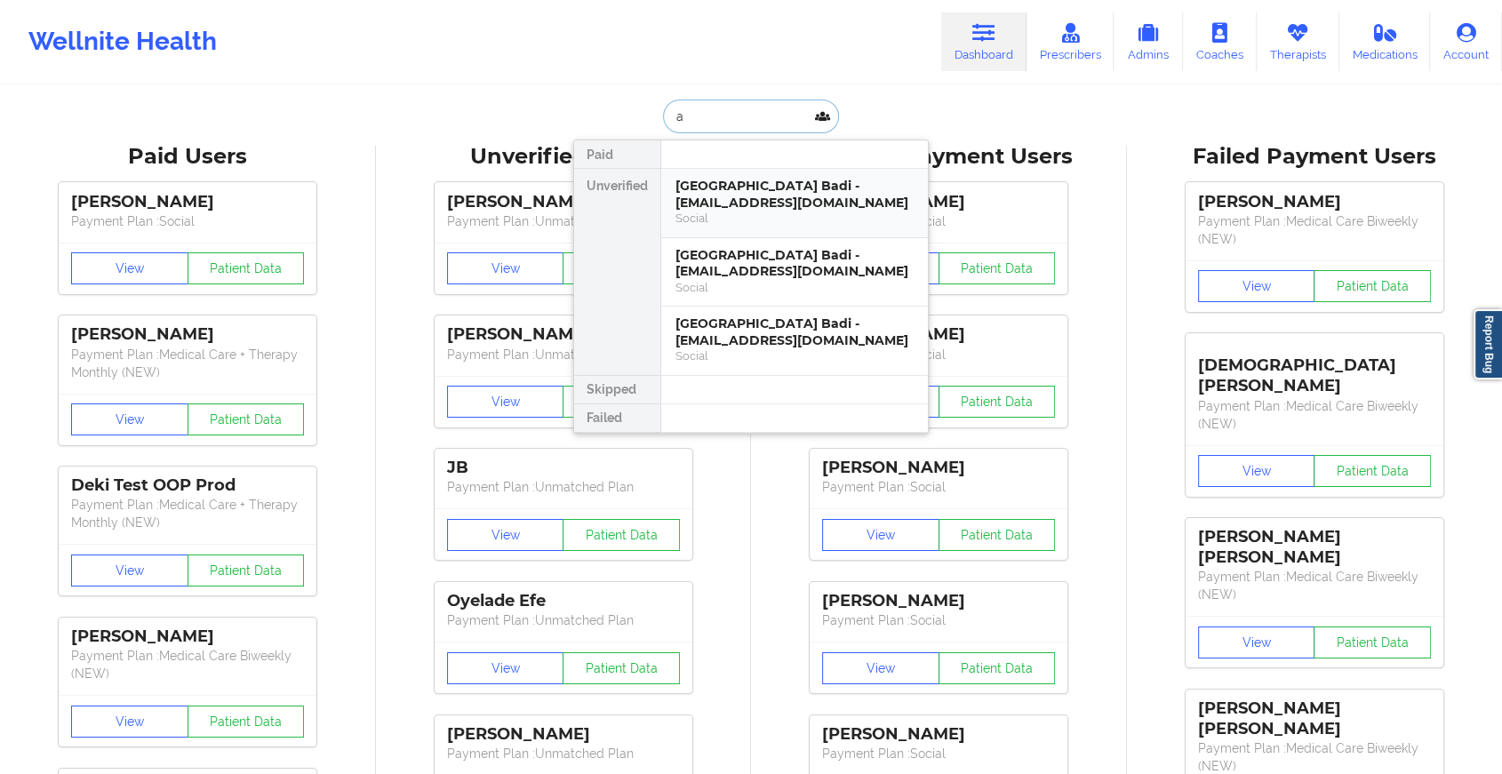
click at [739, 193] on div "[GEOGRAPHIC_DATA] Badi - [EMAIL_ADDRESS][DOMAIN_NAME]" at bounding box center [794, 194] width 238 height 33
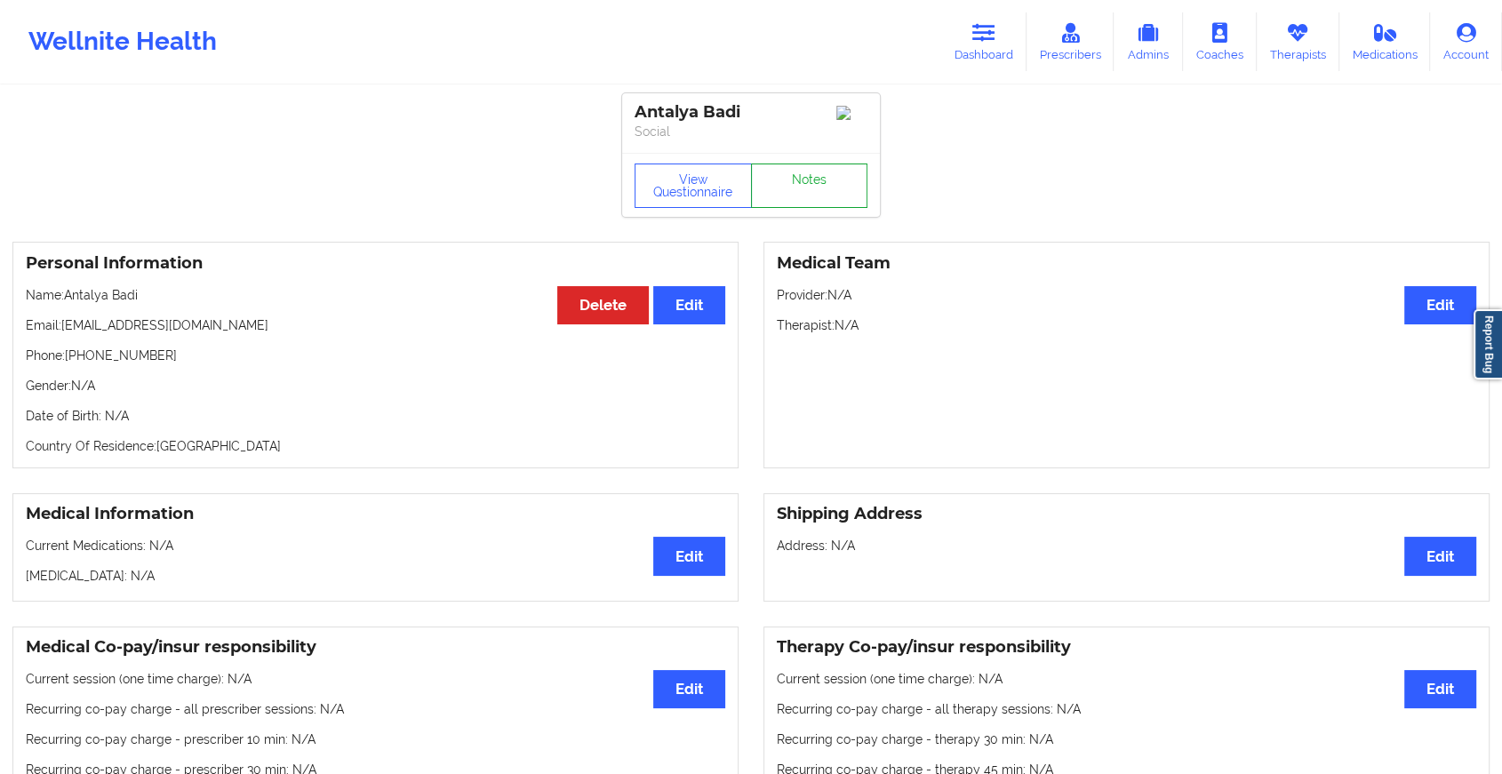
click at [802, 177] on link "Notes" at bounding box center [809, 185] width 117 height 44
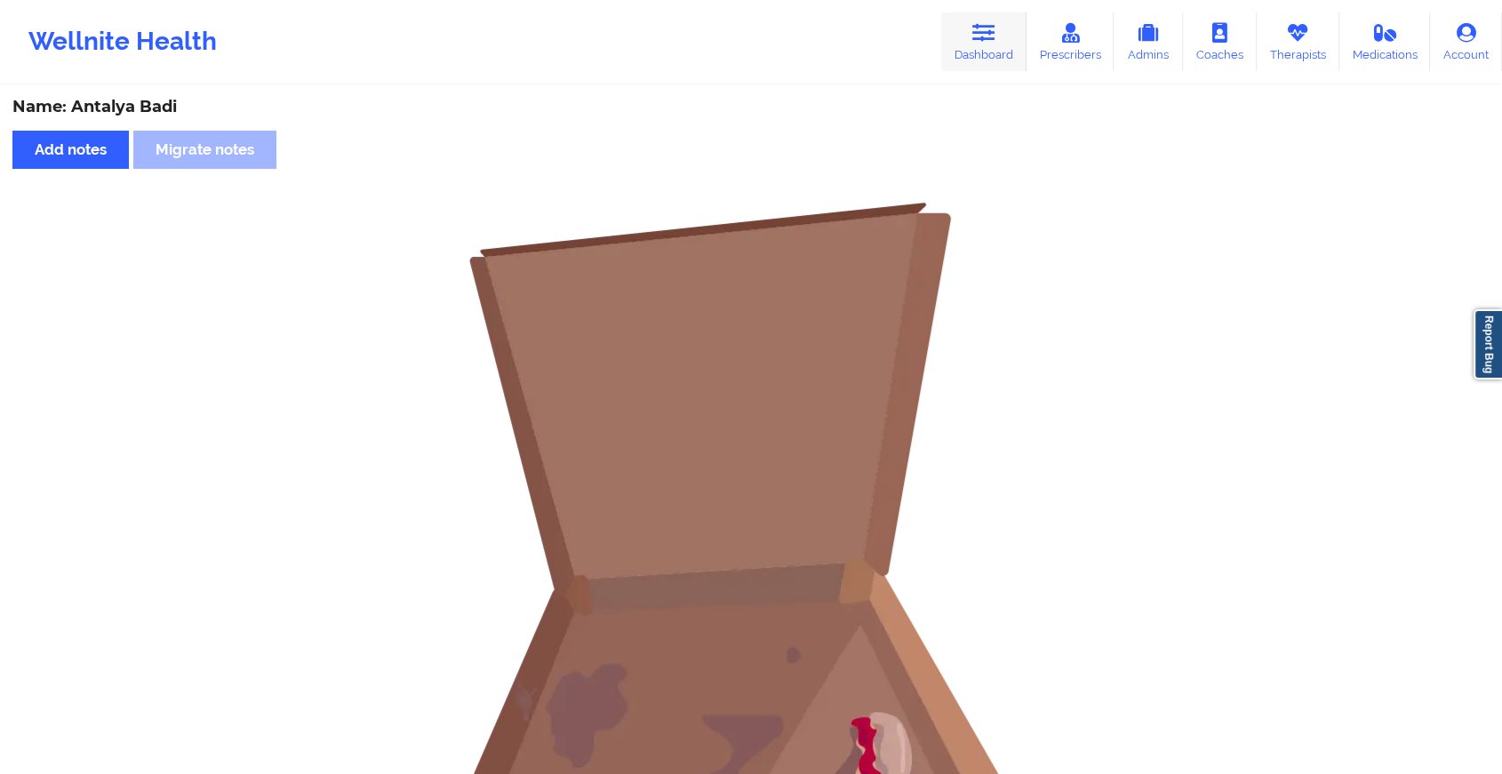
click at [995, 37] on icon at bounding box center [983, 33] width 23 height 20
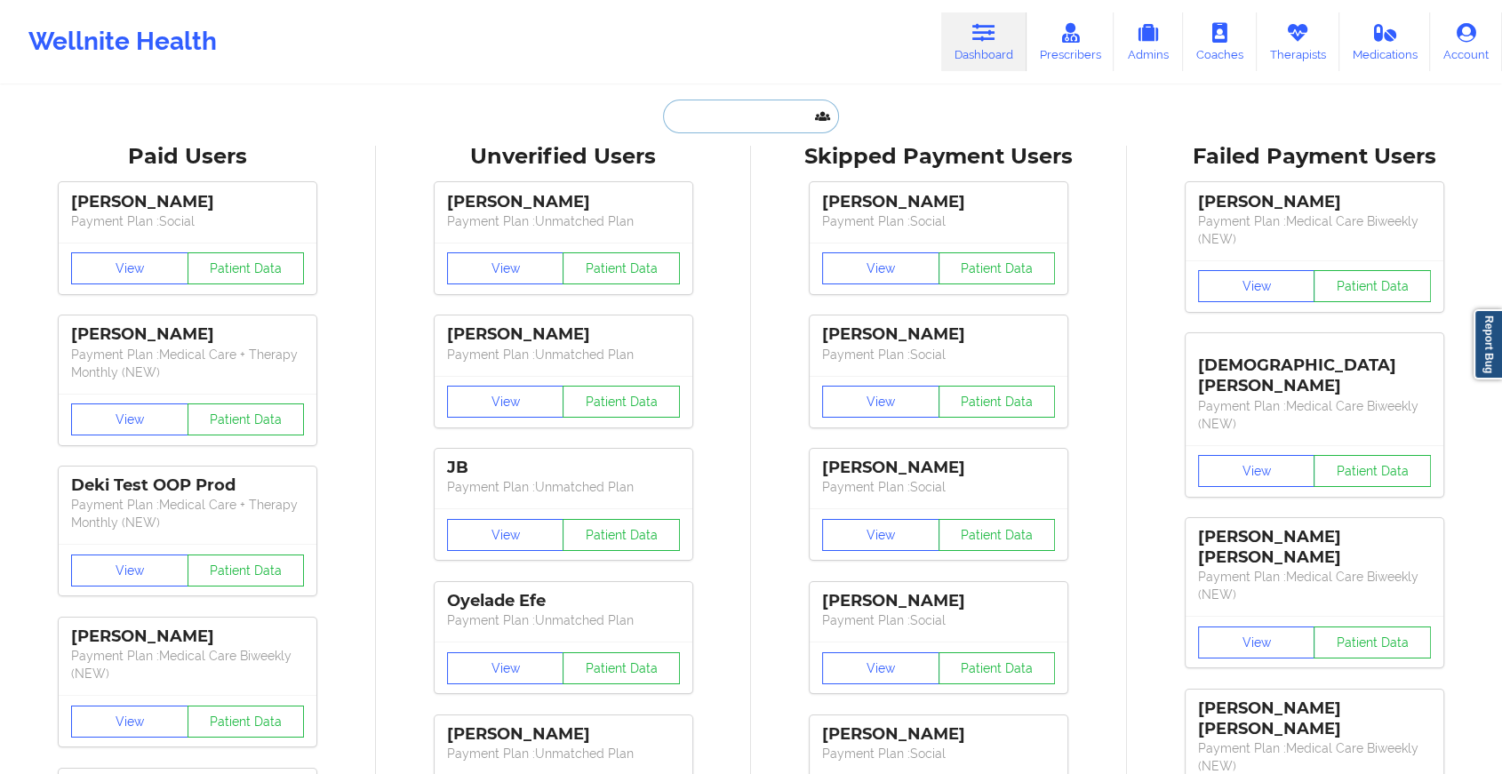
click at [793, 124] on input "text" at bounding box center [751, 117] width 176 height 34
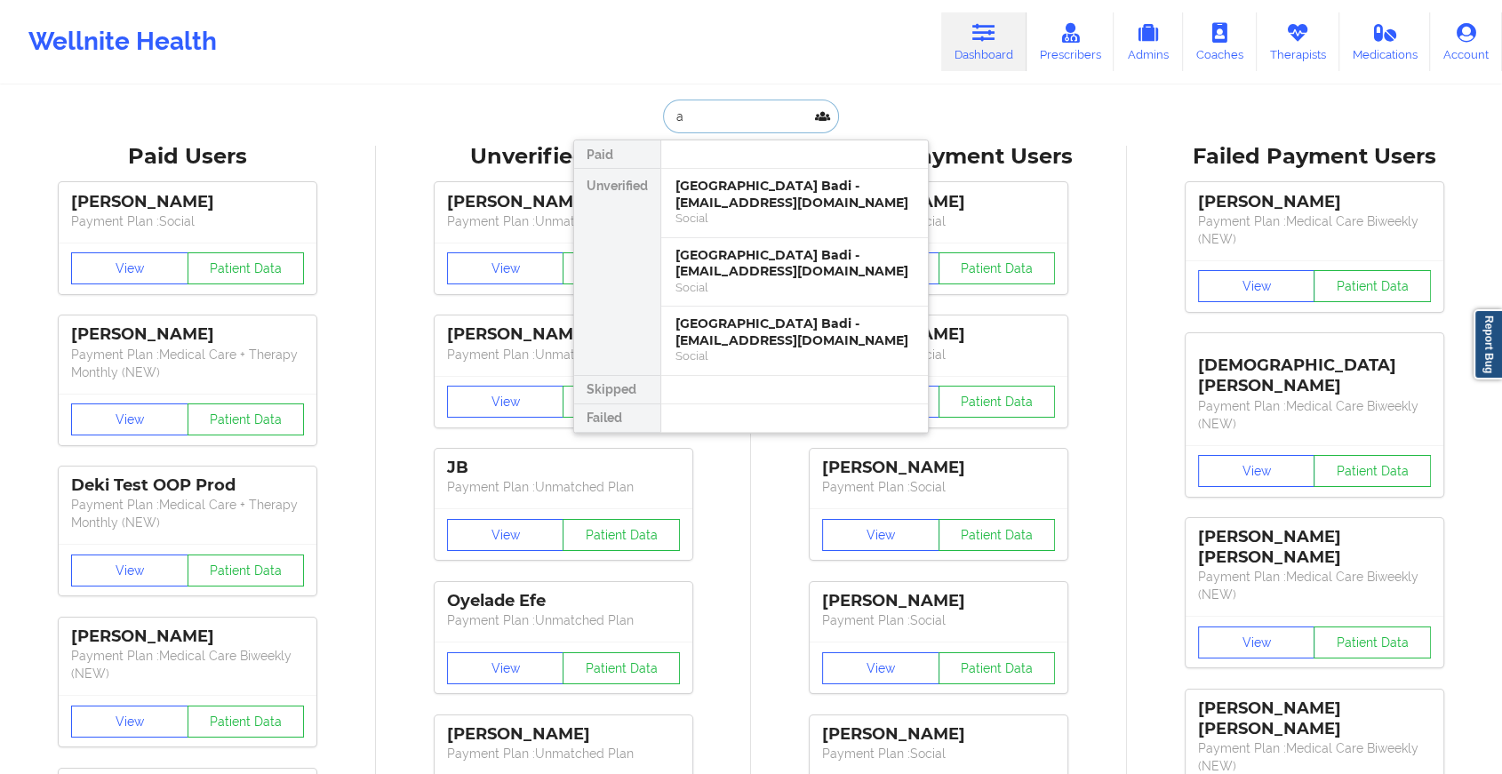
type input "a"
click at [752, 331] on div "[GEOGRAPHIC_DATA] Badi - [EMAIL_ADDRESS][DOMAIN_NAME]" at bounding box center [794, 331] width 238 height 33
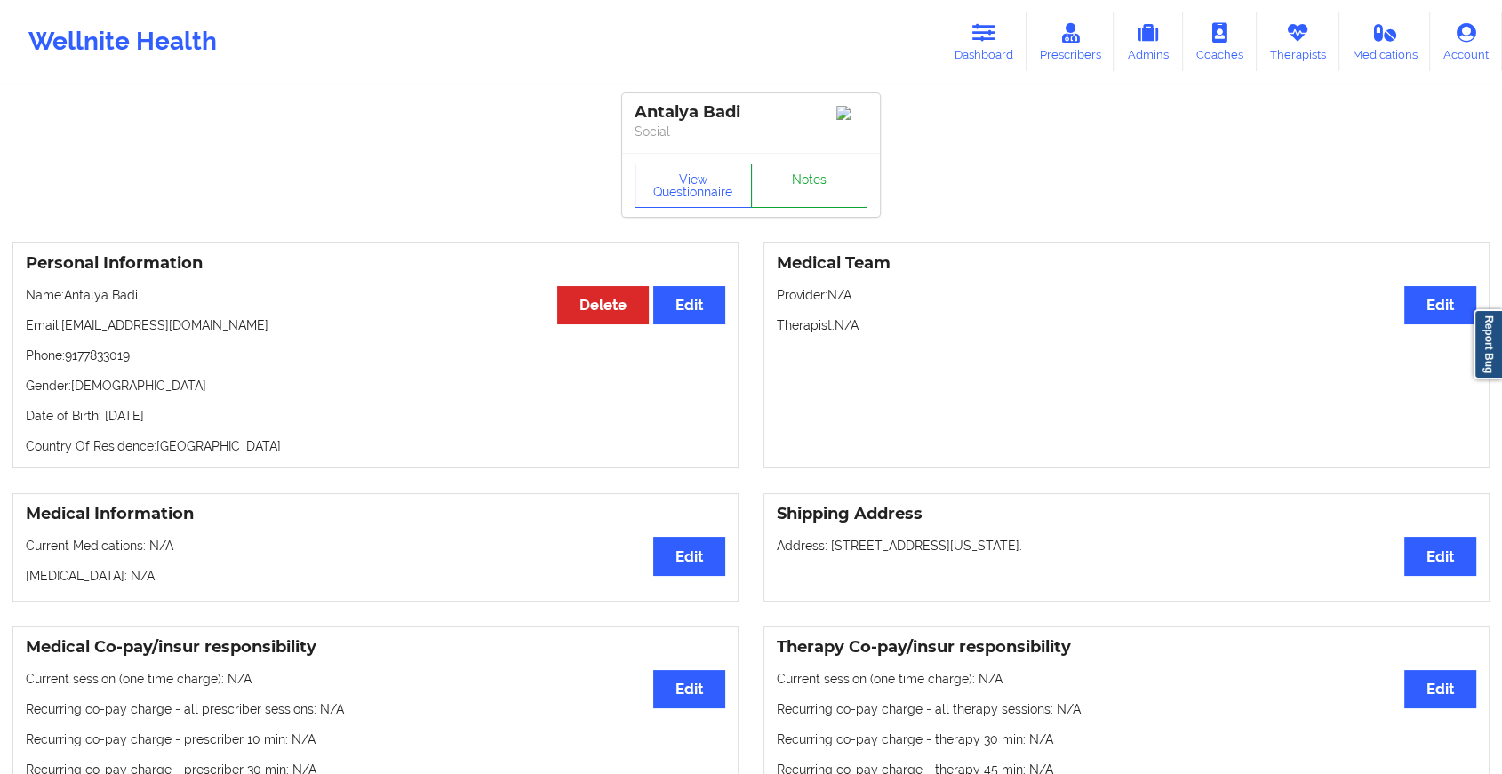
click at [830, 188] on link "Notes" at bounding box center [809, 185] width 117 height 44
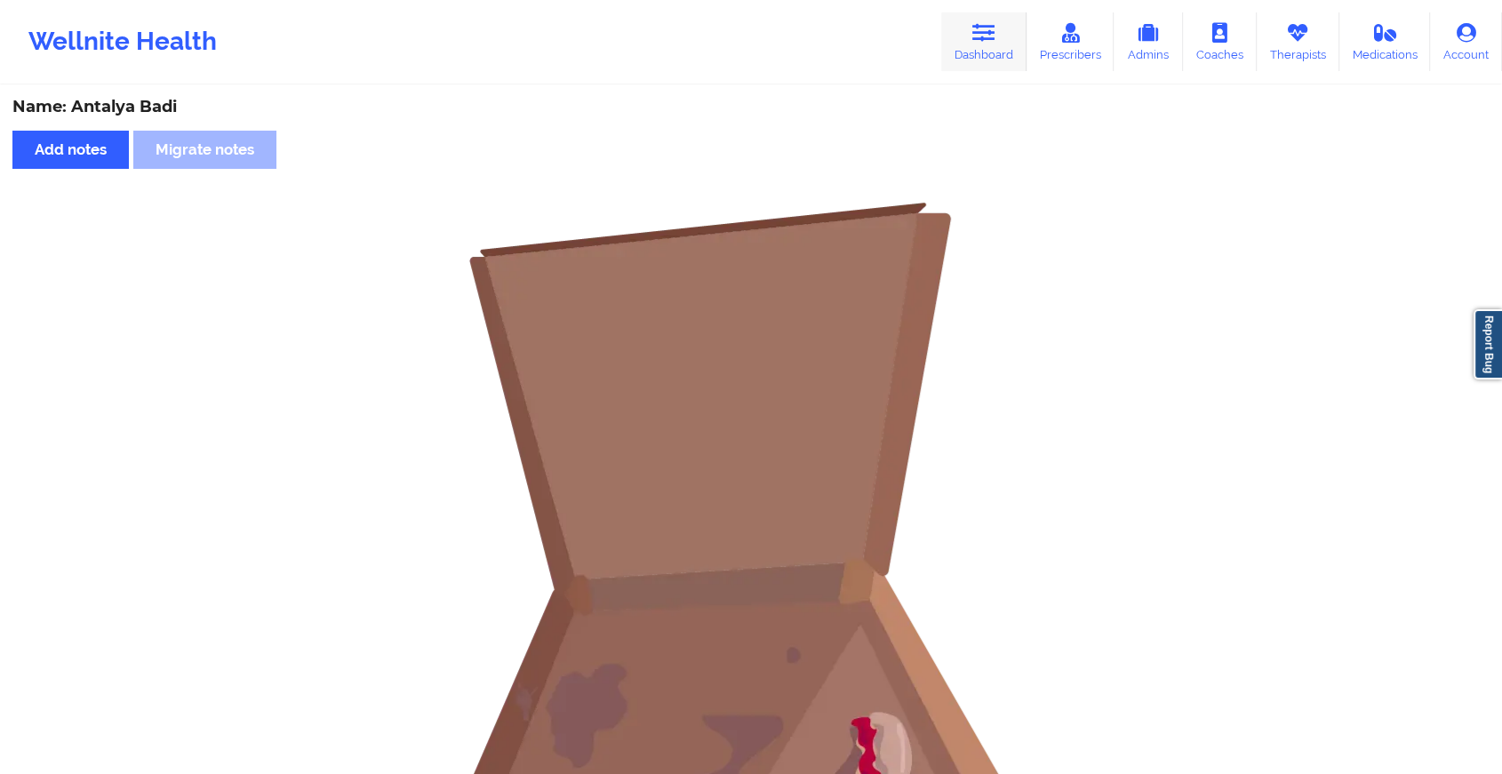
click at [977, 35] on icon at bounding box center [983, 33] width 23 height 20
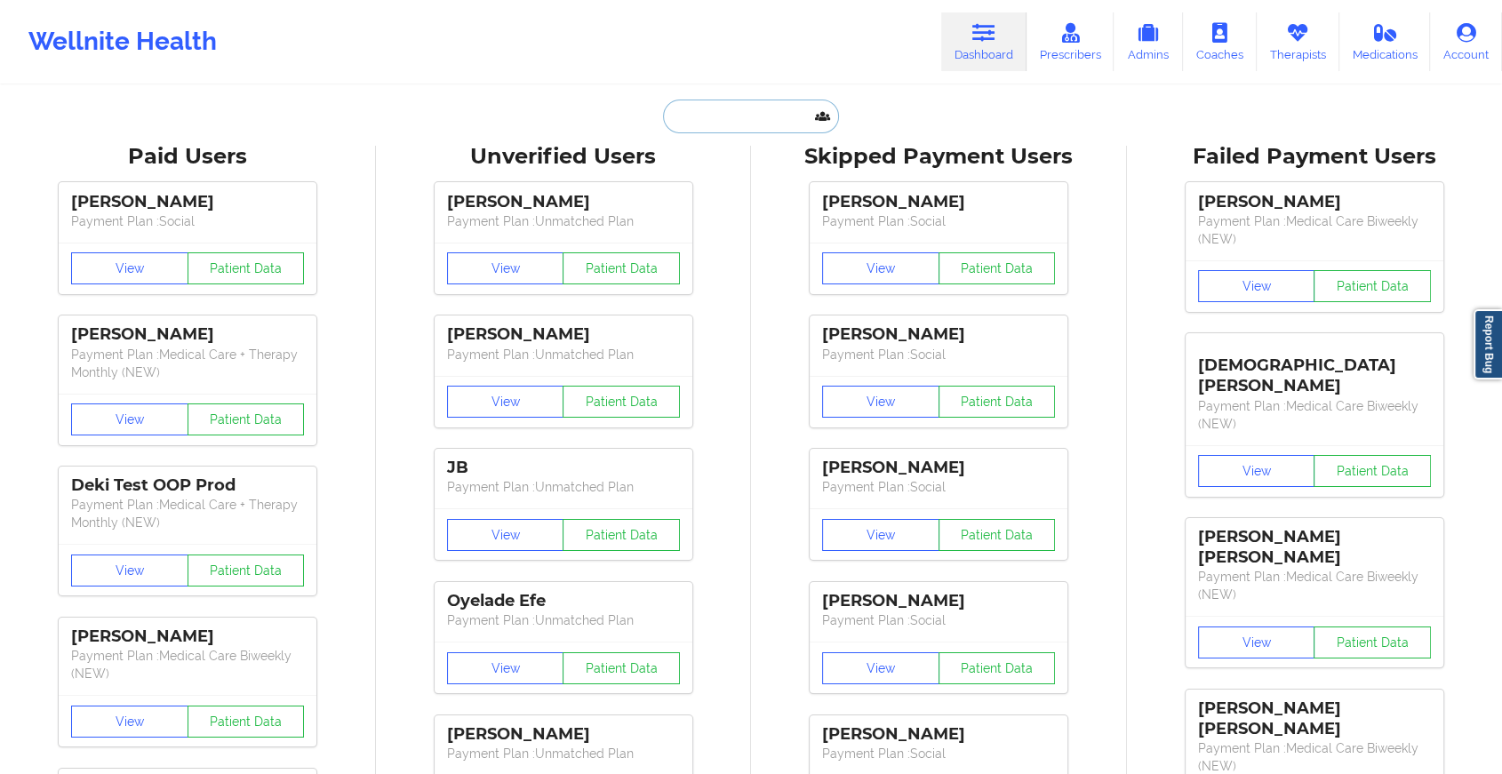
click at [748, 109] on input "text" at bounding box center [751, 117] width 176 height 34
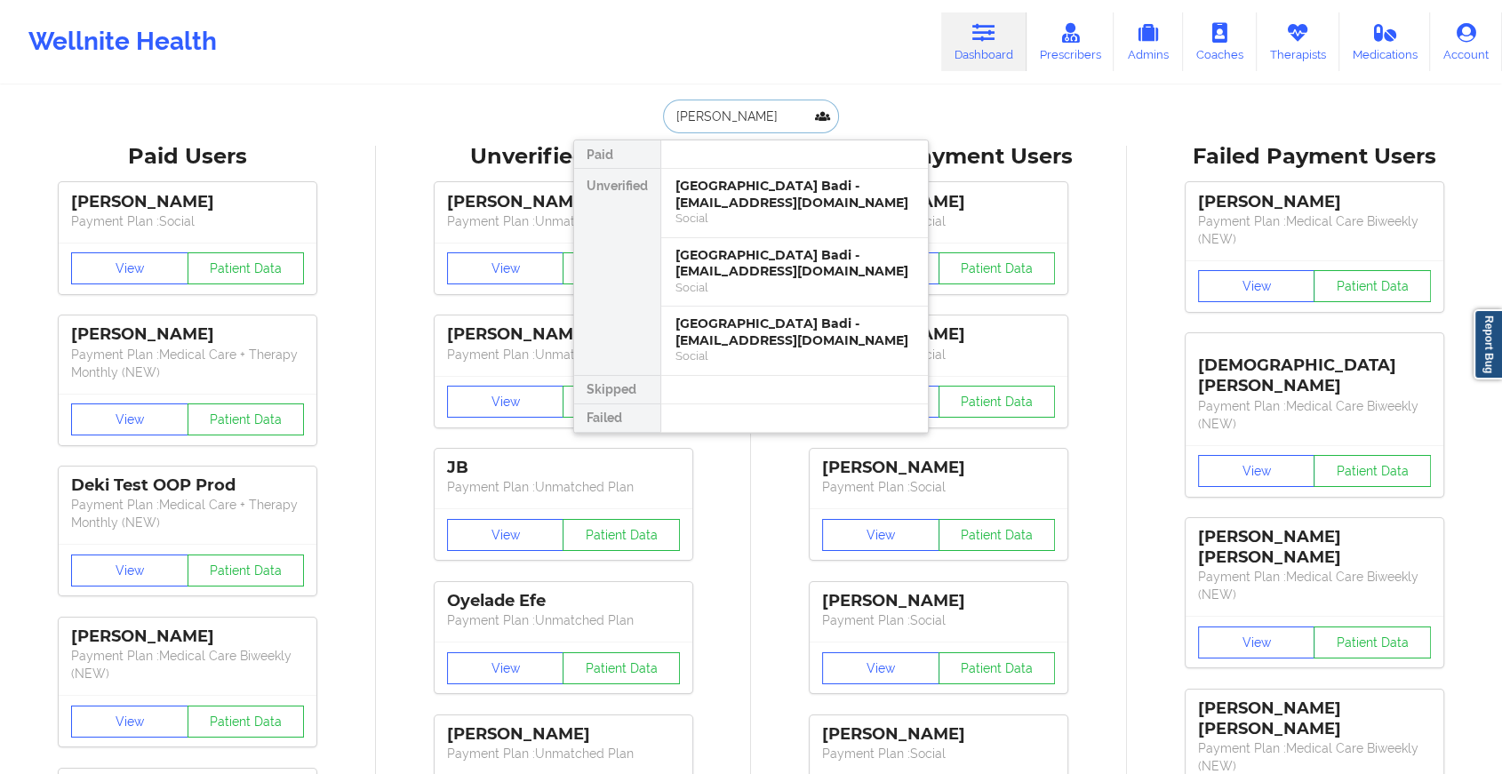
type input "[PERSON_NAME]"
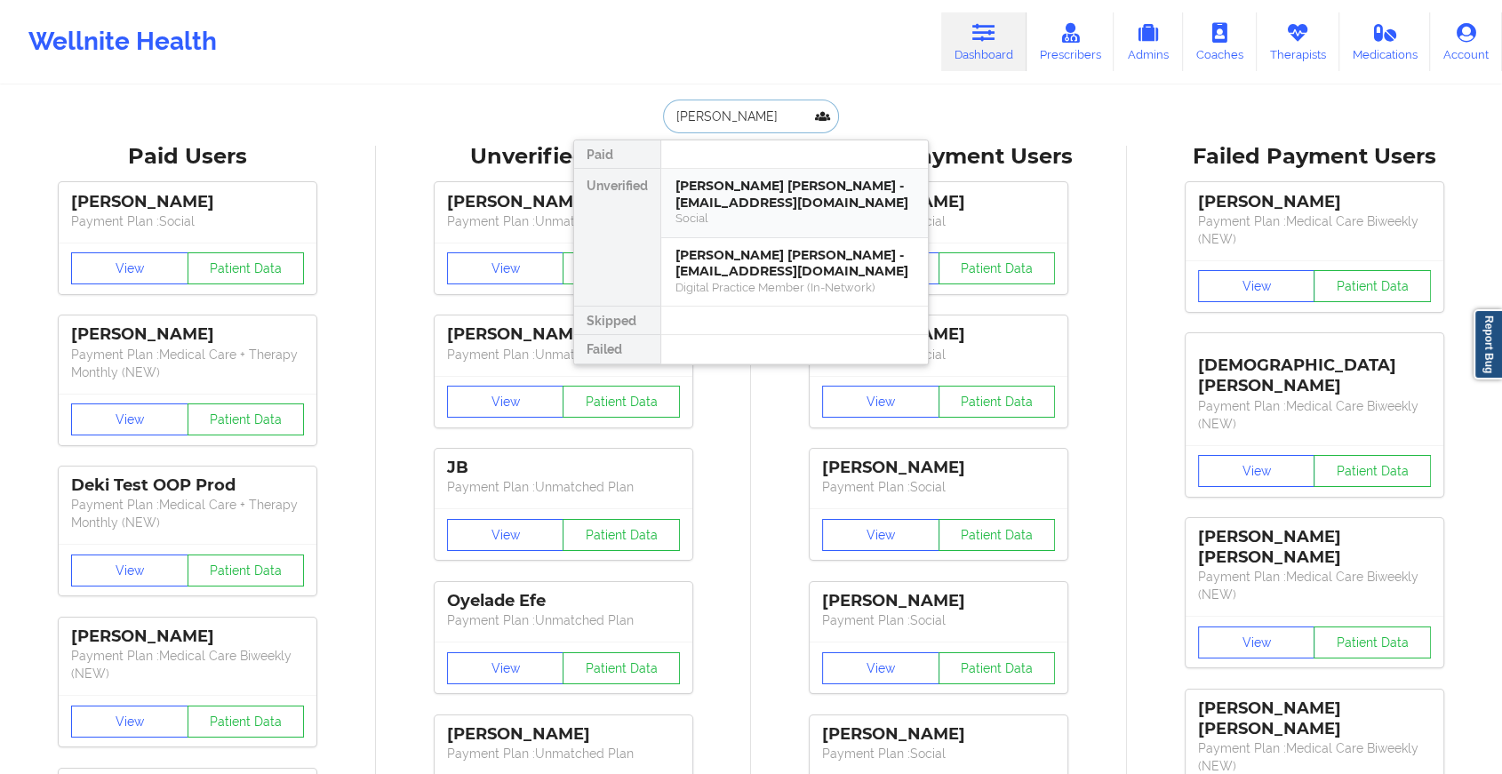
click at [740, 188] on div "[PERSON_NAME] [PERSON_NAME] - [EMAIL_ADDRESS][DOMAIN_NAME]" at bounding box center [794, 194] width 238 height 33
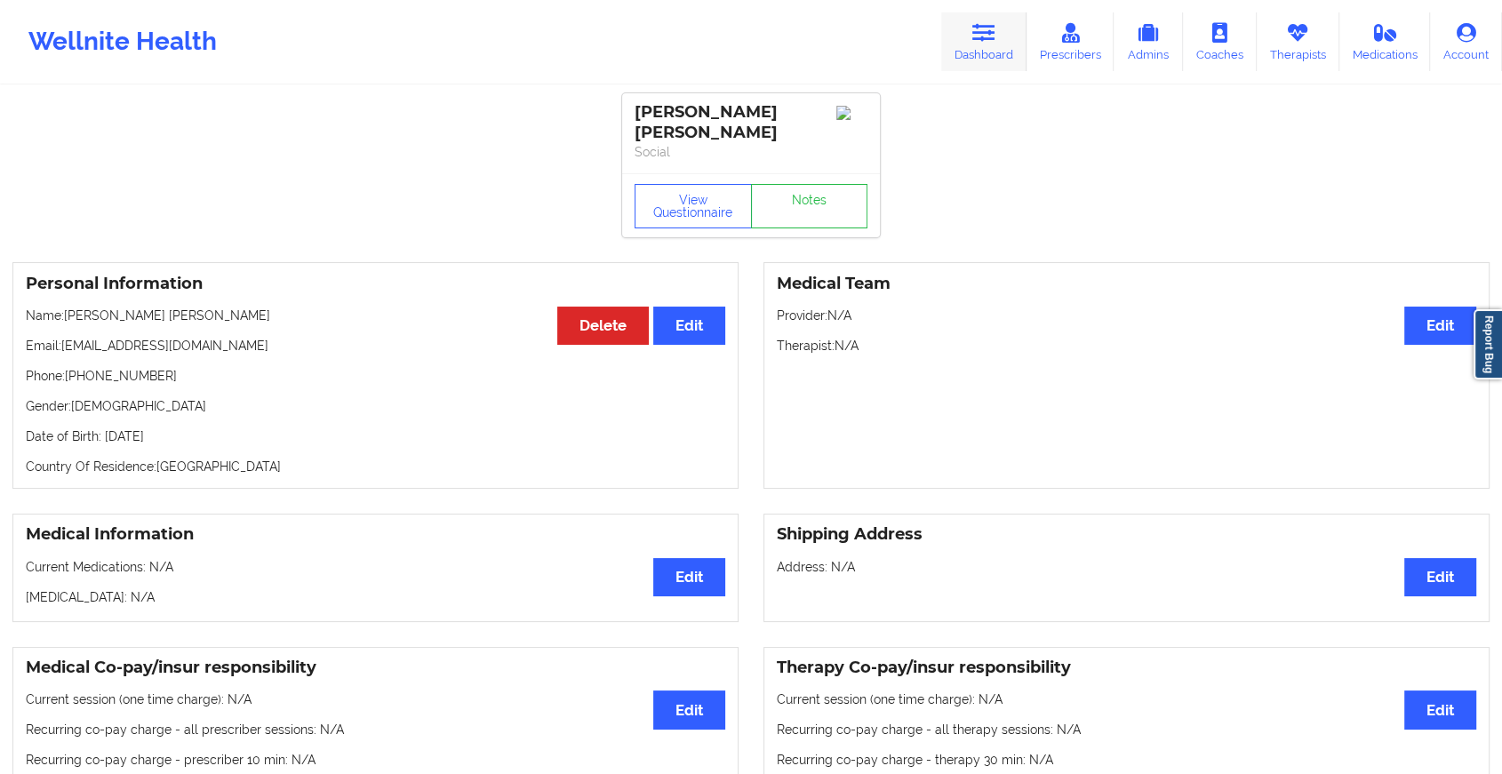
click at [969, 57] on link "Dashboard" at bounding box center [983, 41] width 85 height 59
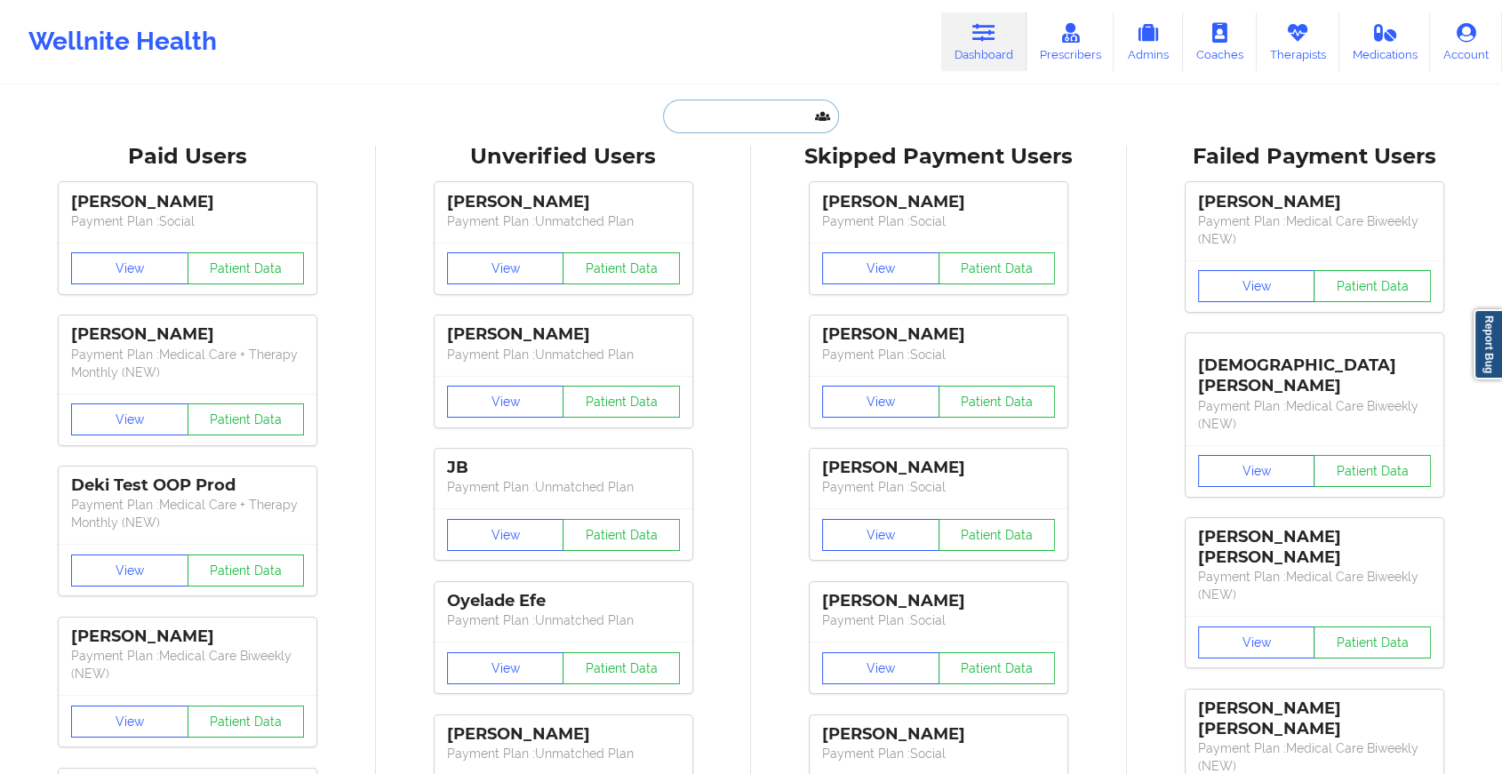
click at [734, 107] on input "text" at bounding box center [751, 117] width 176 height 34
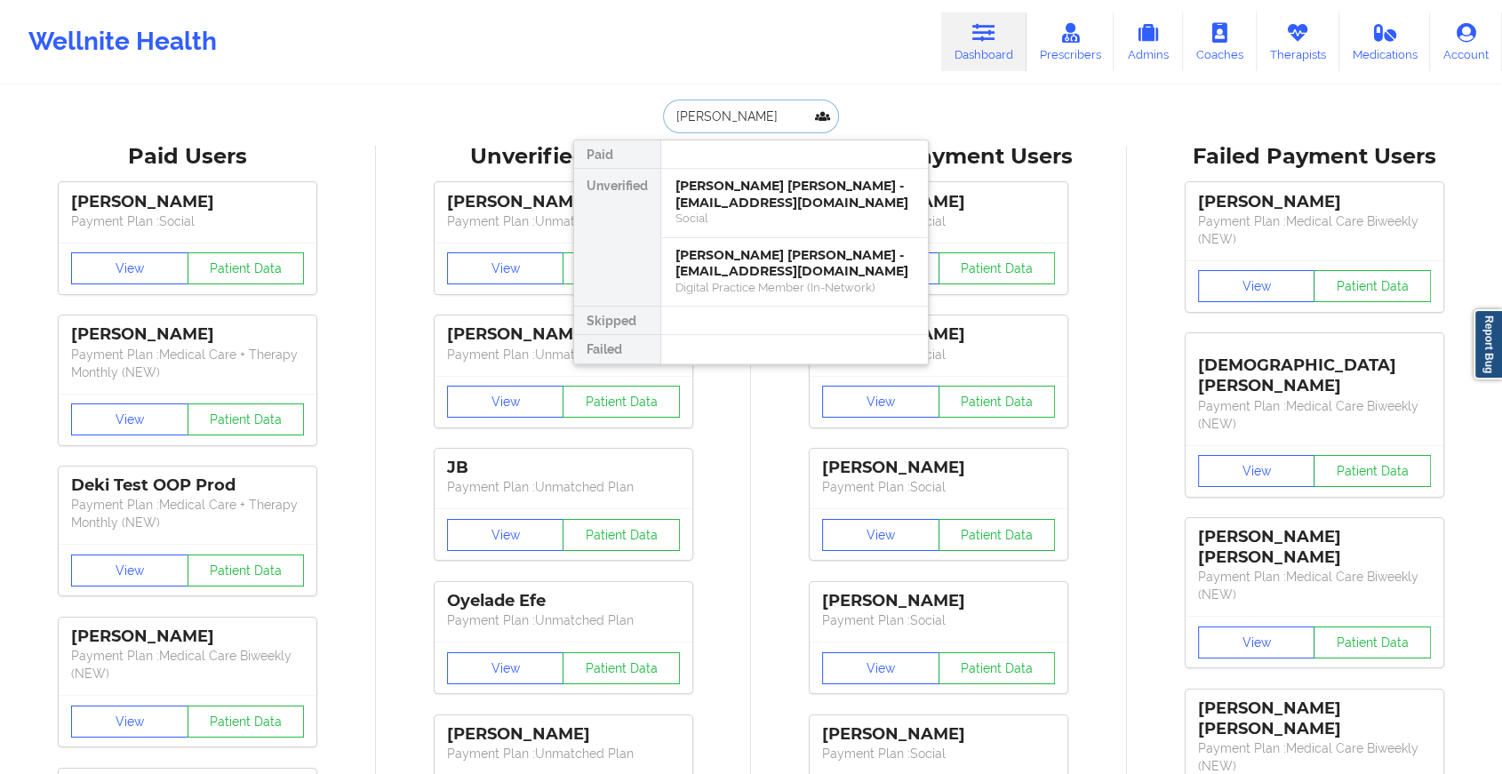
type input "[PERSON_NAME]"
click at [801, 247] on div "[PERSON_NAME] [PERSON_NAME] - [EMAIL_ADDRESS][DOMAIN_NAME]" at bounding box center [794, 263] width 238 height 33
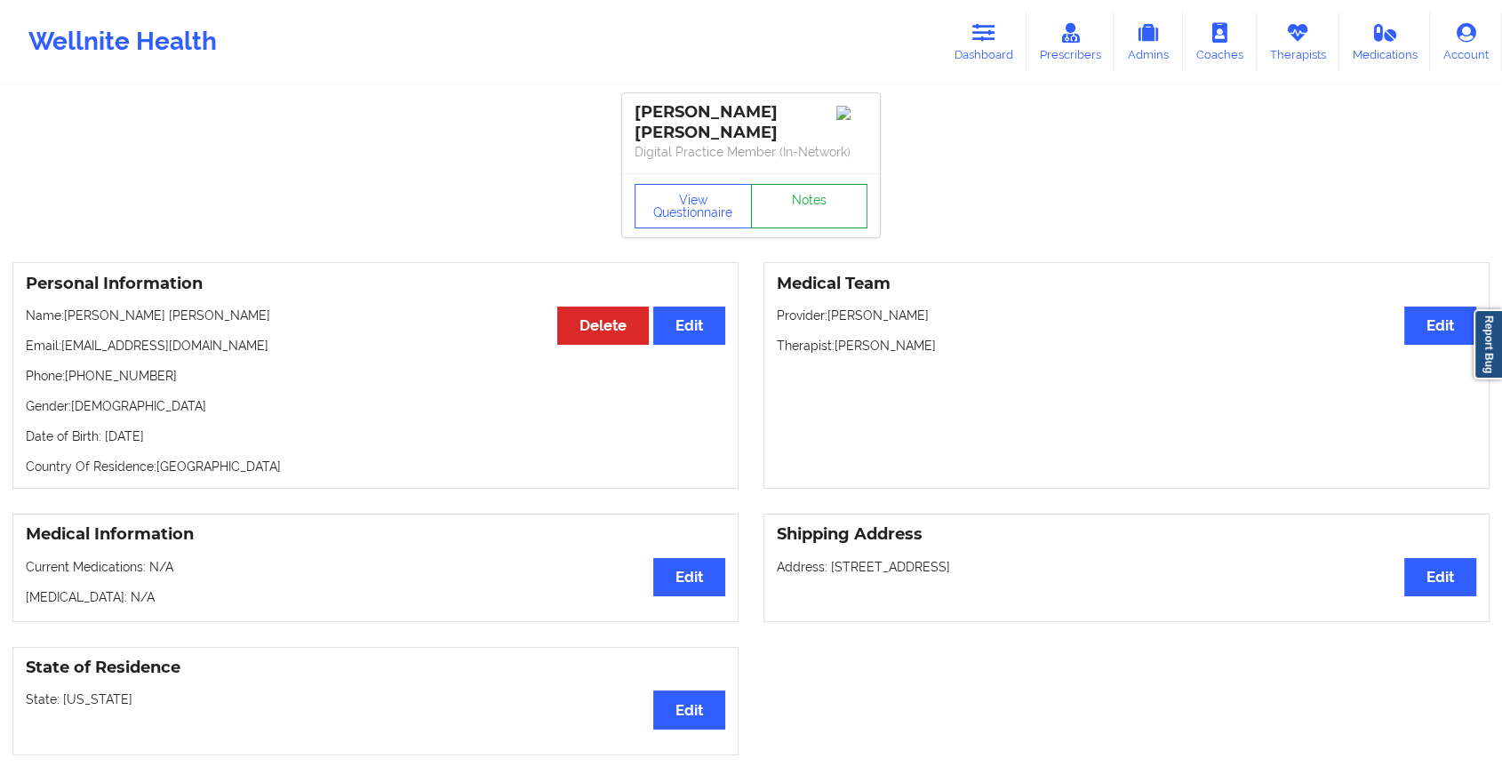
click at [827, 203] on link "Notes" at bounding box center [809, 206] width 117 height 44
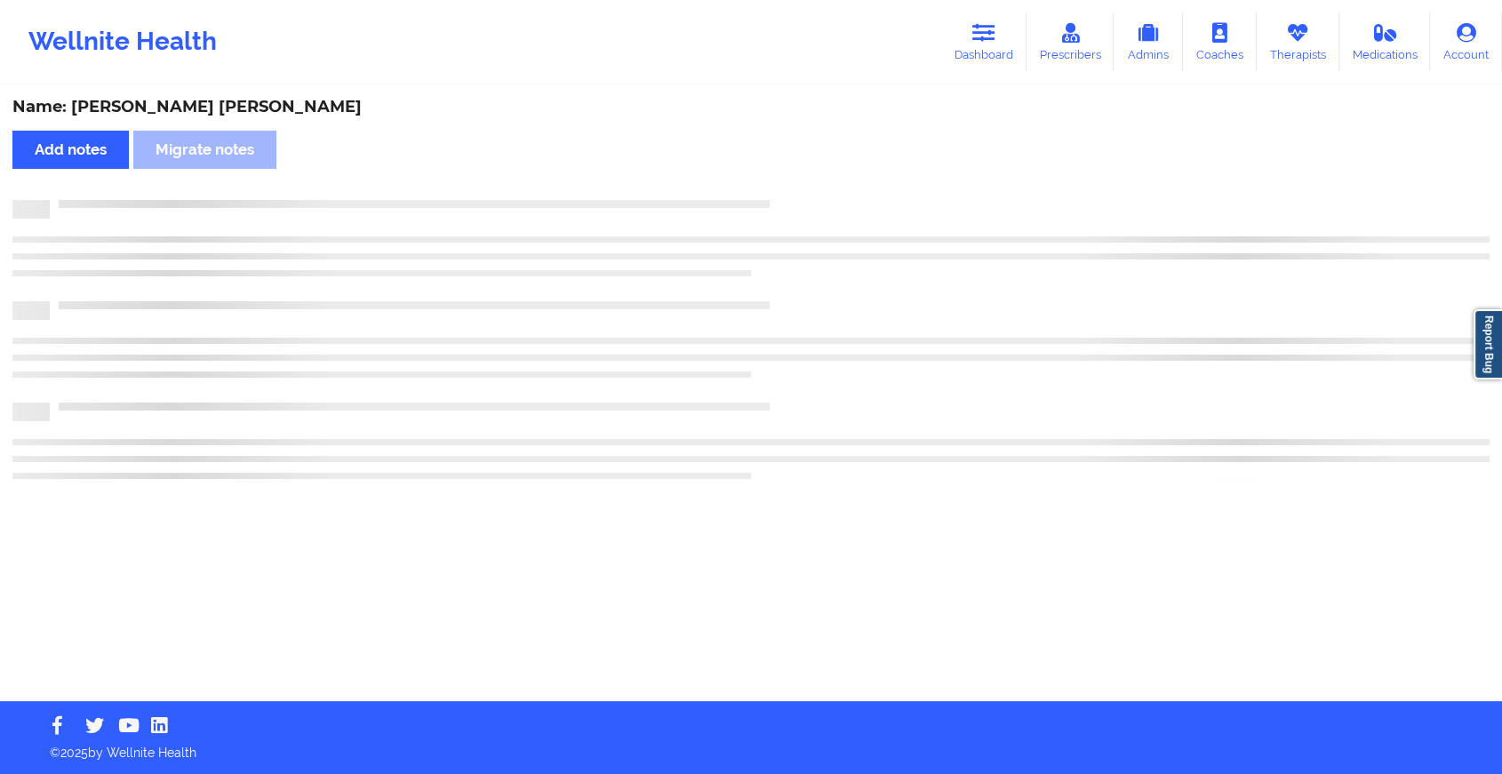
click at [827, 200] on div at bounding box center [769, 200] width 1439 height 0
click at [827, 200] on div at bounding box center [777, 200] width 1455 height 0
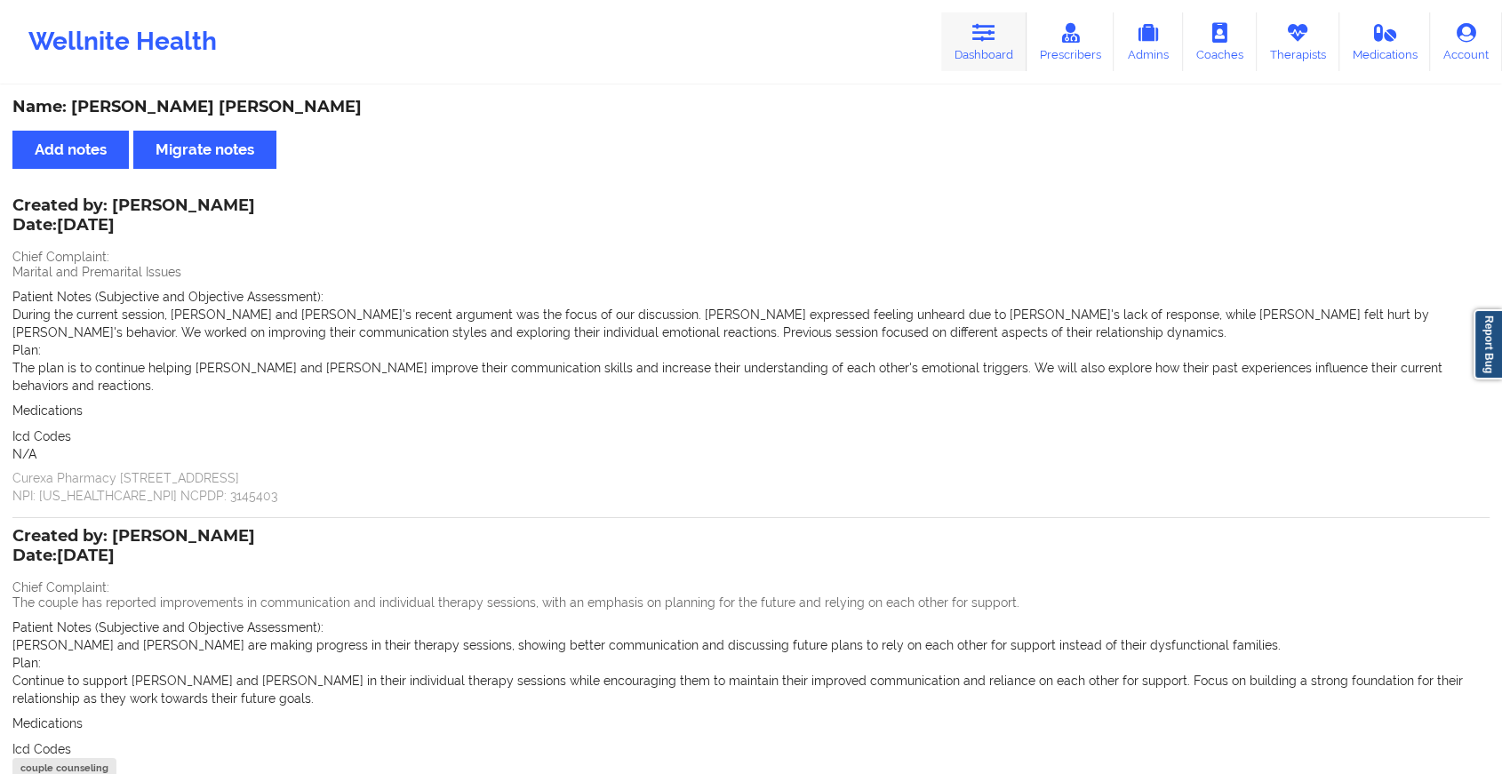
click at [970, 44] on link "Dashboard" at bounding box center [983, 41] width 85 height 59
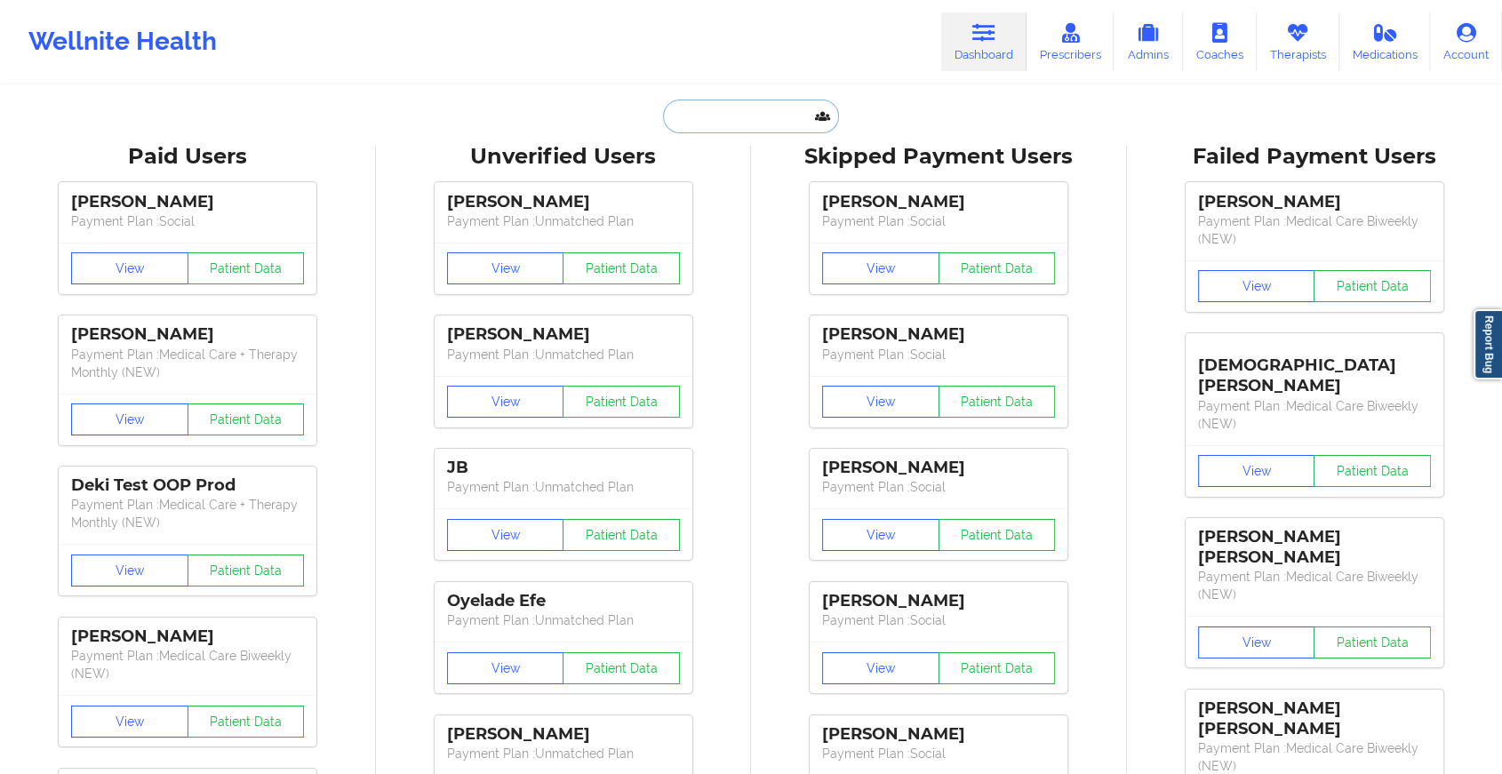
click at [746, 116] on input "text" at bounding box center [751, 117] width 176 height 34
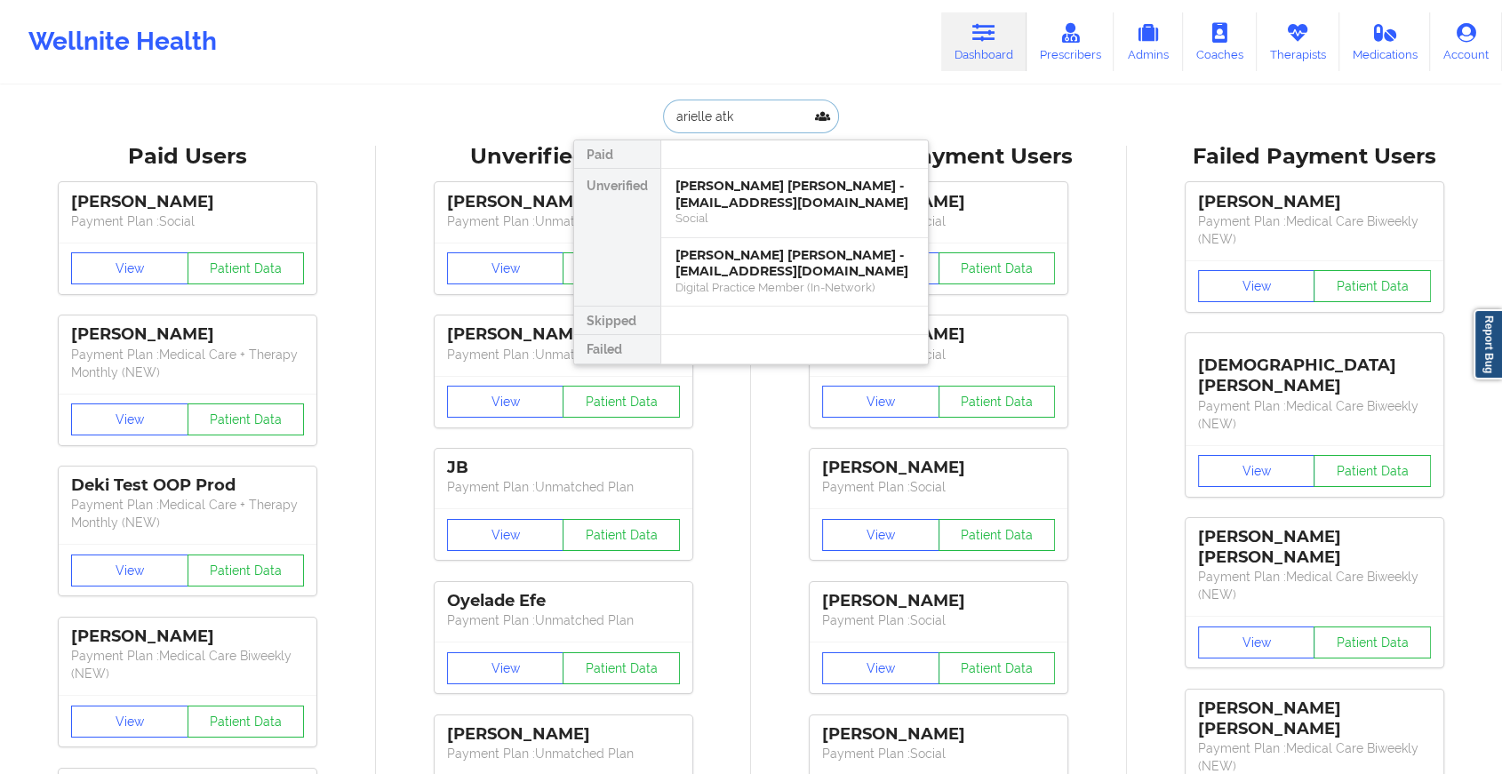
type input "[PERSON_NAME]"
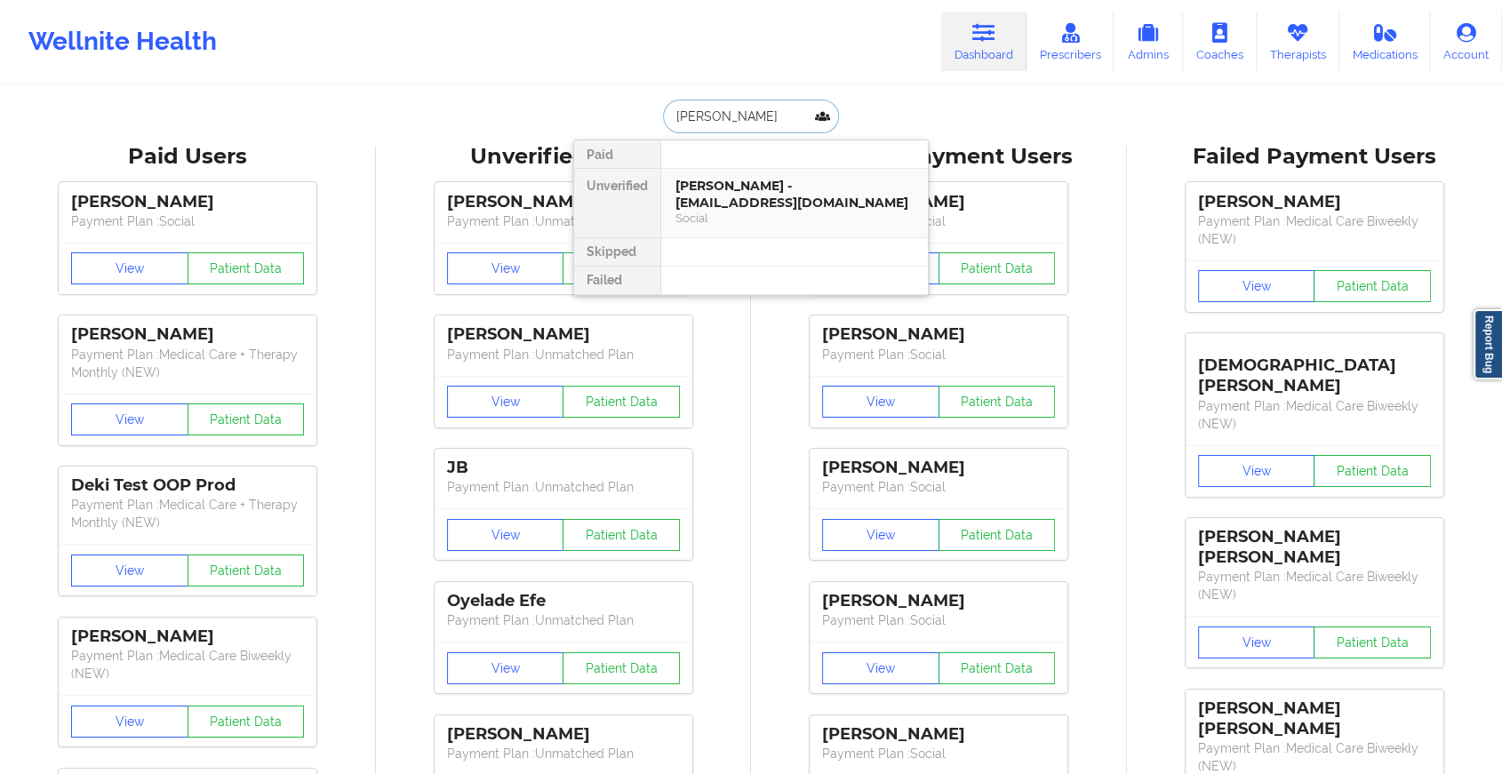
click at [782, 182] on div "[PERSON_NAME] - [EMAIL_ADDRESS][DOMAIN_NAME]" at bounding box center [794, 194] width 238 height 33
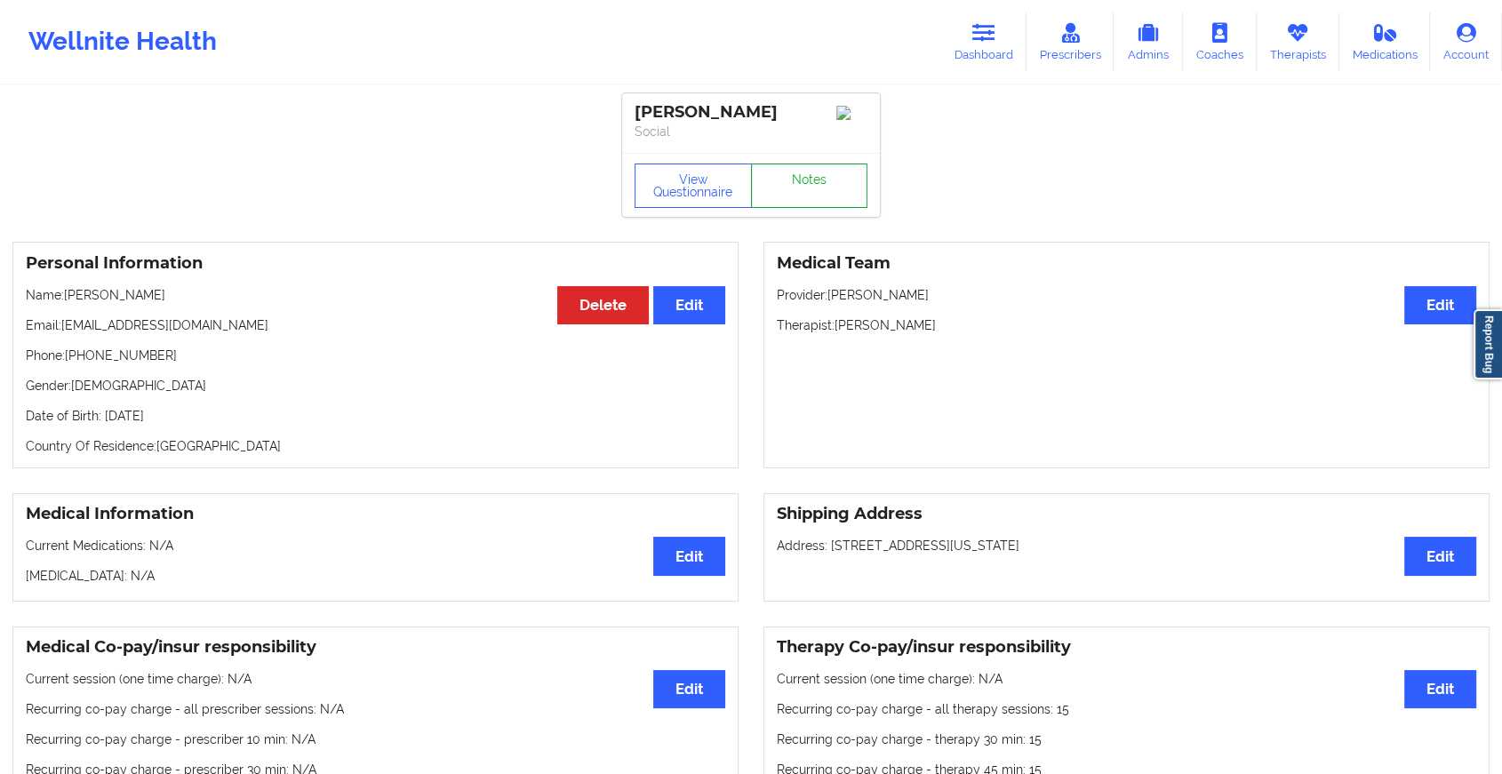
click at [807, 205] on link "Notes" at bounding box center [809, 185] width 117 height 44
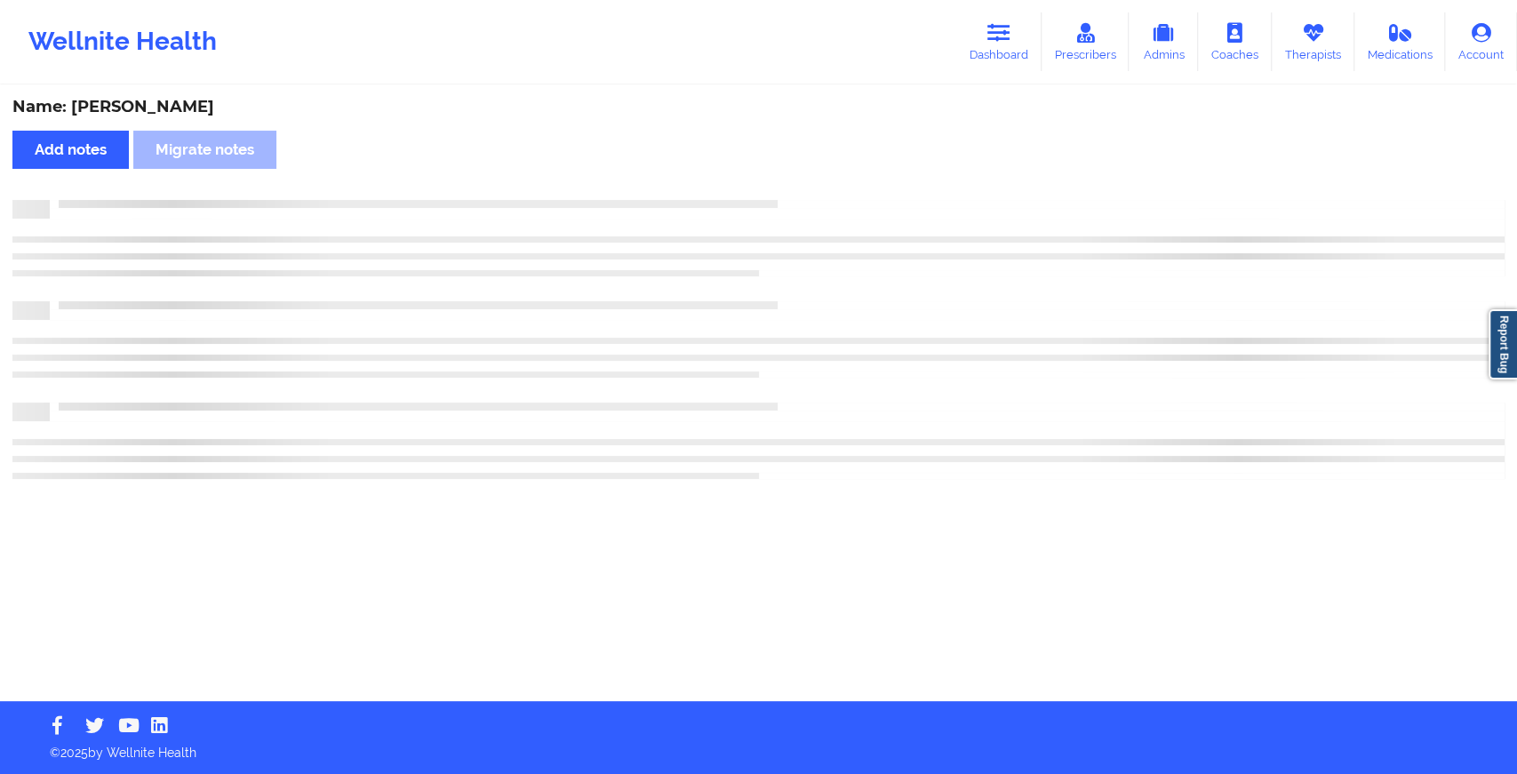
click at [866, 265] on div at bounding box center [758, 238] width 1492 height 76
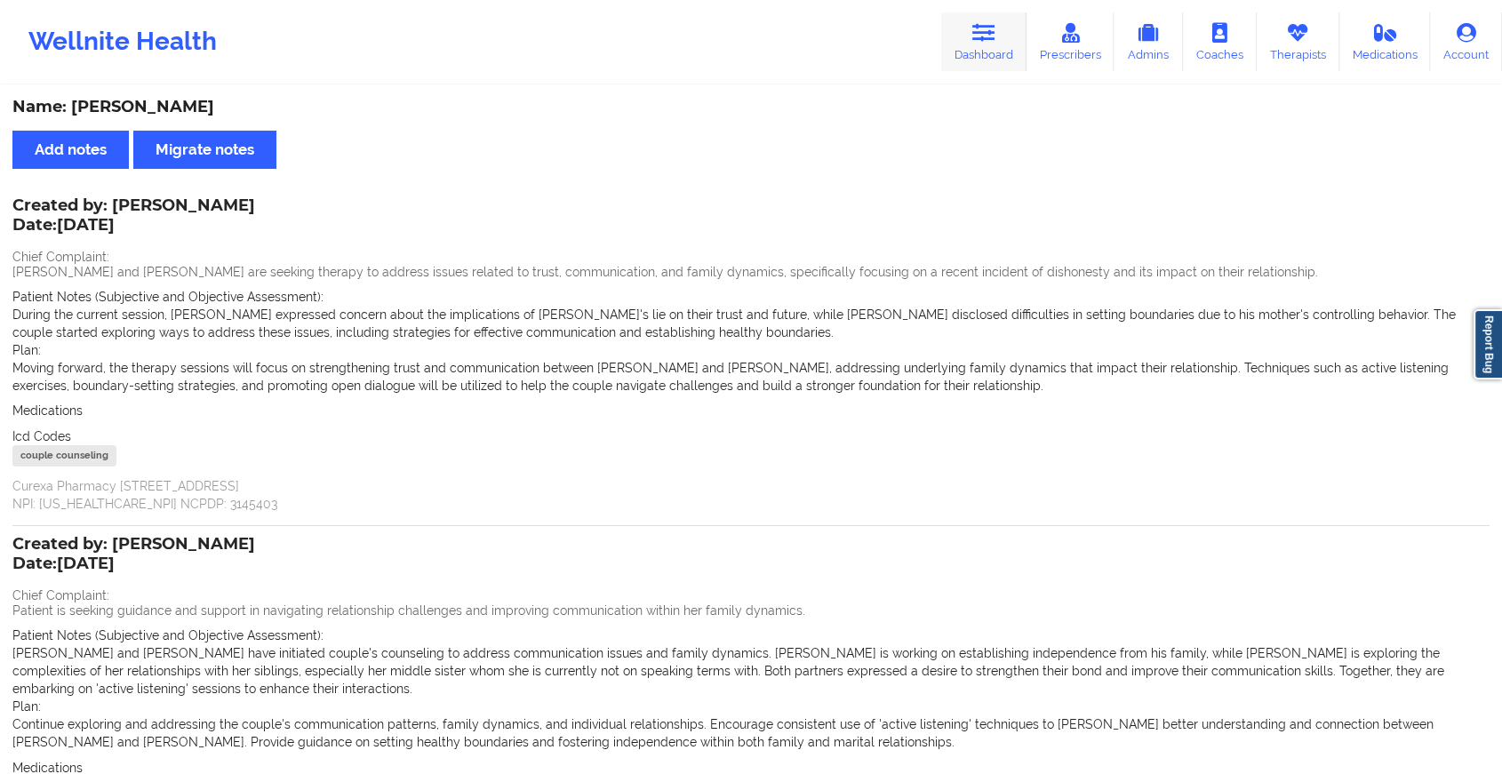
click at [972, 24] on link "Dashboard" at bounding box center [983, 41] width 85 height 59
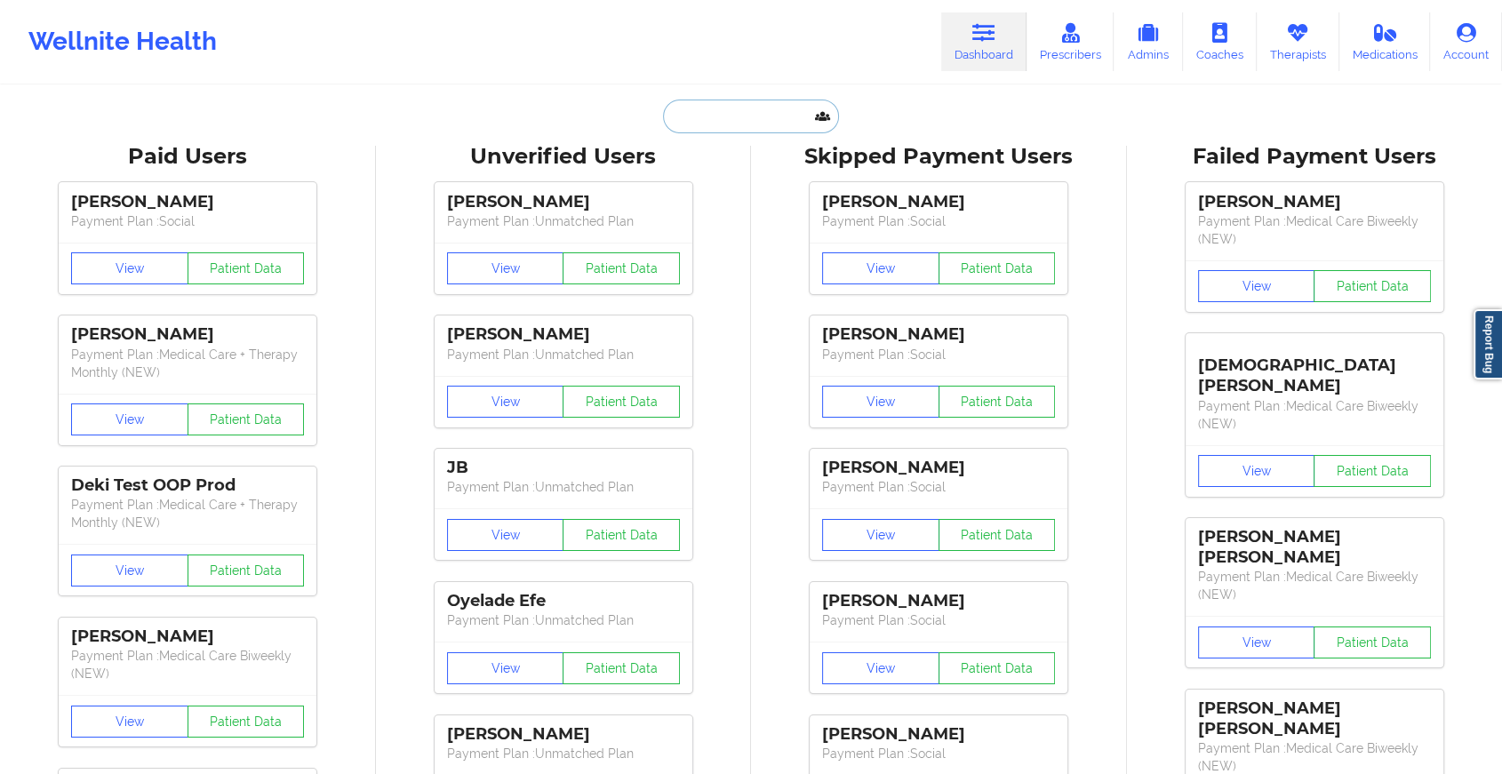
click at [738, 120] on input "text" at bounding box center [751, 117] width 176 height 34
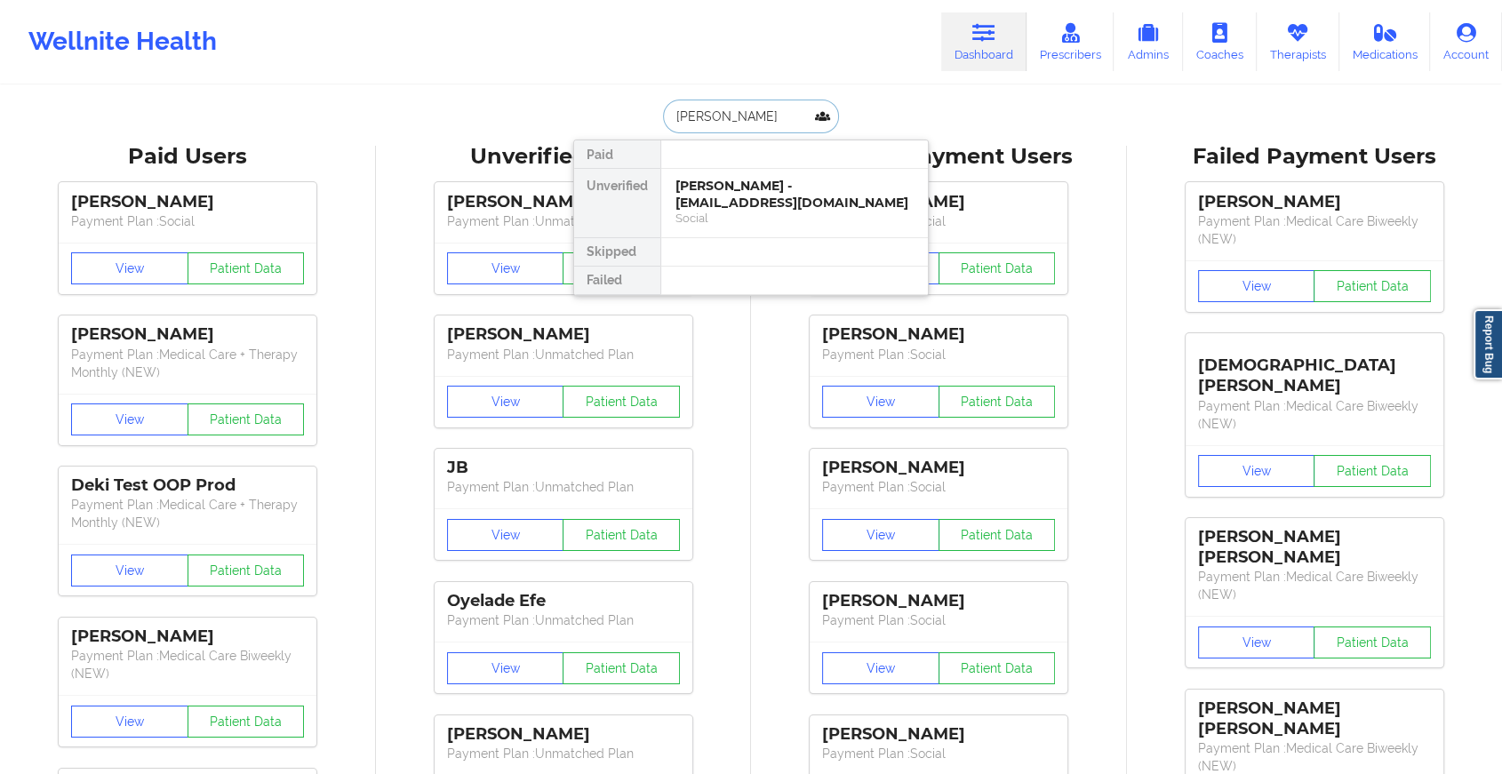
type input "[PERSON_NAME]"
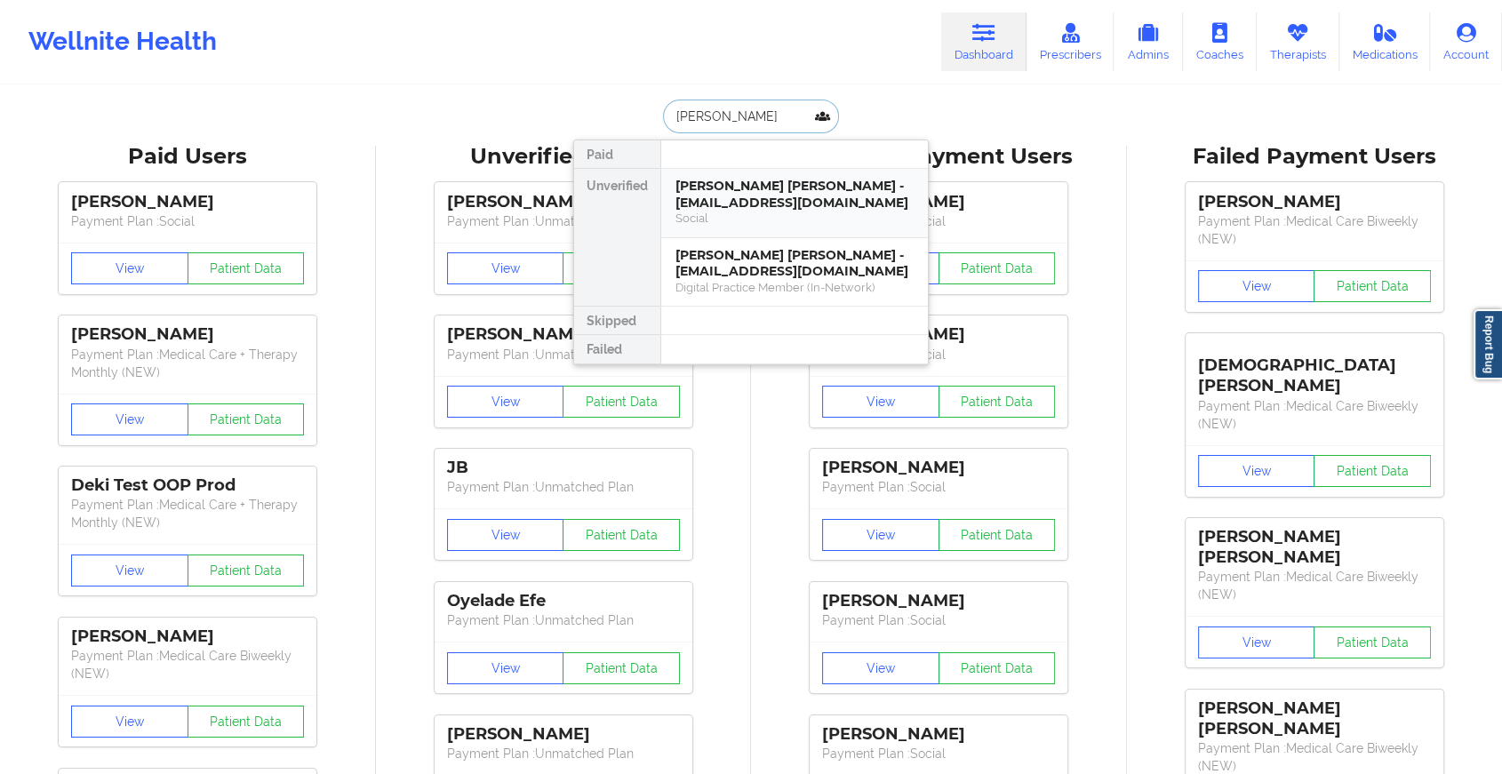
click at [786, 192] on div "[PERSON_NAME] [PERSON_NAME] - [EMAIL_ADDRESS][DOMAIN_NAME]" at bounding box center [794, 194] width 238 height 33
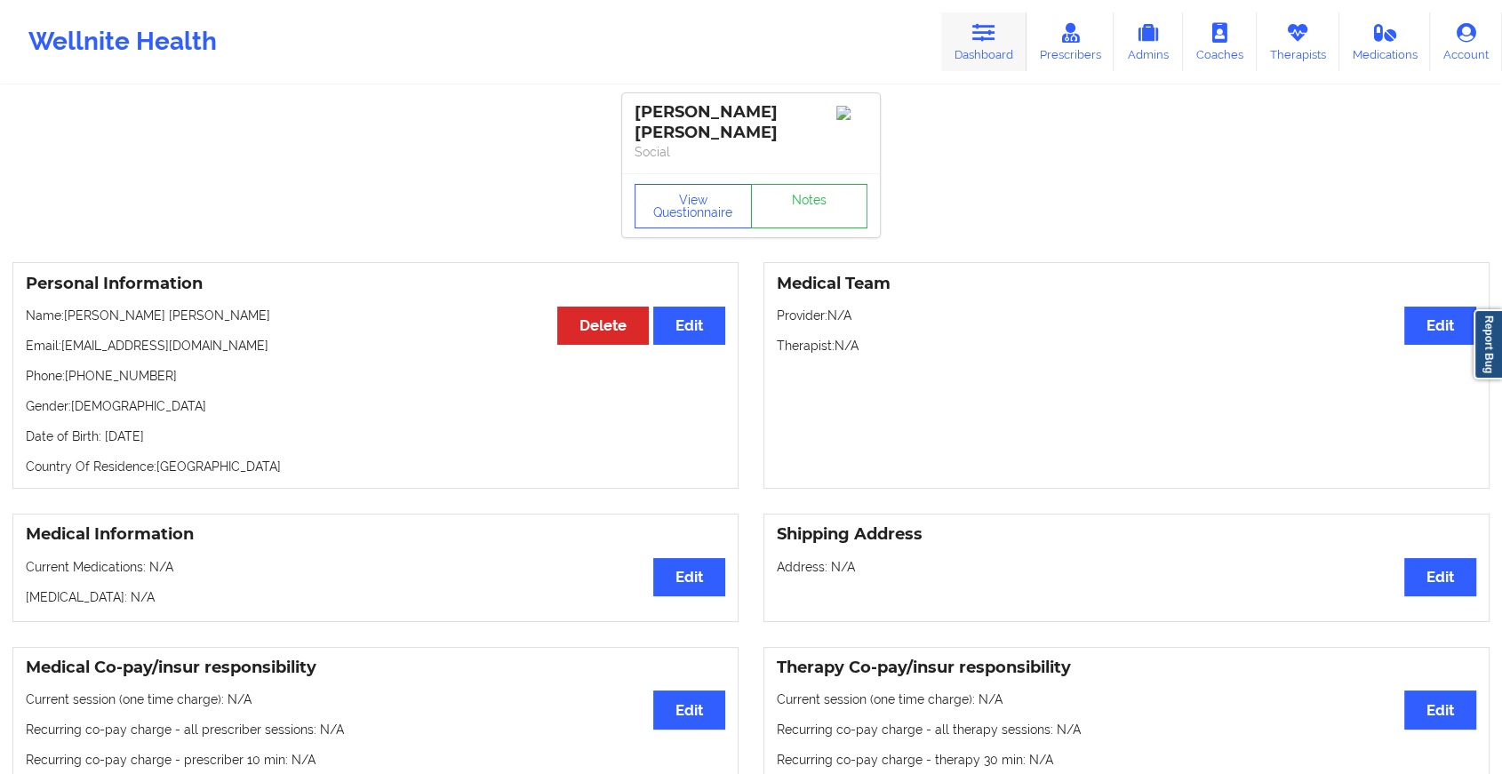
click at [981, 33] on icon at bounding box center [983, 33] width 23 height 20
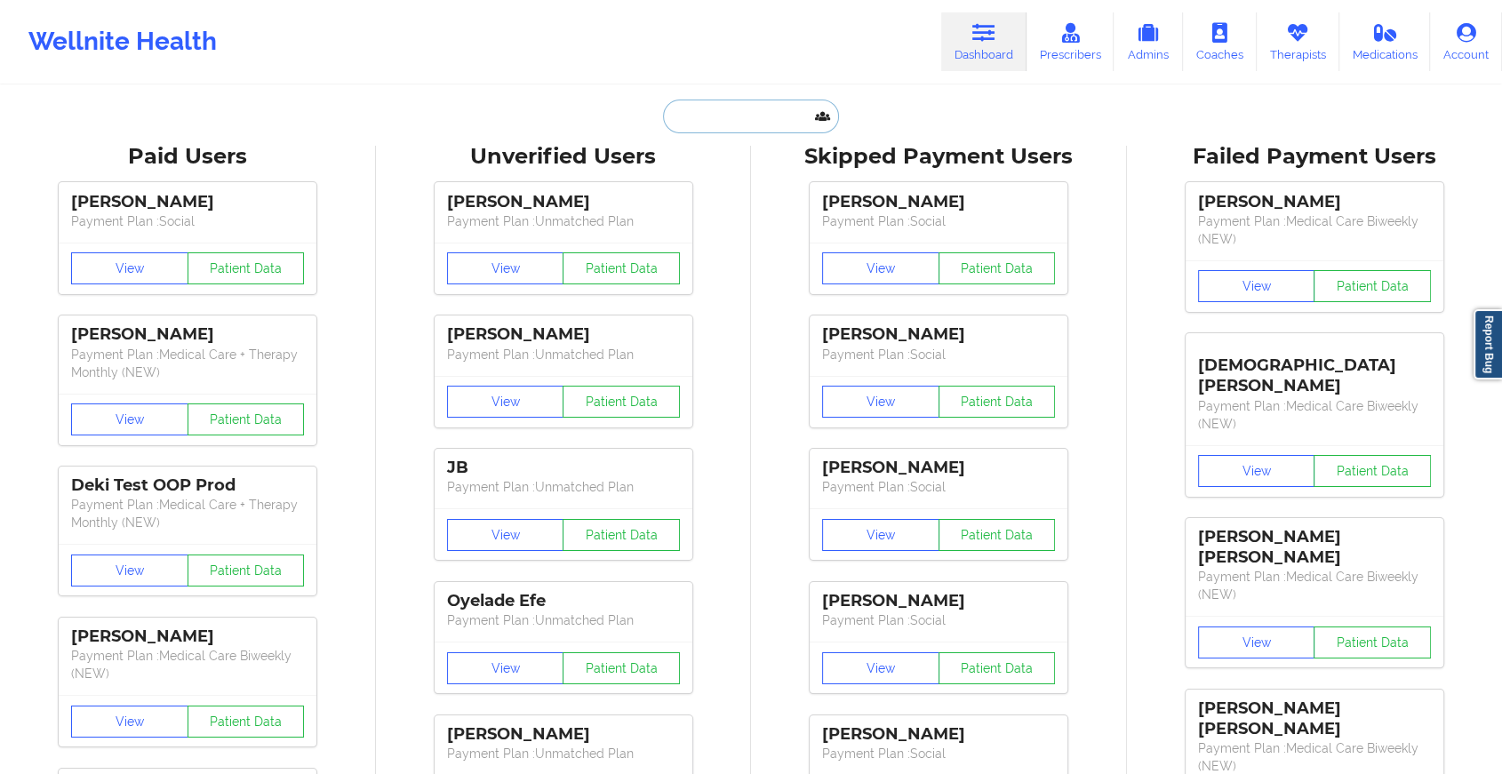
click at [710, 116] on input "text" at bounding box center [751, 117] width 176 height 34
type input "z"
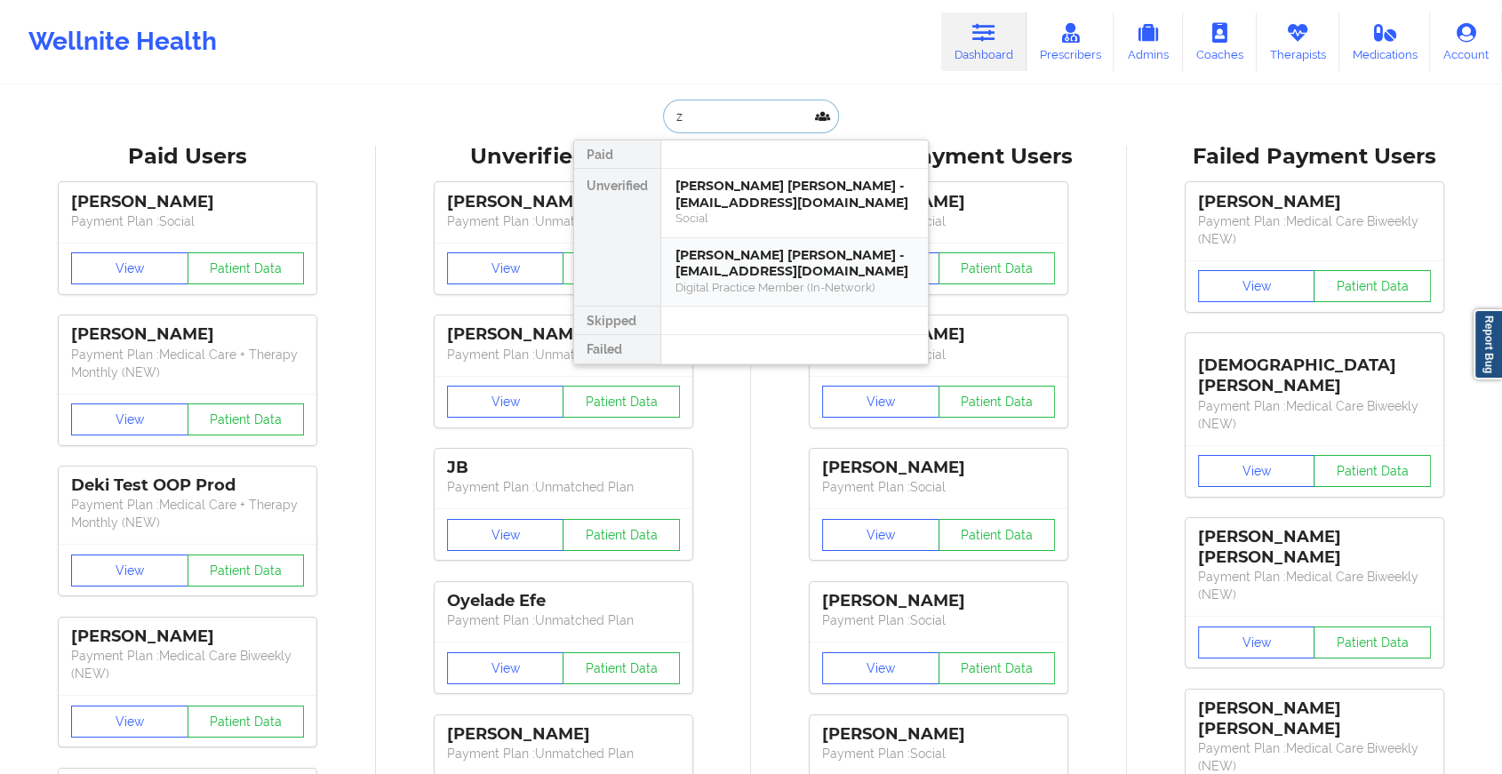
click at [729, 273] on div "[PERSON_NAME] [PERSON_NAME] - [EMAIL_ADDRESS][DOMAIN_NAME]" at bounding box center [794, 263] width 238 height 33
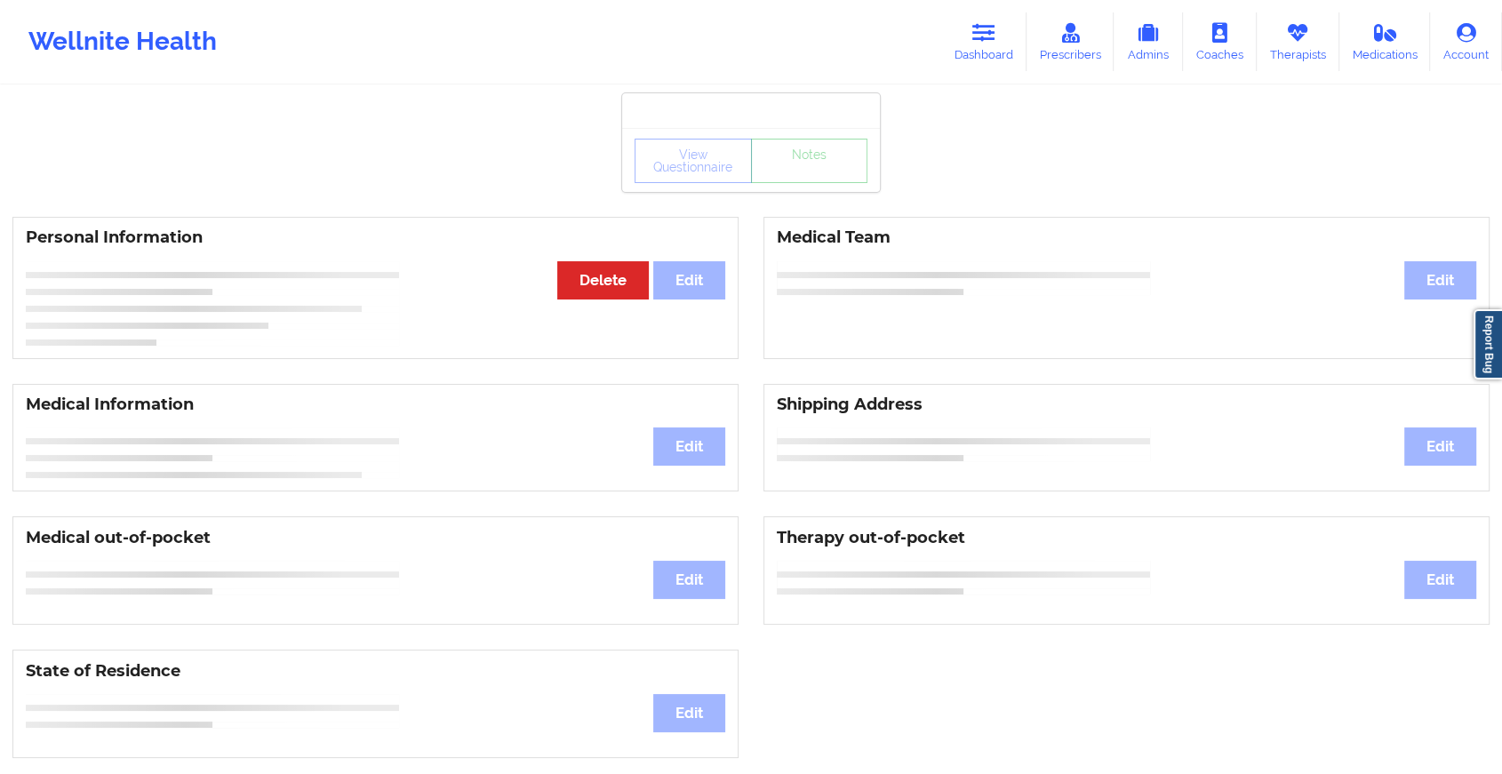
click at [803, 199] on div "View Questionnaire Notes Personal Information Edit Delete Medical Team Edit Med…" at bounding box center [751, 750] width 1502 height 1500
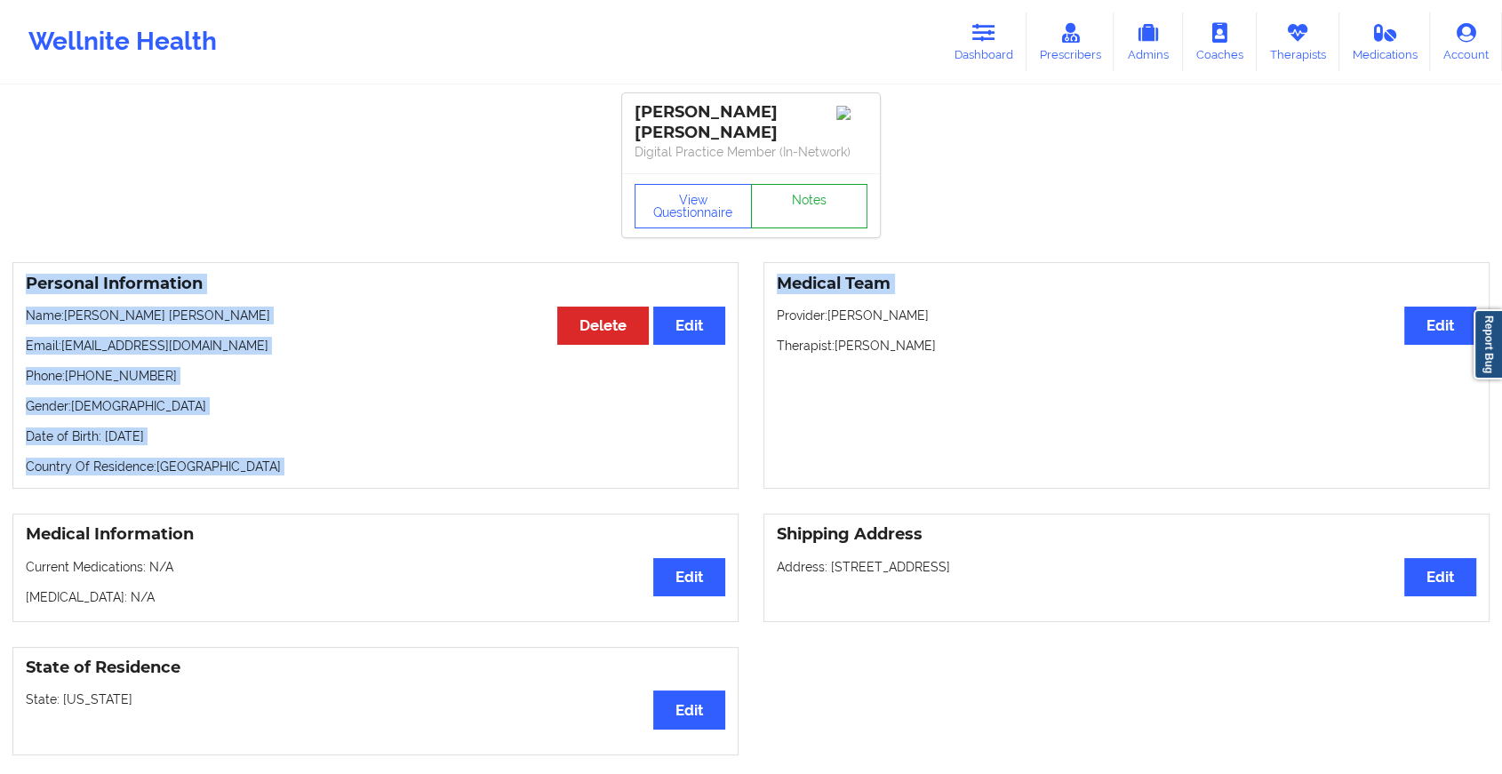
drag, startPoint x: 803, startPoint y: 199, endPoint x: 792, endPoint y: 199, distance: 11.6
click at [792, 199] on link "Notes" at bounding box center [809, 206] width 117 height 44
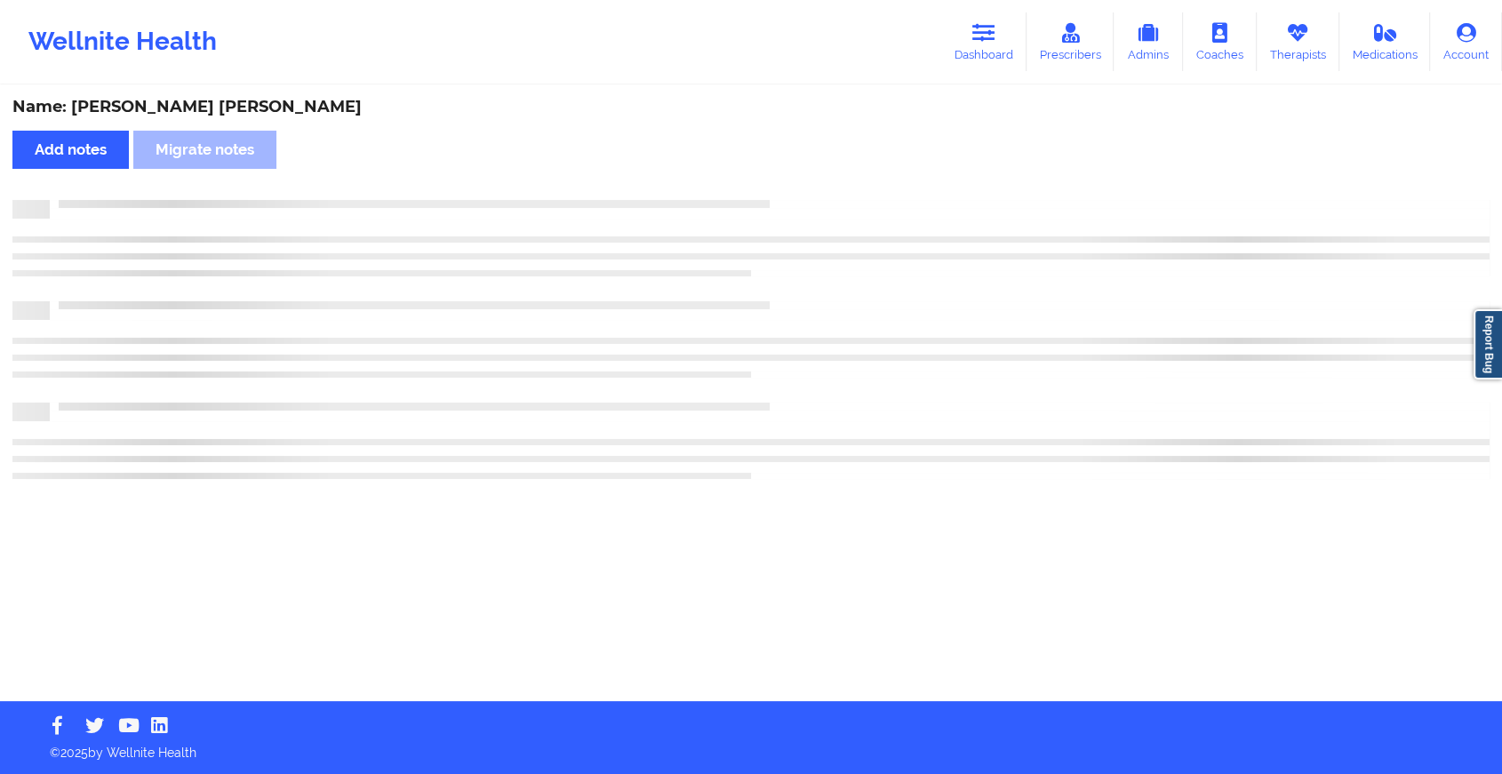
click at [792, 200] on div at bounding box center [769, 200] width 1439 height 0
click at [792, 200] on div at bounding box center [777, 200] width 1455 height 0
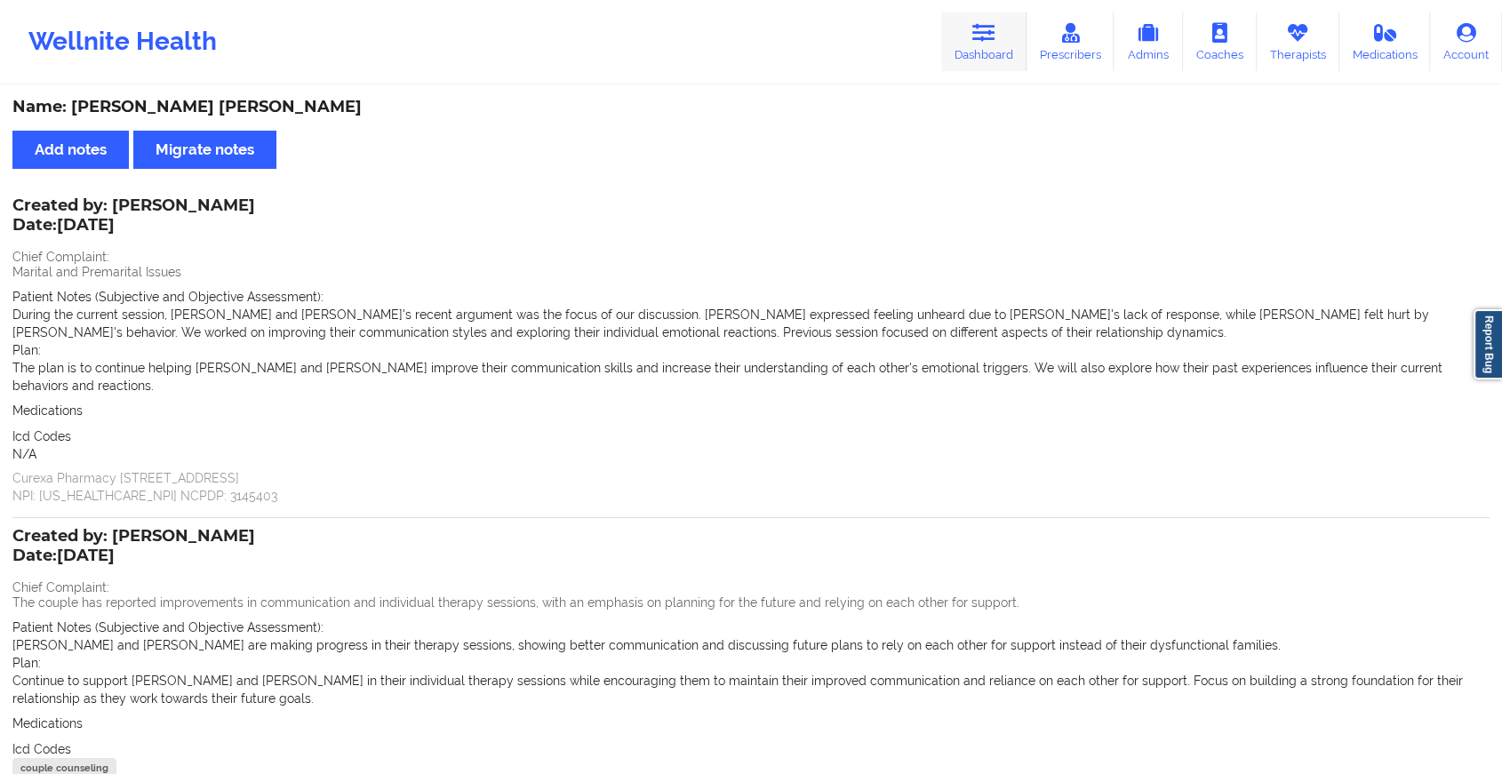
click at [983, 47] on link "Dashboard" at bounding box center [983, 41] width 85 height 59
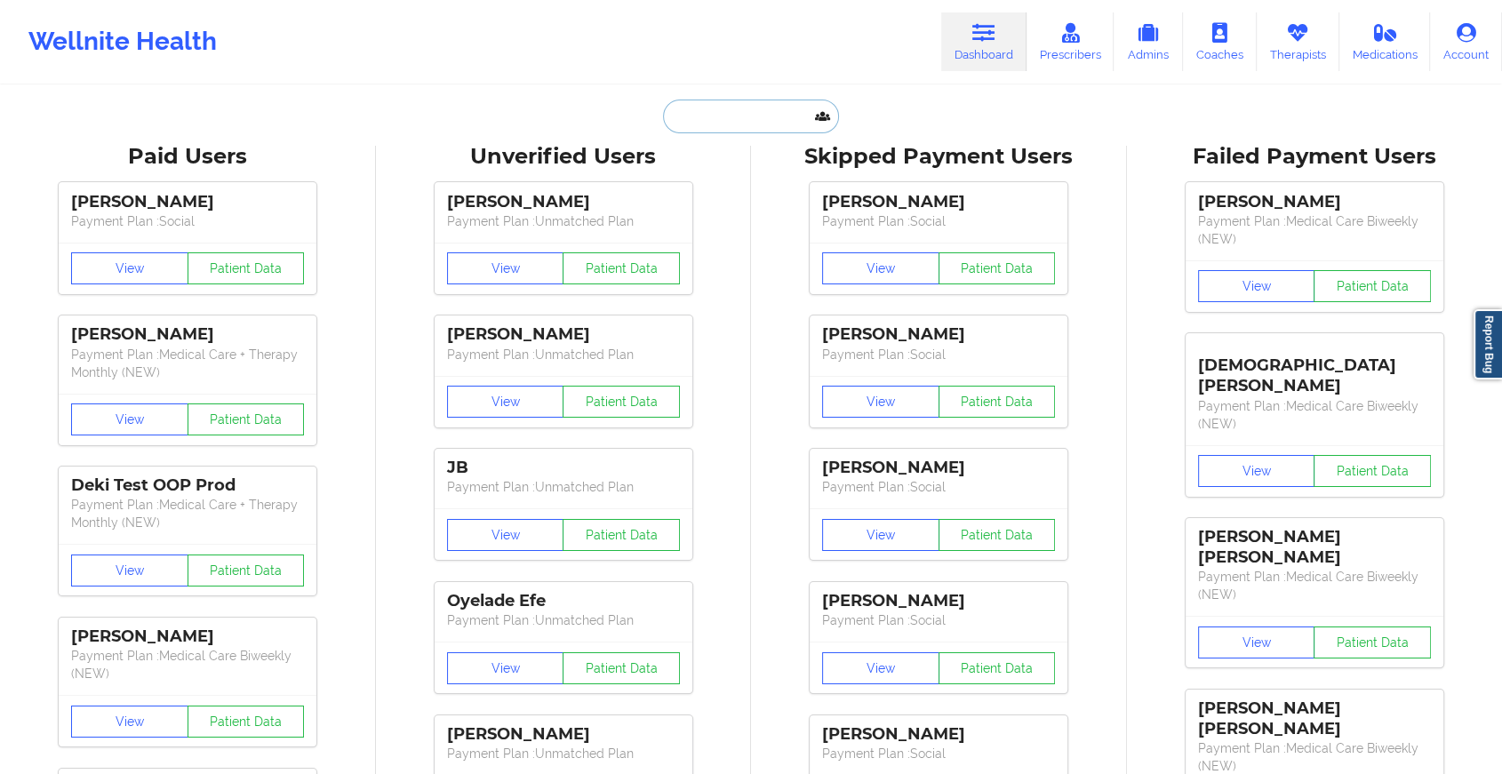
click at [746, 114] on input "text" at bounding box center [751, 117] width 176 height 34
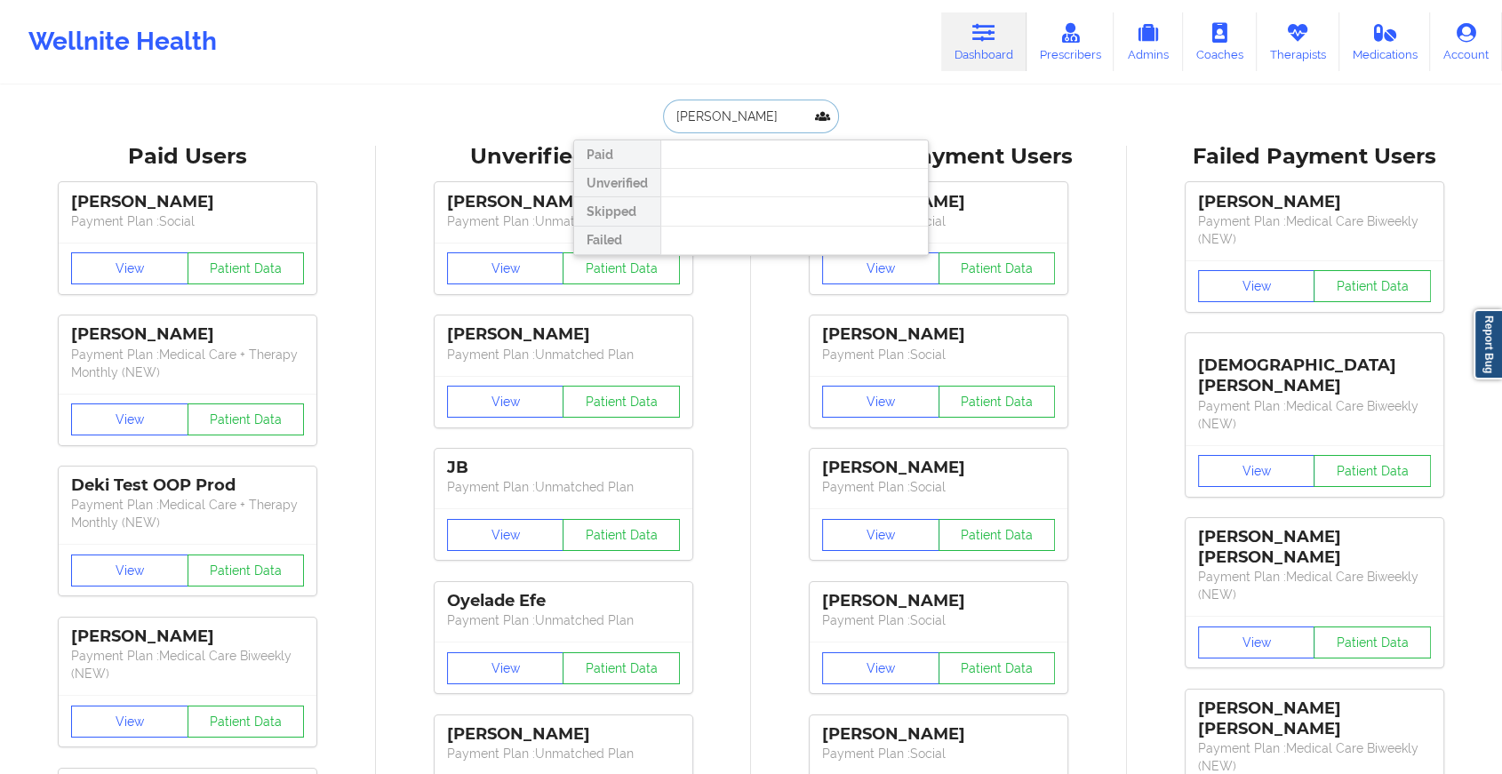
type input "[PERSON_NAME]"
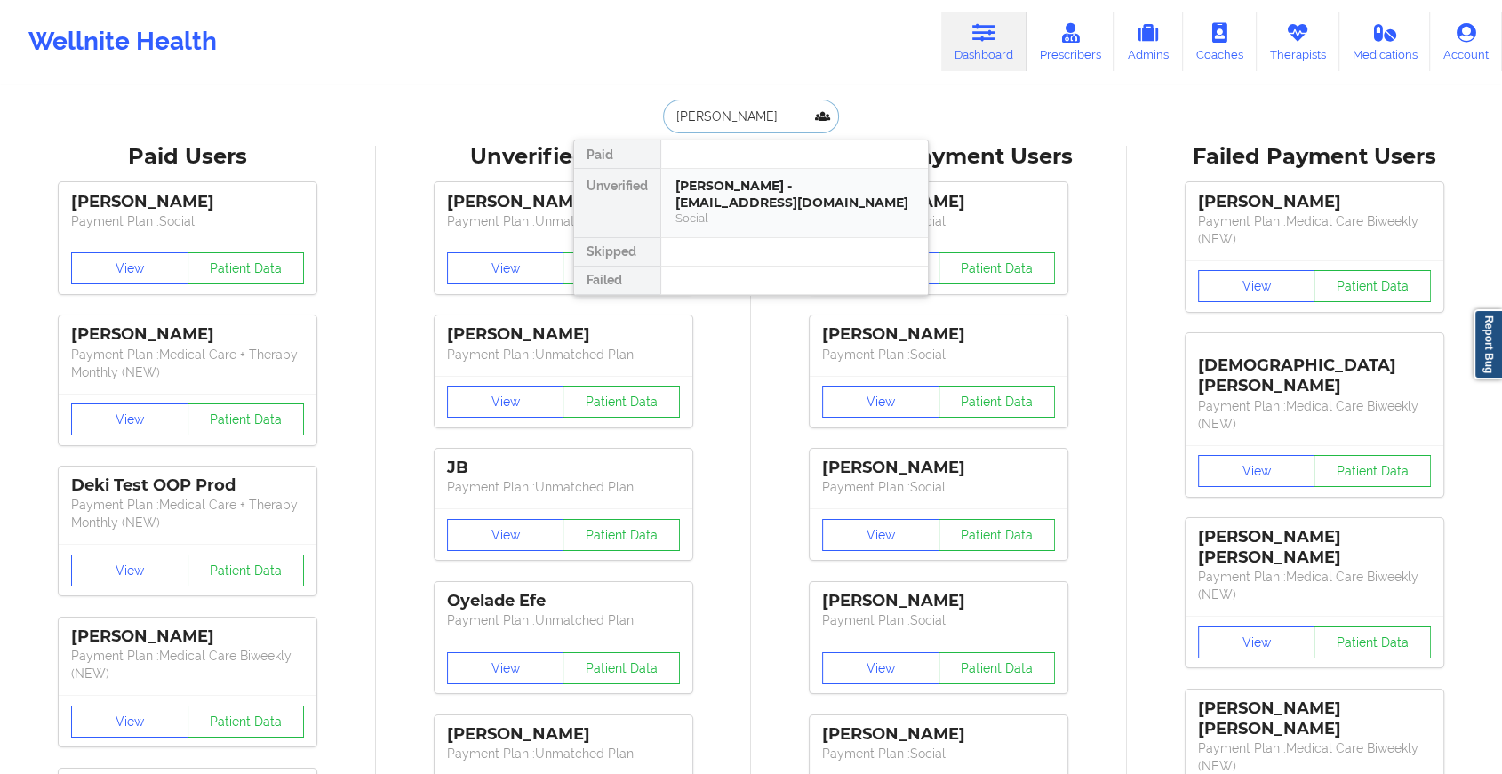
click at [761, 172] on div "[PERSON_NAME] - [EMAIL_ADDRESS][DOMAIN_NAME] Social" at bounding box center [794, 203] width 267 height 68
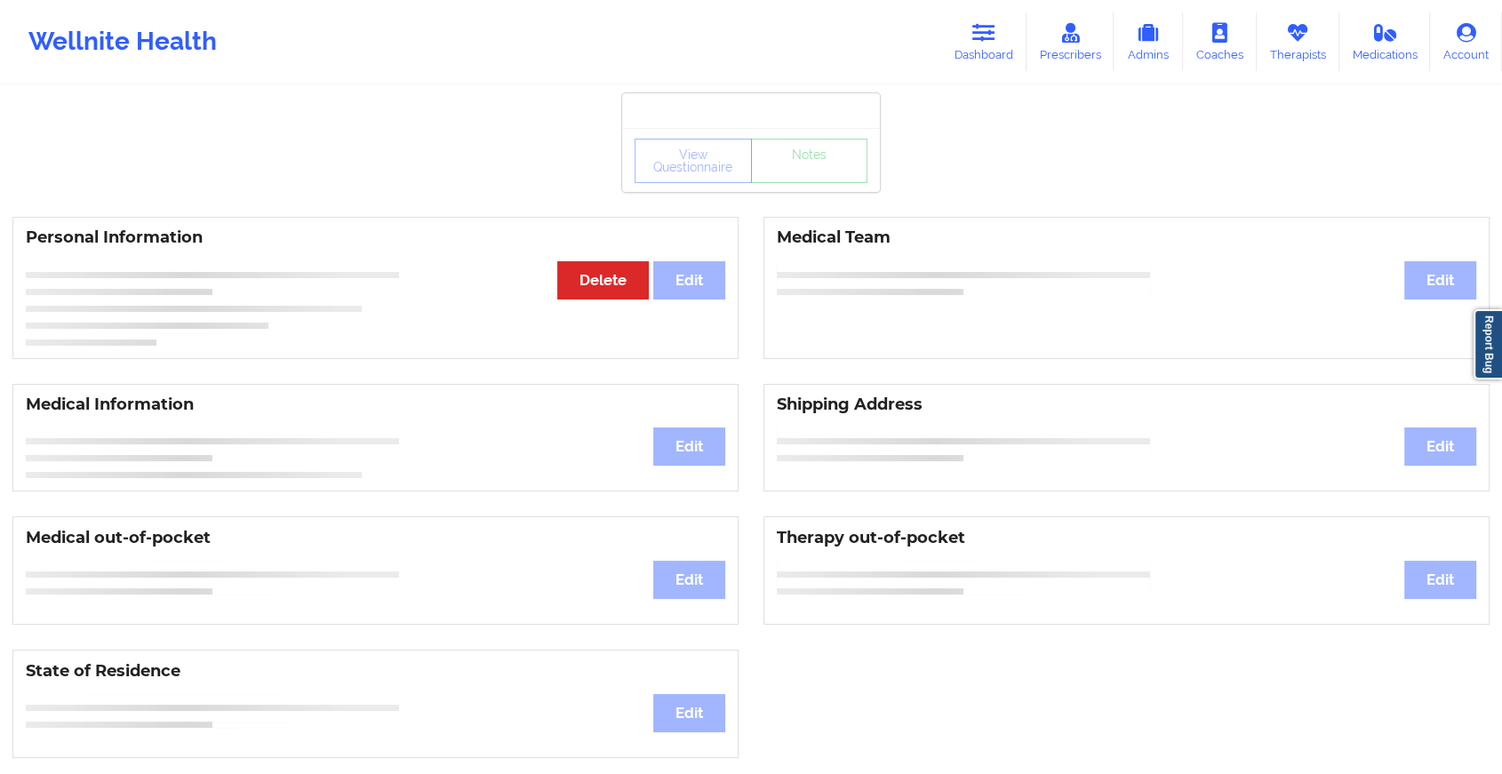
click at [803, 181] on div "View Questionnaire Notes" at bounding box center [750, 161] width 233 height 44
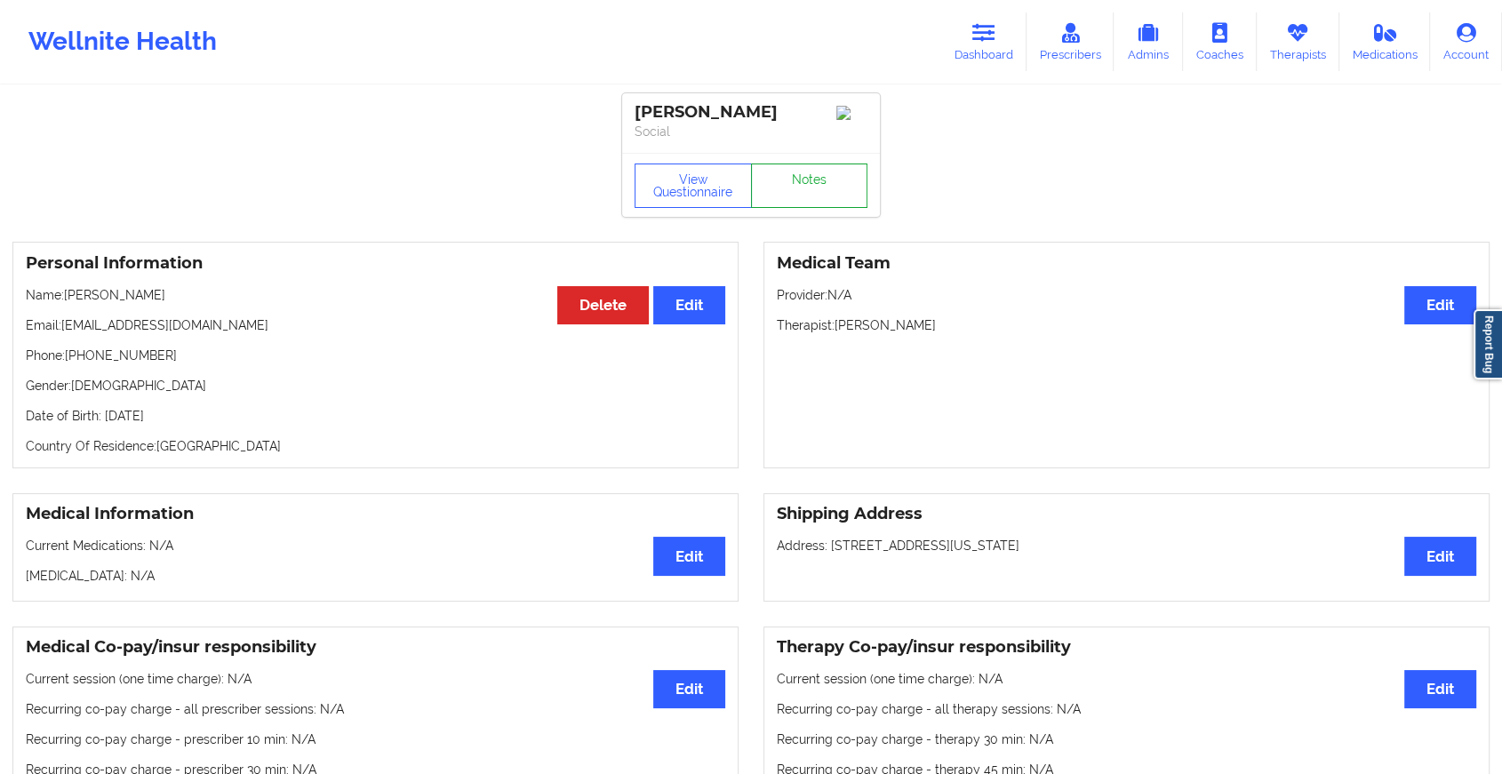
click at [803, 181] on link "Notes" at bounding box center [809, 185] width 117 height 44
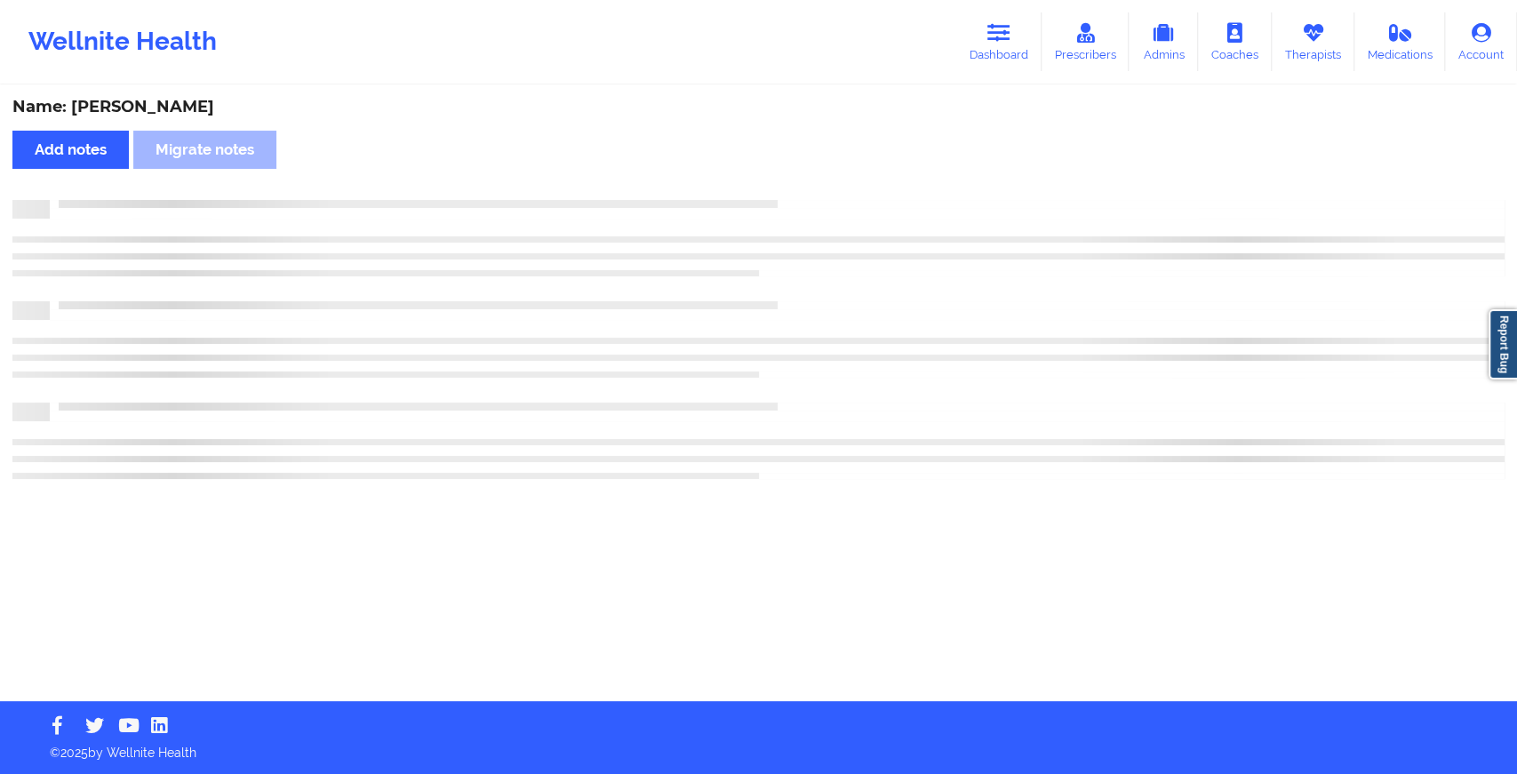
click at [803, 181] on div "Name: [PERSON_NAME] Add notes Migrate notes" at bounding box center [758, 394] width 1517 height 614
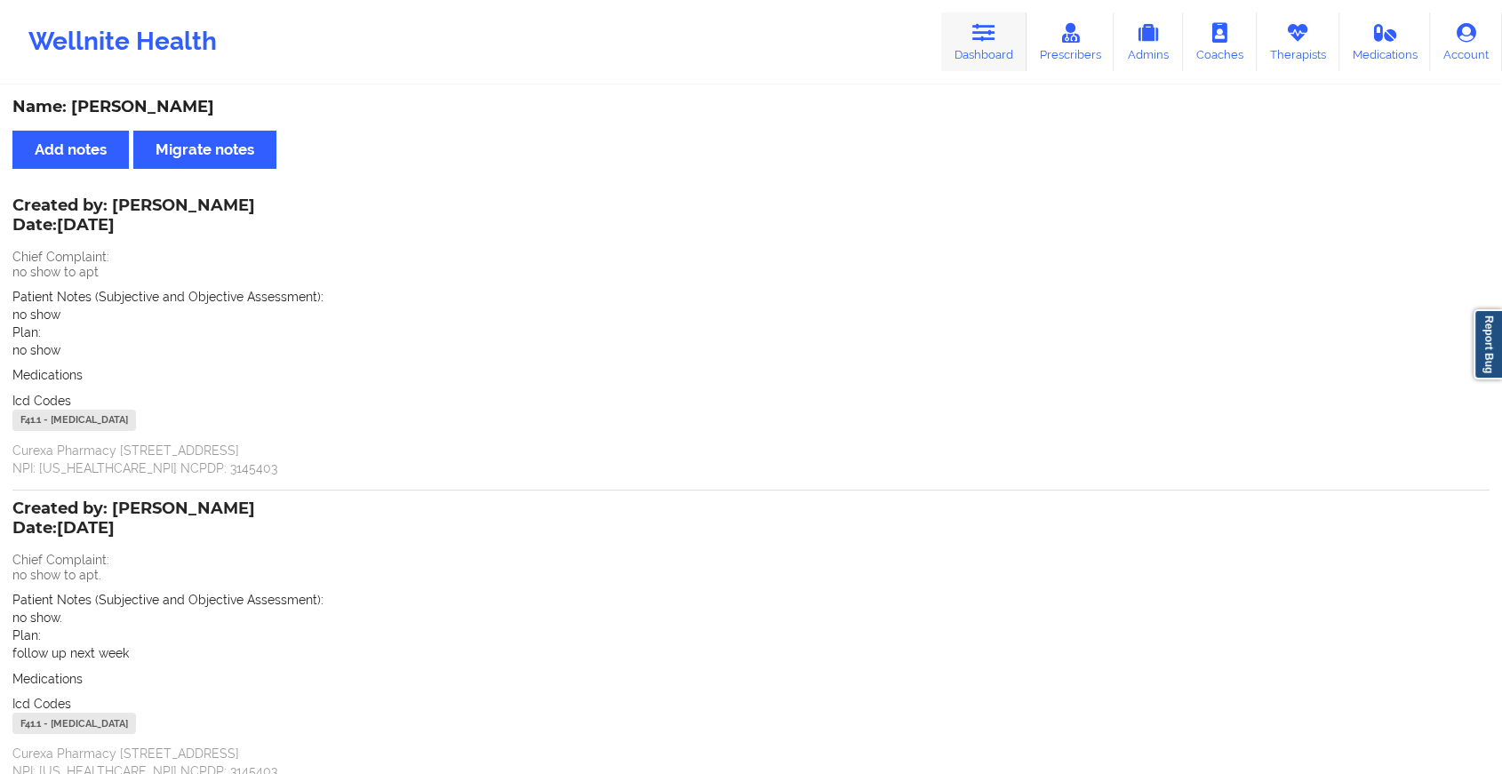
click at [988, 36] on icon at bounding box center [983, 33] width 23 height 20
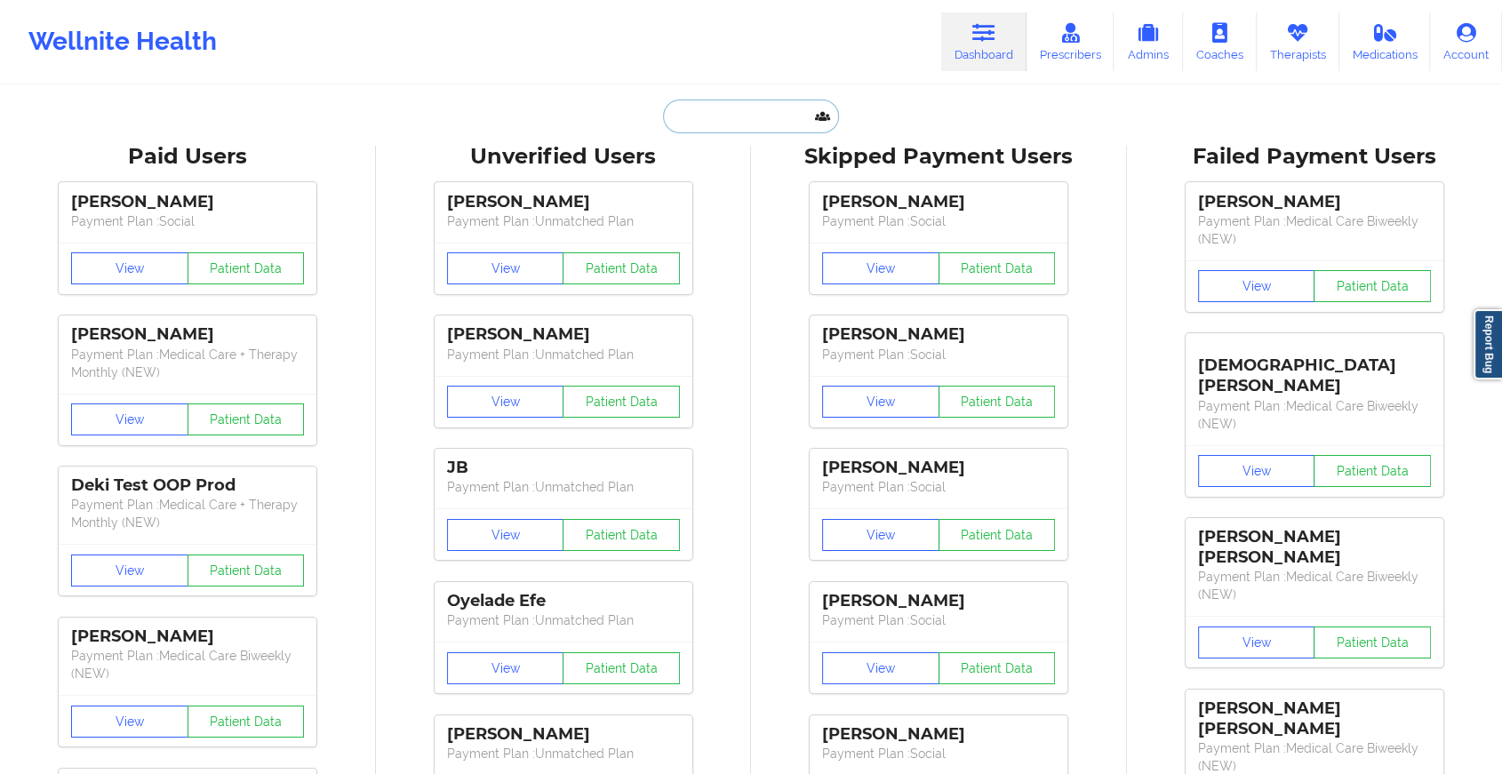
click at [742, 104] on input "text" at bounding box center [751, 117] width 176 height 34
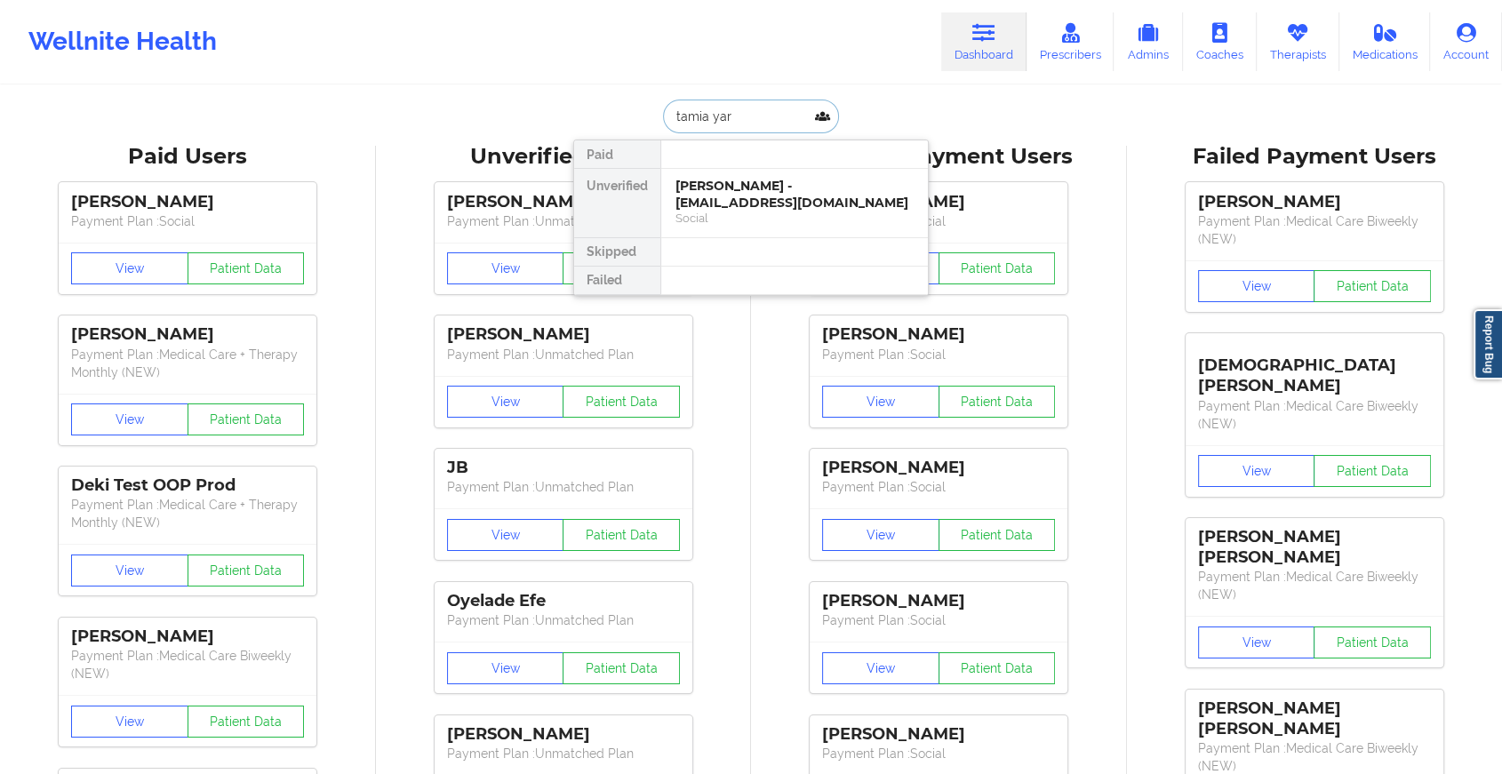
type input "[PERSON_NAME]"
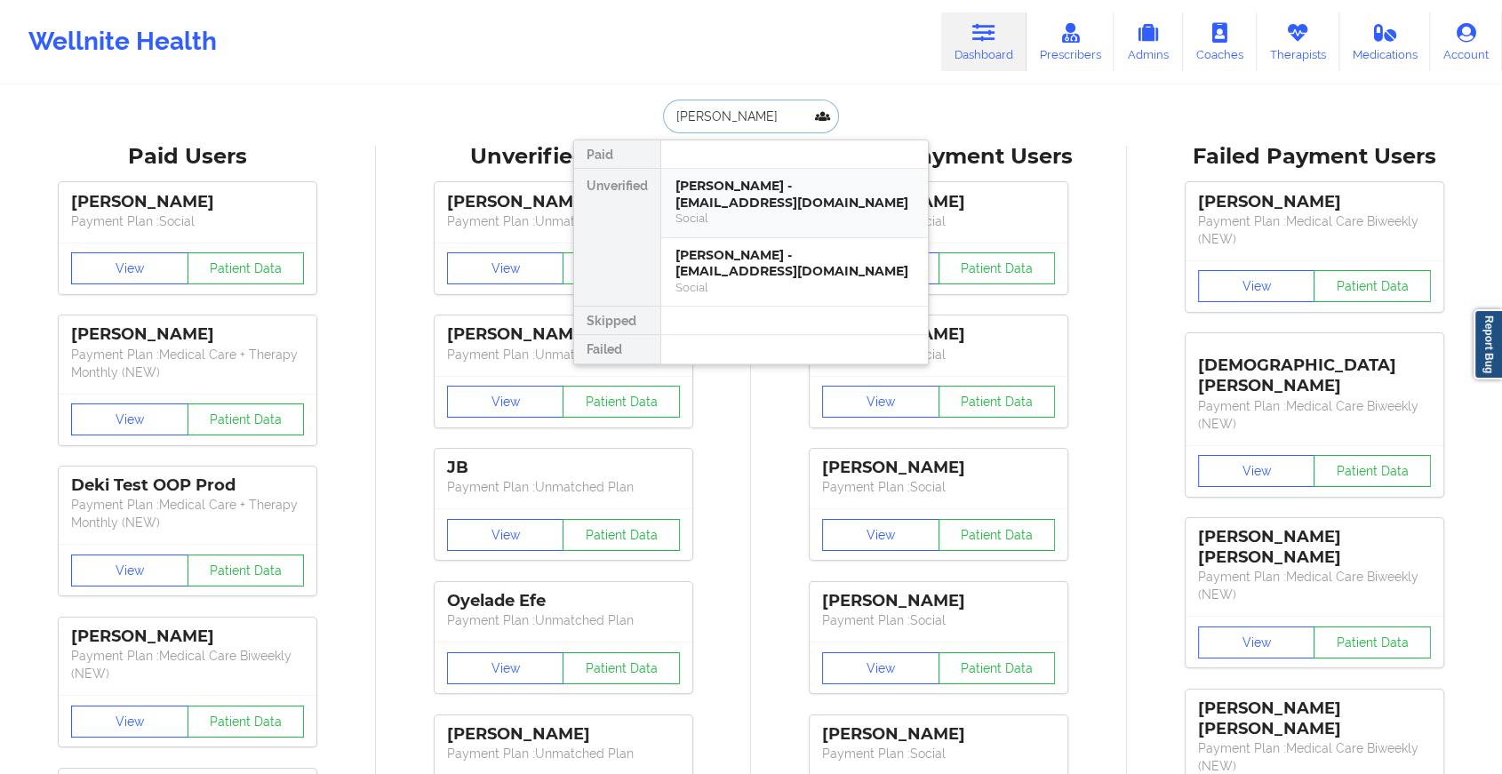
click at [747, 186] on div "[PERSON_NAME] - [EMAIL_ADDRESS][DOMAIN_NAME]" at bounding box center [794, 194] width 238 height 33
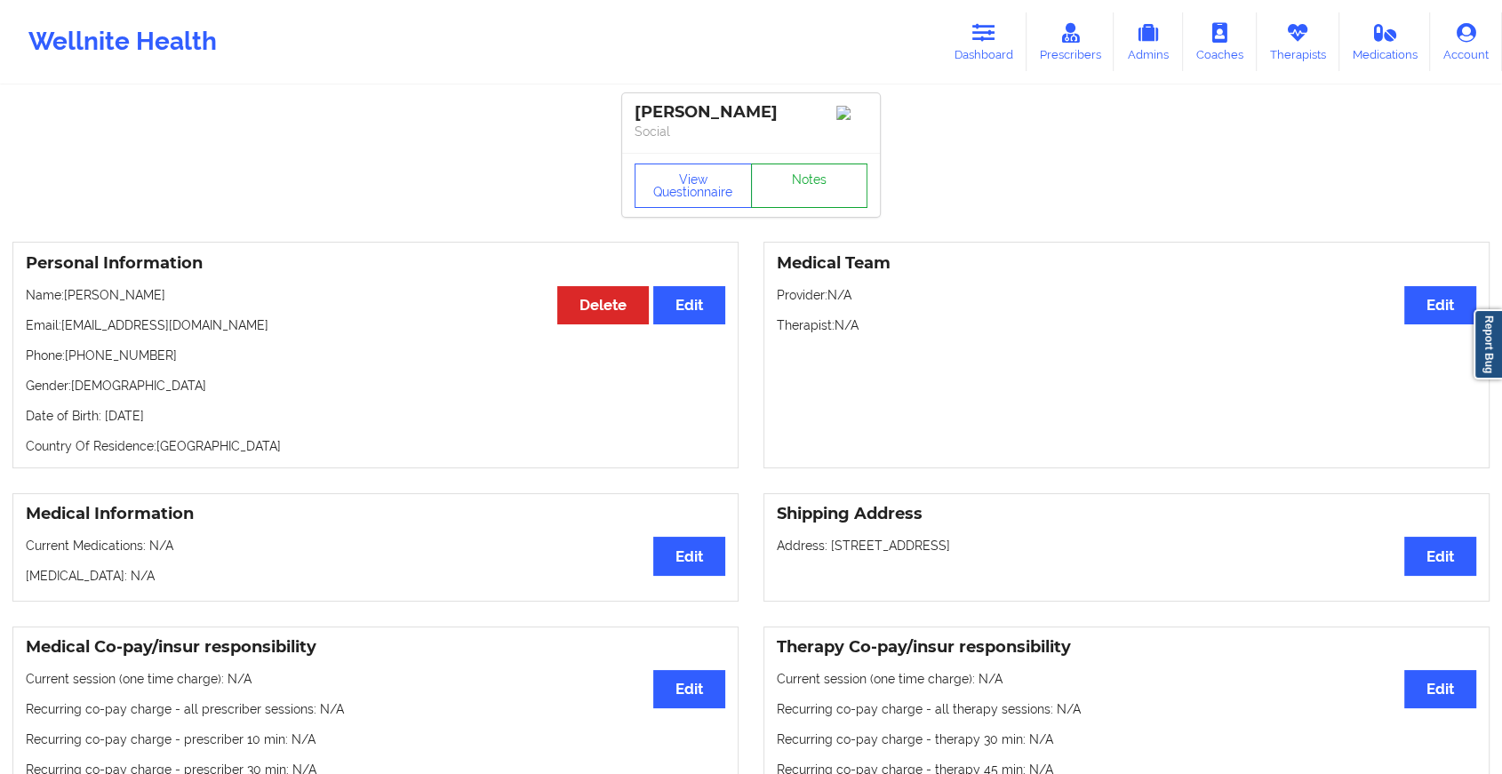
click at [807, 184] on link "Notes" at bounding box center [809, 185] width 117 height 44
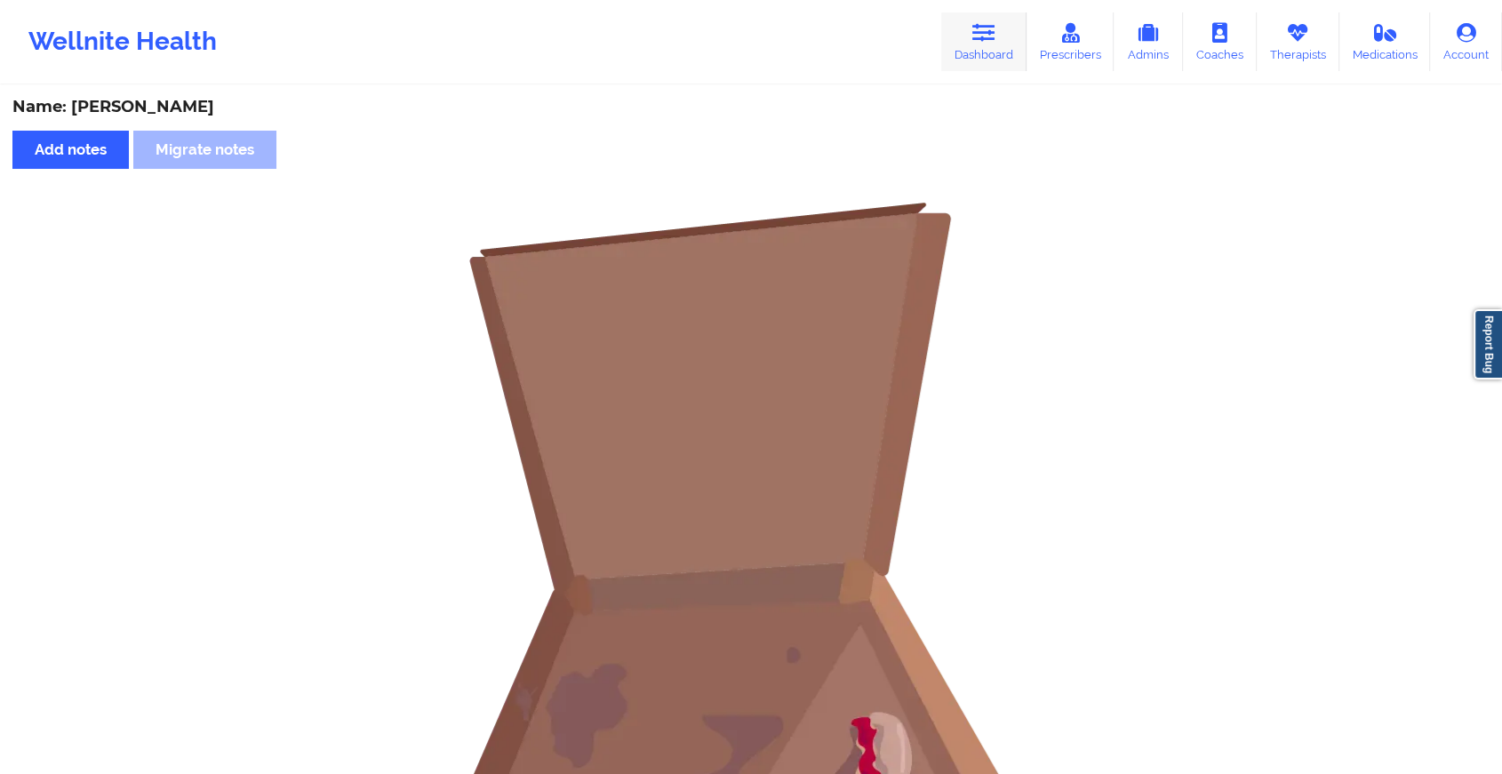
click at [969, 55] on link "Dashboard" at bounding box center [983, 41] width 85 height 59
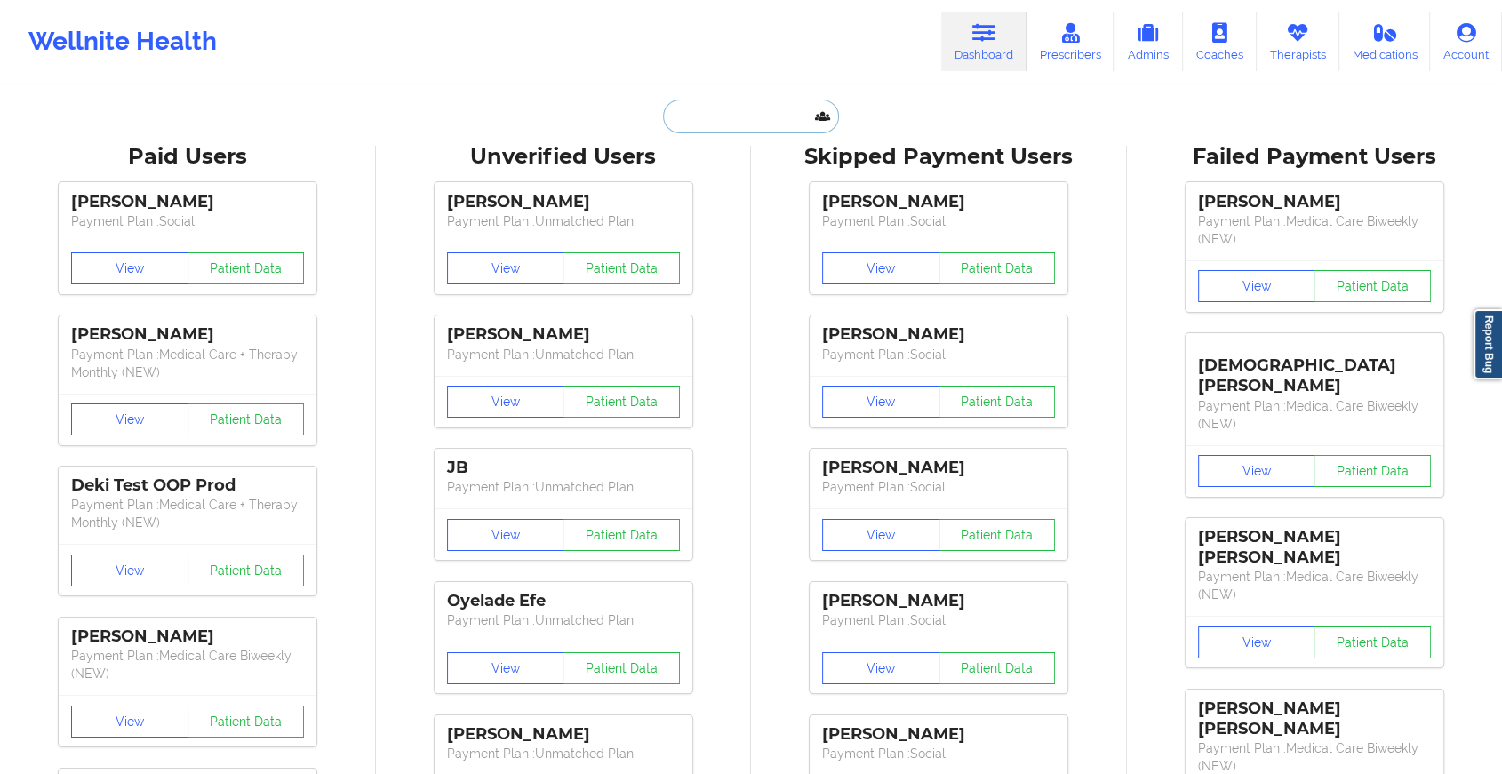
click at [734, 125] on input "text" at bounding box center [751, 117] width 176 height 34
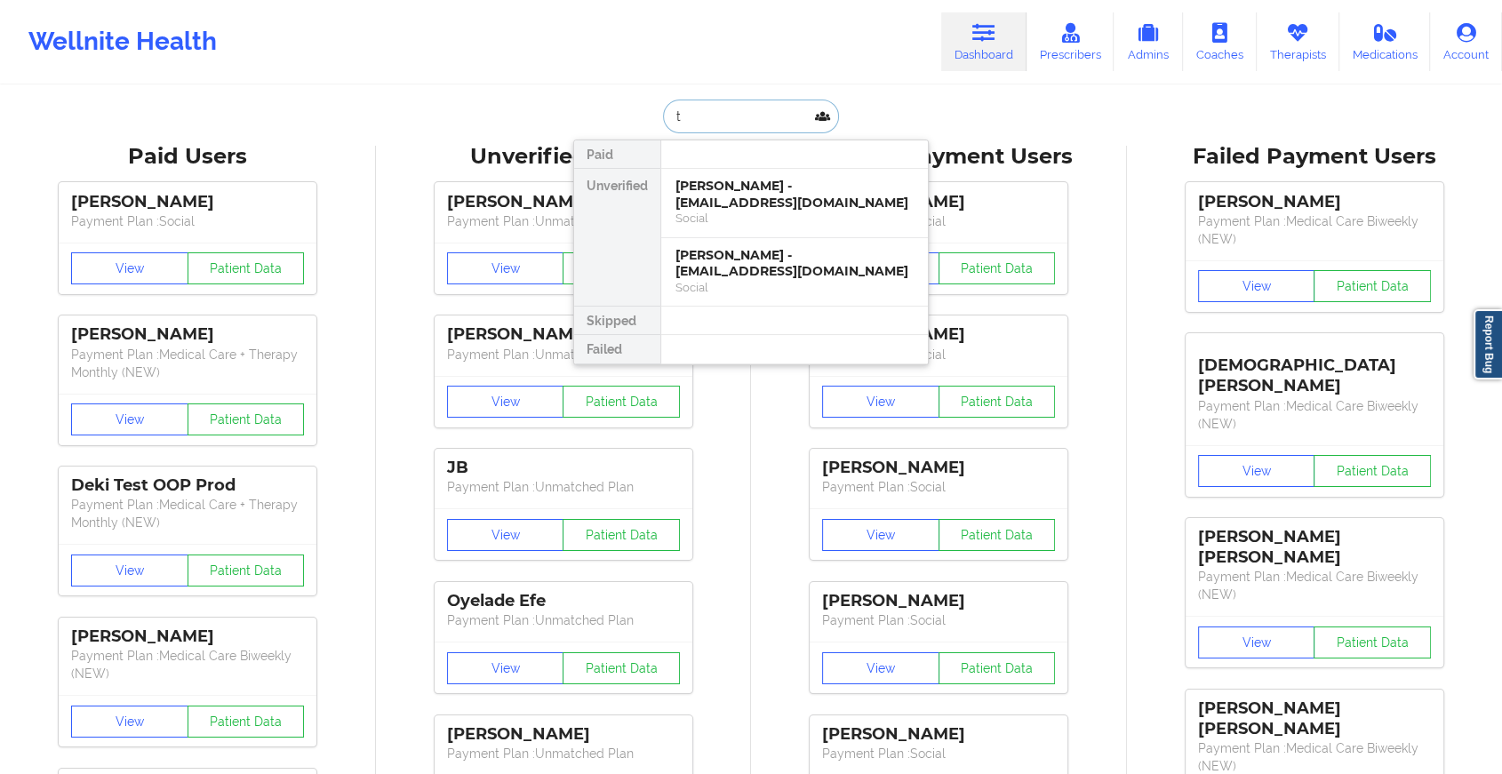
type input "t"
click at [738, 294] on div "Social" at bounding box center [794, 287] width 238 height 15
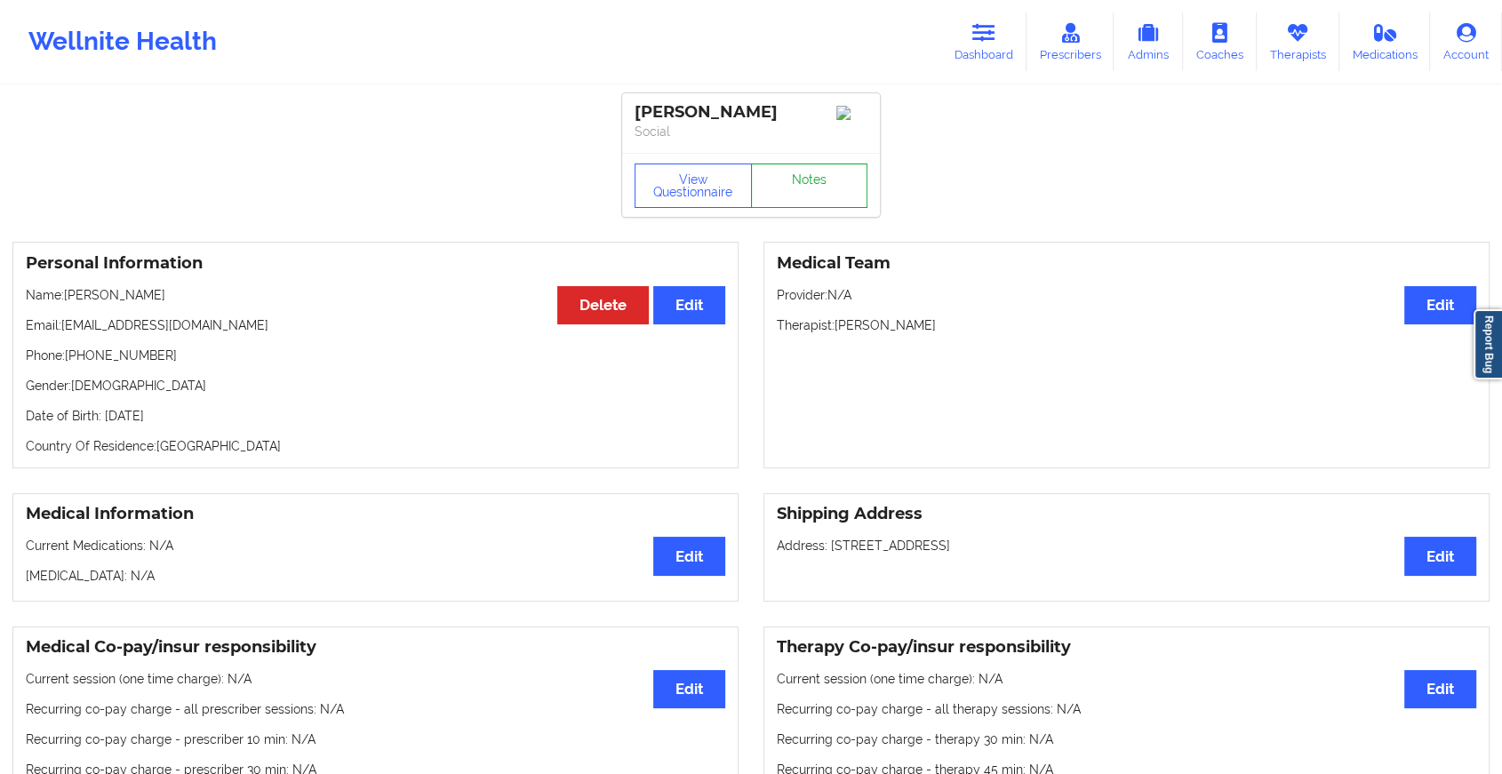
click at [810, 198] on link "Notes" at bounding box center [809, 185] width 117 height 44
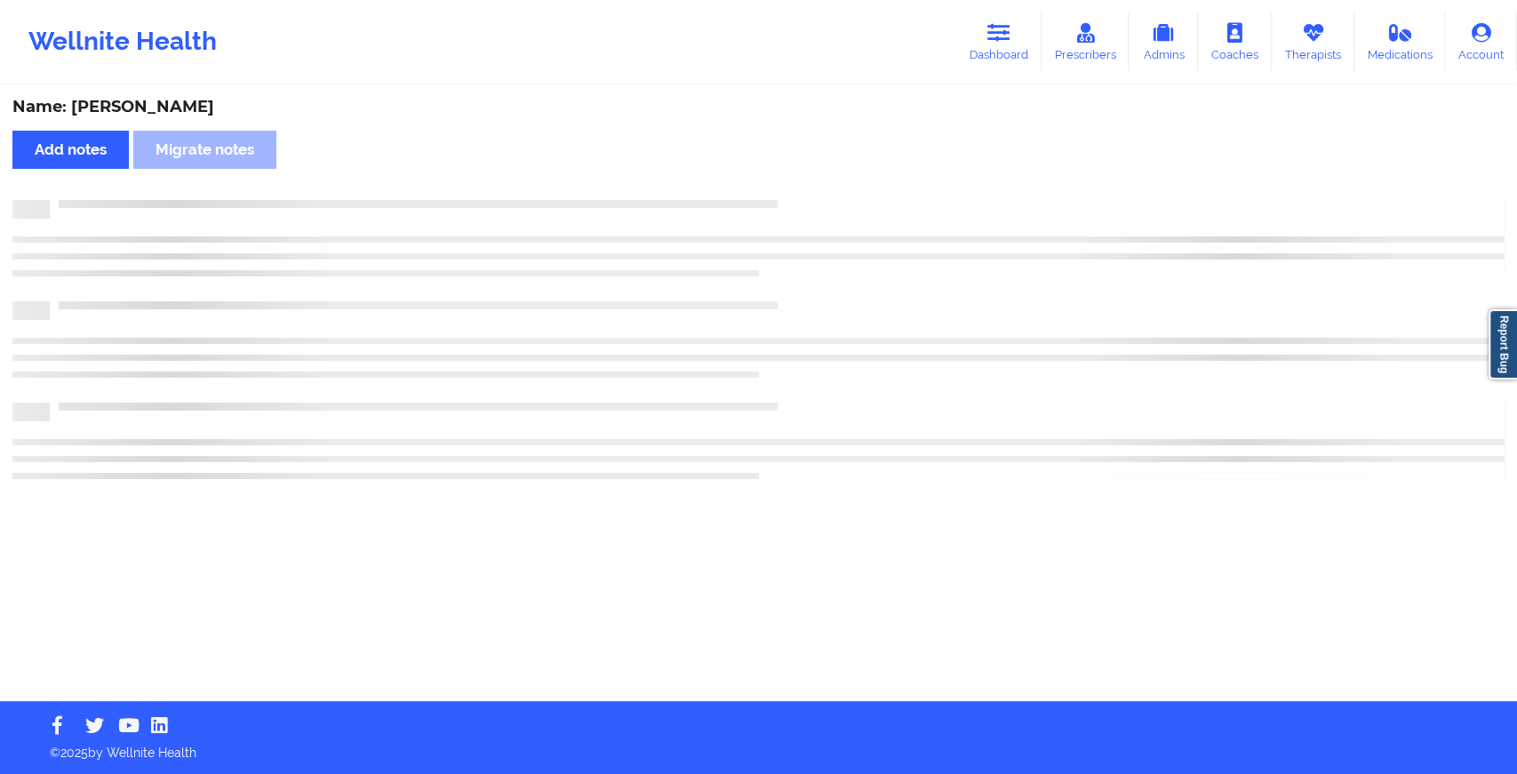
click at [810, 198] on div "Name: [PERSON_NAME] Add notes Migrate notes" at bounding box center [758, 394] width 1517 height 614
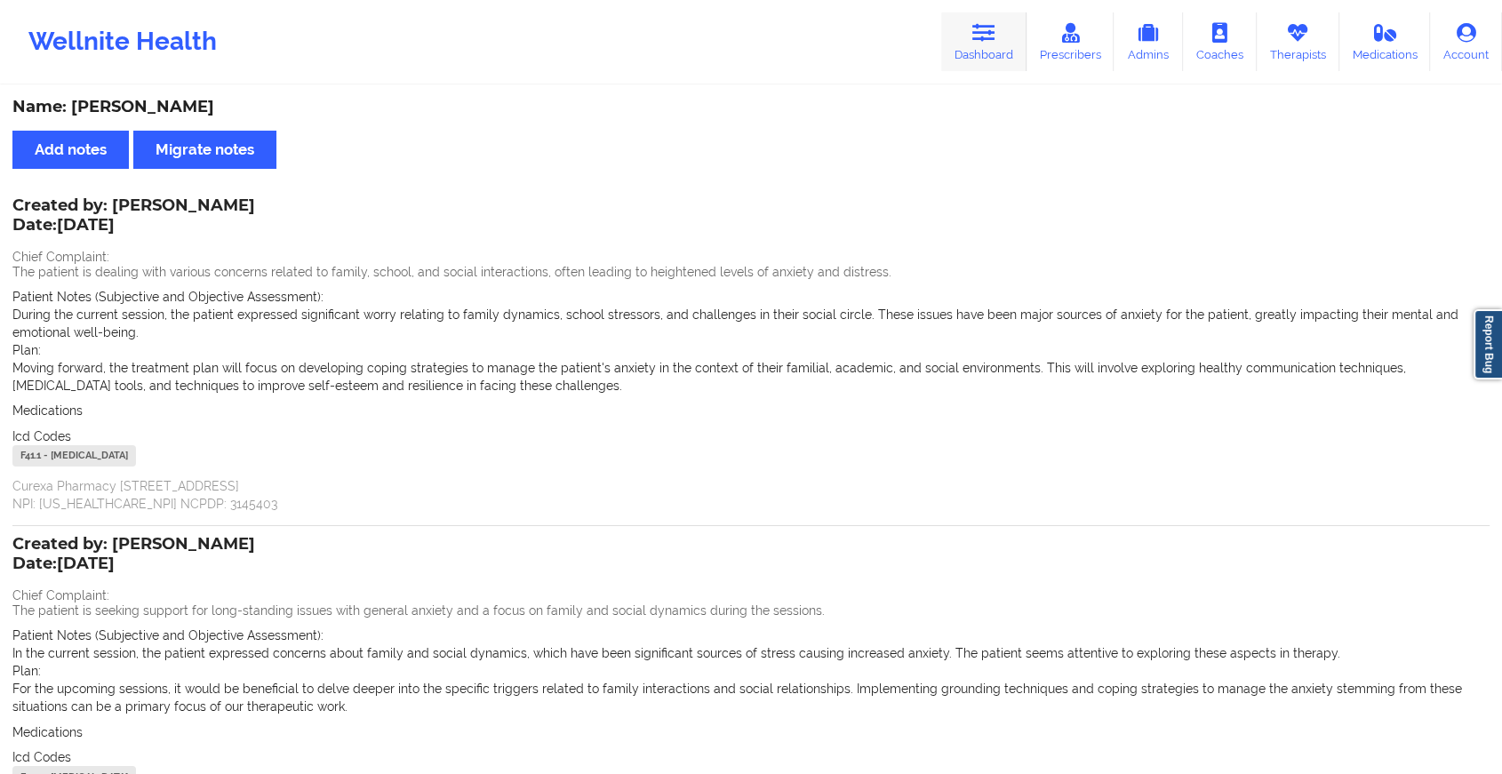
click at [997, 19] on link "Dashboard" at bounding box center [983, 41] width 85 height 59
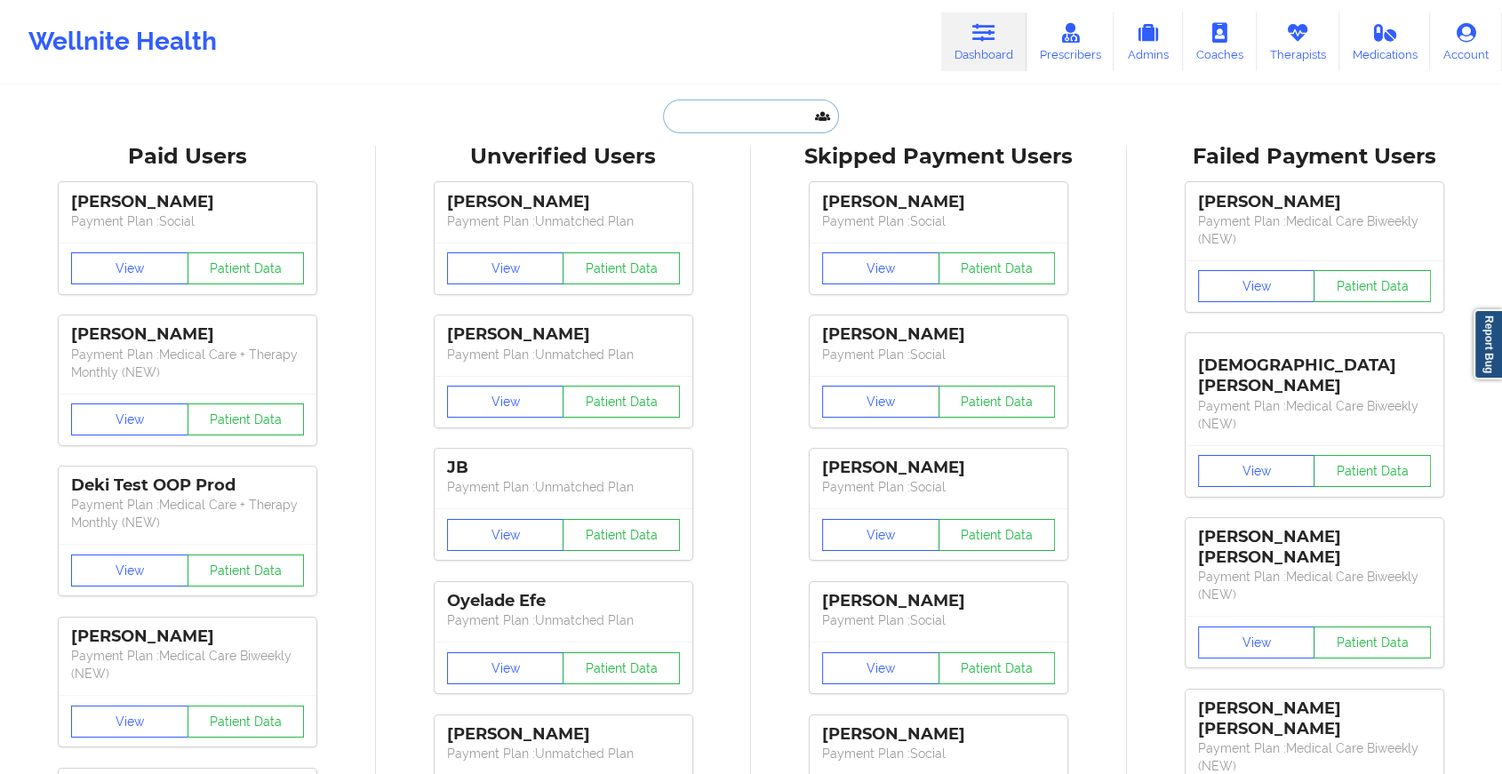
click at [725, 123] on input "text" at bounding box center [751, 117] width 176 height 34
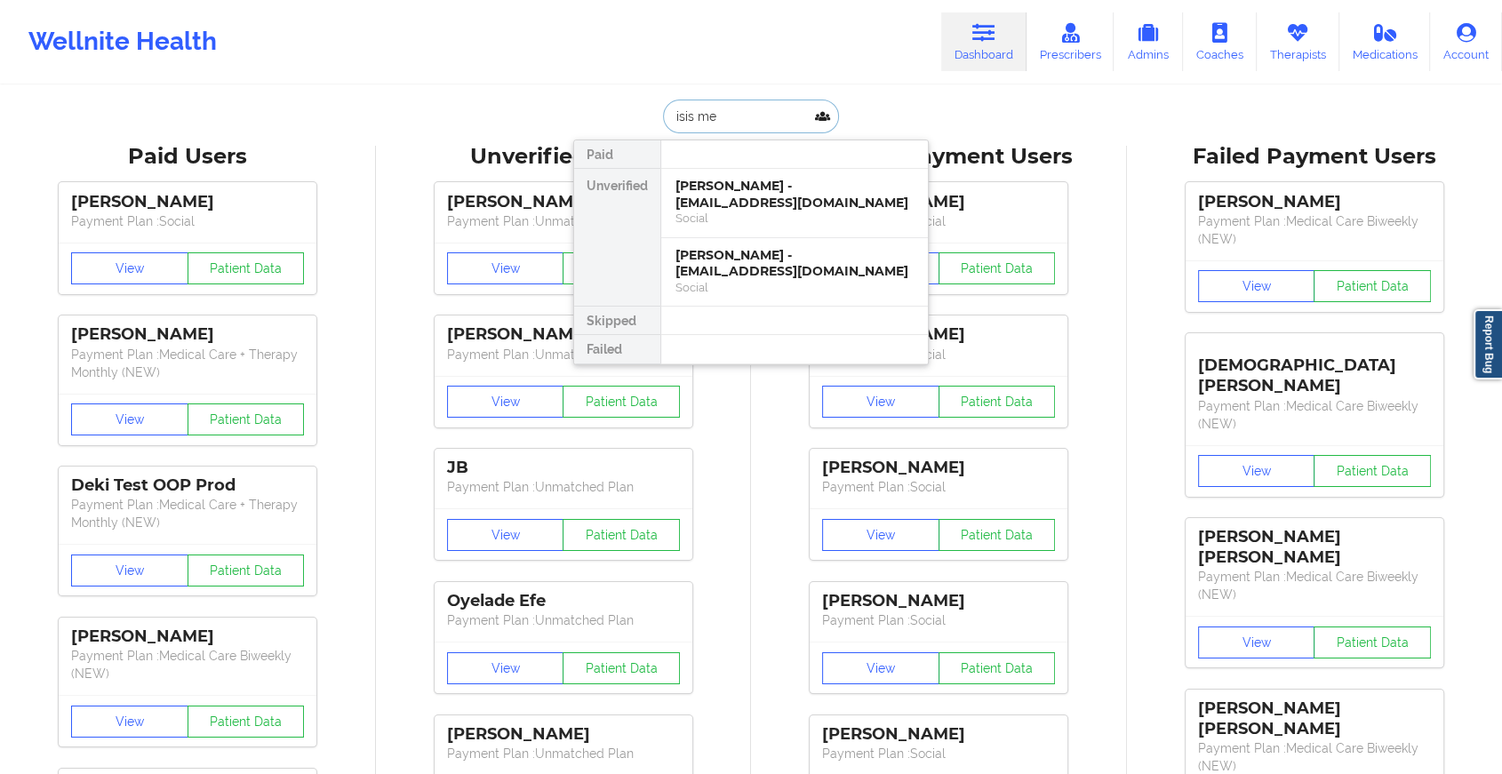
type input "isis men"
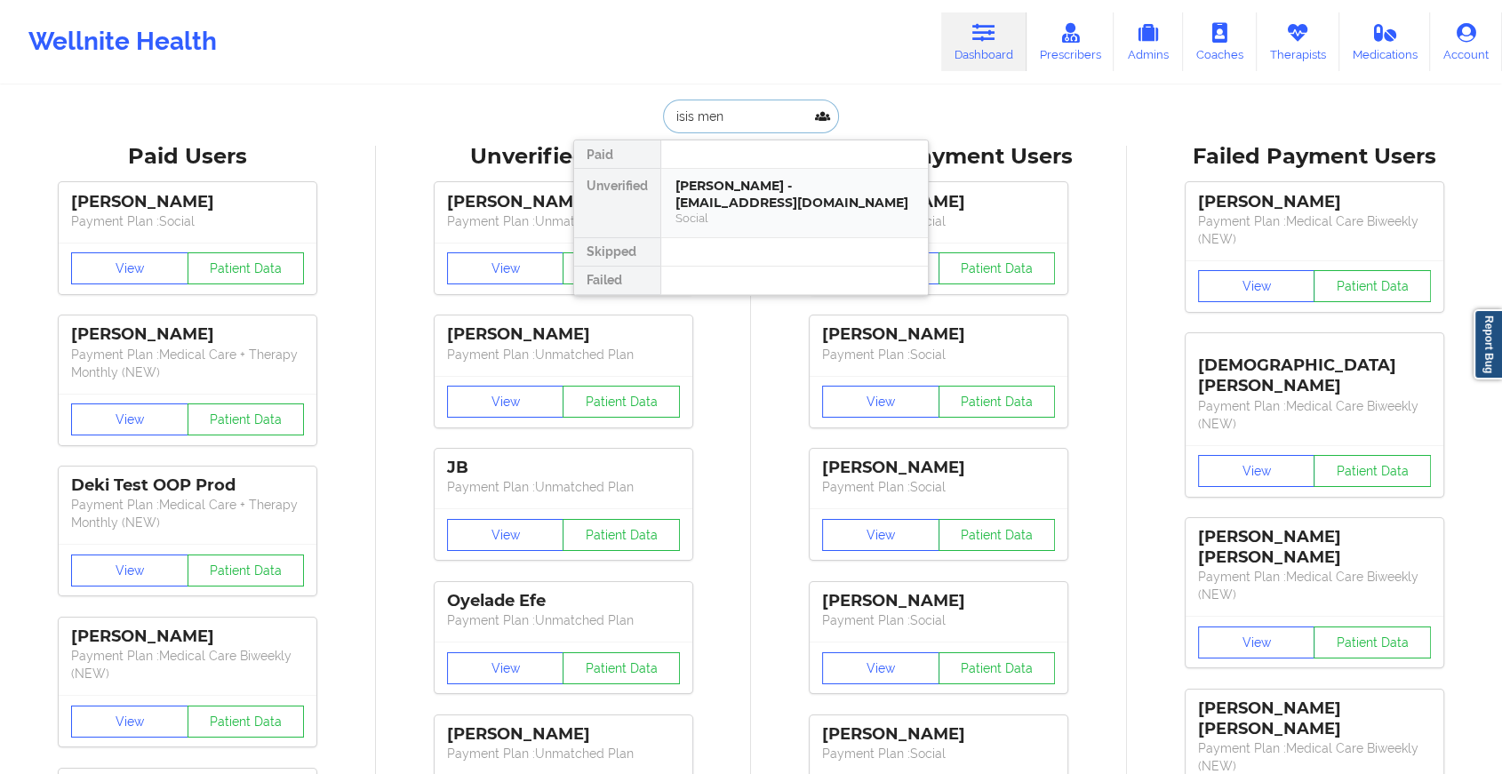
click at [700, 207] on div "[PERSON_NAME] - [EMAIL_ADDRESS][DOMAIN_NAME]" at bounding box center [794, 194] width 238 height 33
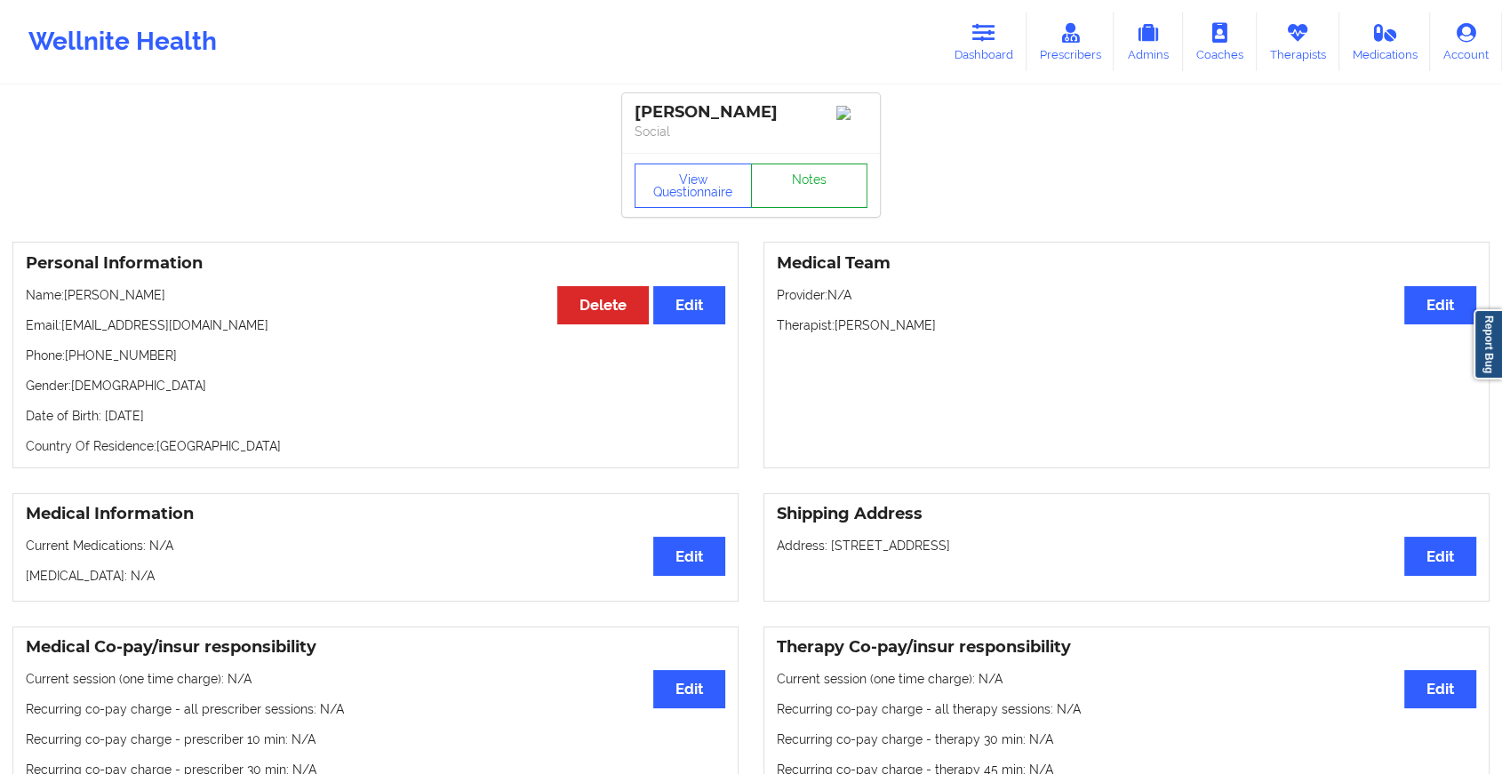
click at [832, 171] on link "Notes" at bounding box center [809, 185] width 117 height 44
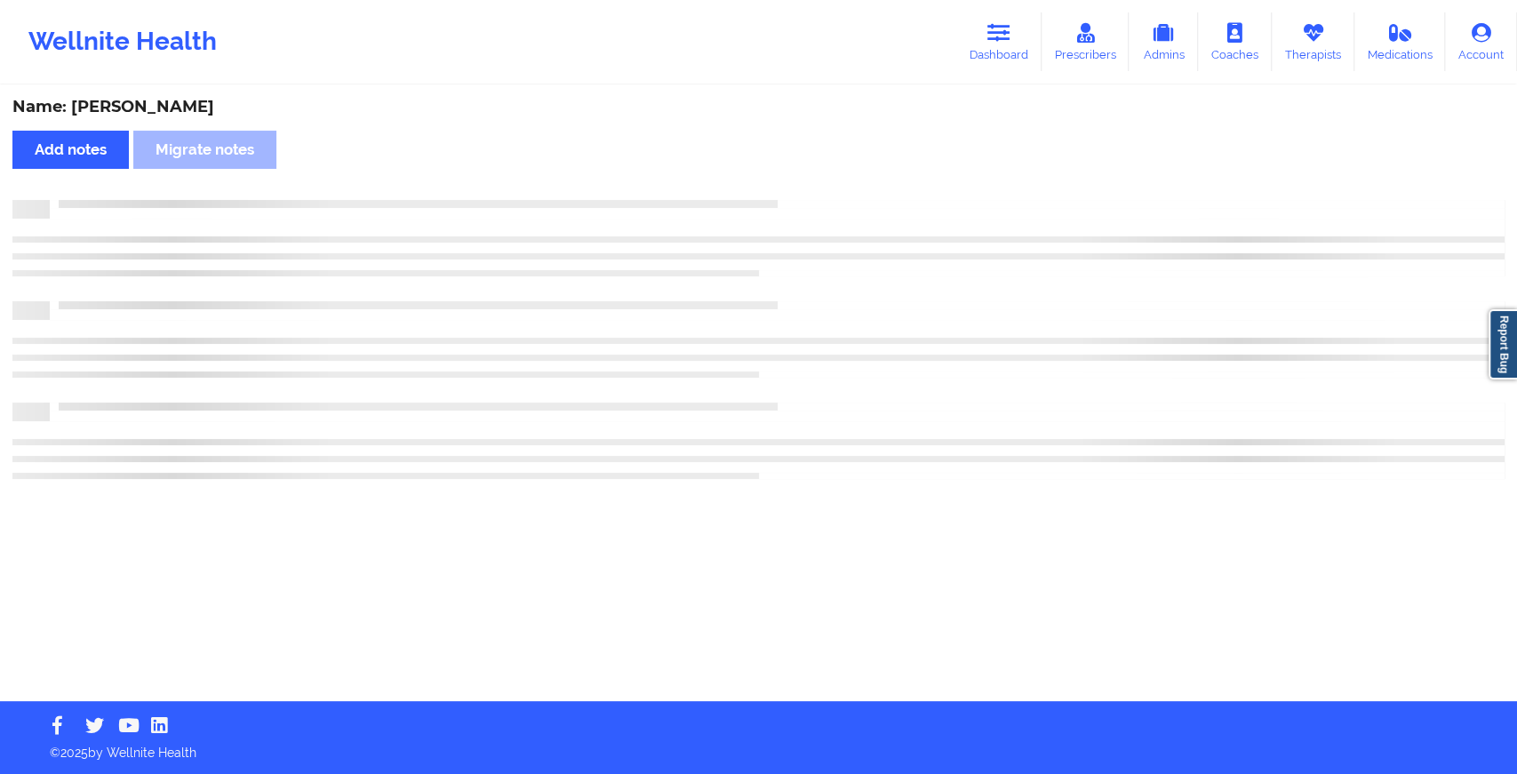
click at [832, 171] on div "Name: [PERSON_NAME] Add notes Migrate notes" at bounding box center [758, 394] width 1517 height 614
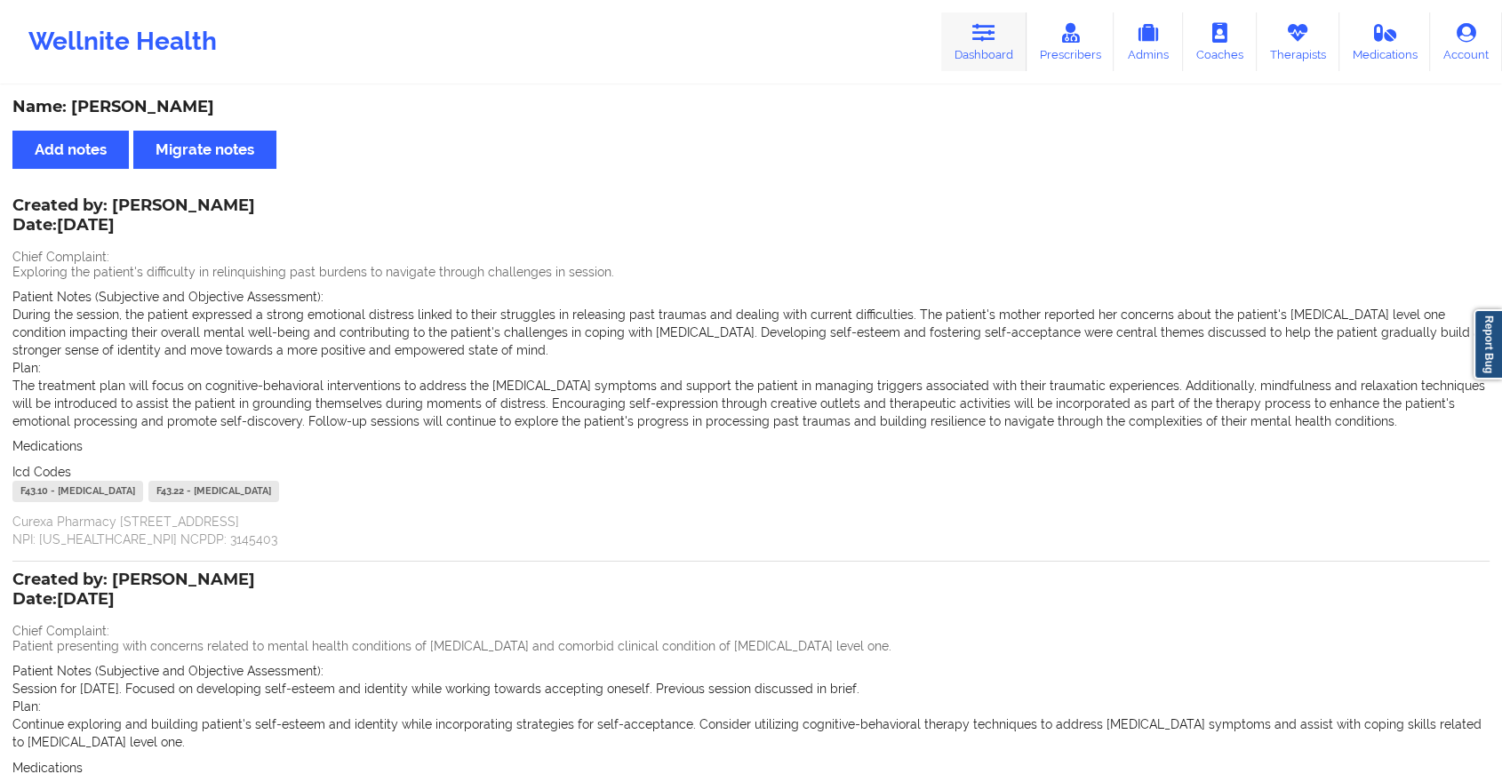
click at [967, 57] on link "Dashboard" at bounding box center [983, 41] width 85 height 59
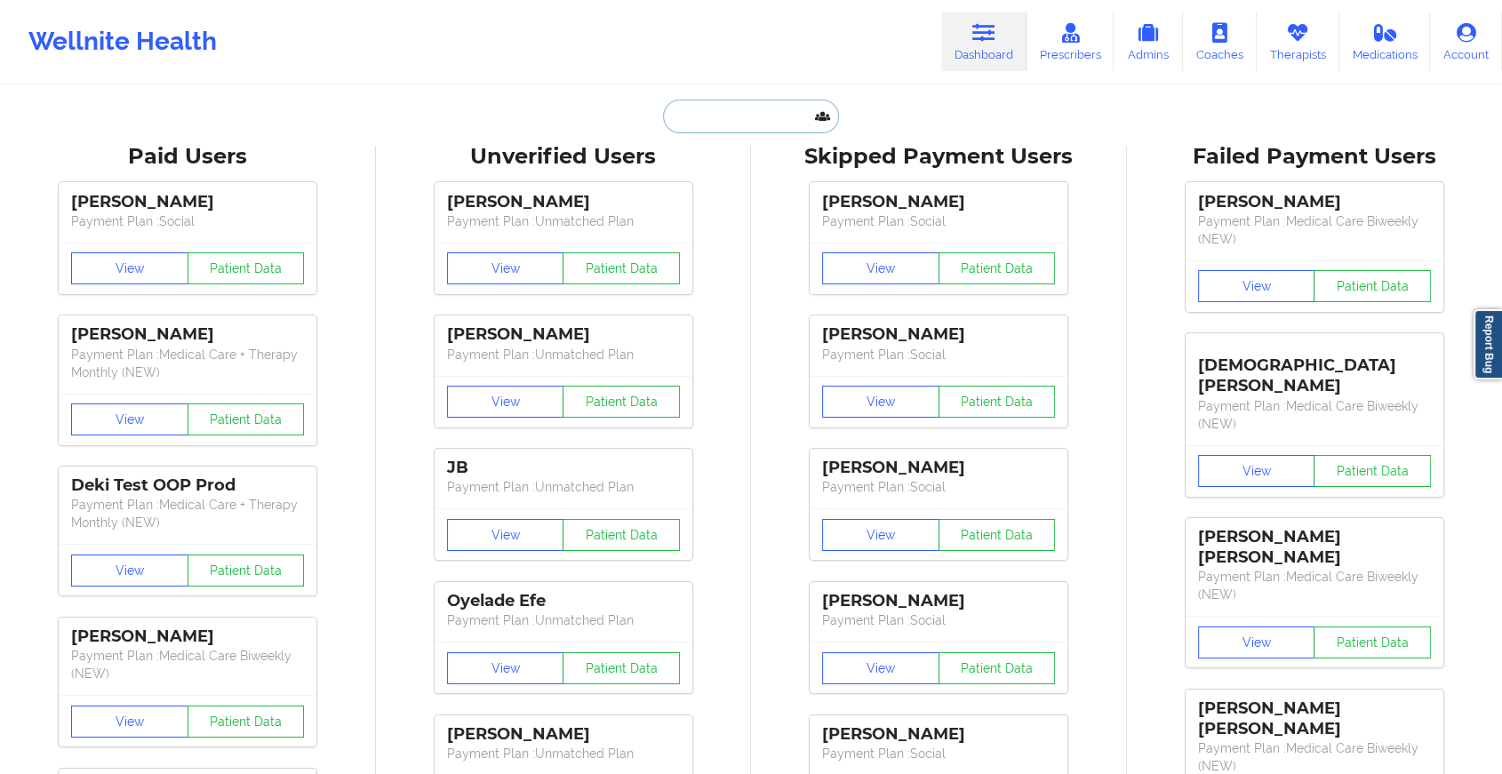
click at [668, 111] on input "text" at bounding box center [751, 117] width 176 height 34
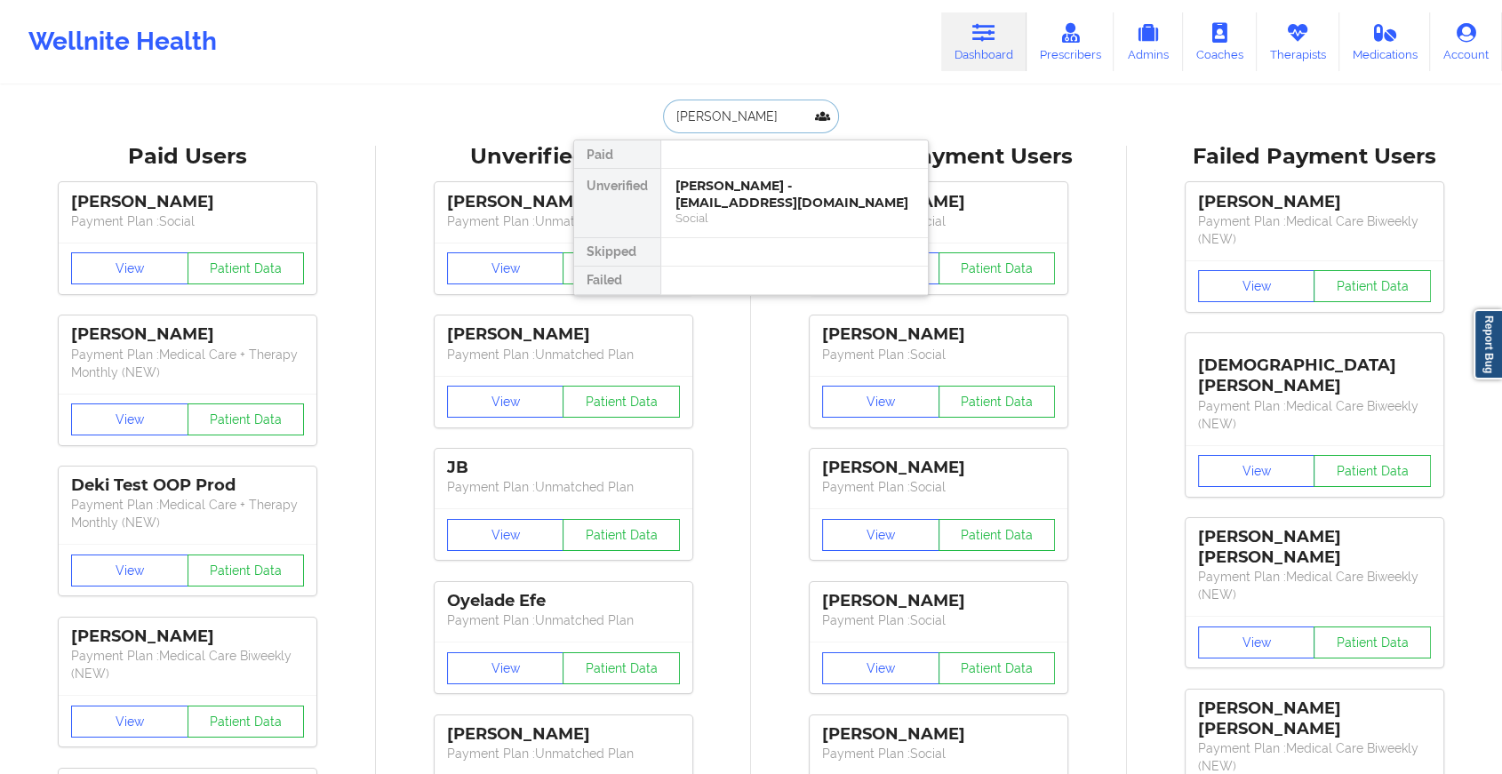
type input "[PERSON_NAME]"
click at [738, 192] on div "[PERSON_NAME] - [EMAIL_ADDRESS][DOMAIN_NAME]" at bounding box center [794, 194] width 238 height 33
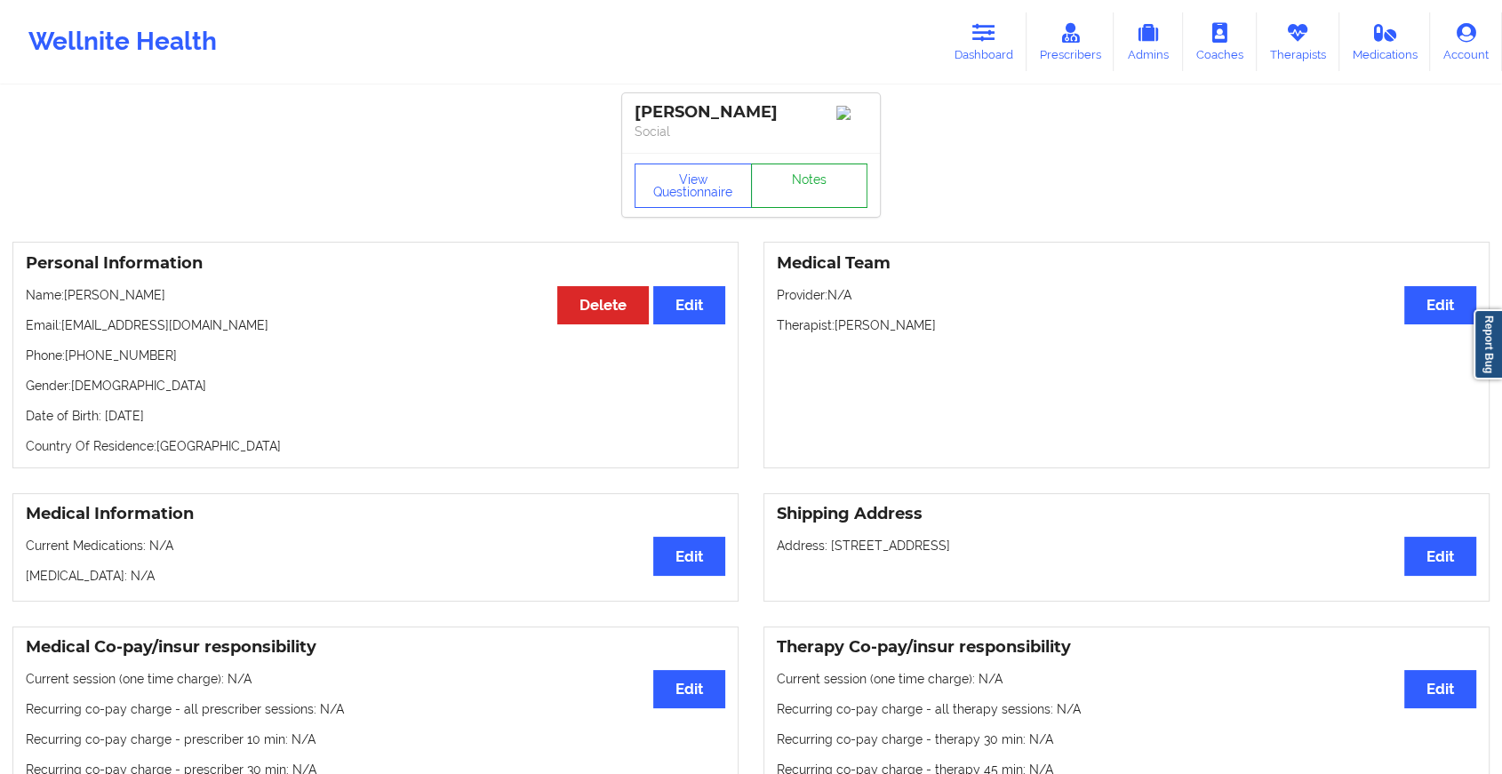
click at [816, 198] on link "Notes" at bounding box center [809, 185] width 117 height 44
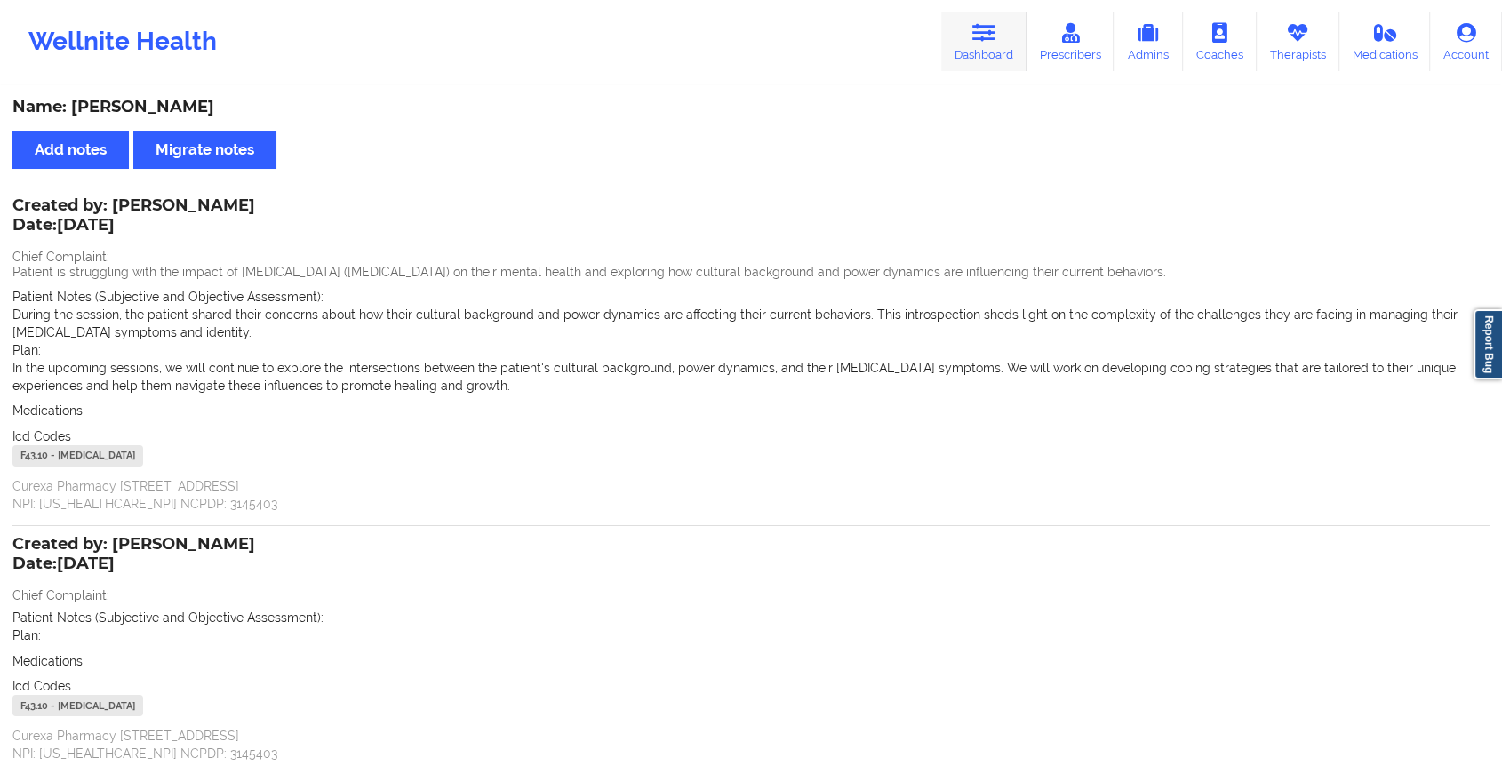
click at [981, 45] on link "Dashboard" at bounding box center [983, 41] width 85 height 59
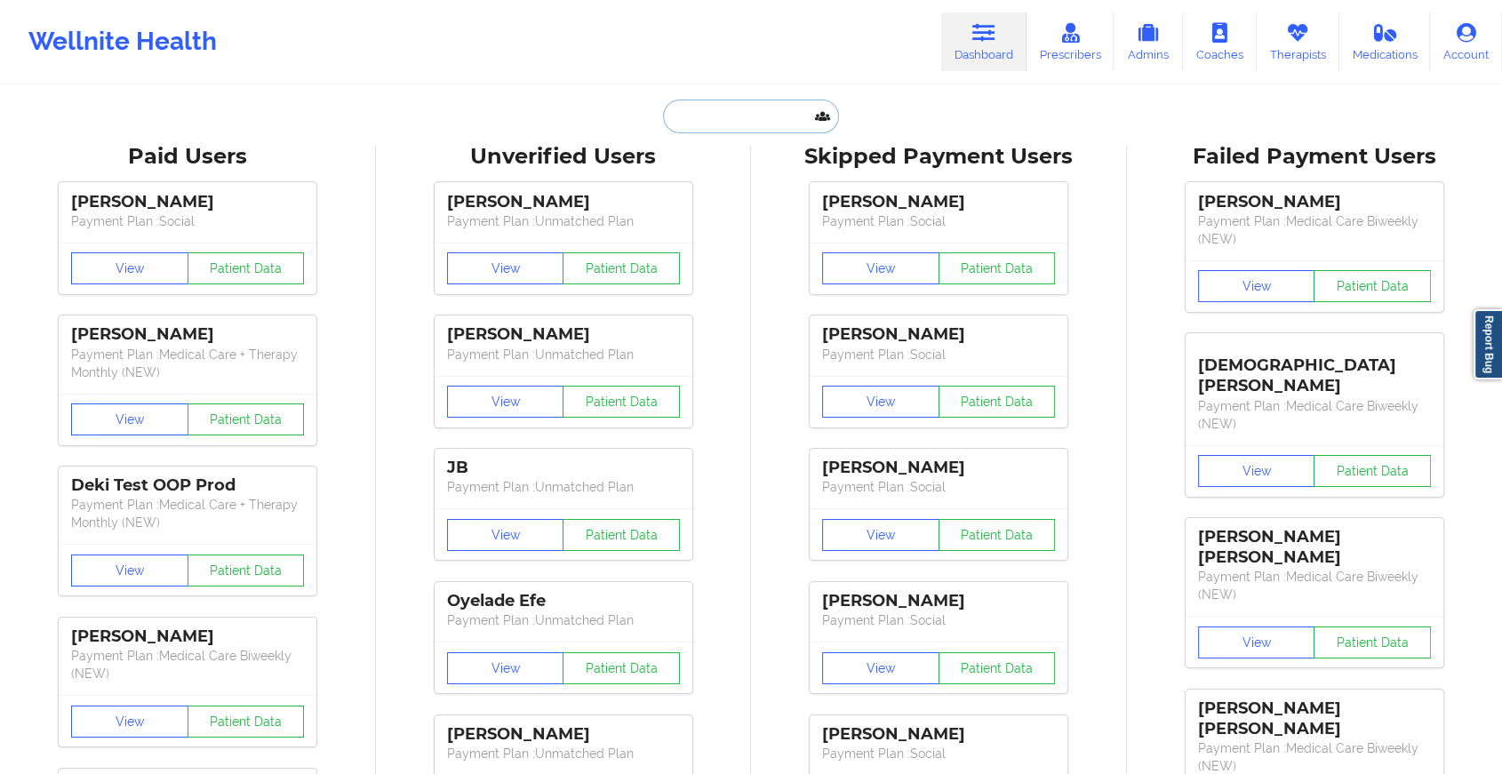
click at [747, 109] on input "text" at bounding box center [751, 117] width 176 height 34
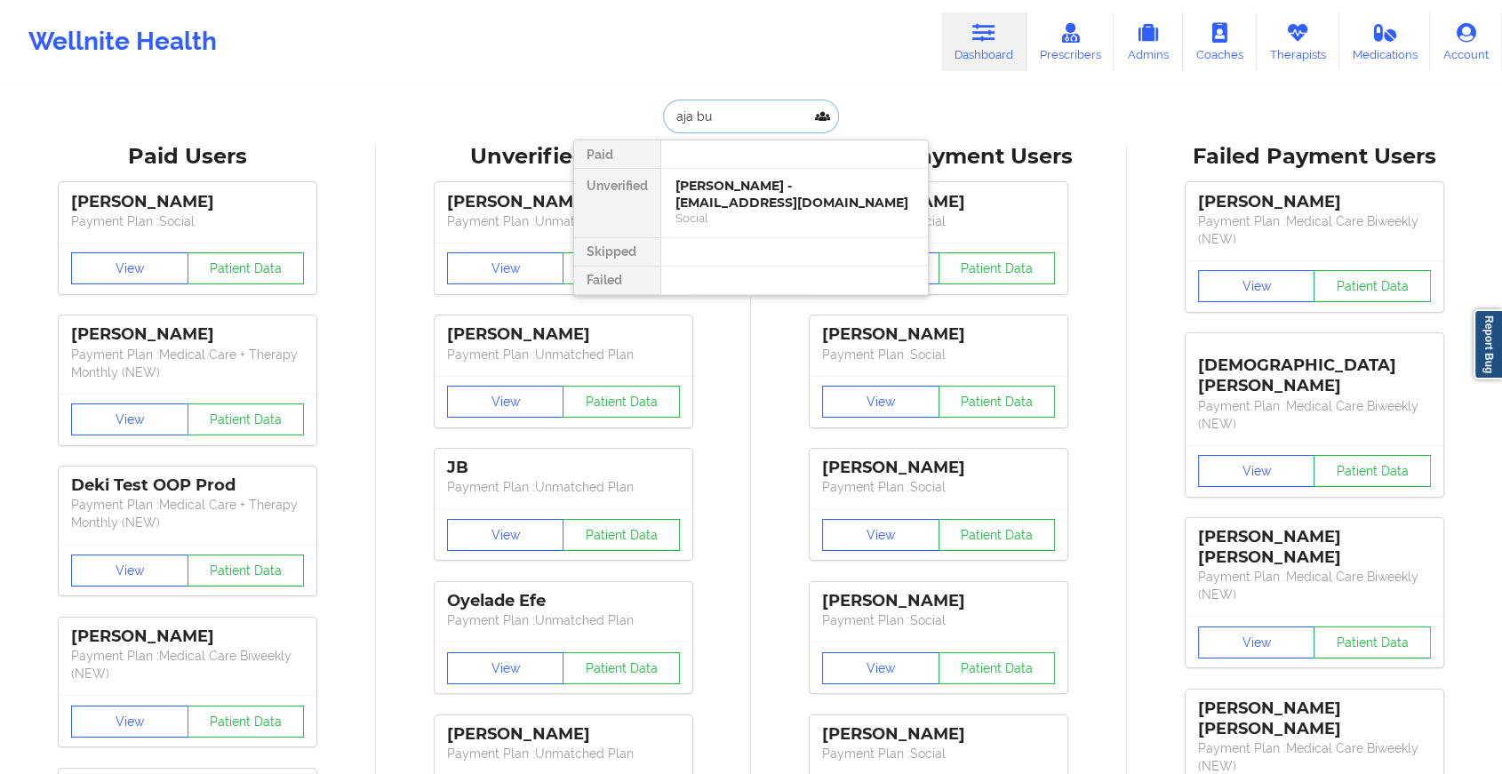
type input "aja but"
click at [774, 195] on div "[PERSON_NAME] - [EMAIL_ADDRESS][DOMAIN_NAME]" at bounding box center [794, 194] width 238 height 33
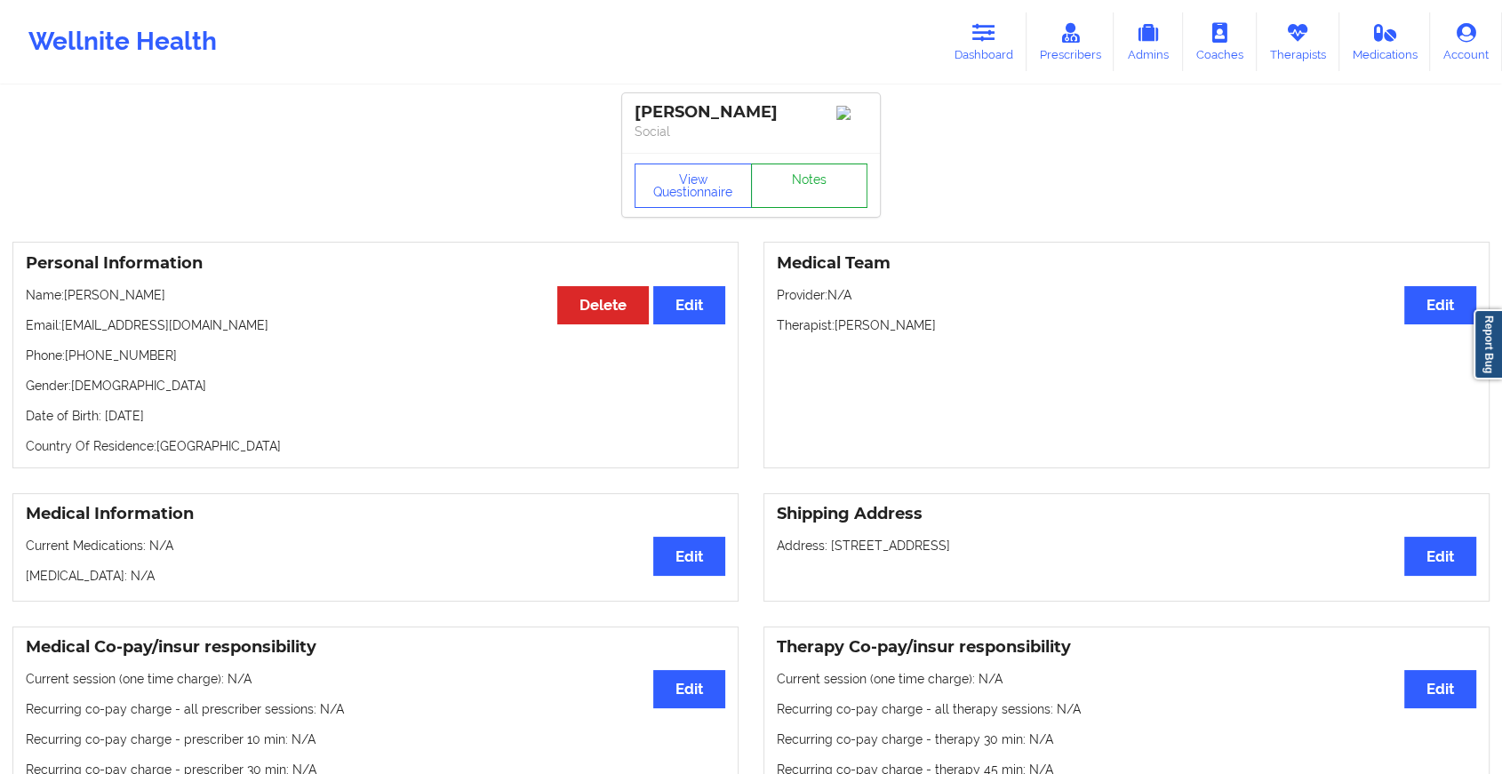
click at [789, 192] on link "Notes" at bounding box center [809, 185] width 117 height 44
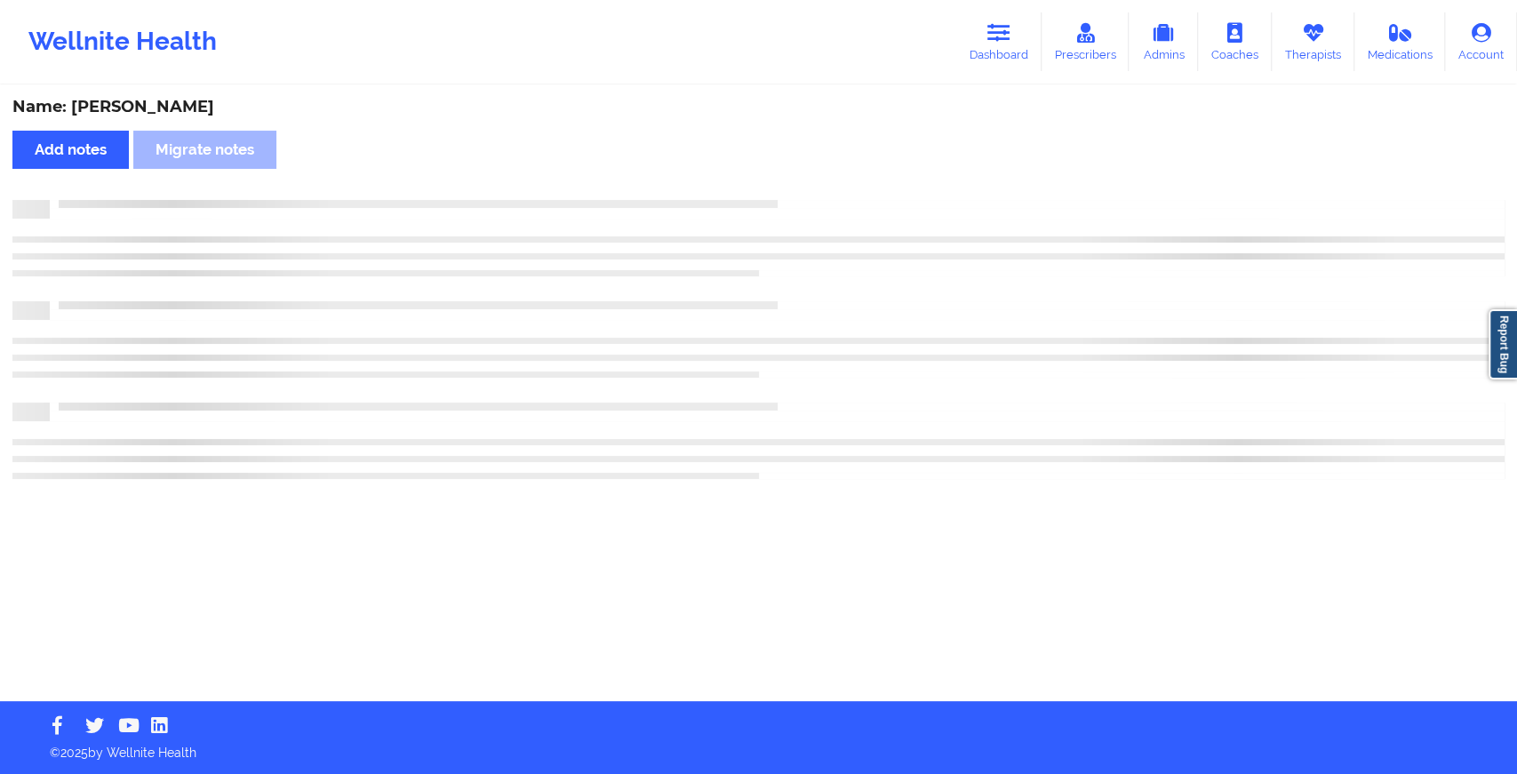
click at [833, 226] on div "Name: [PERSON_NAME] Add notes Migrate notes" at bounding box center [758, 394] width 1517 height 614
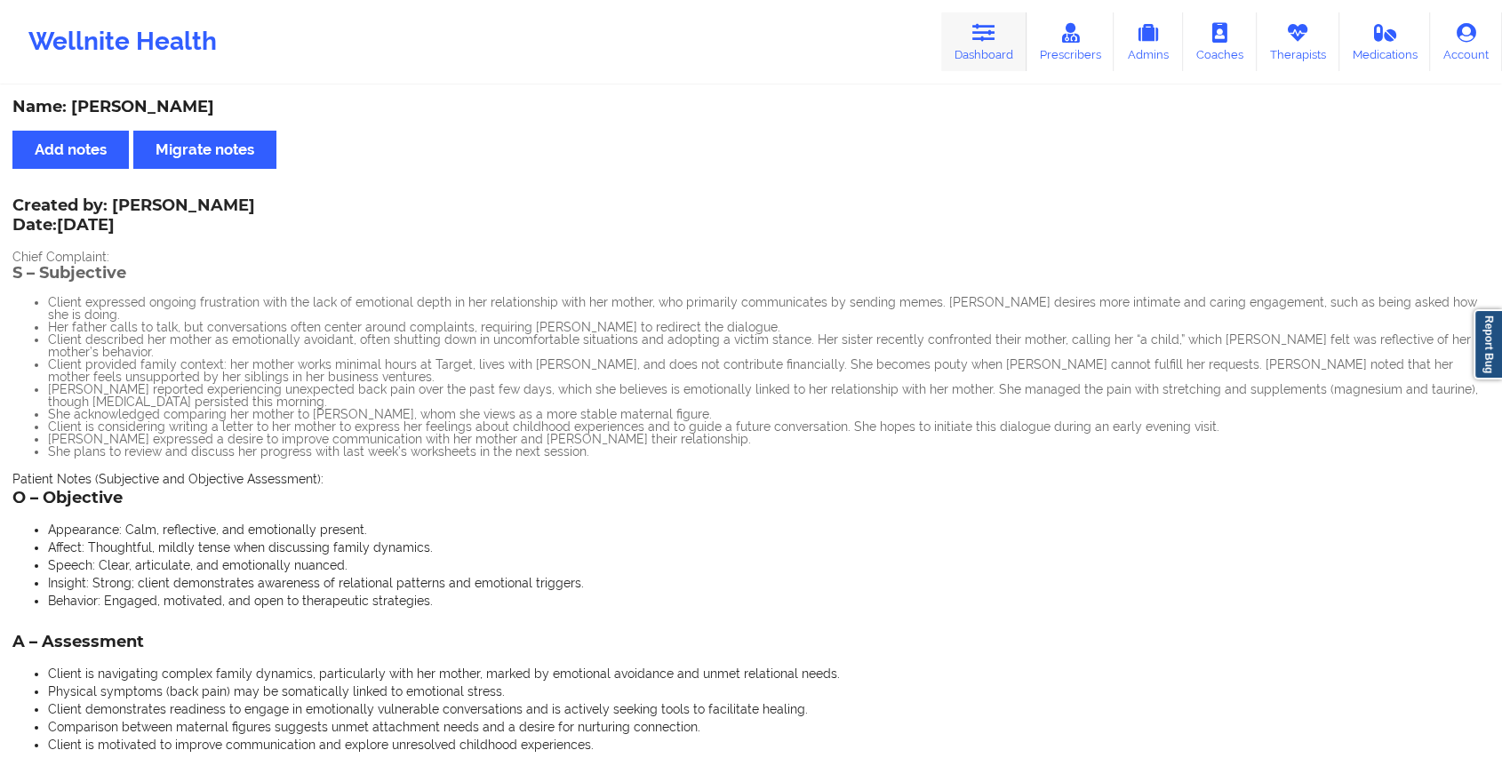
click at [976, 47] on link "Dashboard" at bounding box center [983, 41] width 85 height 59
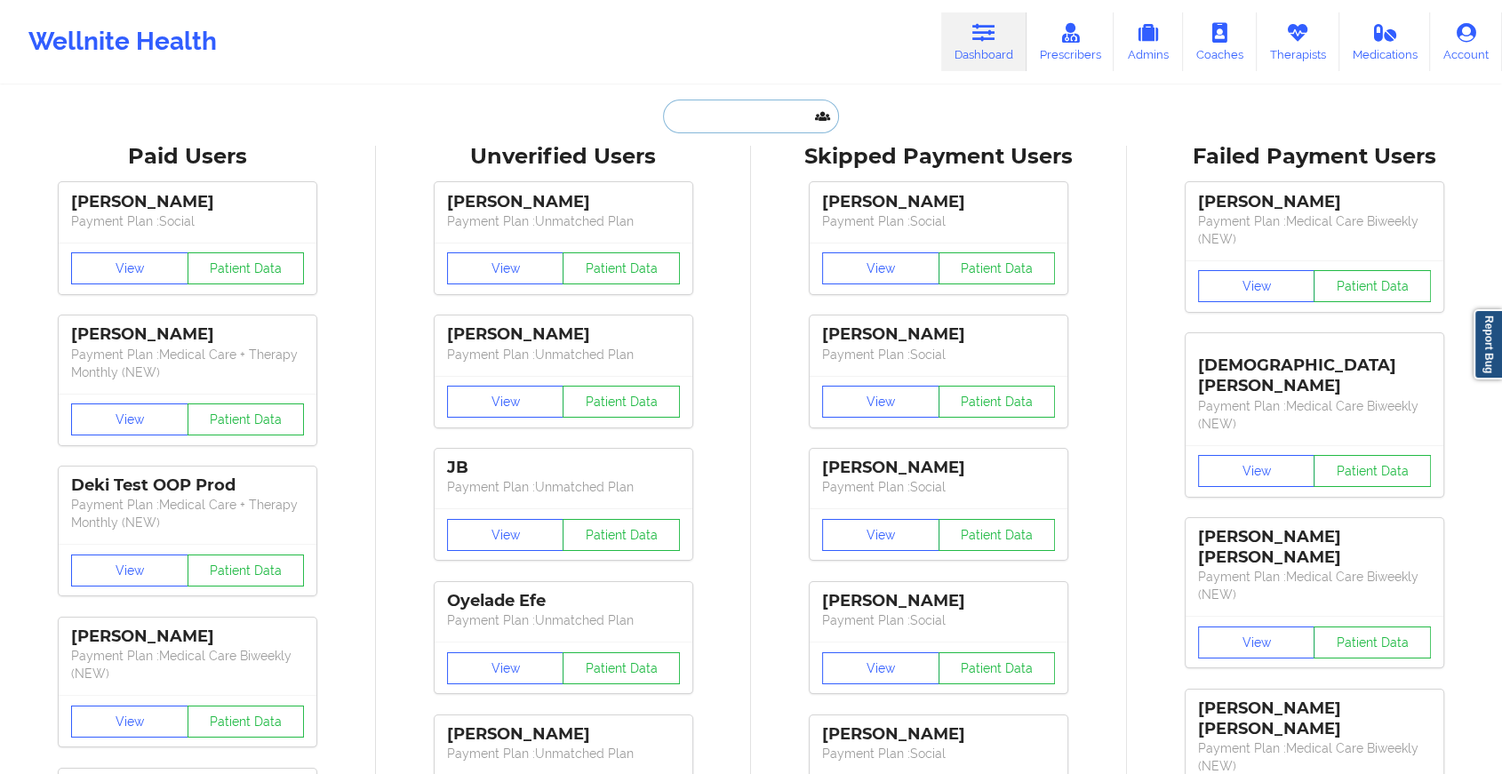
click at [758, 114] on input "text" at bounding box center [751, 117] width 176 height 34
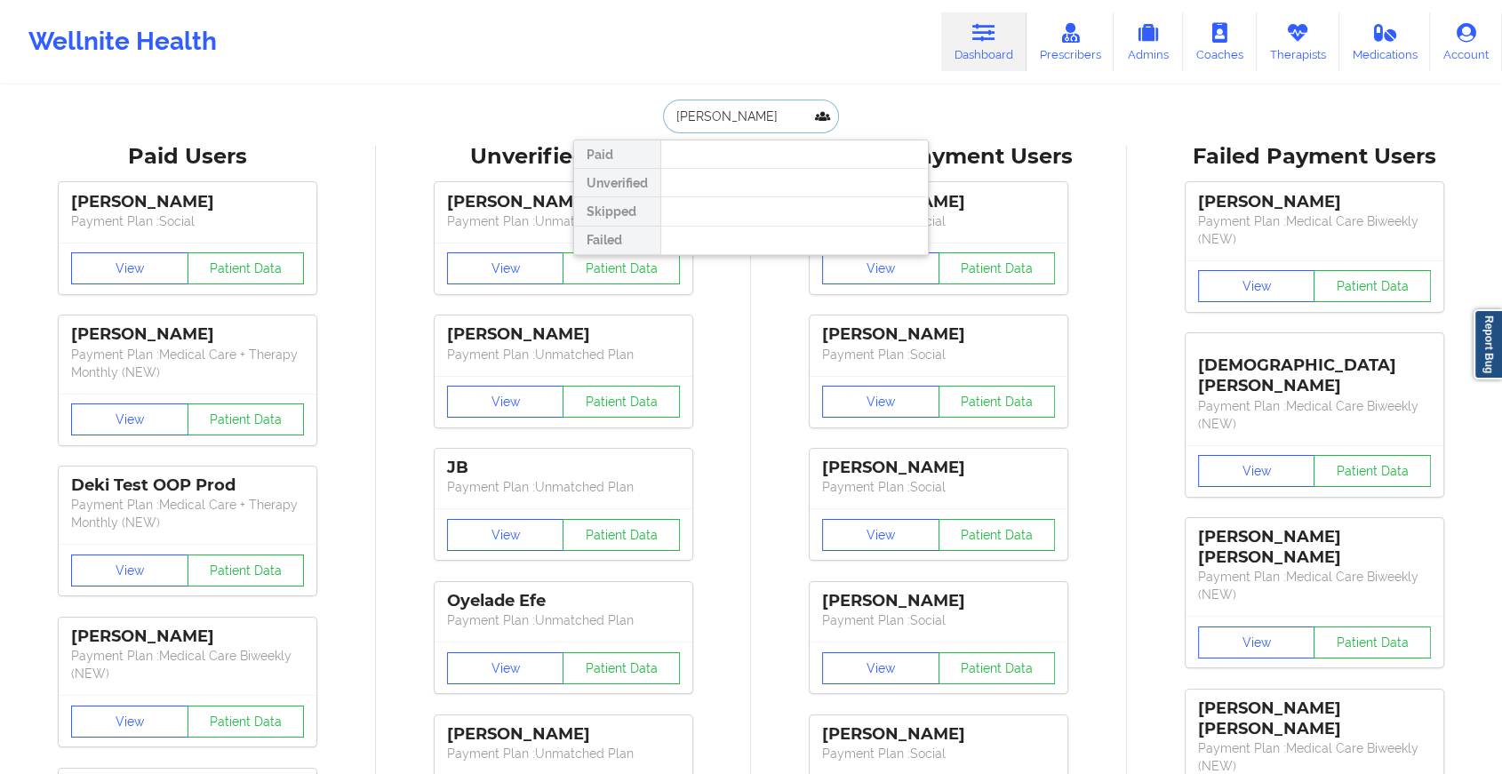
type input "[PERSON_NAME]"
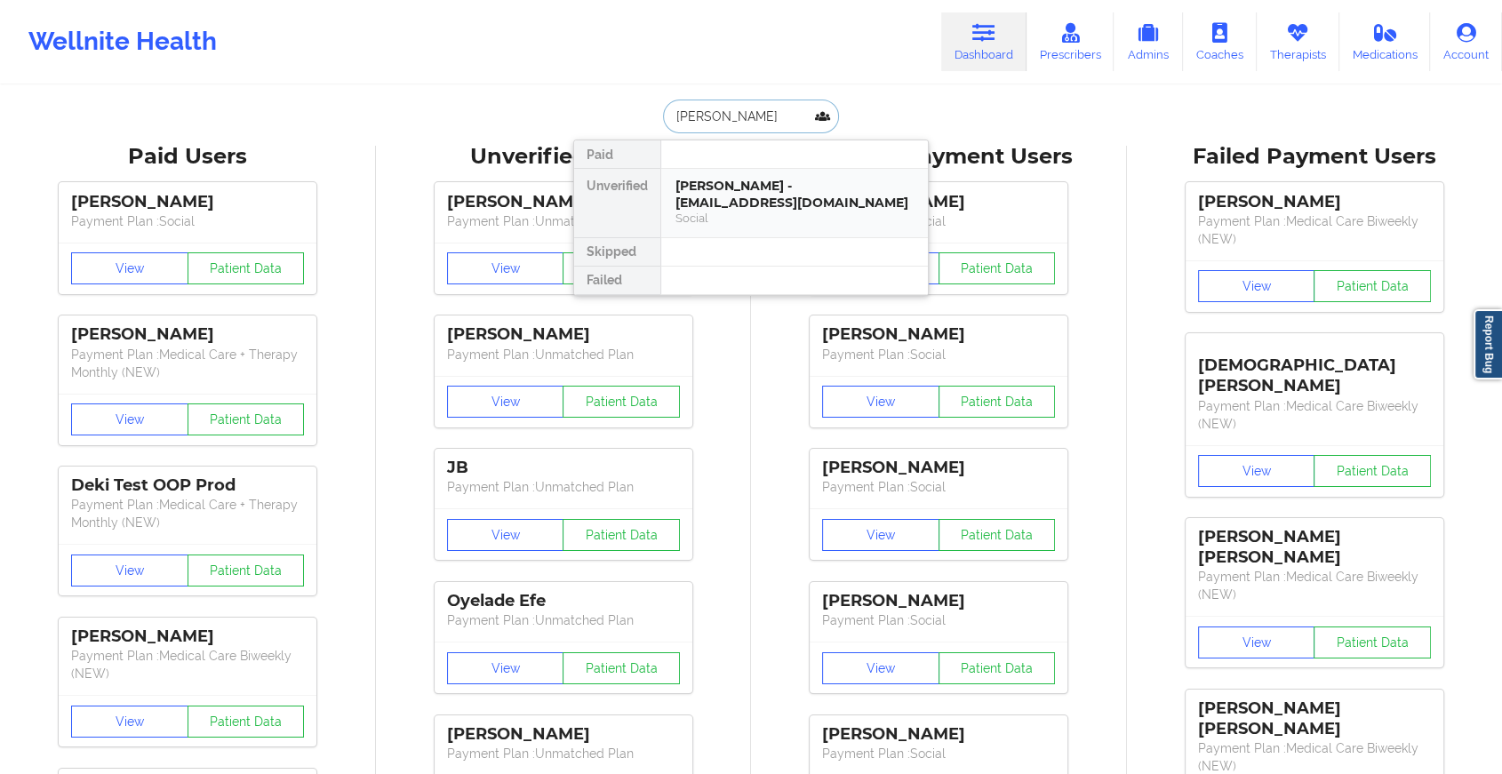
click at [755, 217] on div "Social" at bounding box center [794, 218] width 238 height 15
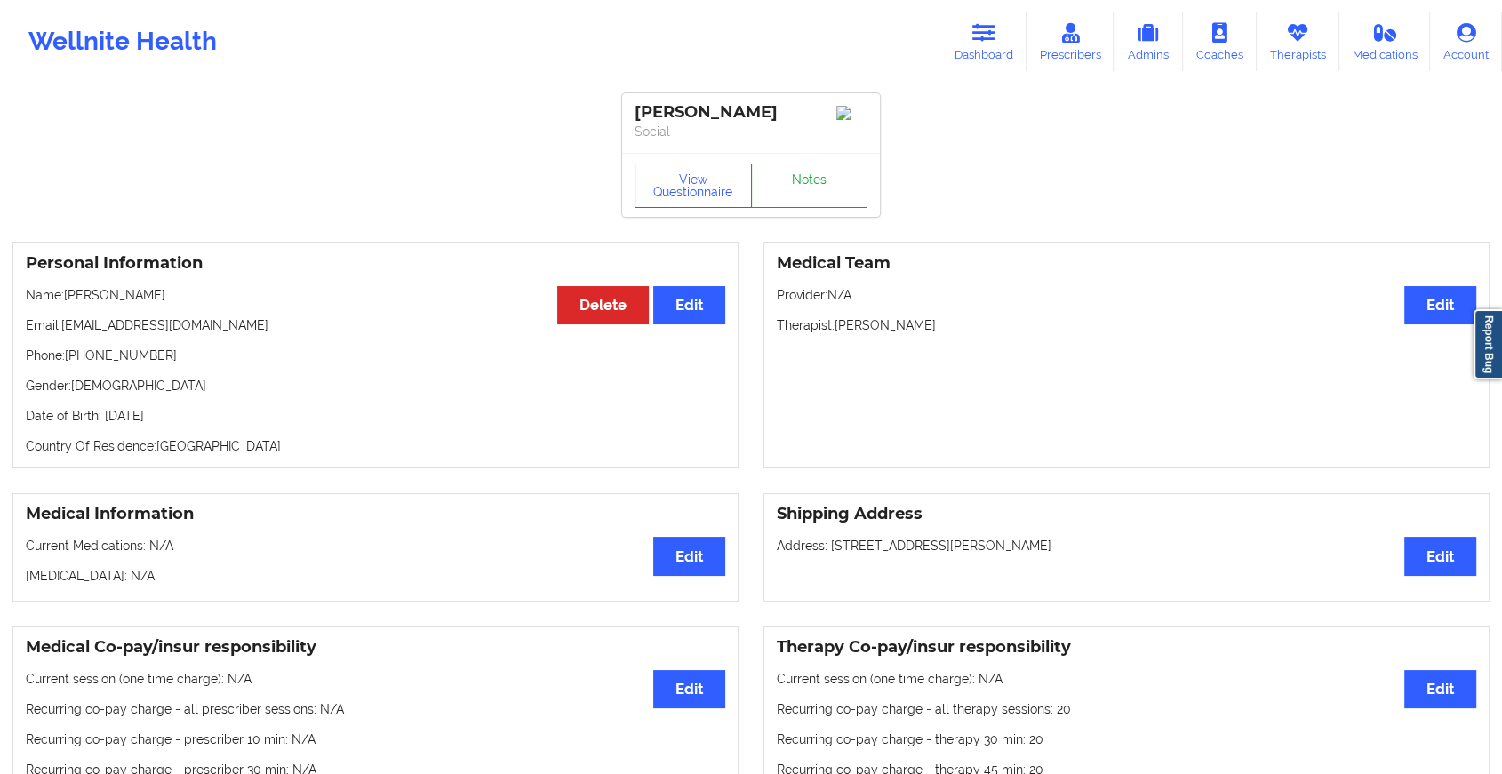
click at [798, 201] on link "Notes" at bounding box center [809, 185] width 117 height 44
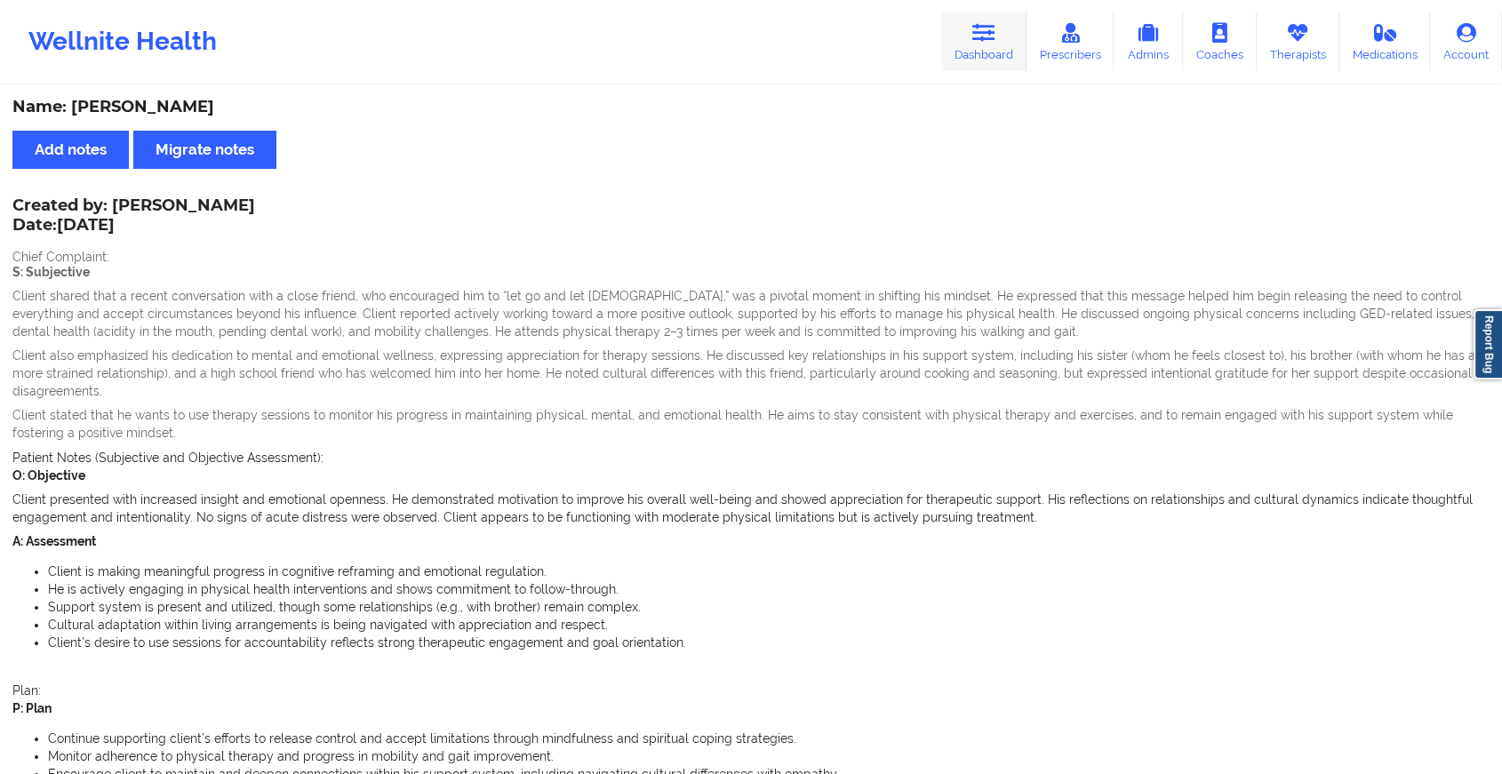
click at [971, 20] on link "Dashboard" at bounding box center [983, 41] width 85 height 59
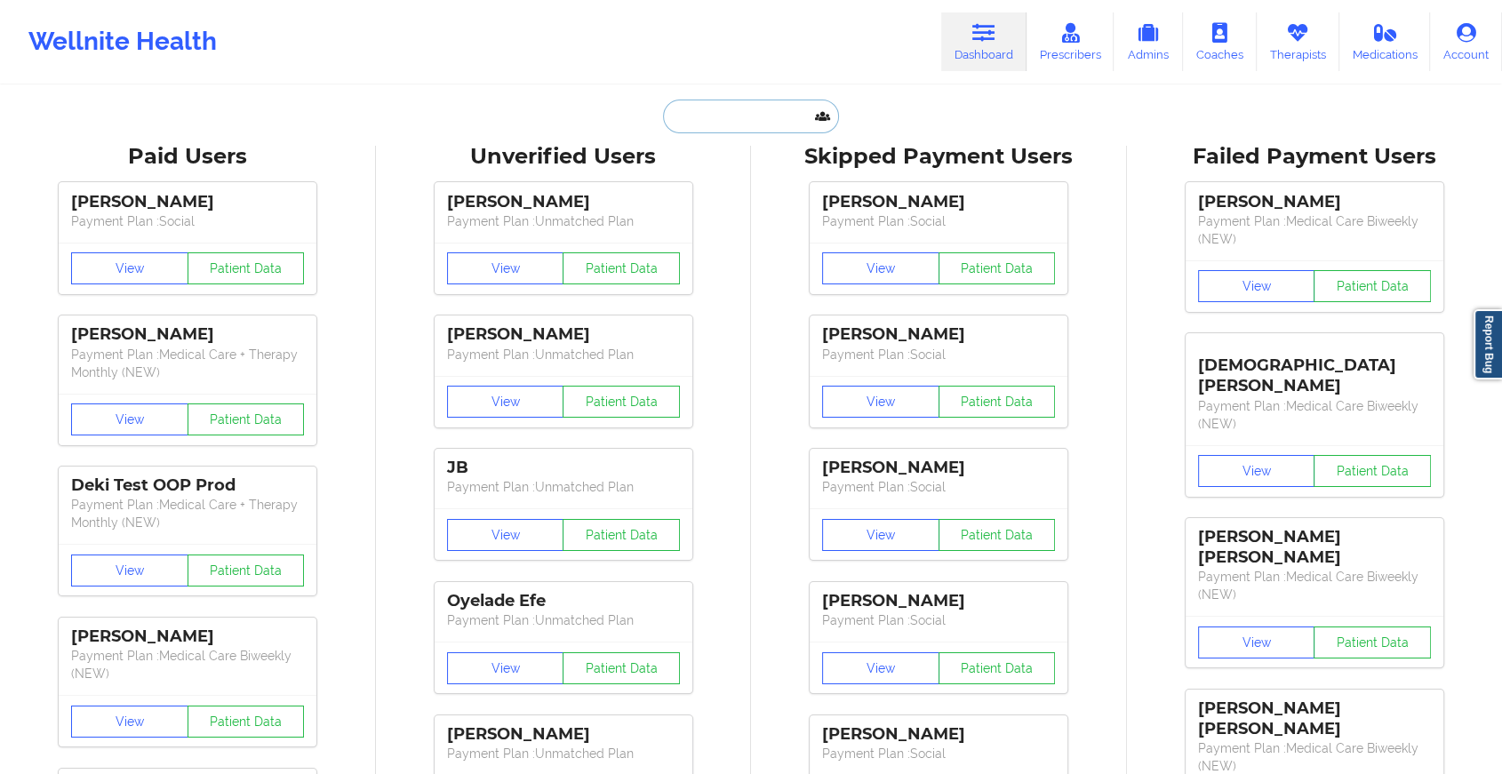
click at [727, 114] on input "text" at bounding box center [751, 117] width 176 height 34
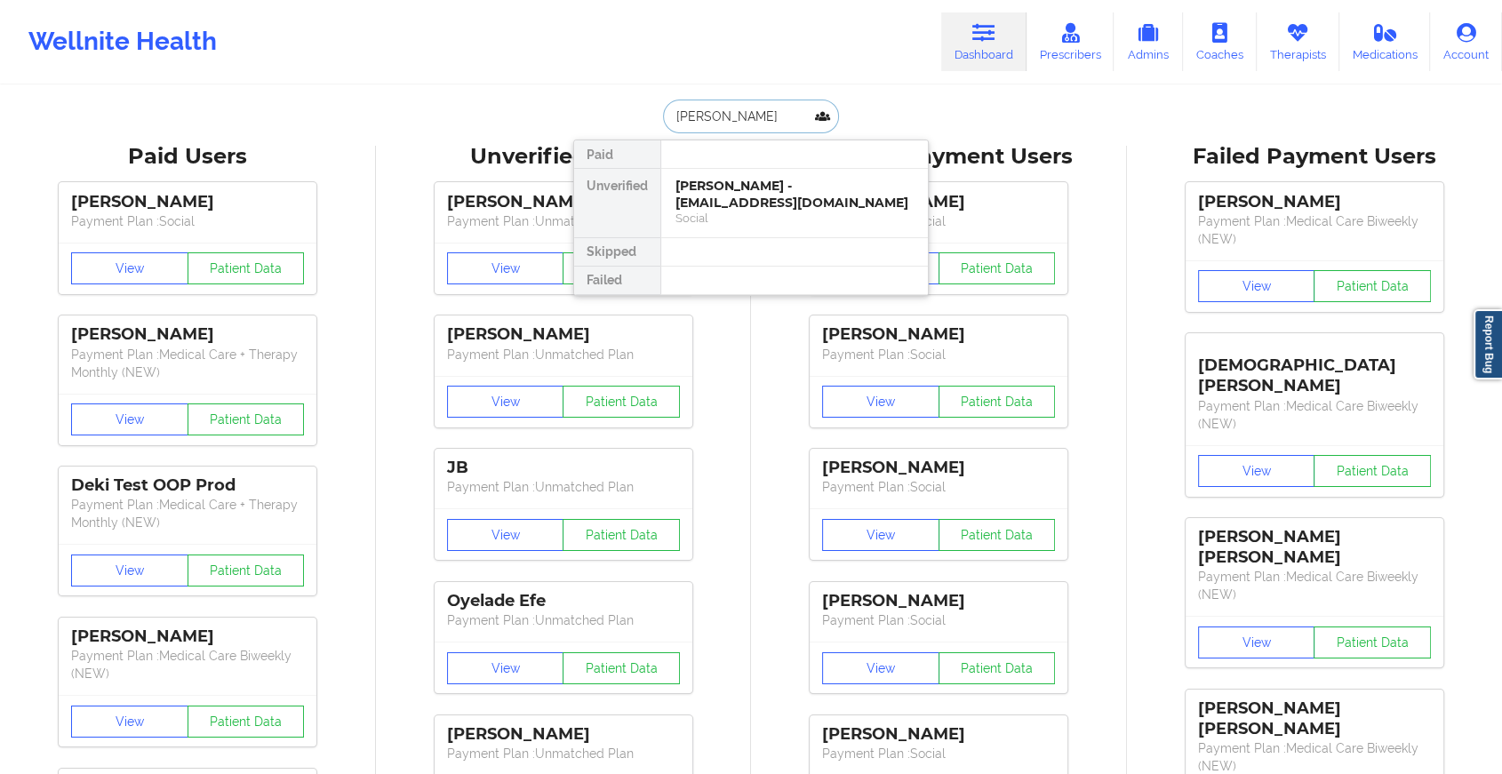
type input "[PERSON_NAME]"
click at [734, 208] on div "[PERSON_NAME] - [EMAIL_ADDRESS][DOMAIN_NAME]" at bounding box center [794, 194] width 238 height 33
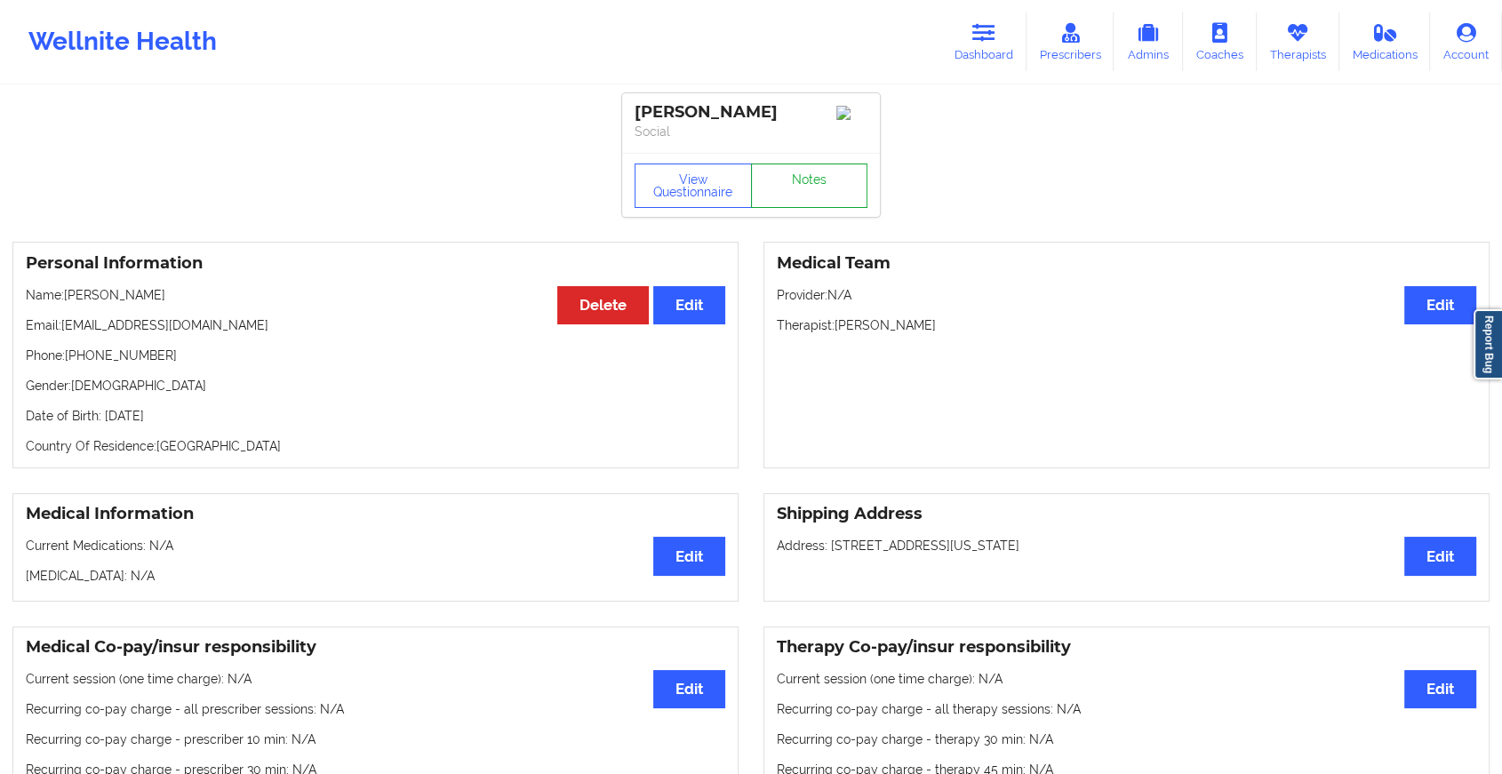
click at [801, 196] on link "Notes" at bounding box center [809, 185] width 117 height 44
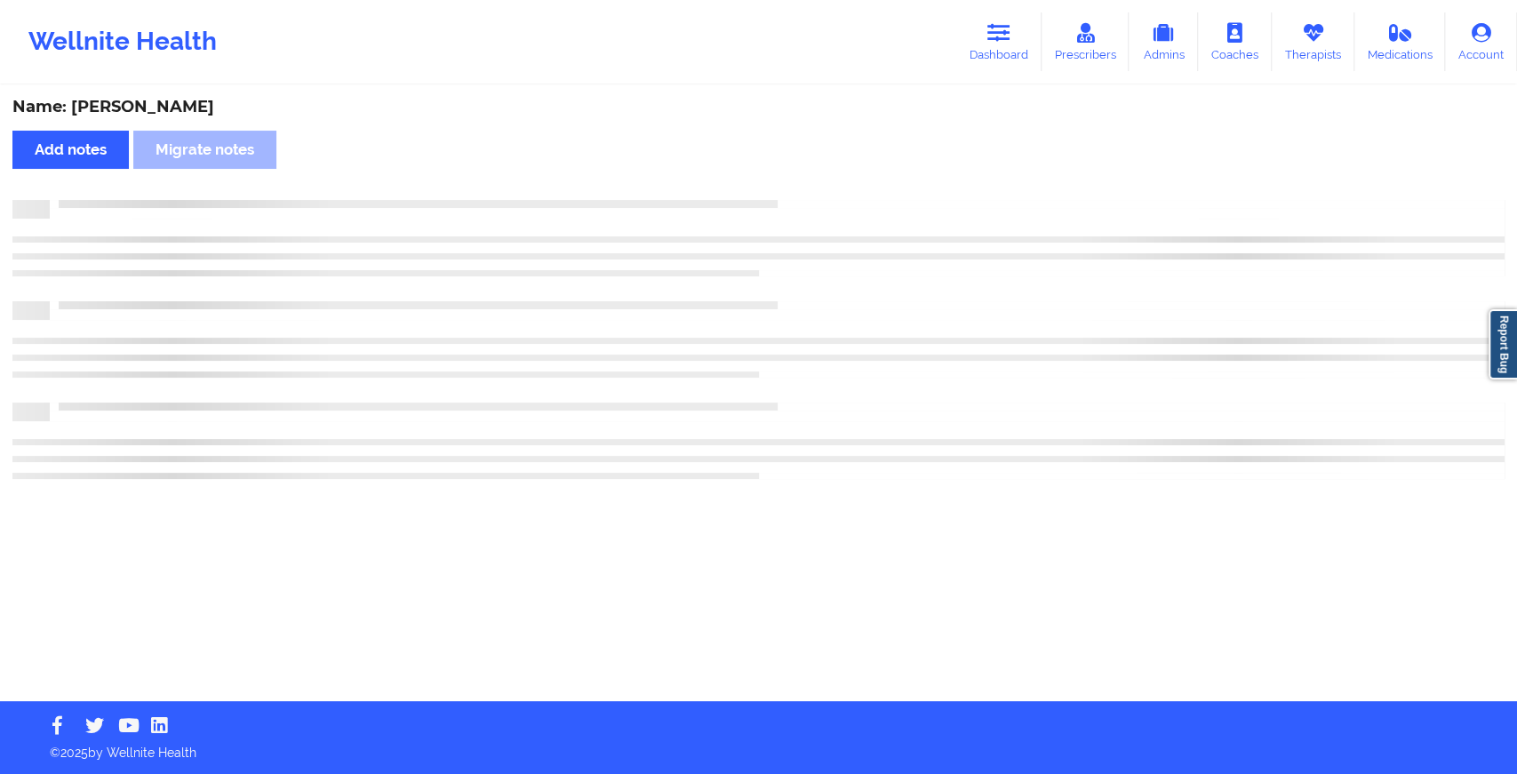
click at [801, 196] on div "Name: [PERSON_NAME] Add notes Migrate notes" at bounding box center [758, 394] width 1517 height 614
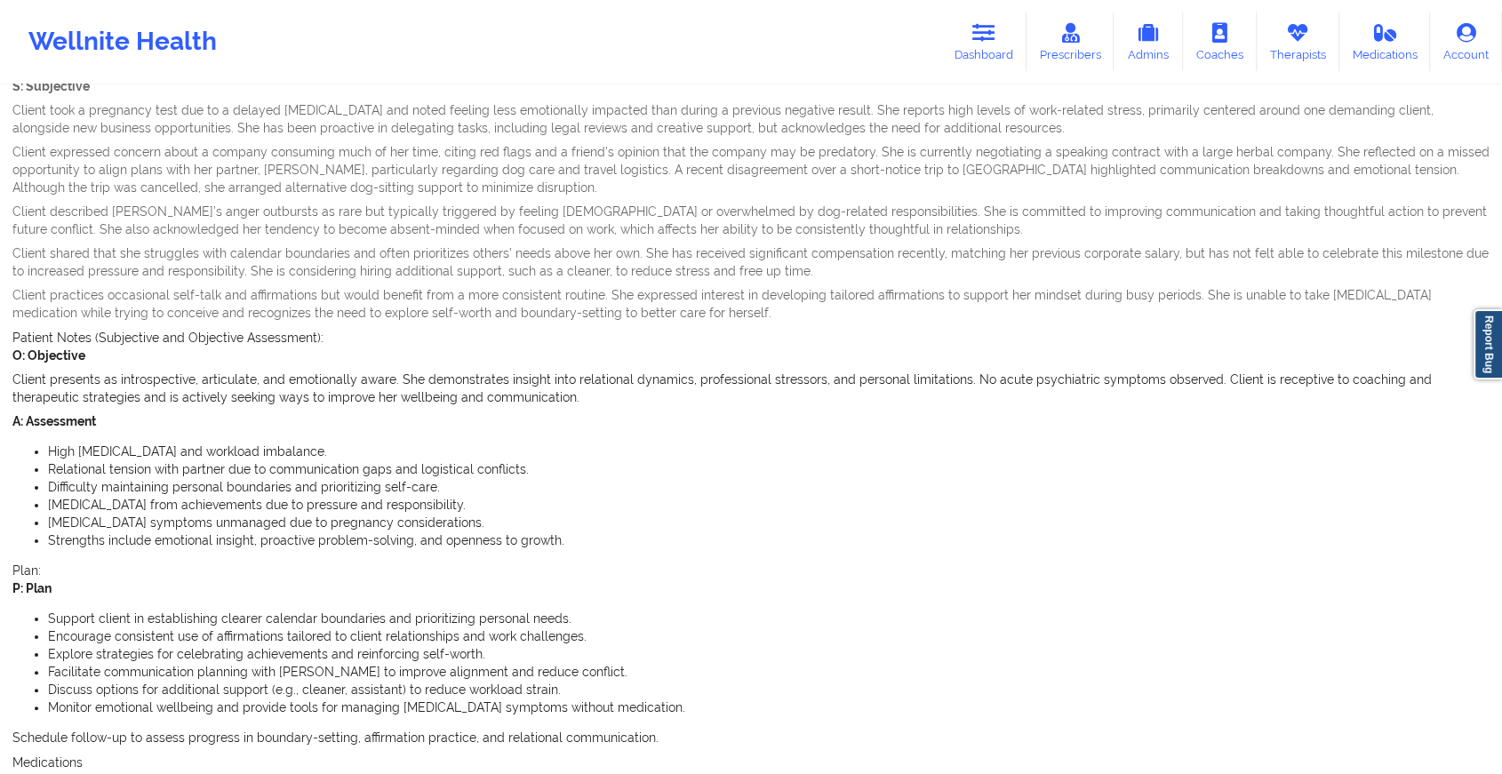
scroll to position [177, 0]
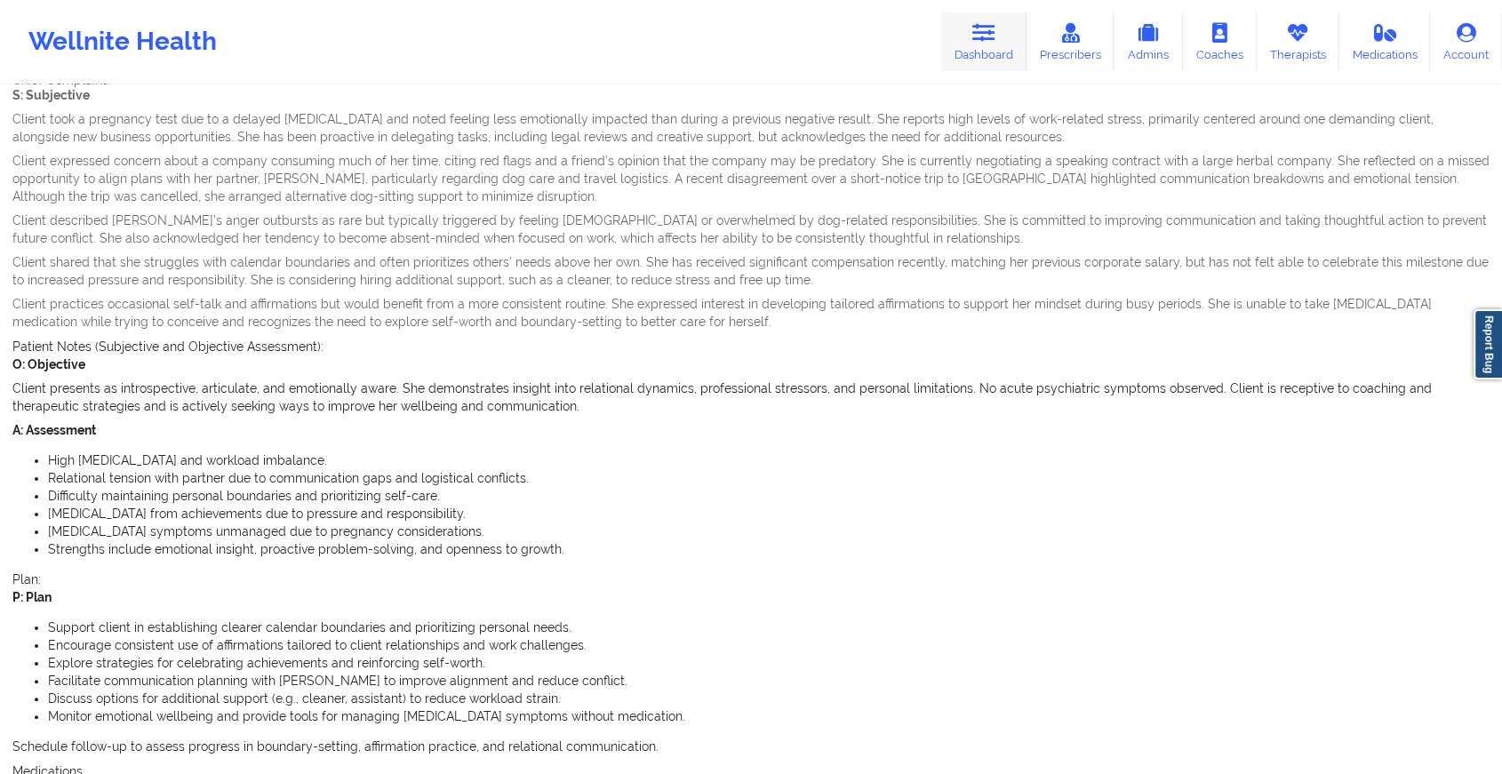
click at [971, 50] on link "Dashboard" at bounding box center [983, 41] width 85 height 59
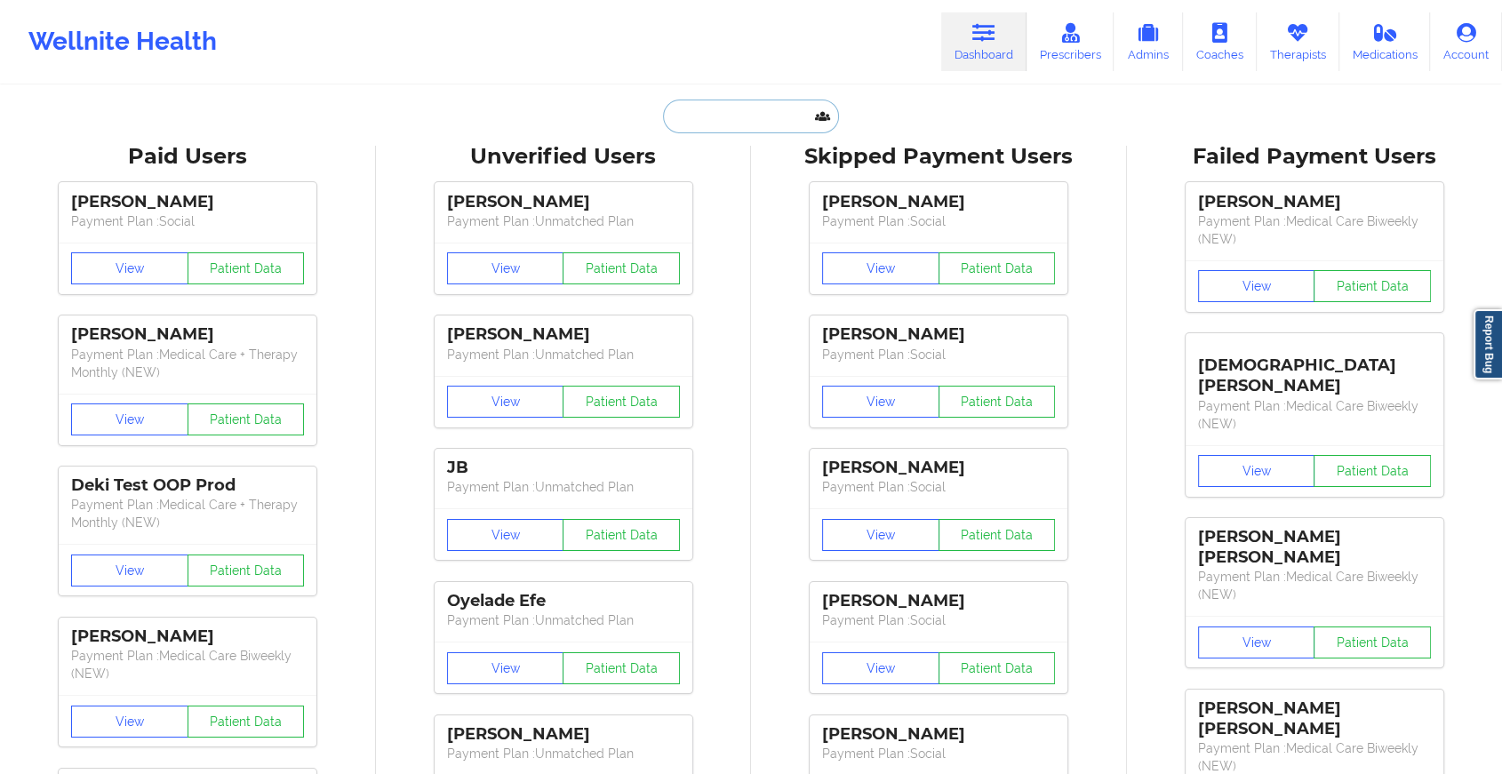
click at [781, 125] on input "text" at bounding box center [751, 117] width 176 height 34
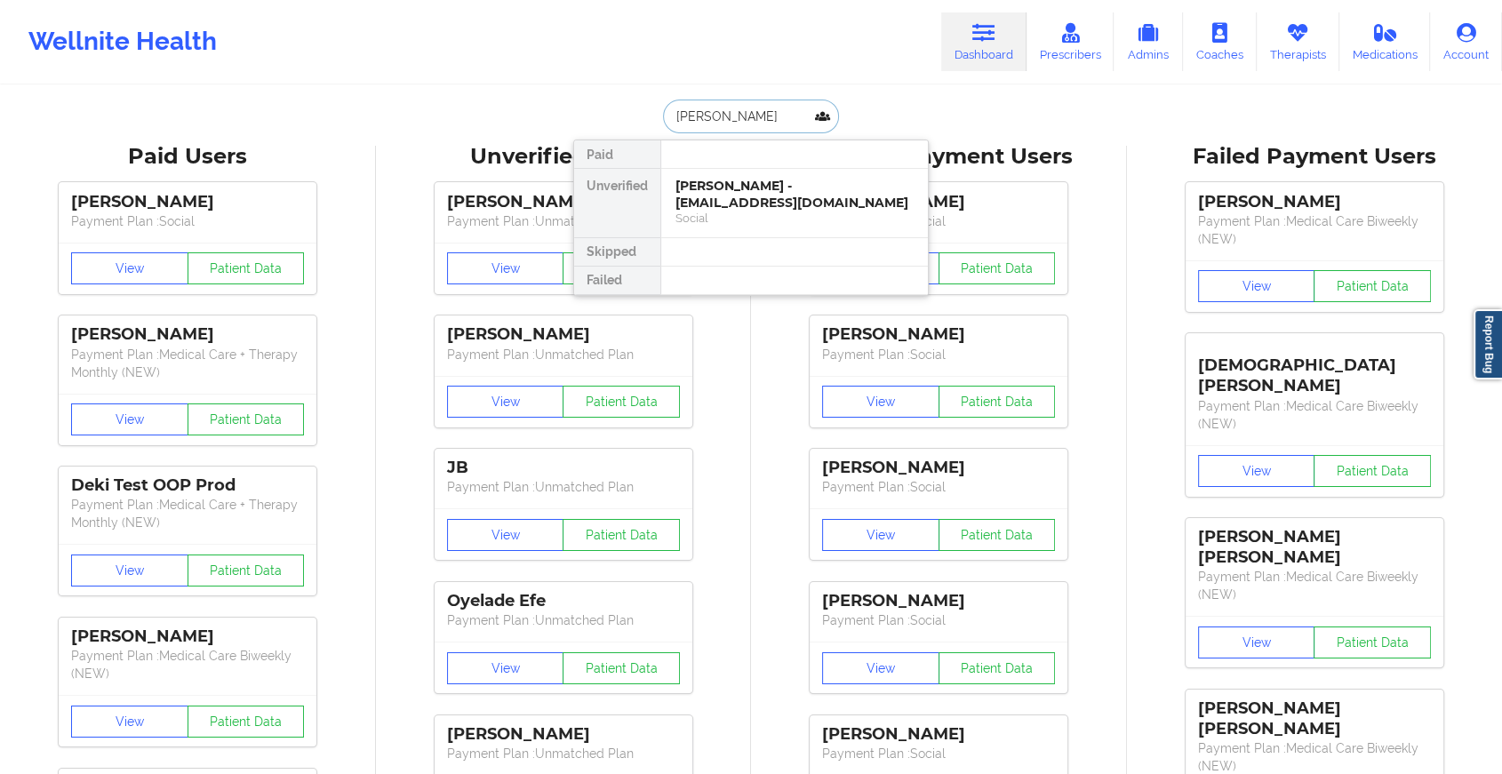
type input "[PERSON_NAME]"
click at [757, 185] on div "[PERSON_NAME] - [PERSON_NAME][EMAIL_ADDRESS][PERSON_NAME][DOMAIN_NAME]" at bounding box center [794, 203] width 238 height 50
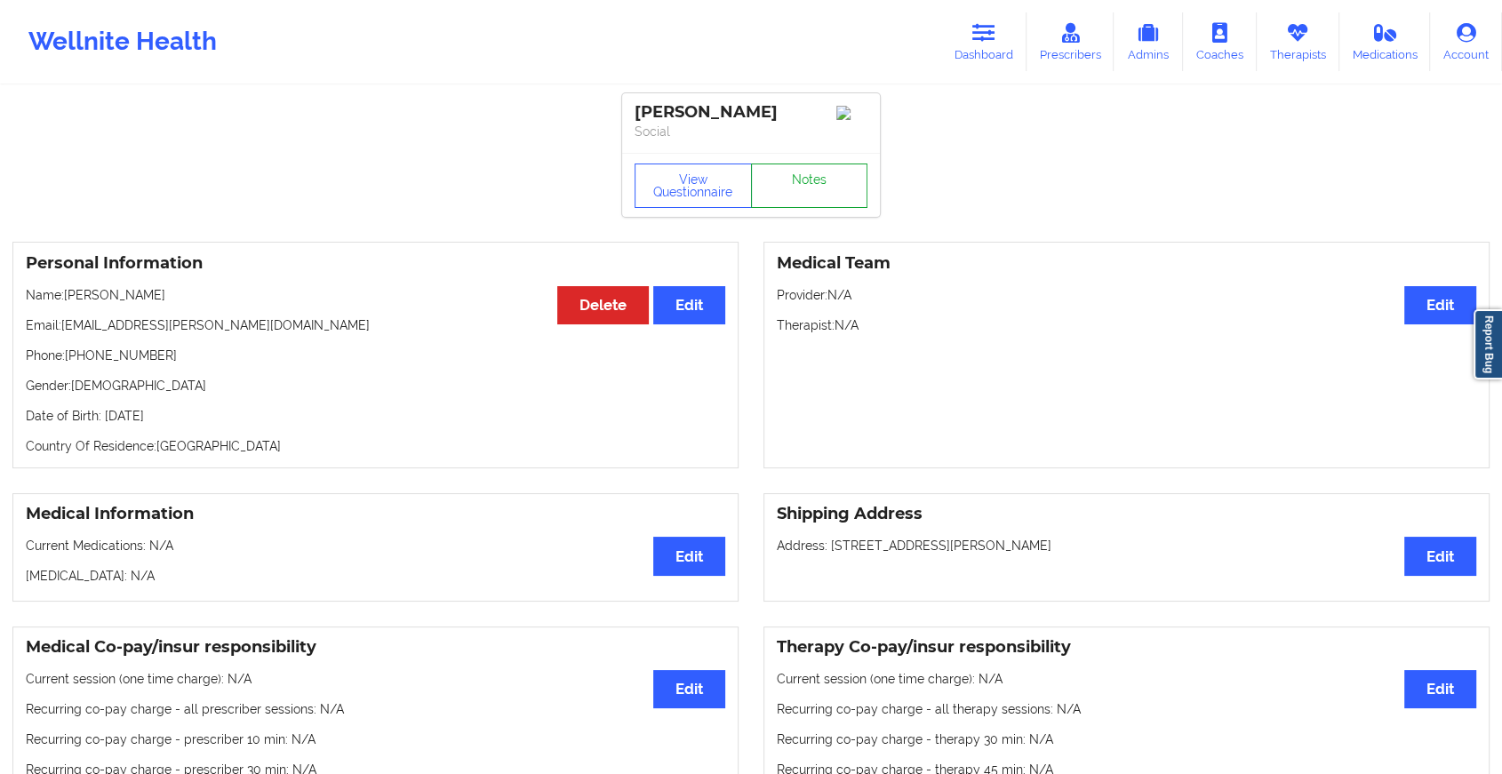
click at [785, 187] on link "Notes" at bounding box center [809, 185] width 117 height 44
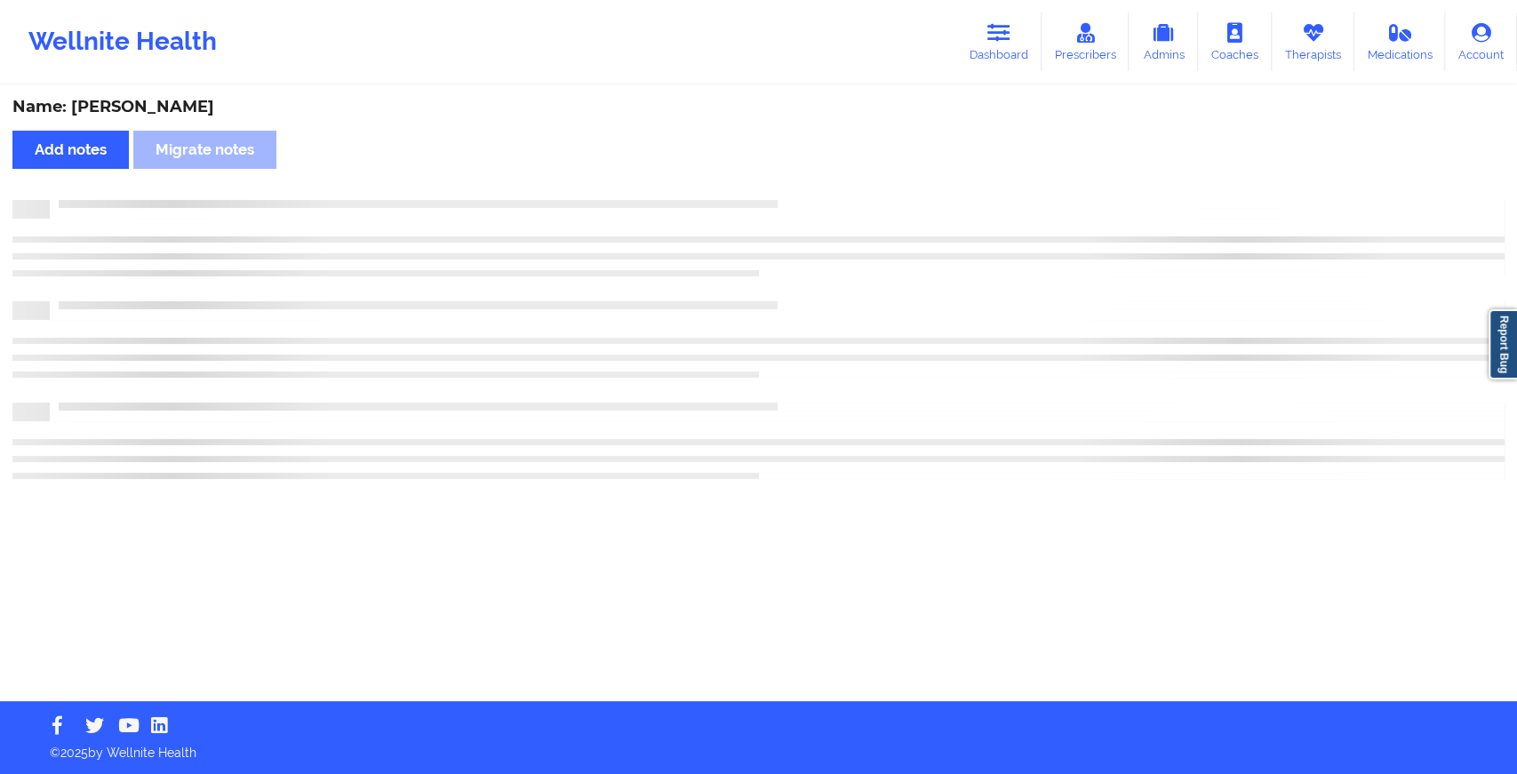
click at [785, 187] on div "Name: [PERSON_NAME] Add notes Migrate notes" at bounding box center [758, 394] width 1517 height 614
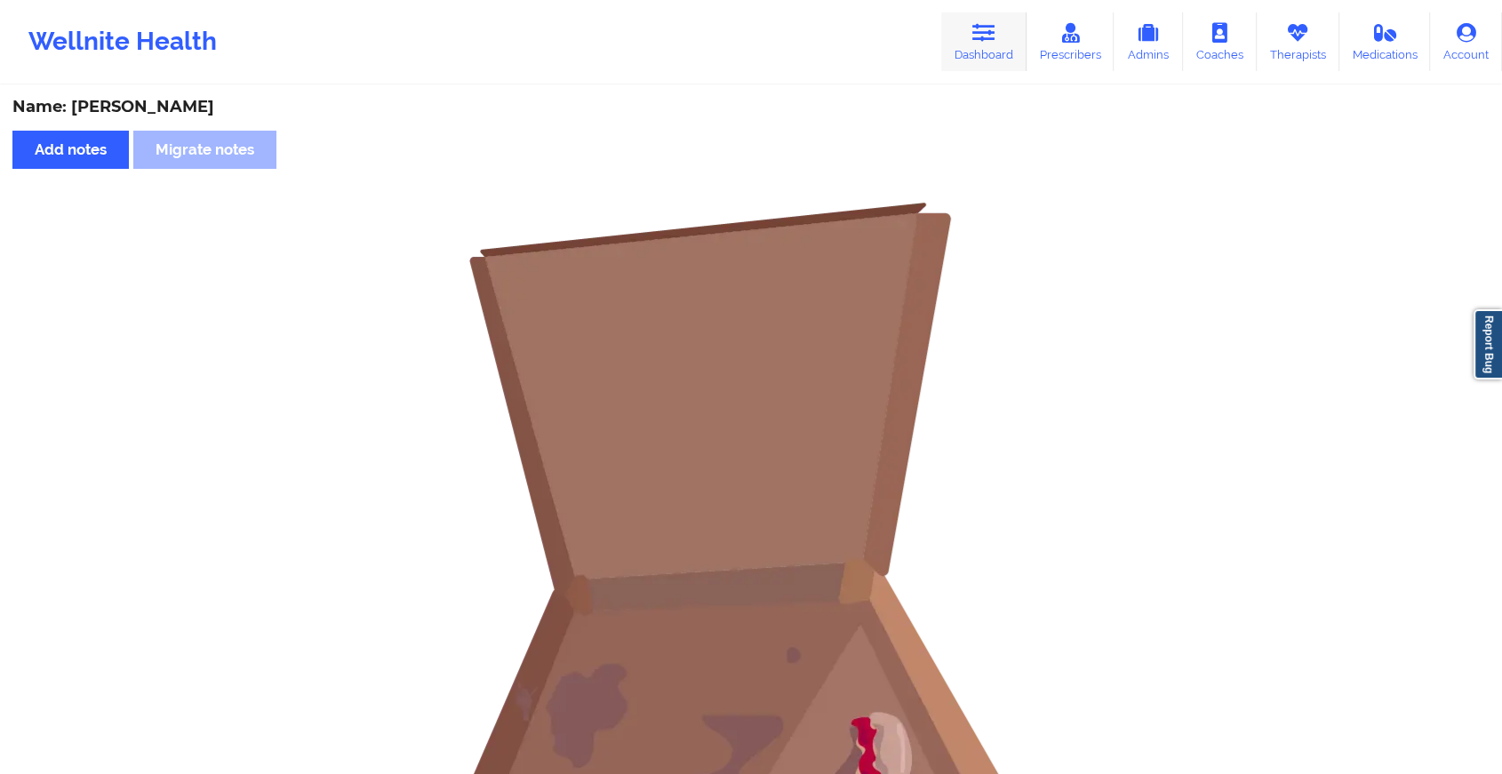
click at [963, 22] on link "Dashboard" at bounding box center [983, 41] width 85 height 59
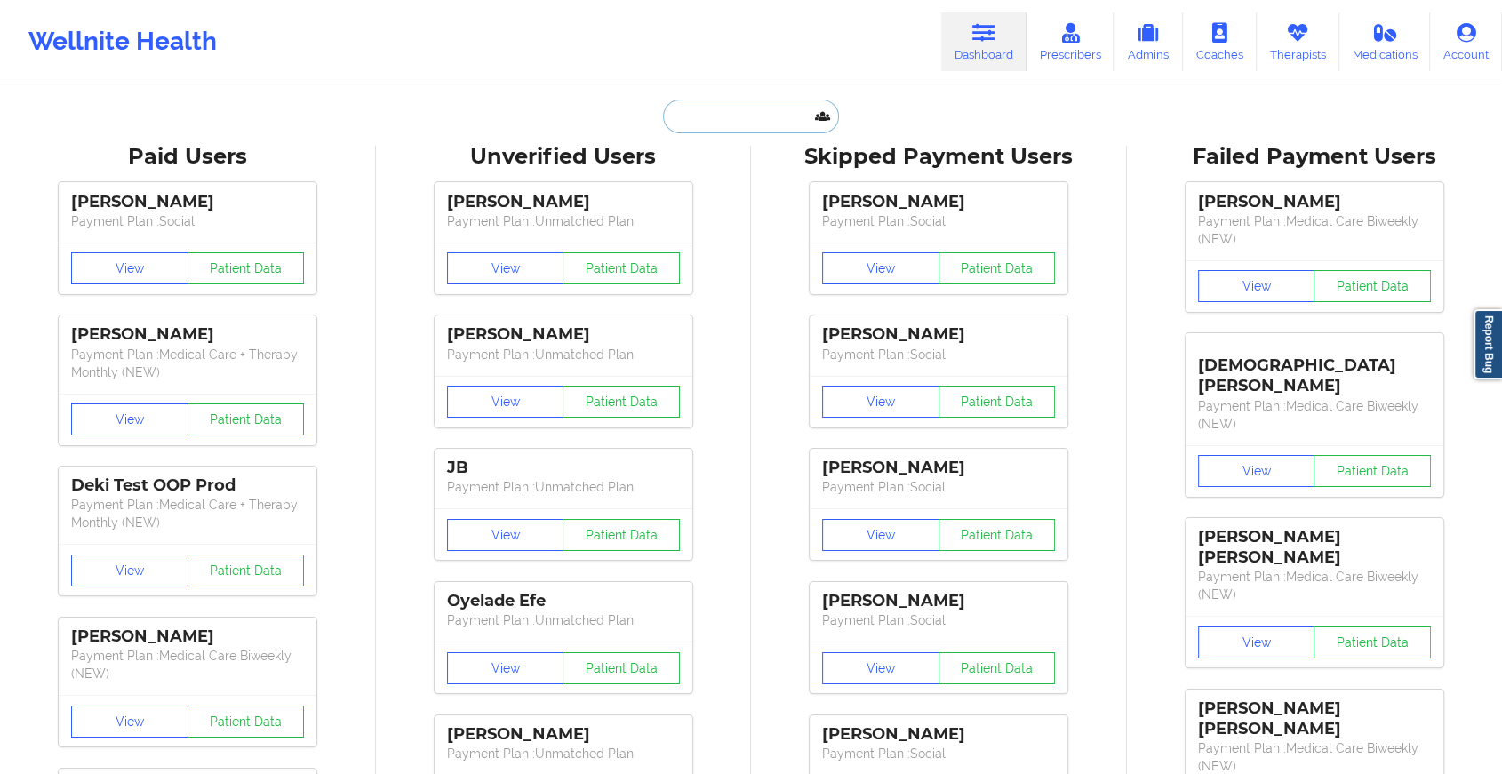
click at [759, 108] on input "text" at bounding box center [751, 117] width 176 height 34
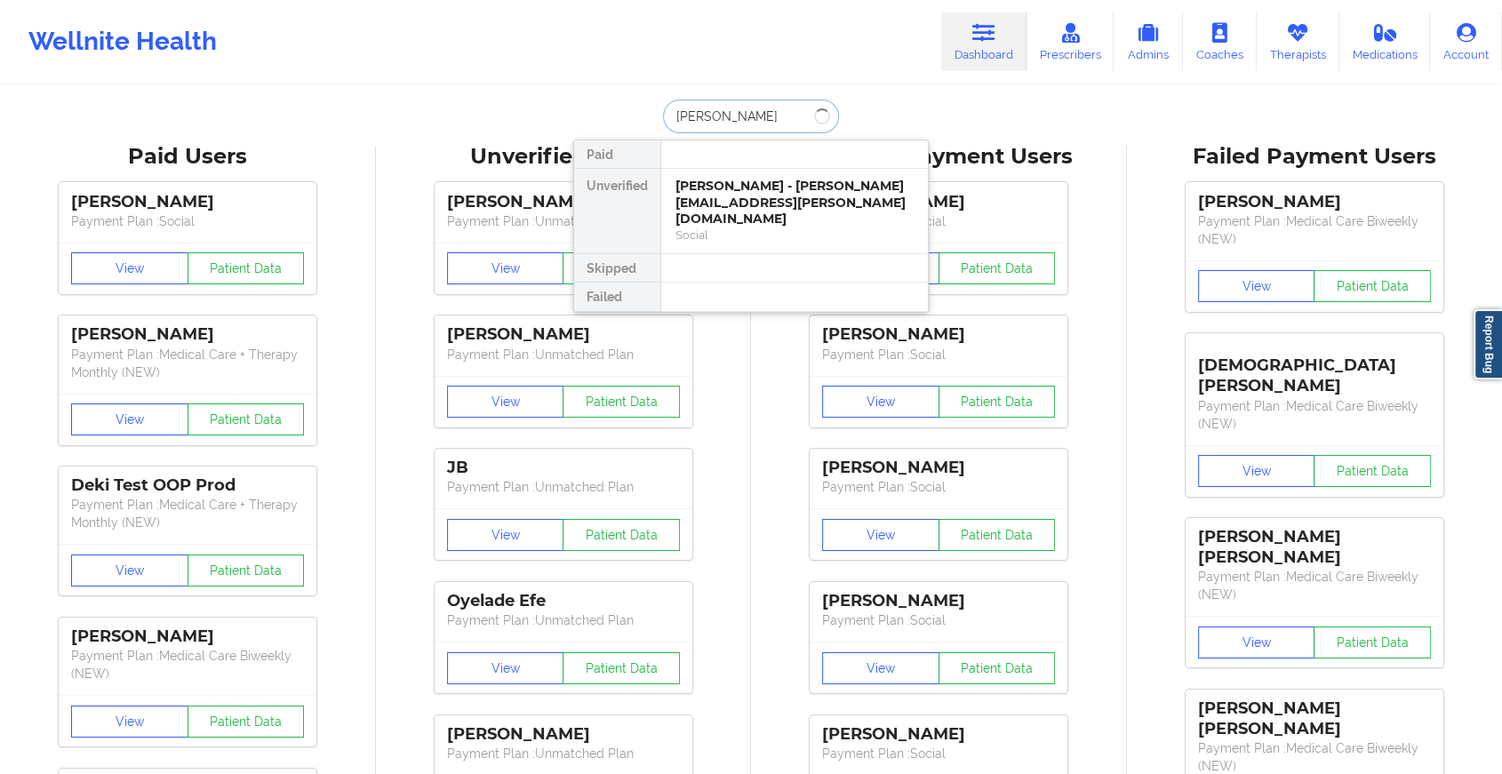
type input "[PERSON_NAME]"
click at [796, 206] on div "[PERSON_NAME] - [EMAIL_ADDRESS][DOMAIN_NAME]" at bounding box center [794, 194] width 238 height 33
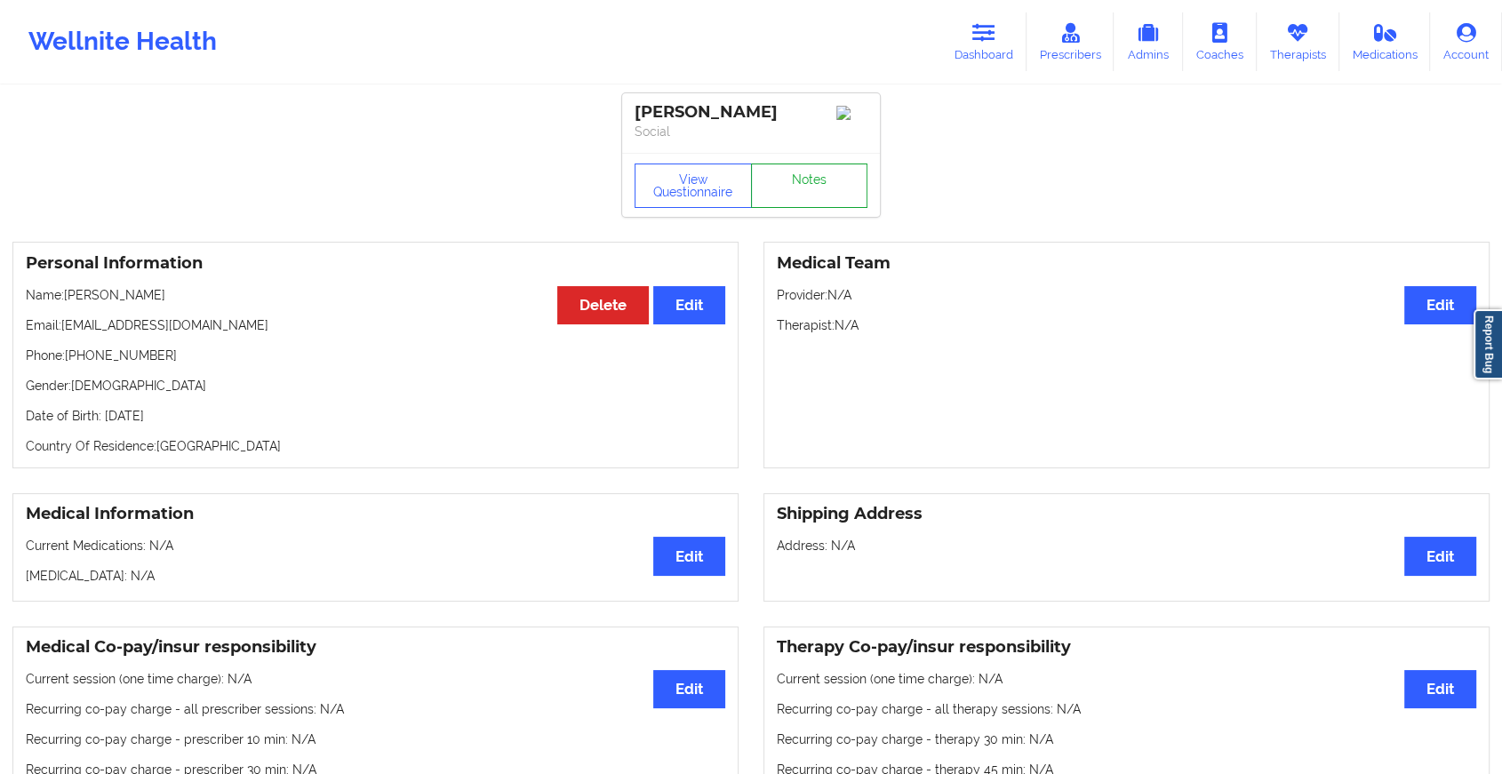
click at [838, 199] on link "Notes" at bounding box center [809, 185] width 117 height 44
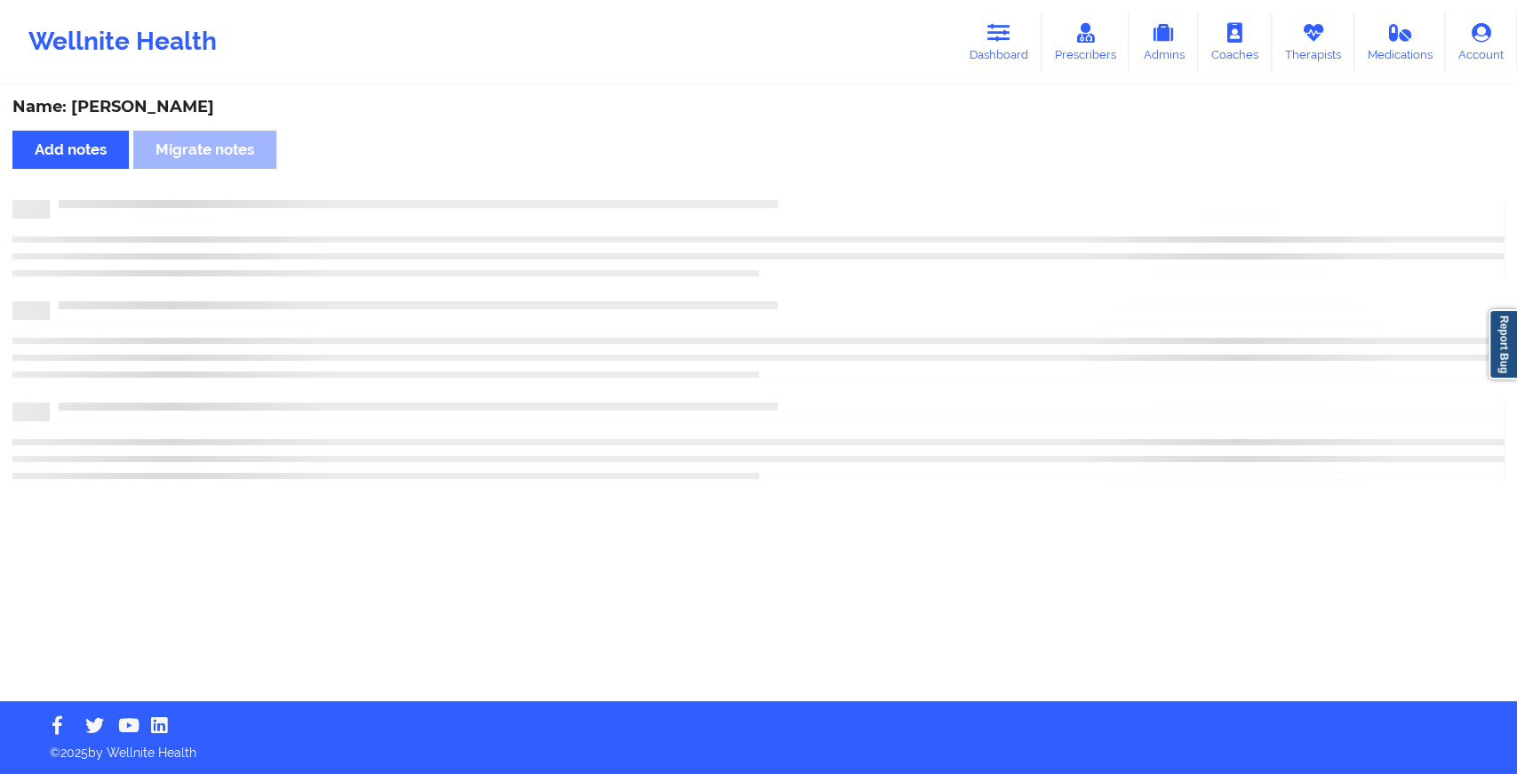
click at [838, 200] on div at bounding box center [777, 200] width 1455 height 0
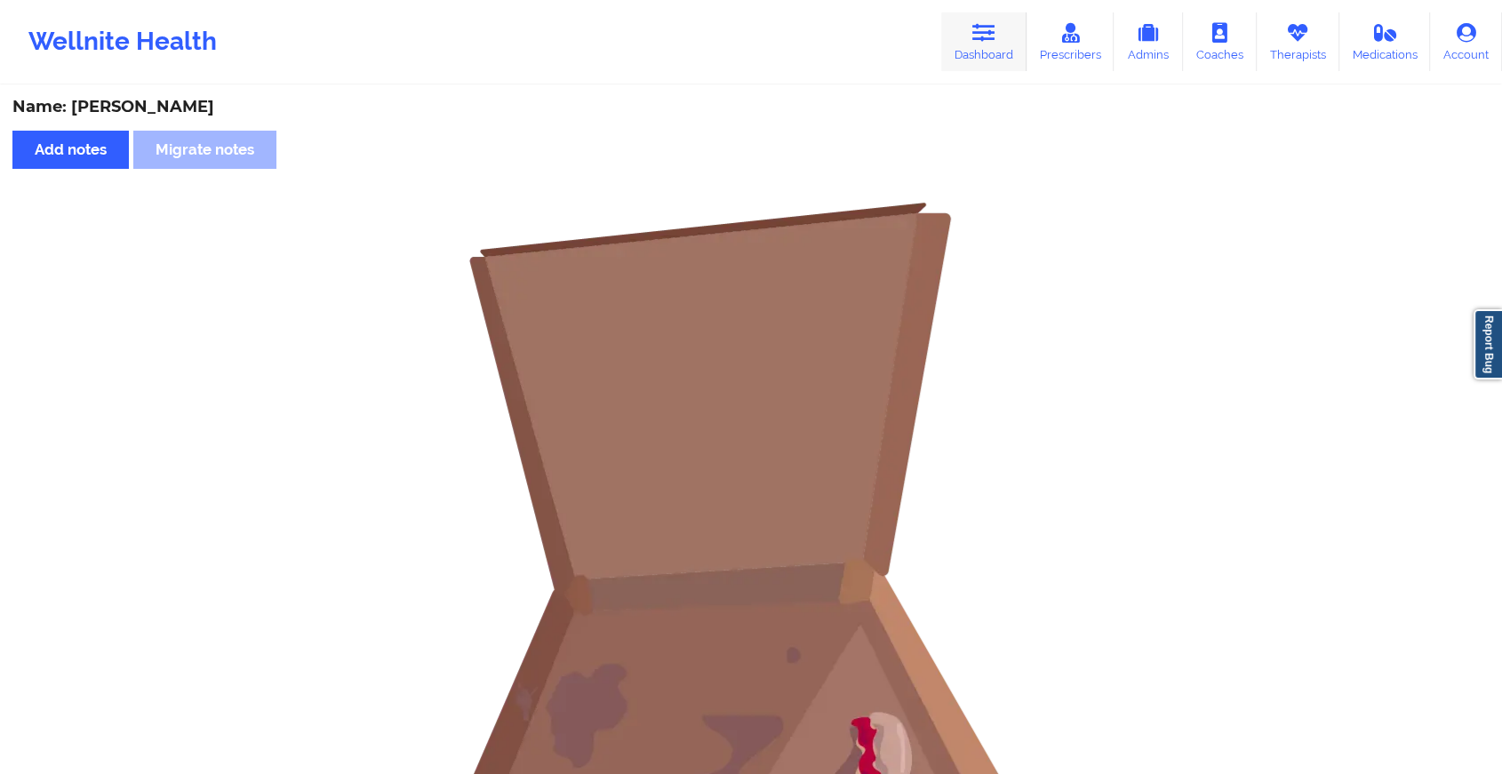
click at [981, 44] on link "Dashboard" at bounding box center [983, 41] width 85 height 59
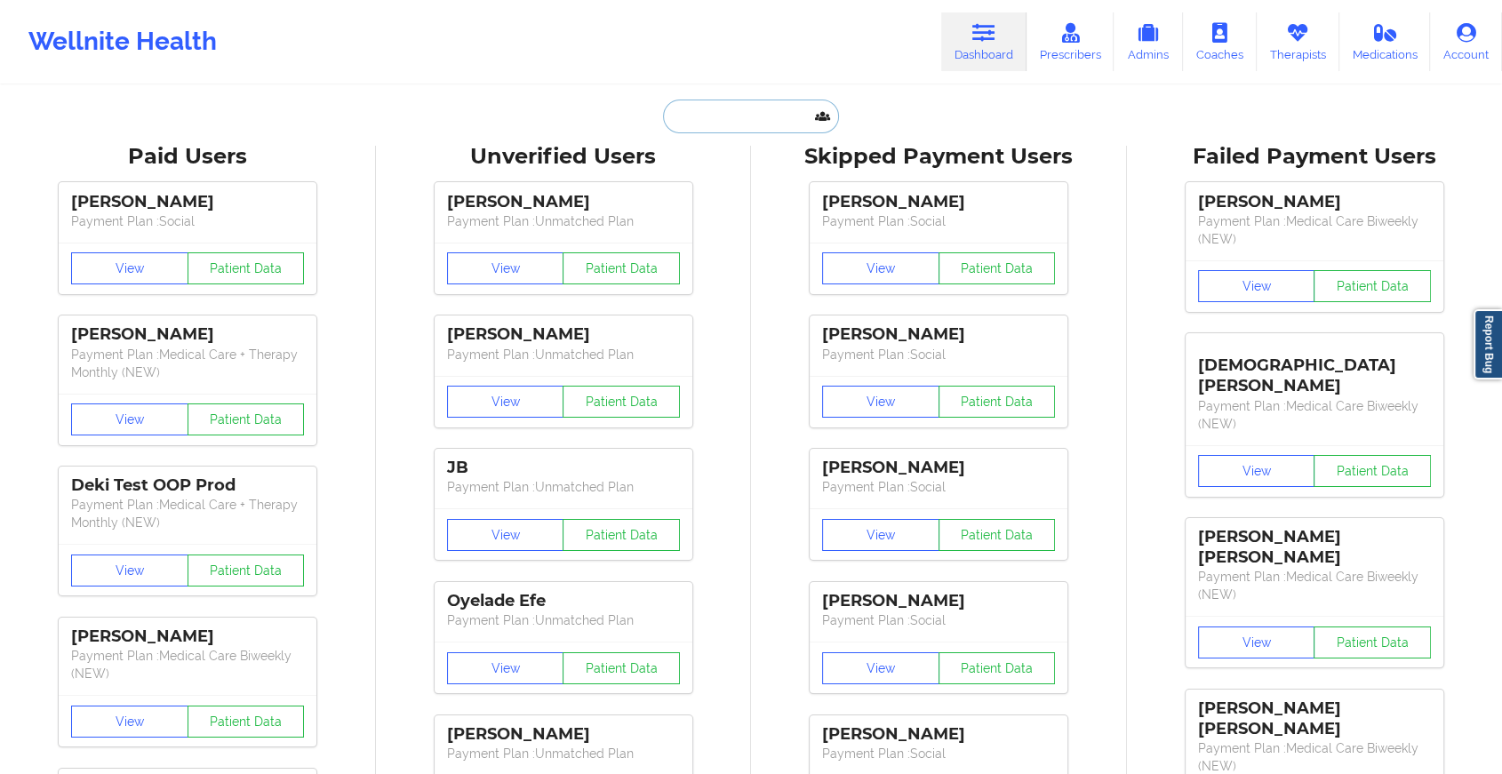
click at [739, 107] on input "text" at bounding box center [751, 117] width 176 height 34
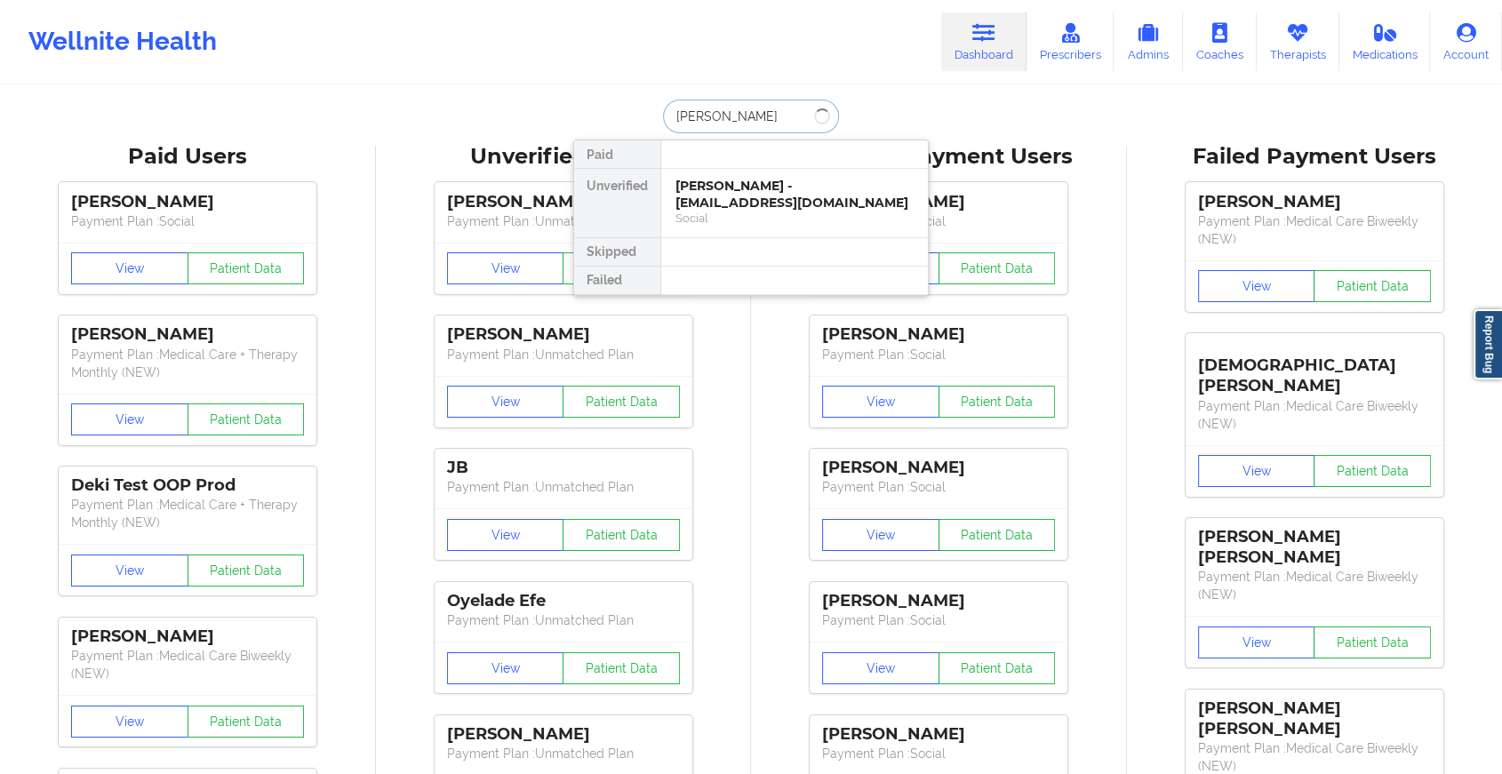
type input "[PERSON_NAME]"
click at [801, 210] on div "[PERSON_NAME] - [EMAIL_ADDRESS][DOMAIN_NAME]" at bounding box center [794, 194] width 238 height 33
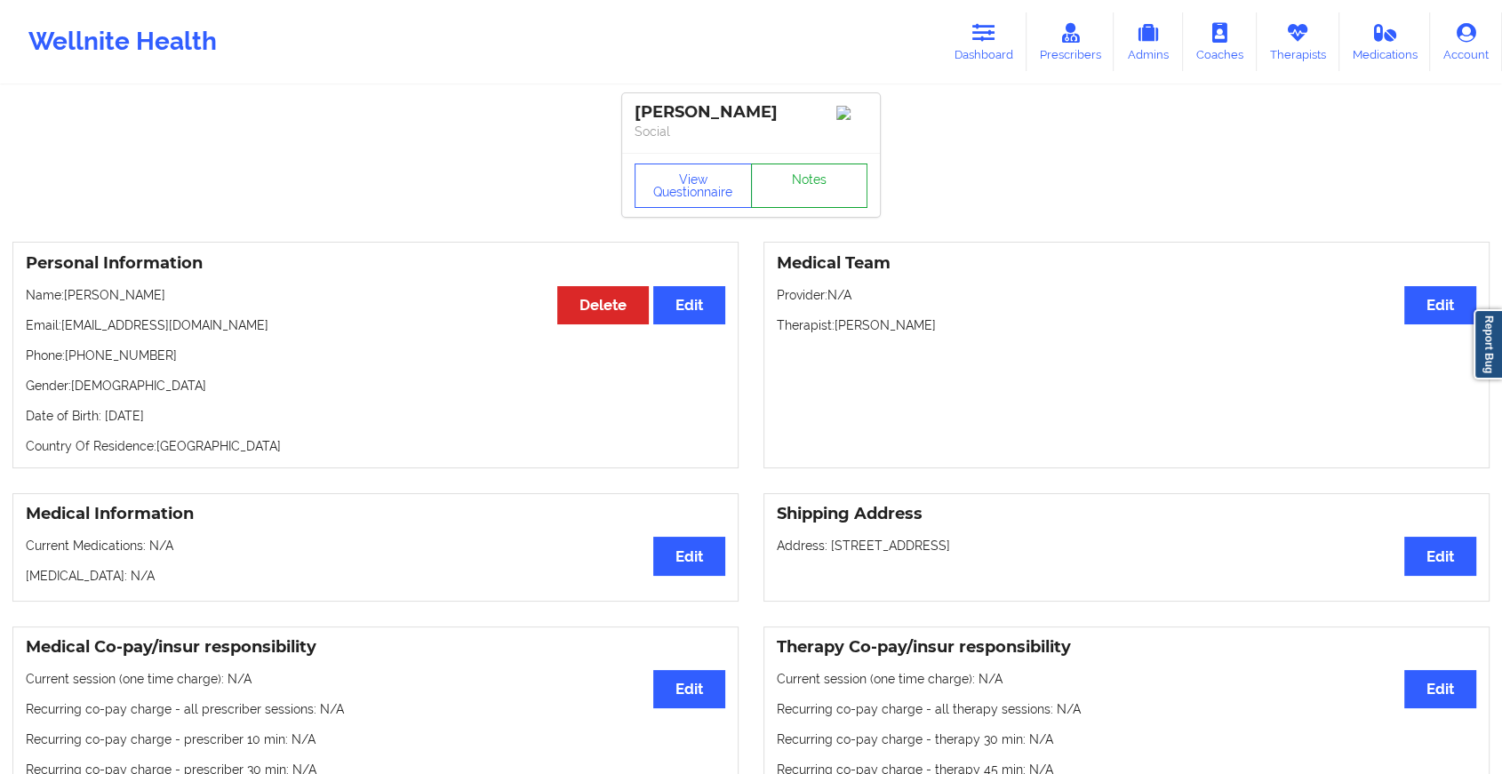
click at [835, 199] on link "Notes" at bounding box center [809, 185] width 117 height 44
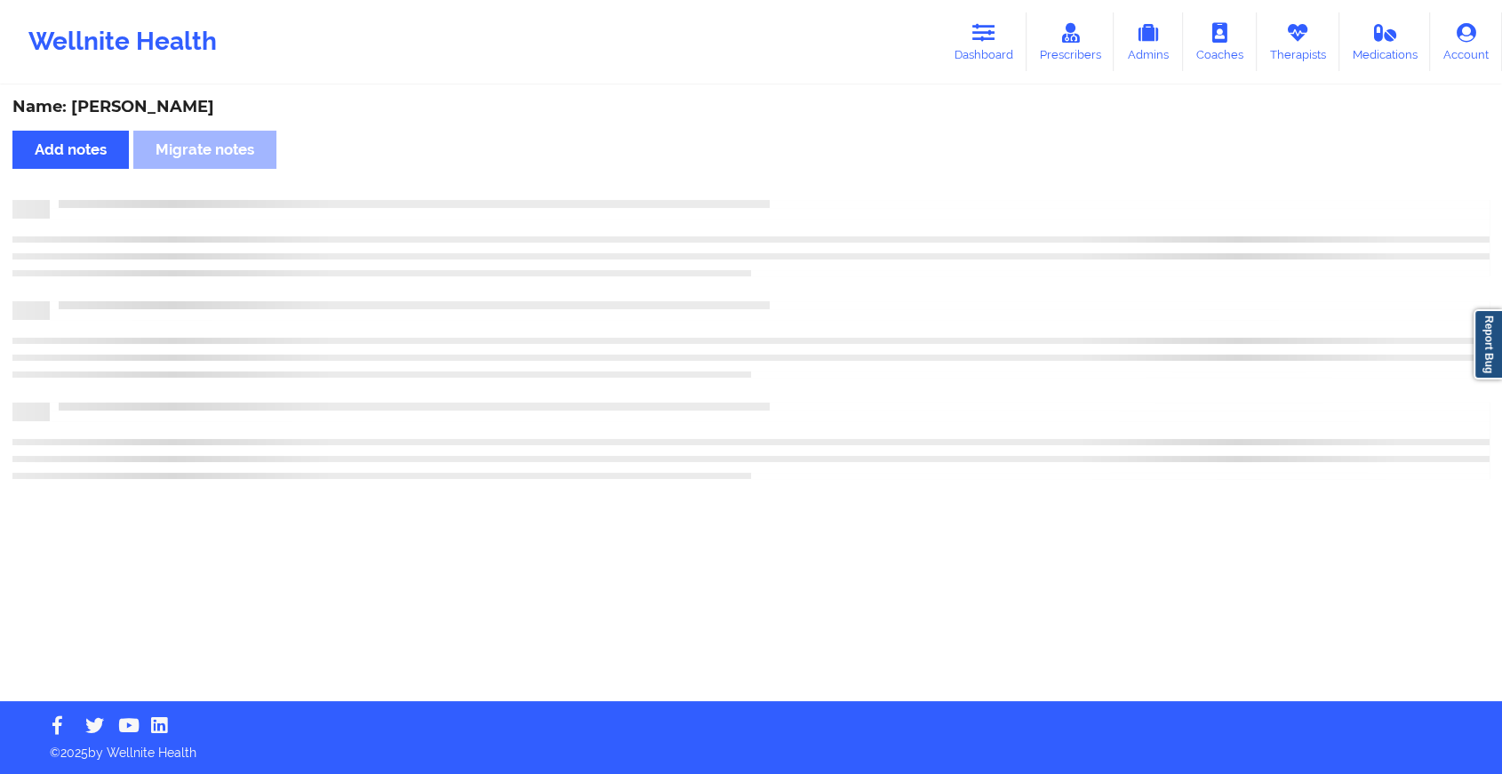
click at [835, 200] on div at bounding box center [769, 200] width 1439 height 0
click at [835, 200] on div at bounding box center [777, 200] width 1455 height 0
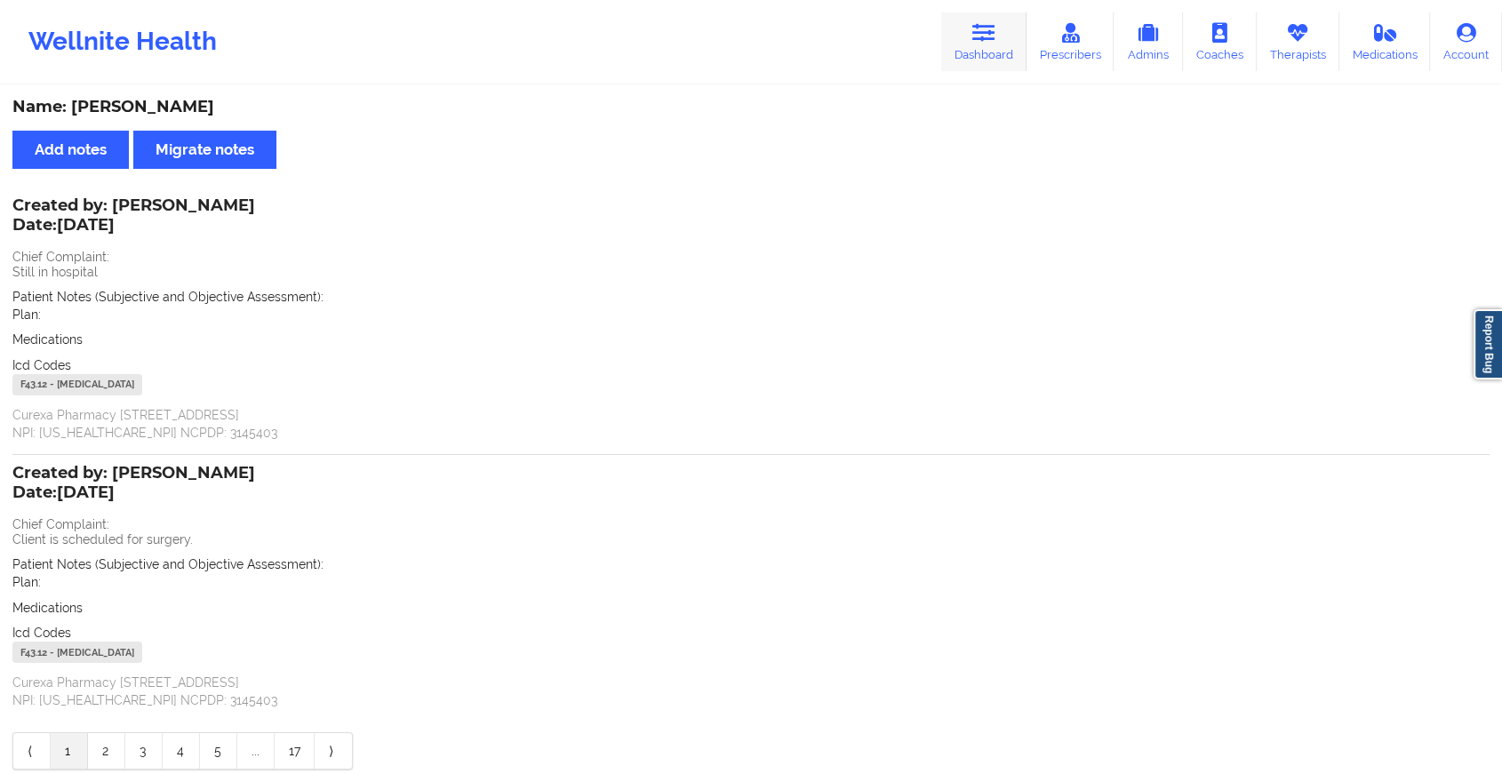
click at [1007, 43] on link "Dashboard" at bounding box center [983, 41] width 85 height 59
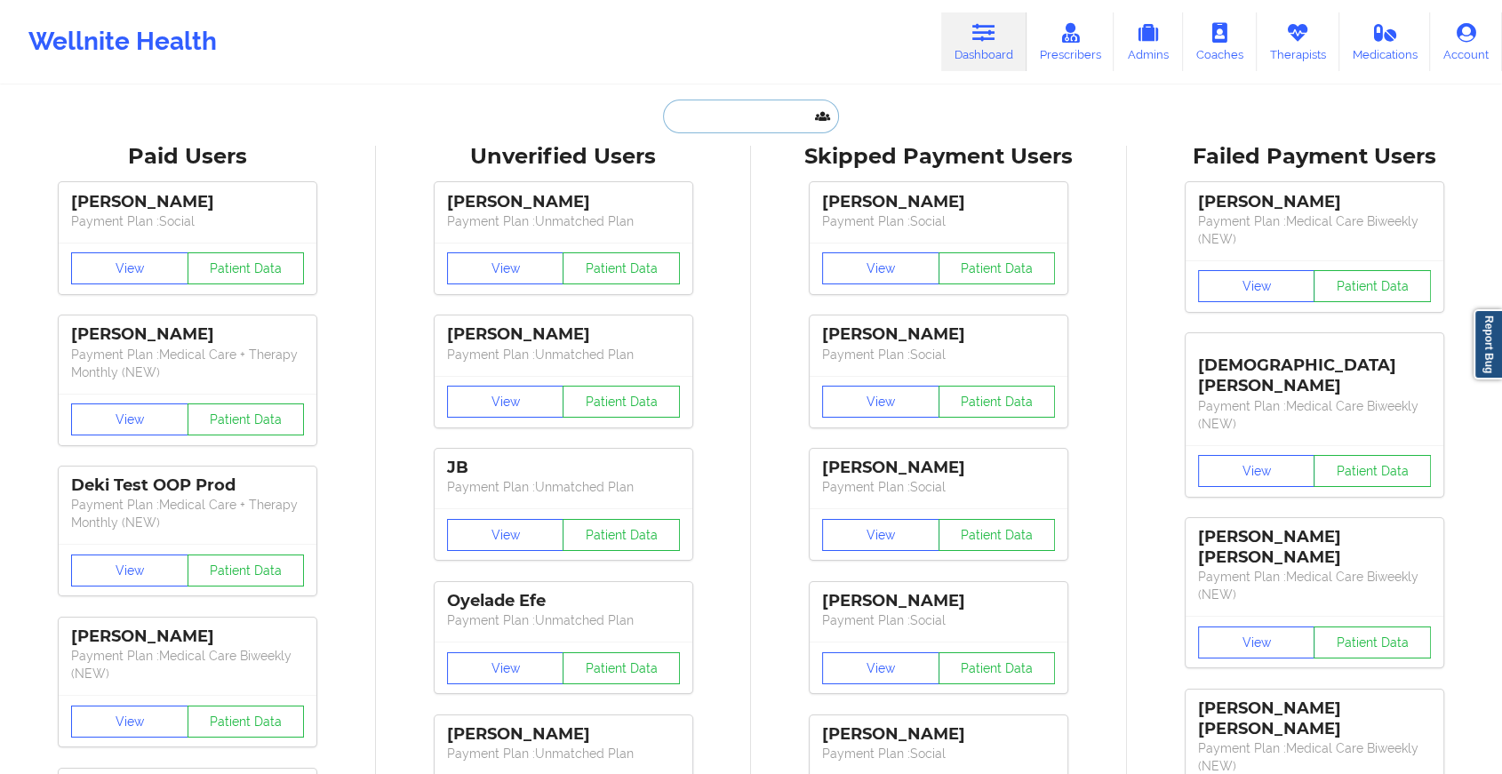
click at [797, 123] on input "text" at bounding box center [751, 117] width 176 height 34
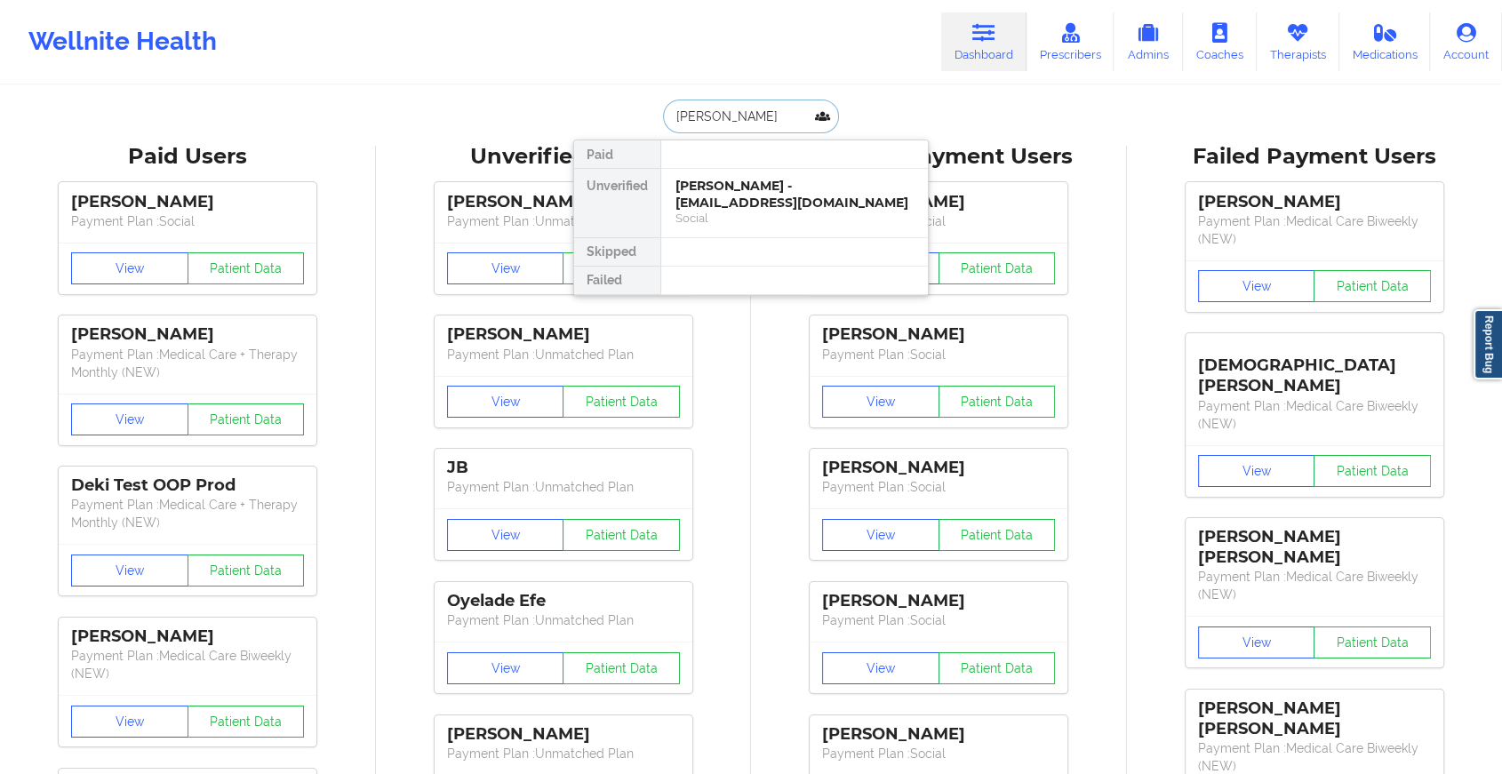
type input "[PERSON_NAME]"
click at [768, 187] on div "[PERSON_NAME] - [EMAIL_ADDRESS][DOMAIN_NAME]" at bounding box center [794, 194] width 238 height 33
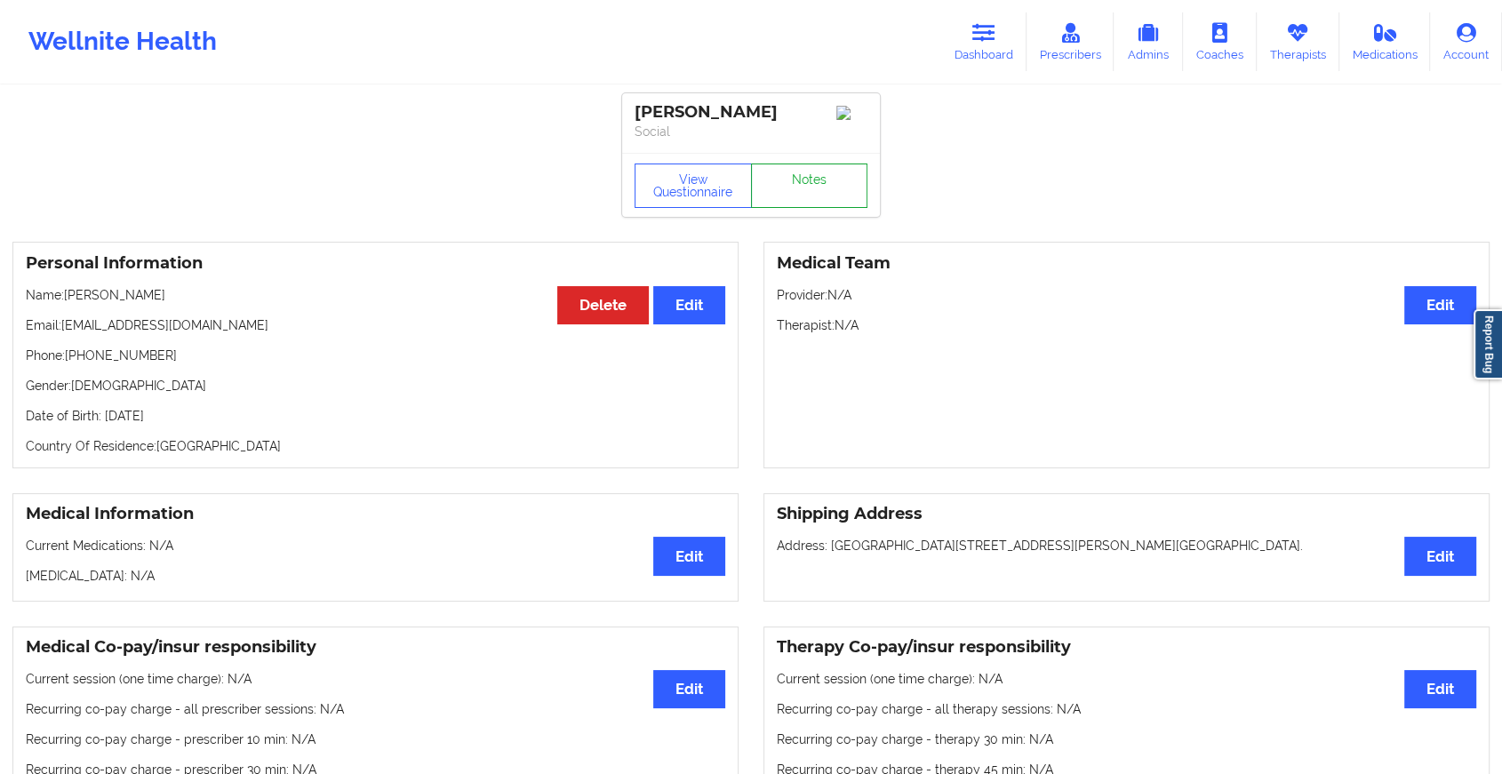
click at [808, 190] on link "Notes" at bounding box center [809, 185] width 117 height 44
